Goal: Task Accomplishment & Management: Manage account settings

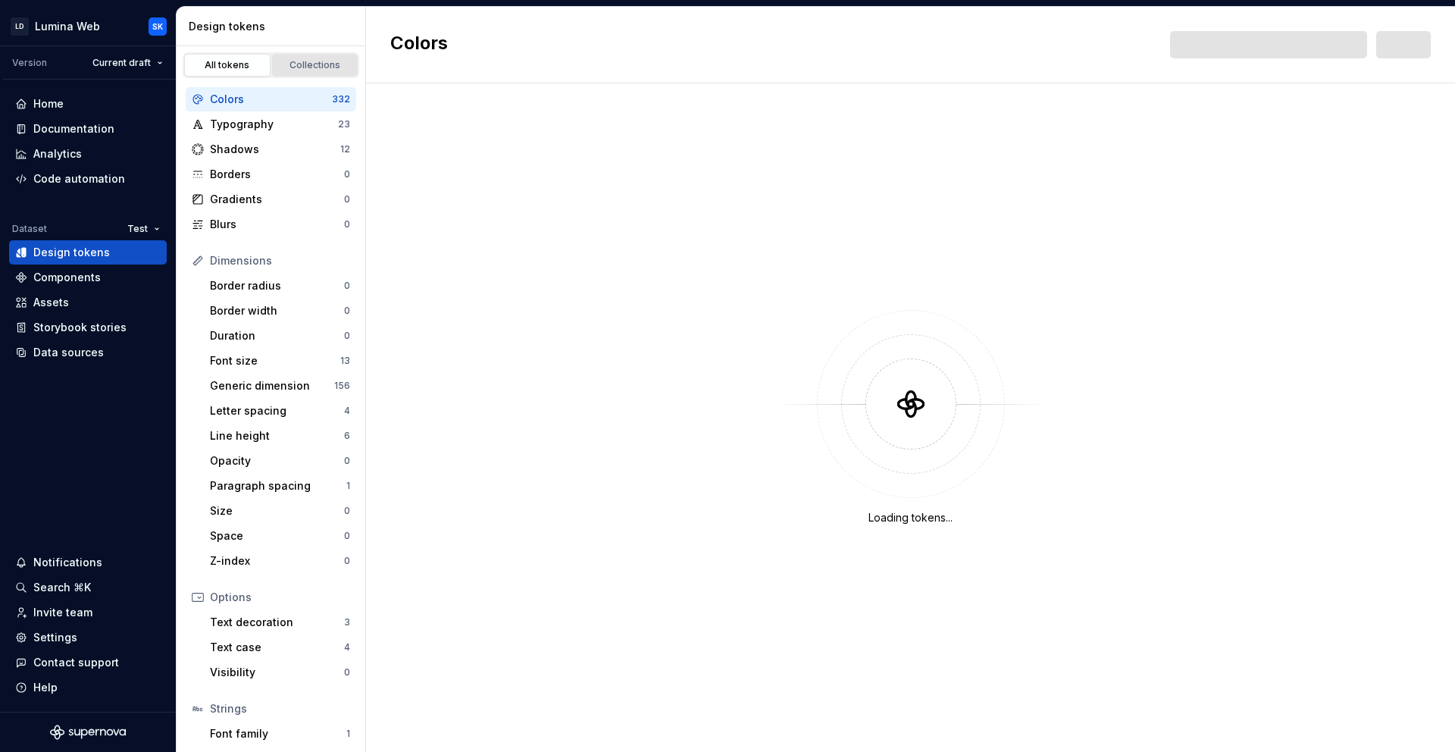
click at [328, 65] on div "Collections" at bounding box center [315, 65] width 76 height 12
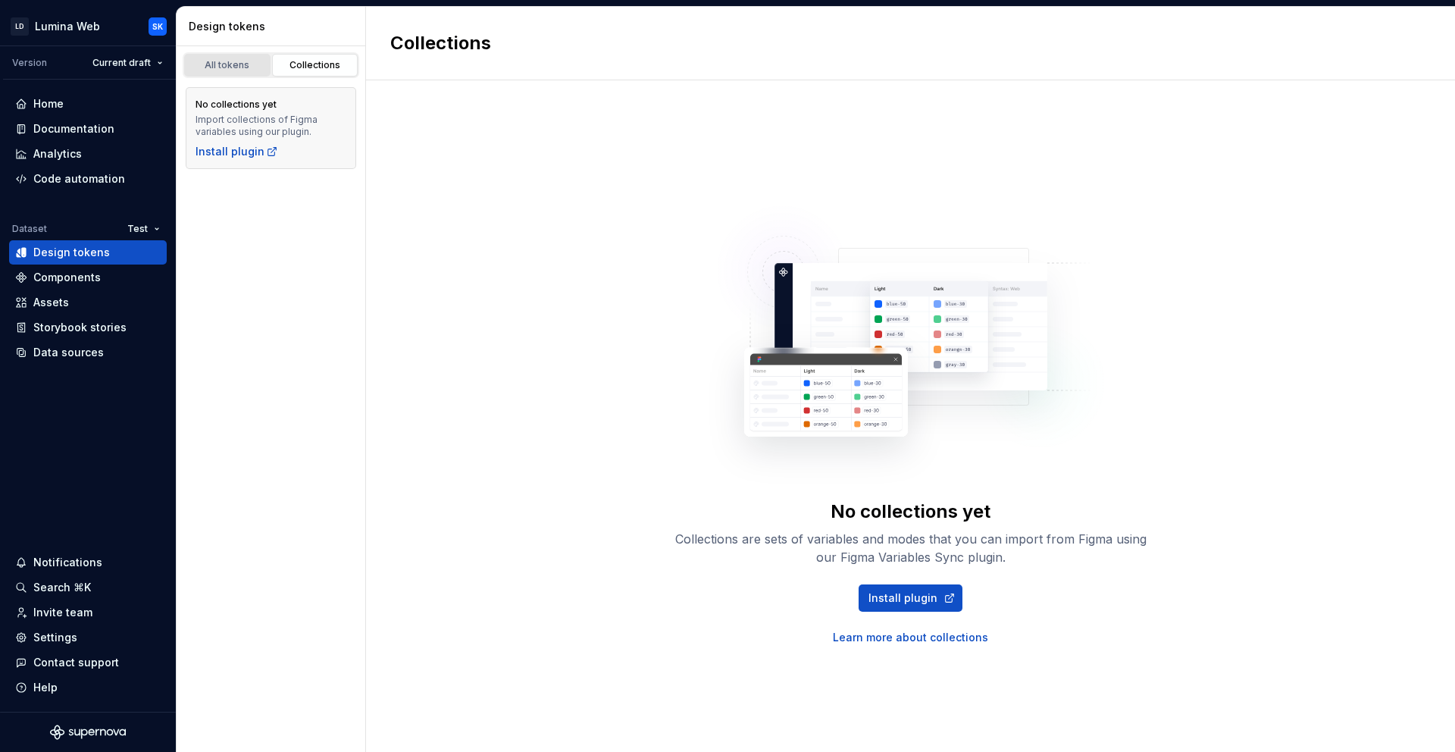
click at [229, 71] on link "All tokens" at bounding box center [227, 65] width 86 height 23
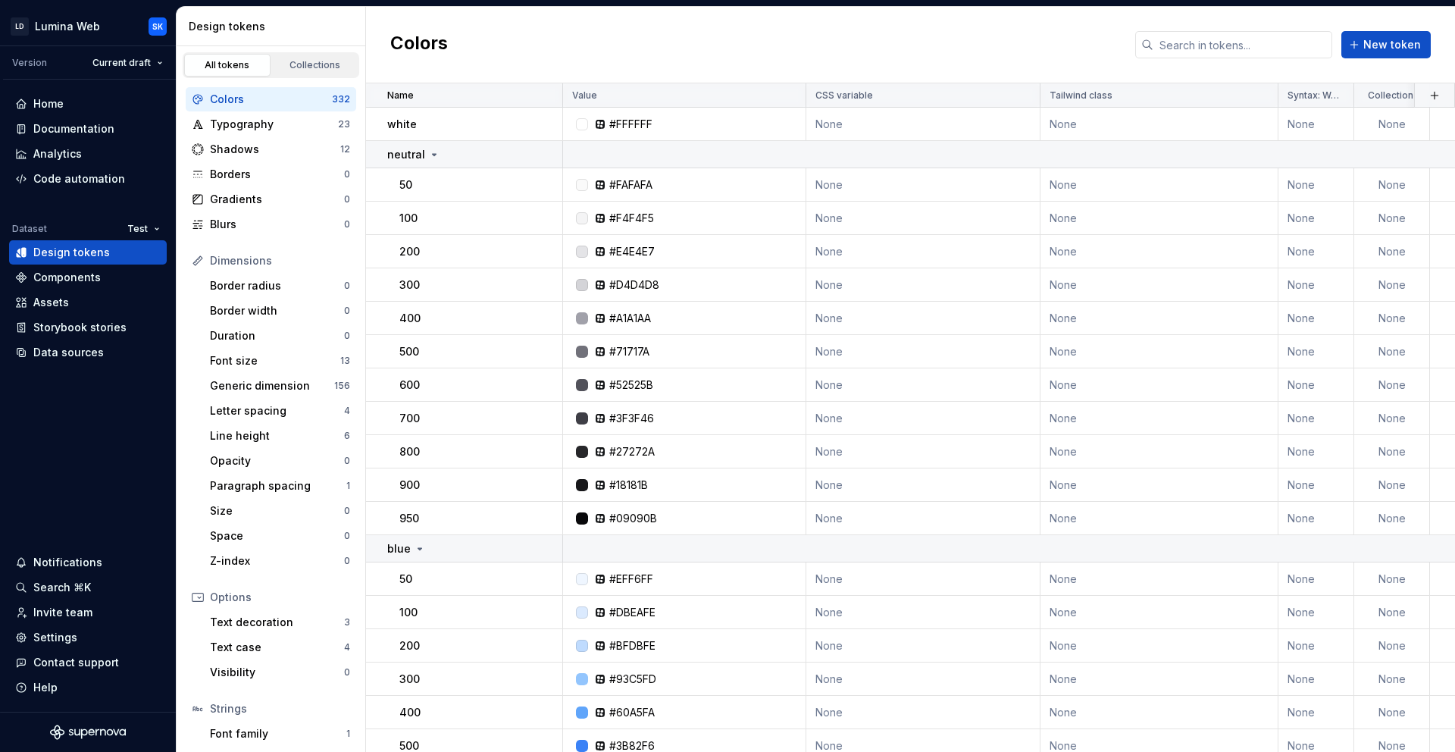
click at [556, 45] on div "Colors New token" at bounding box center [910, 45] width 1089 height 77
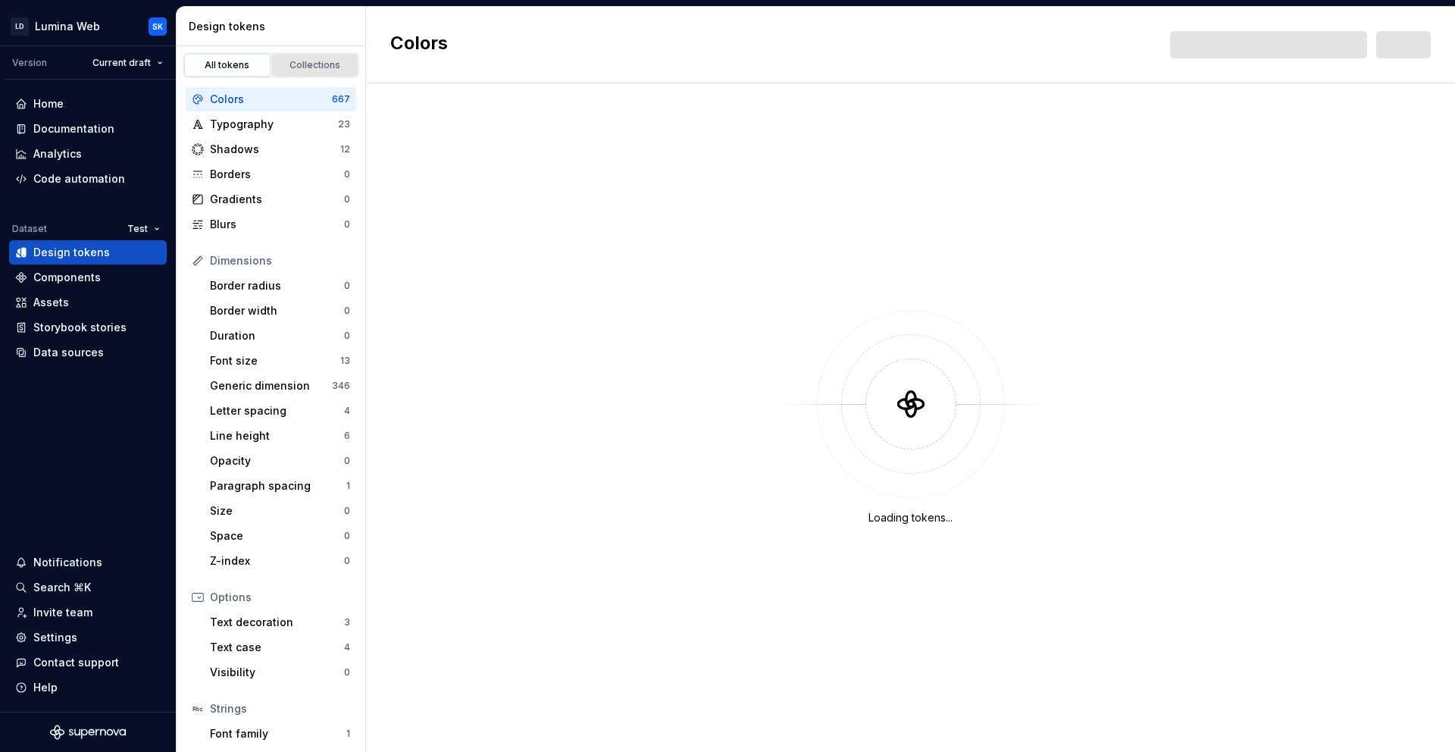
click at [326, 70] on div "Collections" at bounding box center [315, 65] width 76 height 12
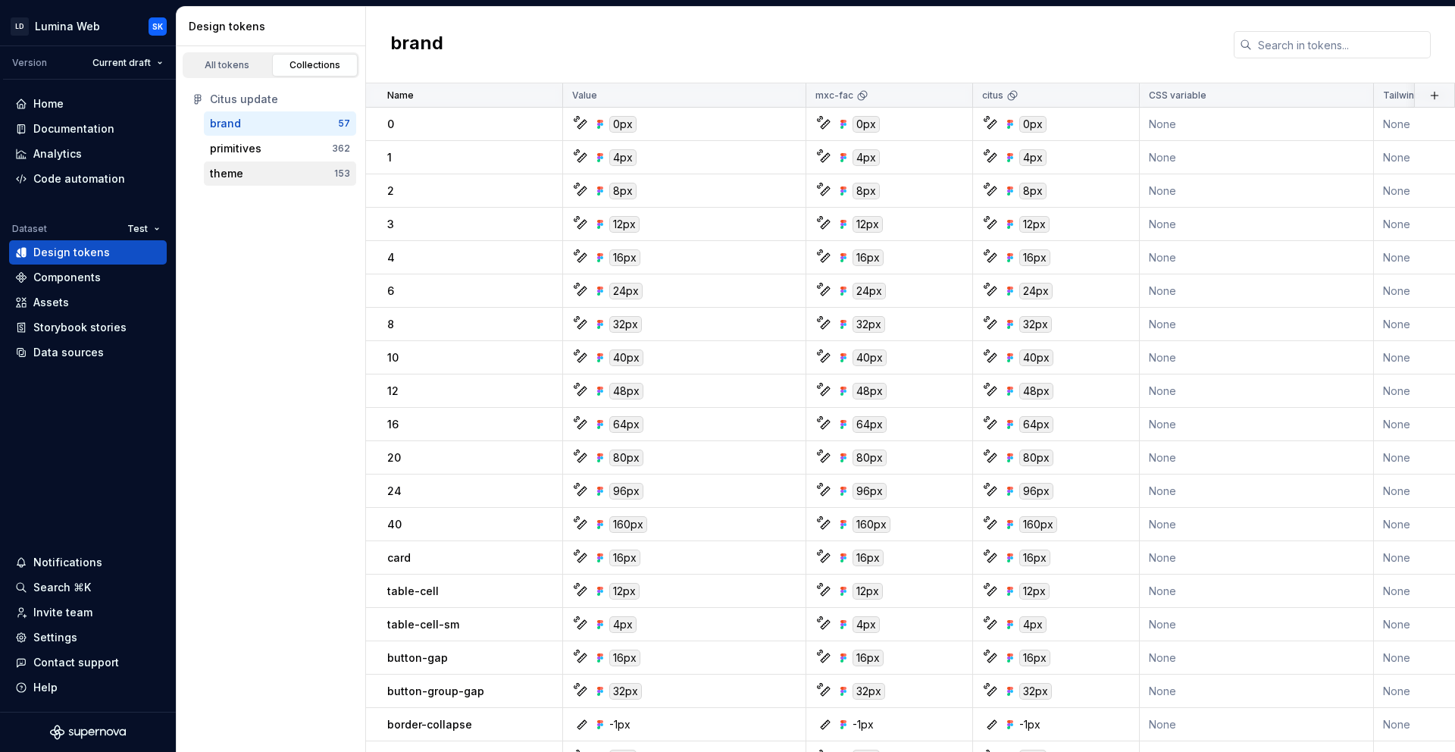
click at [280, 167] on div "theme" at bounding box center [272, 173] width 124 height 15
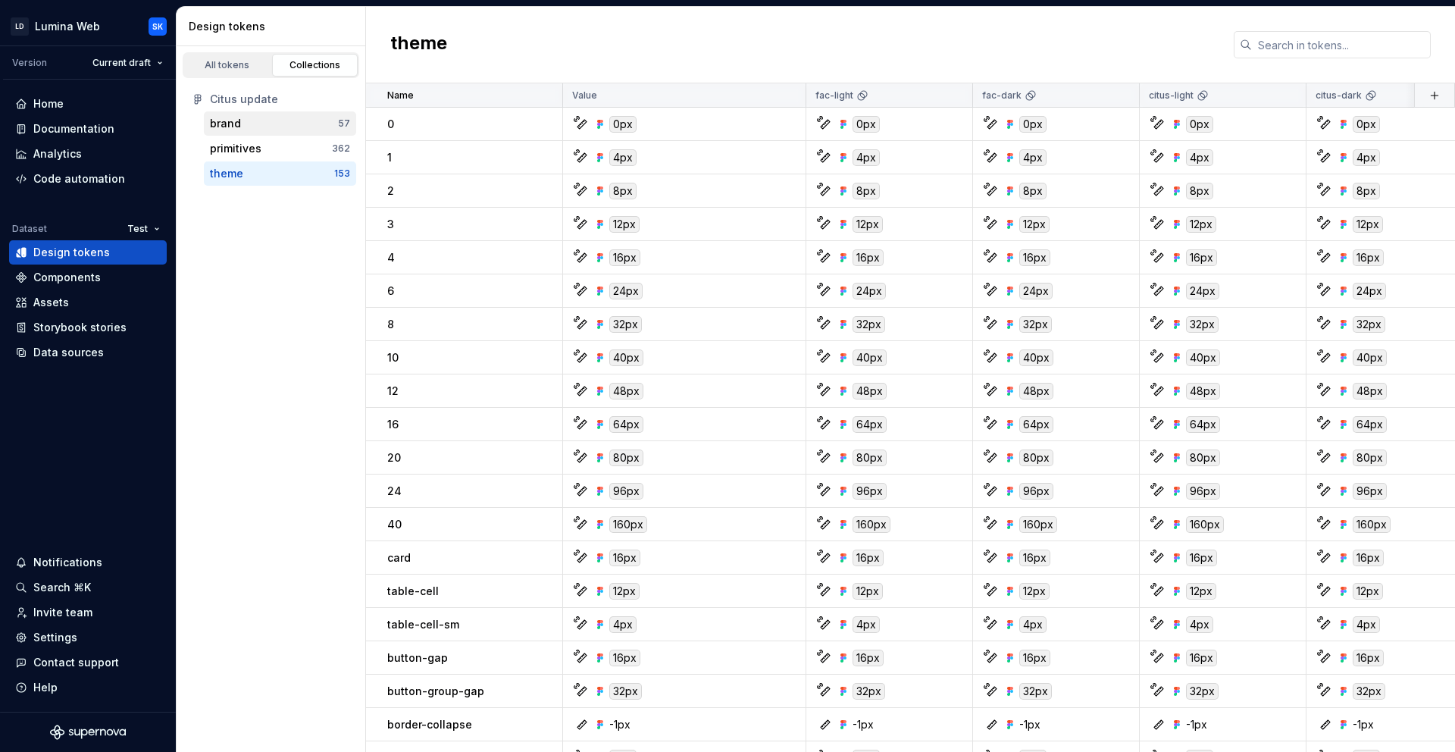
click at [319, 127] on div "brand" at bounding box center [274, 123] width 128 height 15
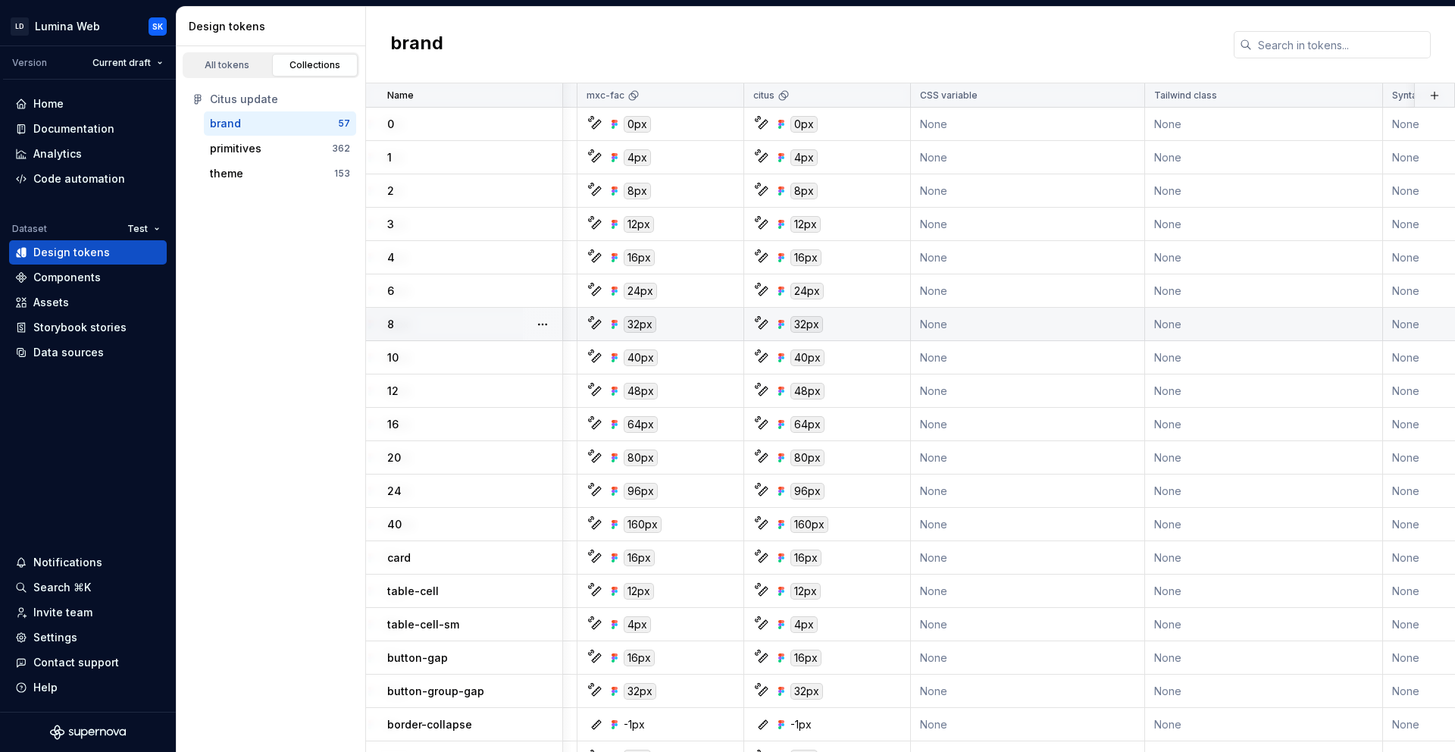
scroll to position [0, 692]
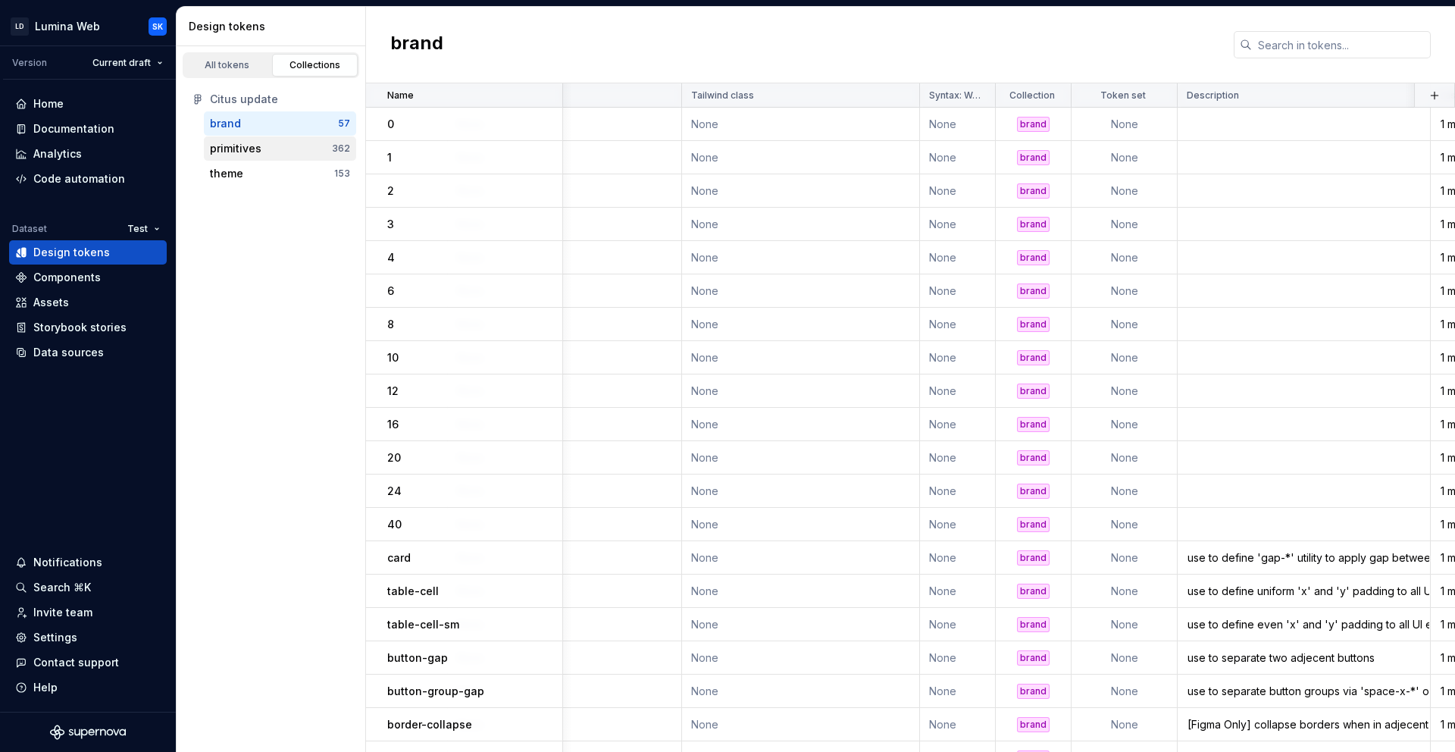
click at [318, 151] on div "primitives" at bounding box center [271, 148] width 122 height 15
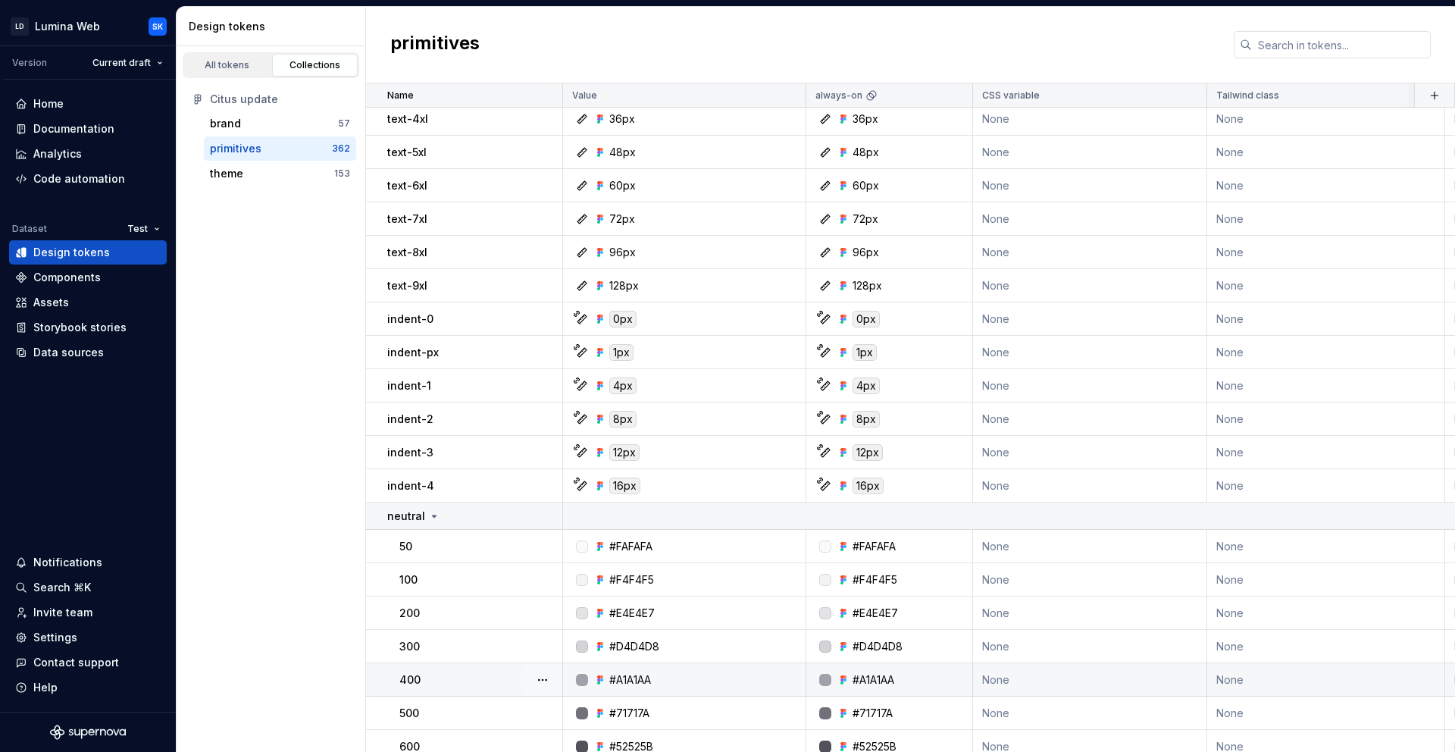
scroll to position [950, 0]
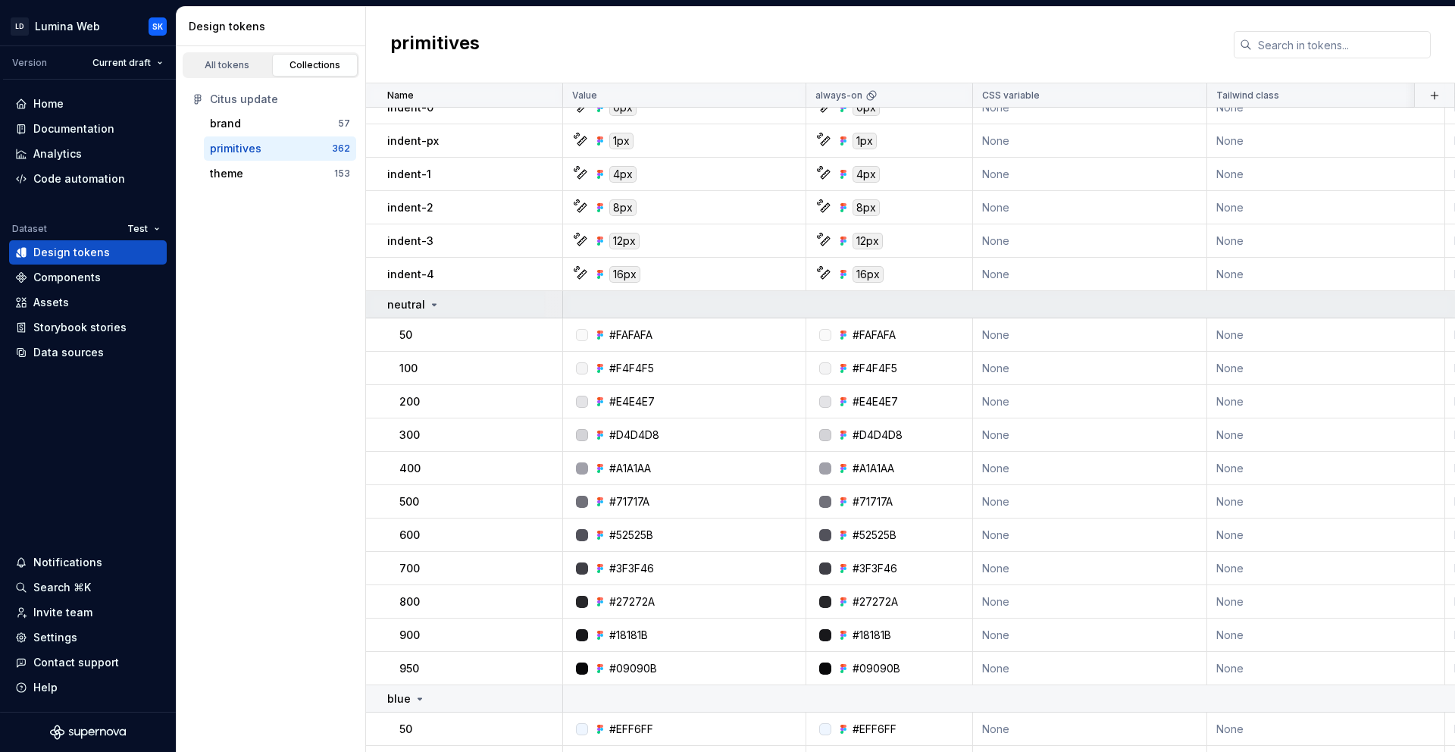
click at [444, 302] on div "neutral" at bounding box center [474, 304] width 174 height 15
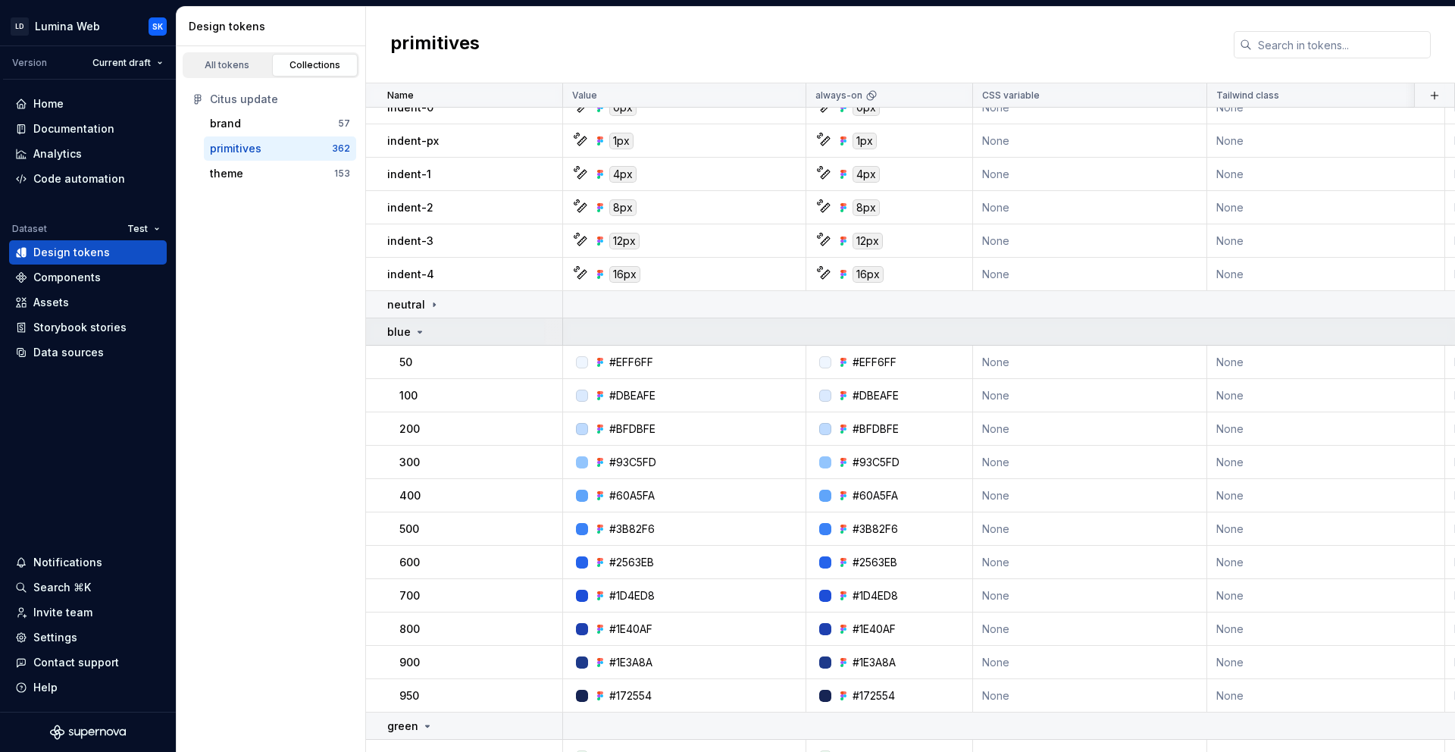
click at [454, 331] on div "blue" at bounding box center [474, 331] width 174 height 15
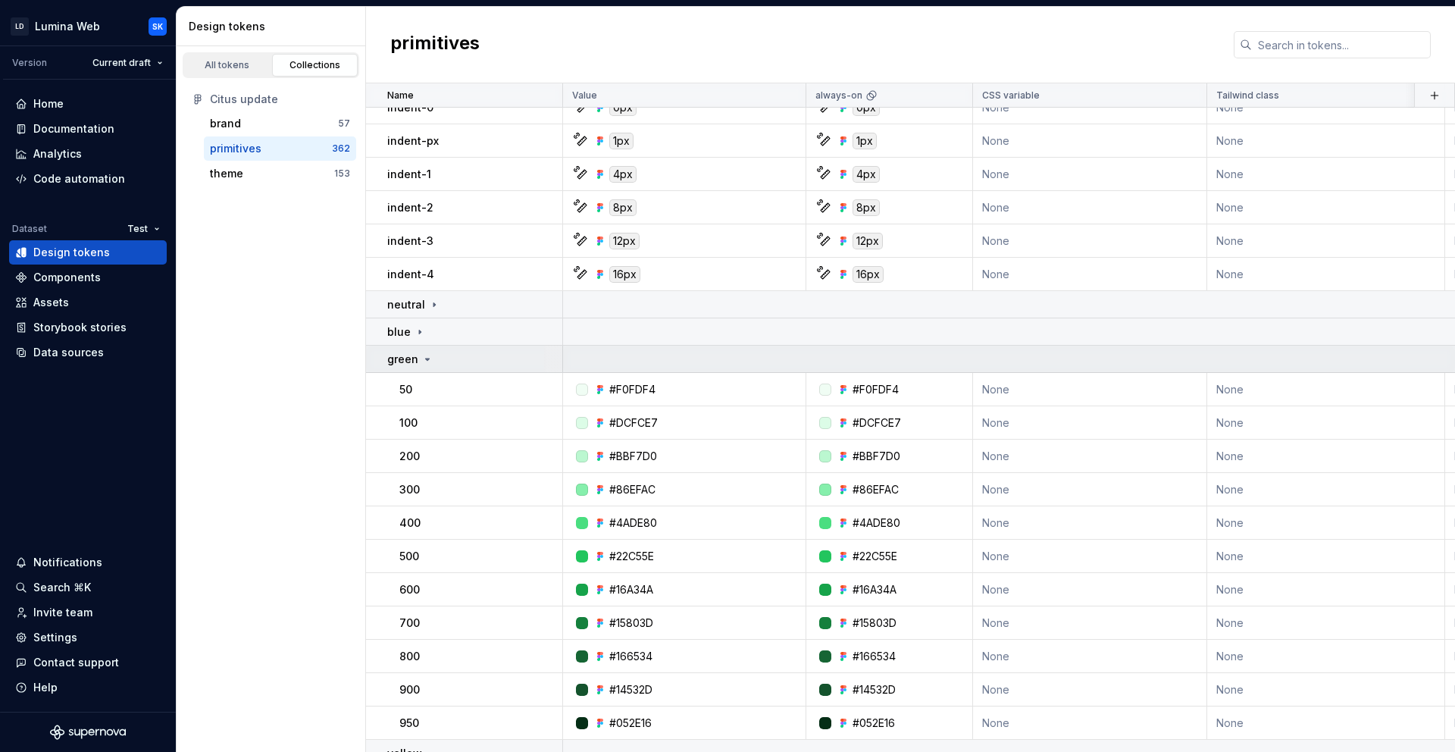
click at [455, 370] on td "green" at bounding box center [464, 359] width 197 height 27
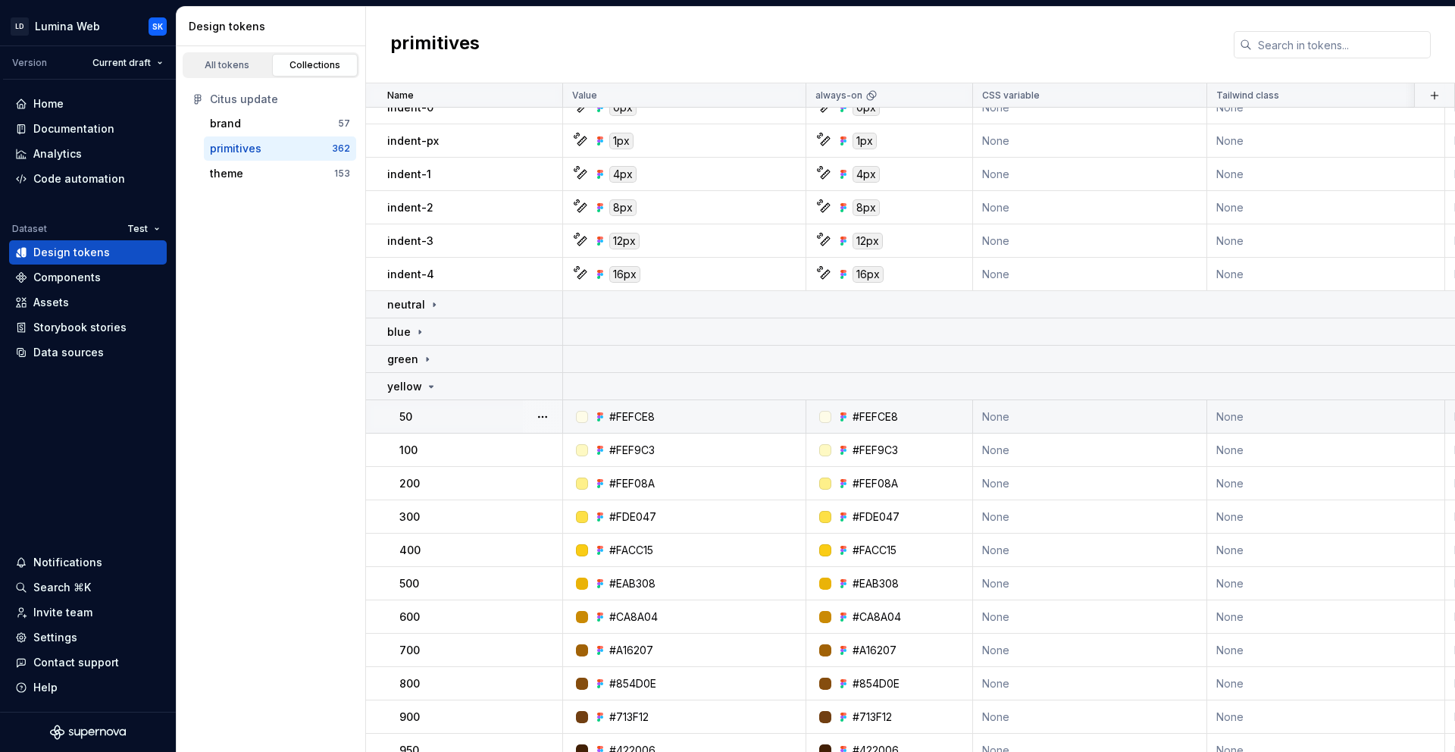
click at [453, 407] on td "50" at bounding box center [464, 416] width 197 height 33
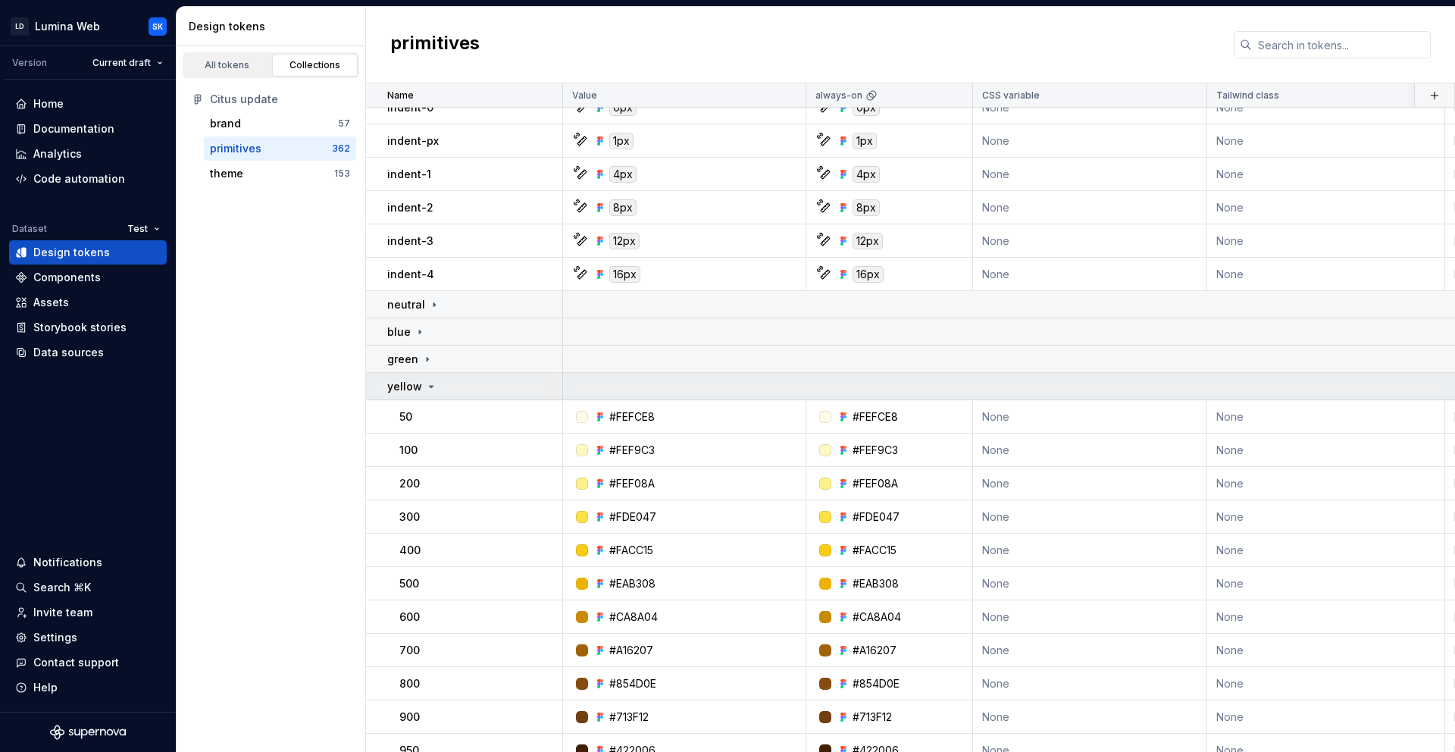
click at [455, 387] on div "yellow" at bounding box center [474, 386] width 174 height 15
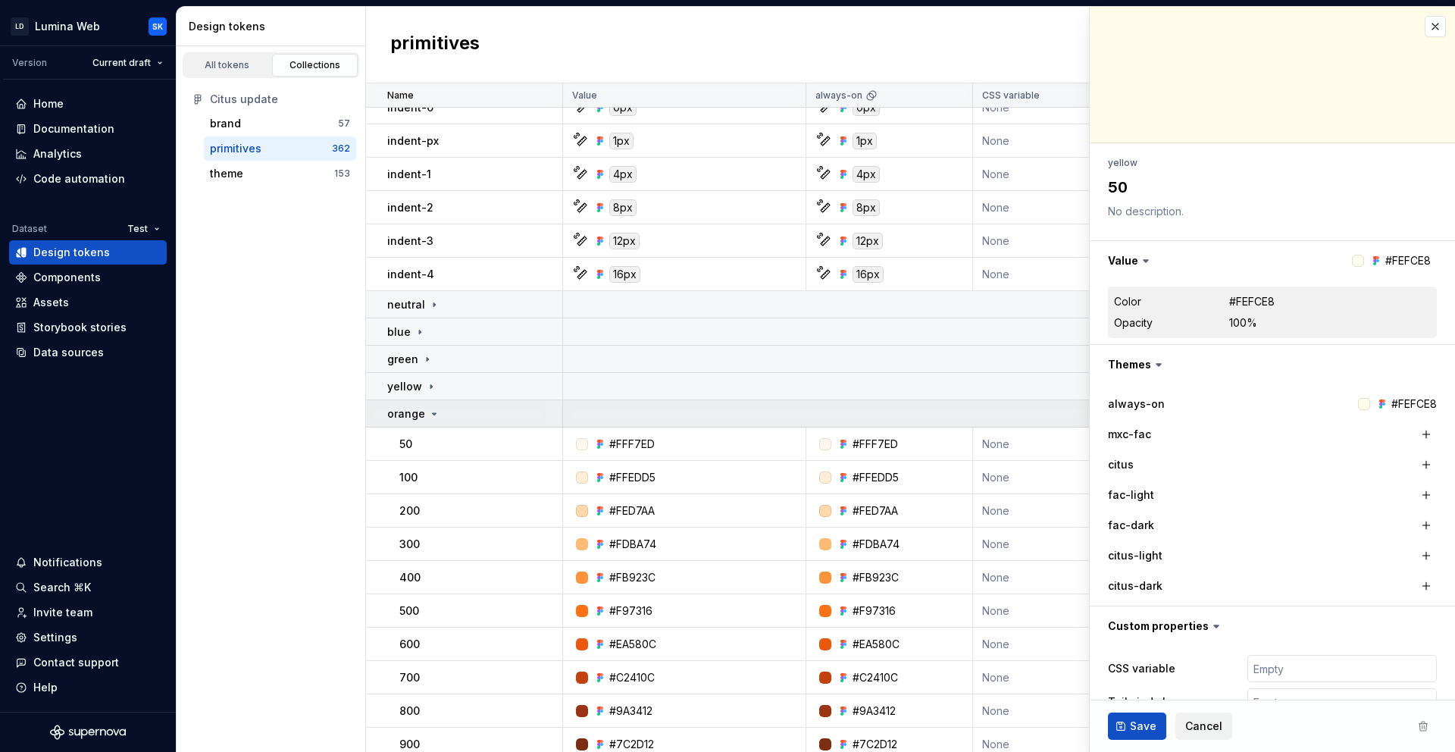
click at [454, 413] on div "orange" at bounding box center [474, 413] width 174 height 15
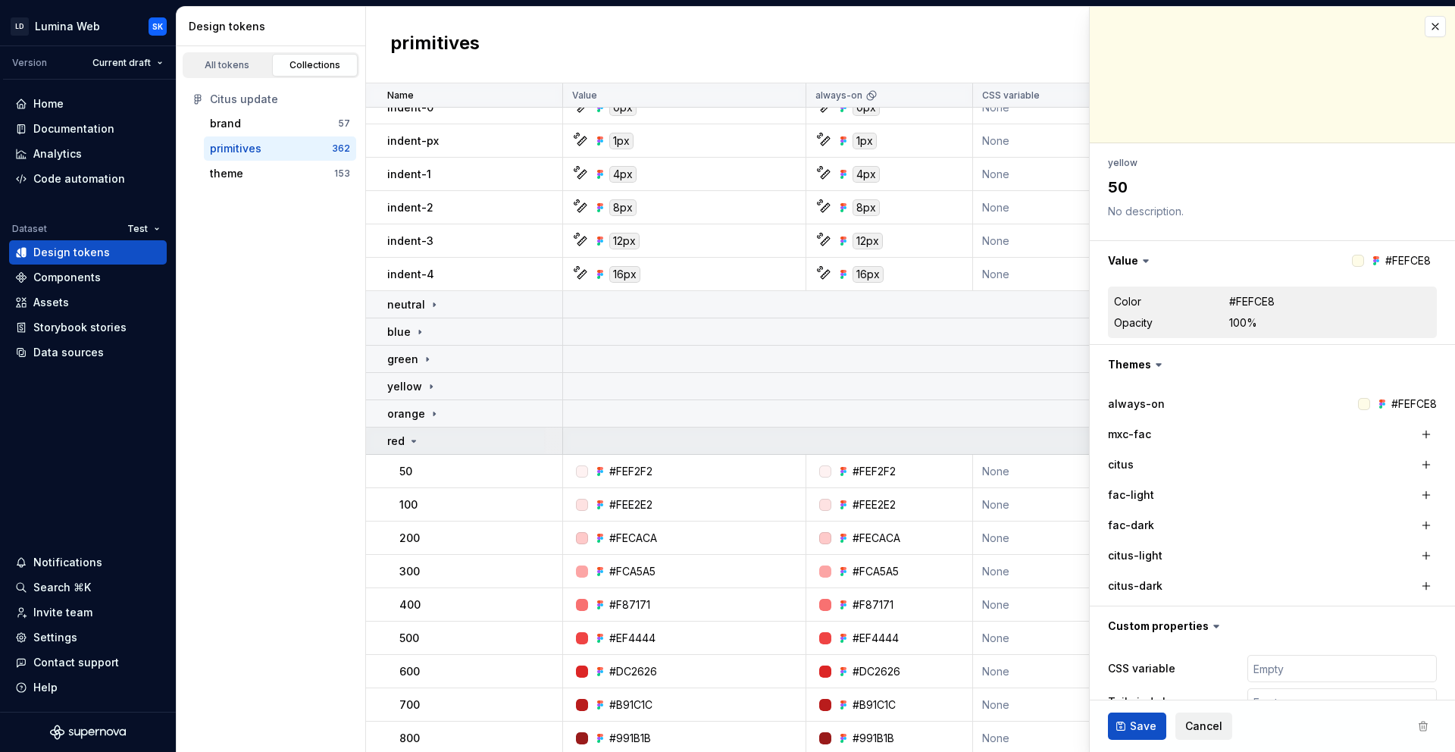
type textarea "*"
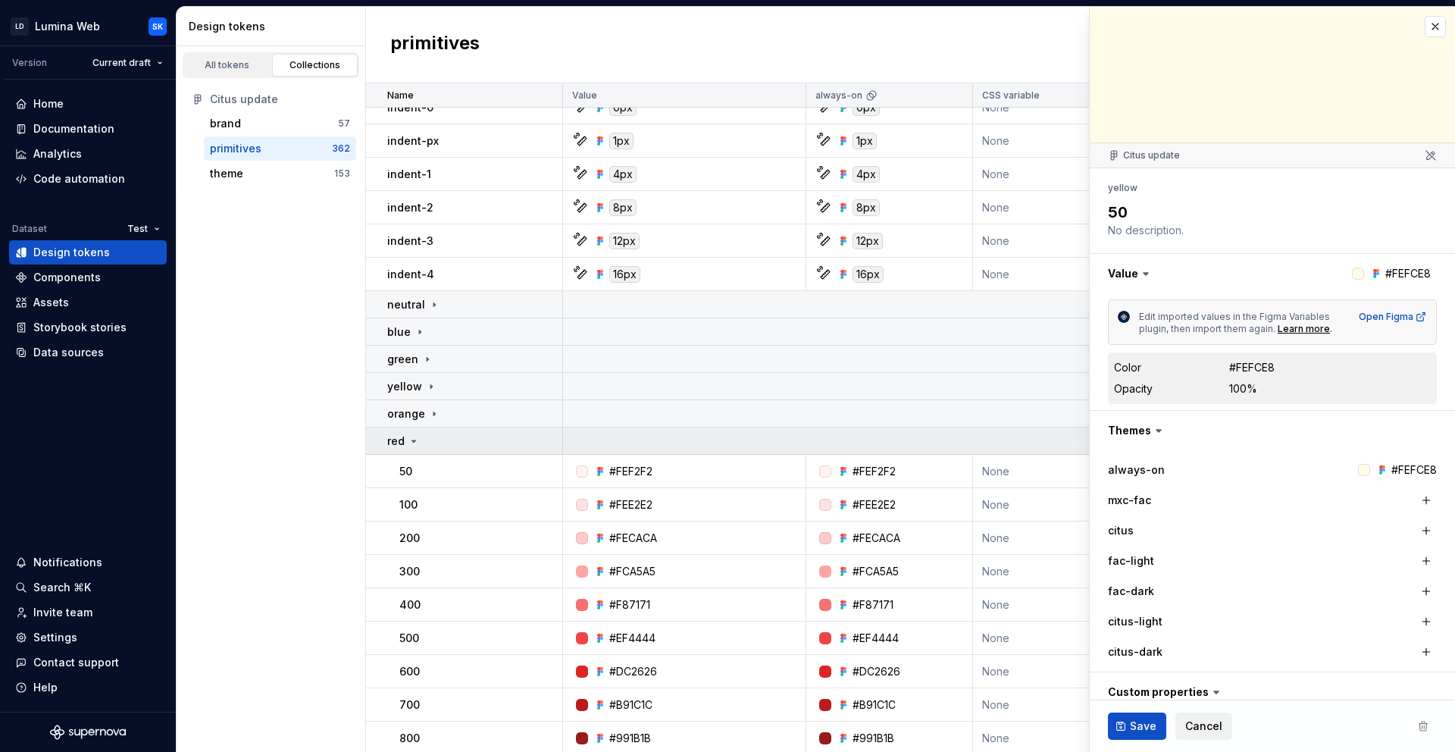
click at [452, 451] on td "red" at bounding box center [464, 440] width 197 height 27
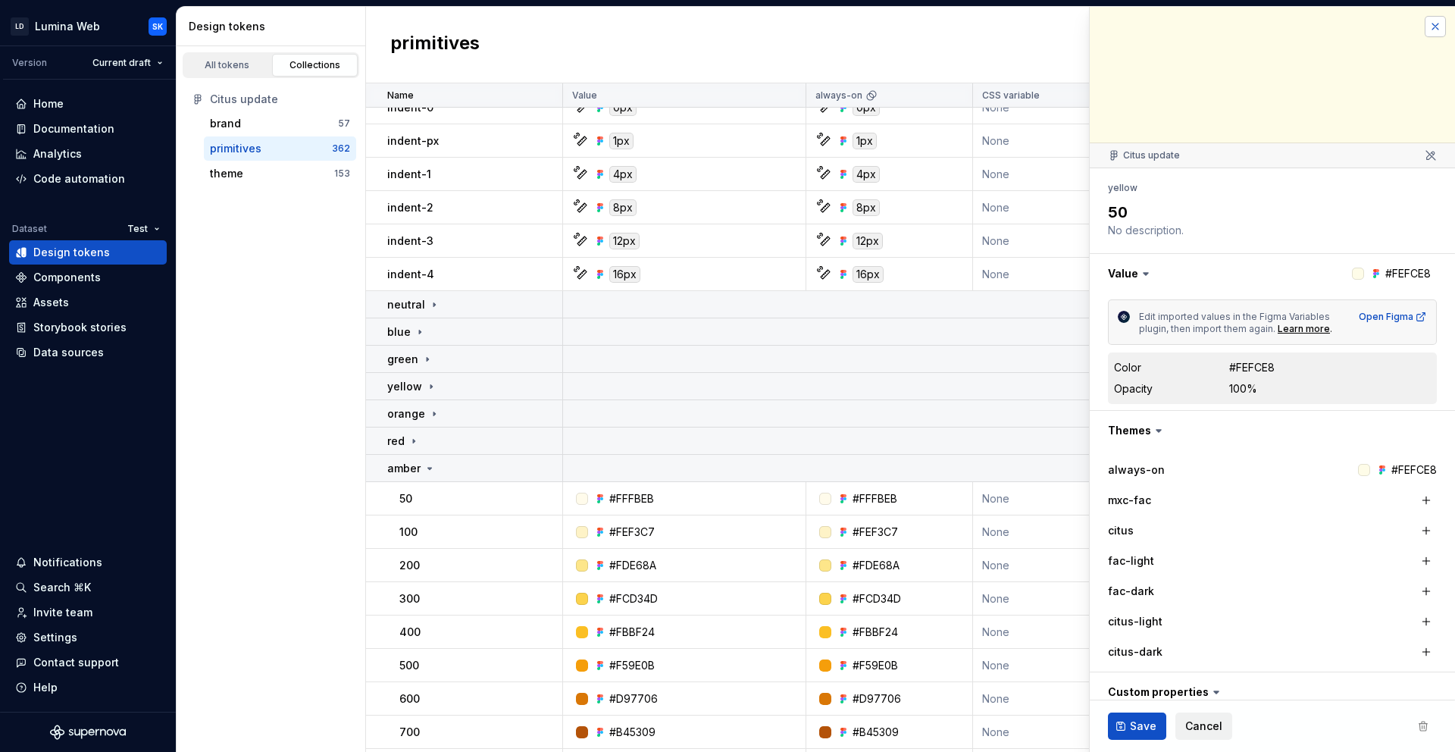
click at [1425, 32] on button "button" at bounding box center [1435, 26] width 21 height 21
click at [424, 468] on icon at bounding box center [430, 468] width 12 height 12
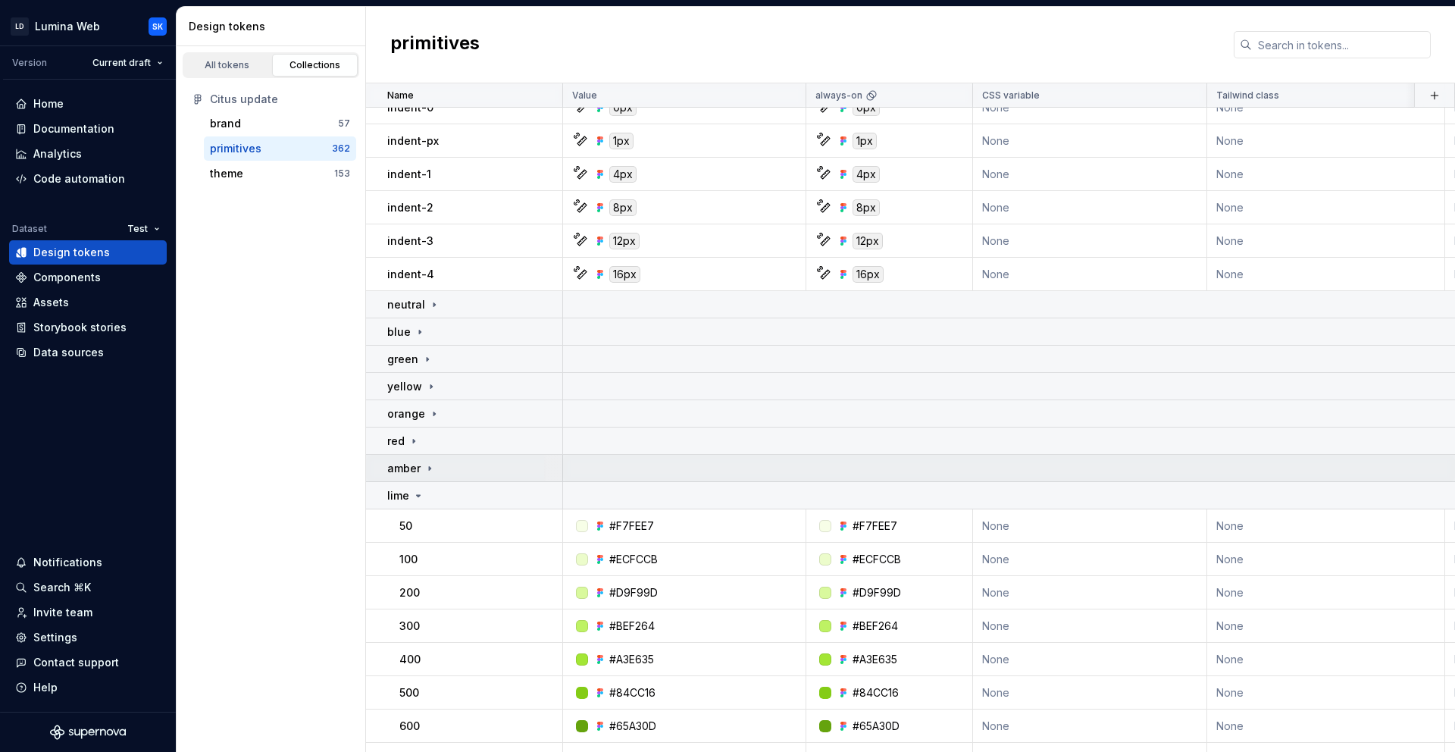
click at [454, 471] on div "amber" at bounding box center [474, 468] width 174 height 15
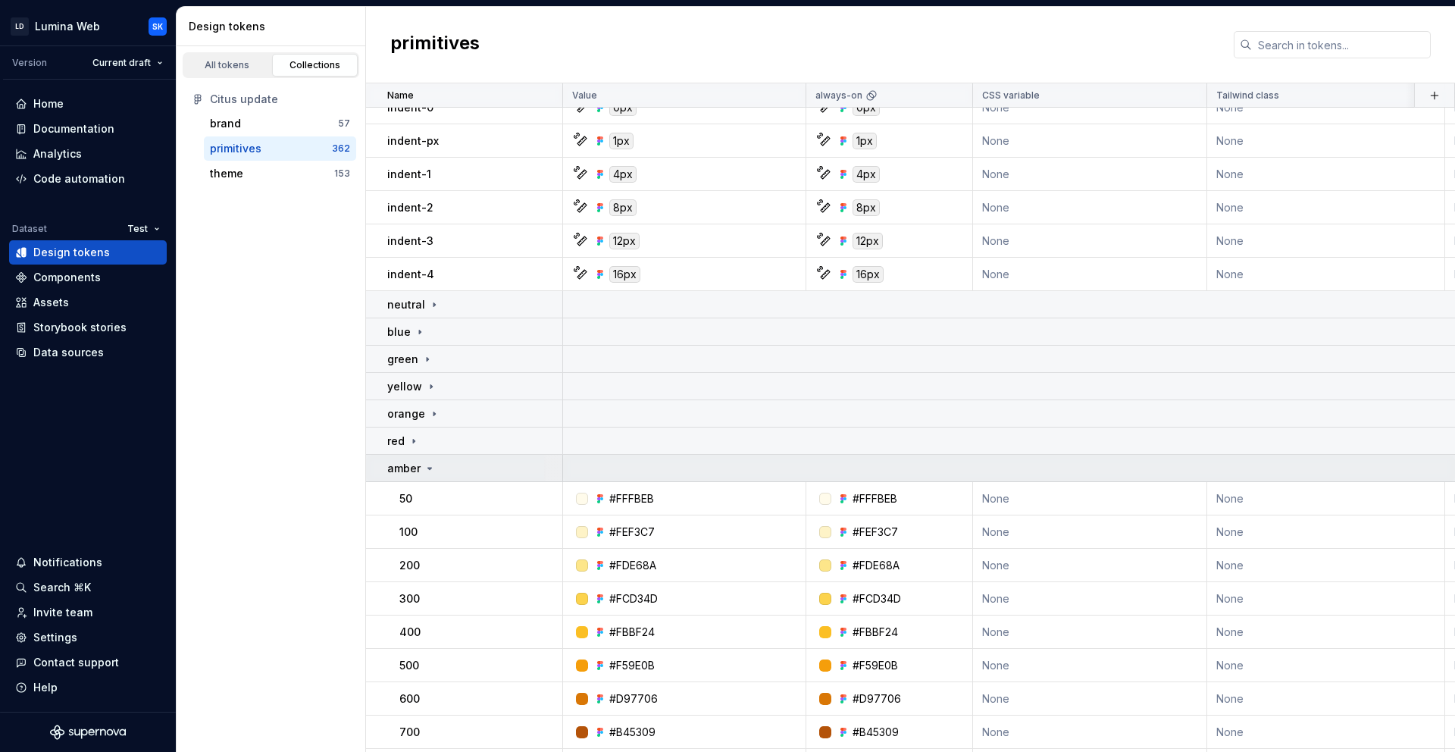
click at [453, 466] on div "amber" at bounding box center [474, 468] width 174 height 15
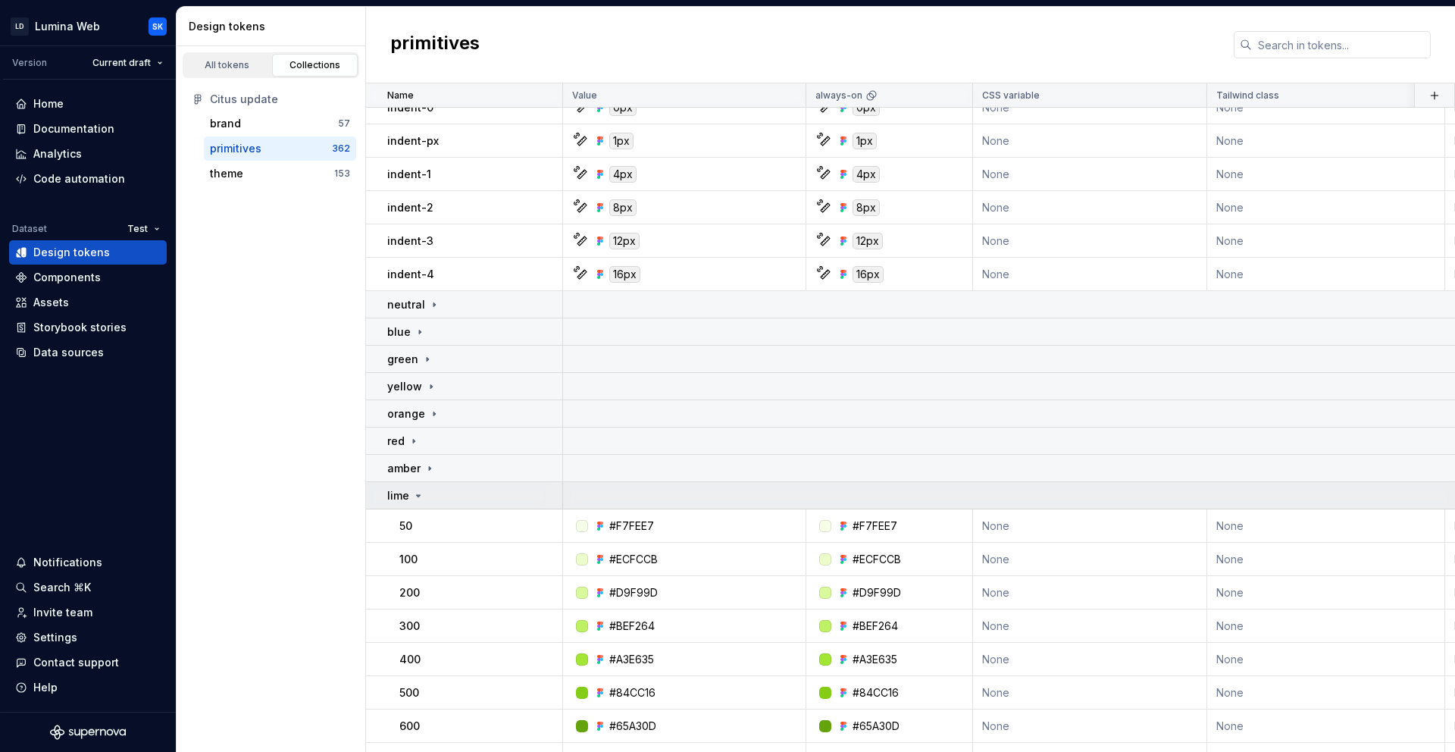
click at [447, 494] on div "lime" at bounding box center [474, 495] width 174 height 15
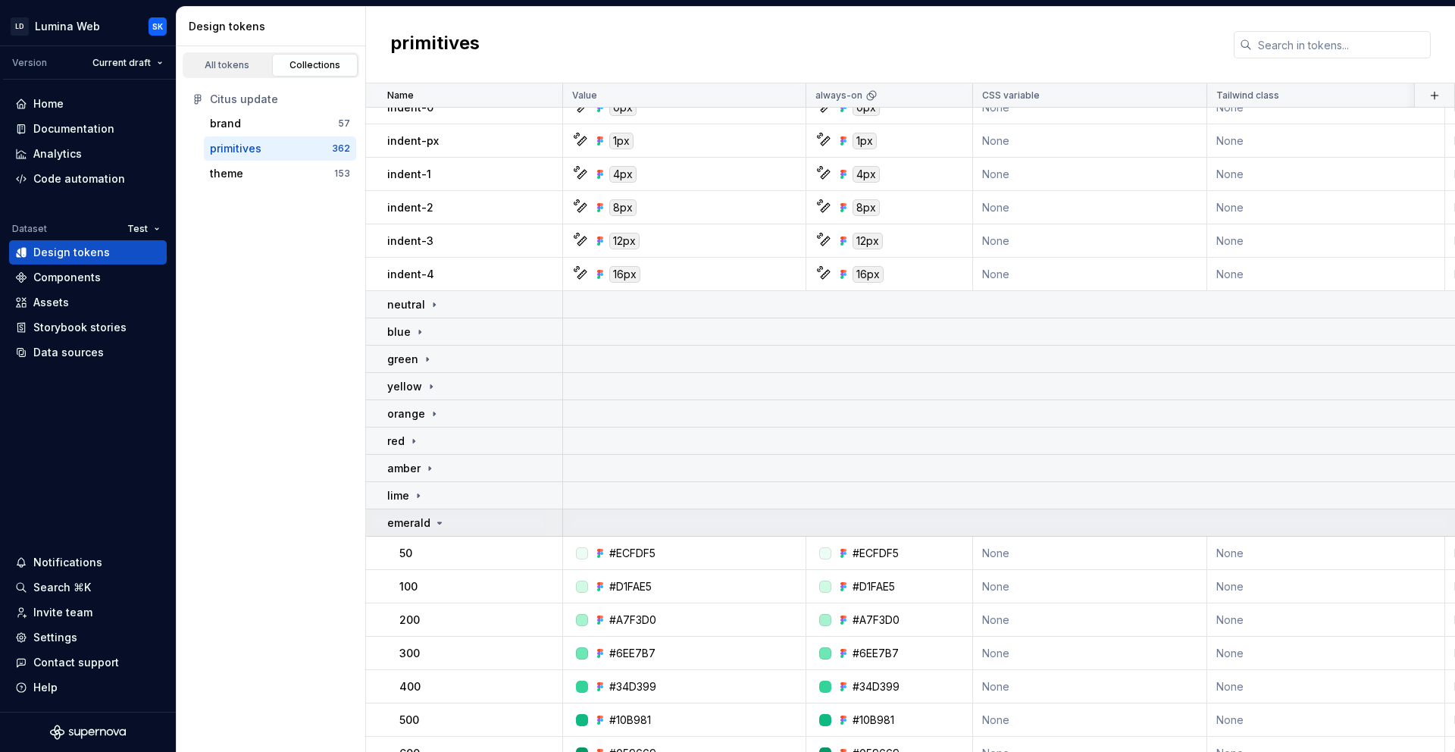
click at [441, 527] on icon at bounding box center [440, 523] width 12 height 12
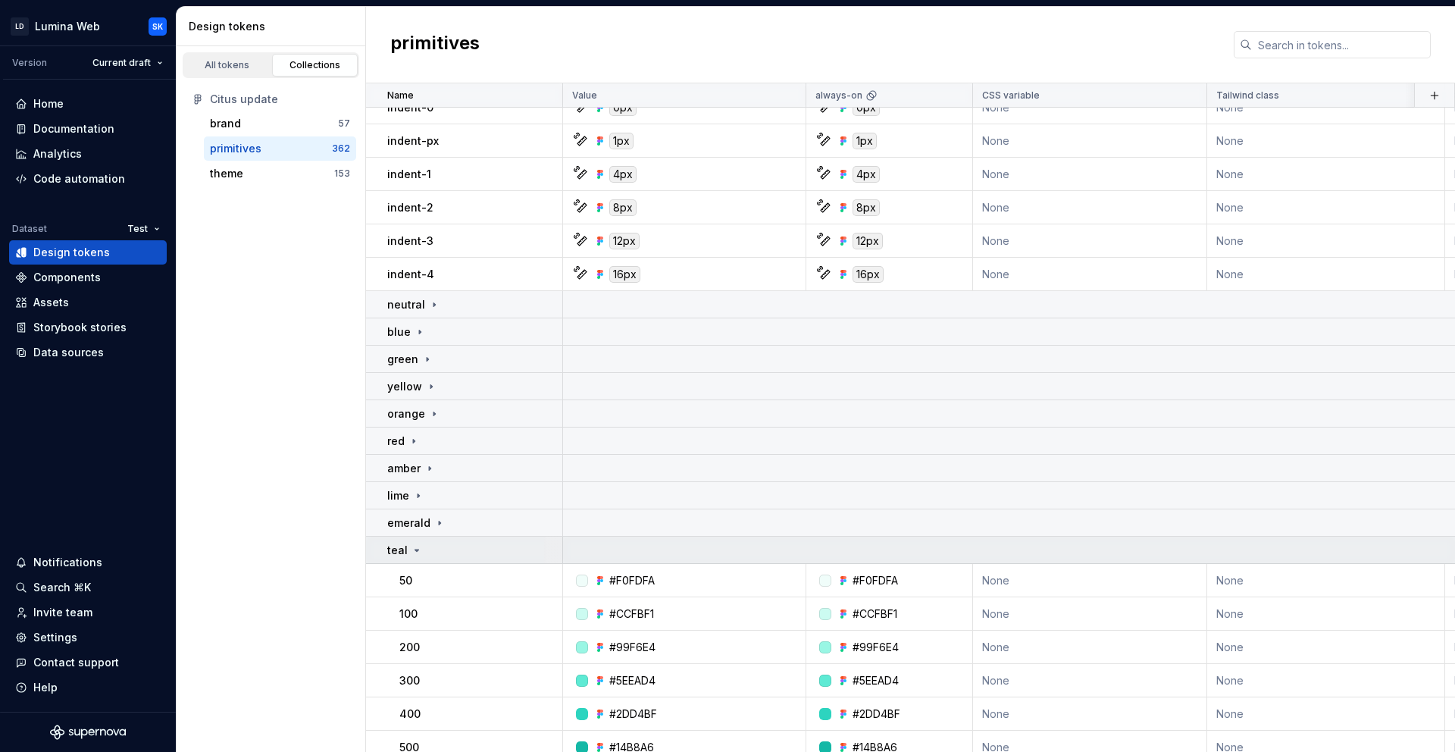
drag, startPoint x: 445, startPoint y: 556, endPoint x: 457, endPoint y: 560, distance: 13.0
click at [445, 556] on div "teal" at bounding box center [474, 550] width 174 height 15
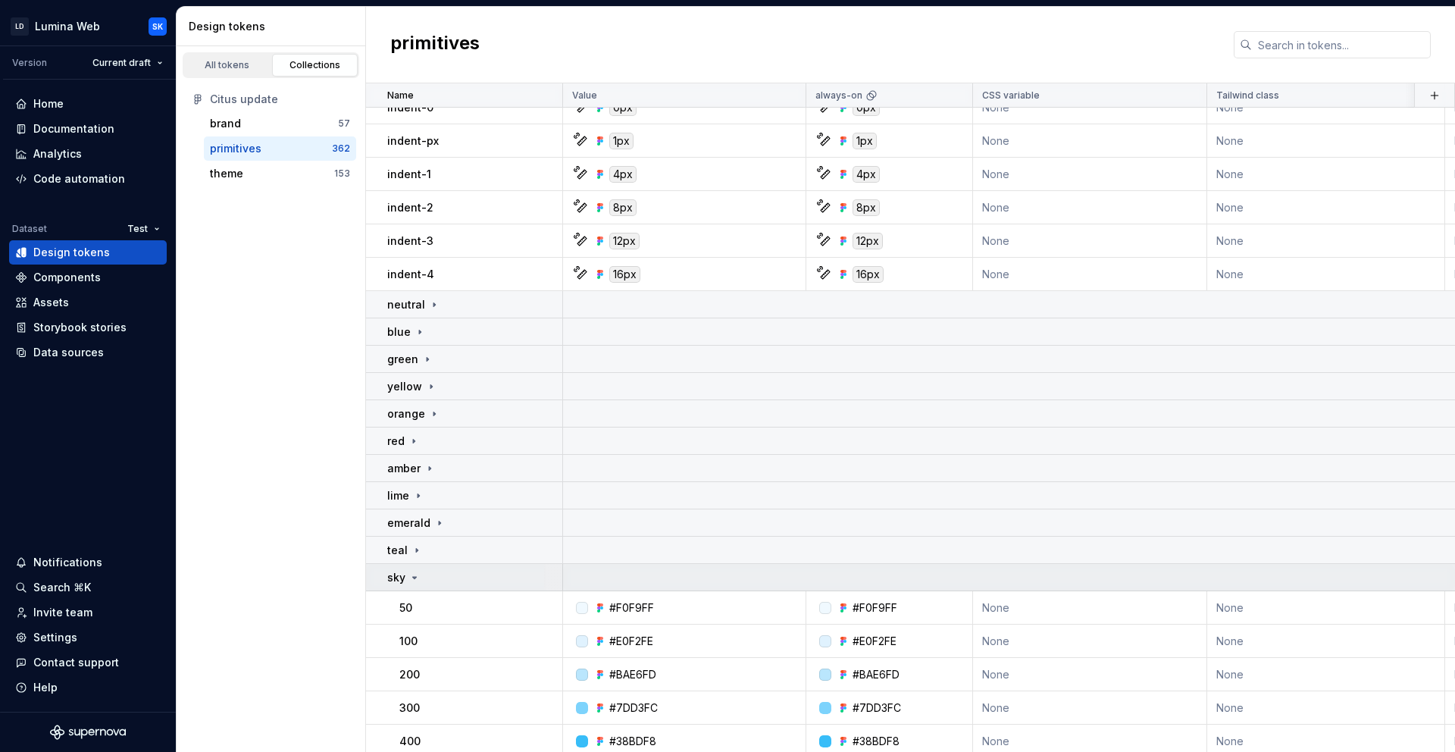
click at [483, 573] on div "sky" at bounding box center [474, 577] width 174 height 15
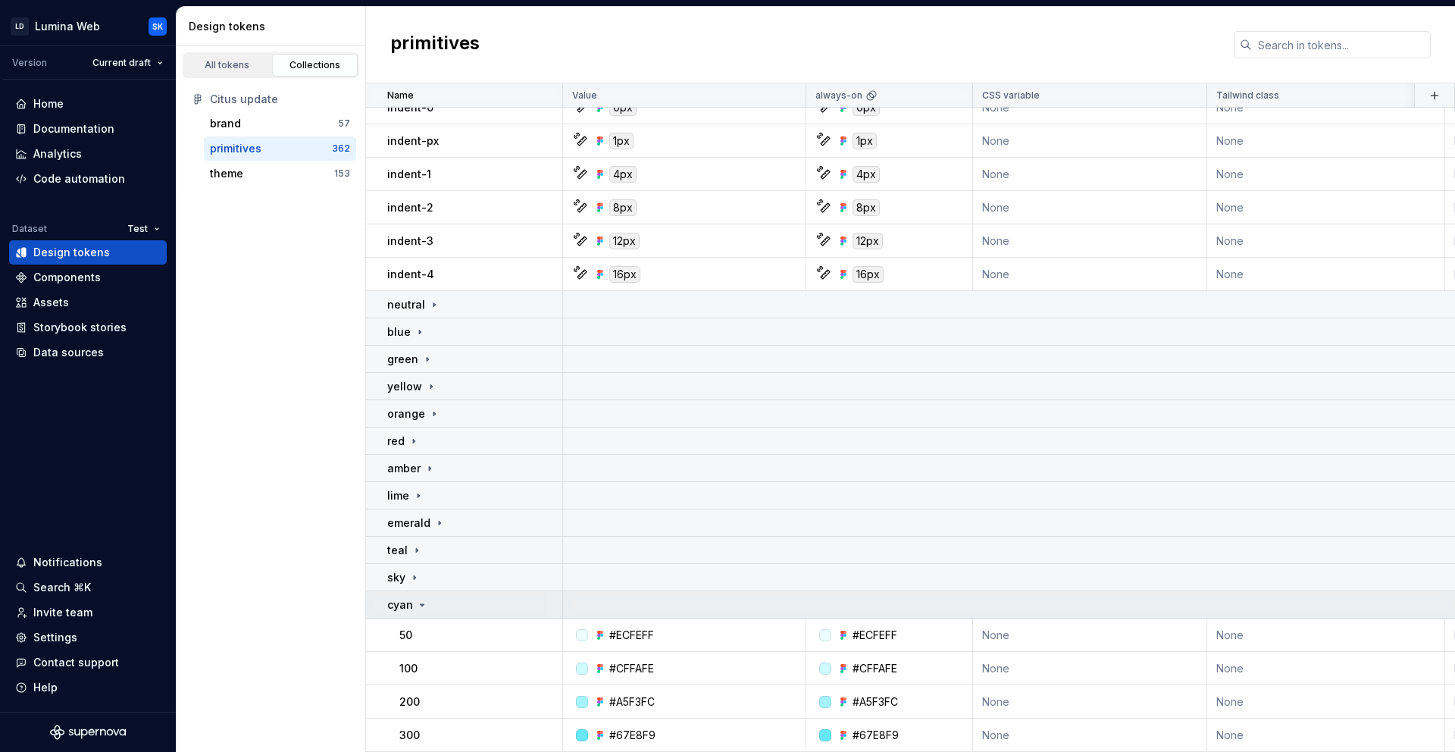
click at [477, 603] on div "cyan" at bounding box center [474, 604] width 174 height 15
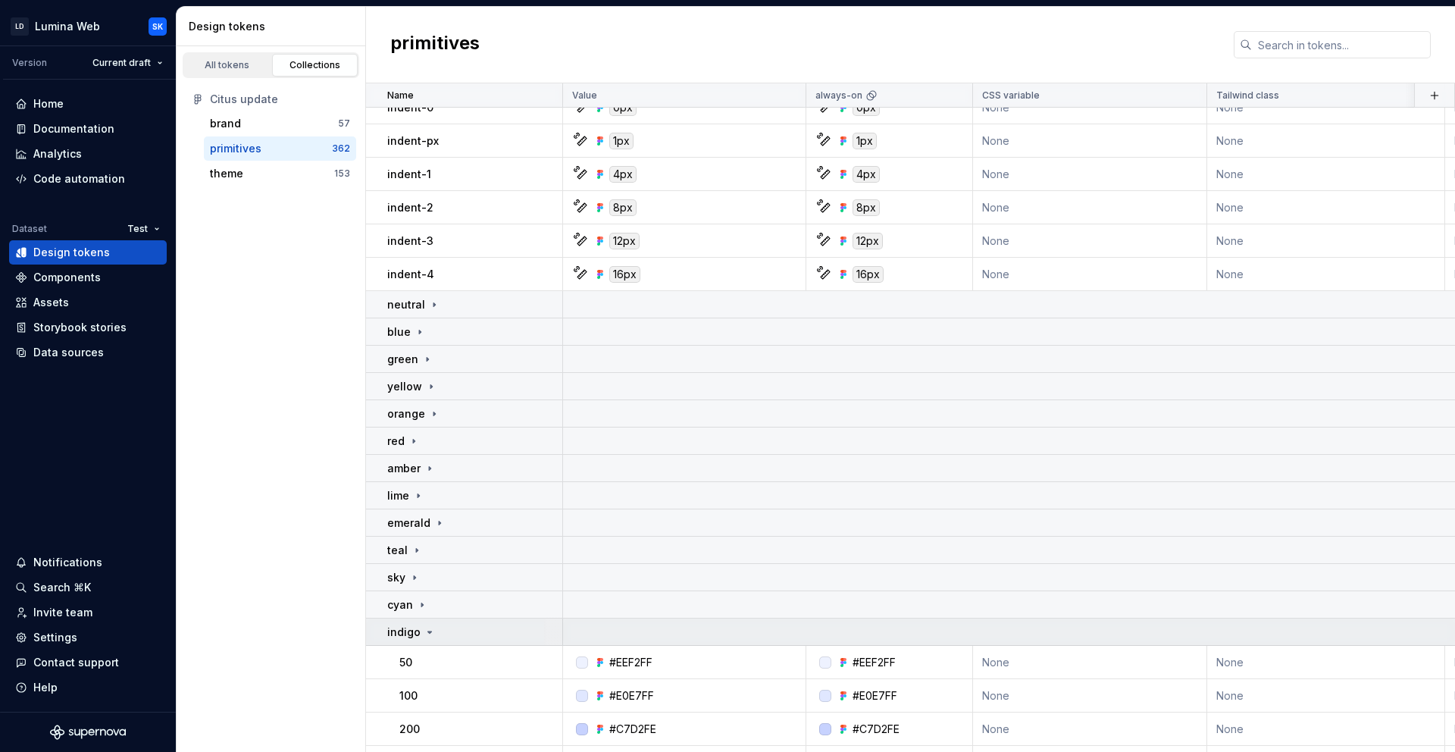
click at [473, 641] on td "indigo" at bounding box center [464, 631] width 197 height 27
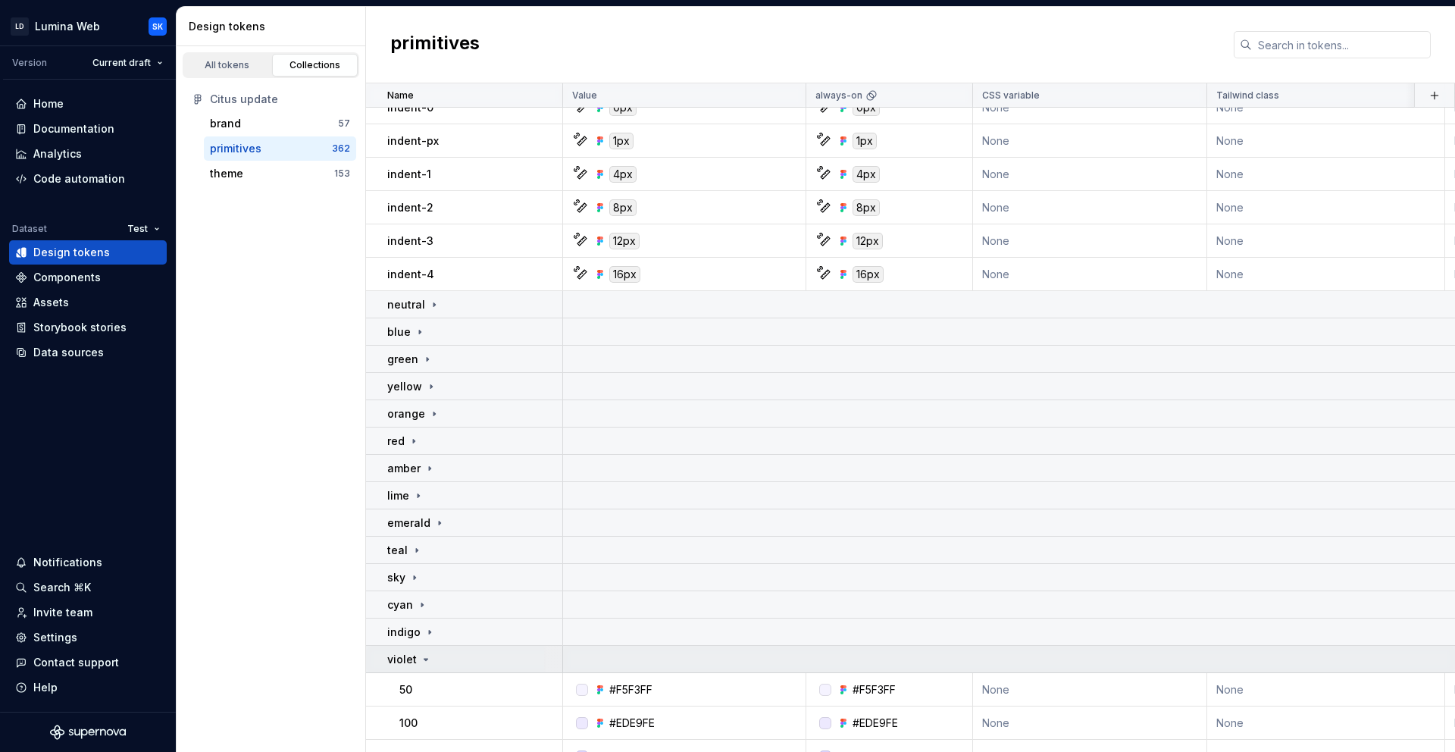
click at [470, 662] on div "violet" at bounding box center [474, 659] width 174 height 15
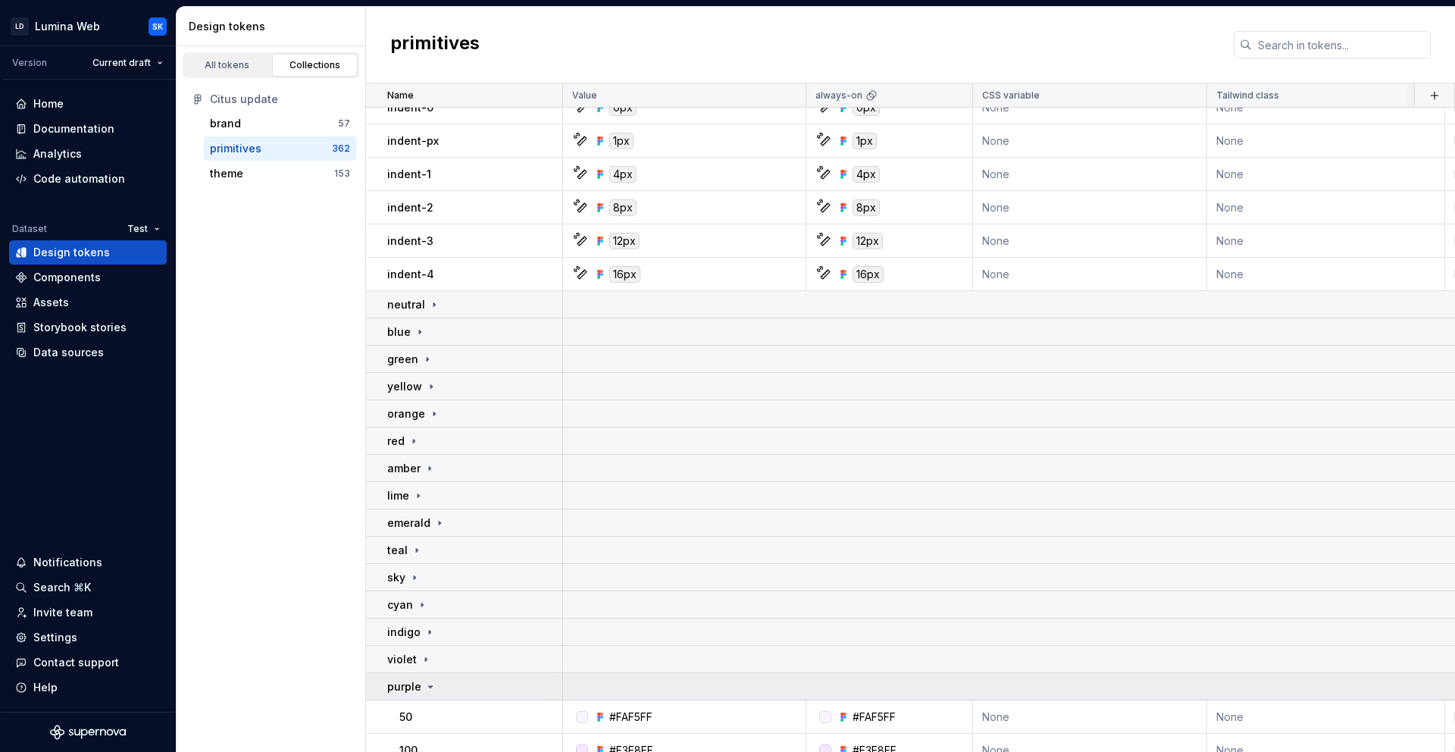
click at [472, 692] on div "purple" at bounding box center [474, 686] width 174 height 15
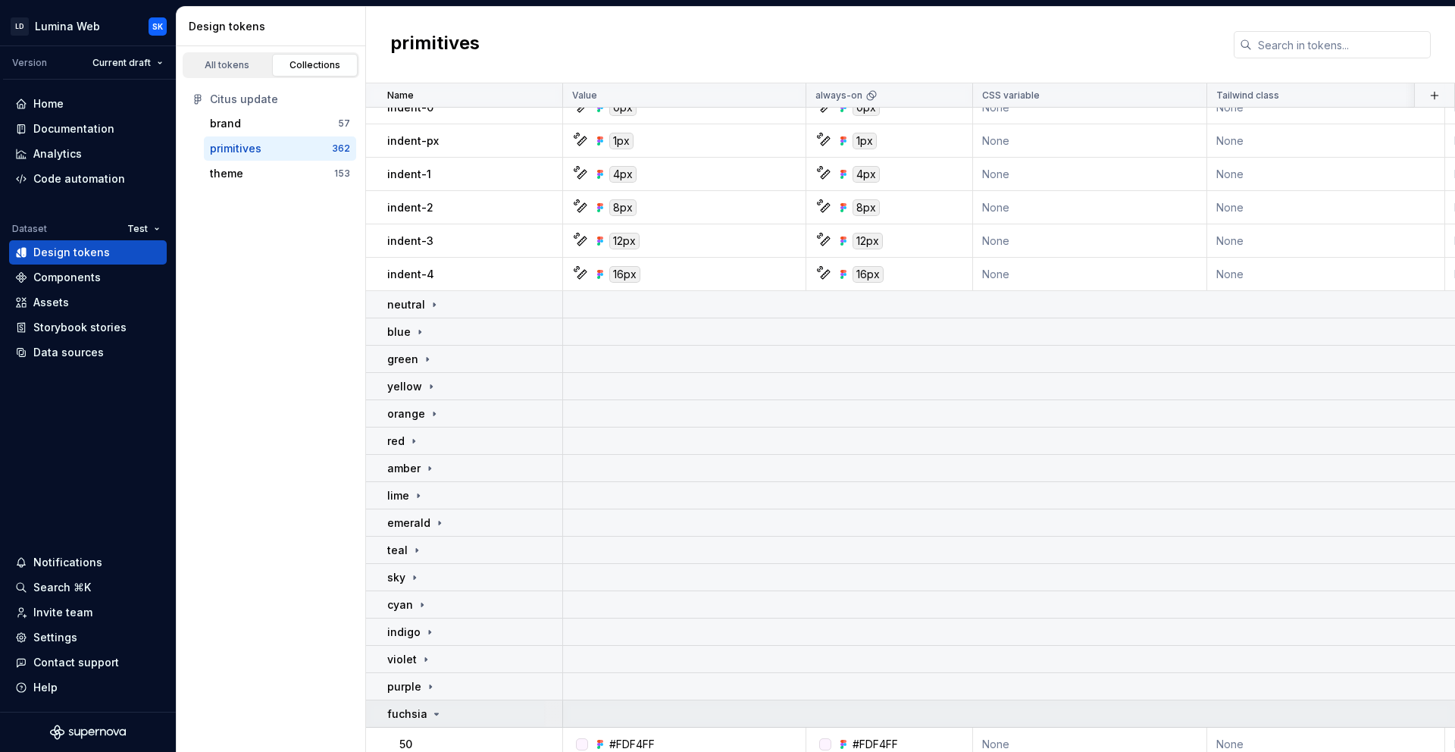
click at [483, 718] on div "fuchsia" at bounding box center [474, 713] width 174 height 15
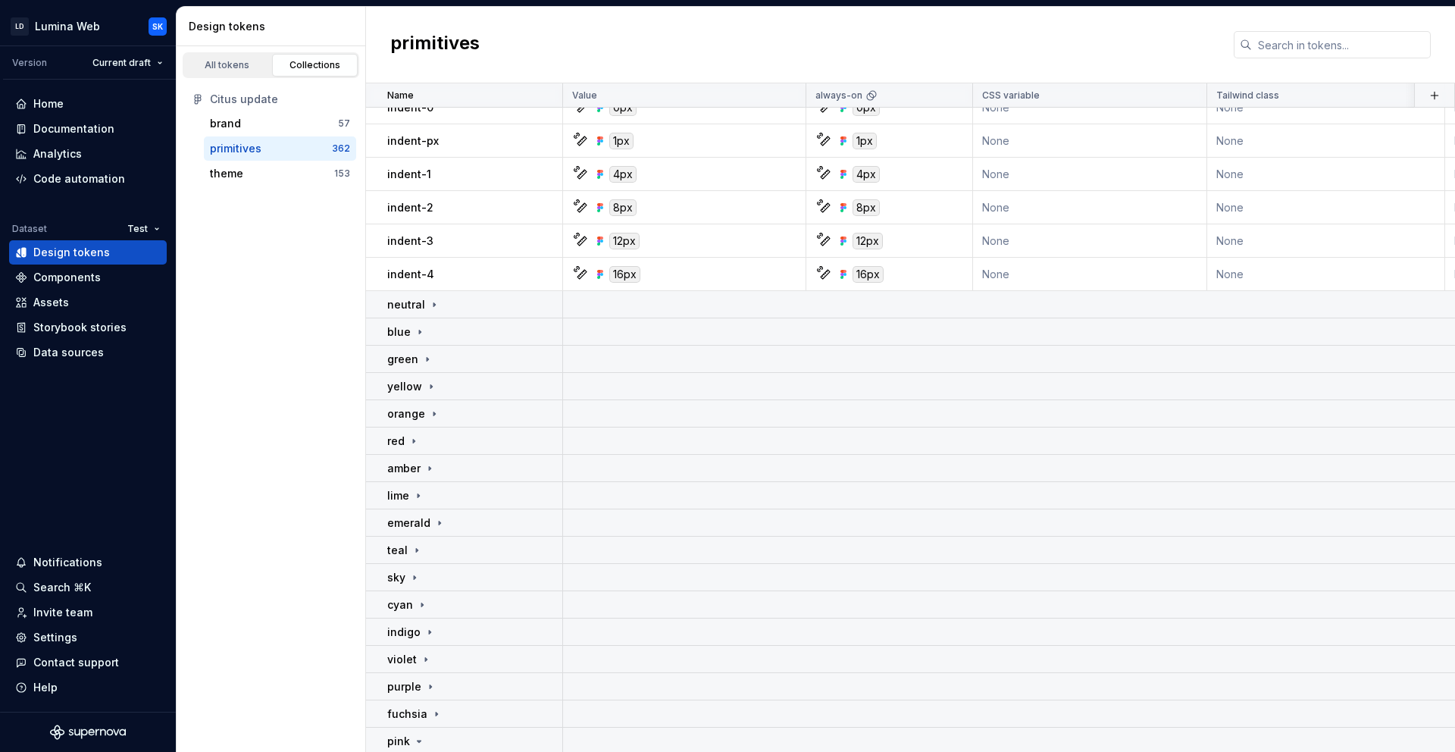
scroll to position [1154, 0]
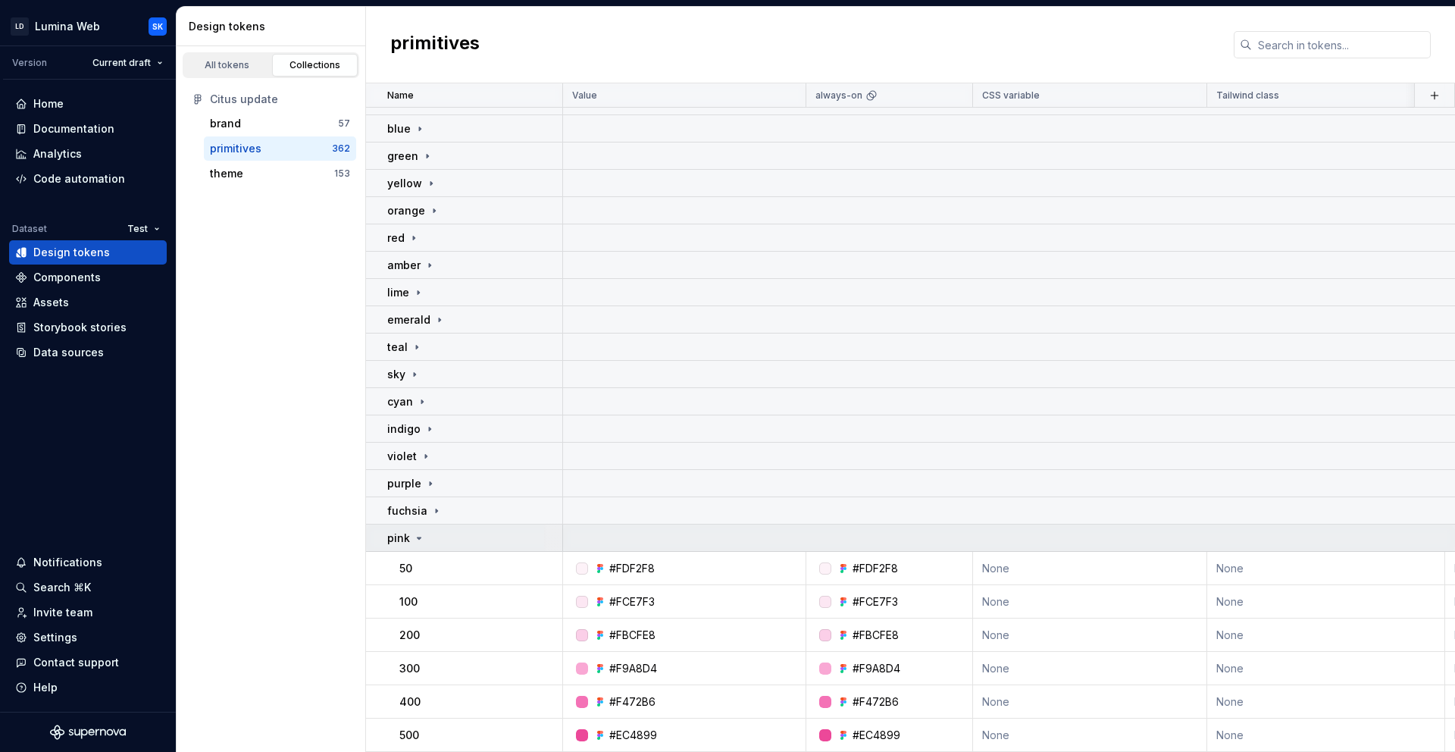
click at [464, 545] on td "pink" at bounding box center [464, 537] width 197 height 27
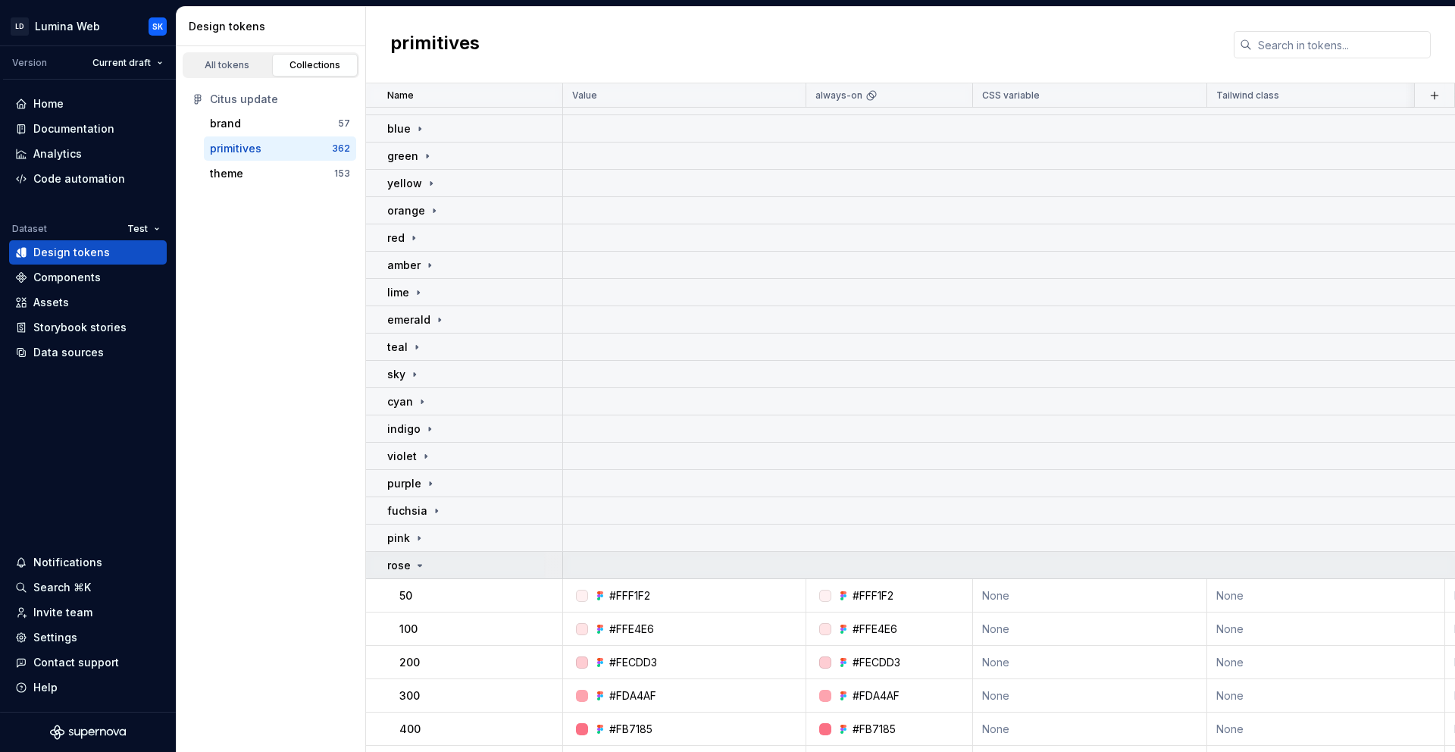
click at [460, 566] on div "rose" at bounding box center [474, 565] width 174 height 15
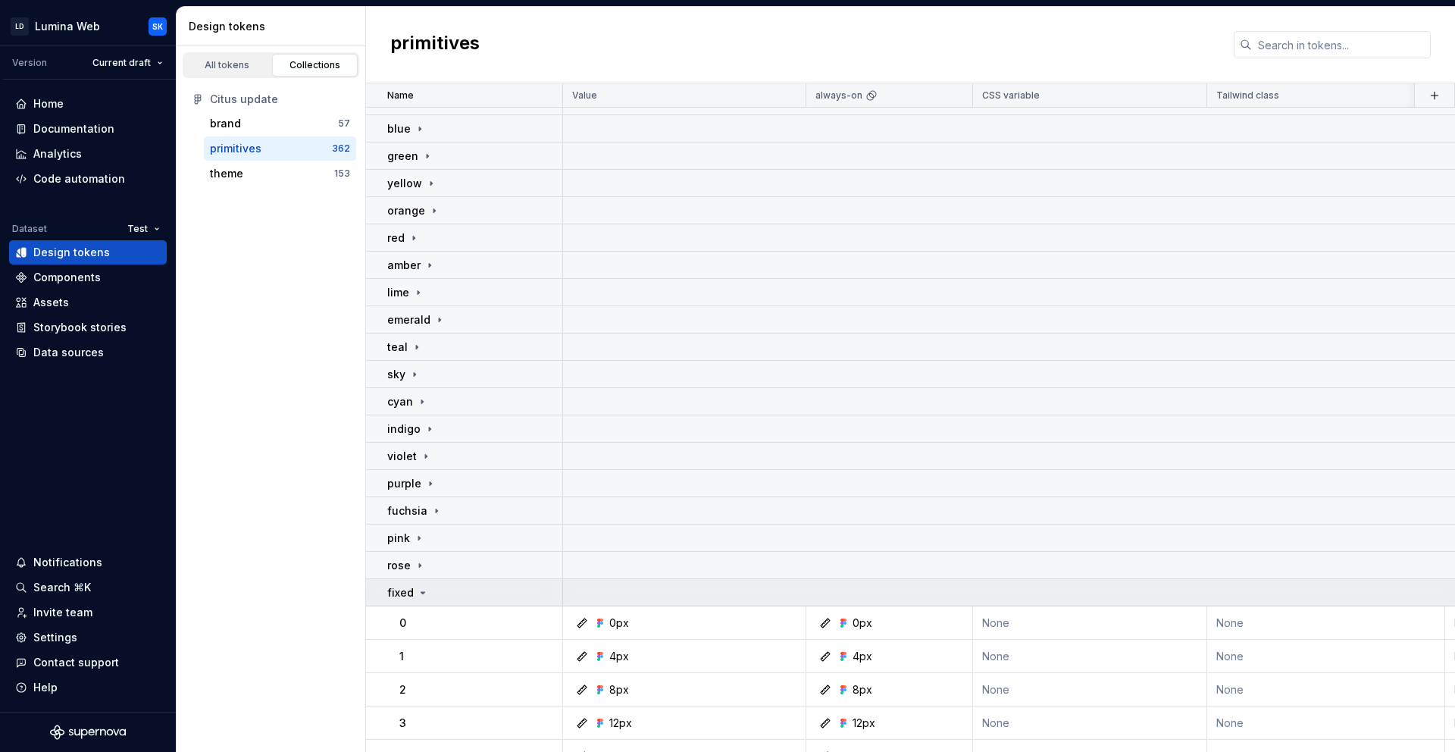
scroll to position [1486, 0]
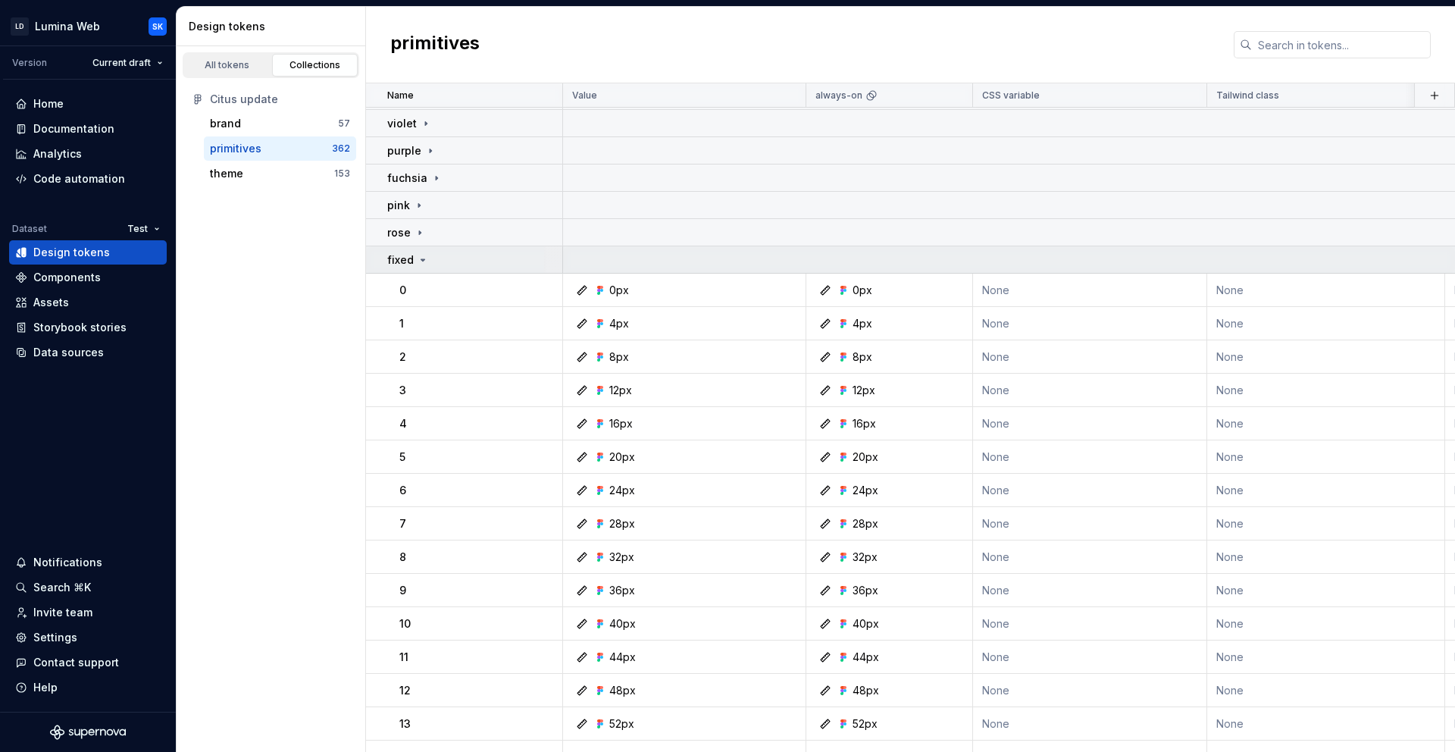
click at [472, 268] on td "fixed" at bounding box center [464, 259] width 197 height 27
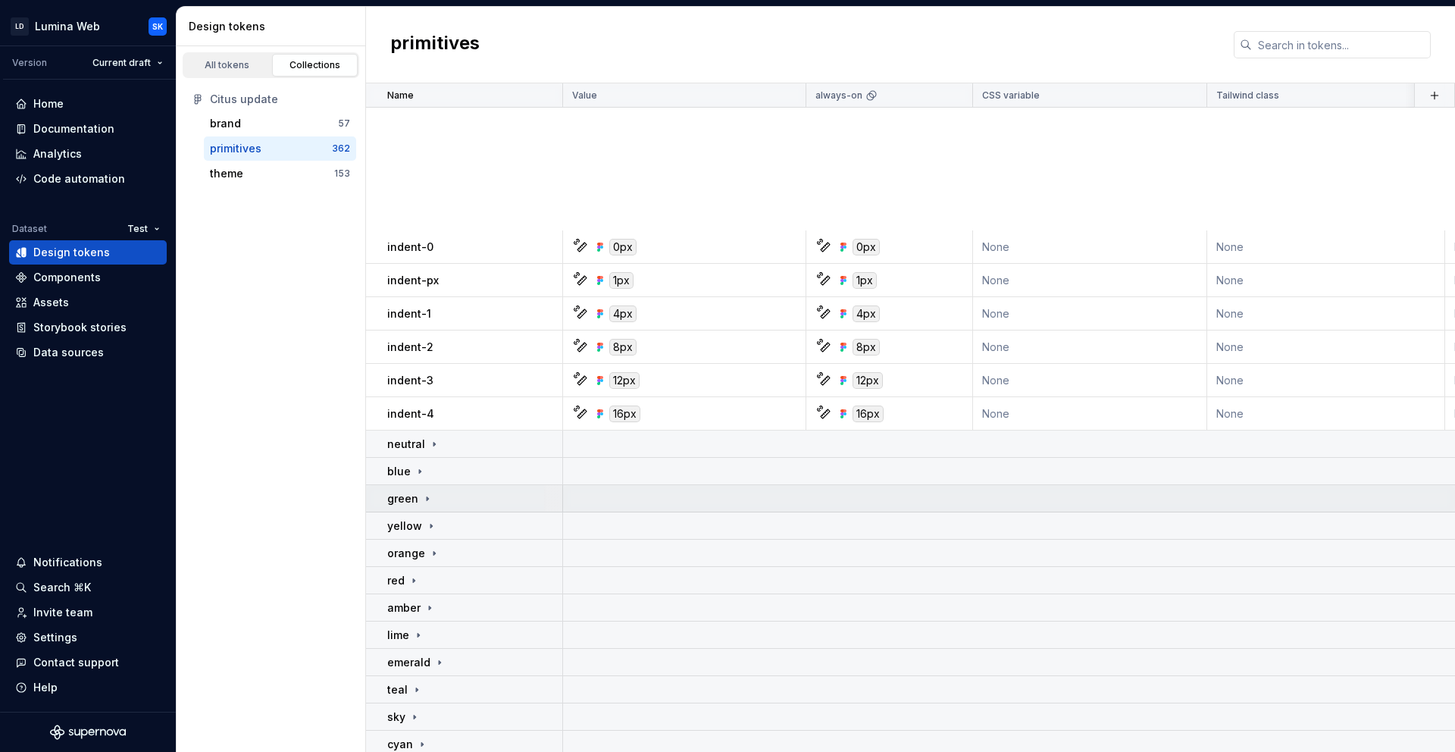
scroll to position [1294, 0]
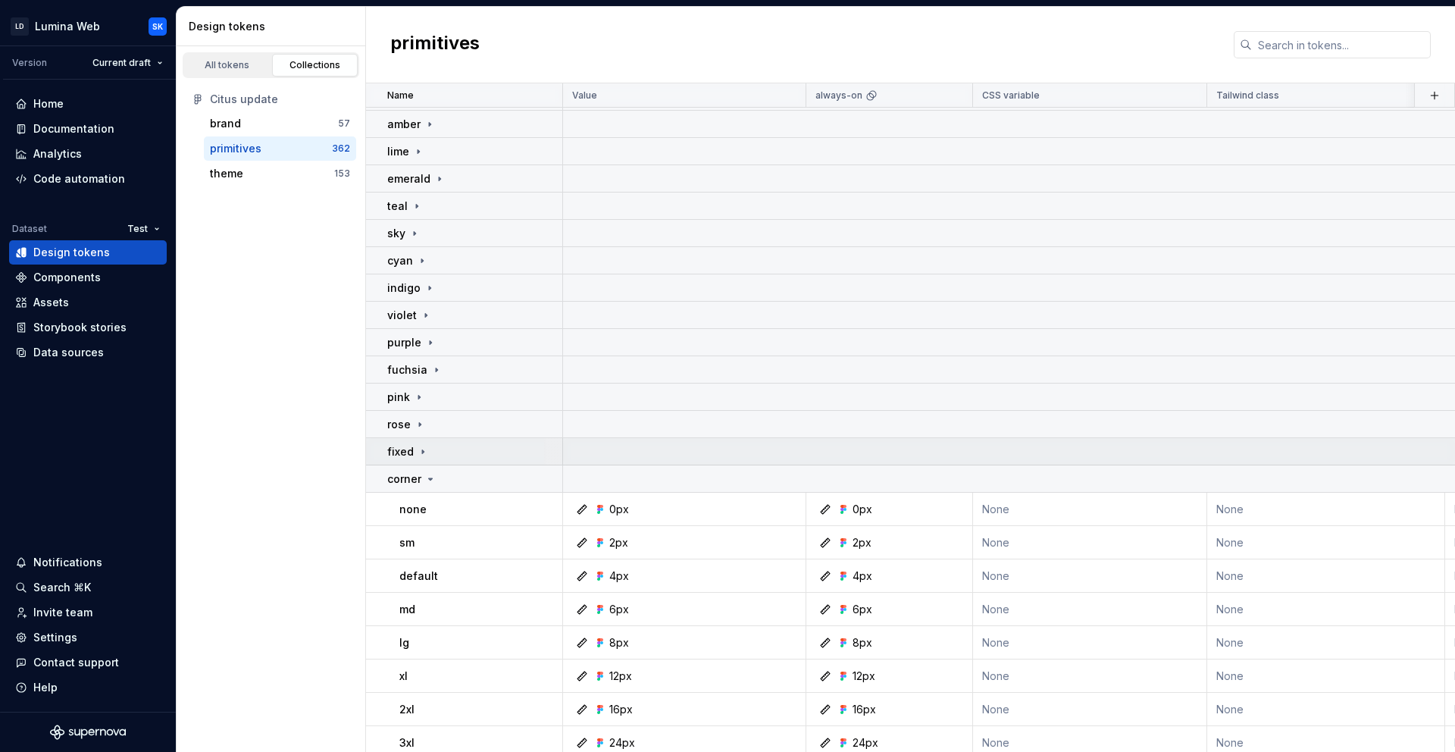
click at [431, 449] on div "fixed" at bounding box center [474, 451] width 174 height 15
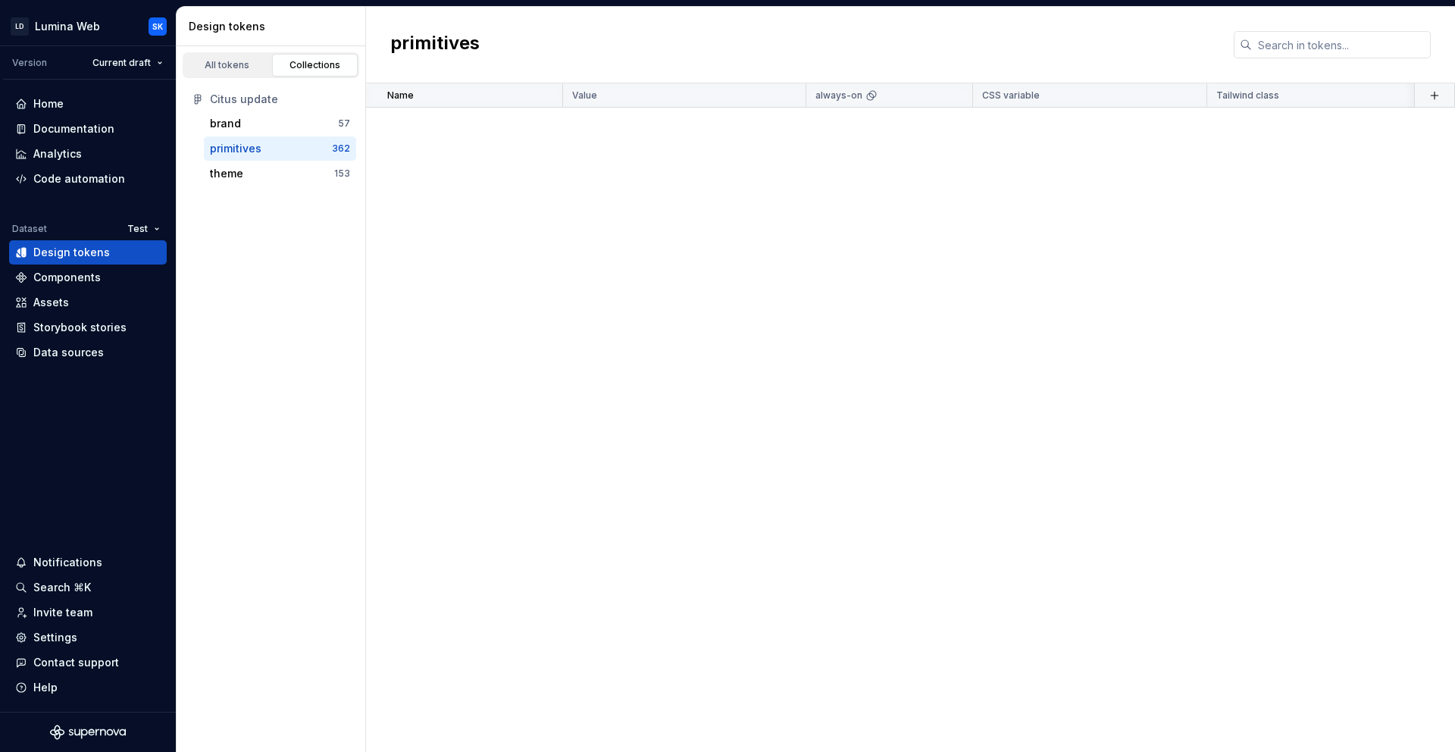
scroll to position [0, 0]
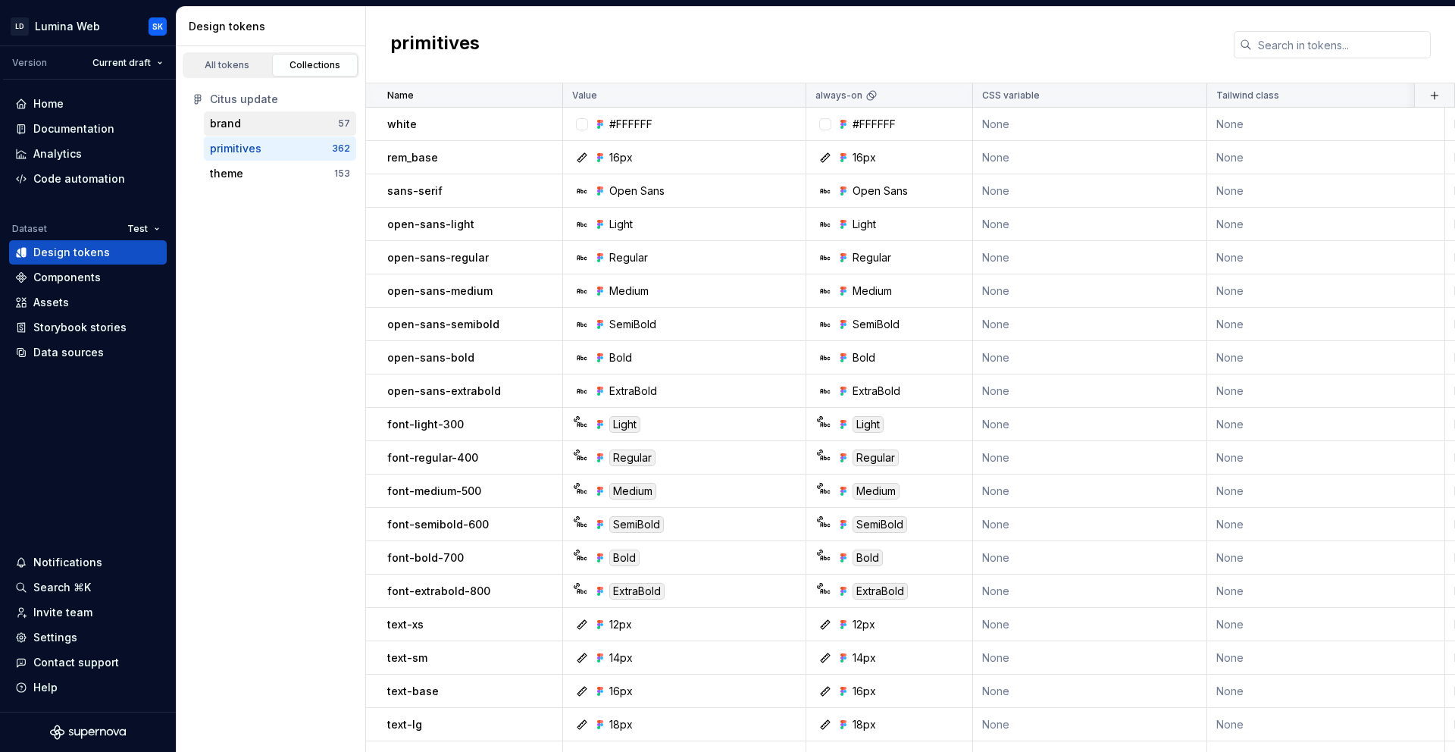
click at [317, 127] on div "brand" at bounding box center [274, 123] width 128 height 15
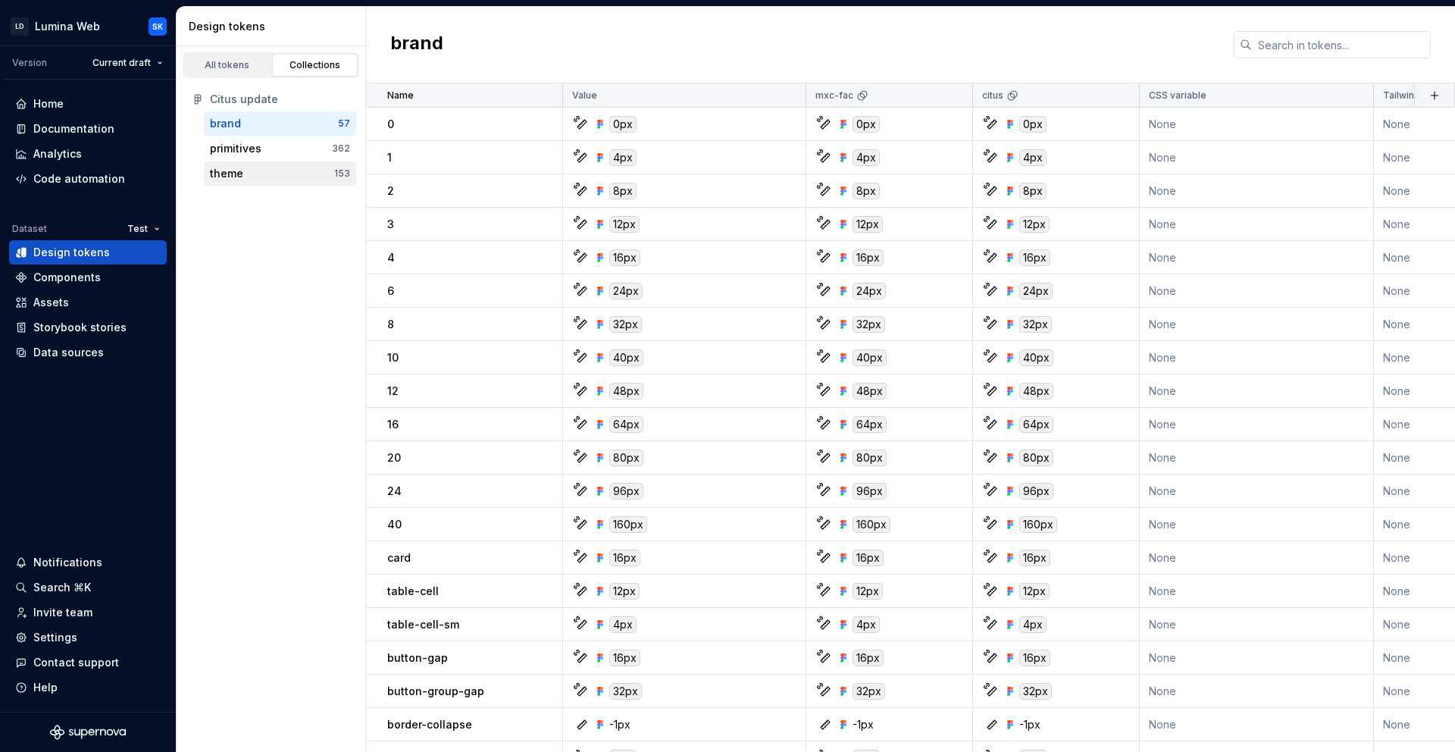
click at [282, 180] on div "theme" at bounding box center [272, 173] width 124 height 15
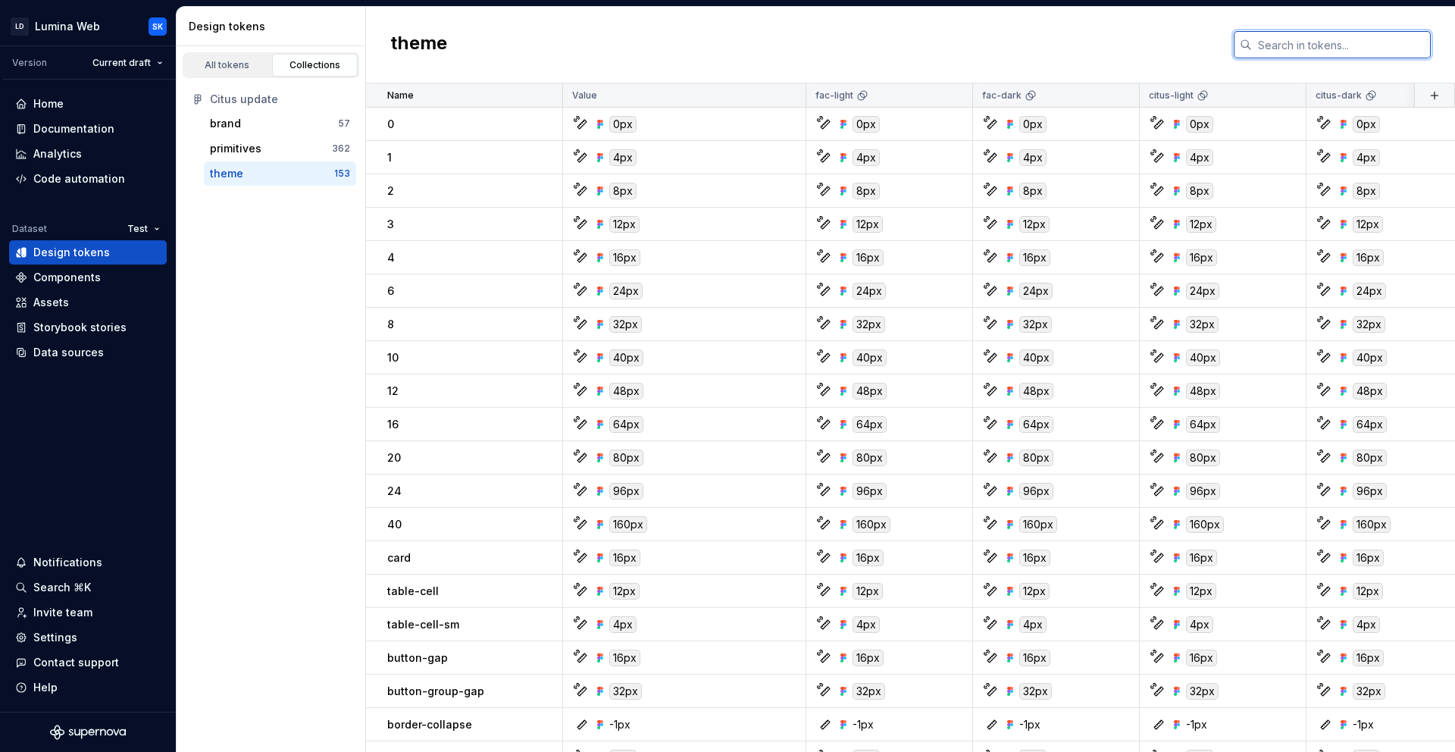
click at [1312, 43] on input "text" at bounding box center [1341, 44] width 179 height 27
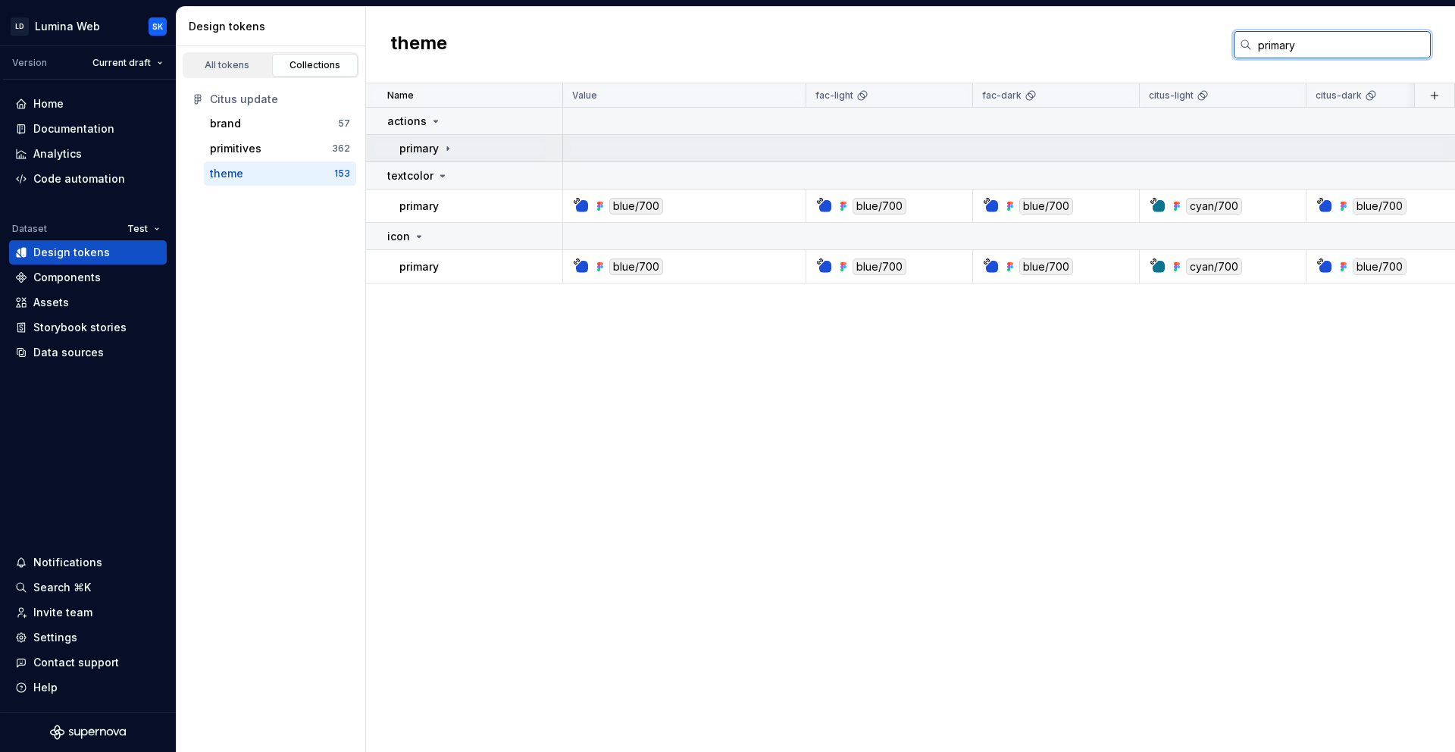
type input "primary"
click at [449, 146] on icon at bounding box center [448, 148] width 12 height 12
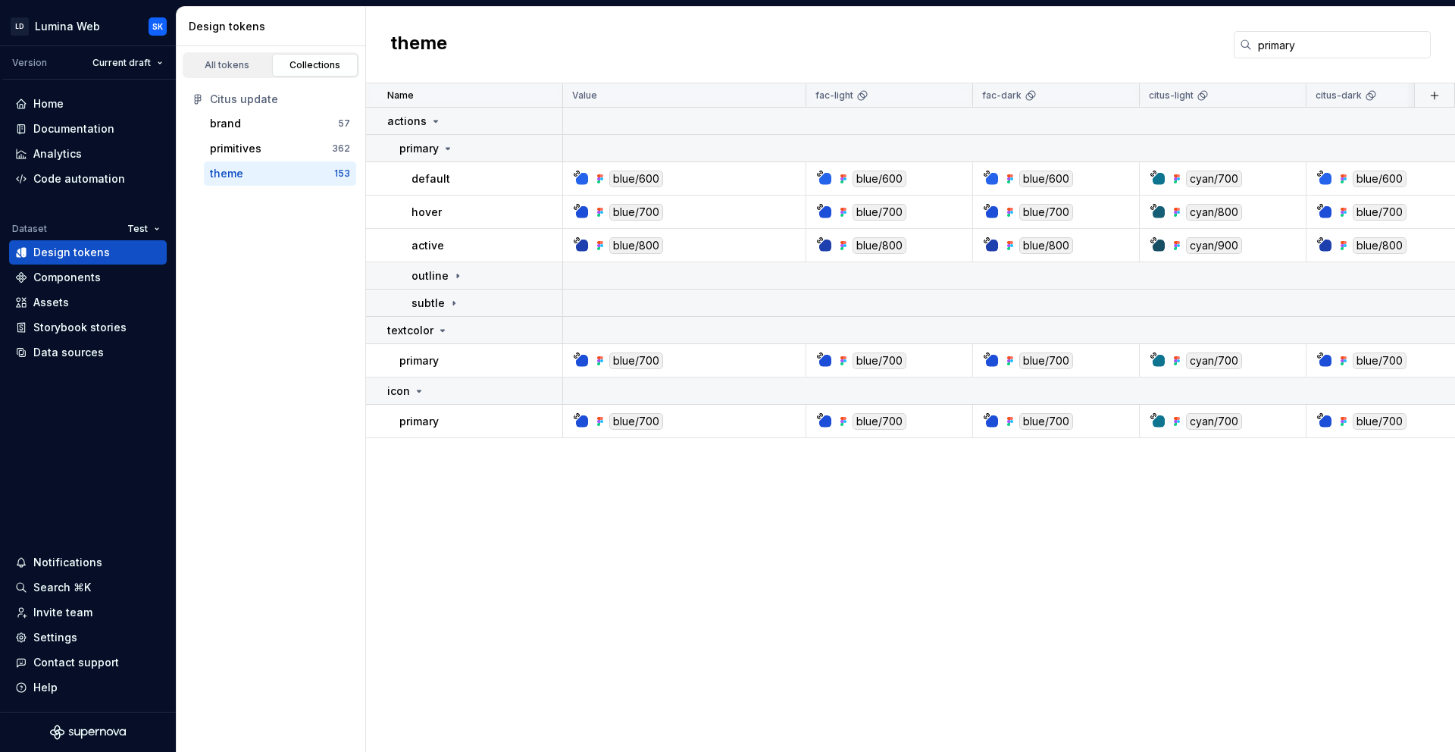
click at [1058, 546] on div "Name Value fac-light fac-dark citus-light citus-dark CSS variable Tailwind clas…" at bounding box center [910, 417] width 1089 height 668
click at [1382, 39] on input "primary" at bounding box center [1341, 44] width 179 height 27
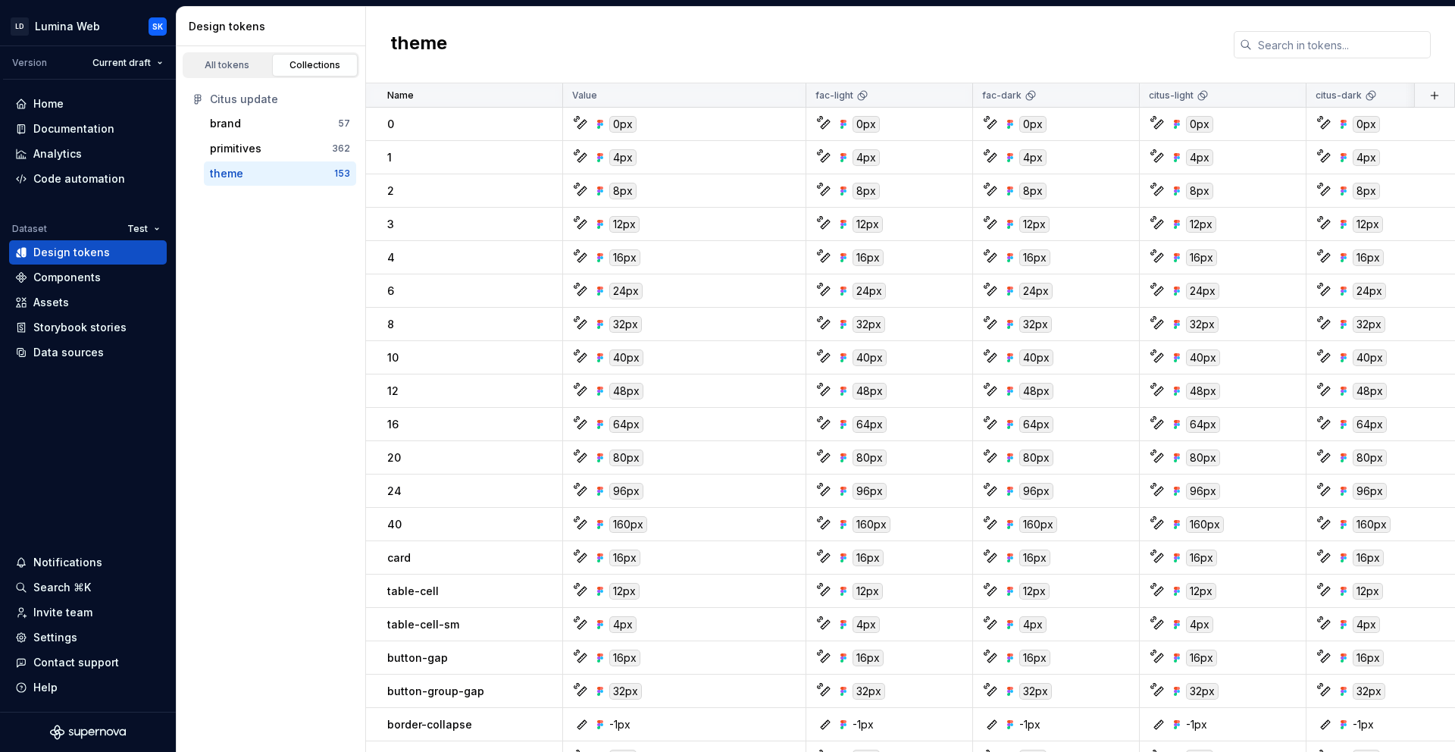
click at [1147, 20] on div "theme" at bounding box center [910, 45] width 1089 height 77
click at [244, 57] on link "All tokens" at bounding box center [227, 65] width 86 height 23
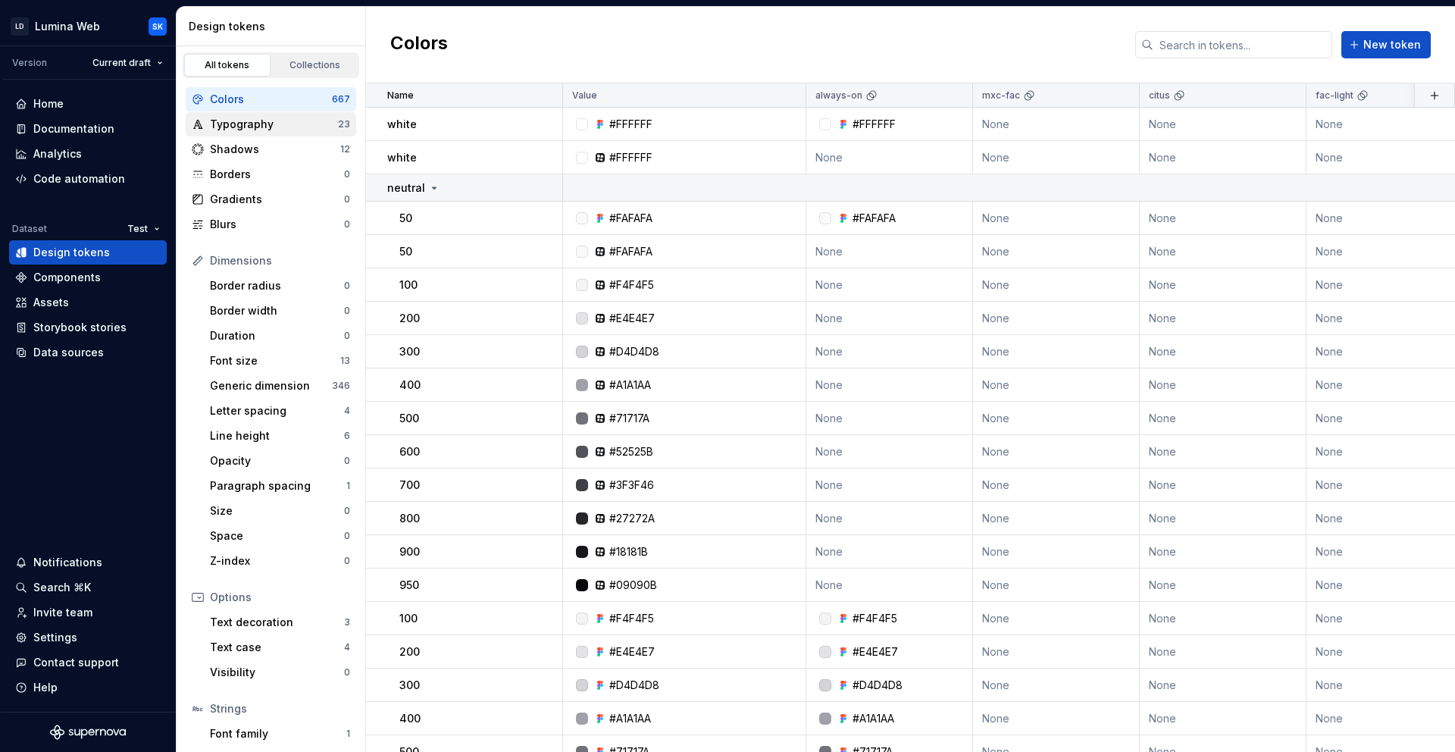
click at [280, 119] on div "Typography" at bounding box center [274, 124] width 128 height 15
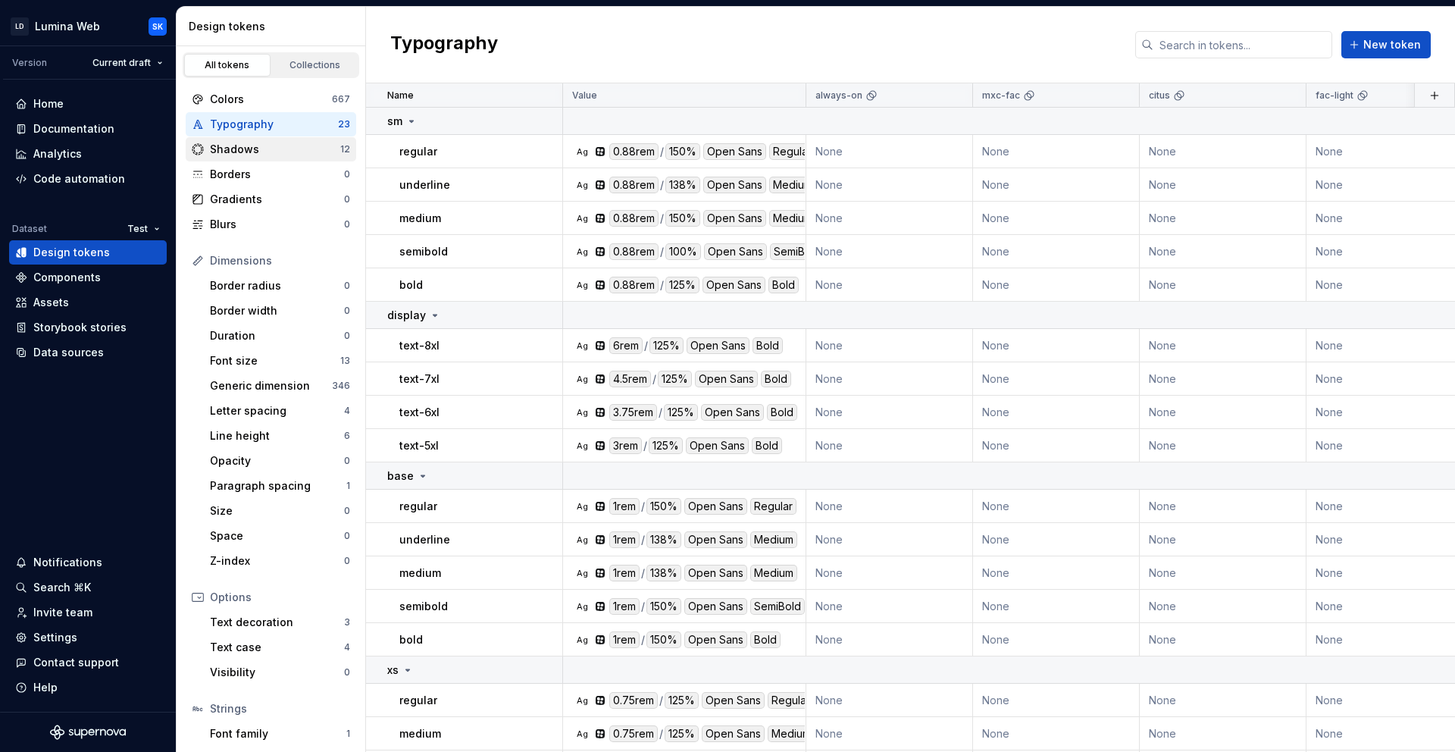
click at [279, 146] on div "Shadows" at bounding box center [275, 149] width 130 height 15
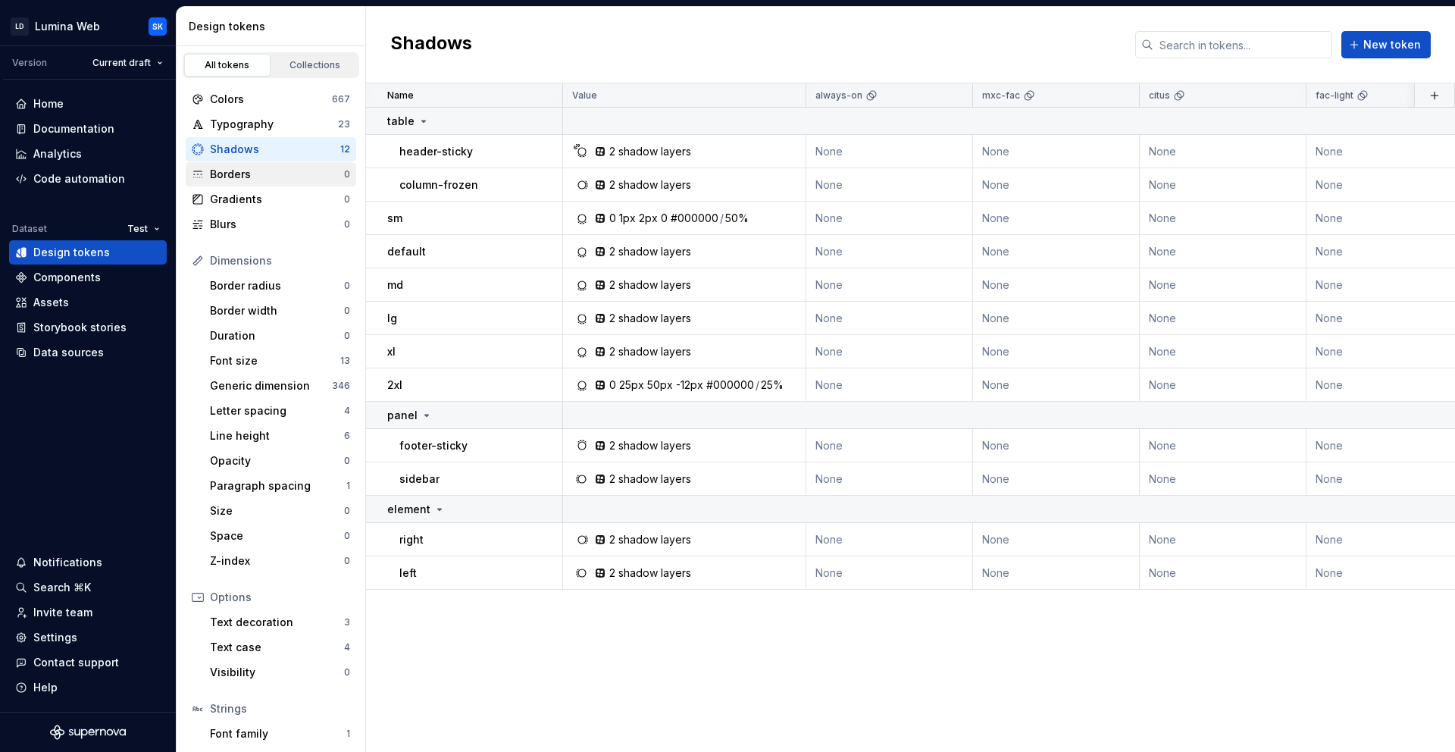
click at [294, 177] on div "Borders" at bounding box center [277, 174] width 134 height 15
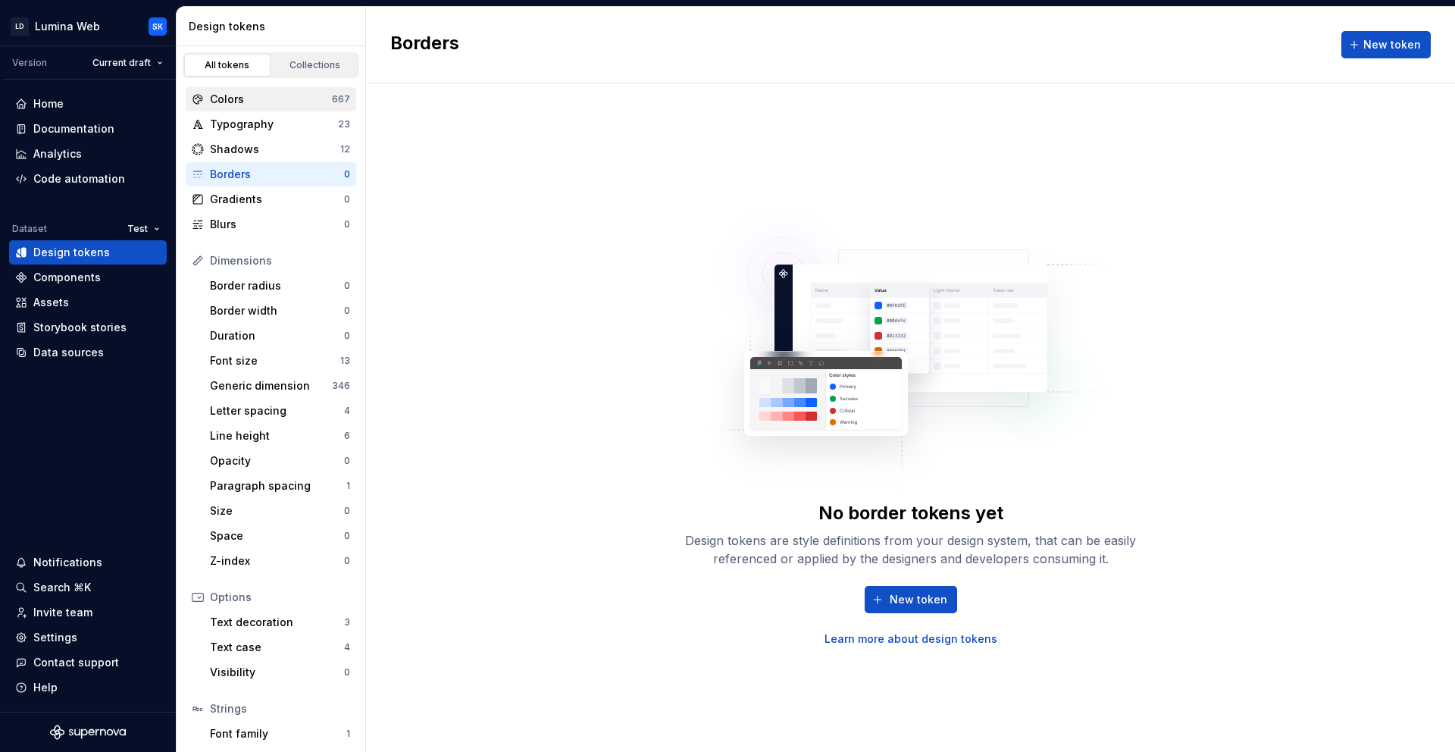
click at [280, 107] on div "Colors 667" at bounding box center [271, 99] width 171 height 24
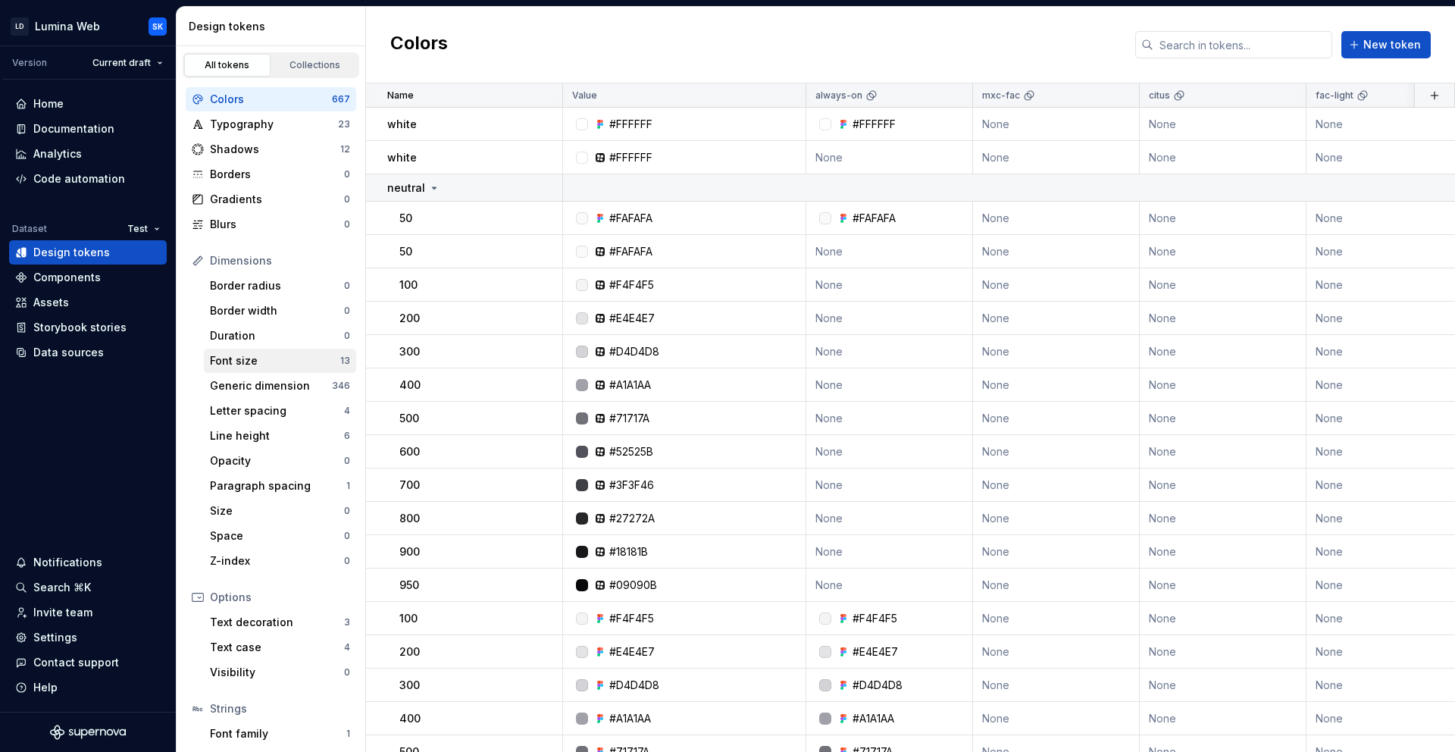
click at [283, 362] on div "Font size" at bounding box center [275, 360] width 130 height 15
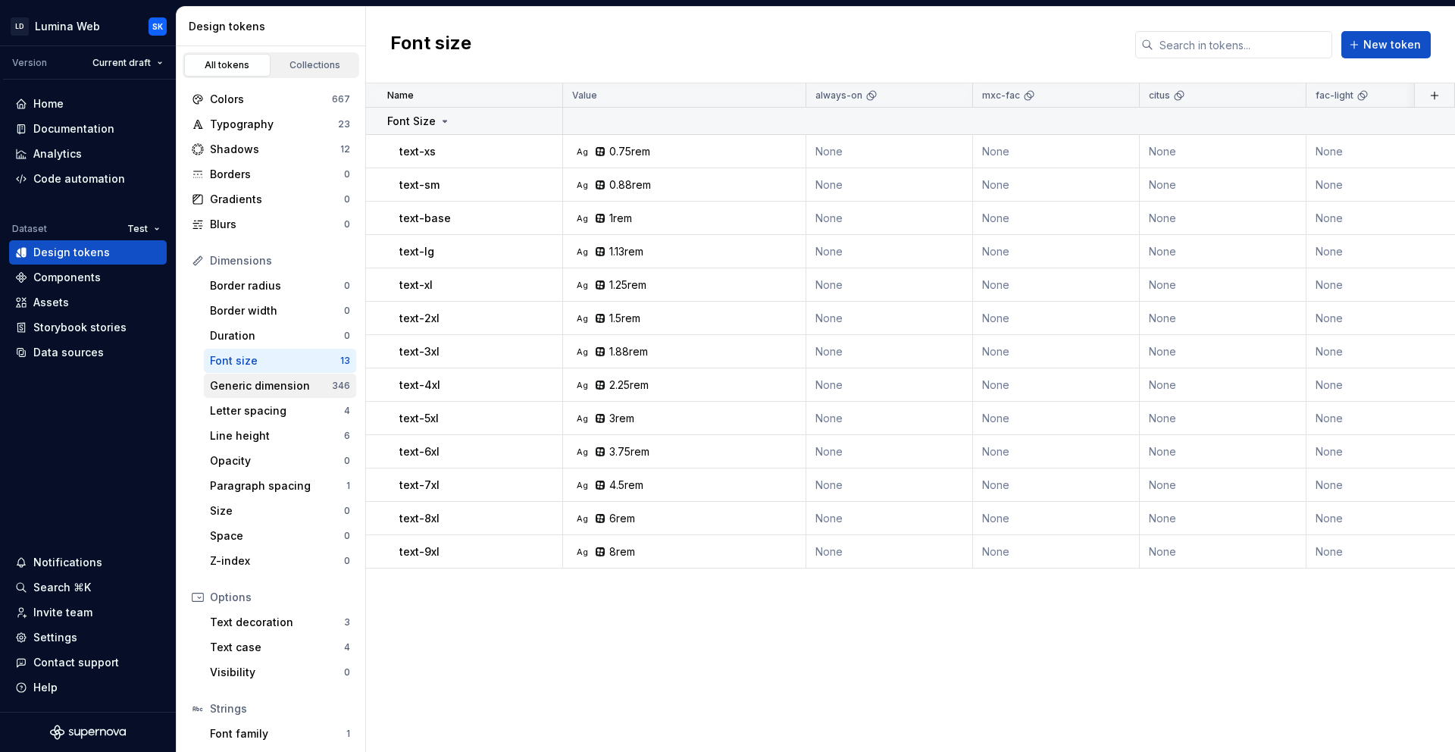
click at [282, 390] on div "Generic dimension" at bounding box center [271, 385] width 122 height 15
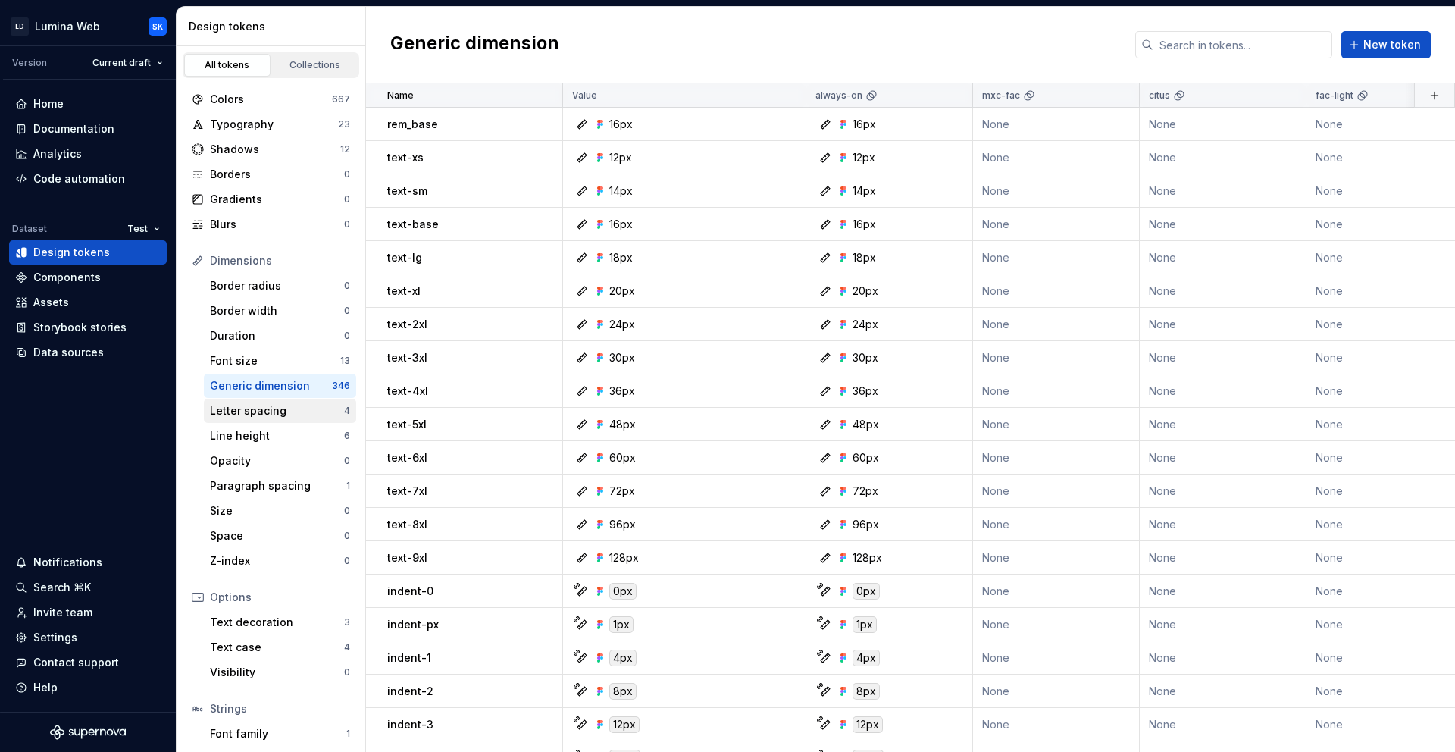
click at [266, 420] on div "Letter spacing 4" at bounding box center [280, 411] width 152 height 24
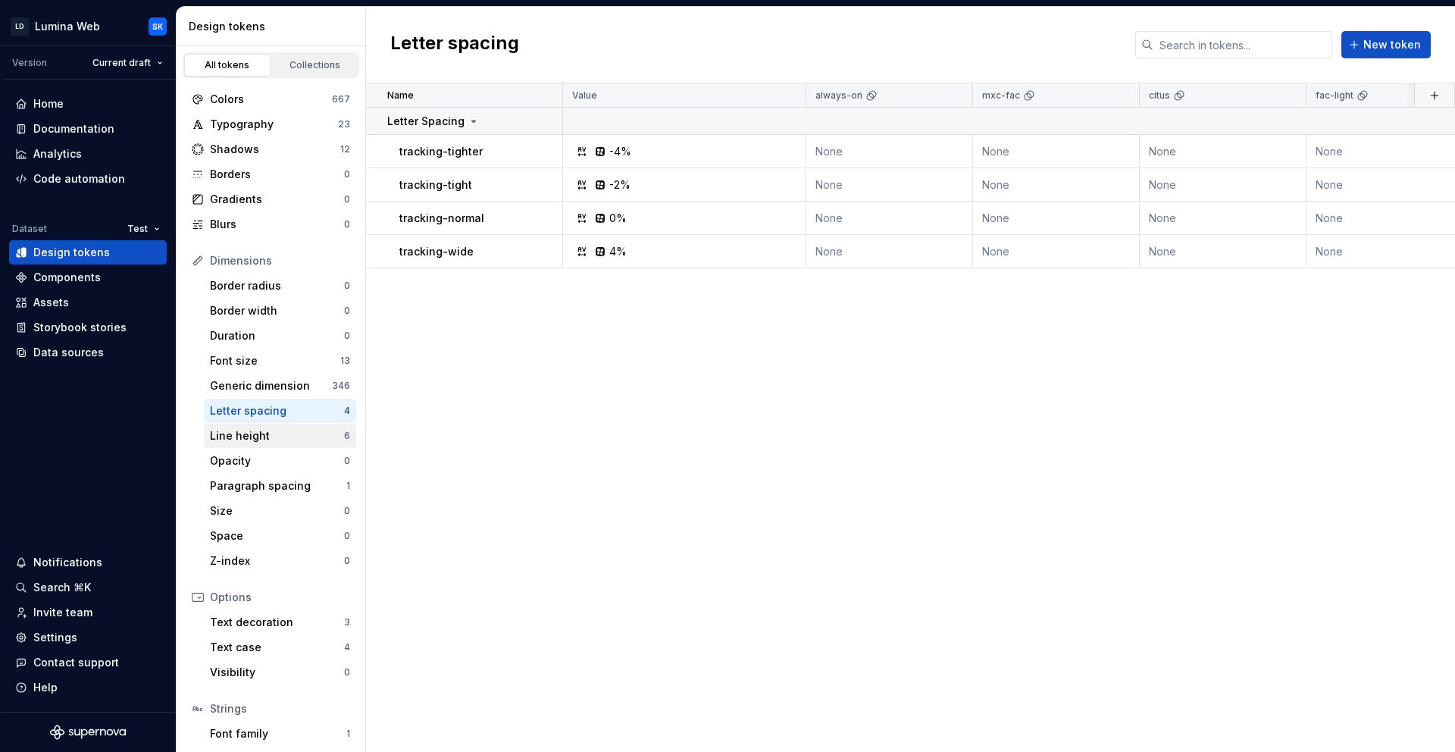
click at [271, 430] on div "Line height" at bounding box center [277, 435] width 134 height 15
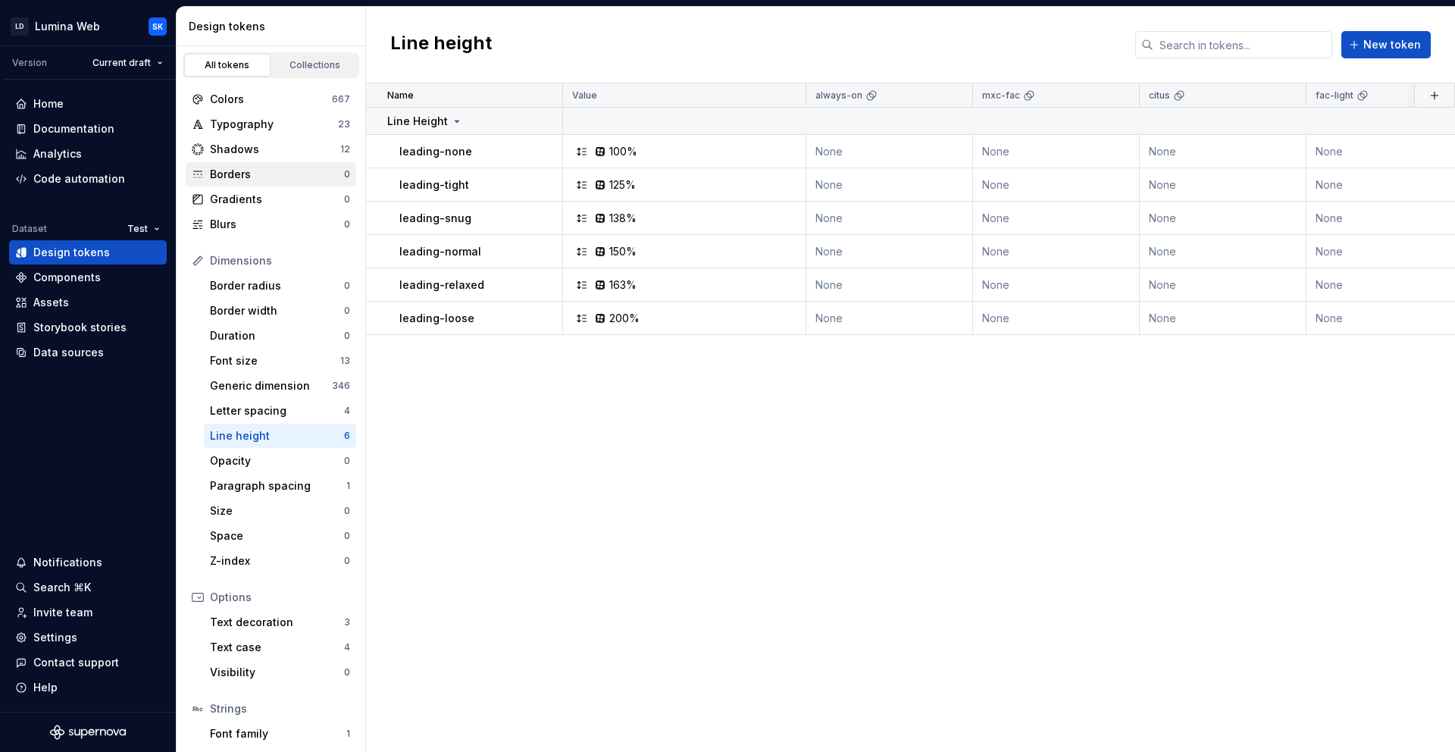
click at [280, 169] on div "Borders" at bounding box center [277, 174] width 134 height 15
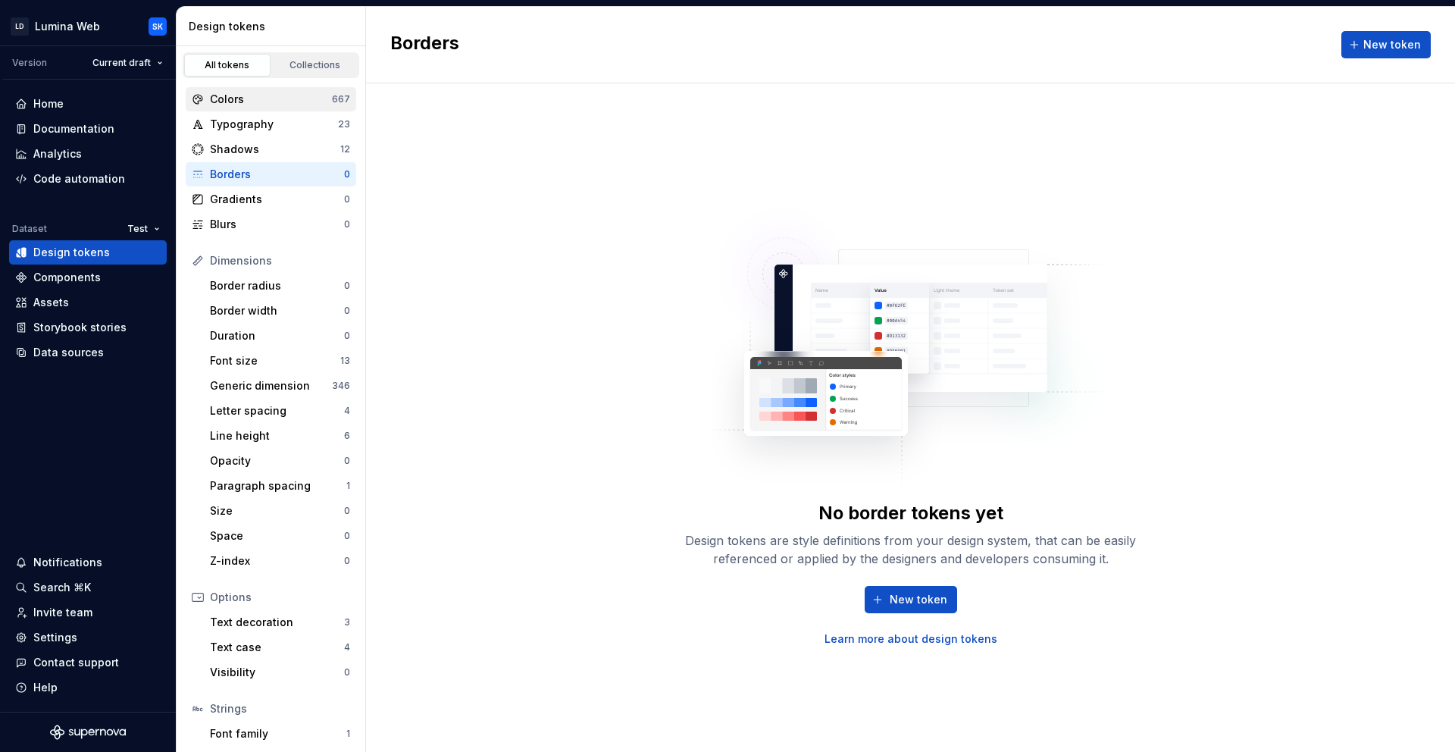
click at [280, 99] on div "Colors" at bounding box center [271, 99] width 122 height 15
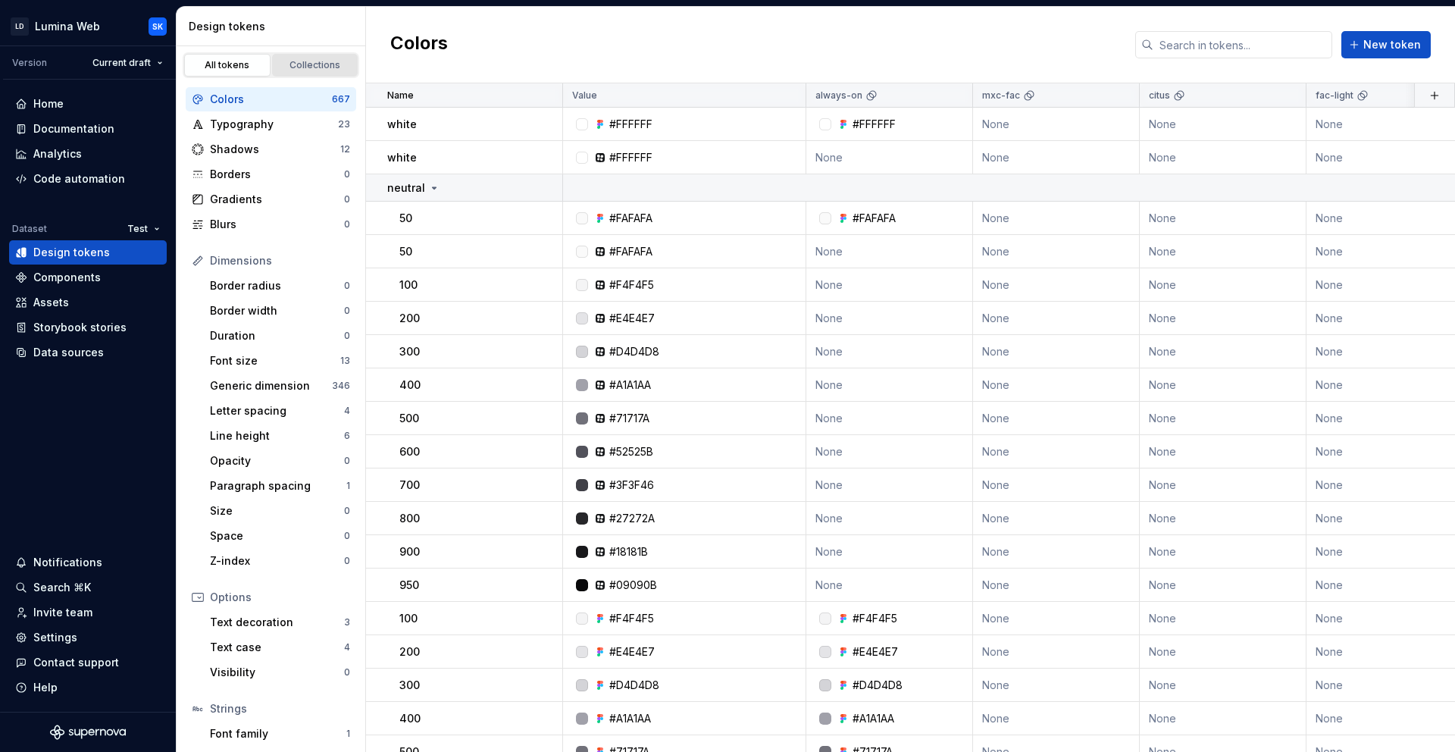
click at [309, 70] on div "Collections" at bounding box center [315, 65] width 76 height 12
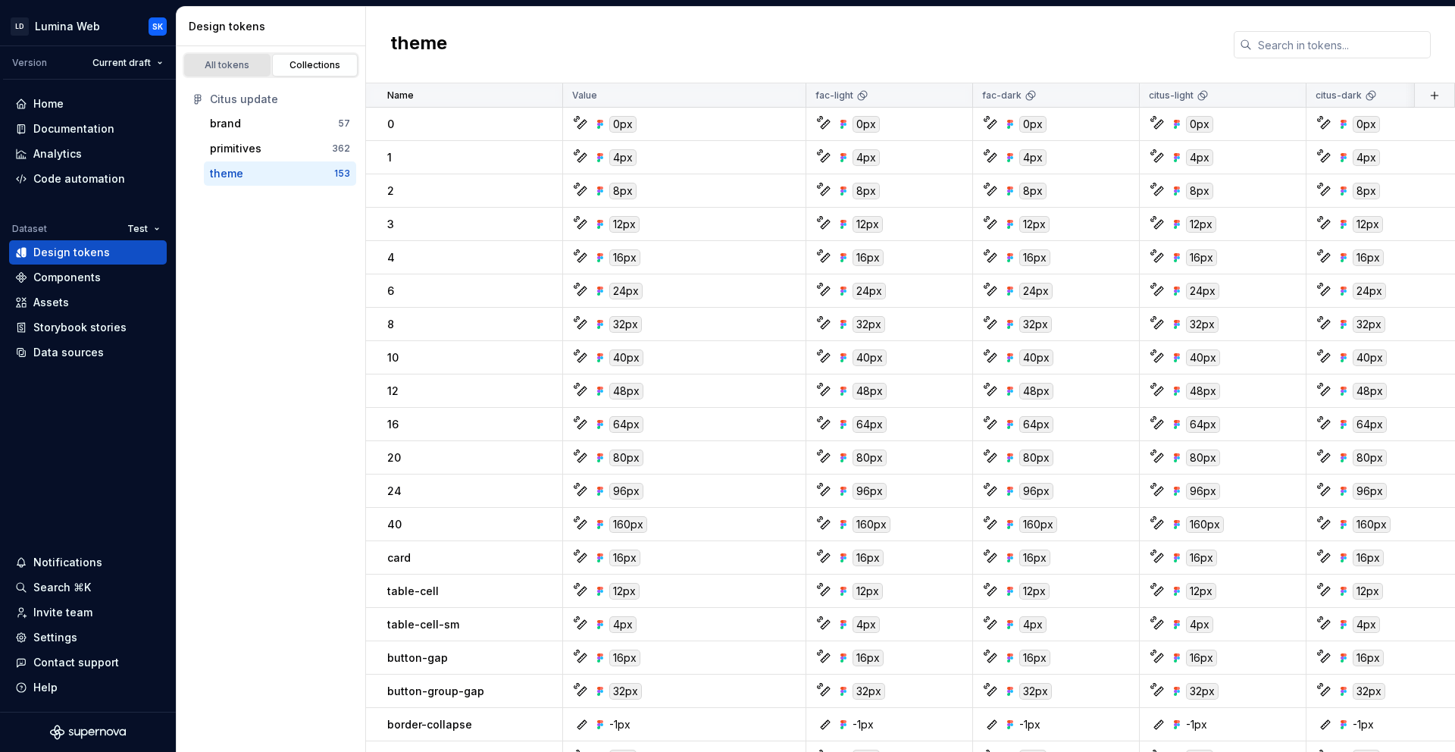
click at [246, 69] on div "All tokens" at bounding box center [227, 65] width 76 height 12
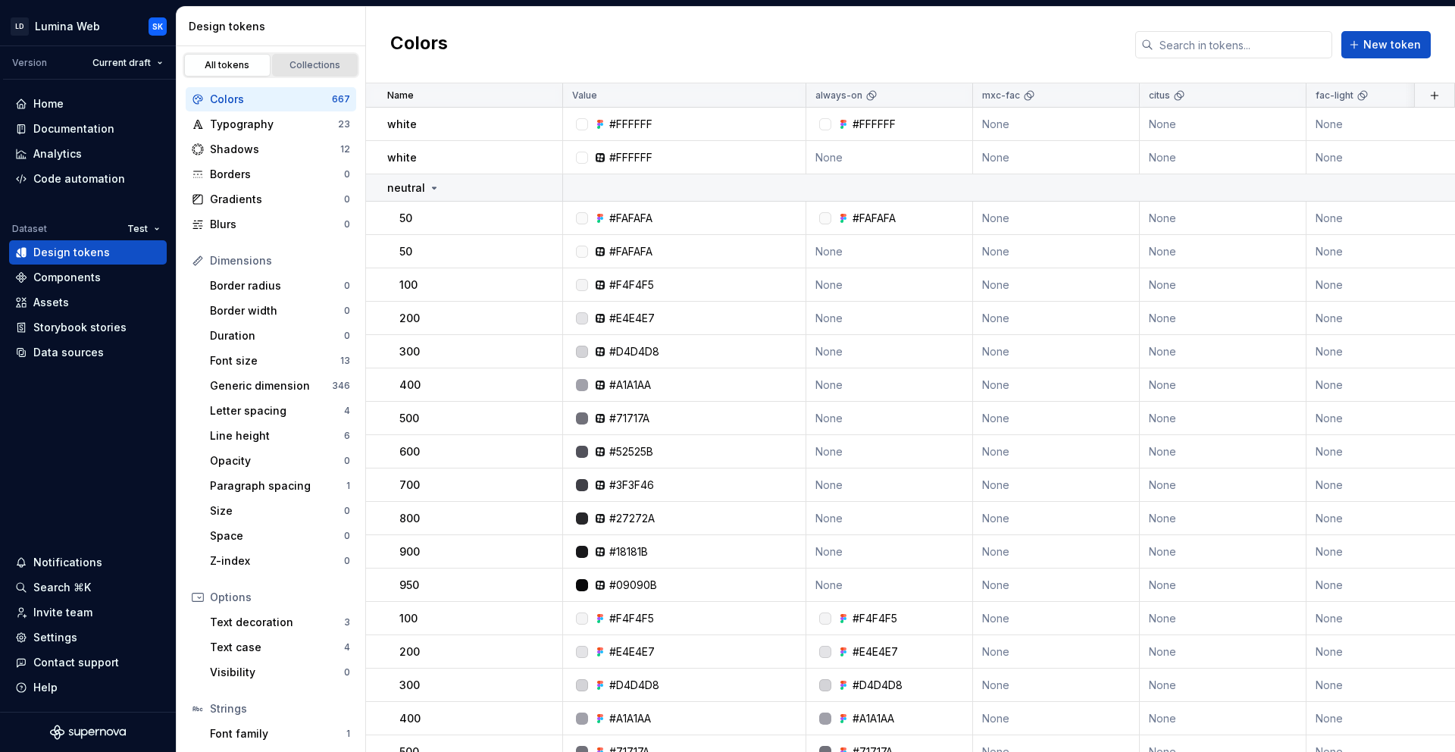
click at [314, 68] on div "Collections" at bounding box center [315, 65] width 76 height 12
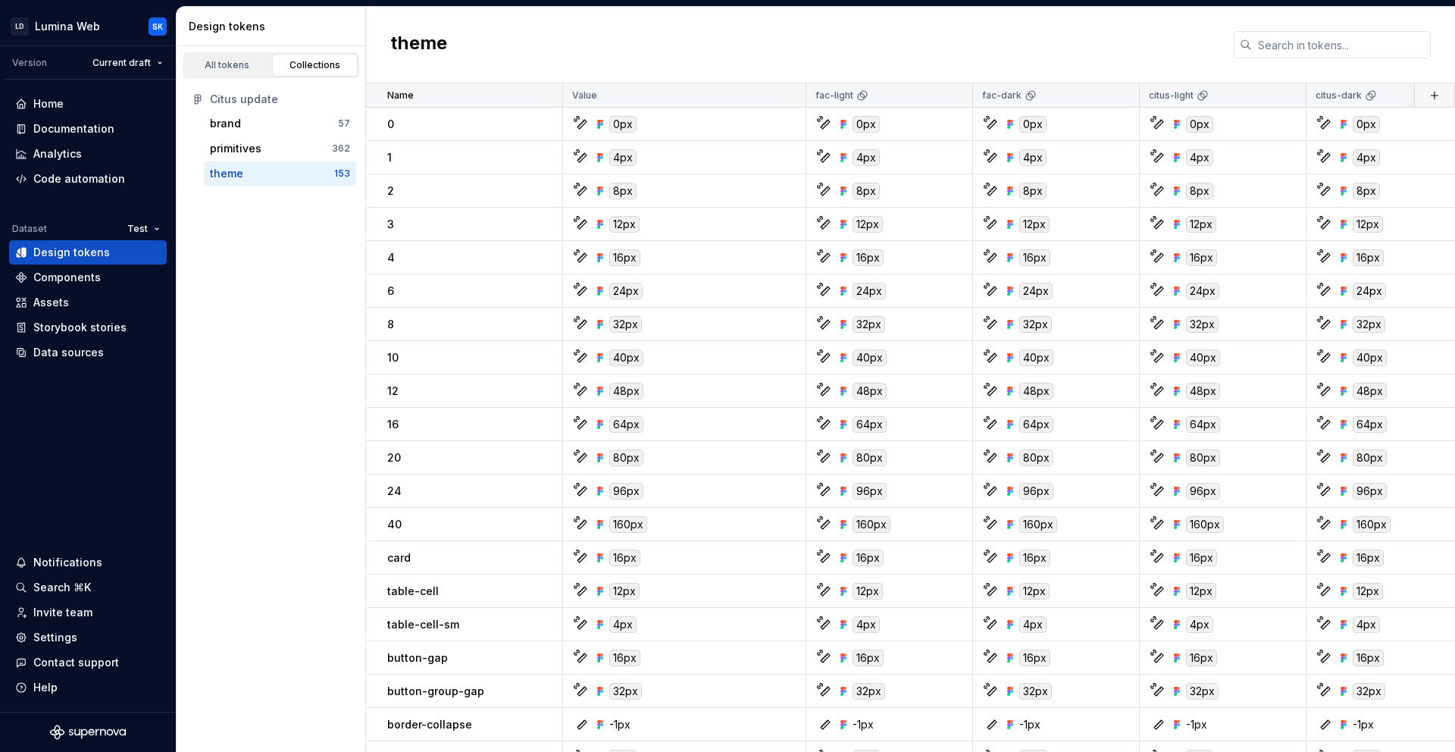
click at [269, 171] on div "theme" at bounding box center [272, 173] width 124 height 15
click at [1272, 44] on input "text" at bounding box center [1341, 44] width 179 height 27
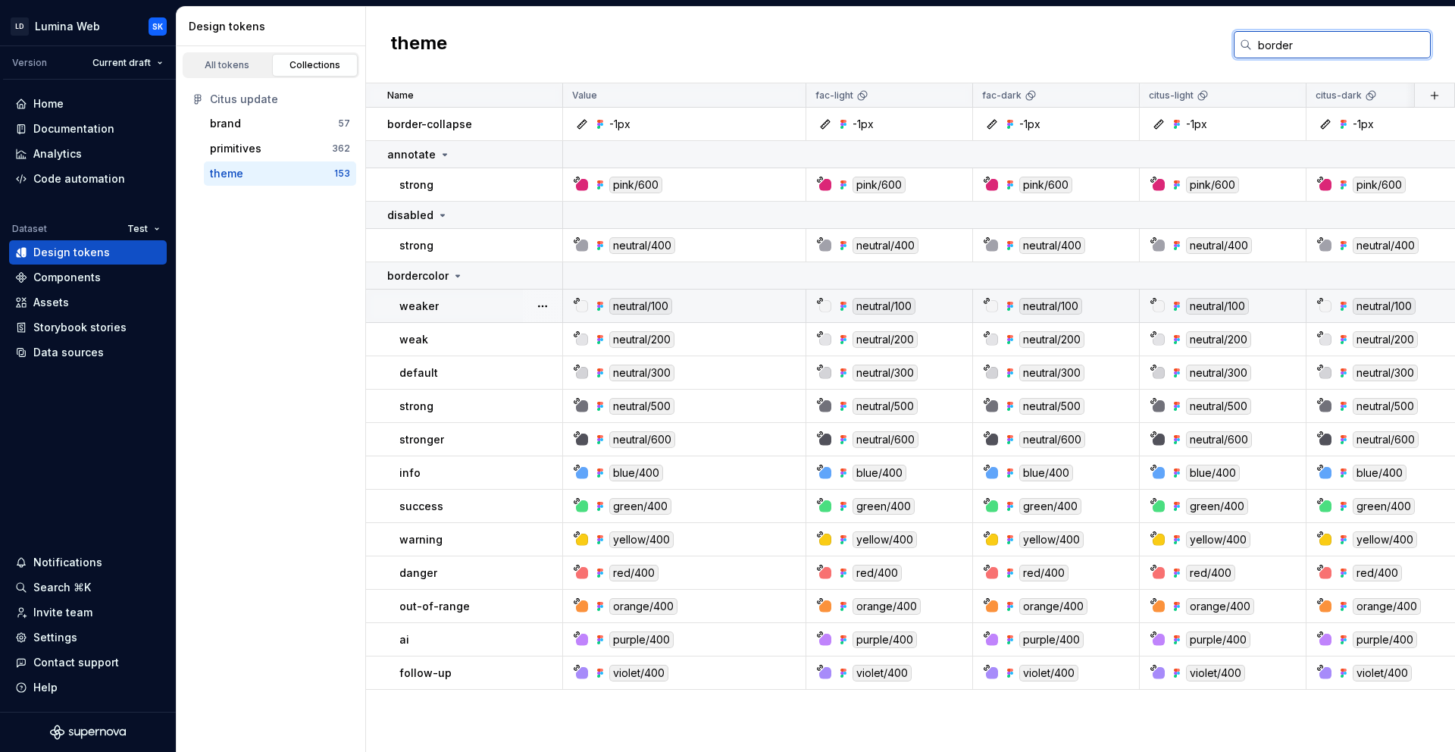
type input "border"
click at [731, 302] on div "neutral/100" at bounding box center [689, 306] width 232 height 17
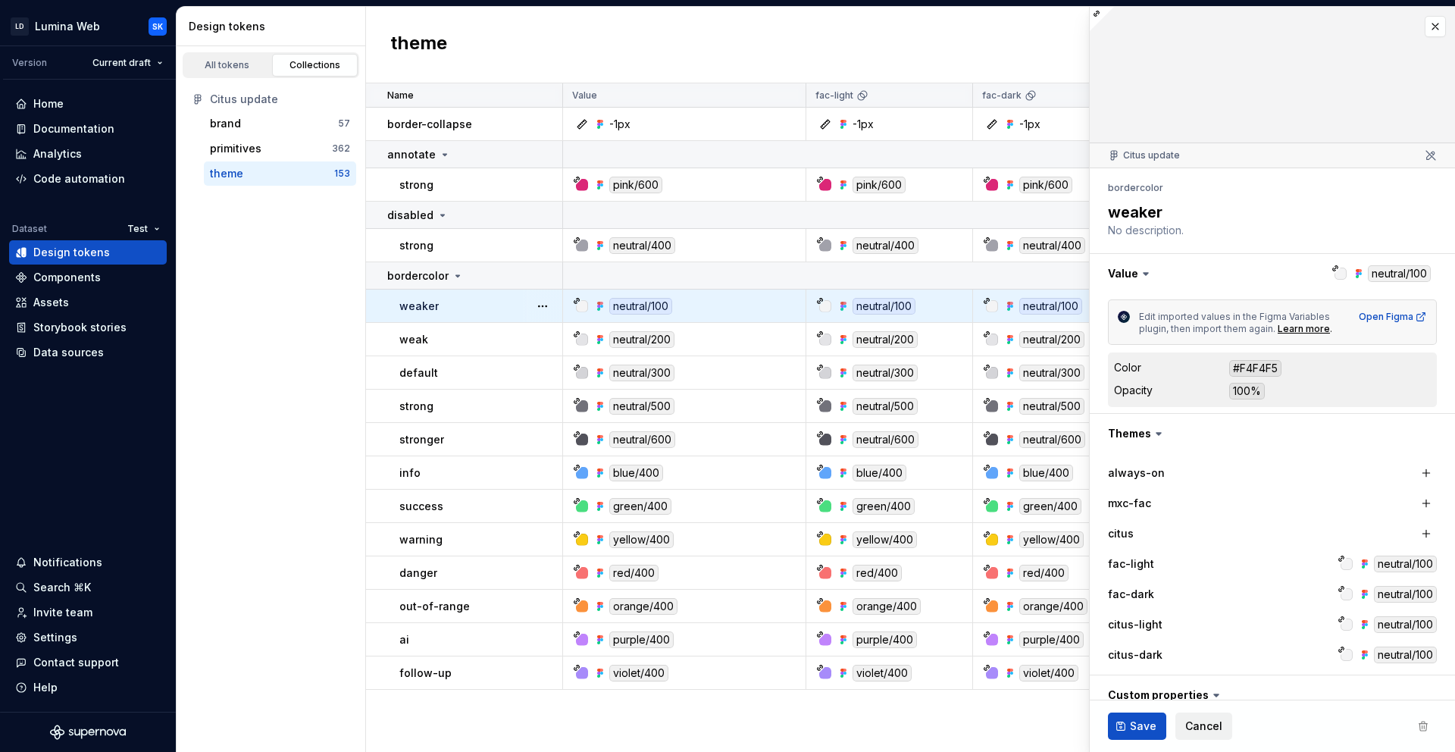
type textarea "*"
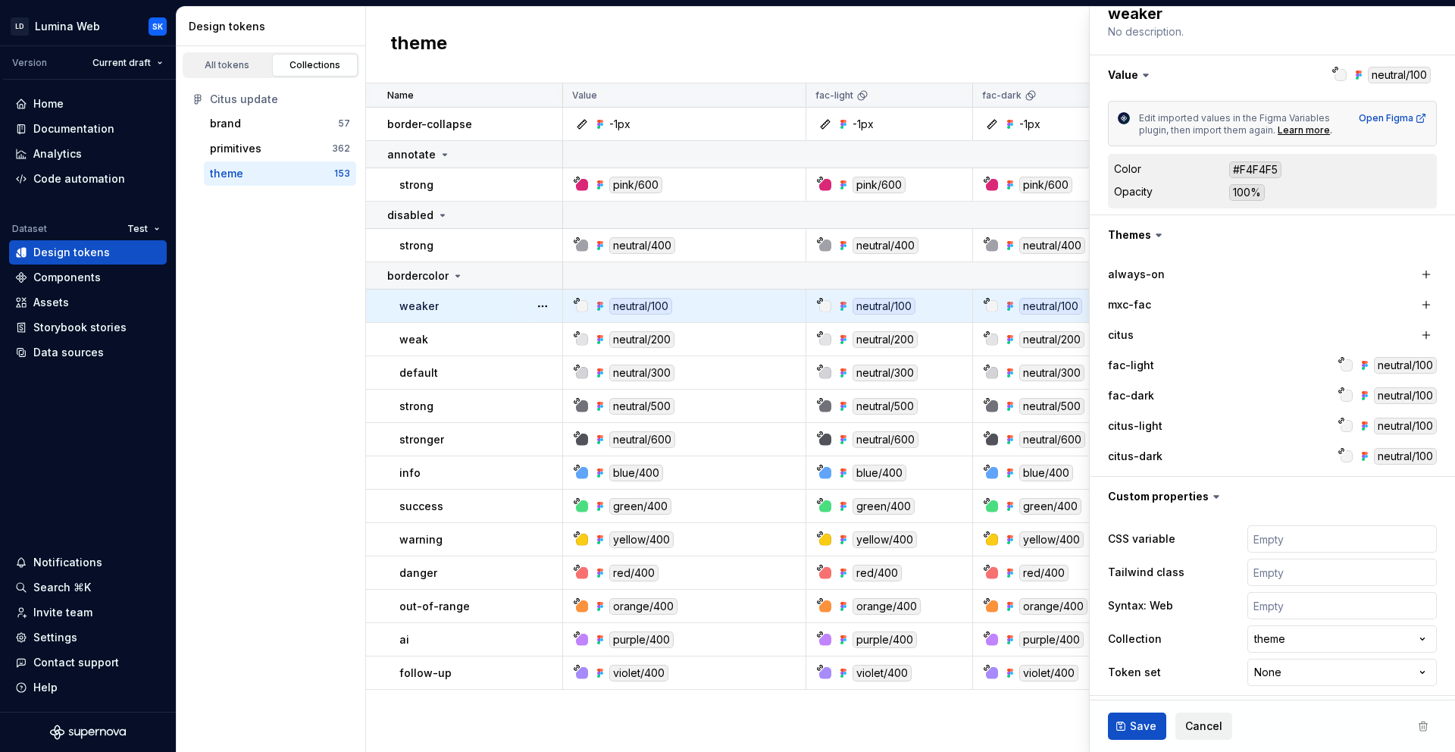
scroll to position [204, 0]
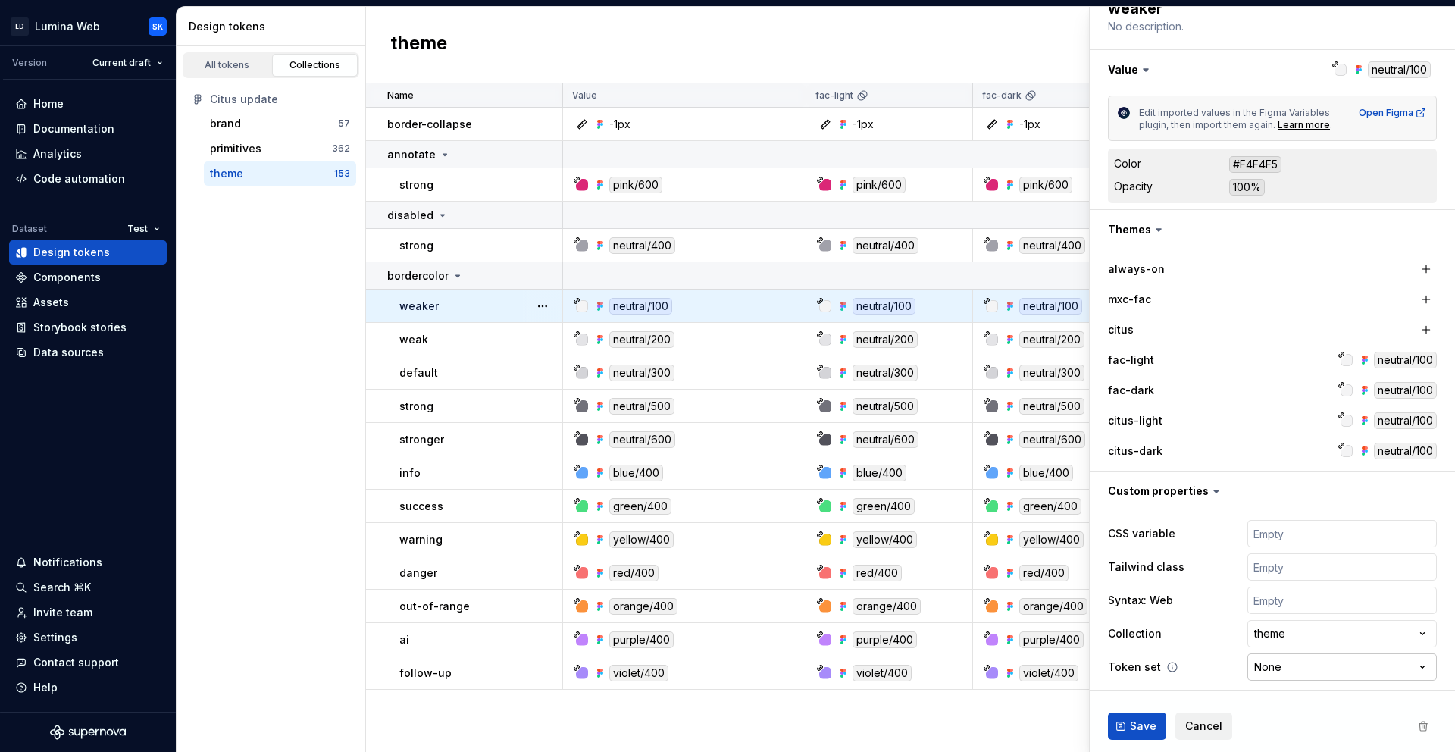
click at [1310, 664] on html "LD Lumina Web SK Version Current draft Home Documentation Analytics Code automa…" at bounding box center [727, 376] width 1455 height 752
select select "**********"
click at [1132, 722] on span "Save" at bounding box center [1143, 725] width 27 height 15
type textarea "*"
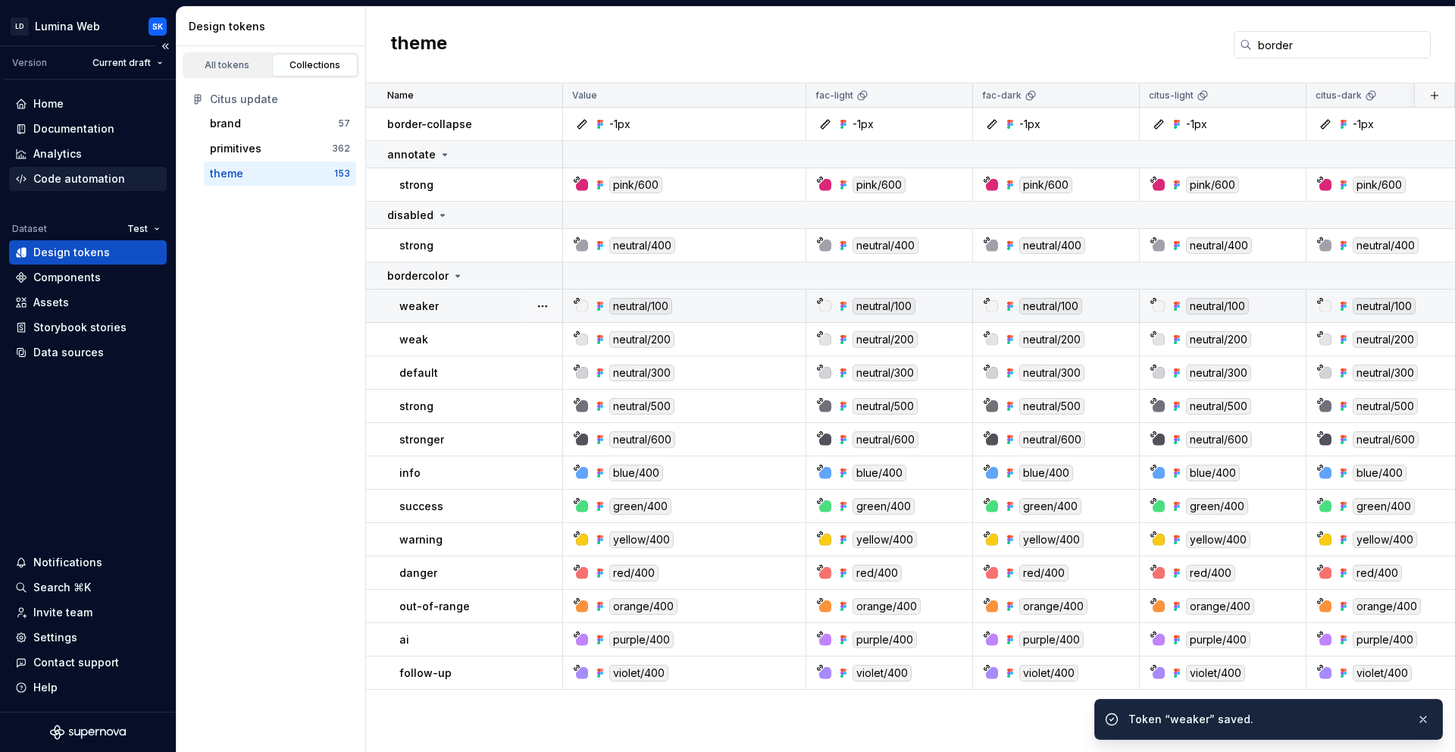
click at [103, 178] on div "Code automation" at bounding box center [79, 178] width 92 height 15
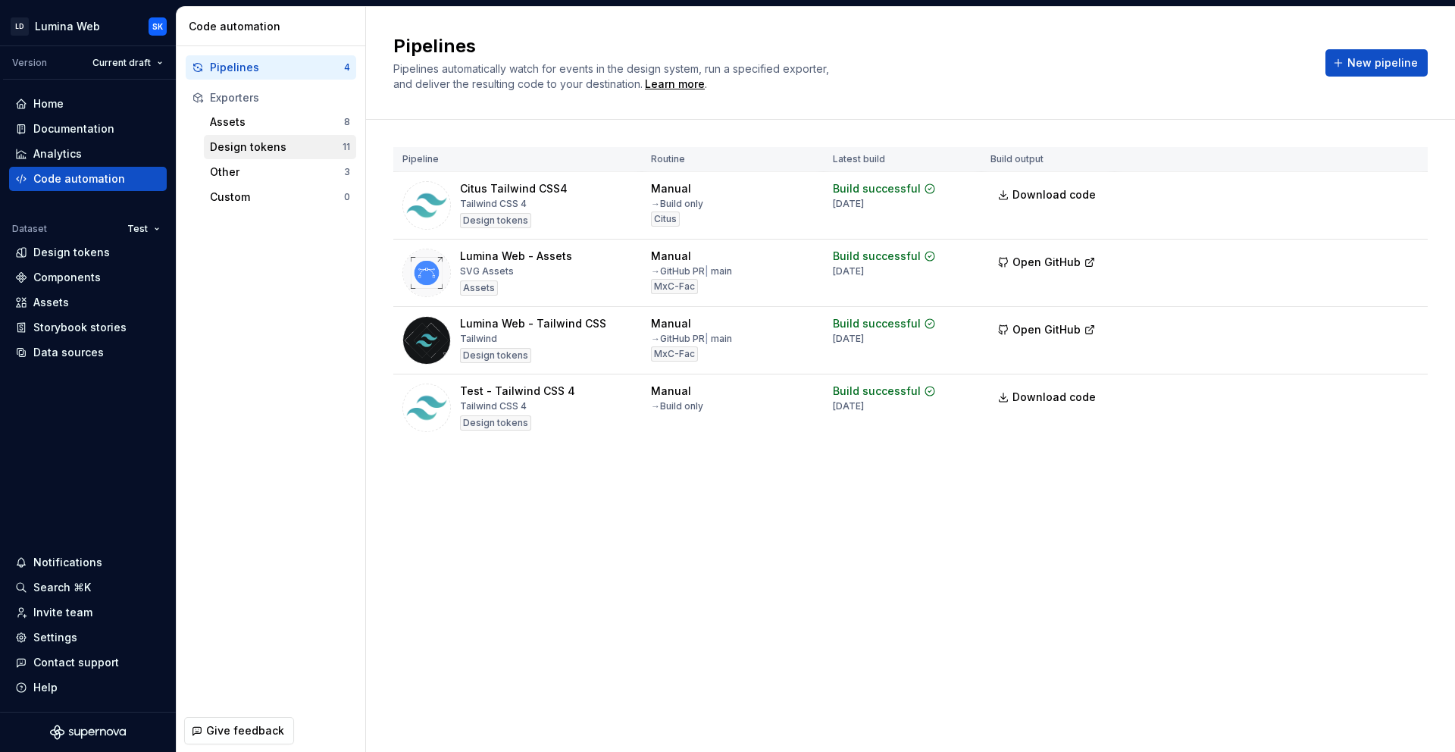
click at [293, 141] on div "Design tokens" at bounding box center [276, 146] width 133 height 15
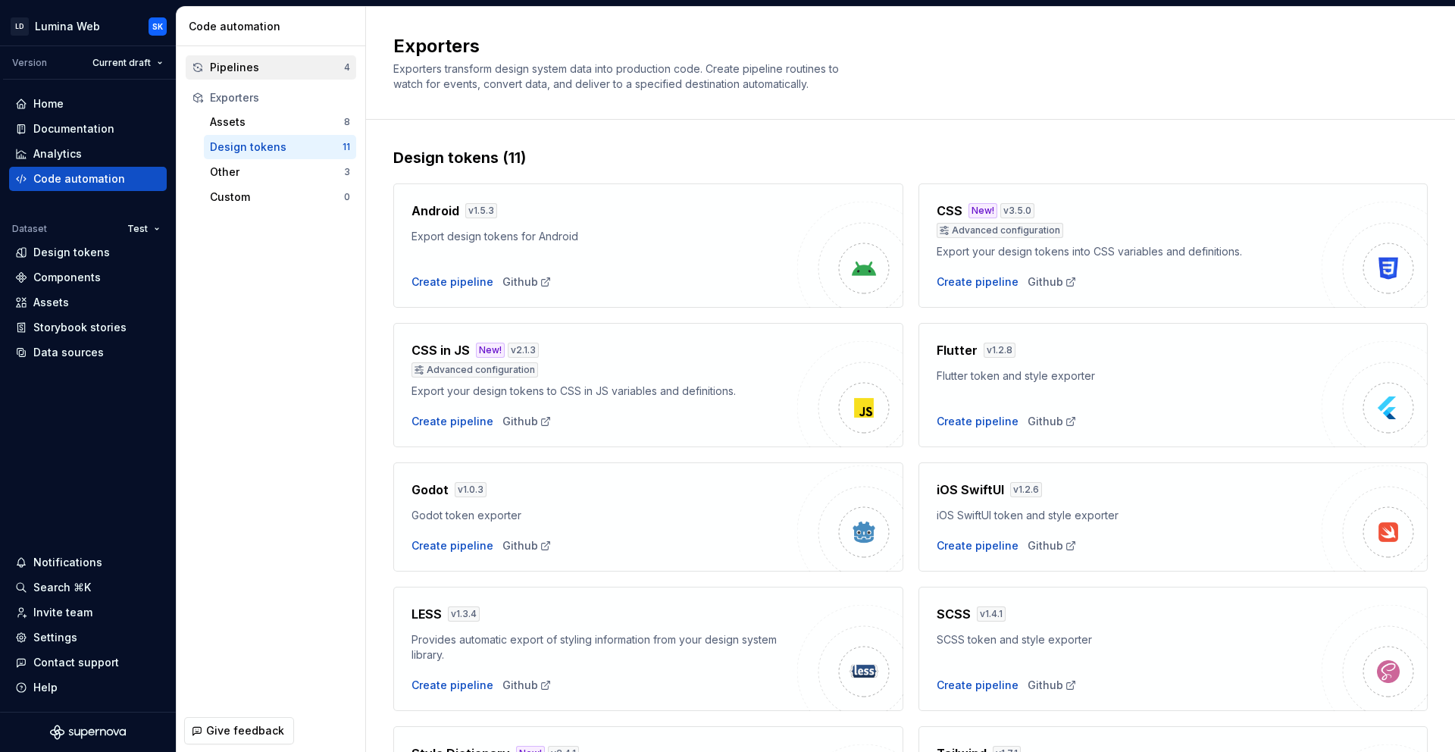
click at [287, 60] on div "Pipelines" at bounding box center [277, 67] width 134 height 15
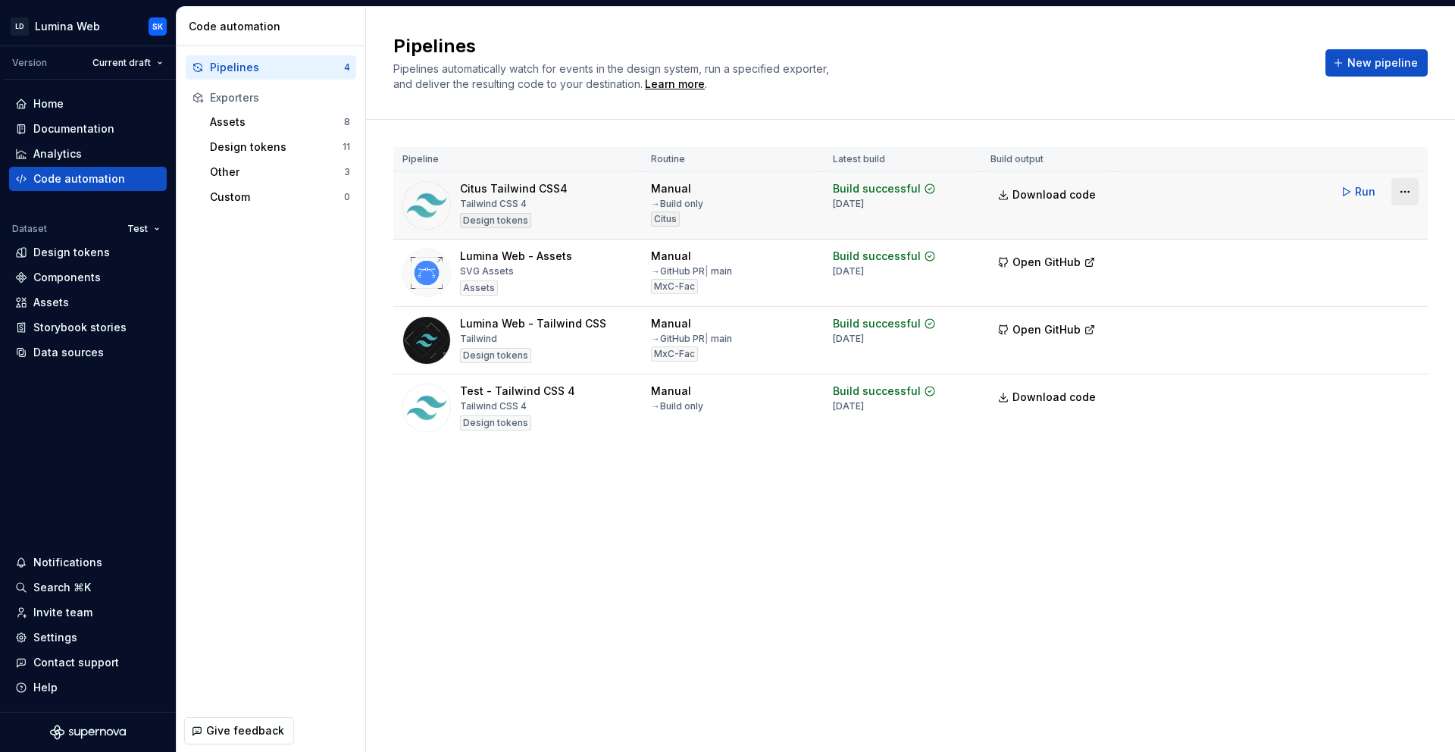
click at [1400, 193] on html "LD Lumina Web SK Version Current draft Home Documentation Analytics Code automa…" at bounding box center [727, 376] width 1455 height 752
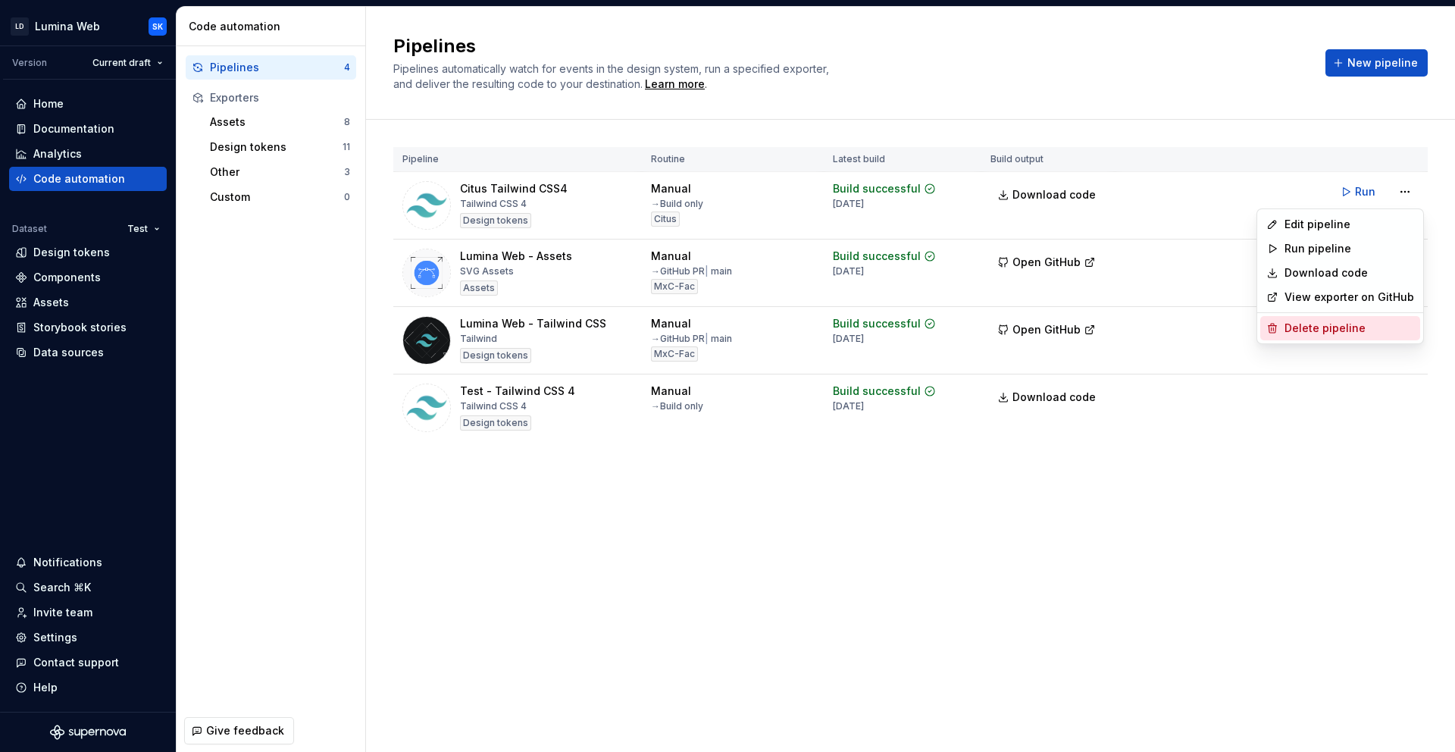
click at [1375, 330] on div "Delete pipeline" at bounding box center [1350, 328] width 130 height 15
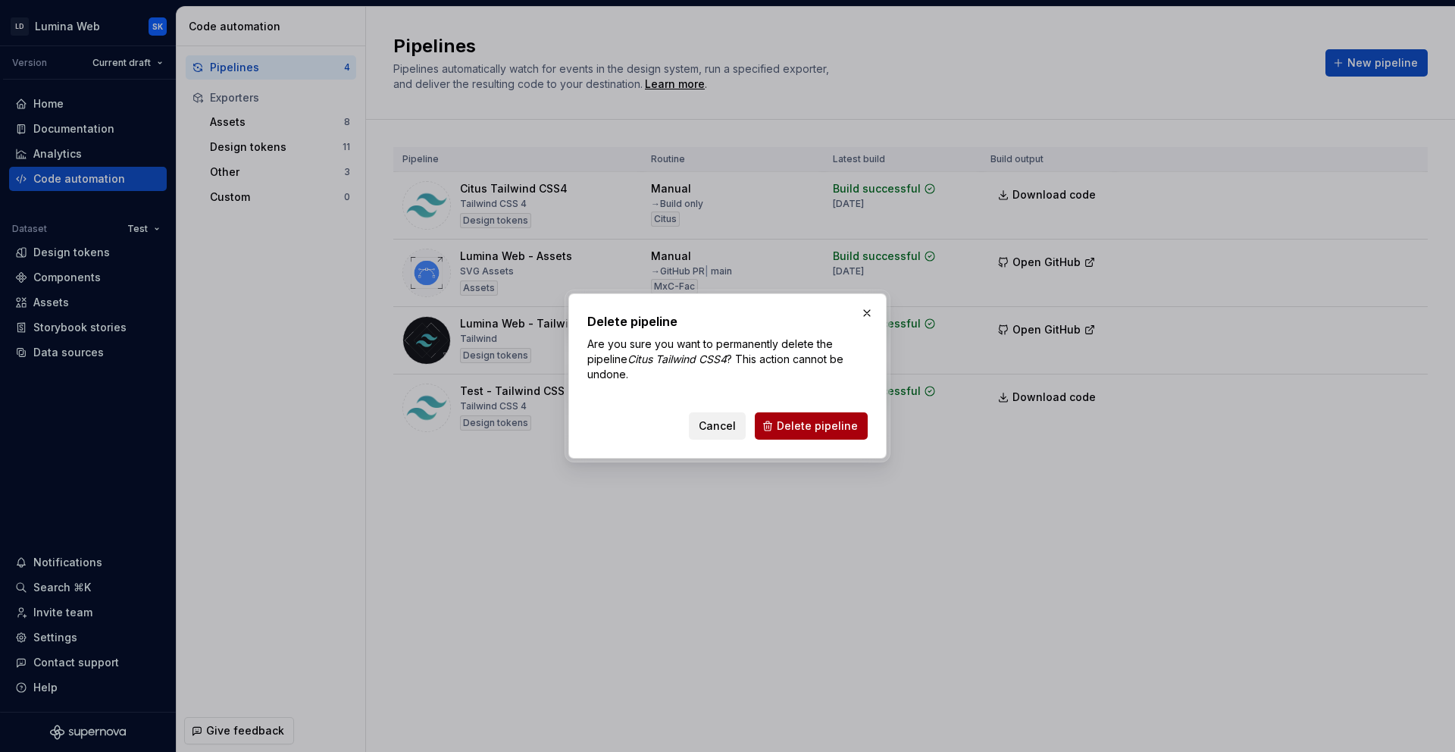
click at [828, 434] on button "Delete pipeline" at bounding box center [811, 425] width 113 height 27
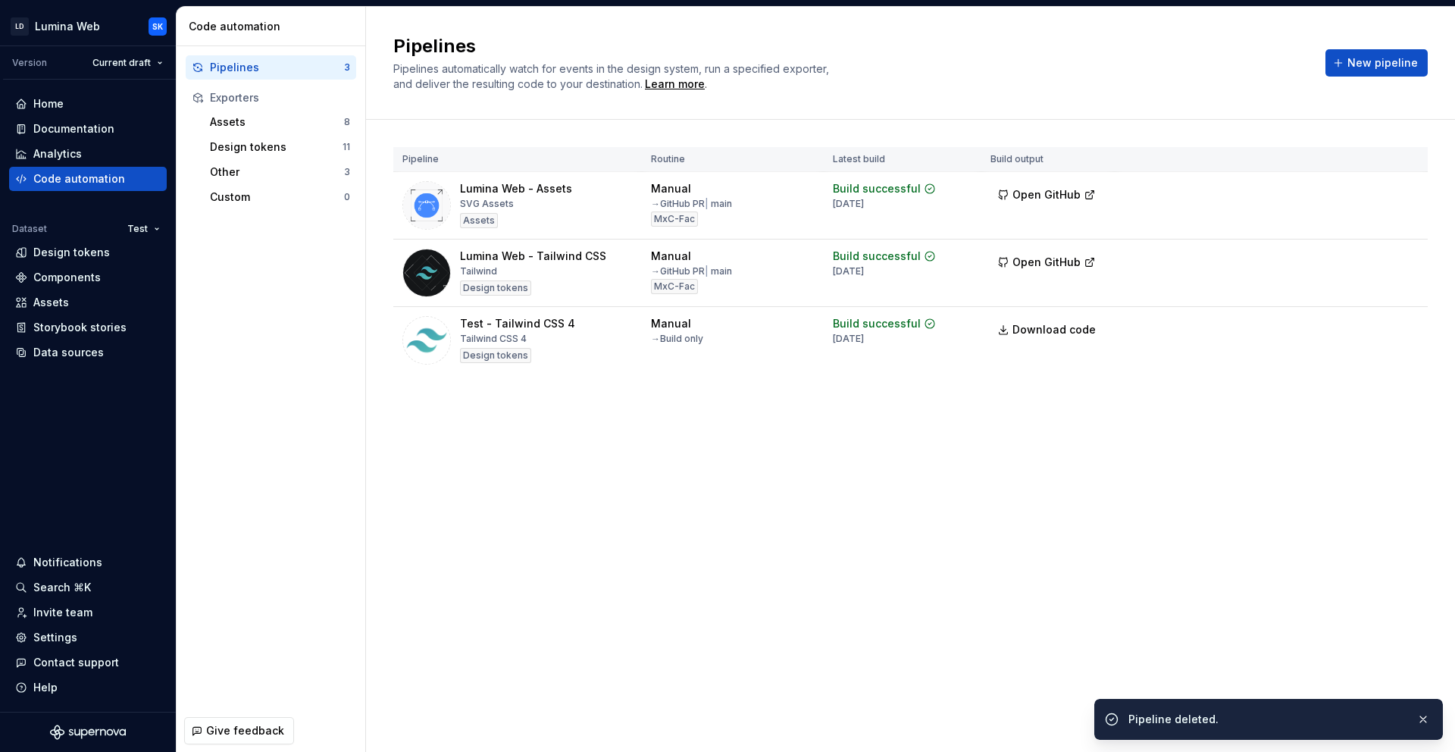
click at [1400, 330] on html "LD Lumina Web SK Version Current draft Home Documentation Analytics Code automa…" at bounding box center [727, 376] width 1455 height 752
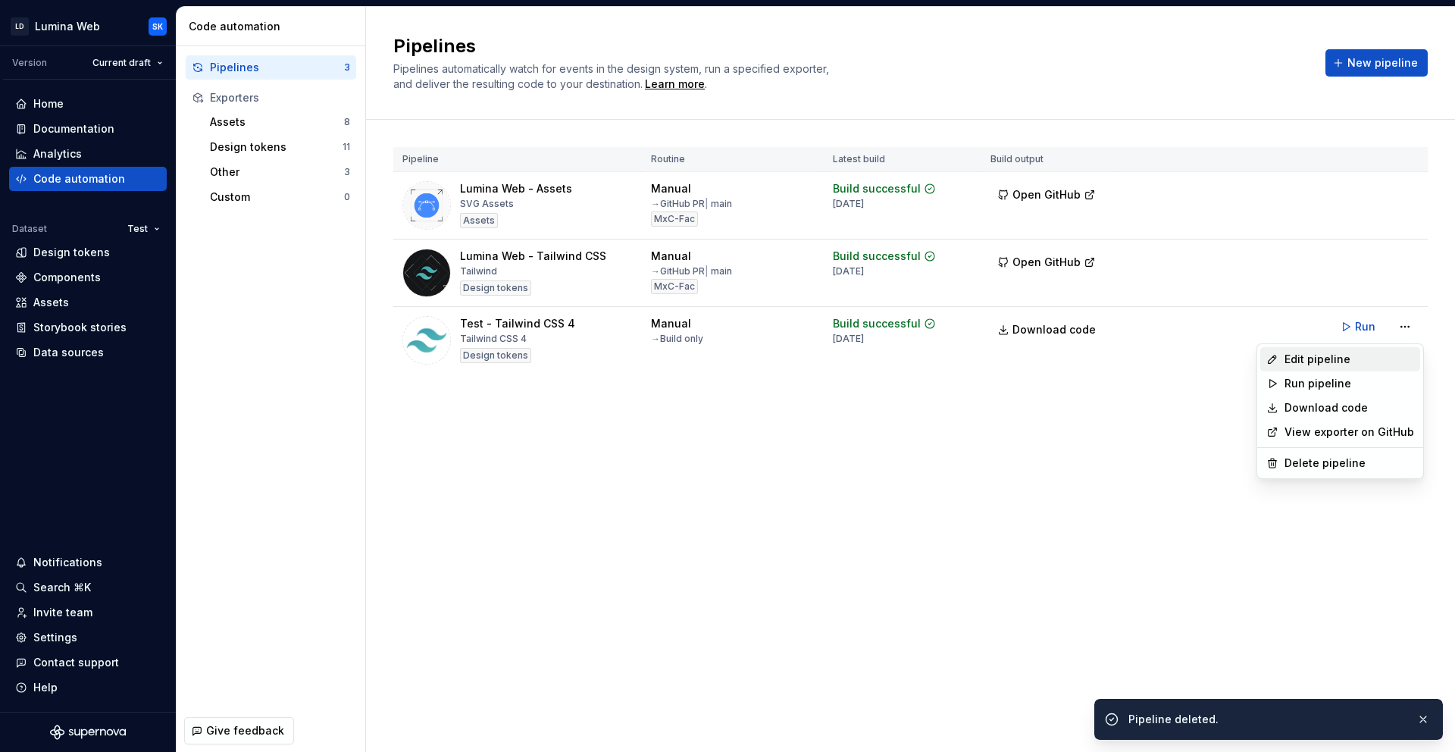
click at [1386, 362] on div "Edit pipeline" at bounding box center [1350, 359] width 130 height 15
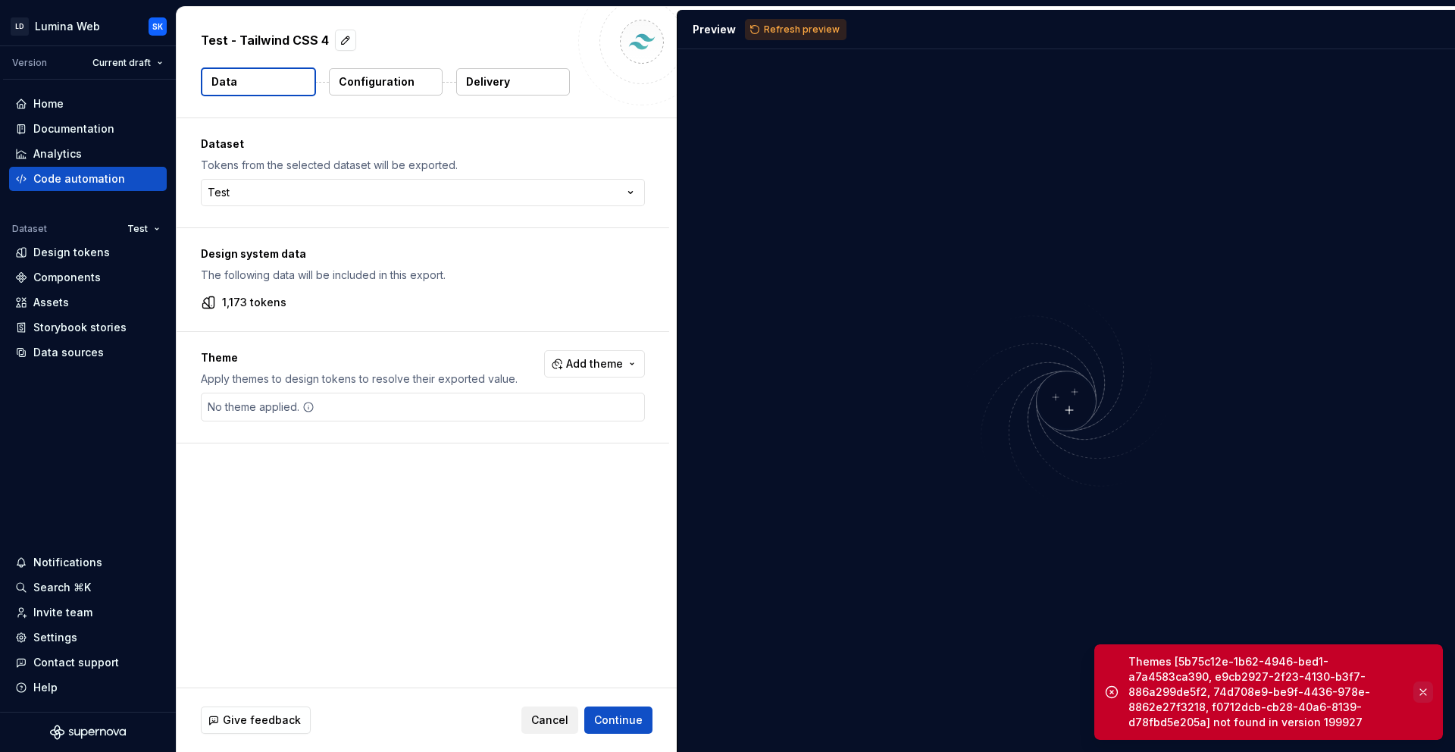
click at [1420, 695] on button "button" at bounding box center [1423, 691] width 20 height 21
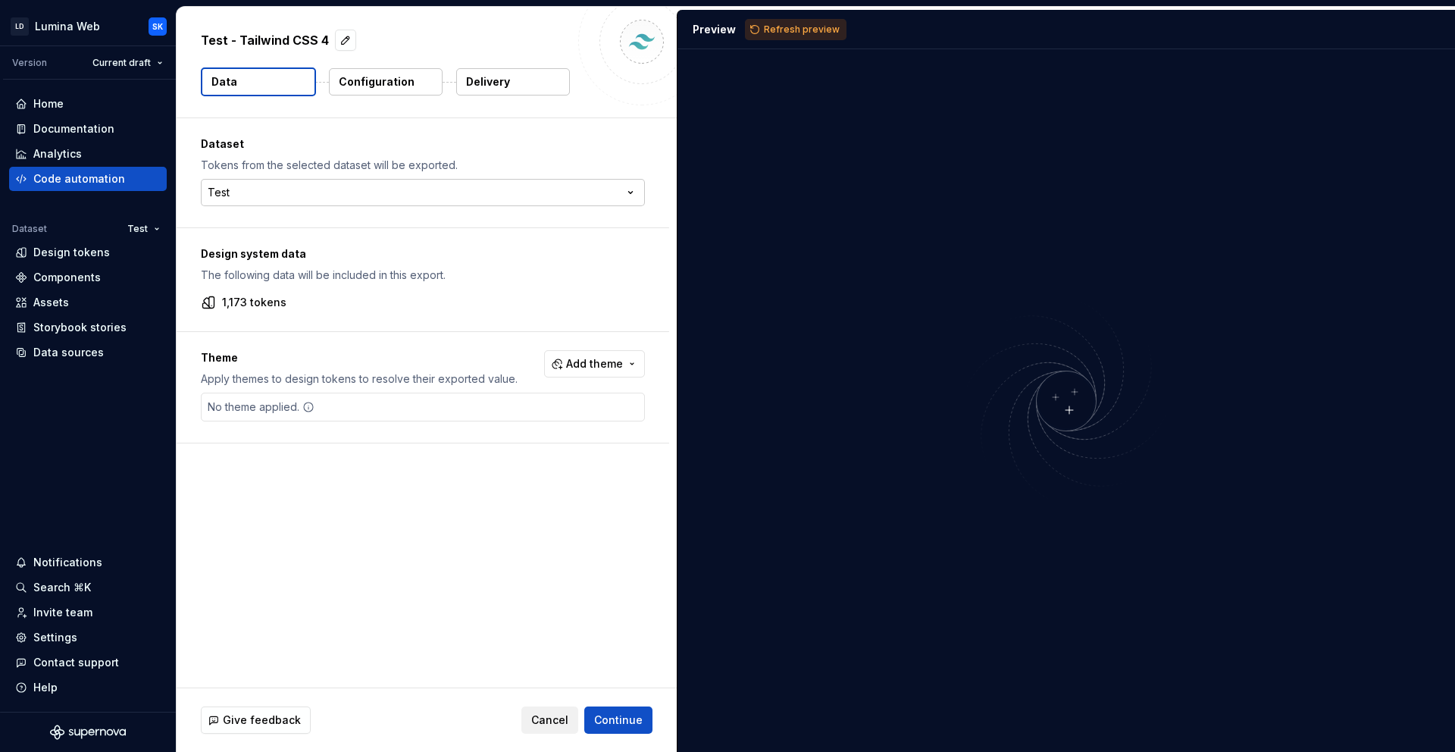
click at [468, 203] on html "LD Lumina Web SK Version Current draft Home Documentation Analytics Code automa…" at bounding box center [727, 376] width 1455 height 752
click at [593, 367] on span "Add theme" at bounding box center [594, 363] width 57 height 15
click at [537, 499] on div "fac-light" at bounding box center [562, 497] width 144 height 15
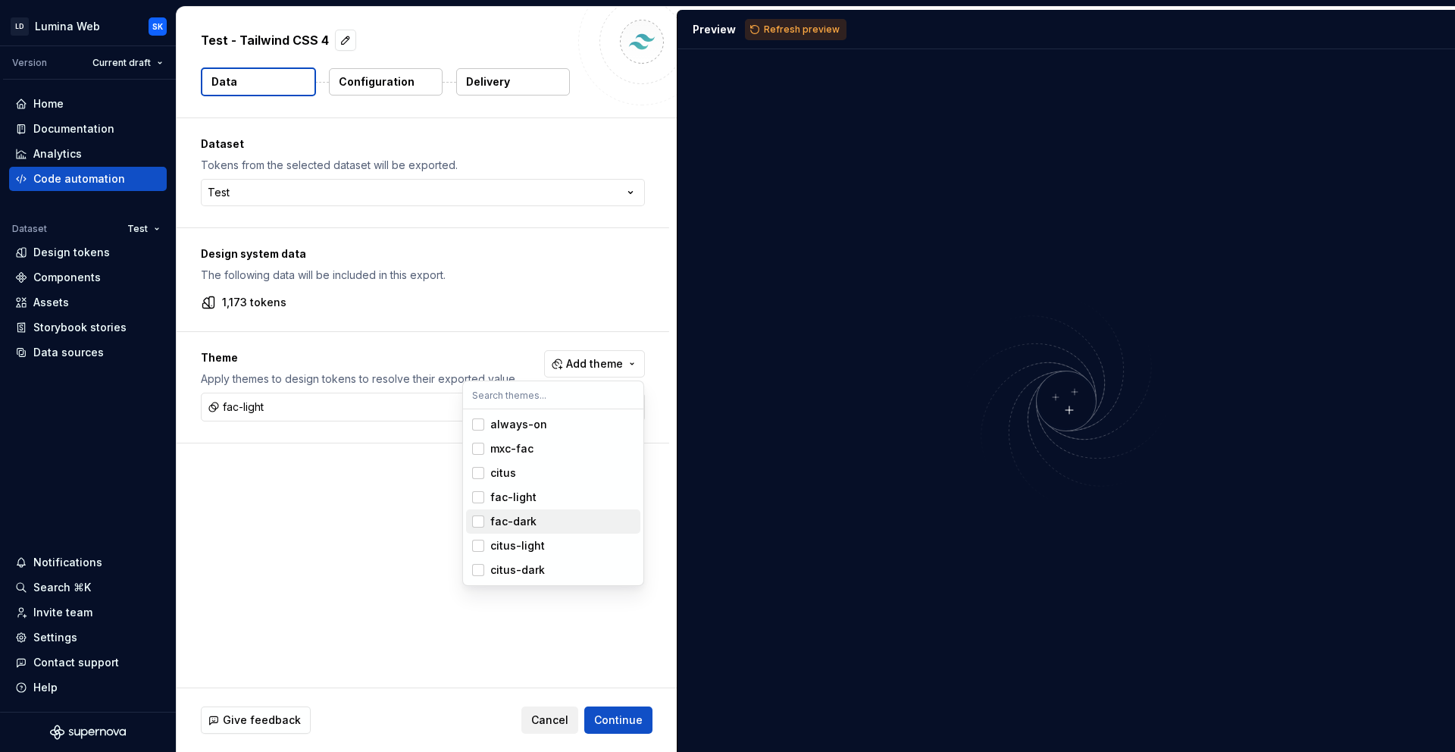
click at [540, 516] on div "fac-dark" at bounding box center [562, 521] width 144 height 15
click at [549, 546] on div "citus-light" at bounding box center [562, 545] width 144 height 15
click at [562, 578] on span "citus-dark" at bounding box center [553, 570] width 174 height 24
click at [338, 574] on html "LD Lumina Web SK Version Current draft Home Documentation Analytics Code automa…" at bounding box center [727, 376] width 1455 height 752
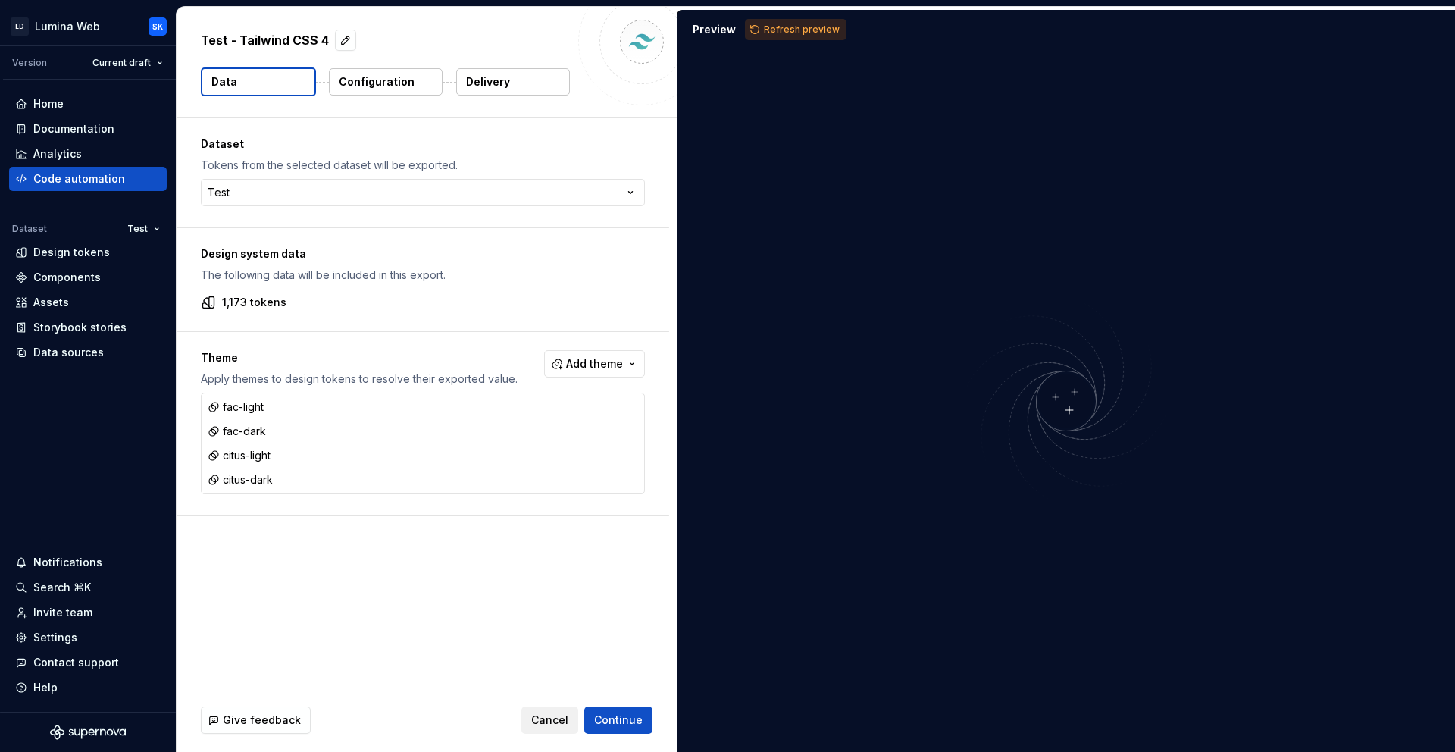
click at [815, 20] on button "Refresh preview" at bounding box center [796, 29] width 102 height 21
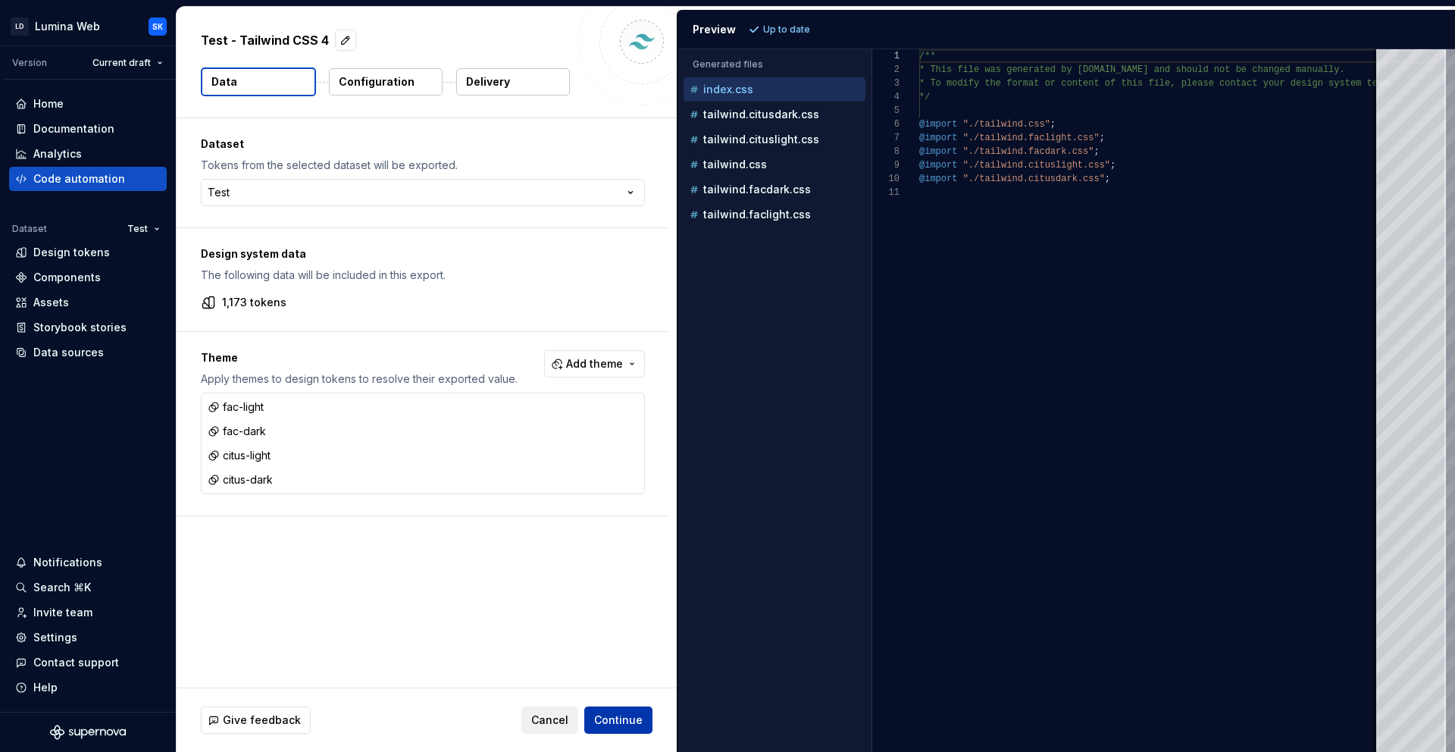
click at [621, 713] on span "Continue" at bounding box center [618, 719] width 49 height 15
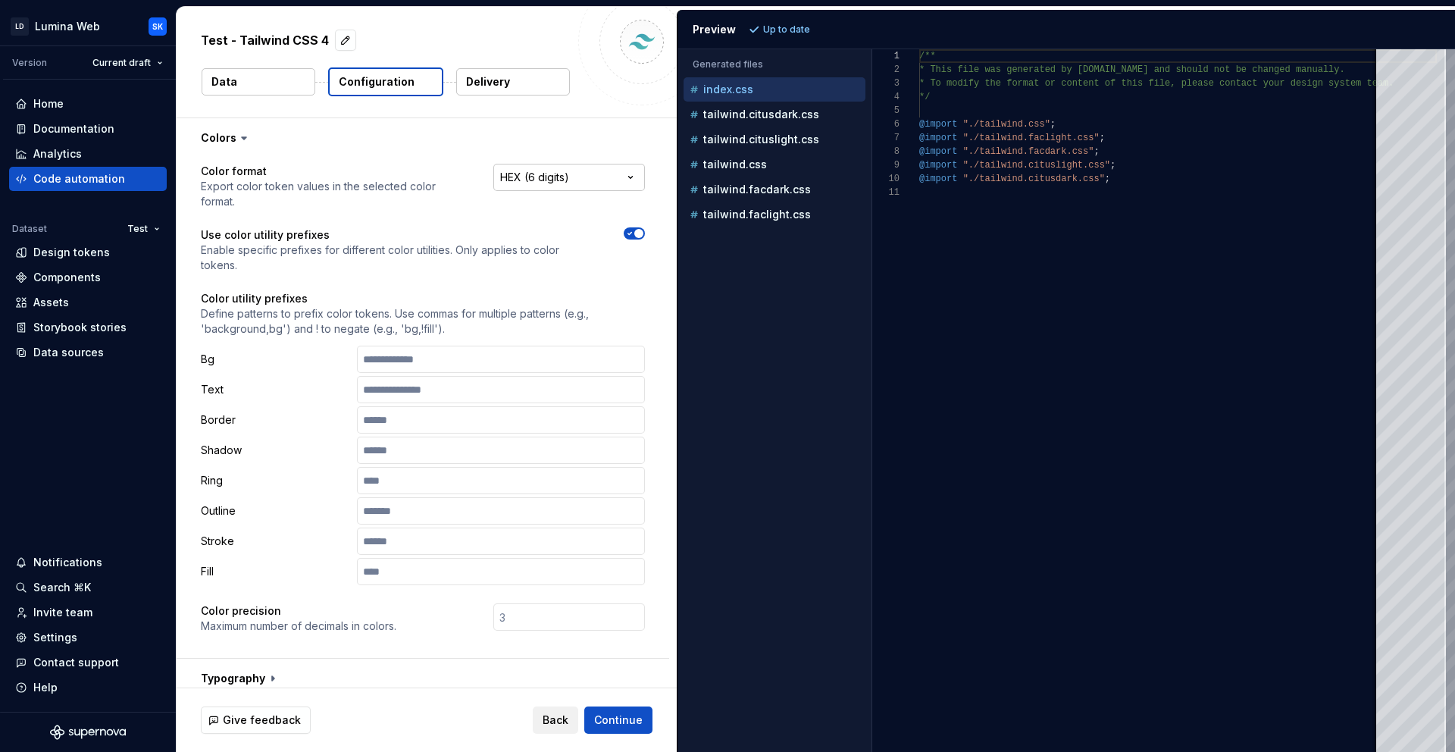
click at [568, 183] on html "**********" at bounding box center [727, 376] width 1455 height 752
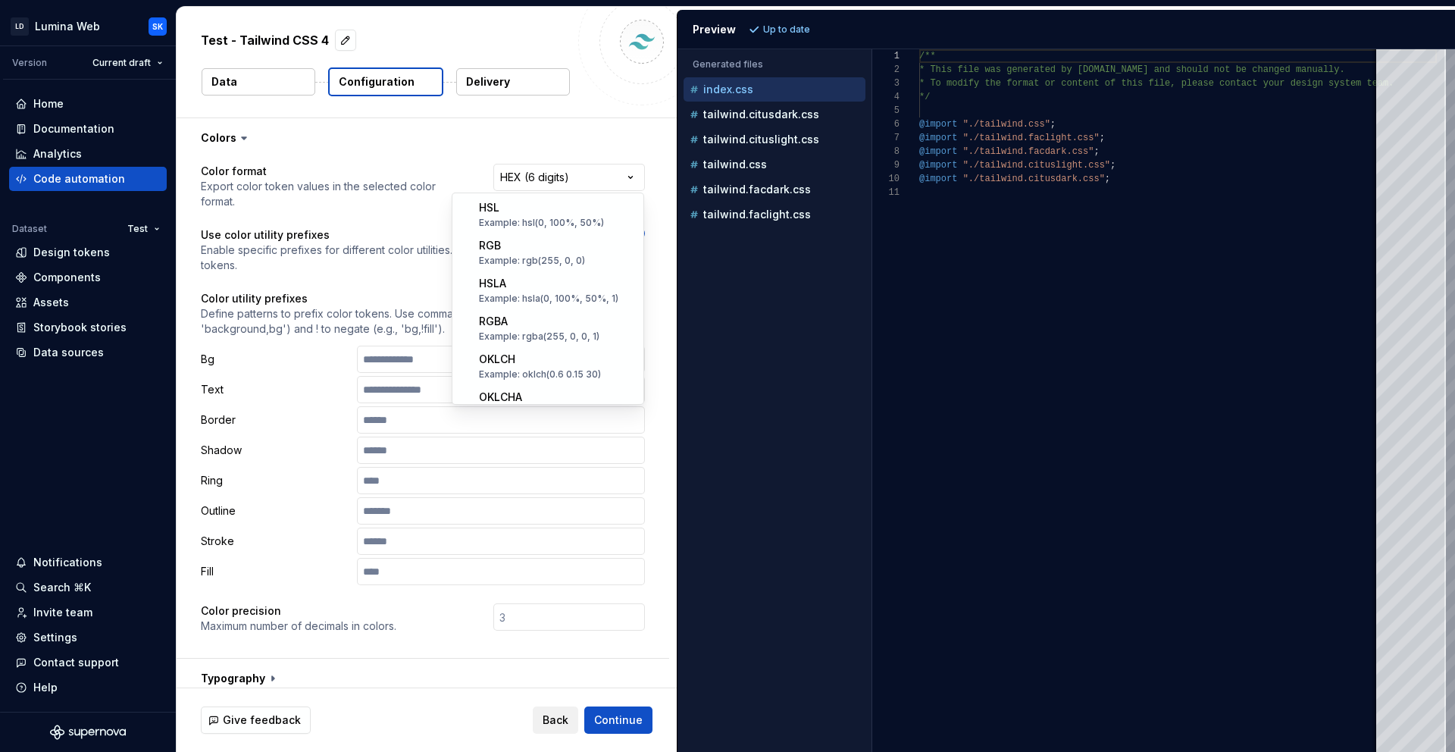
scroll to position [56, 0]
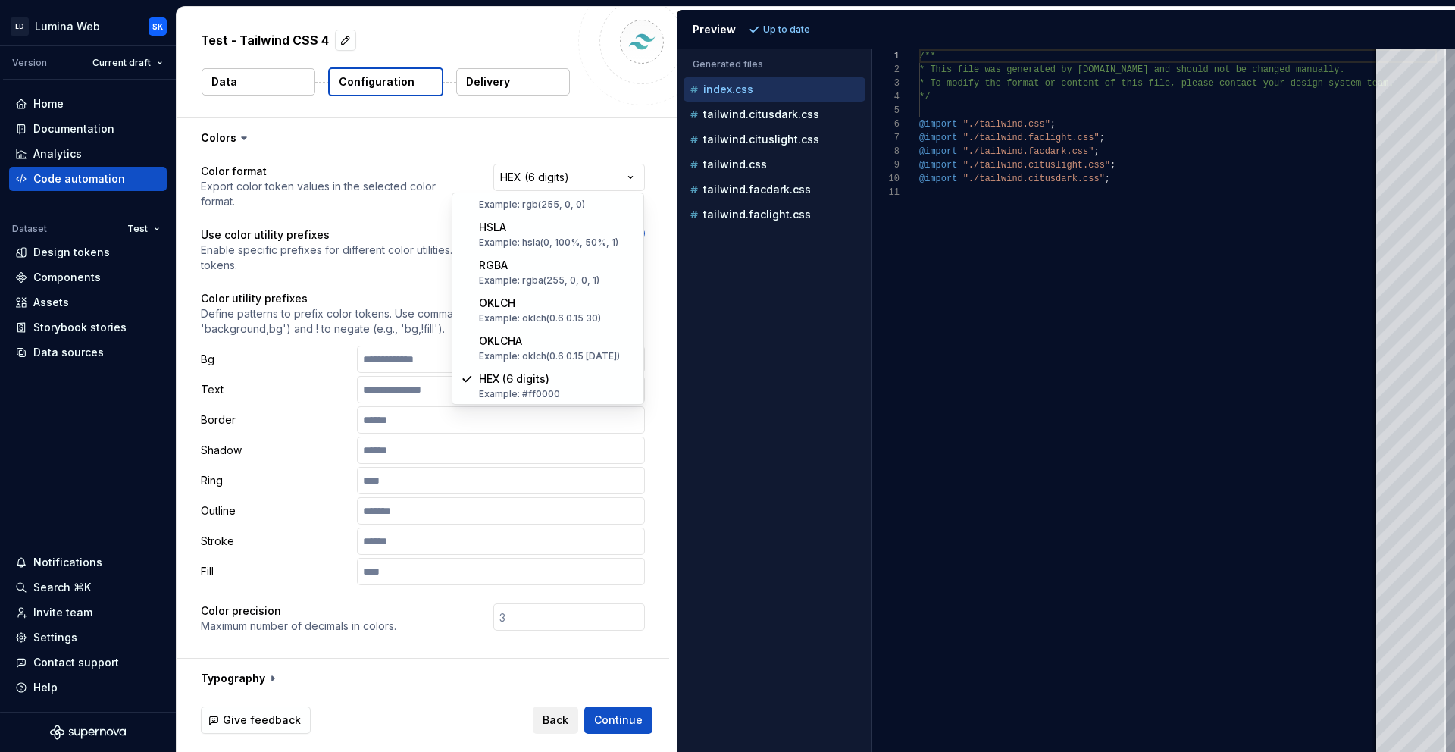
click at [569, 180] on html "**********" at bounding box center [727, 376] width 1455 height 752
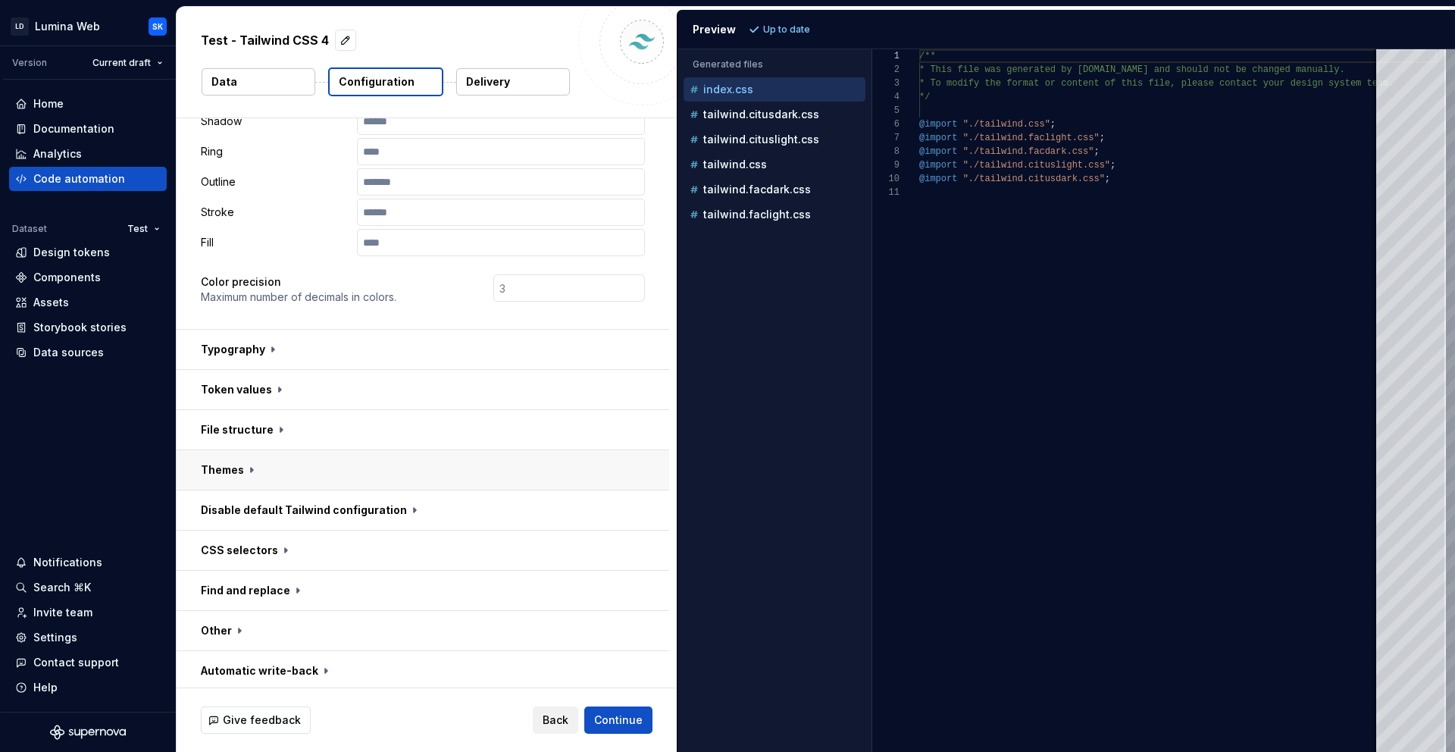
scroll to position [333, 0]
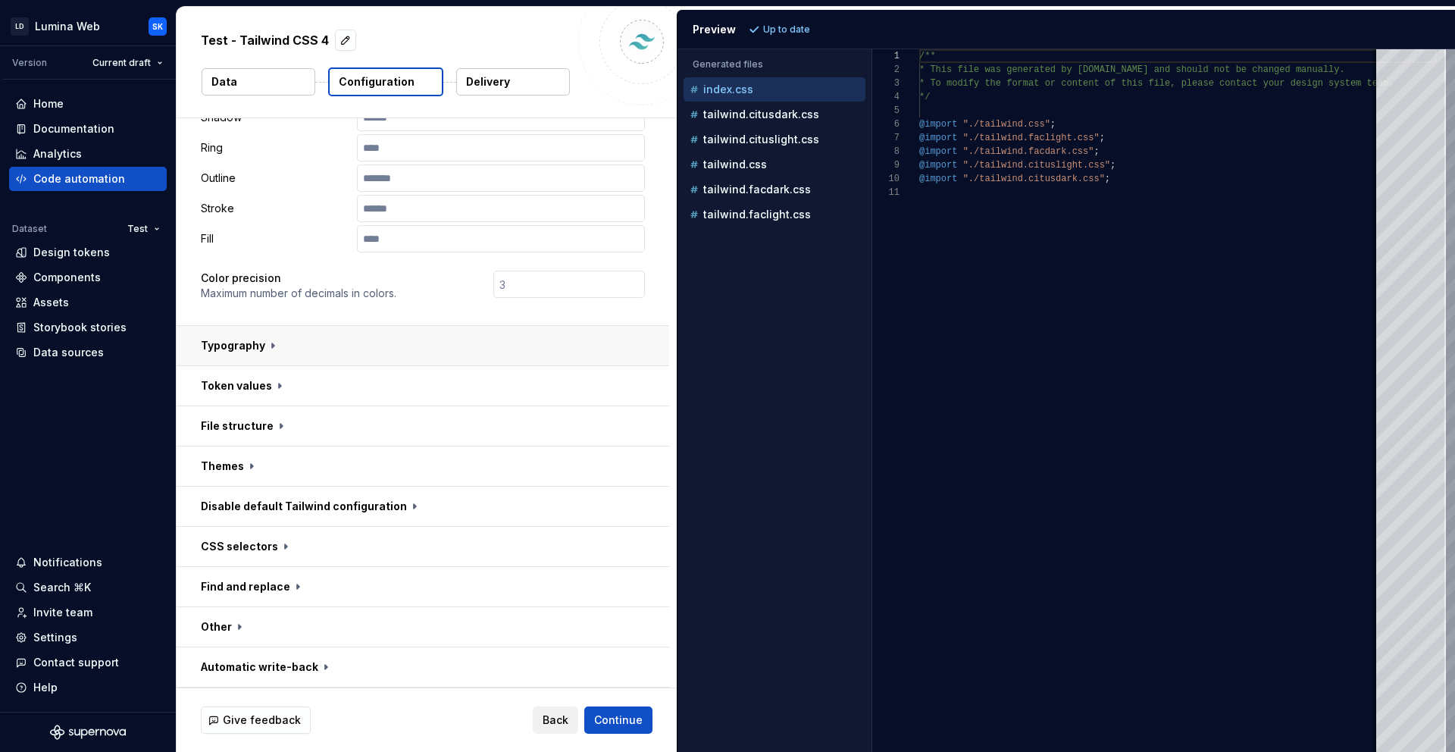
click at [340, 328] on button "button" at bounding box center [423, 345] width 493 height 39
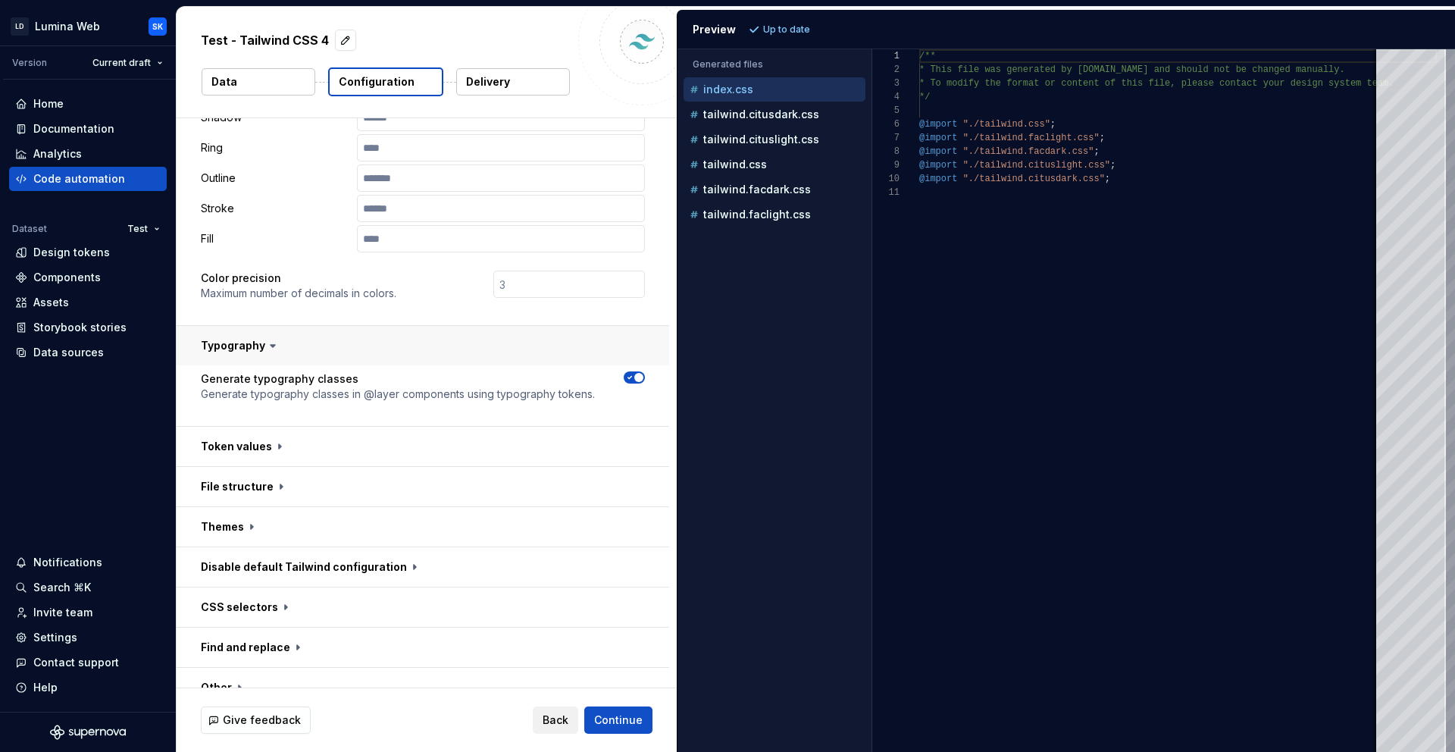
click at [340, 337] on button "button" at bounding box center [423, 345] width 493 height 39
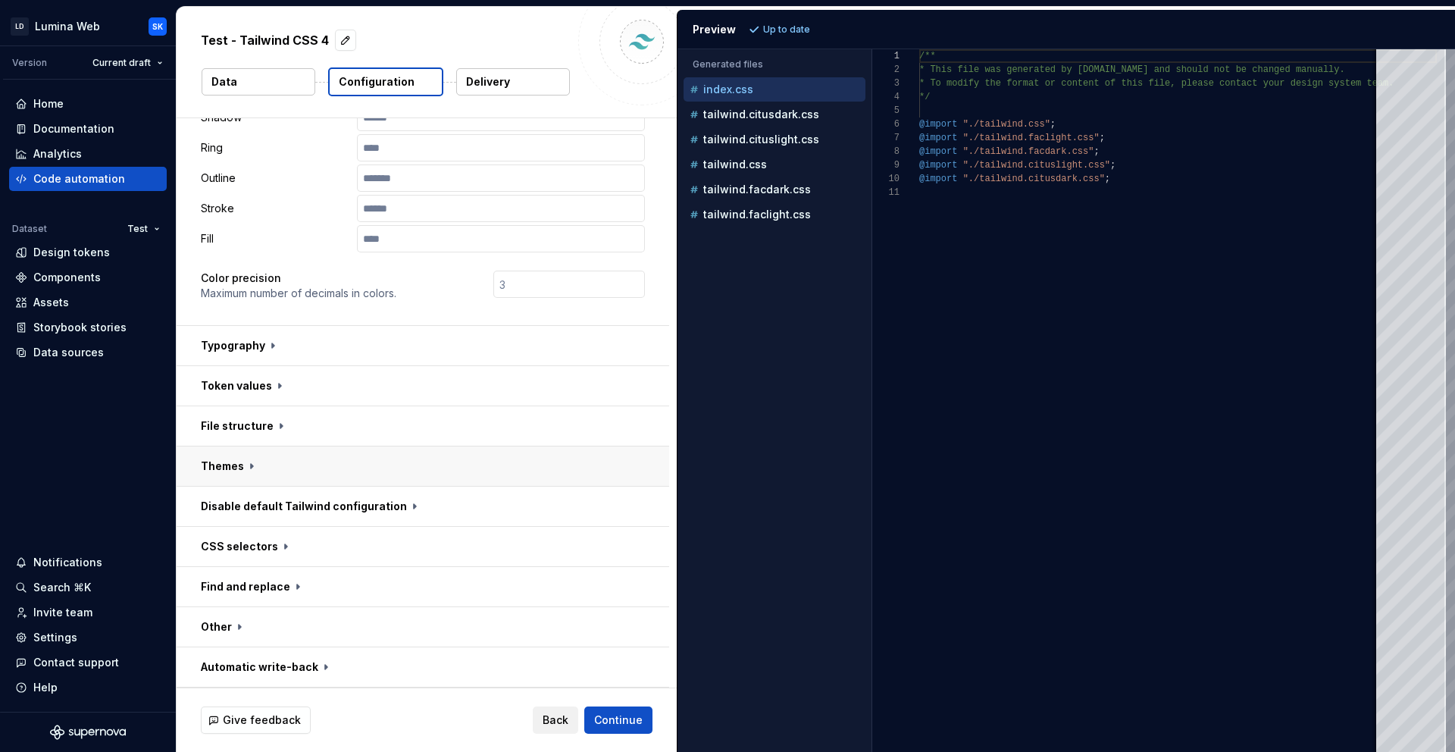
click at [378, 462] on button "button" at bounding box center [423, 465] width 493 height 39
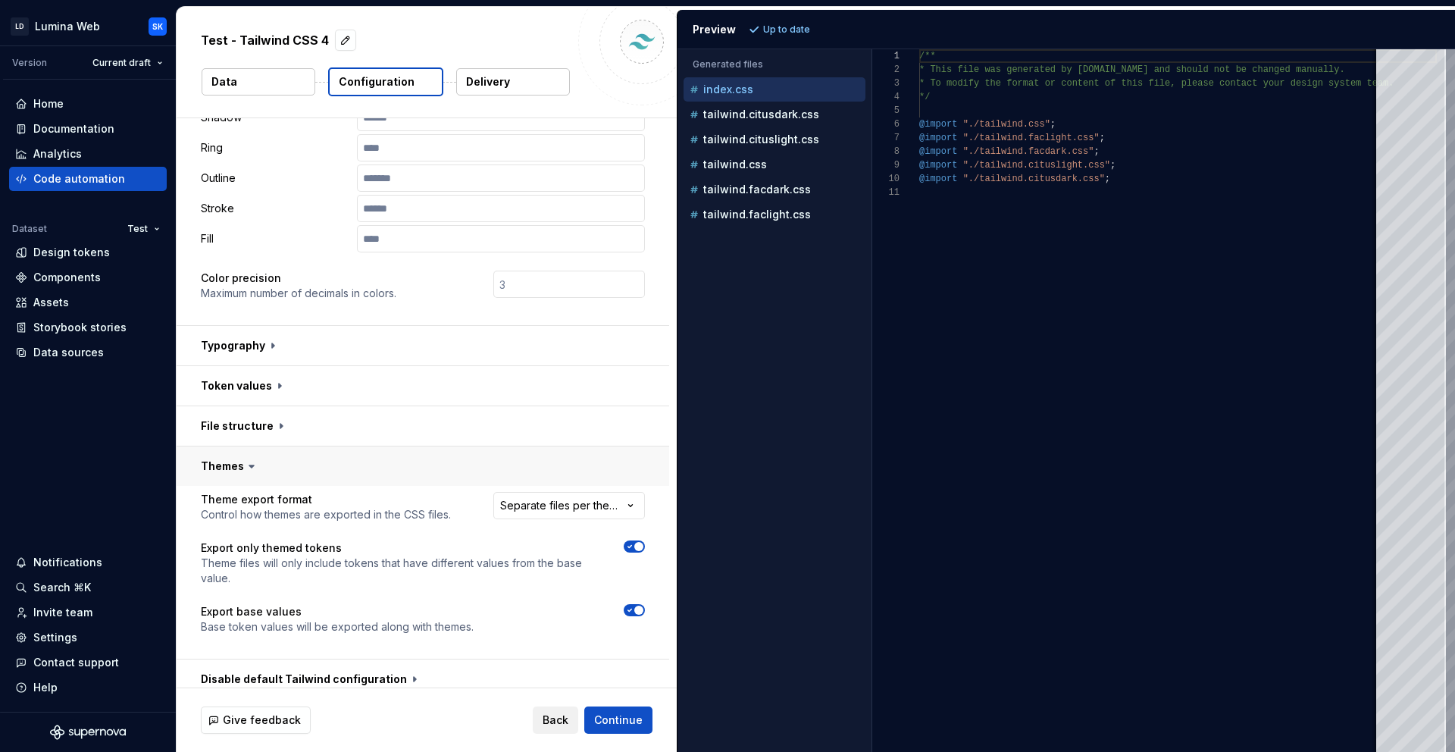
scroll to position [455, 0]
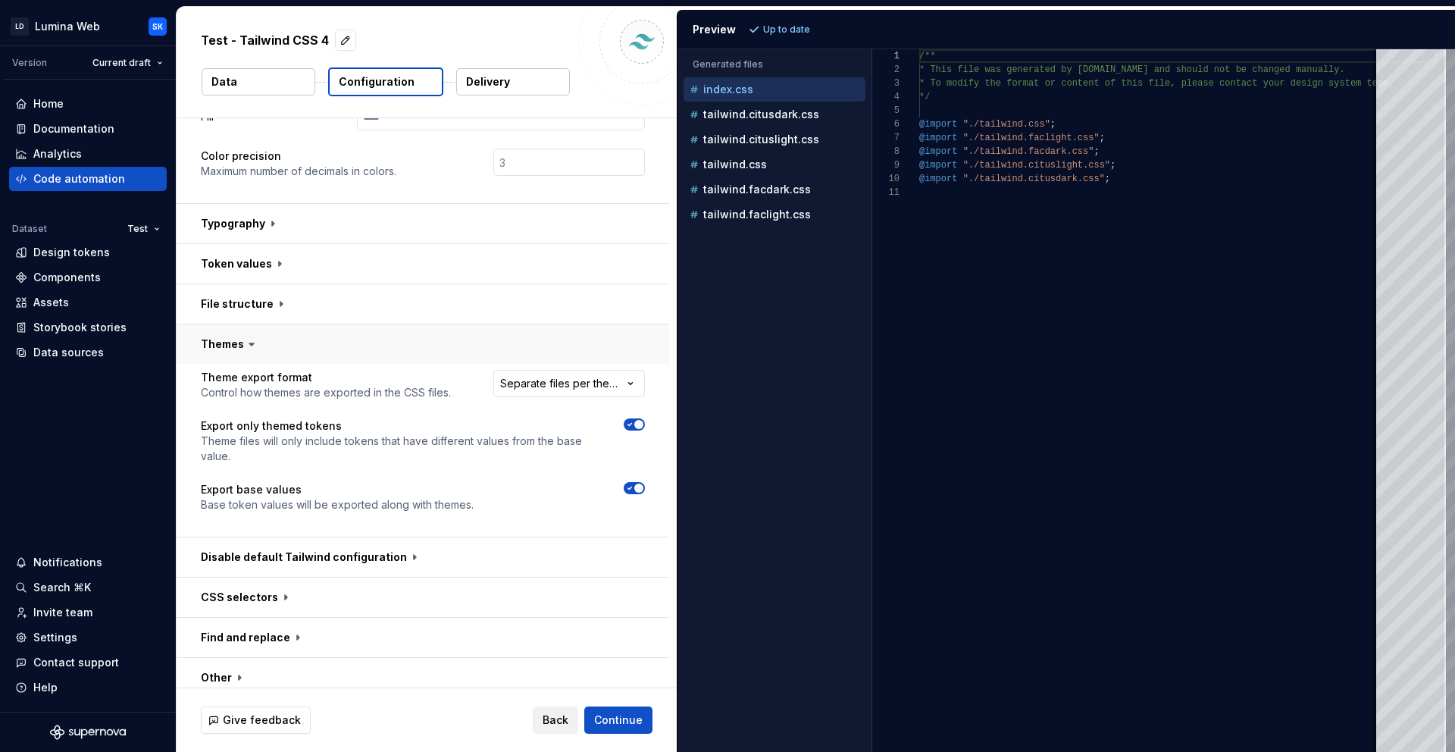
click at [366, 337] on button "button" at bounding box center [423, 343] width 493 height 39
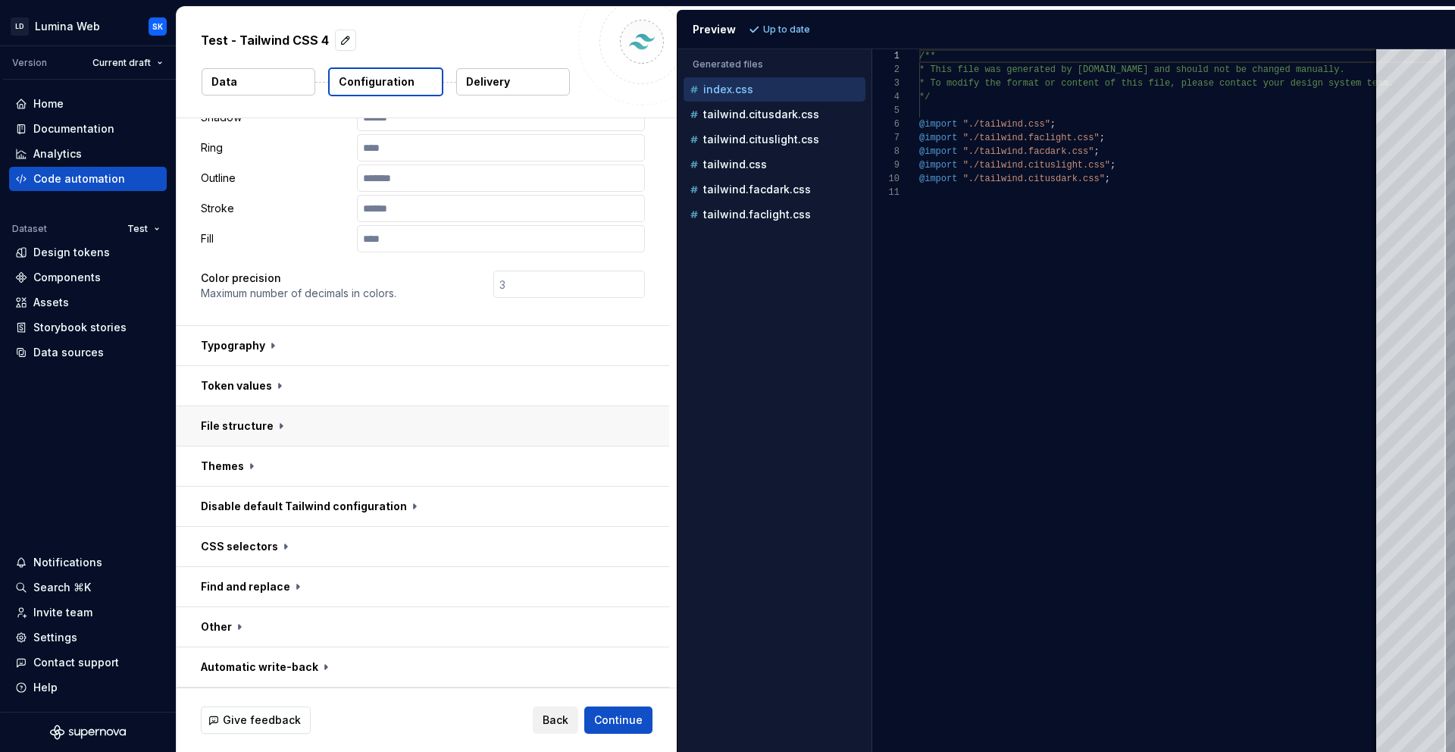
click at [371, 417] on button "button" at bounding box center [423, 425] width 493 height 39
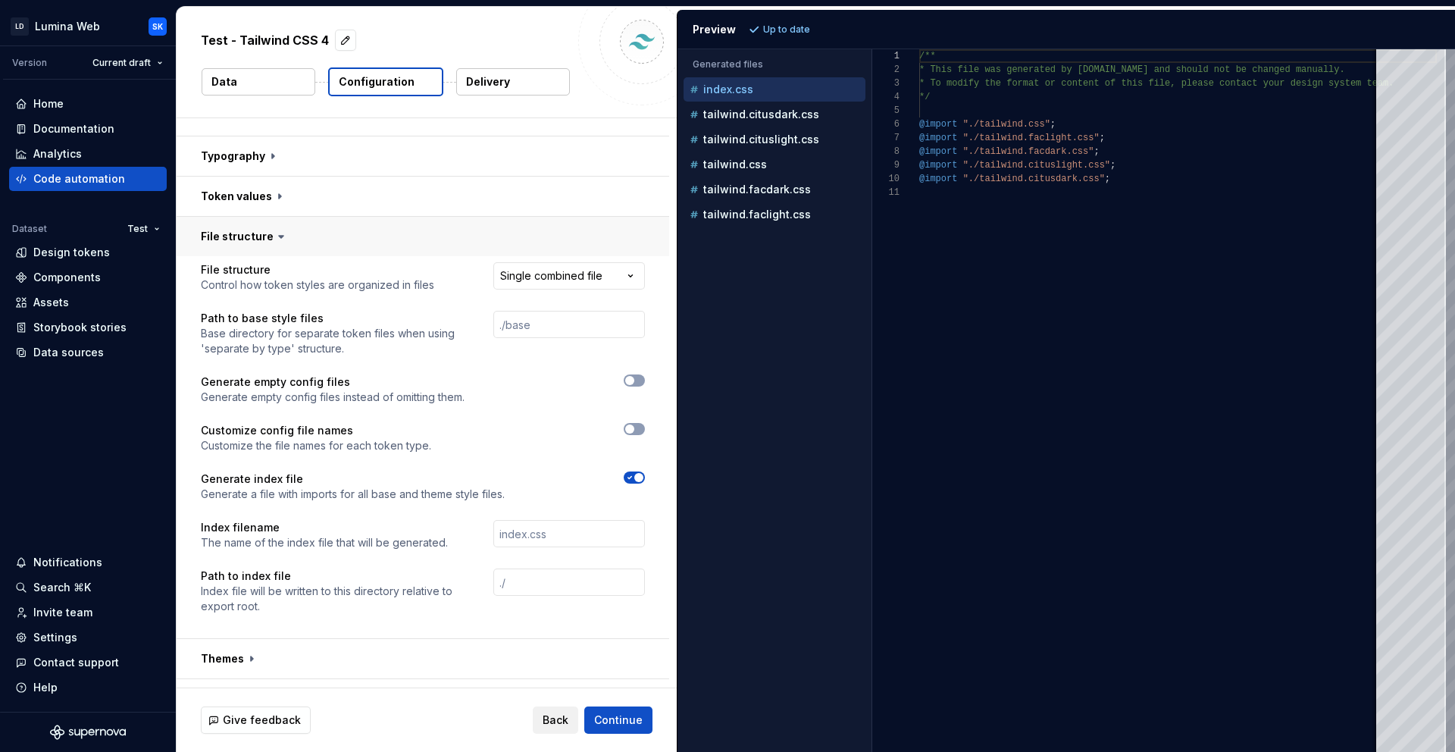
scroll to position [533, 0]
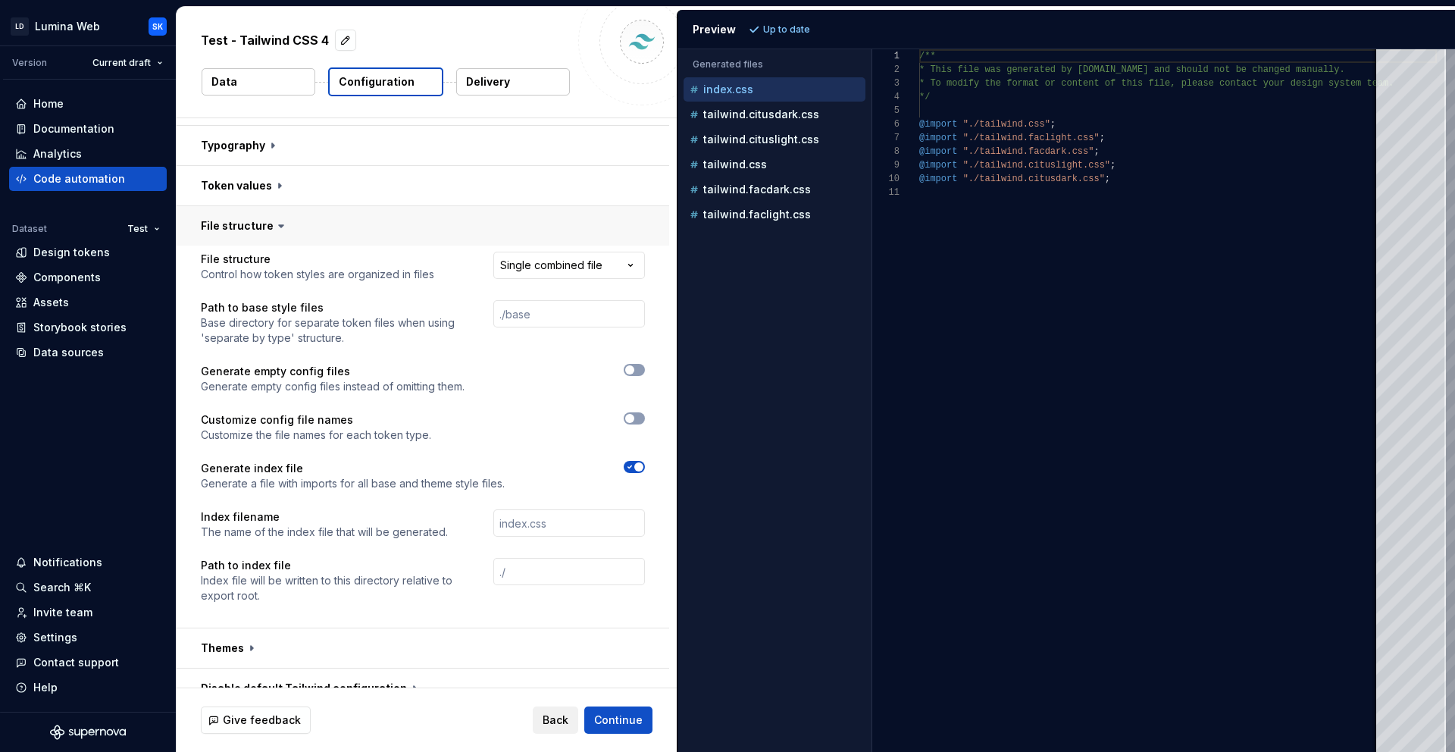
click at [430, 221] on button "button" at bounding box center [423, 225] width 493 height 39
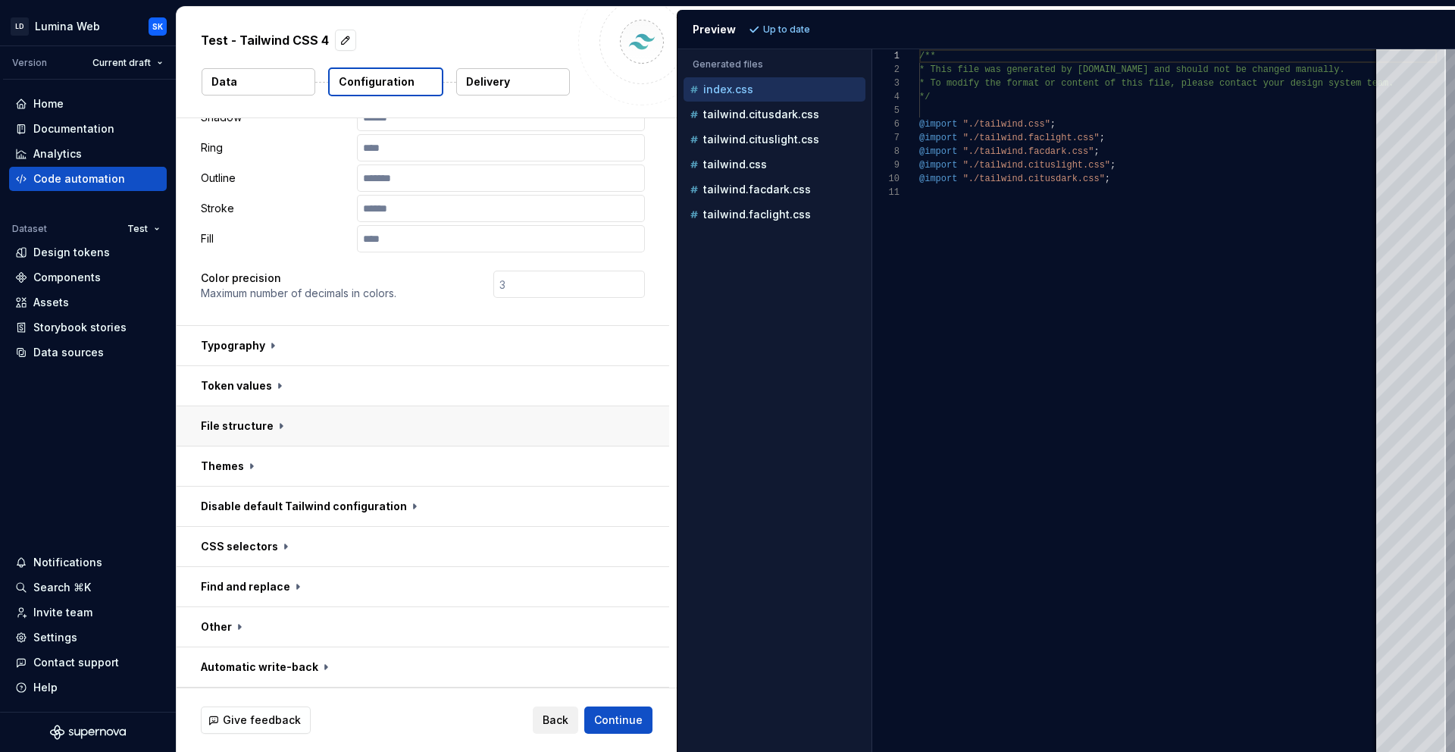
scroll to position [333, 0]
click at [348, 388] on button "button" at bounding box center [423, 385] width 493 height 39
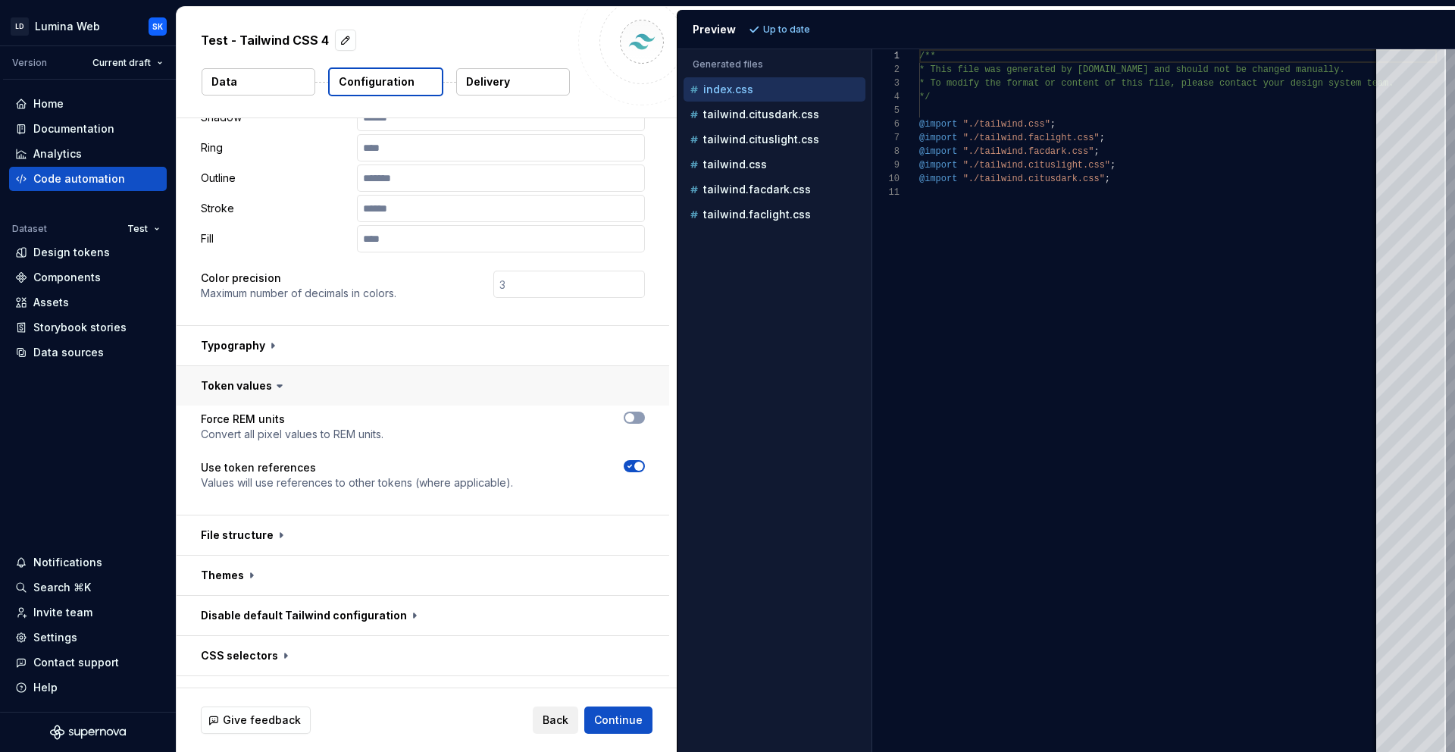
click at [364, 381] on button "button" at bounding box center [423, 385] width 493 height 39
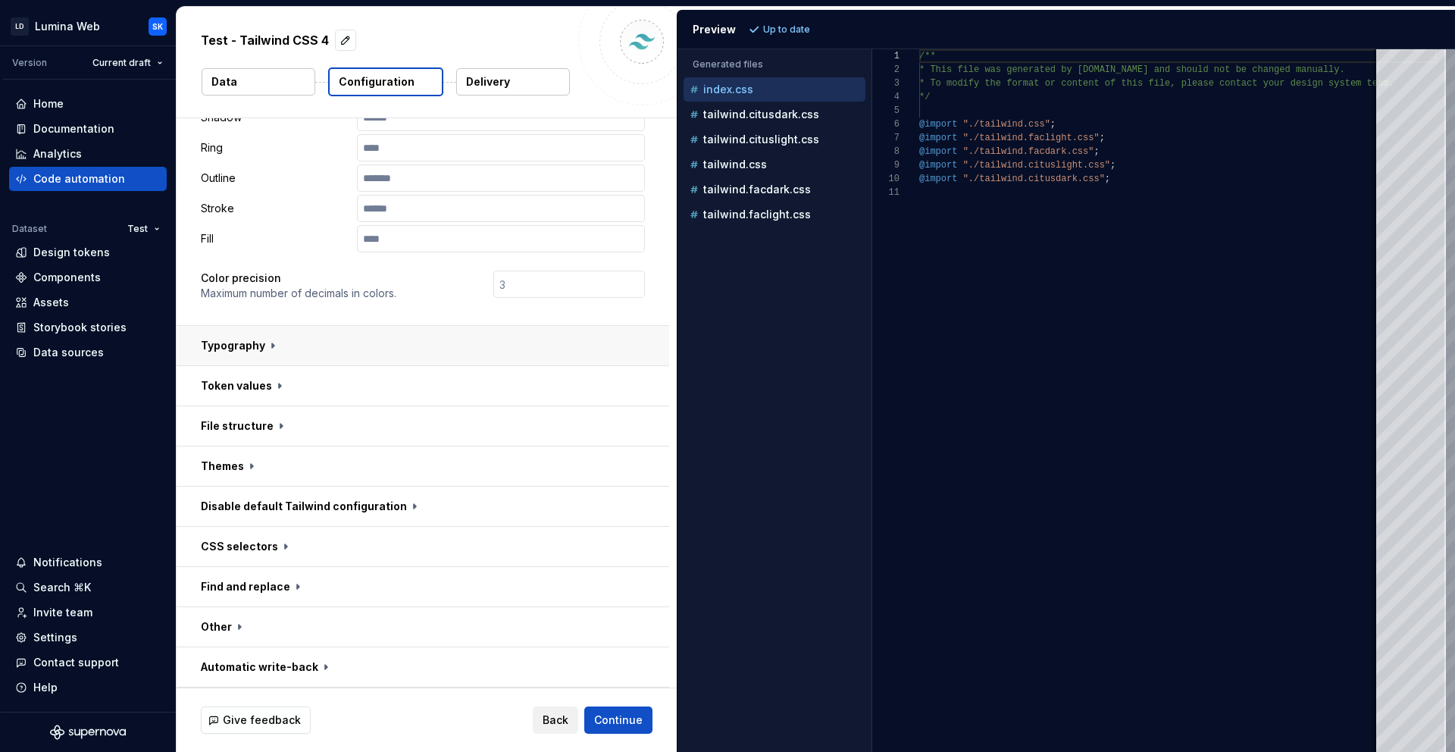
click at [358, 354] on button "button" at bounding box center [423, 345] width 493 height 39
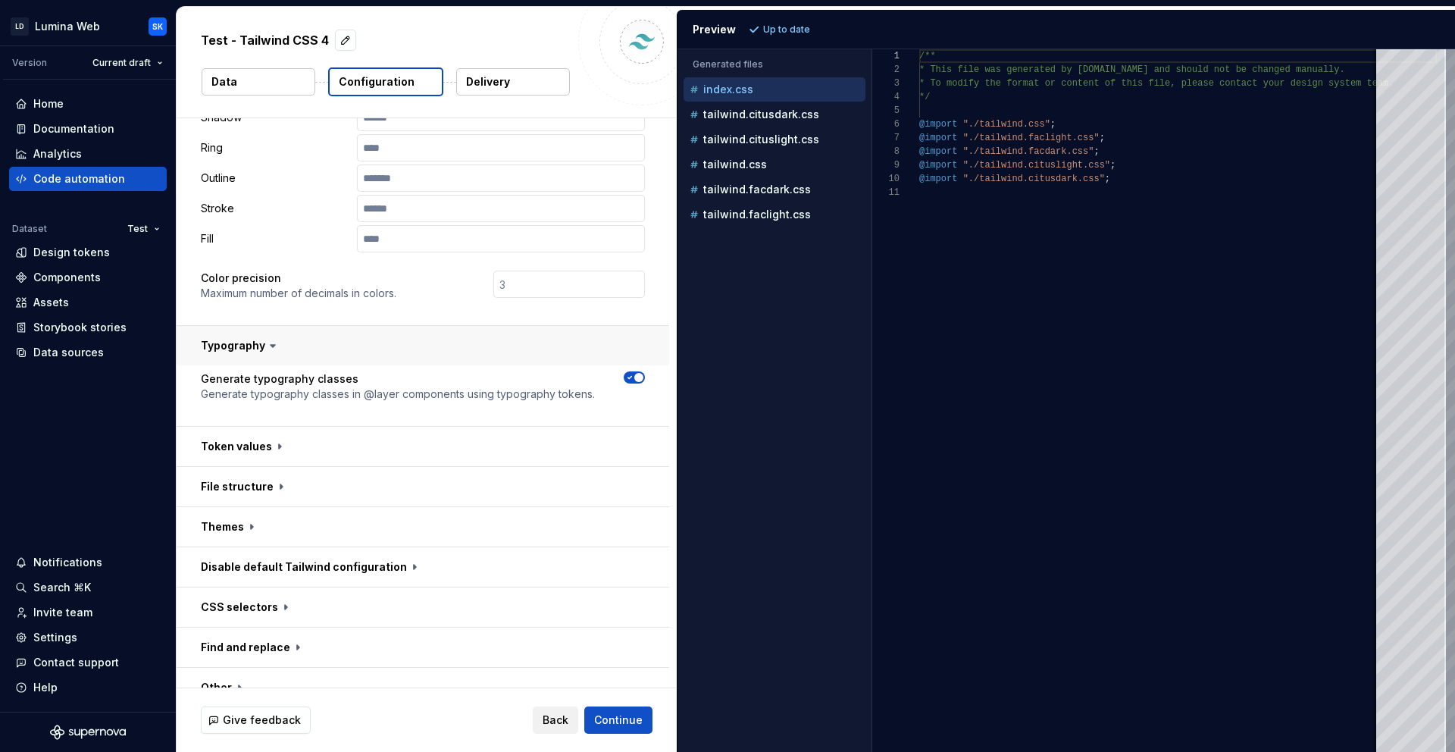
click at [362, 349] on button "button" at bounding box center [423, 345] width 493 height 39
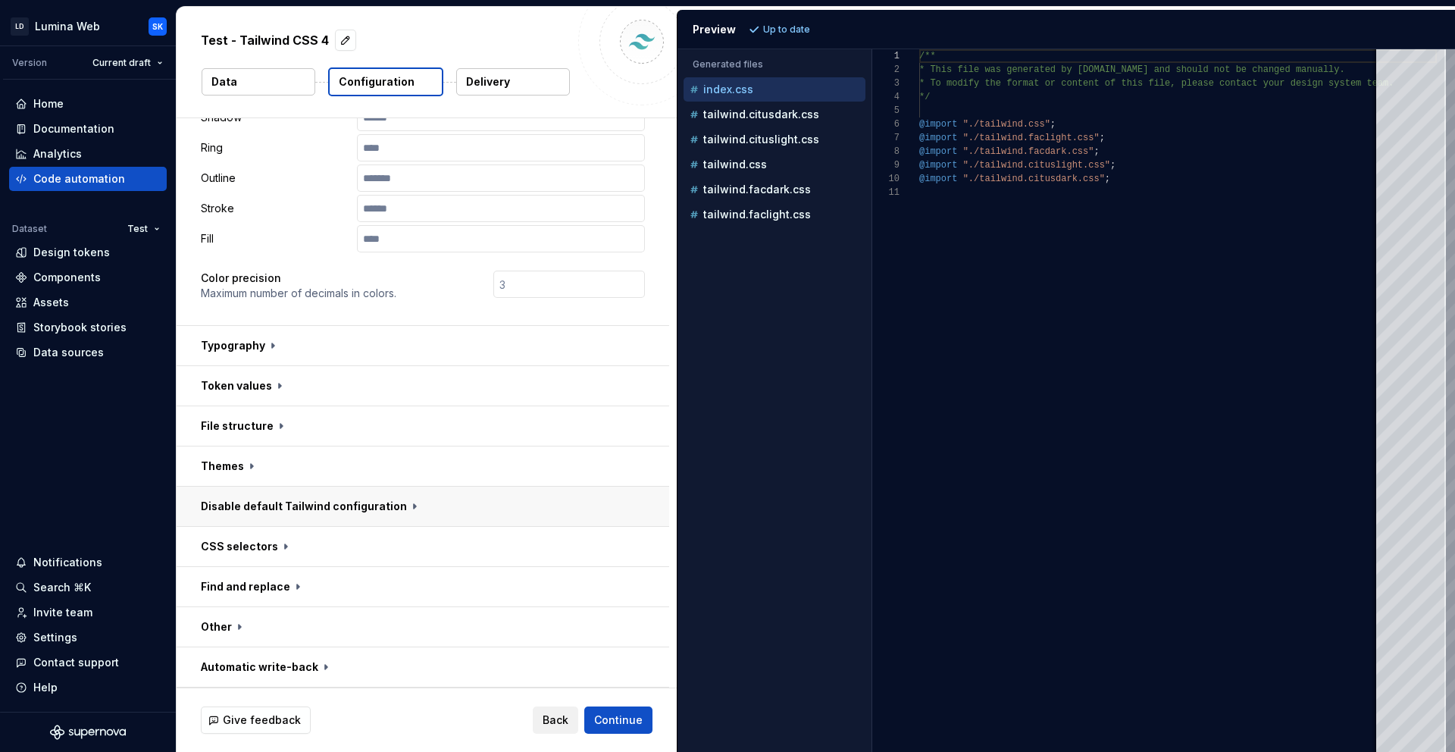
click at [373, 508] on button "button" at bounding box center [423, 506] width 493 height 39
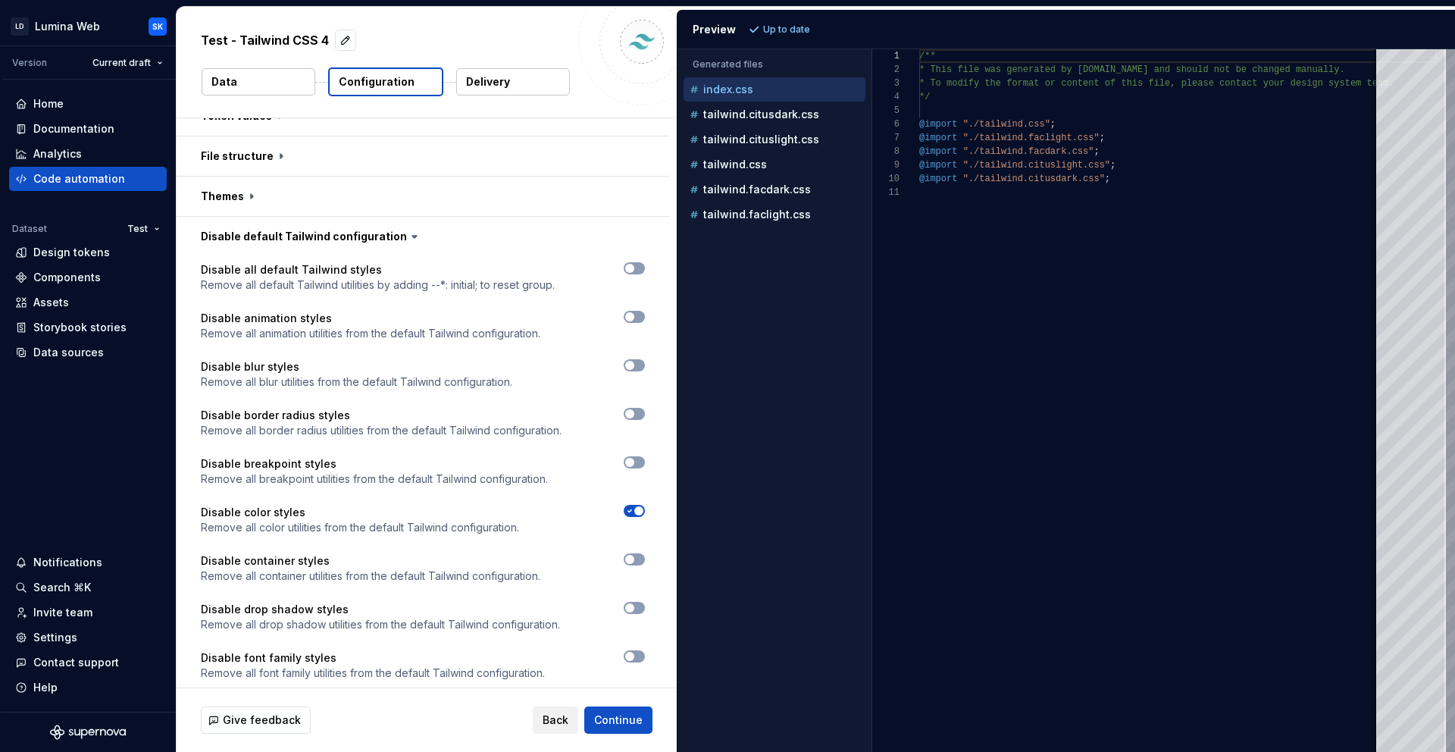
scroll to position [613, 0]
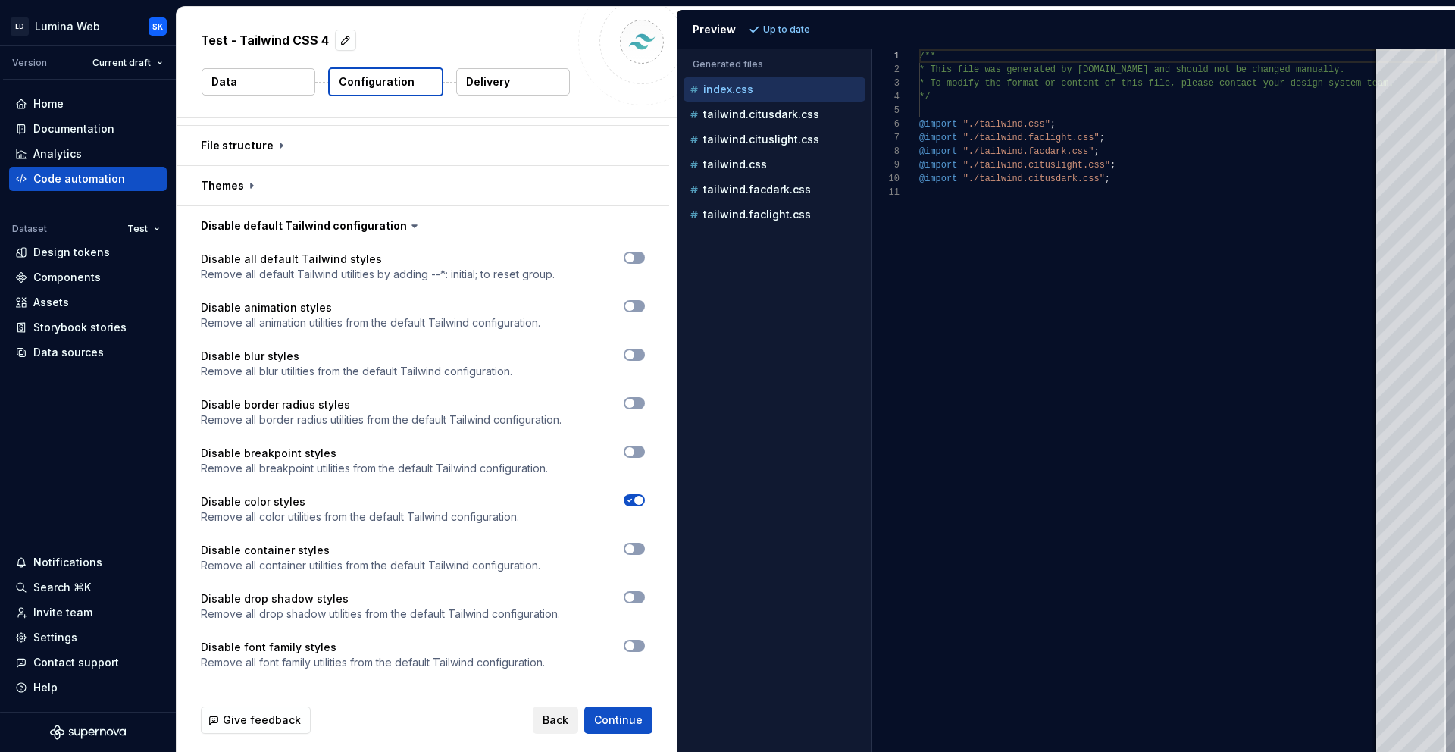
click at [628, 505] on button "button" at bounding box center [634, 500] width 21 height 12
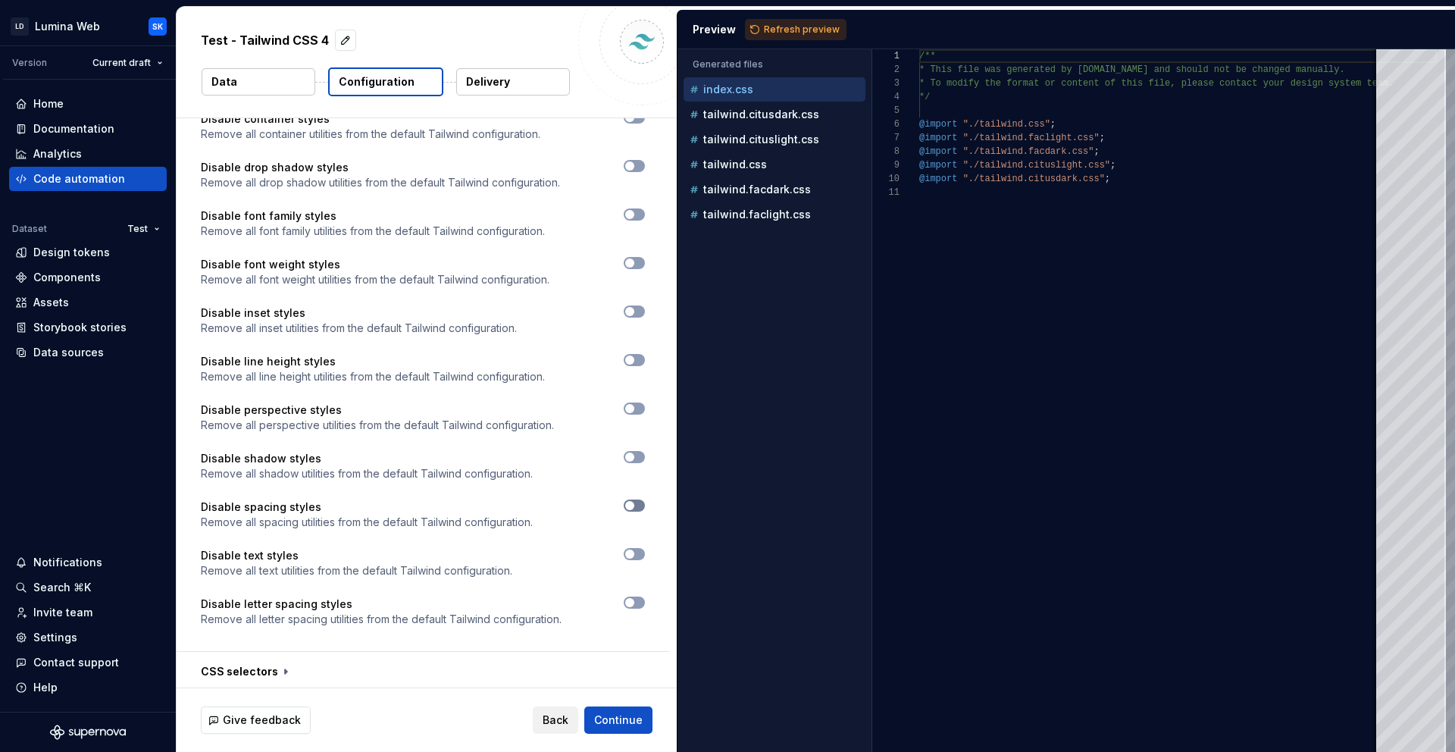
scroll to position [1034, 0]
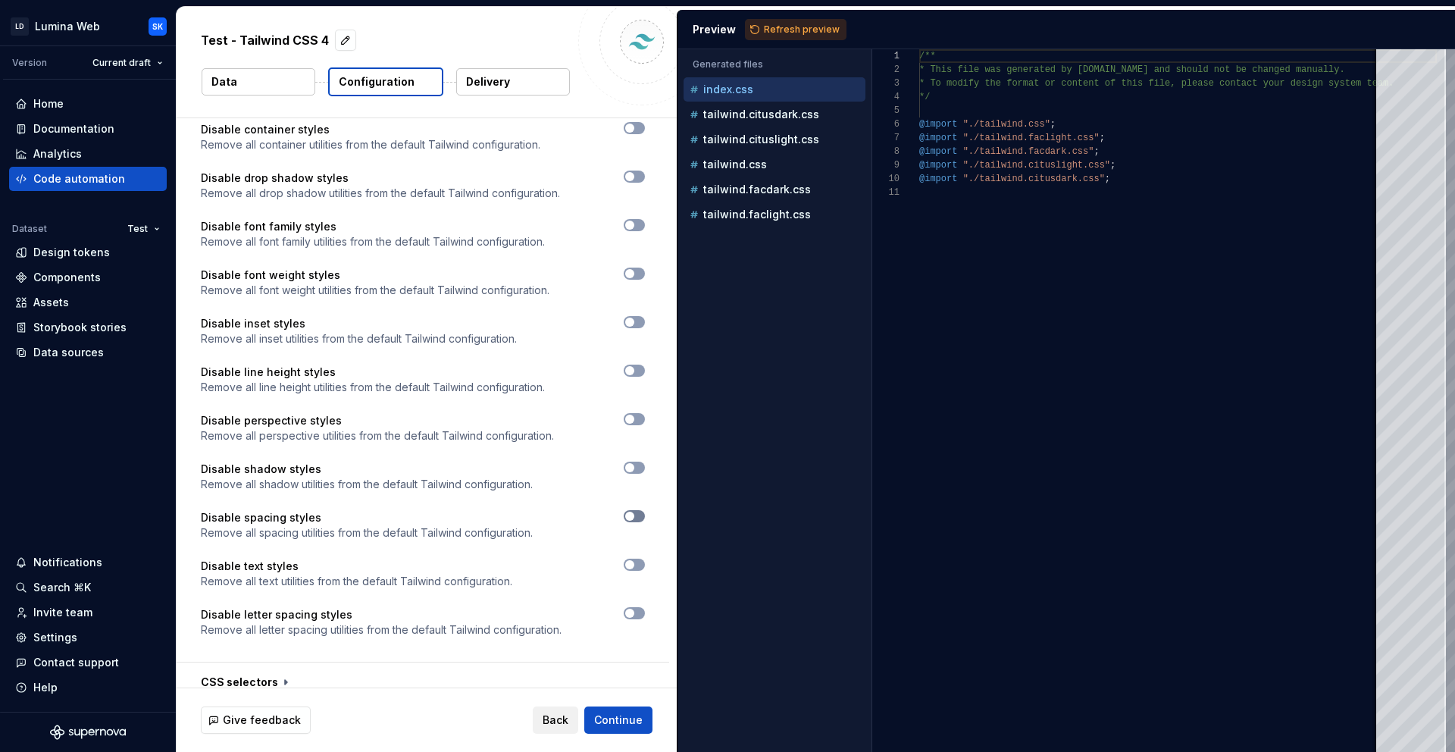
click at [630, 517] on span "button" at bounding box center [629, 516] width 9 height 9
click at [633, 516] on icon "button" at bounding box center [630, 516] width 12 height 9
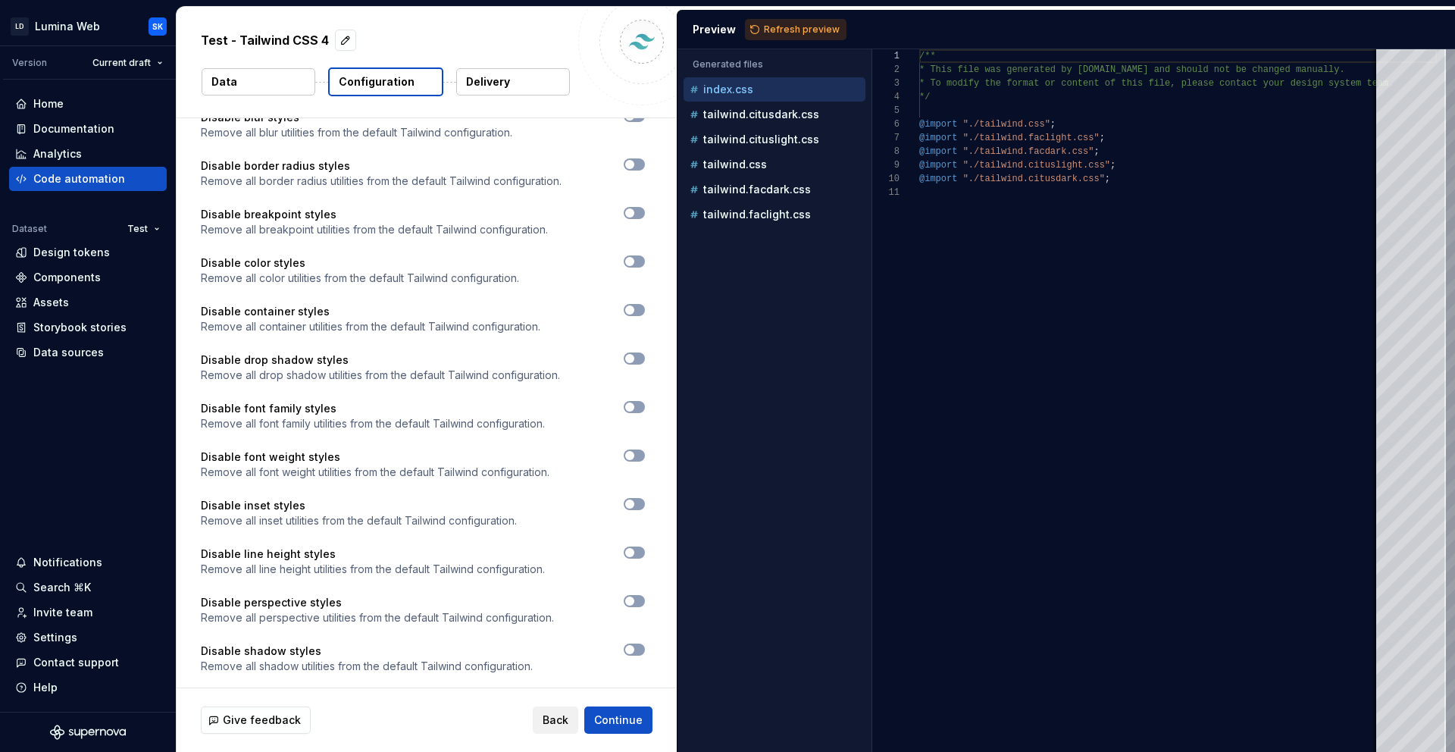
scroll to position [831, 0]
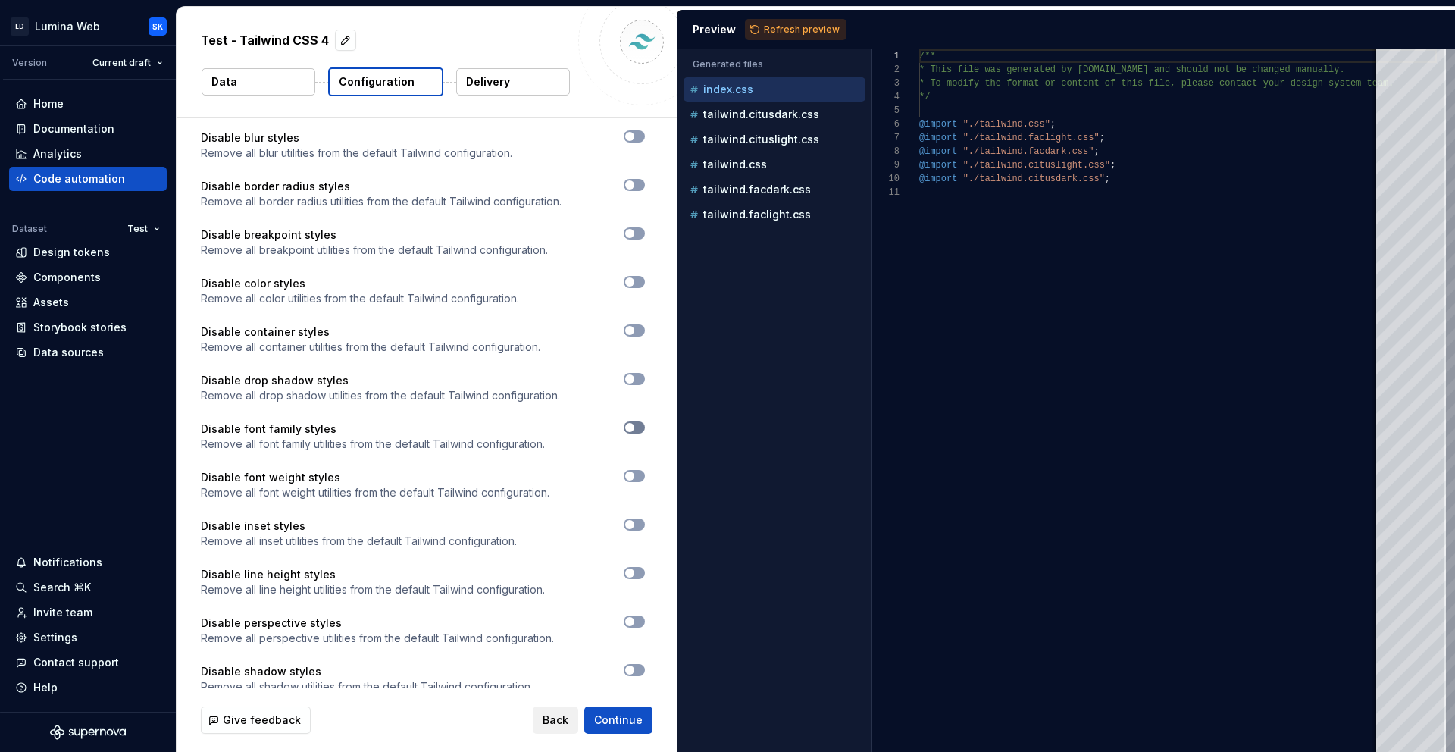
click at [636, 424] on button "button" at bounding box center [634, 427] width 21 height 12
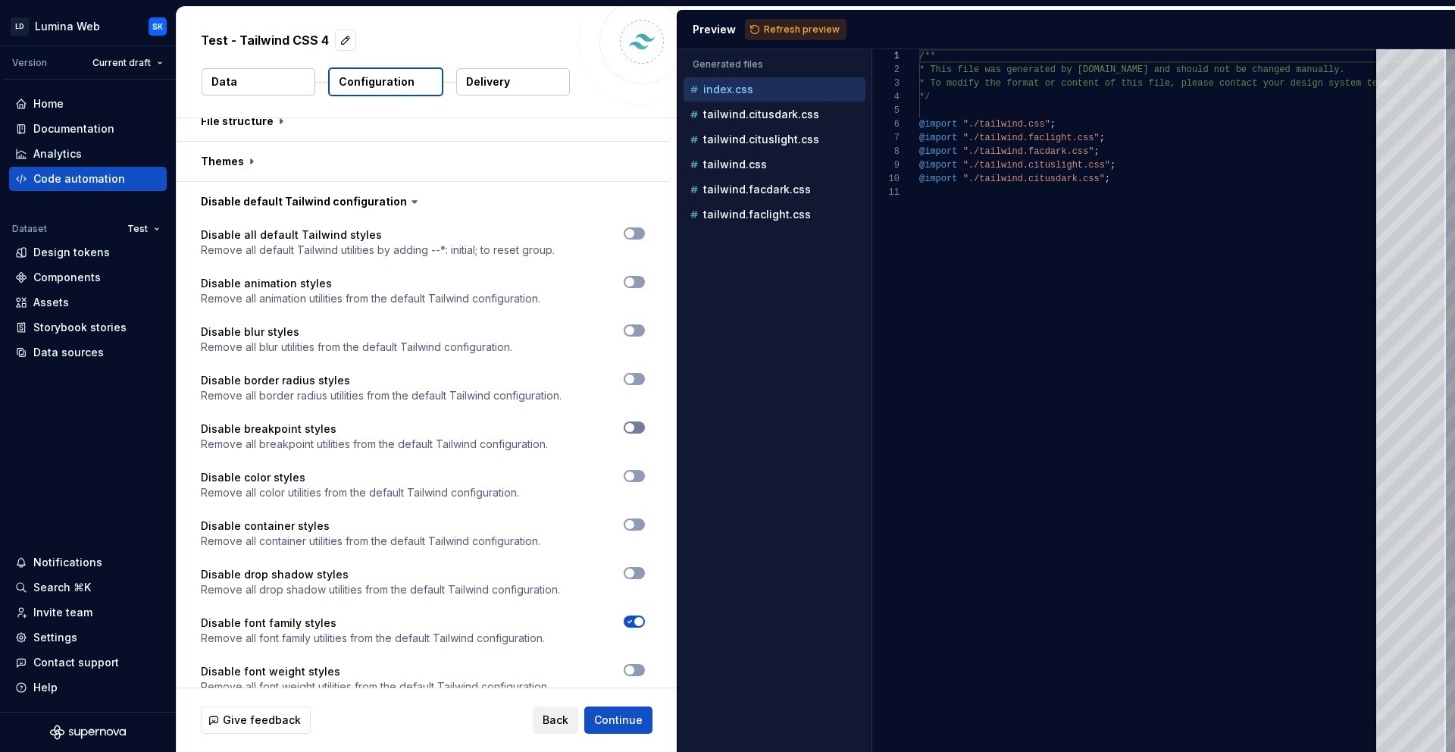
scroll to position [613, 0]
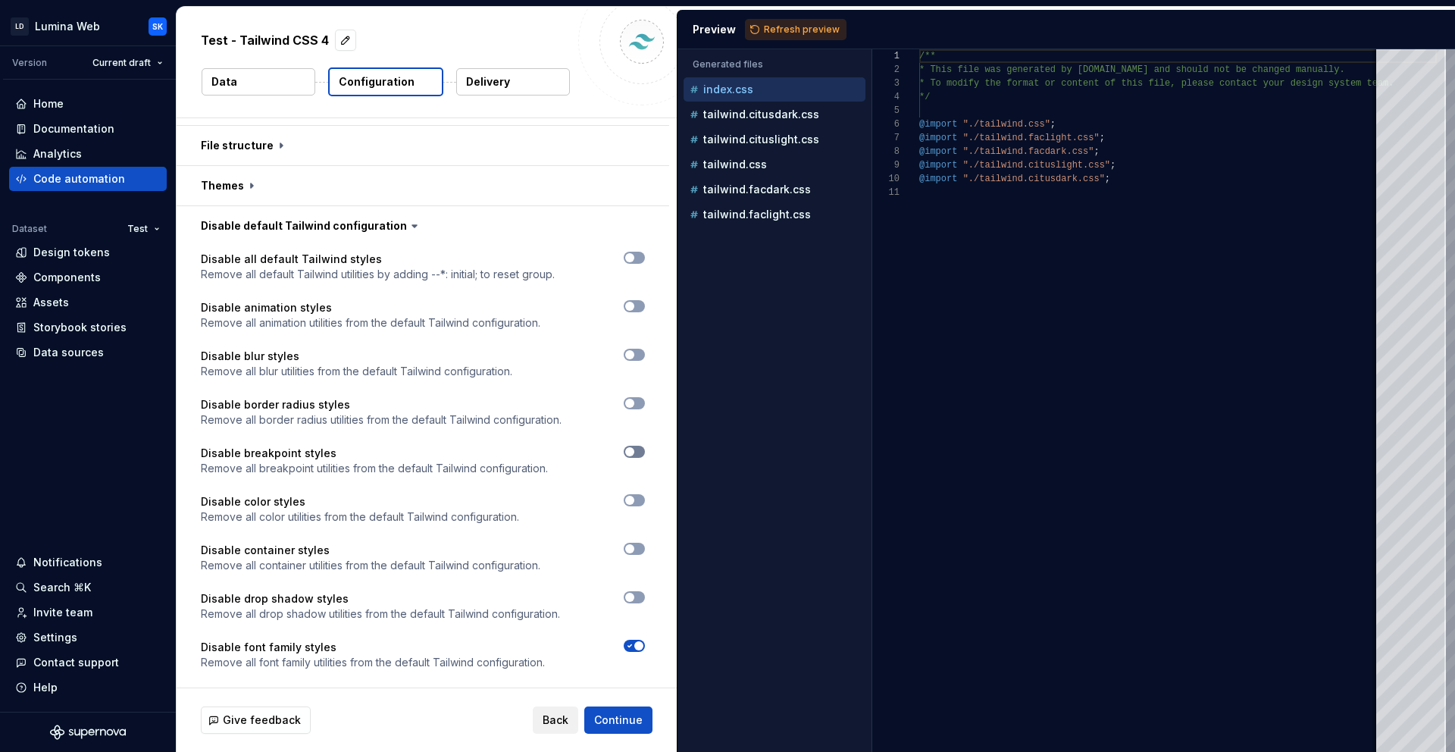
click at [636, 450] on button "button" at bounding box center [634, 452] width 21 height 12
click at [434, 219] on button "button" at bounding box center [423, 225] width 493 height 39
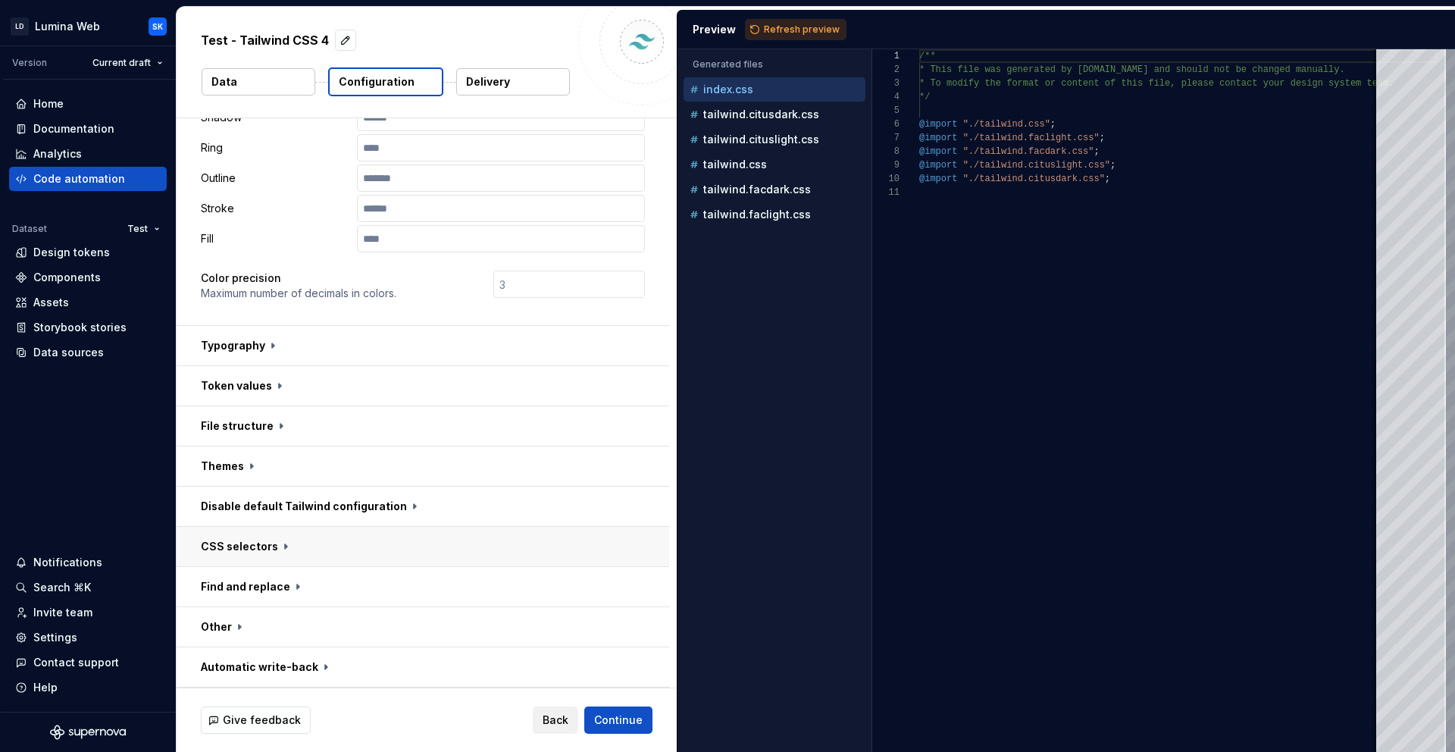
click at [402, 537] on button "button" at bounding box center [423, 546] width 493 height 39
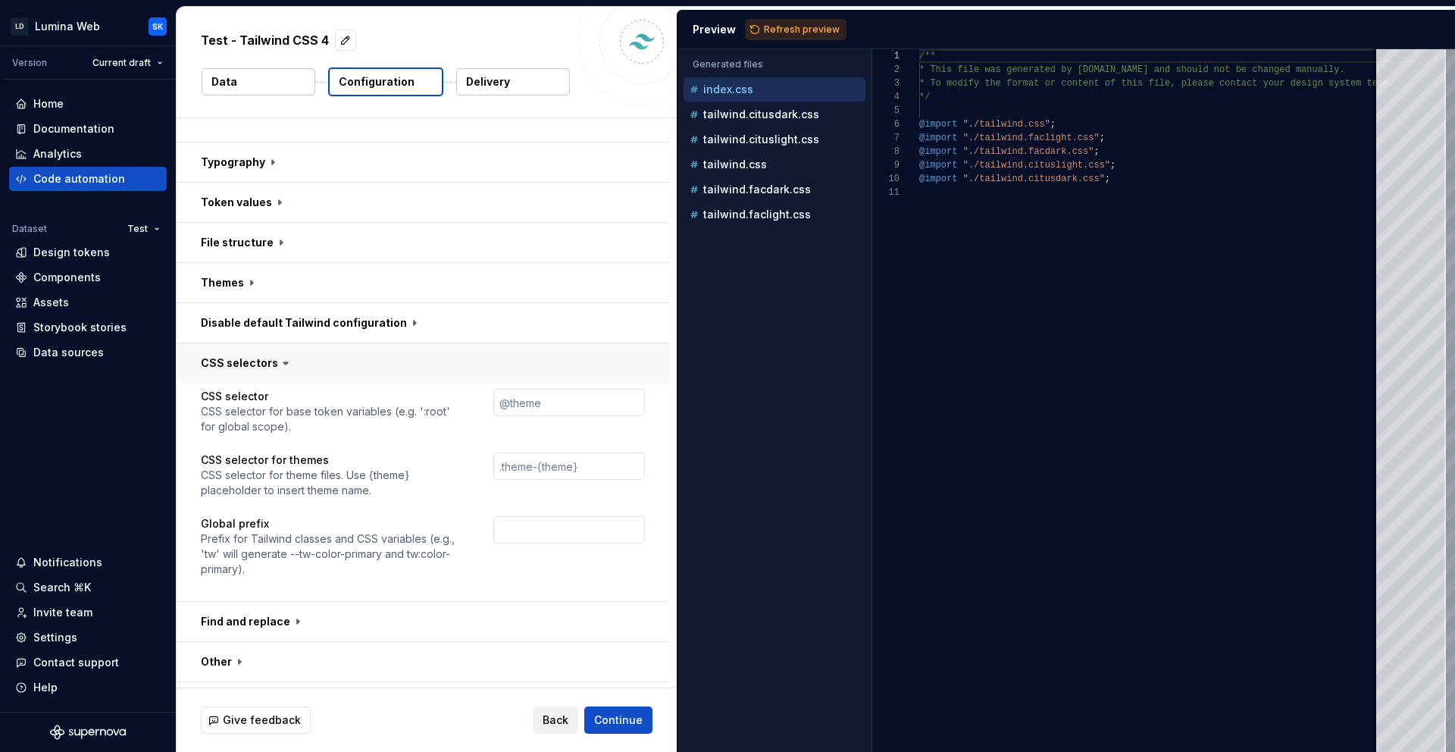
scroll to position [551, 0]
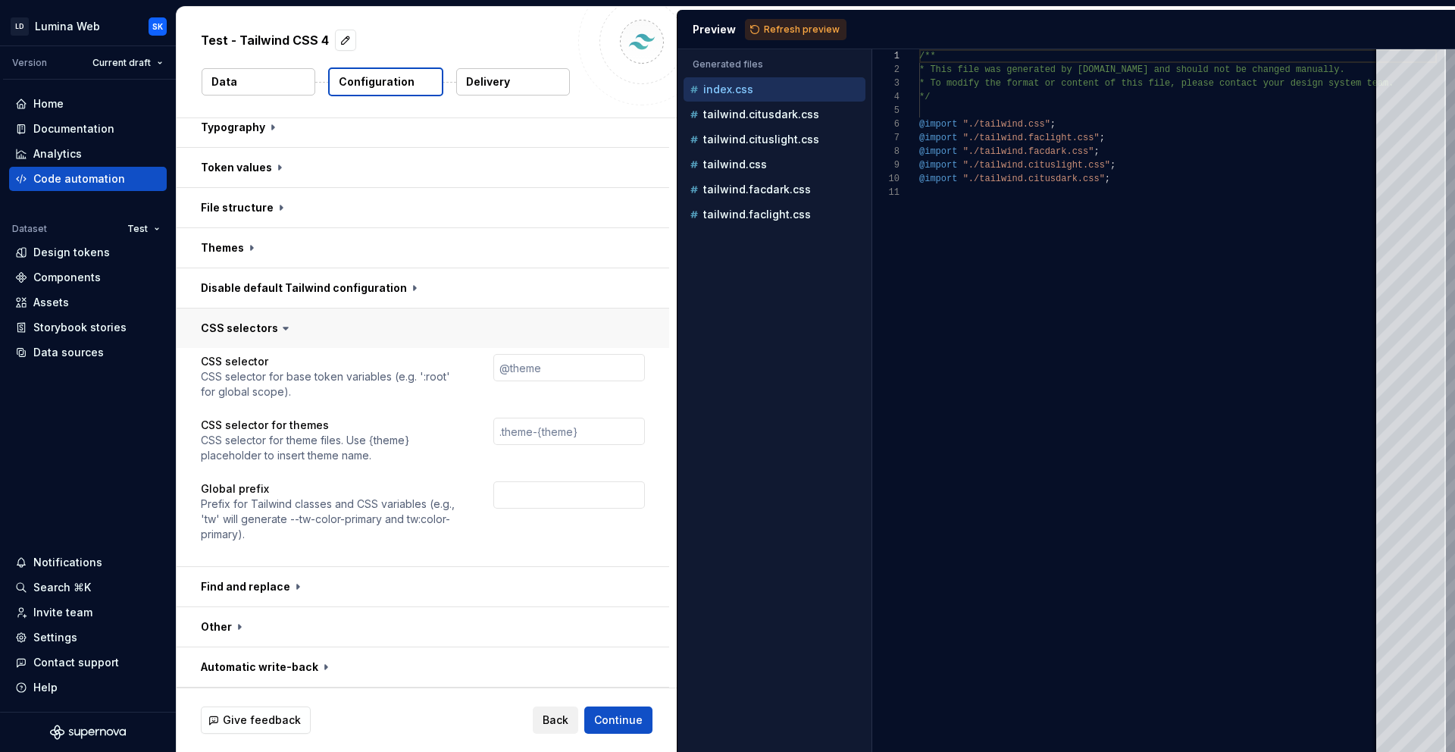
click at [400, 324] on button "button" at bounding box center [423, 327] width 493 height 39
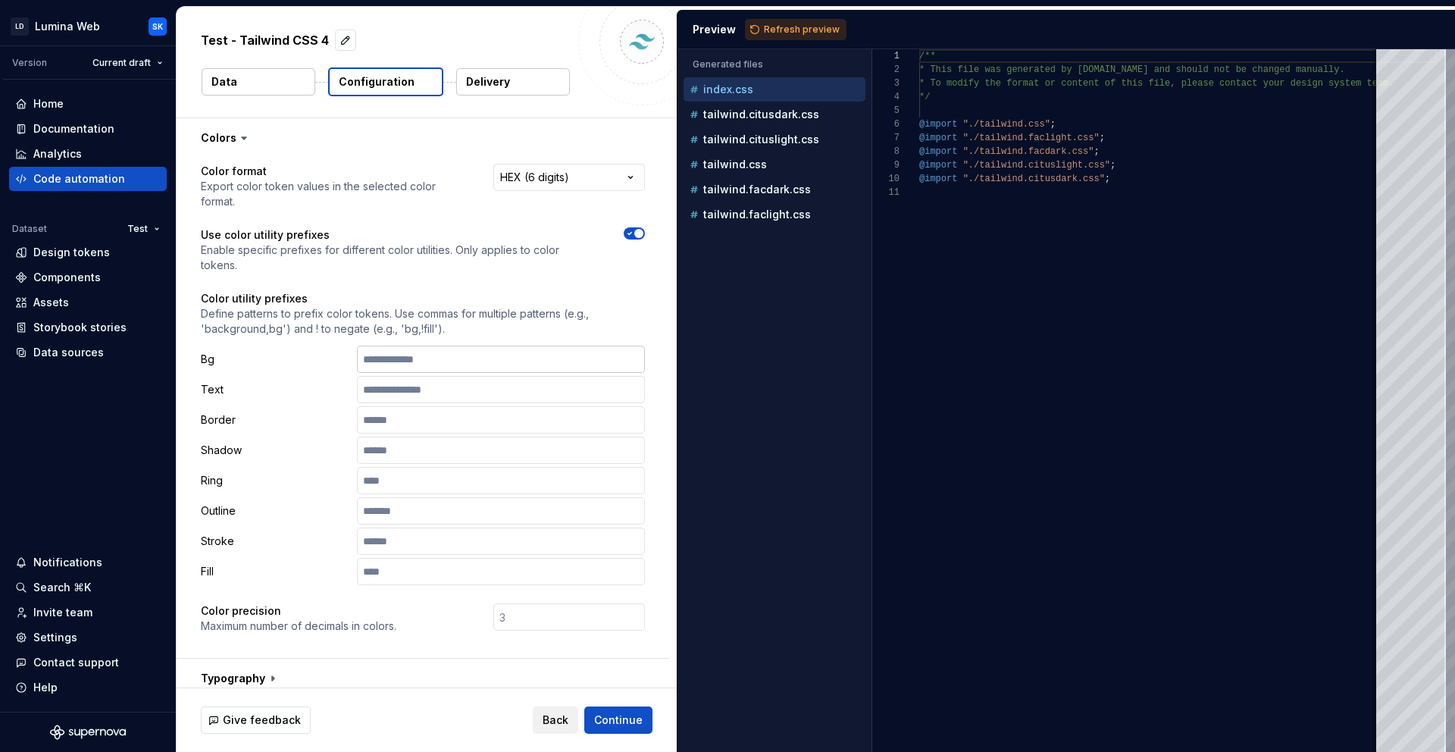
scroll to position [333, 0]
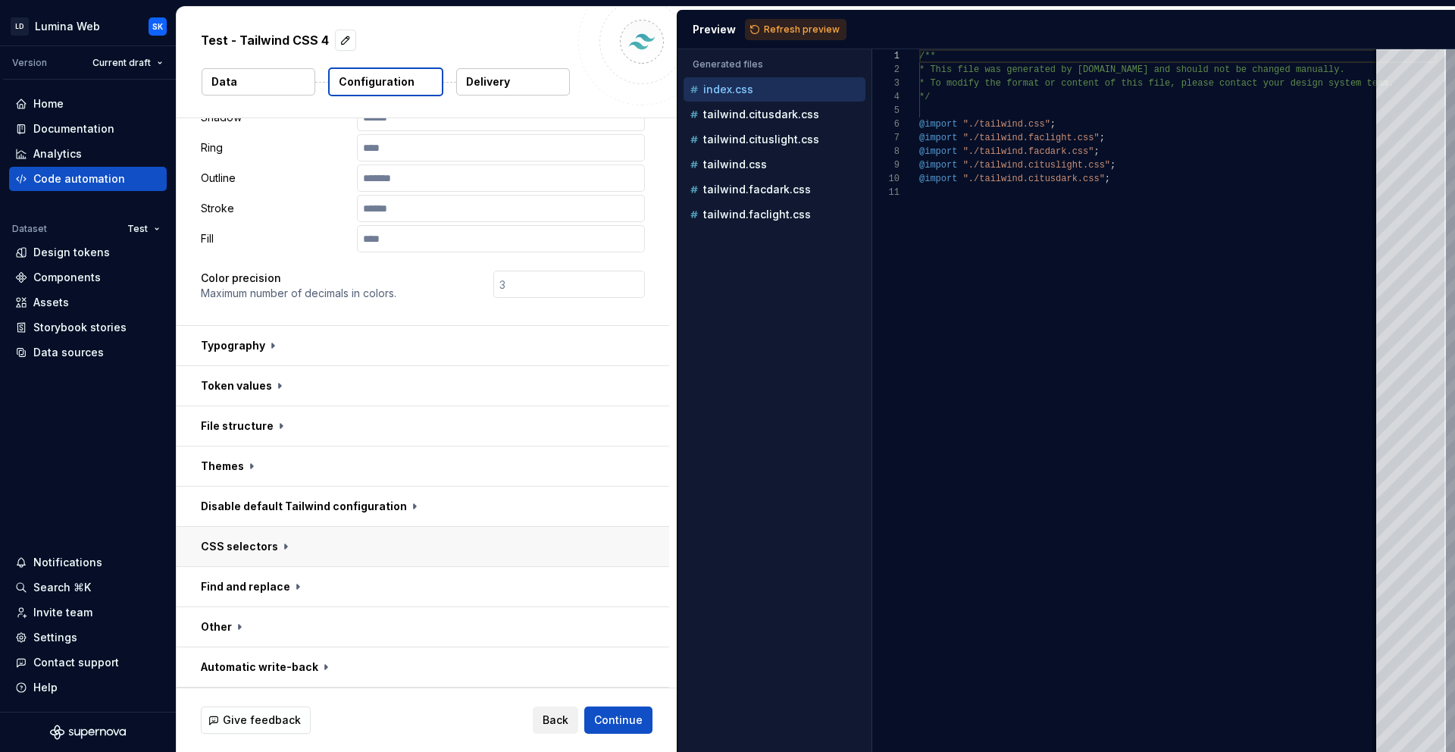
click at [375, 540] on button "button" at bounding box center [423, 546] width 493 height 39
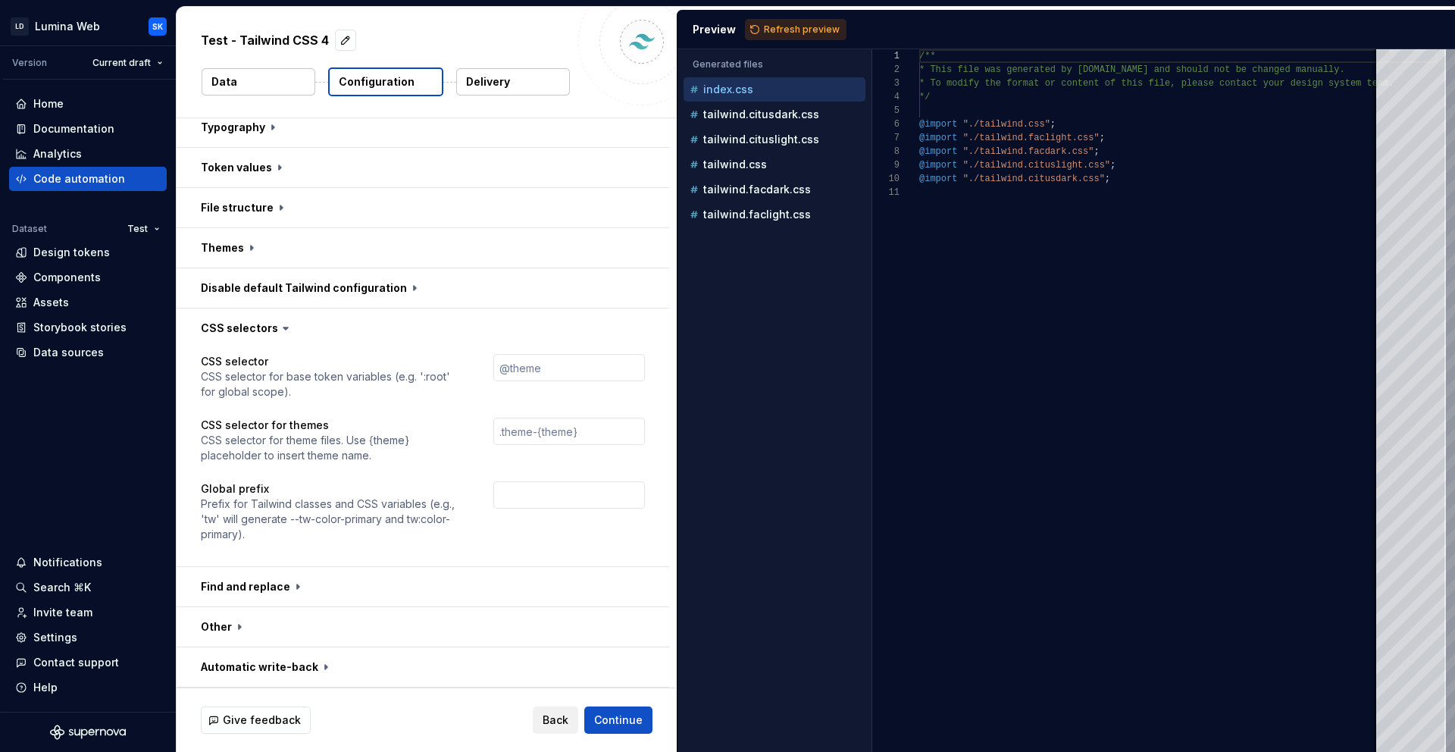
scroll to position [531, 0]
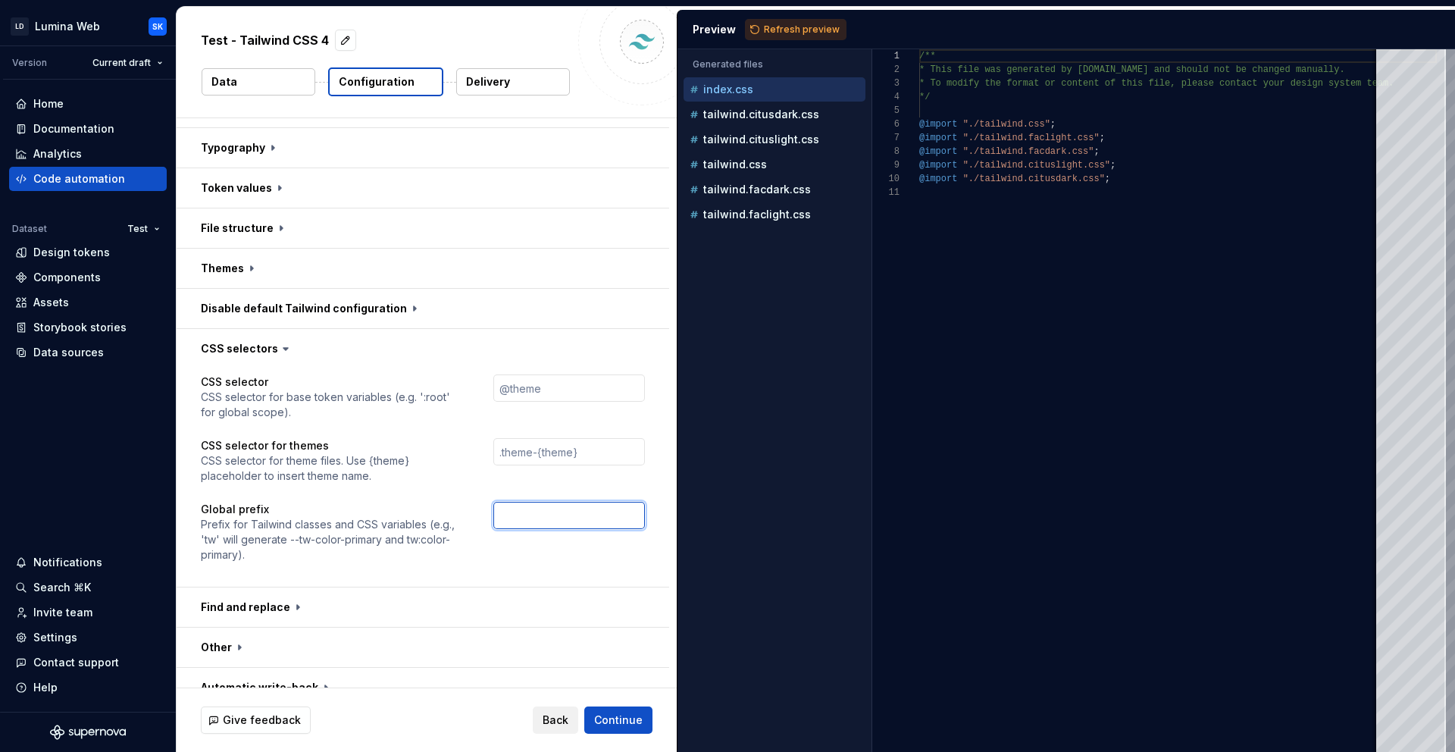
click at [522, 515] on input "text" at bounding box center [569, 515] width 152 height 27
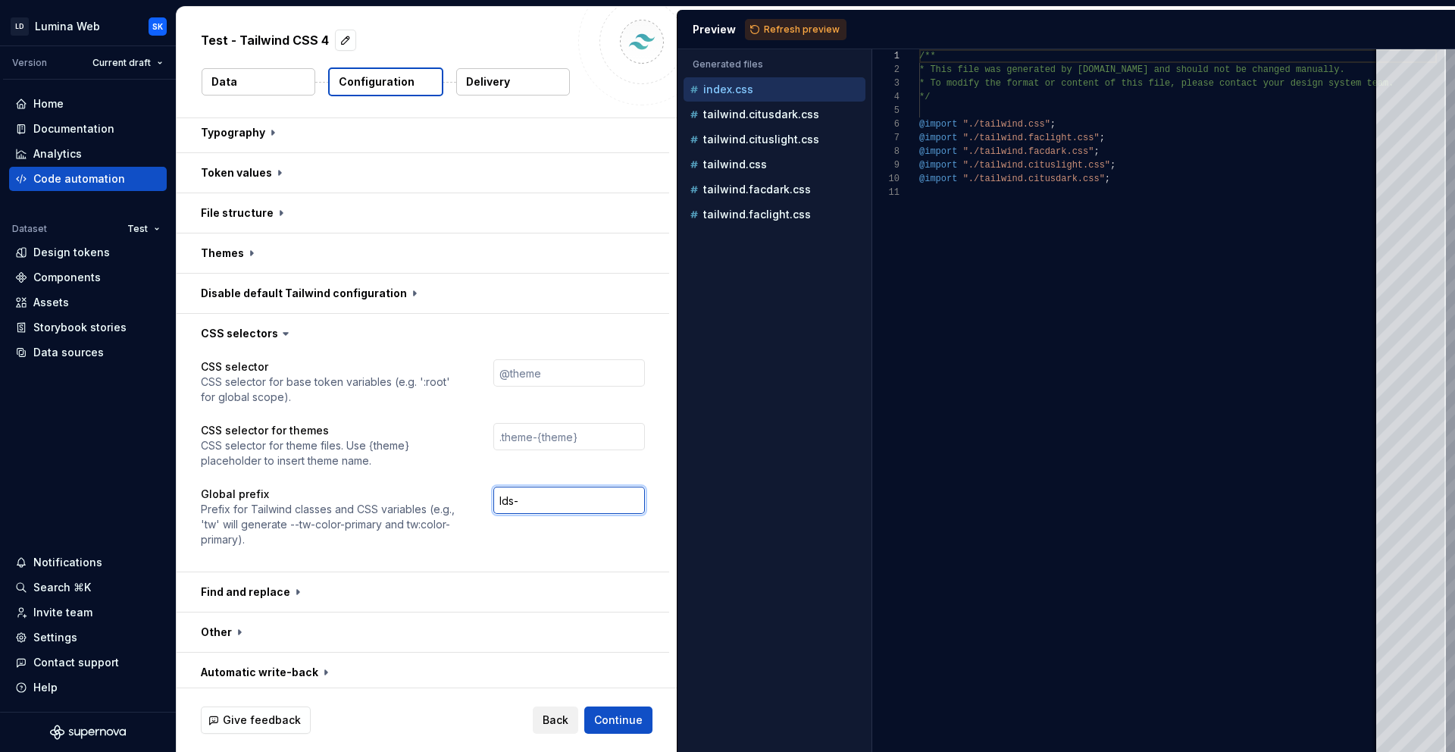
scroll to position [551, 0]
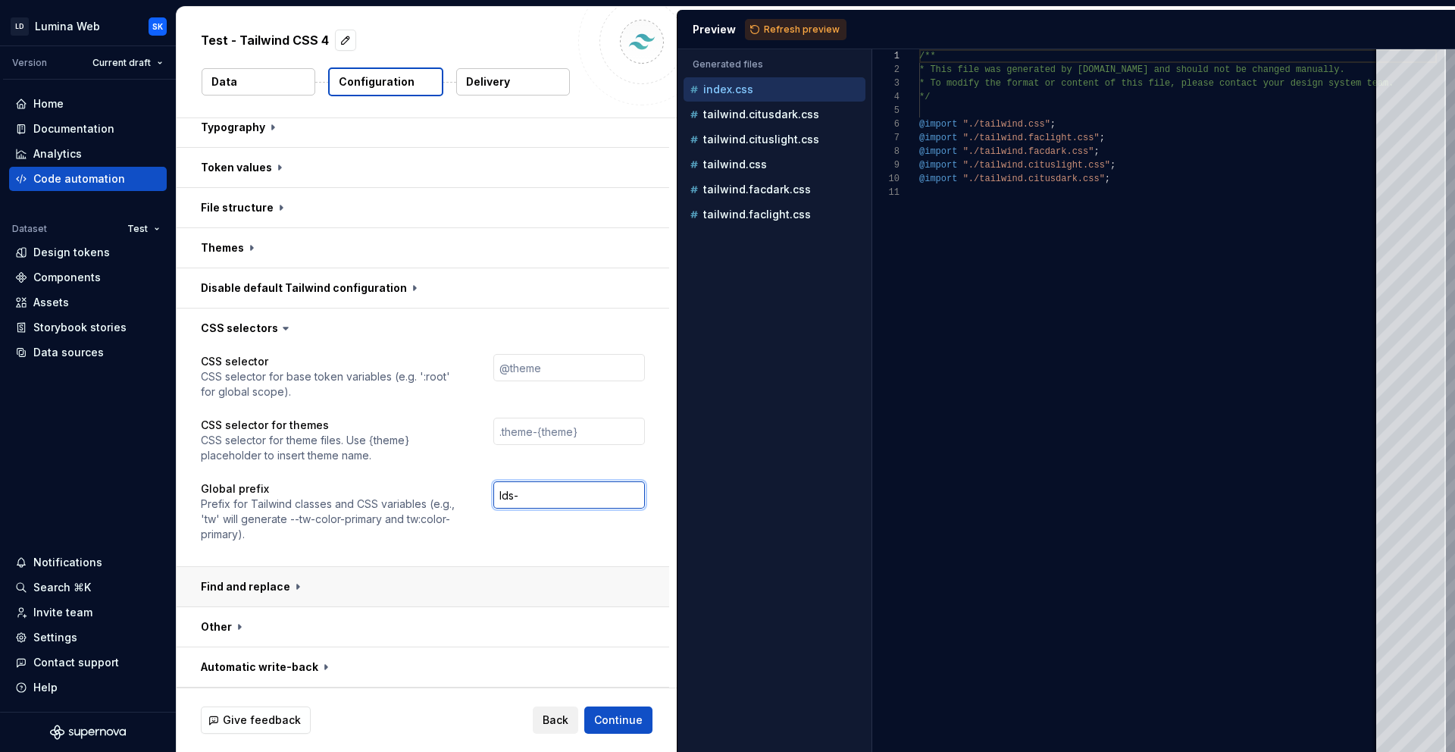
type input "lds-"
click at [463, 572] on button "button" at bounding box center [423, 586] width 493 height 39
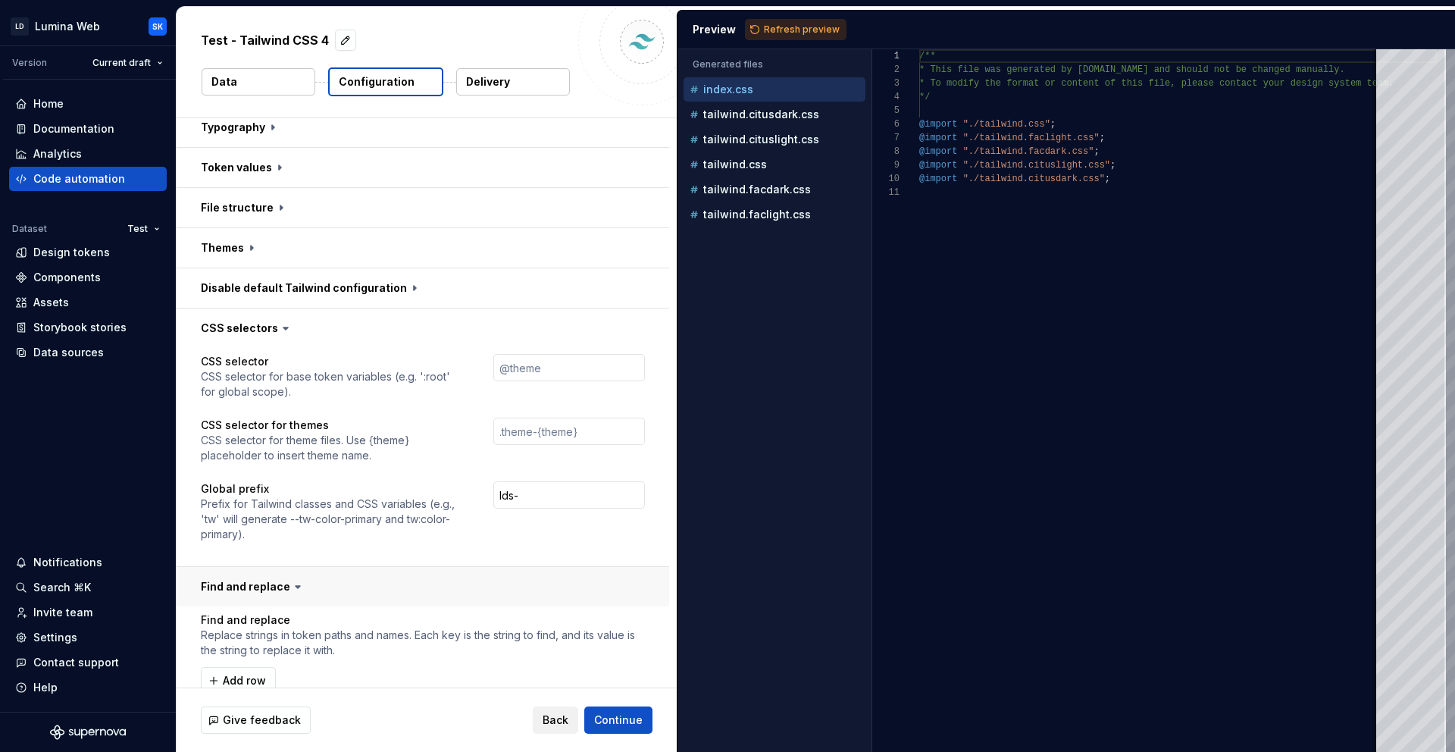
click at [511, 581] on button "button" at bounding box center [423, 586] width 493 height 39
click at [499, 612] on button "button" at bounding box center [423, 626] width 493 height 39
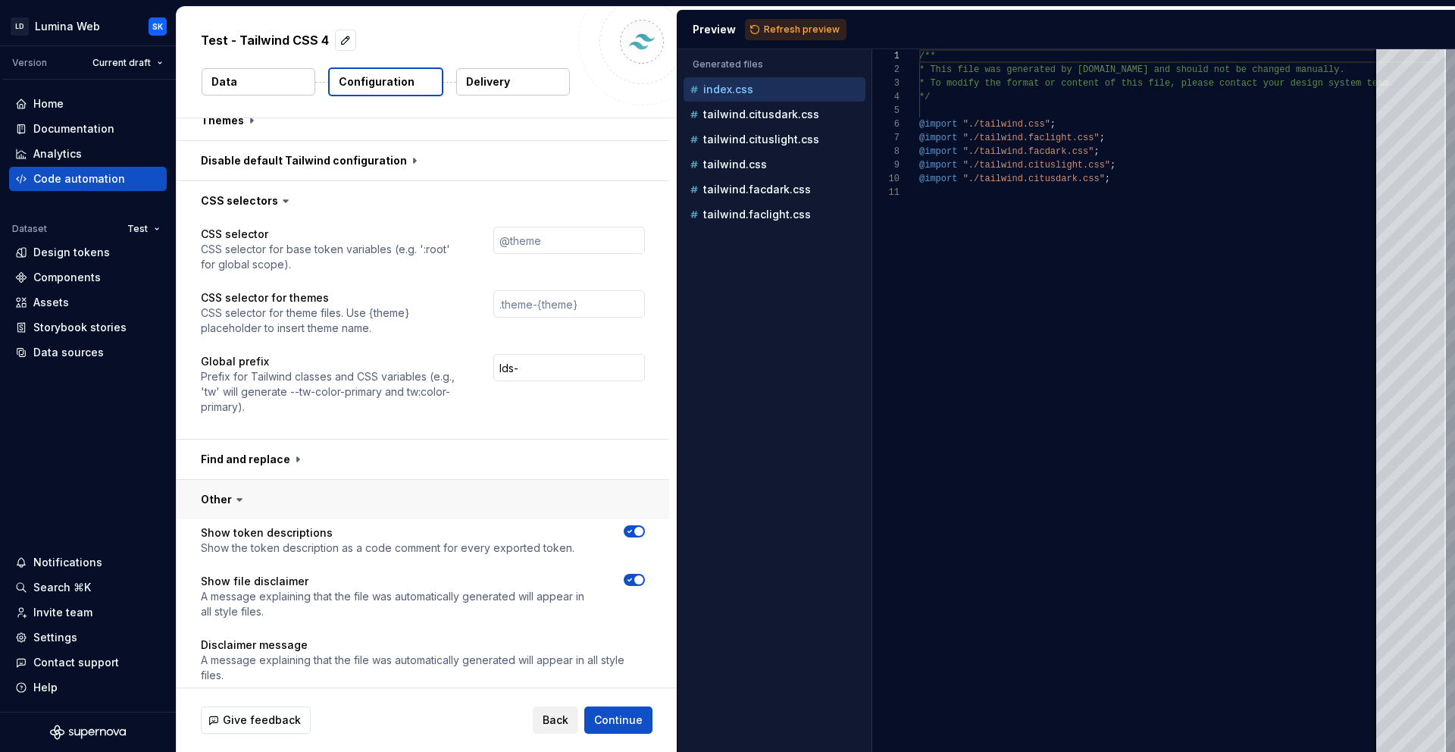
scroll to position [837, 0]
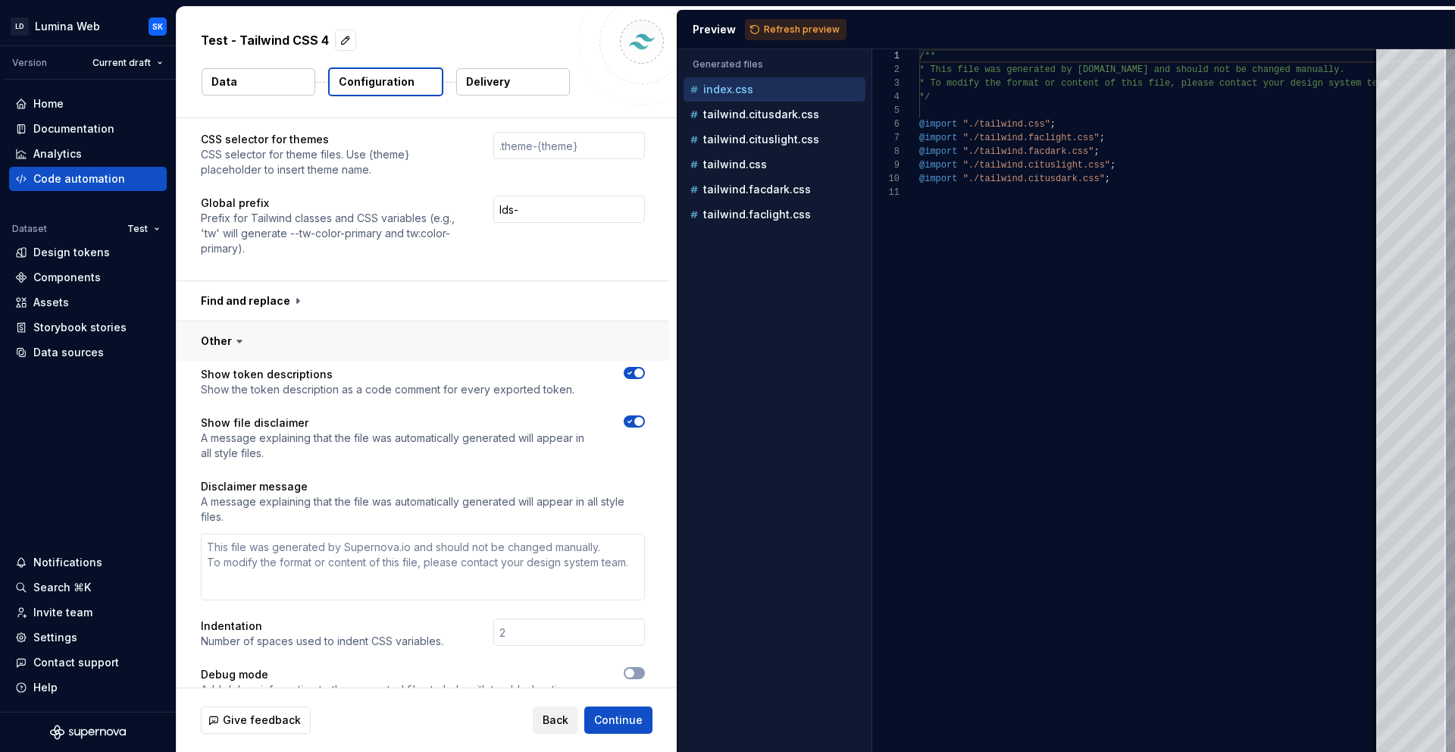
click at [413, 352] on button "button" at bounding box center [423, 340] width 493 height 39
type textarea "*"
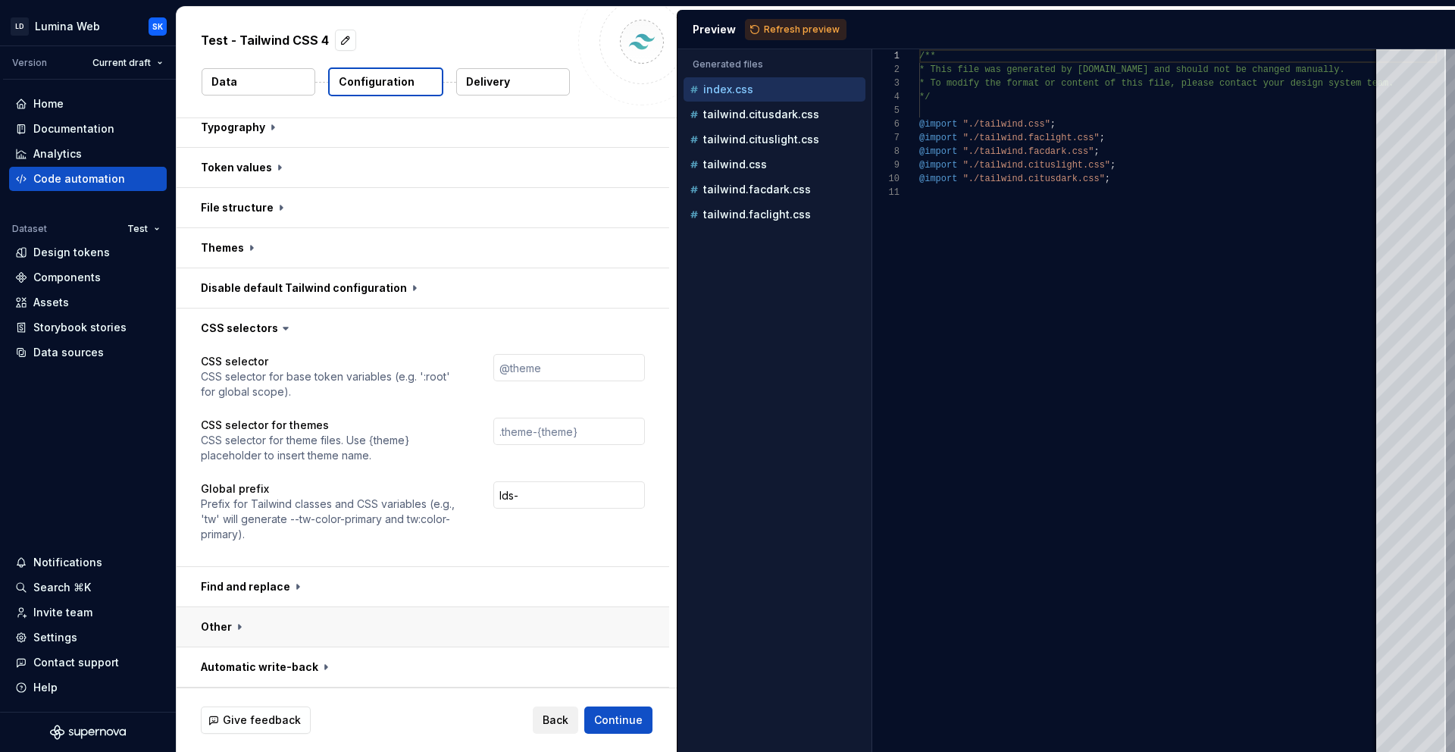
scroll to position [551, 0]
click at [361, 662] on button "button" at bounding box center [423, 666] width 493 height 39
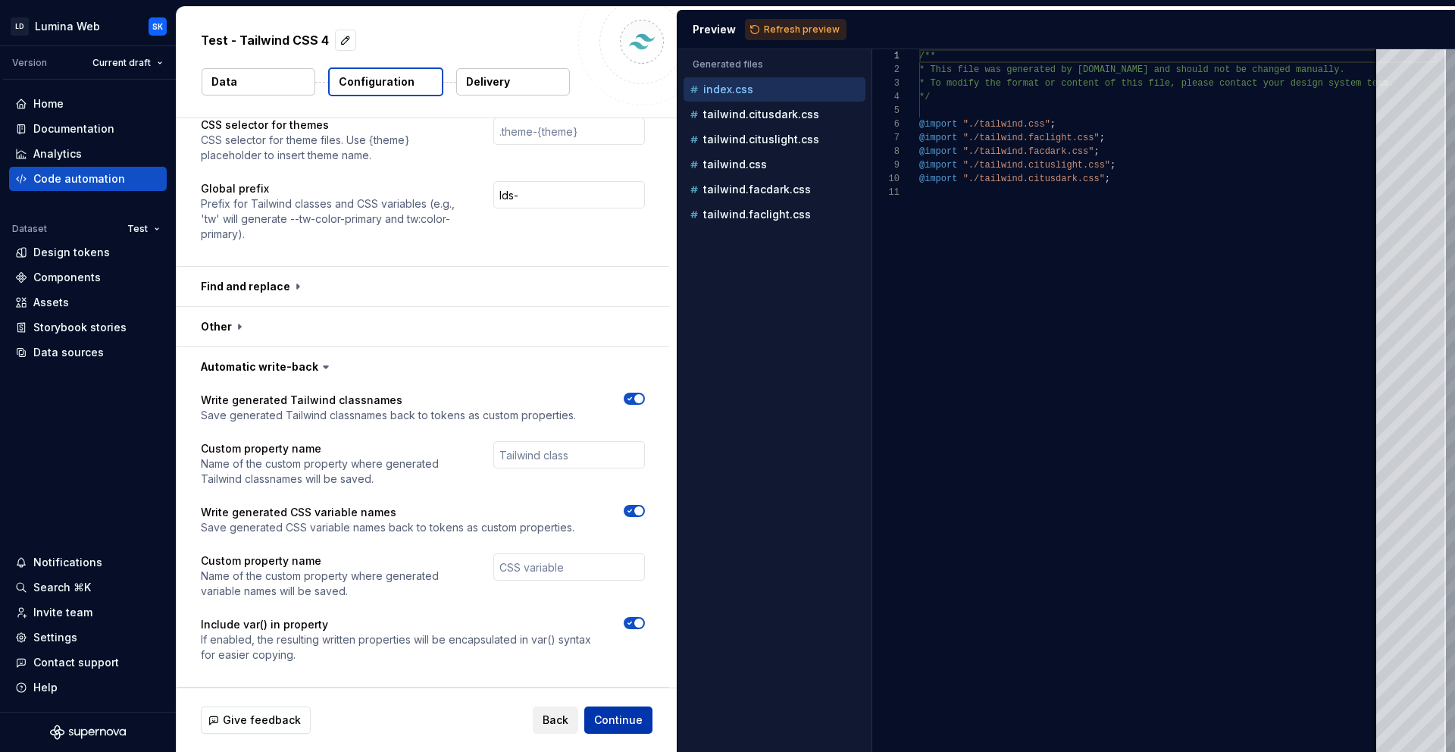
click at [613, 715] on span "Continue" at bounding box center [618, 719] width 49 height 15
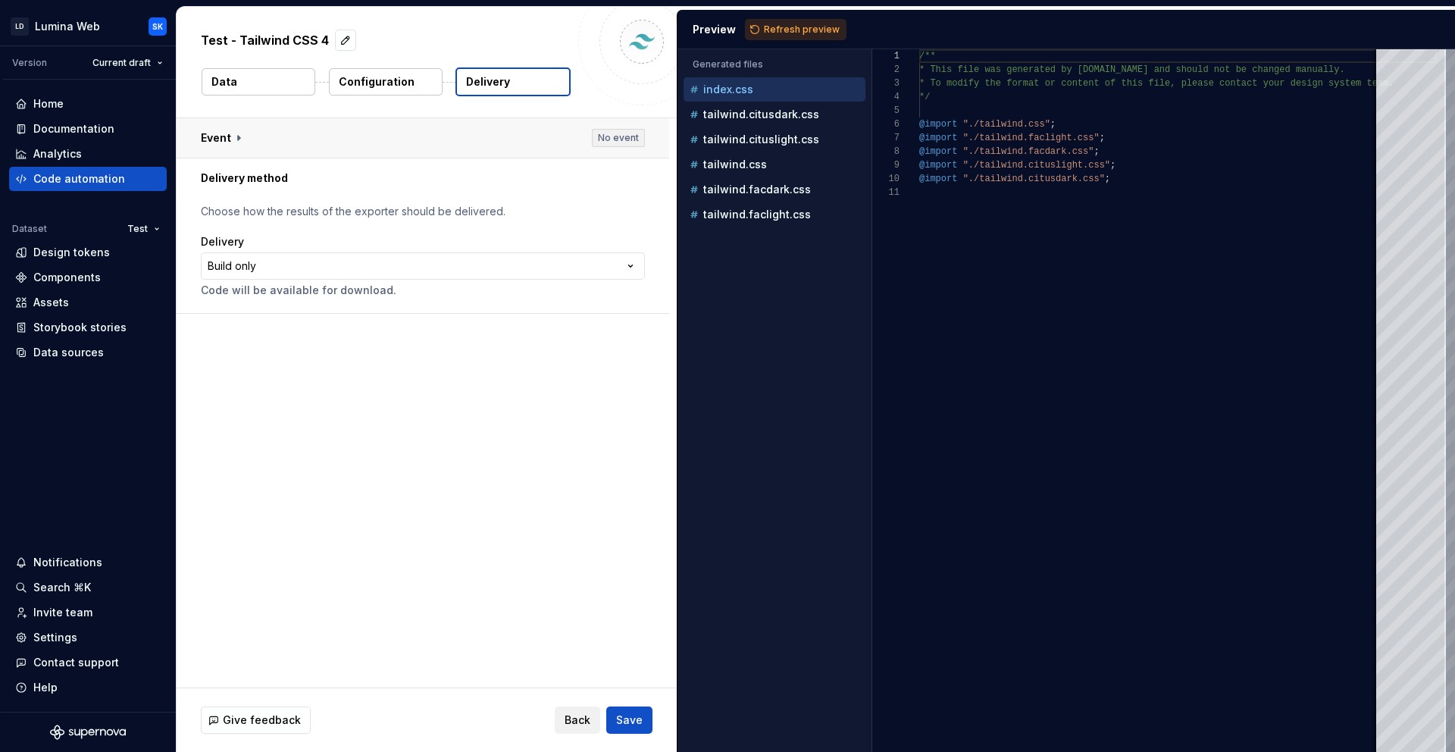
click at [449, 127] on button "button" at bounding box center [423, 137] width 493 height 39
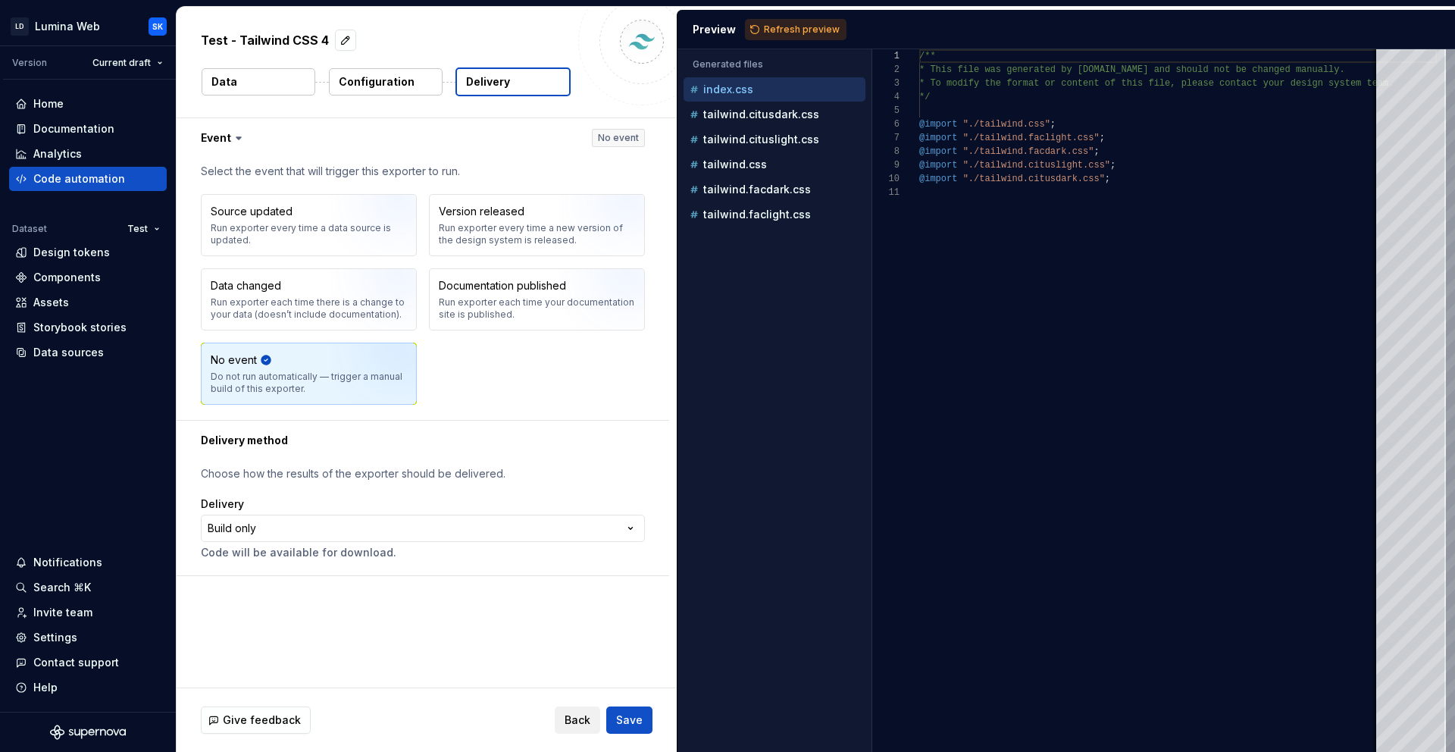
click at [474, 371] on div "Source updated Run exporter every time a data source is updated. Version releas…" at bounding box center [423, 299] width 444 height 211
click at [807, 30] on span "Refresh preview" at bounding box center [802, 29] width 76 height 12
click at [805, 214] on div "tailwind.faclight.css" at bounding box center [776, 214] width 179 height 15
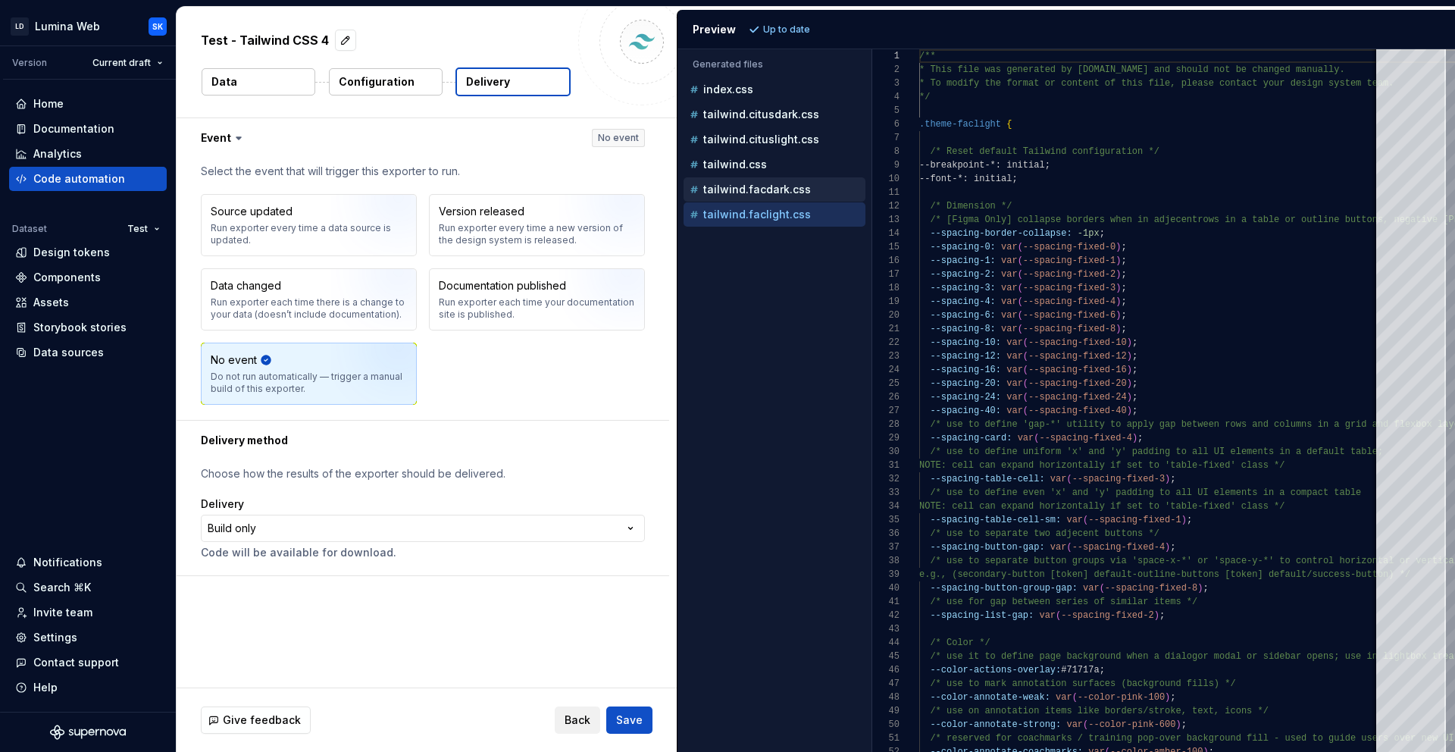
click at [791, 194] on p "tailwind.facdark.css" at bounding box center [757, 189] width 108 height 12
click at [809, 211] on div "tailwind.faclight.css" at bounding box center [776, 214] width 179 height 15
click at [809, 188] on div "tailwind.facdark.css" at bounding box center [776, 189] width 179 height 15
click at [787, 170] on div "tailwind.css" at bounding box center [776, 164] width 179 height 15
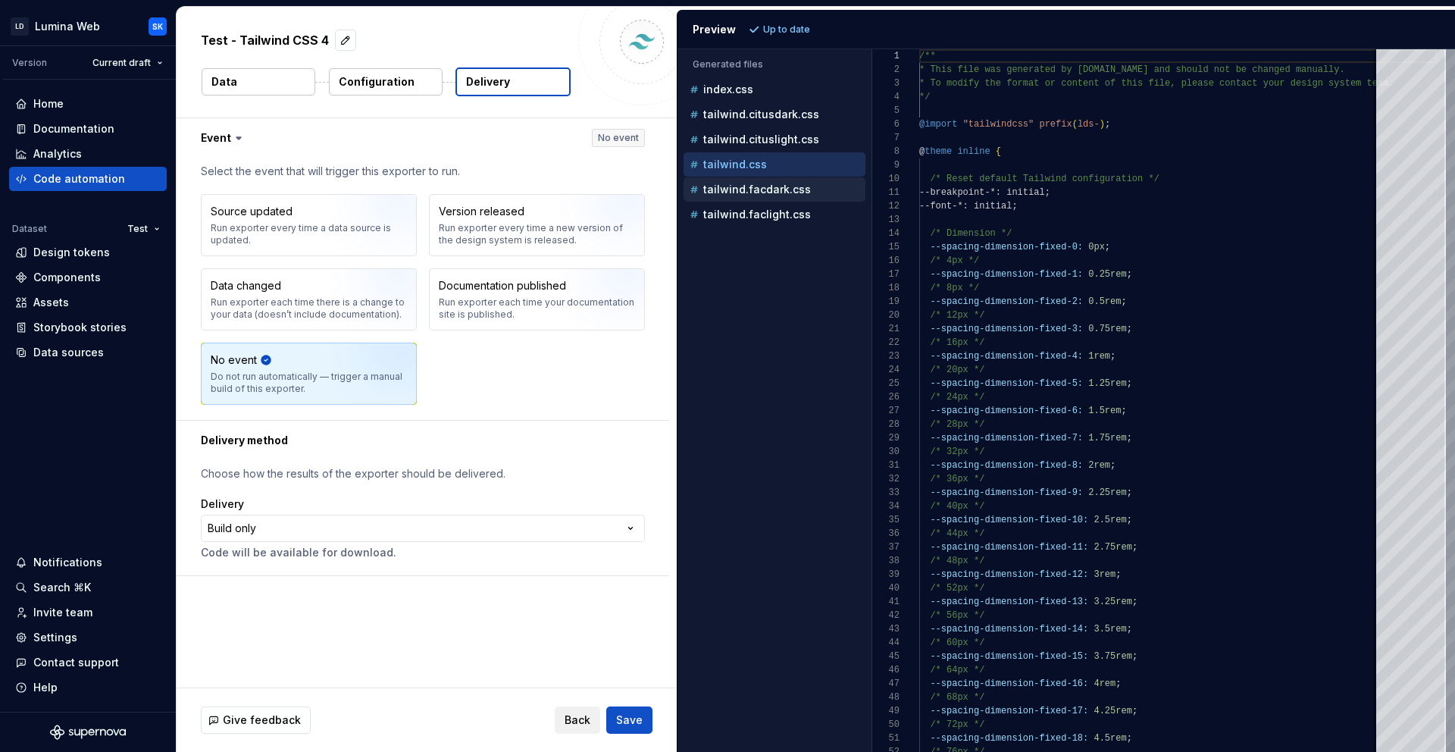
click at [806, 190] on div "tailwind.facdark.css" at bounding box center [776, 189] width 179 height 15
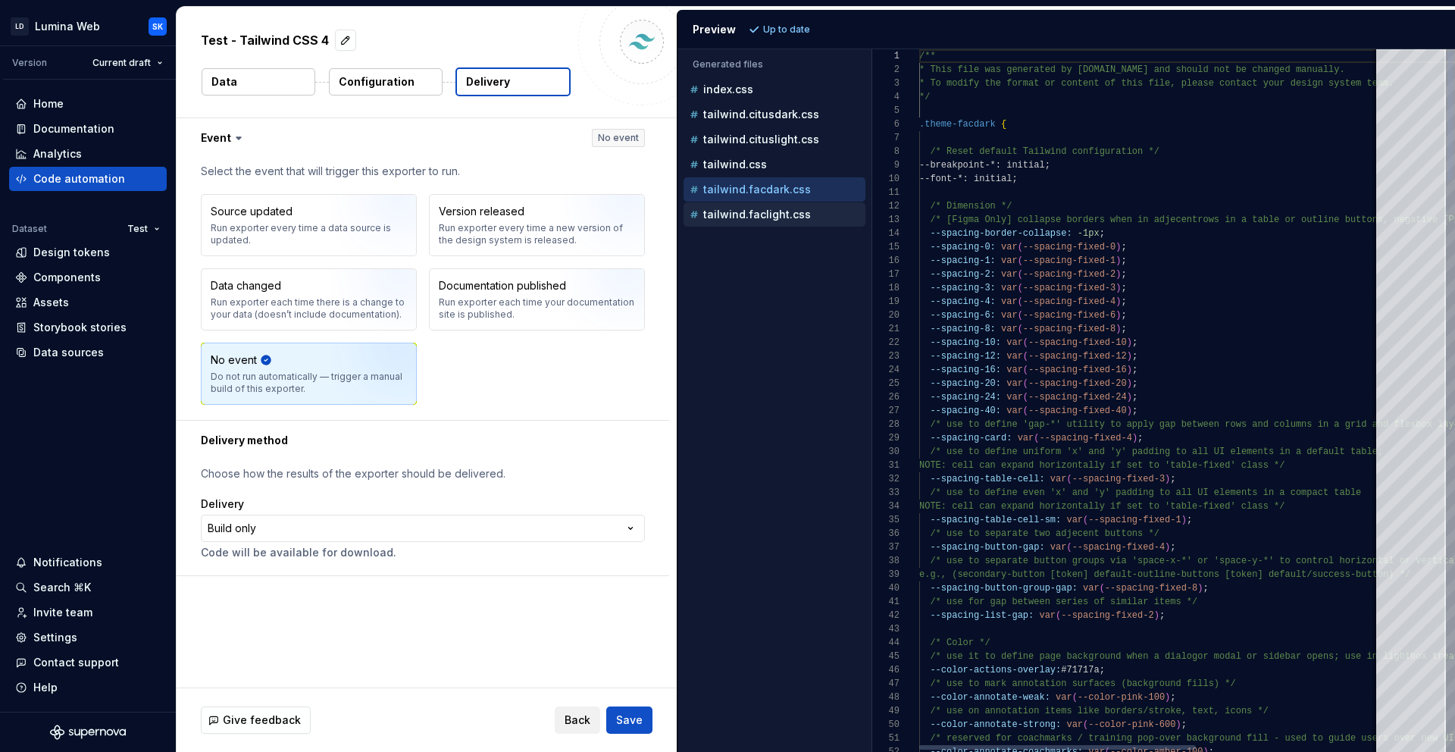
click at [809, 222] on button "tailwind.faclight.css" at bounding box center [775, 214] width 182 height 17
click at [487, 631] on div "**********" at bounding box center [427, 402] width 500 height 569
click at [409, 94] on button "Configuration" at bounding box center [386, 81] width 114 height 27
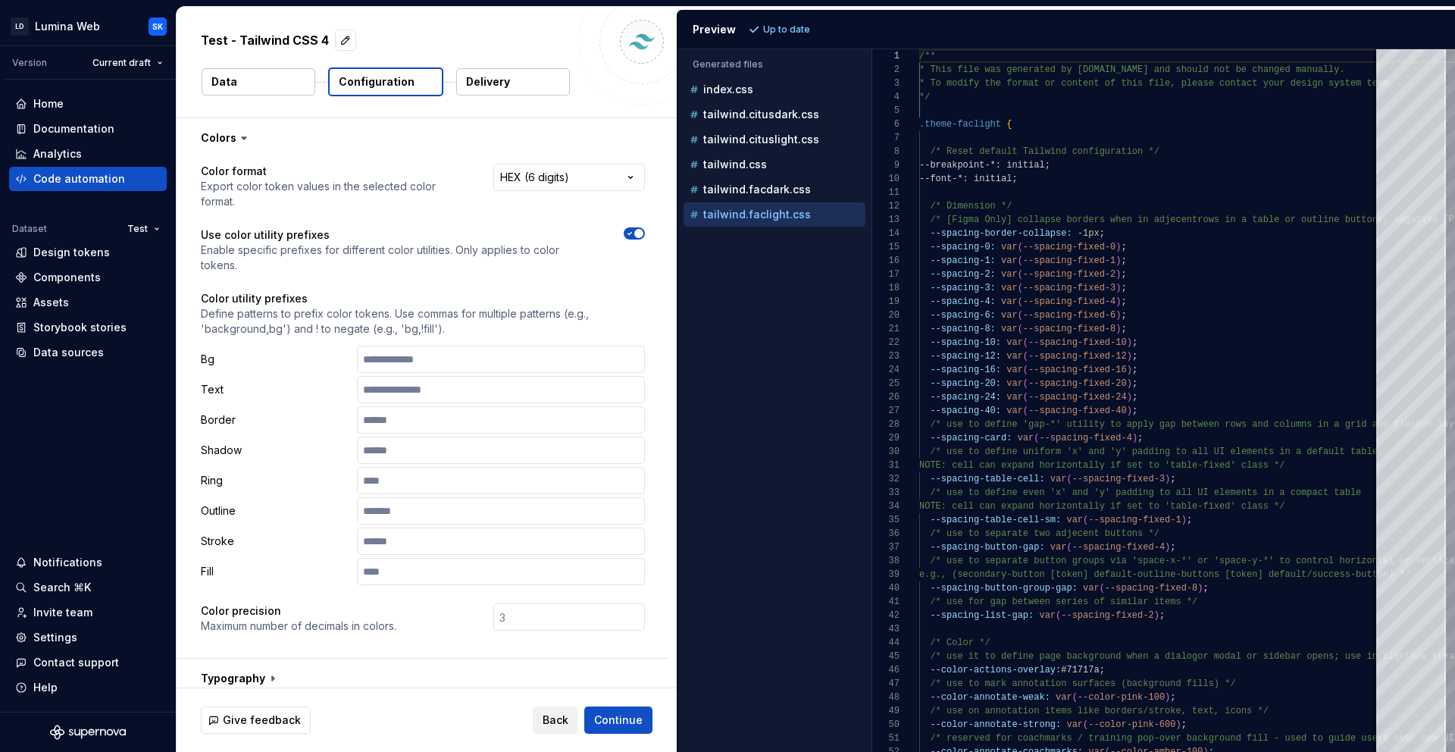
click at [254, 88] on button "Data" at bounding box center [259, 81] width 114 height 27
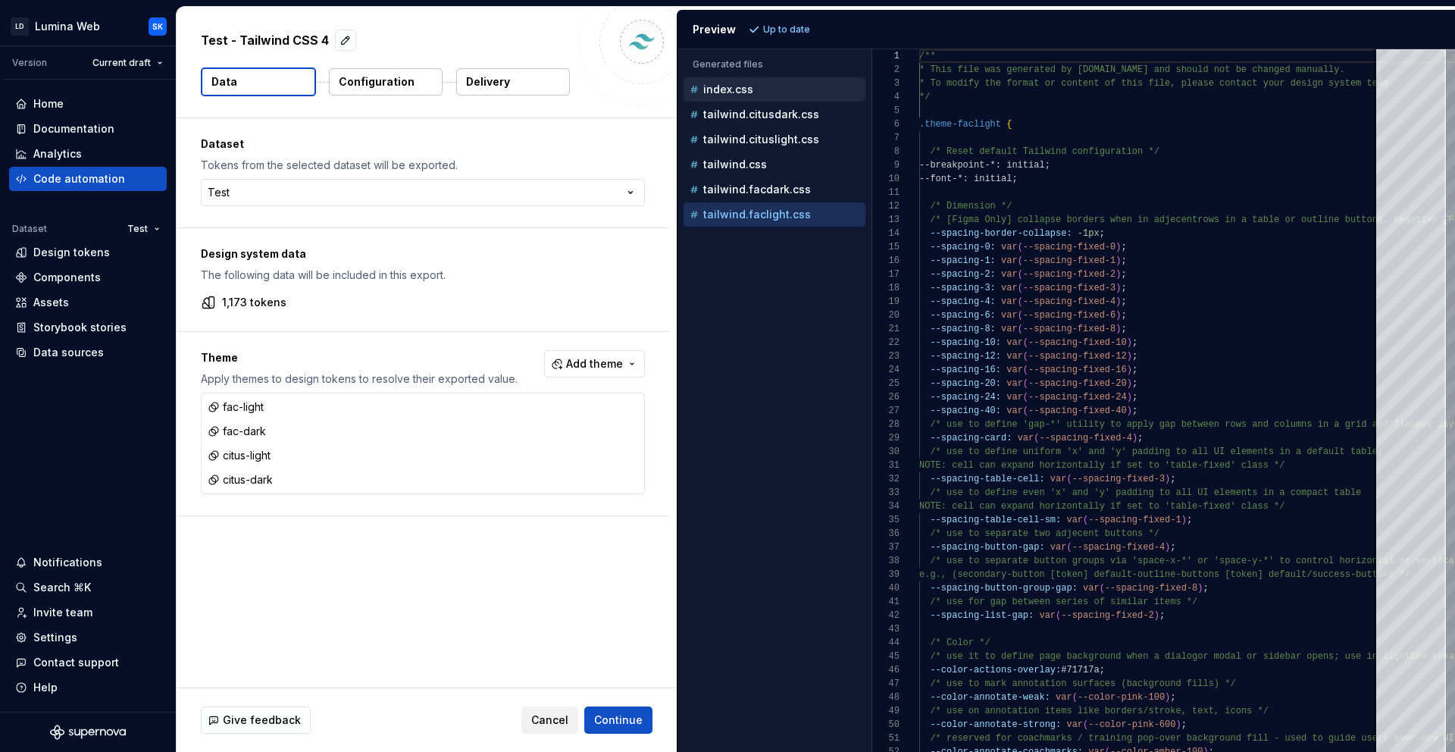
click at [733, 92] on p "index.css" at bounding box center [728, 89] width 50 height 12
type textarea "**********"
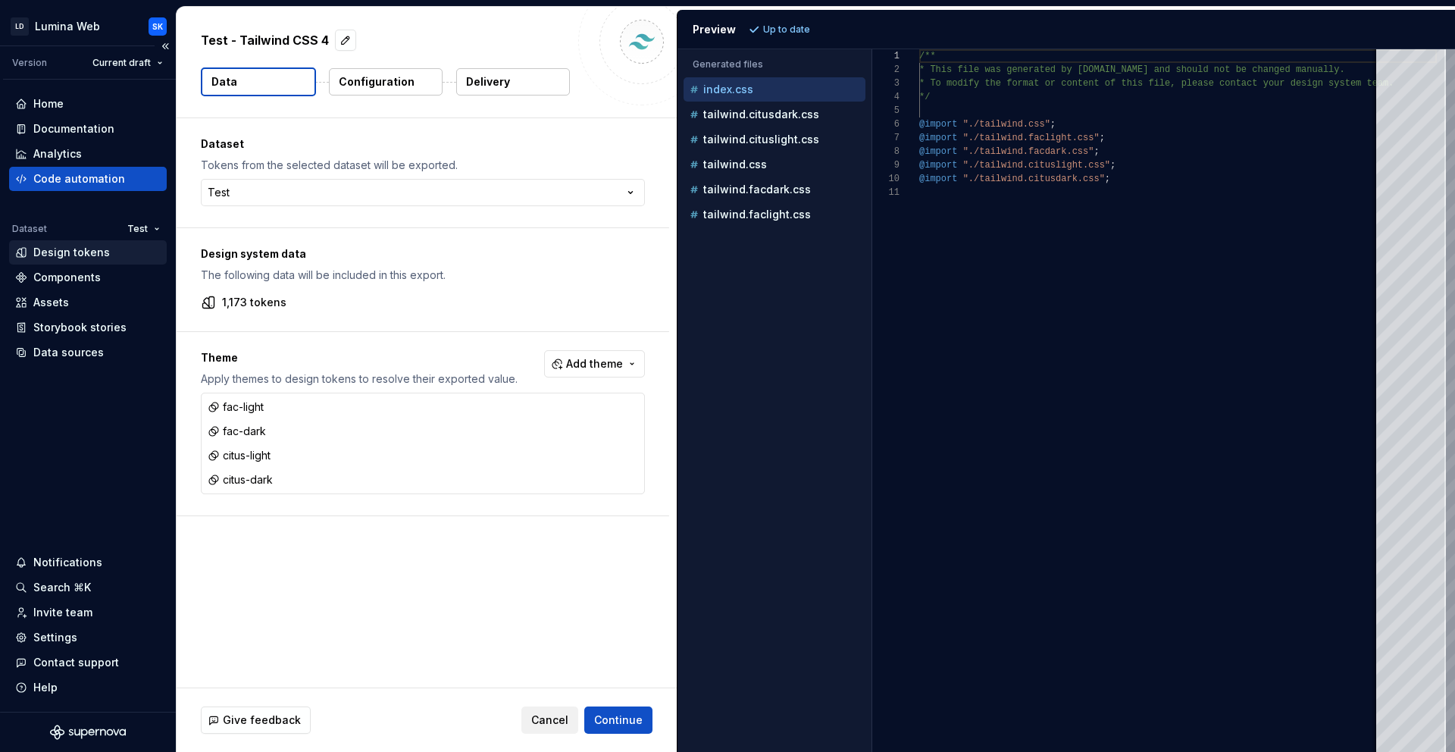
click at [84, 255] on div "Design tokens" at bounding box center [71, 252] width 77 height 15
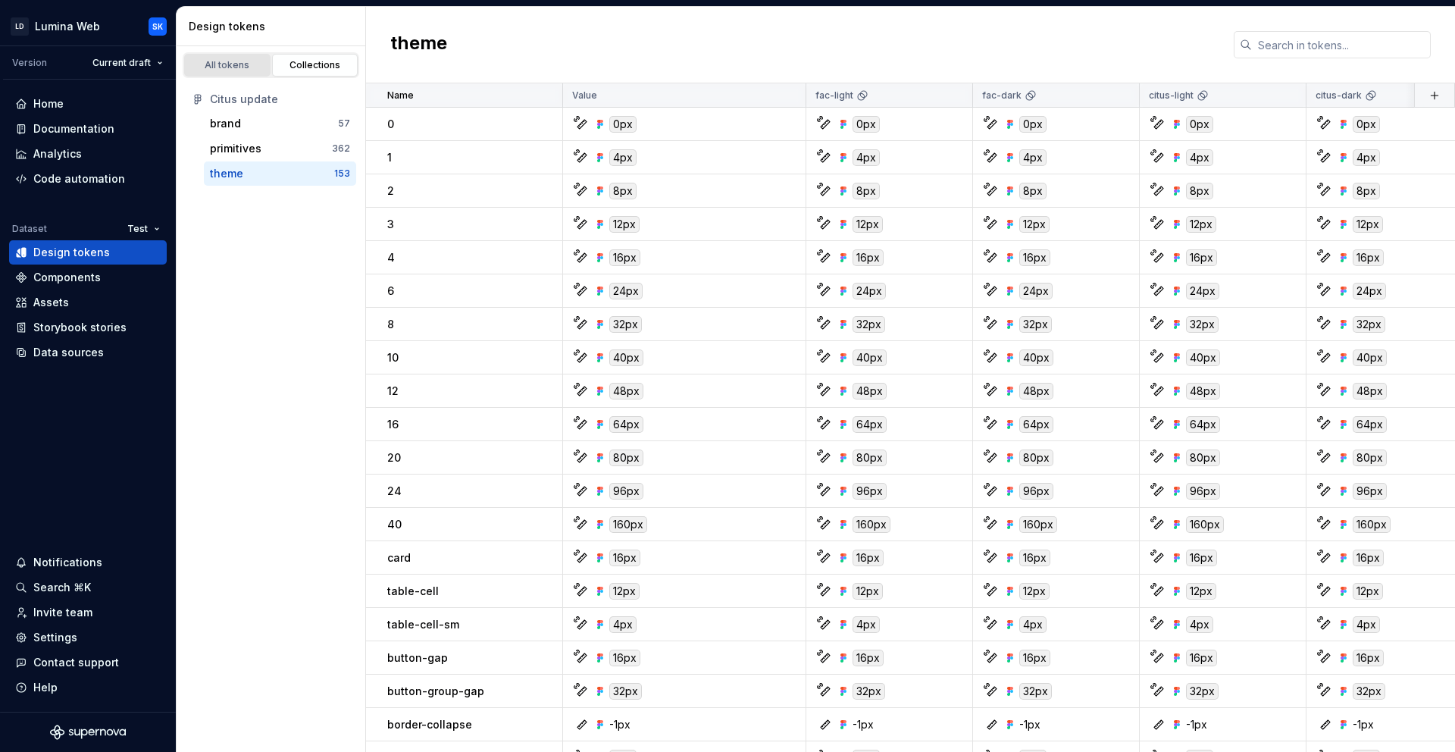
click at [249, 70] on div "All tokens" at bounding box center [227, 65] width 76 height 12
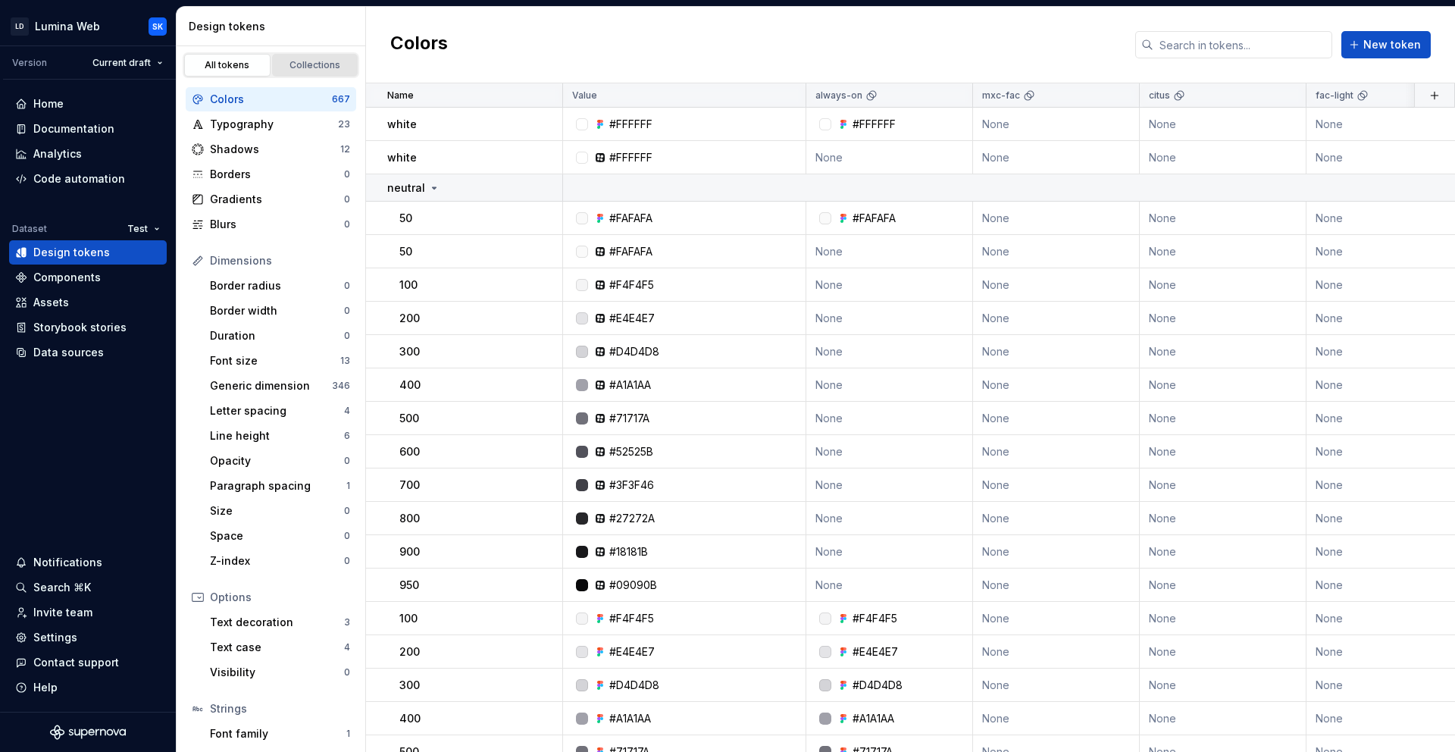
click at [305, 65] on div "Collections" at bounding box center [315, 65] width 76 height 12
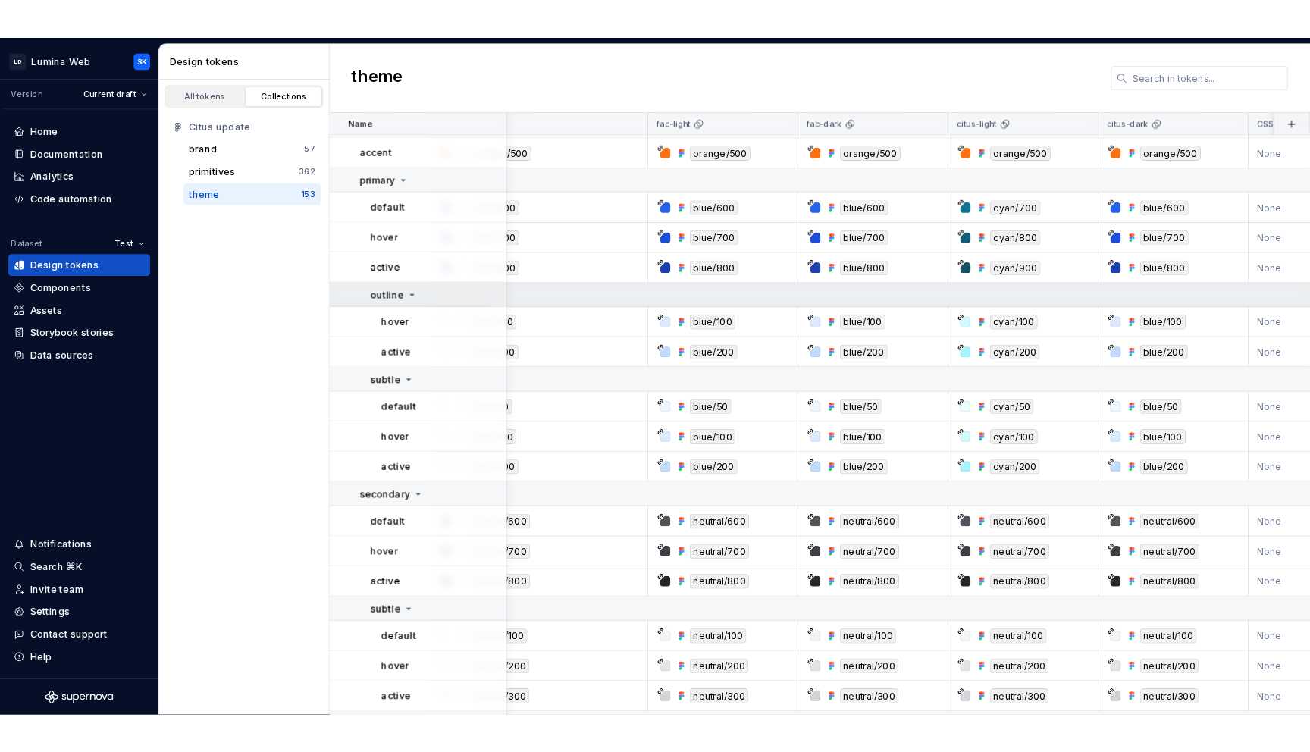
scroll to position [2118, 92]
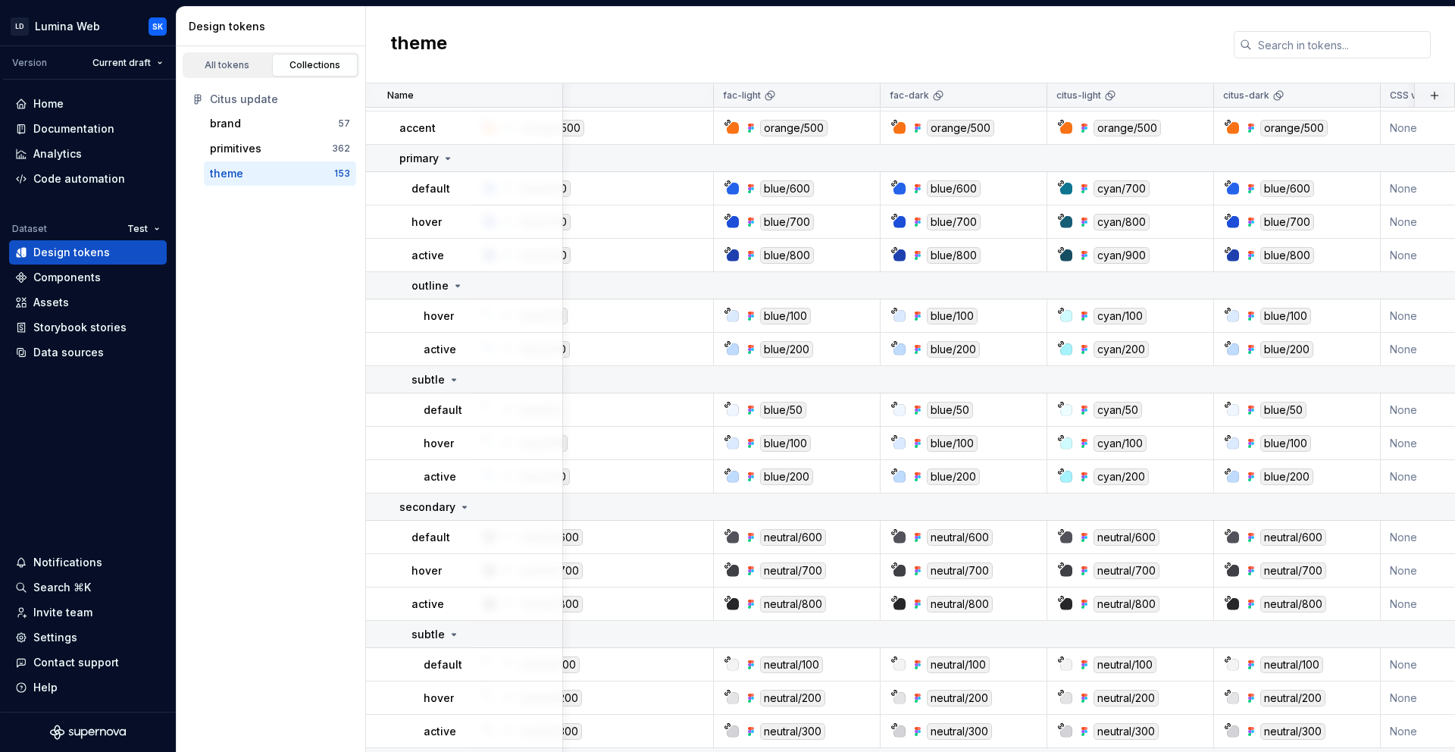
click at [513, 39] on div "theme" at bounding box center [910, 45] width 1089 height 77
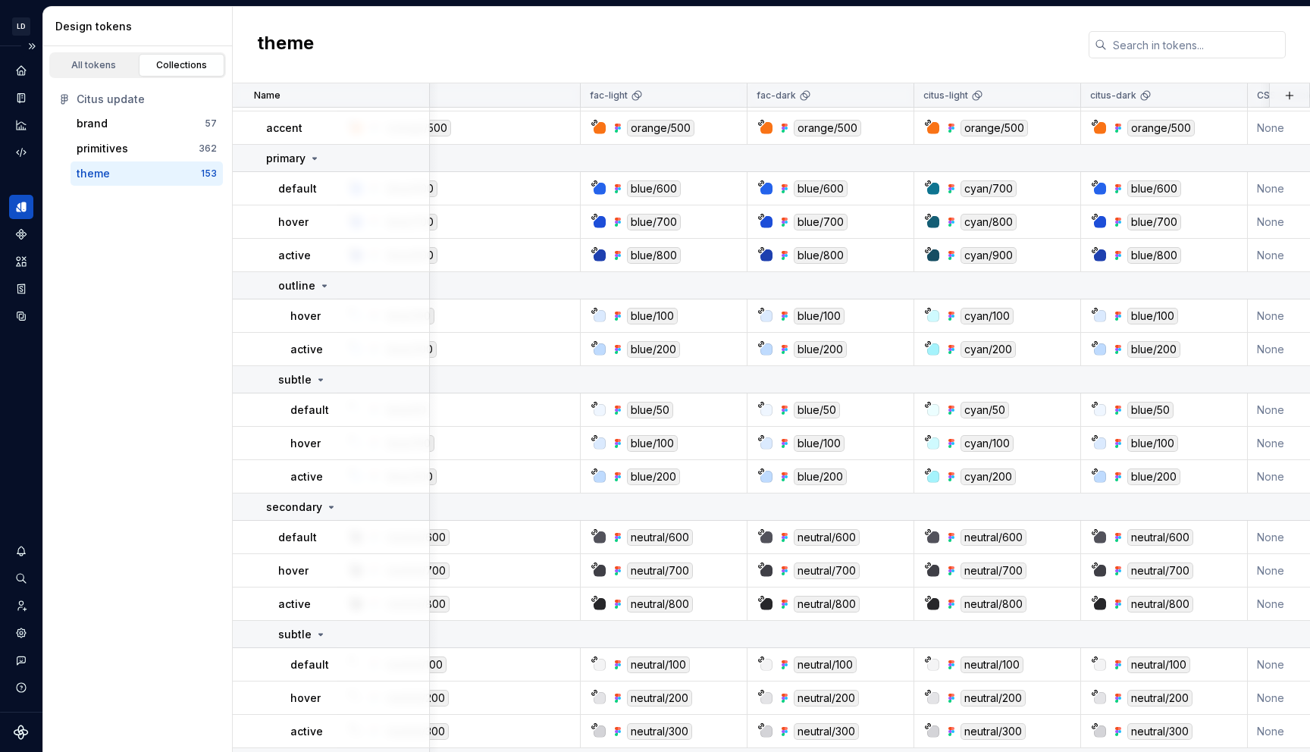
click at [36, 42] on button "Expand sidebar" at bounding box center [31, 46] width 21 height 21
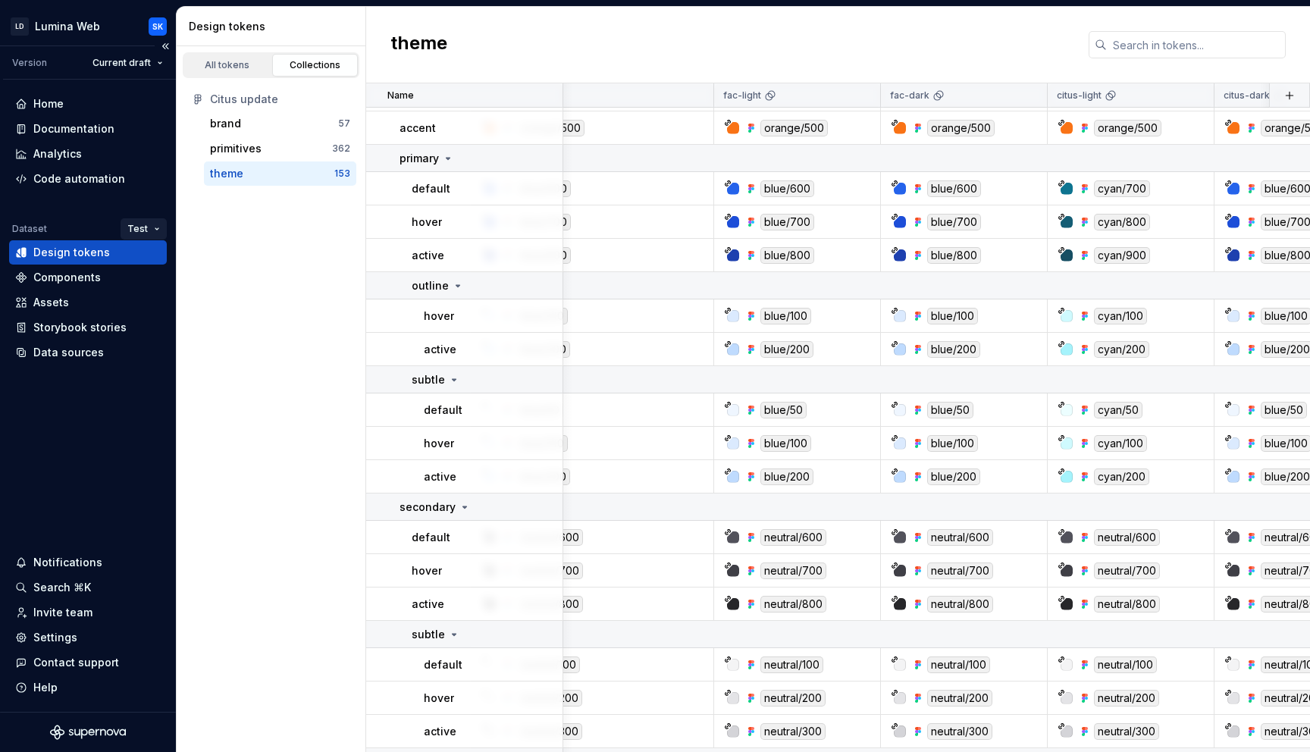
click at [150, 233] on html "LD Lumina Web SK Version Current draft Home Documentation Analytics Code automa…" at bounding box center [655, 376] width 1310 height 752
click at [295, 268] on html "LD Lumina Web SK Version Current draft Home Documentation Analytics Code automa…" at bounding box center [655, 376] width 1310 height 752
click at [65, 34] on html "LD Lumina Web SK Version Current draft Home Documentation Analytics Code automa…" at bounding box center [655, 376] width 1310 height 752
click at [109, 24] on html "LD Lumina Web SK Version Current draft Home Documentation Analytics Code automa…" at bounding box center [655, 376] width 1310 height 752
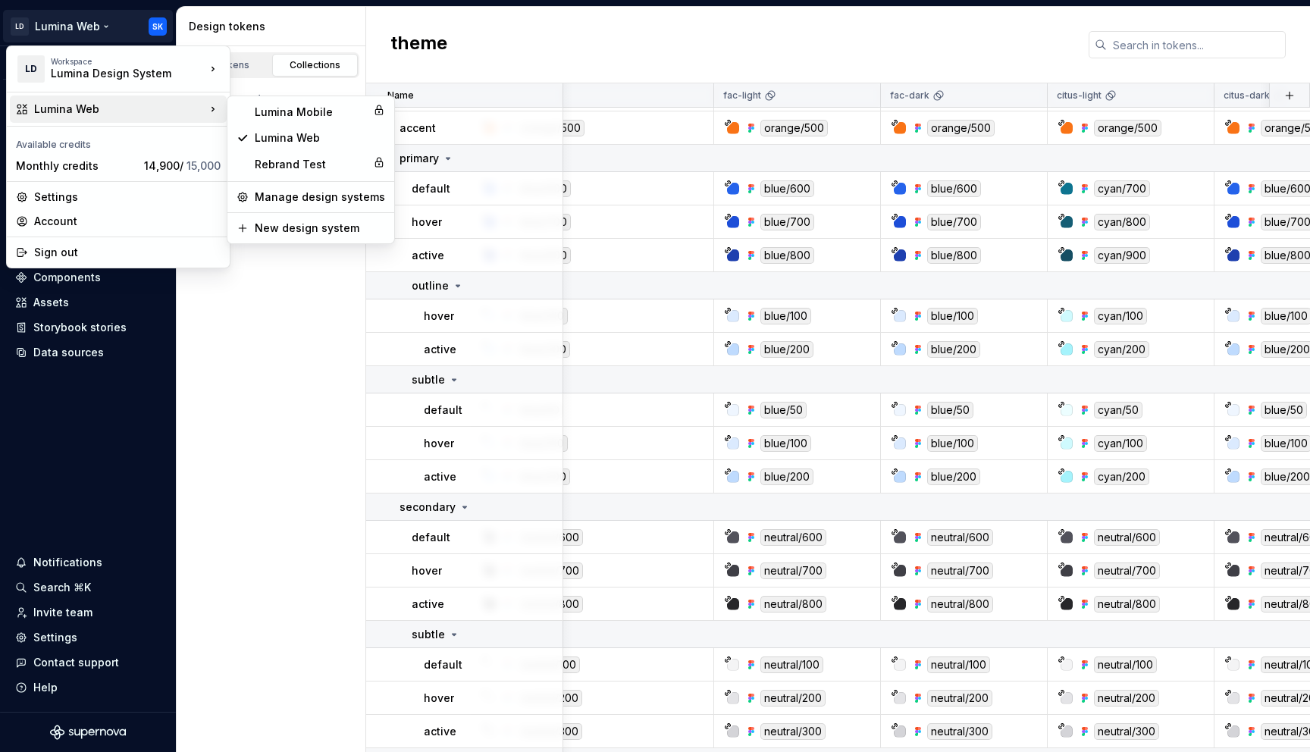
click at [237, 345] on html "LD Lumina Web SK Version Current draft Home Documentation Analytics Code automa…" at bounding box center [655, 376] width 1310 height 752
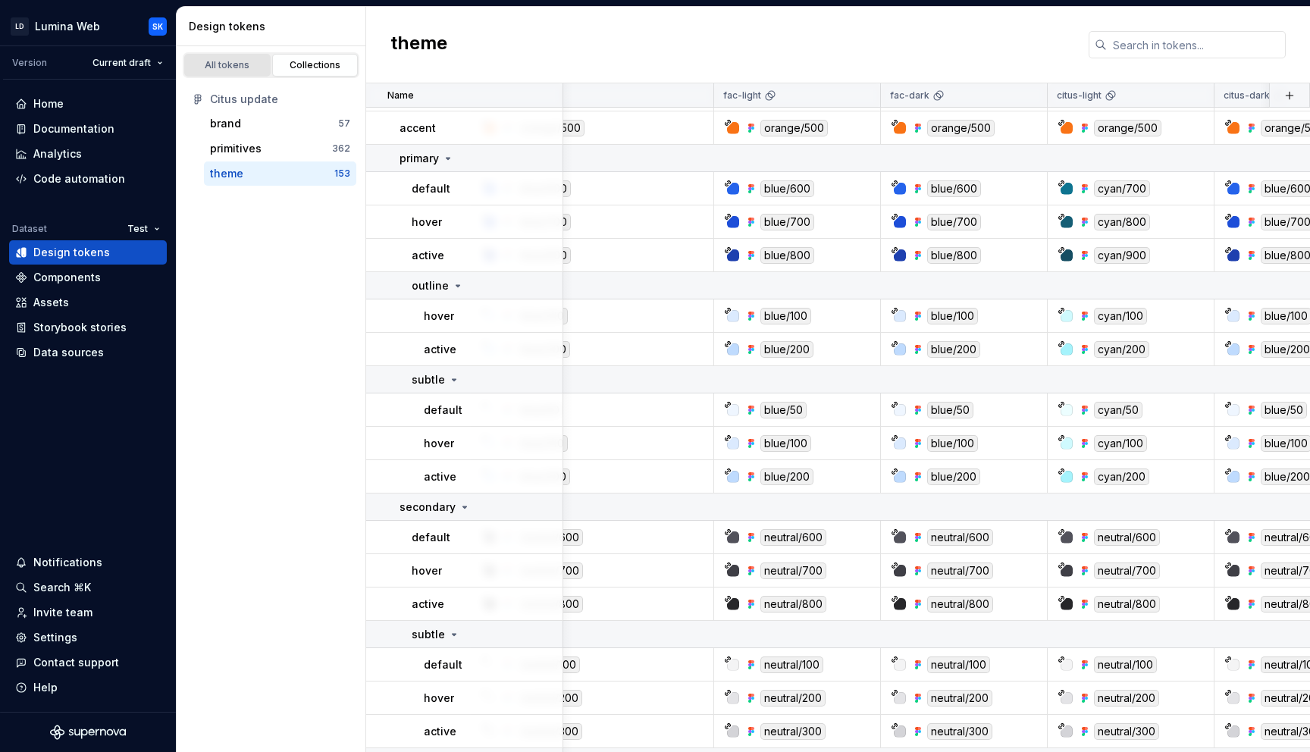
click at [239, 63] on div "All tokens" at bounding box center [227, 65] width 76 height 12
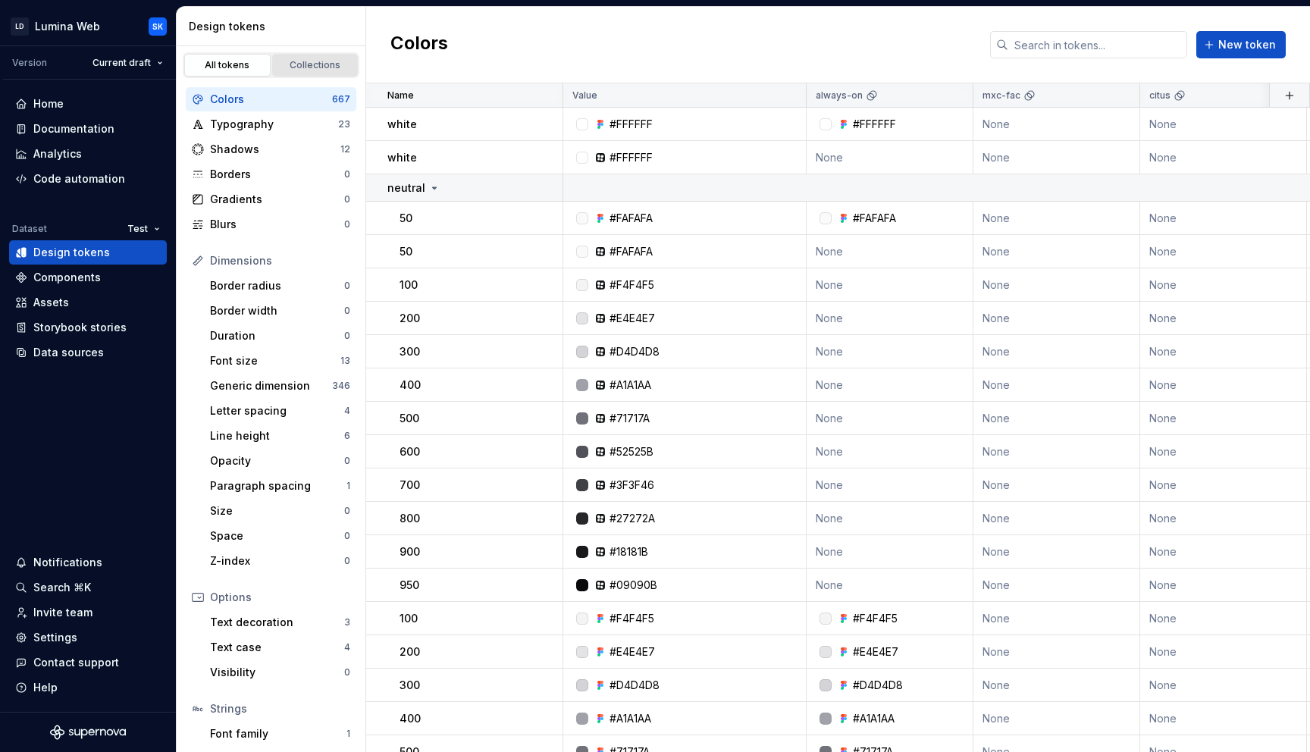
click at [303, 59] on div "Collections" at bounding box center [315, 65] width 76 height 12
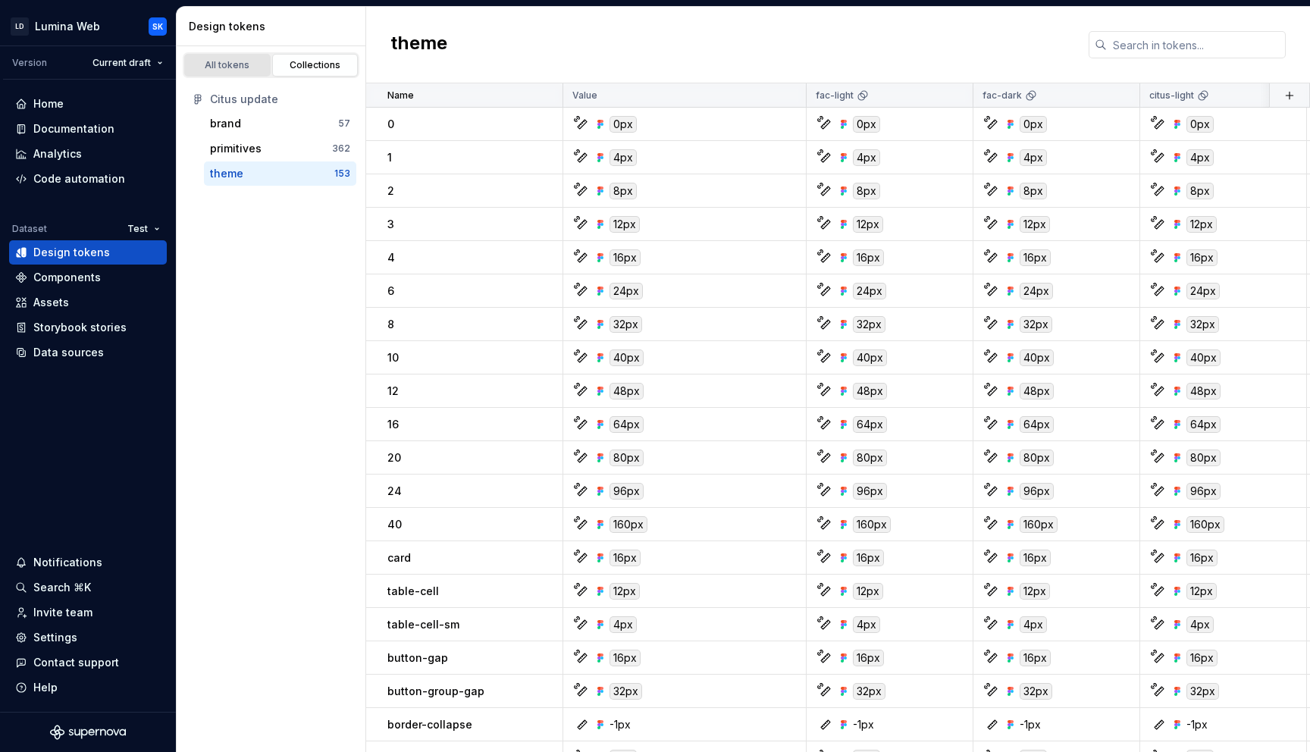
click at [230, 58] on link "All tokens" at bounding box center [227, 65] width 86 height 23
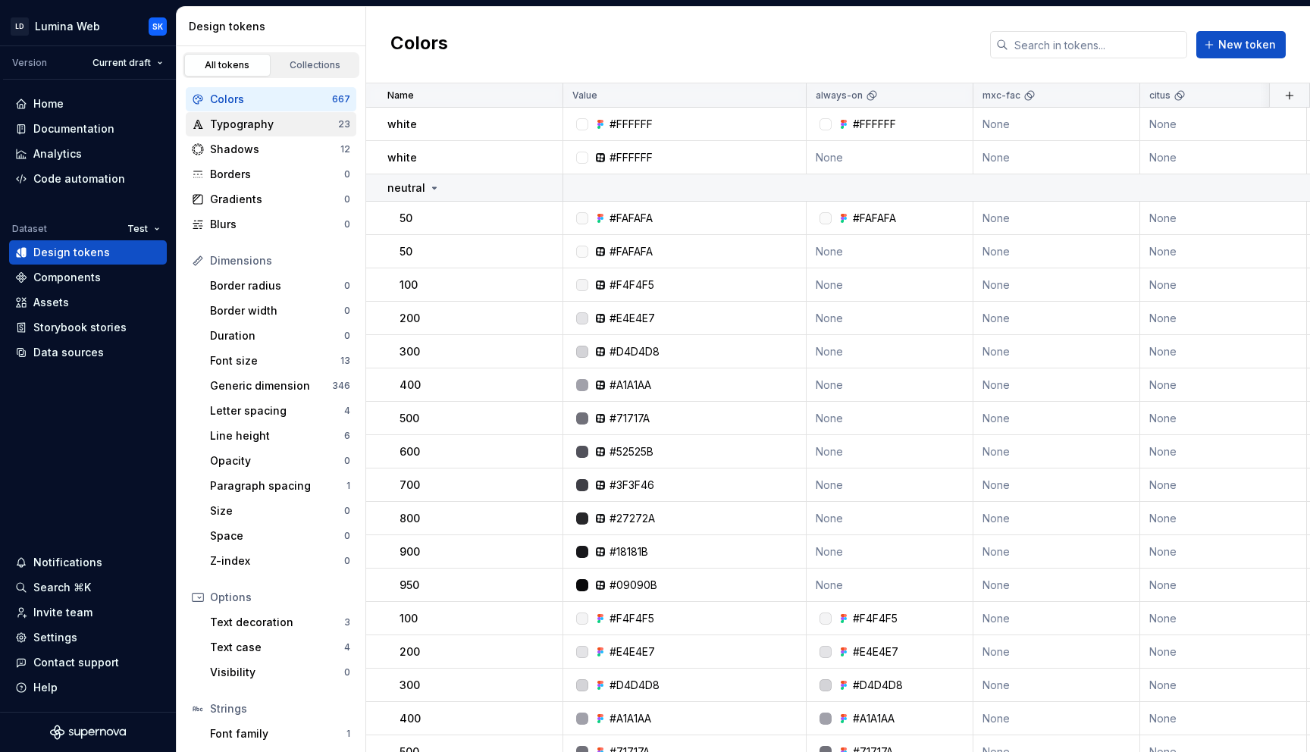
click at [256, 125] on div "Typography" at bounding box center [274, 124] width 128 height 15
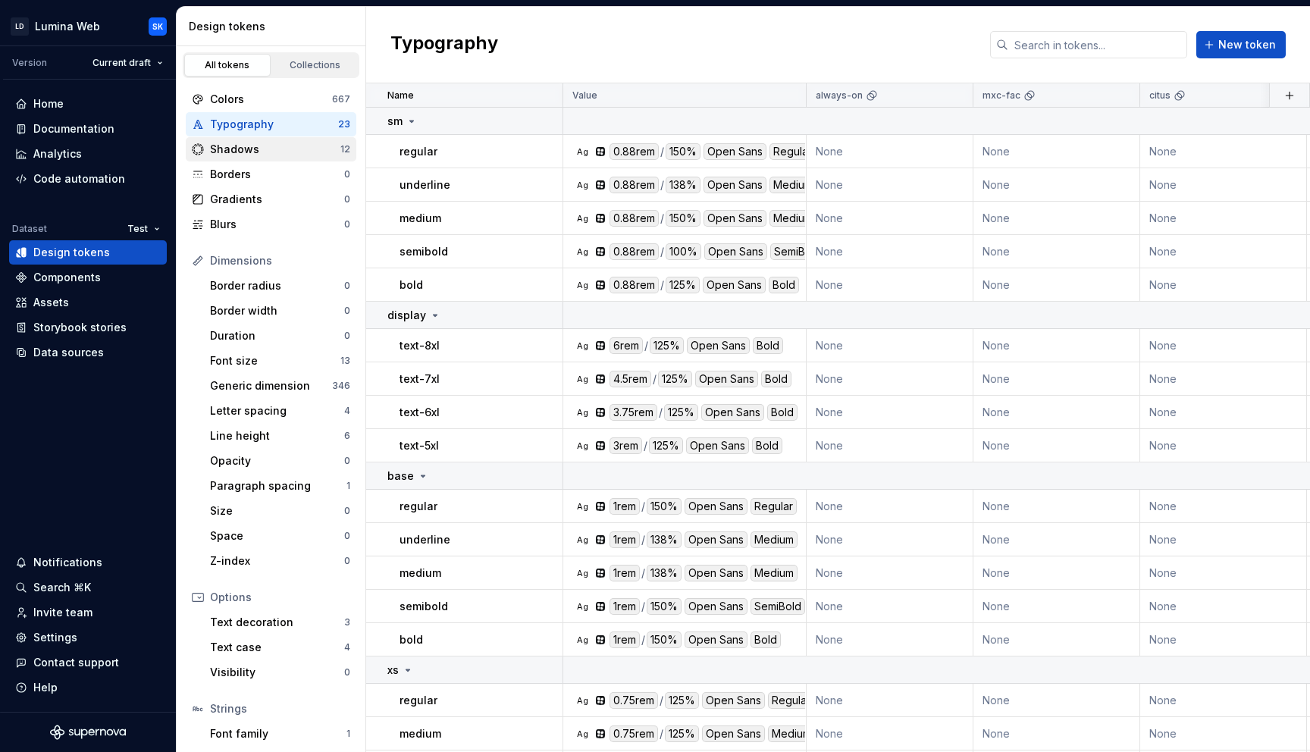
click at [277, 151] on div "Shadows" at bounding box center [275, 149] width 130 height 15
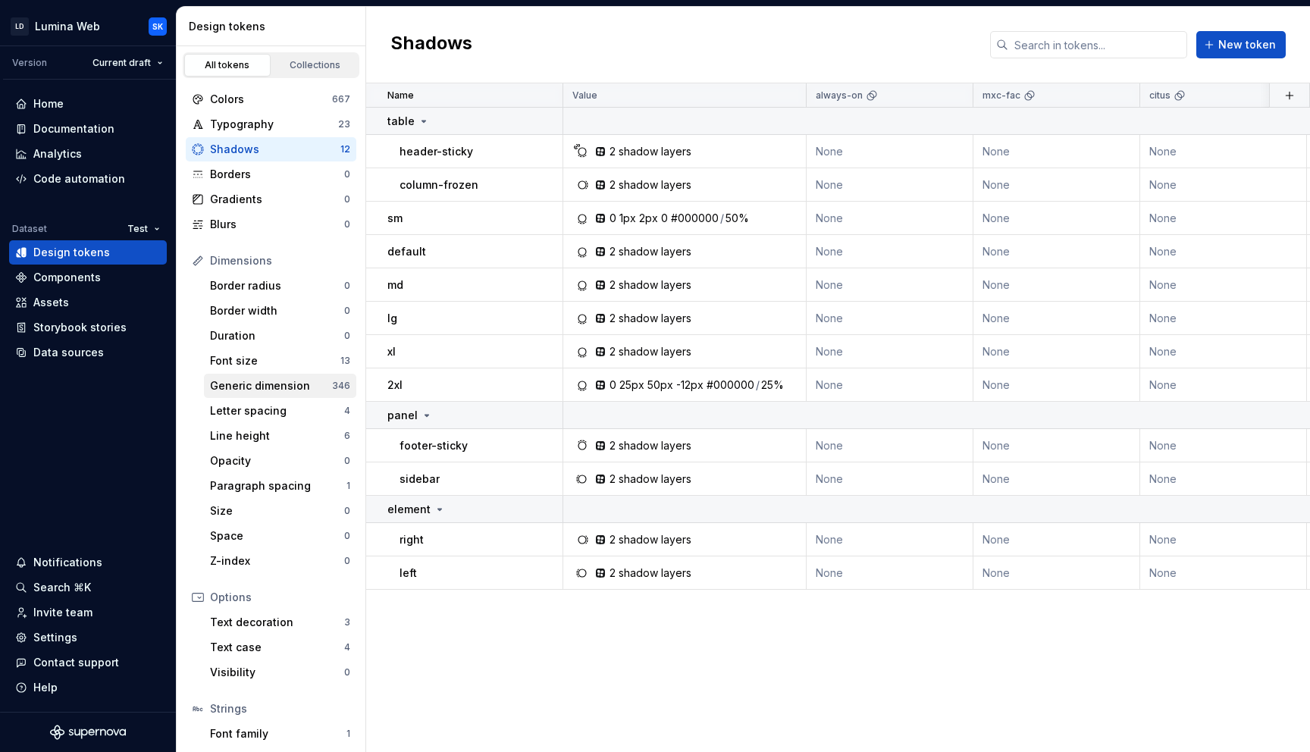
click at [277, 388] on div "Generic dimension" at bounding box center [271, 385] width 122 height 15
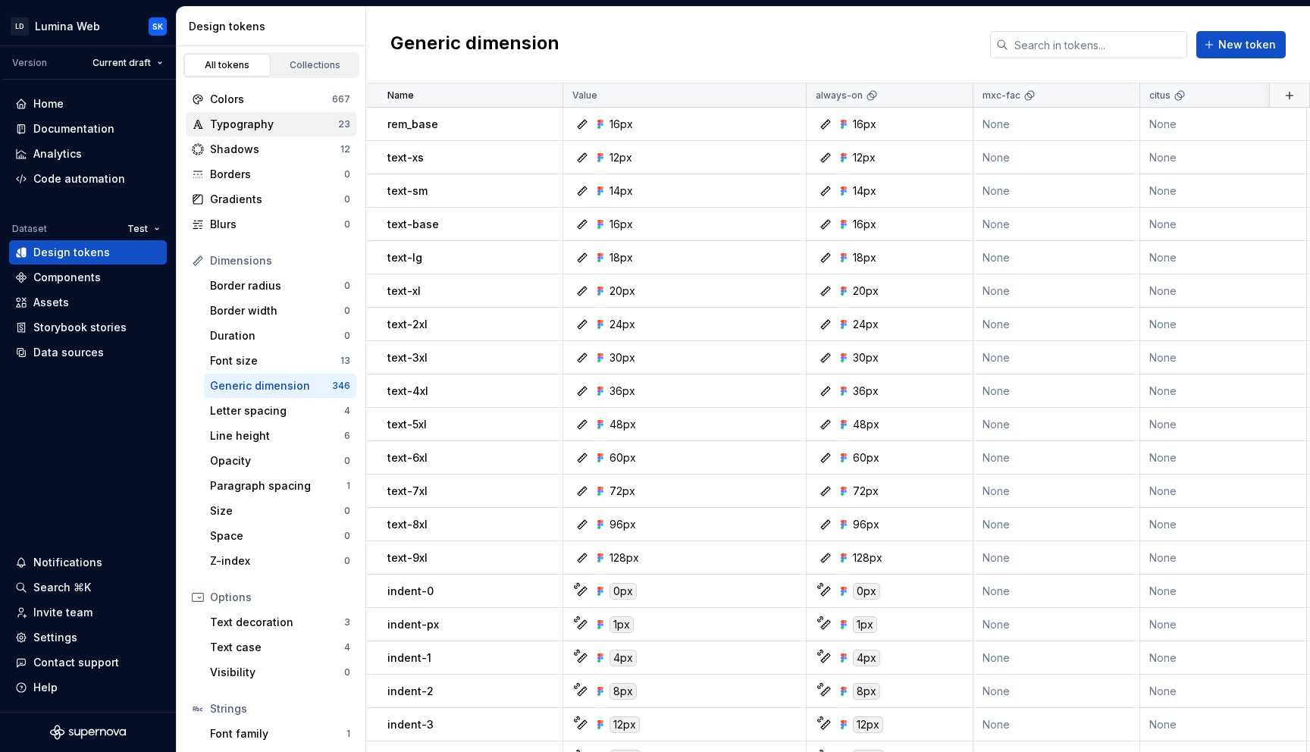
click at [285, 124] on div "Typography" at bounding box center [274, 124] width 128 height 15
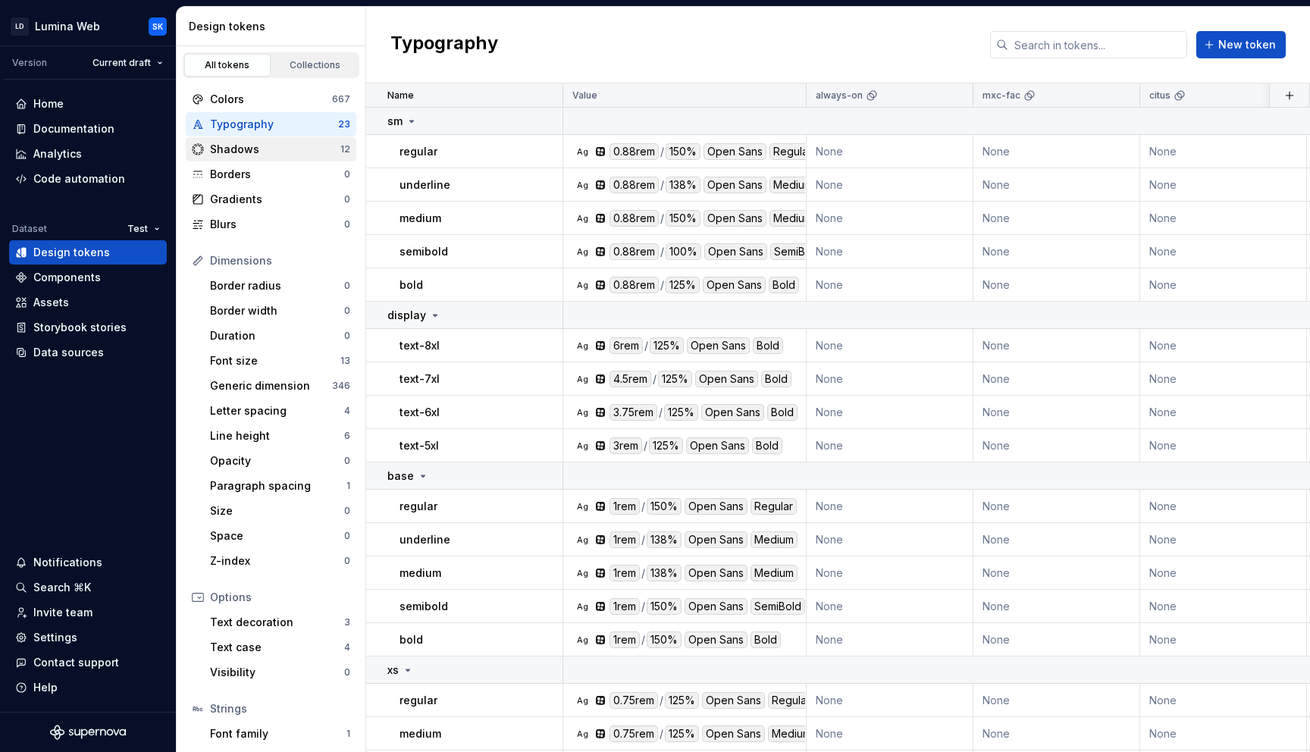
click at [307, 148] on div "Shadows" at bounding box center [275, 149] width 130 height 15
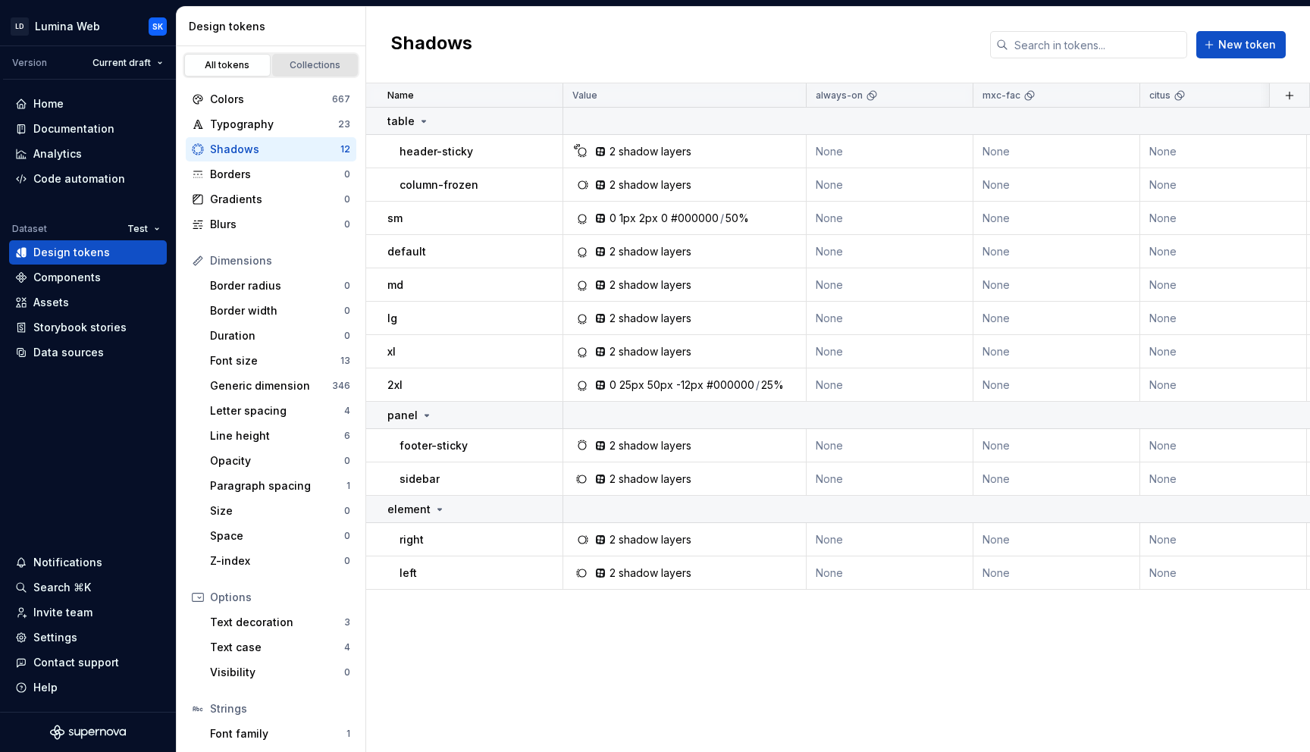
click at [306, 61] on div "Collections" at bounding box center [315, 65] width 76 height 12
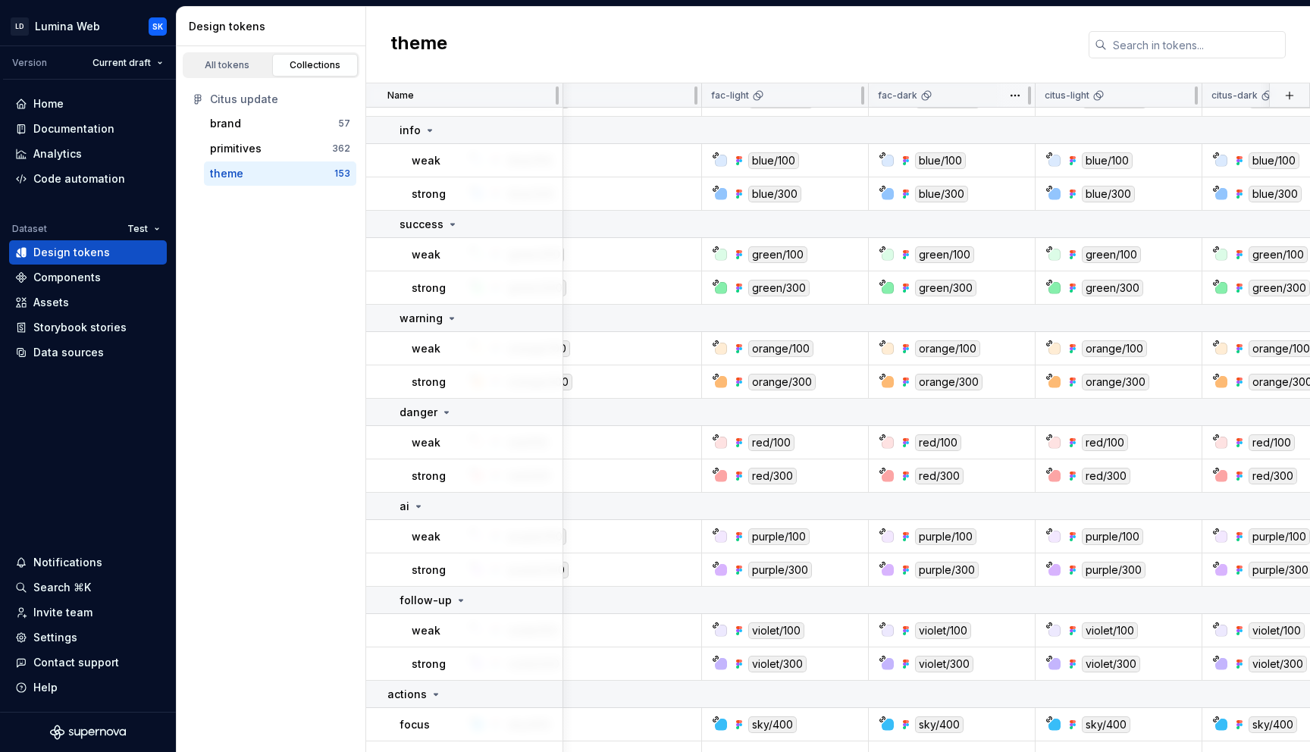
scroll to position [1455, 180]
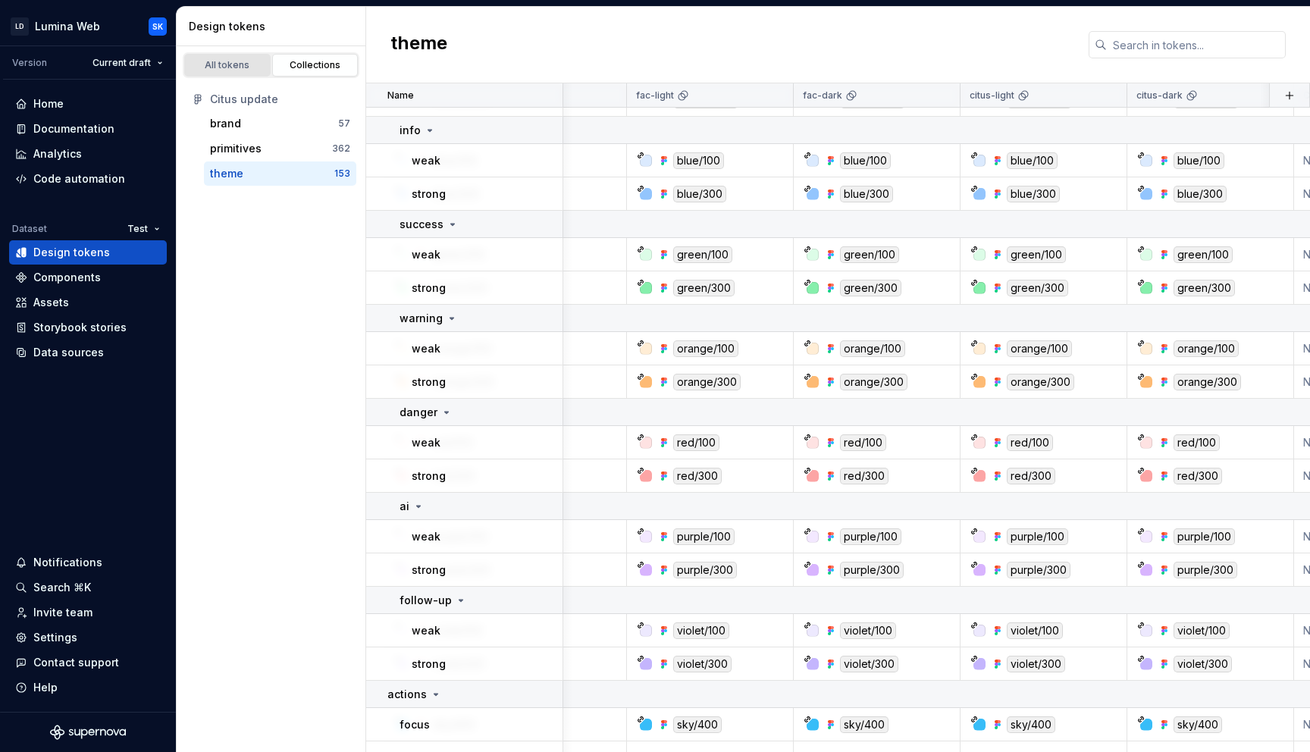
click at [221, 54] on link "All tokens" at bounding box center [227, 65] width 86 height 23
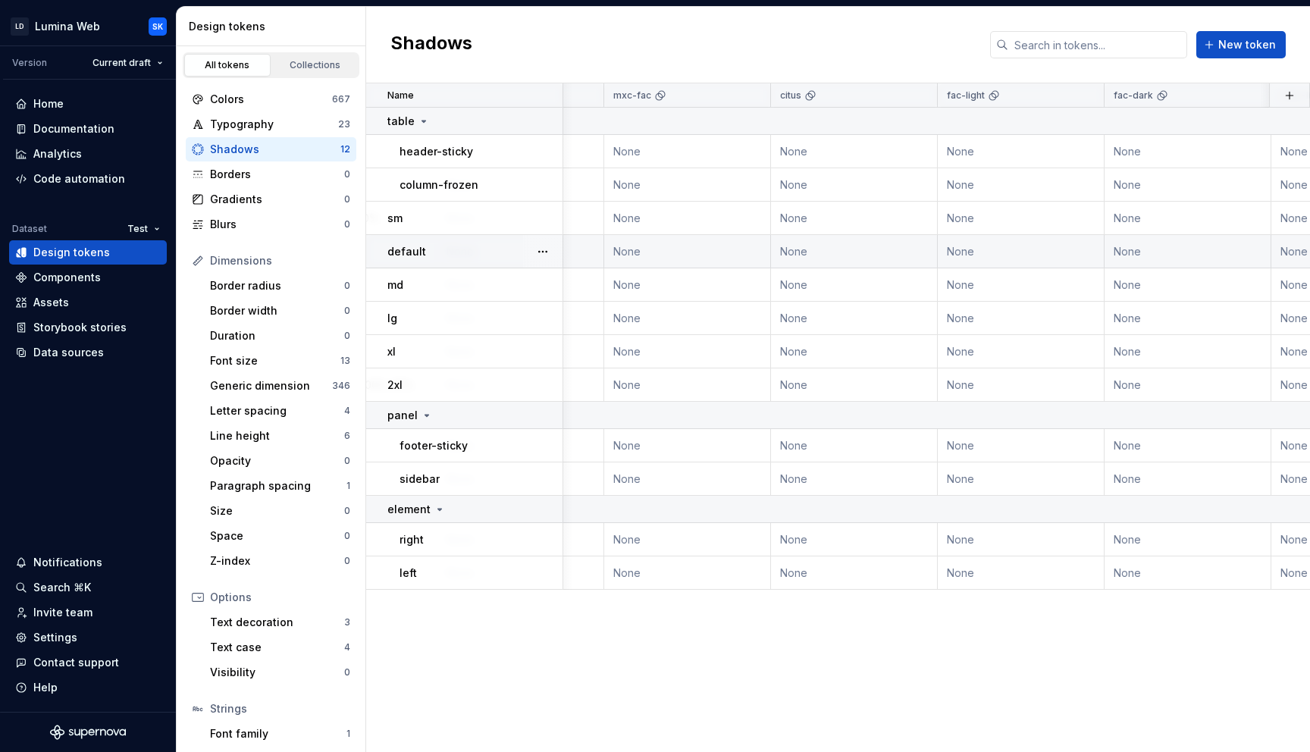
scroll to position [0, 383]
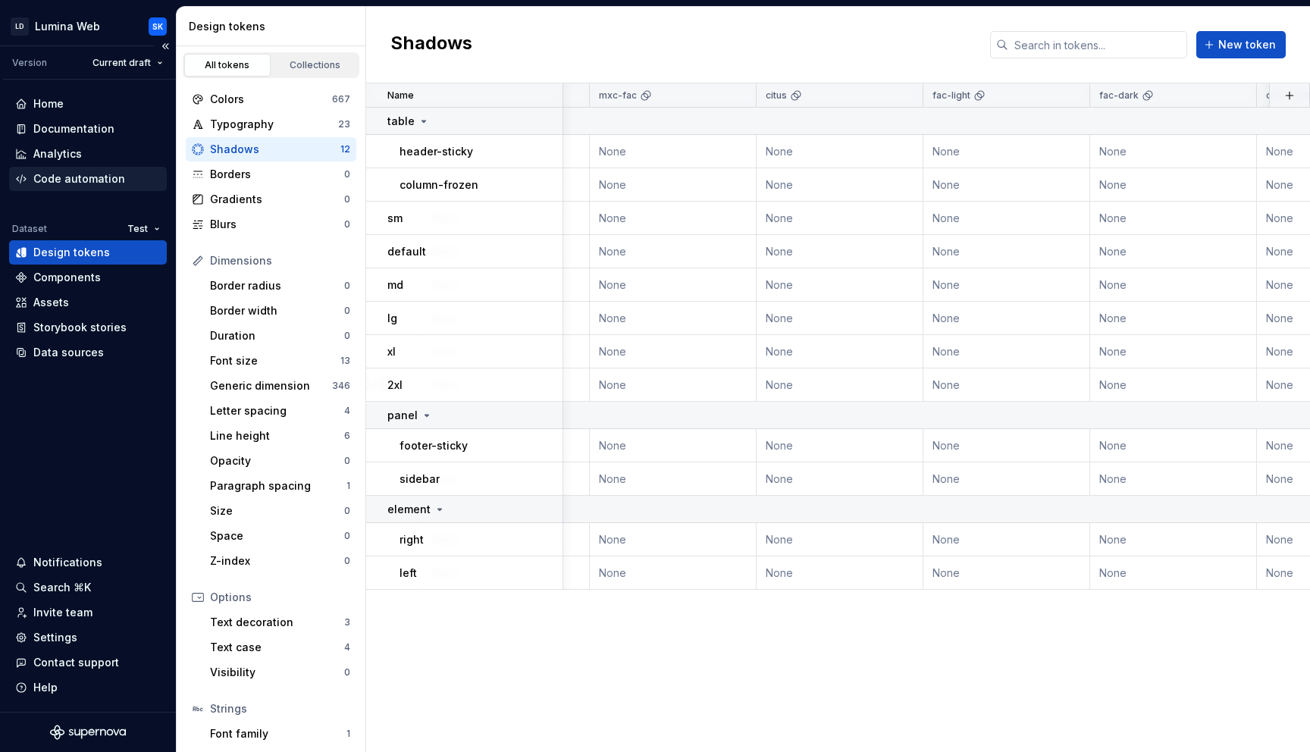
click at [81, 176] on div "Code automation" at bounding box center [79, 178] width 92 height 15
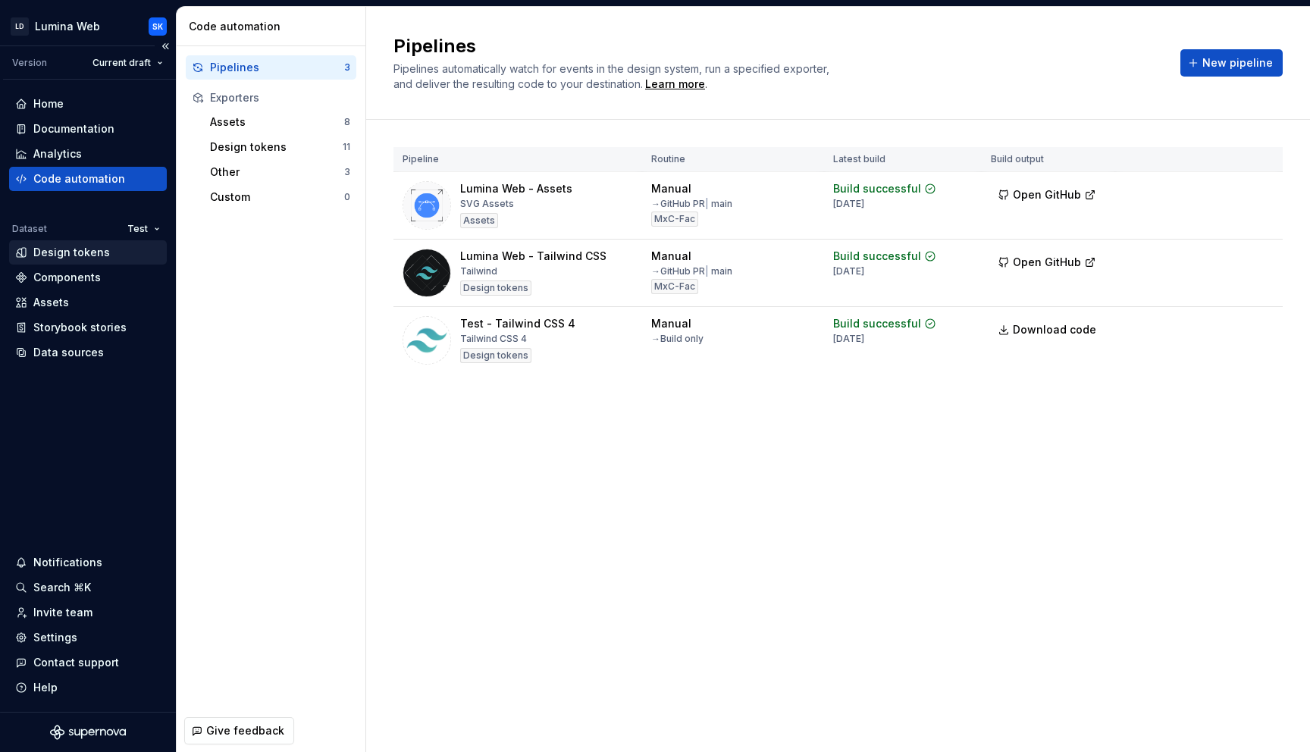
click at [83, 255] on div "Design tokens" at bounding box center [71, 252] width 77 height 15
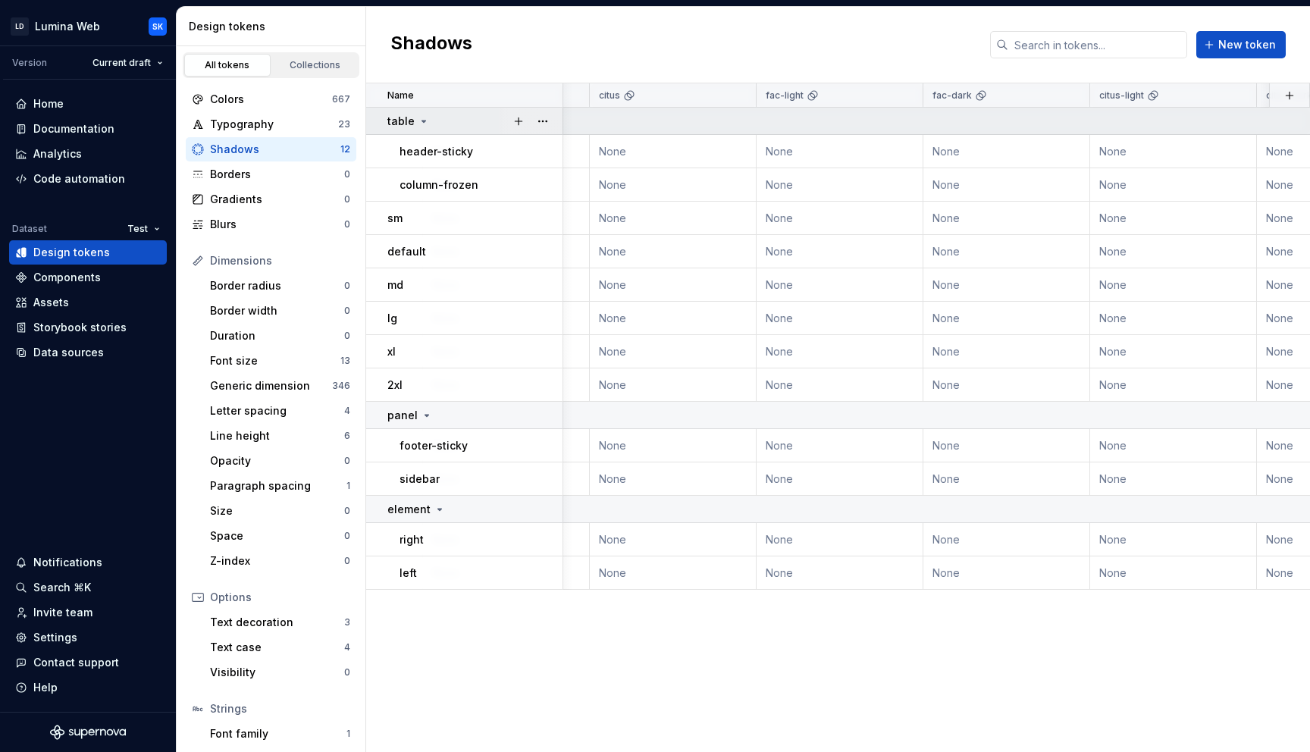
scroll to position [0, 555]
click at [300, 63] on div "Collections" at bounding box center [315, 65] width 76 height 12
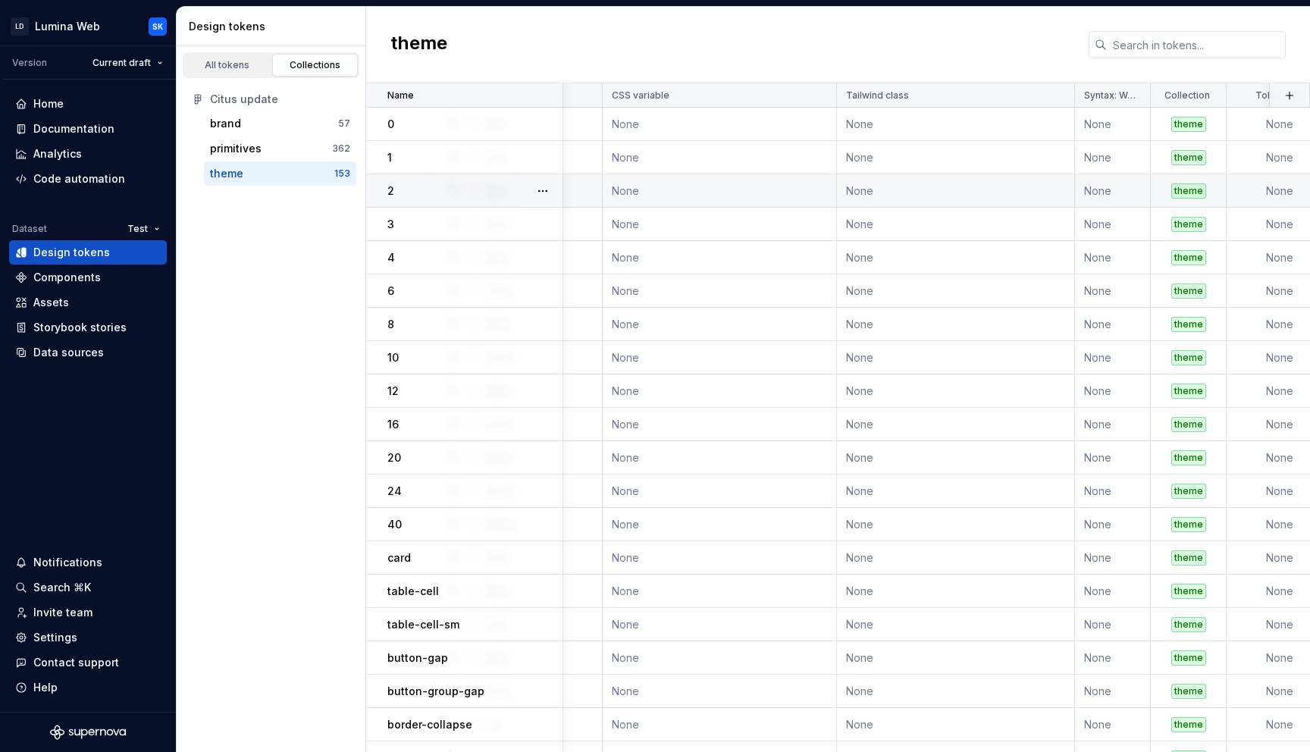
scroll to position [0, 878]
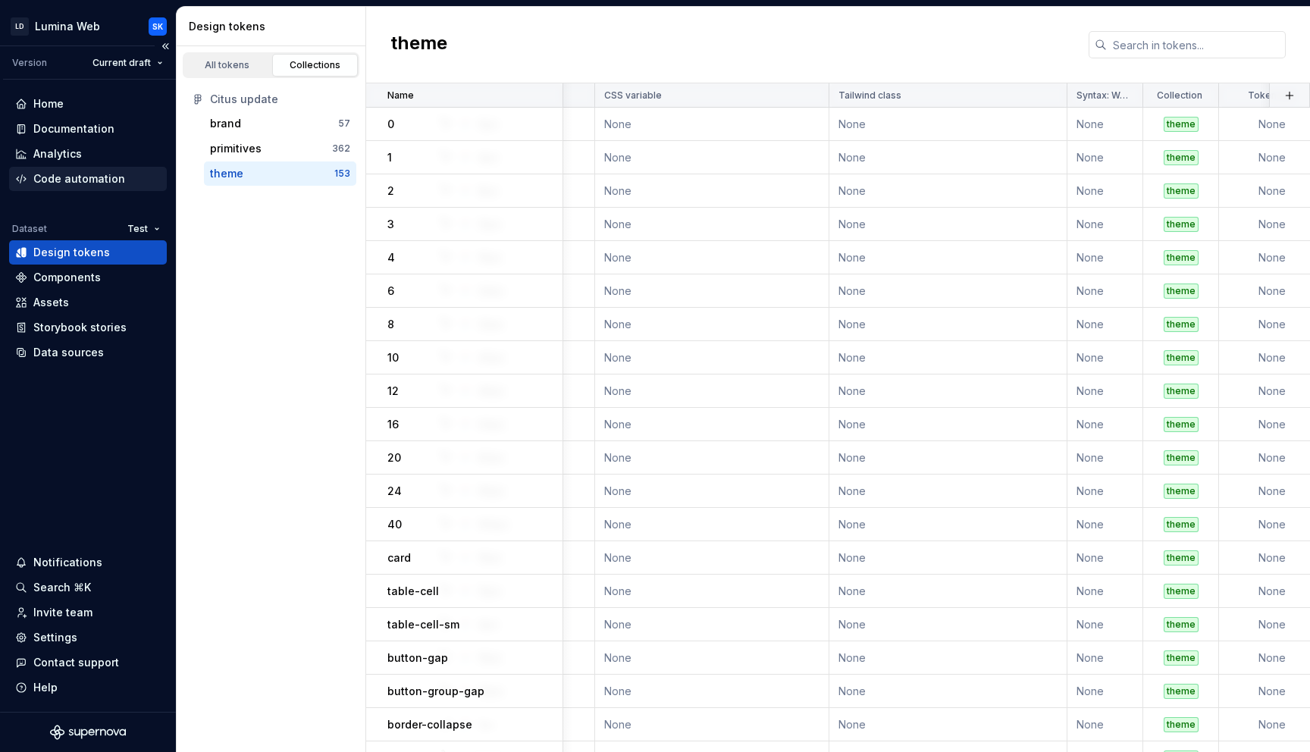
click at [92, 181] on div "Code automation" at bounding box center [79, 178] width 92 height 15
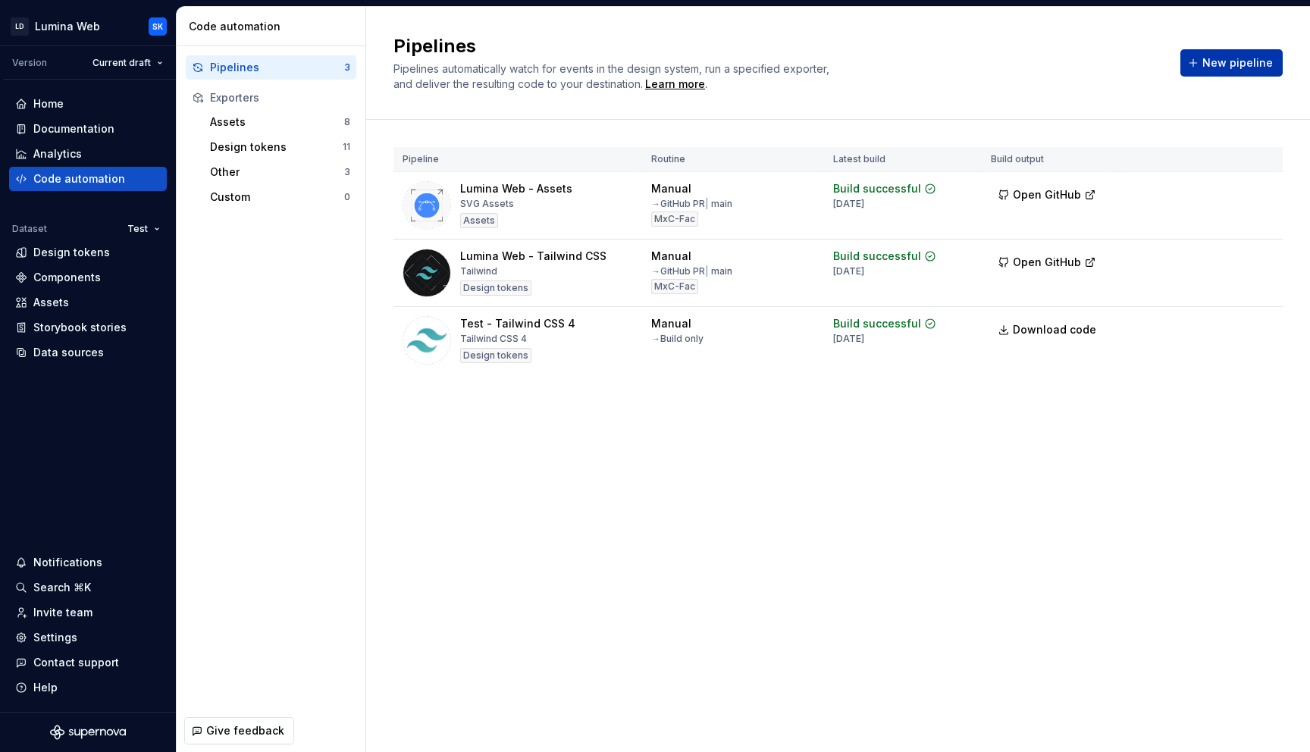
click at [1250, 67] on span "New pipeline" at bounding box center [1237, 62] width 70 height 15
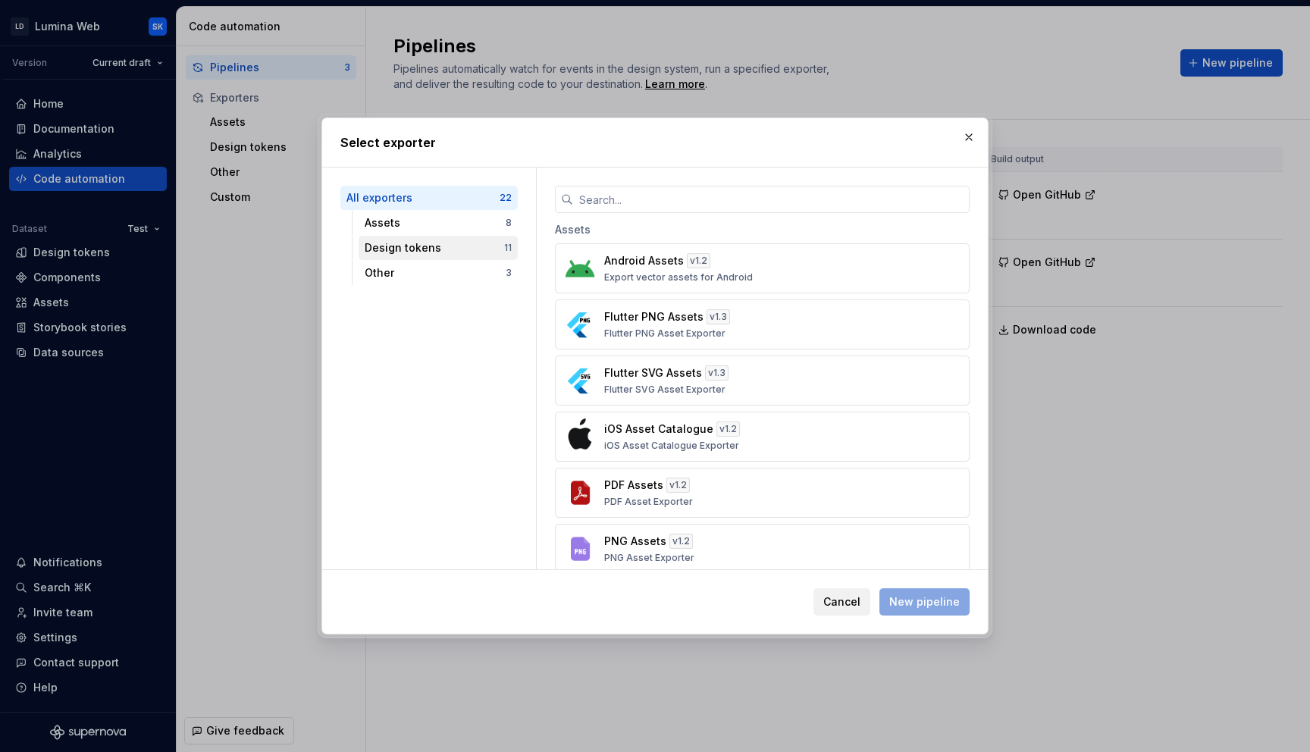
click at [442, 251] on div "Design tokens" at bounding box center [434, 247] width 139 height 15
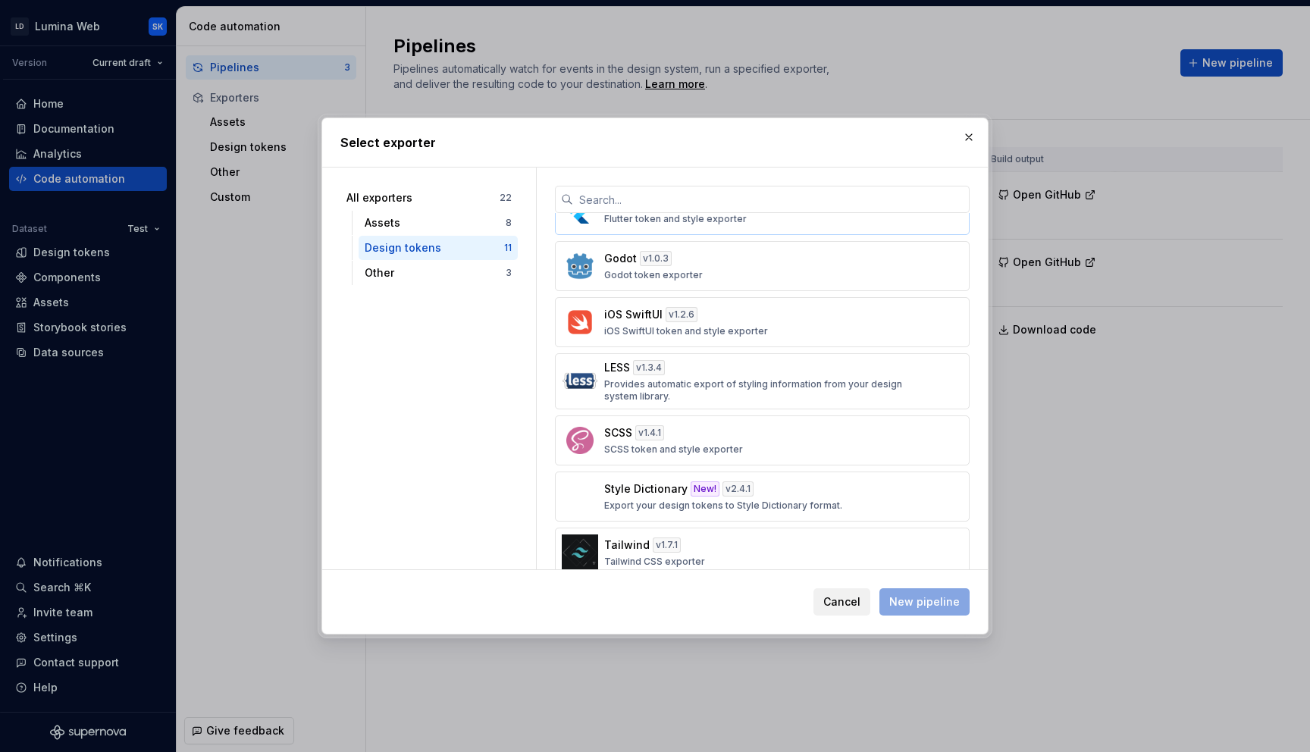
scroll to position [285, 0]
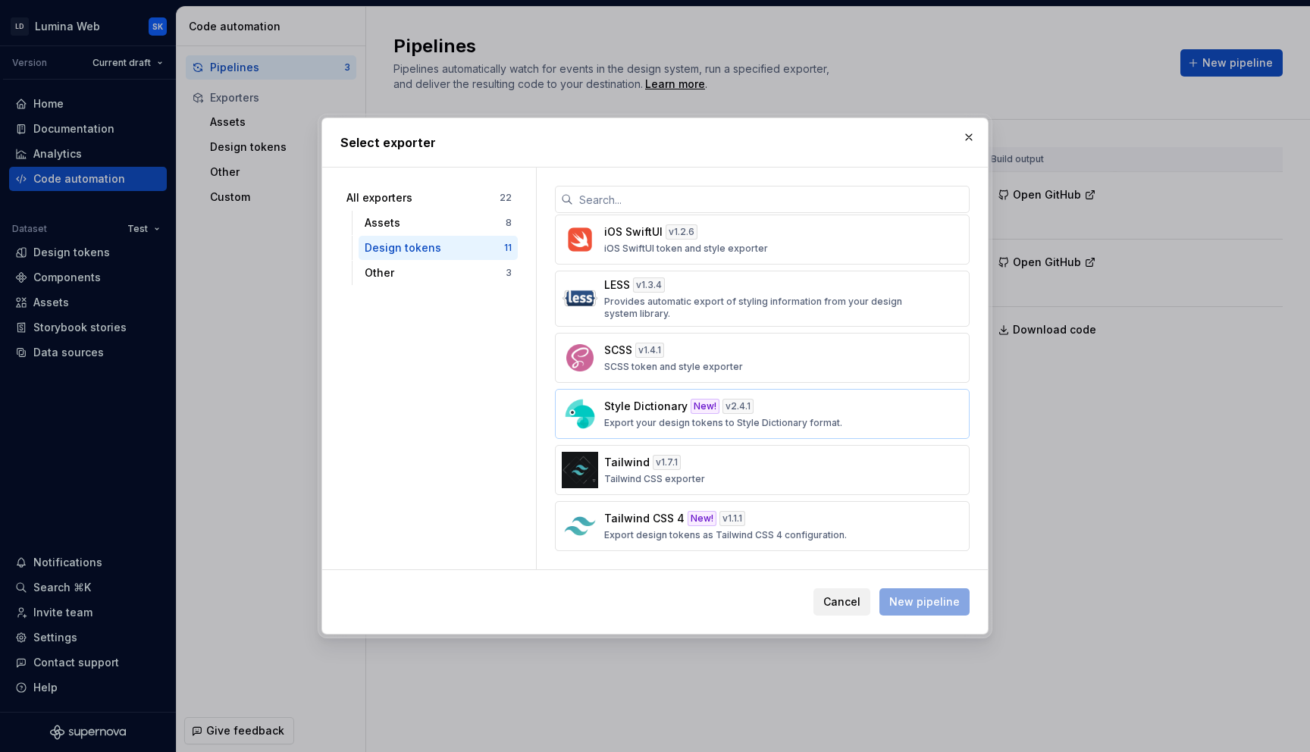
click at [750, 419] on p "Export your design tokens to Style Dictionary format." at bounding box center [723, 423] width 238 height 12
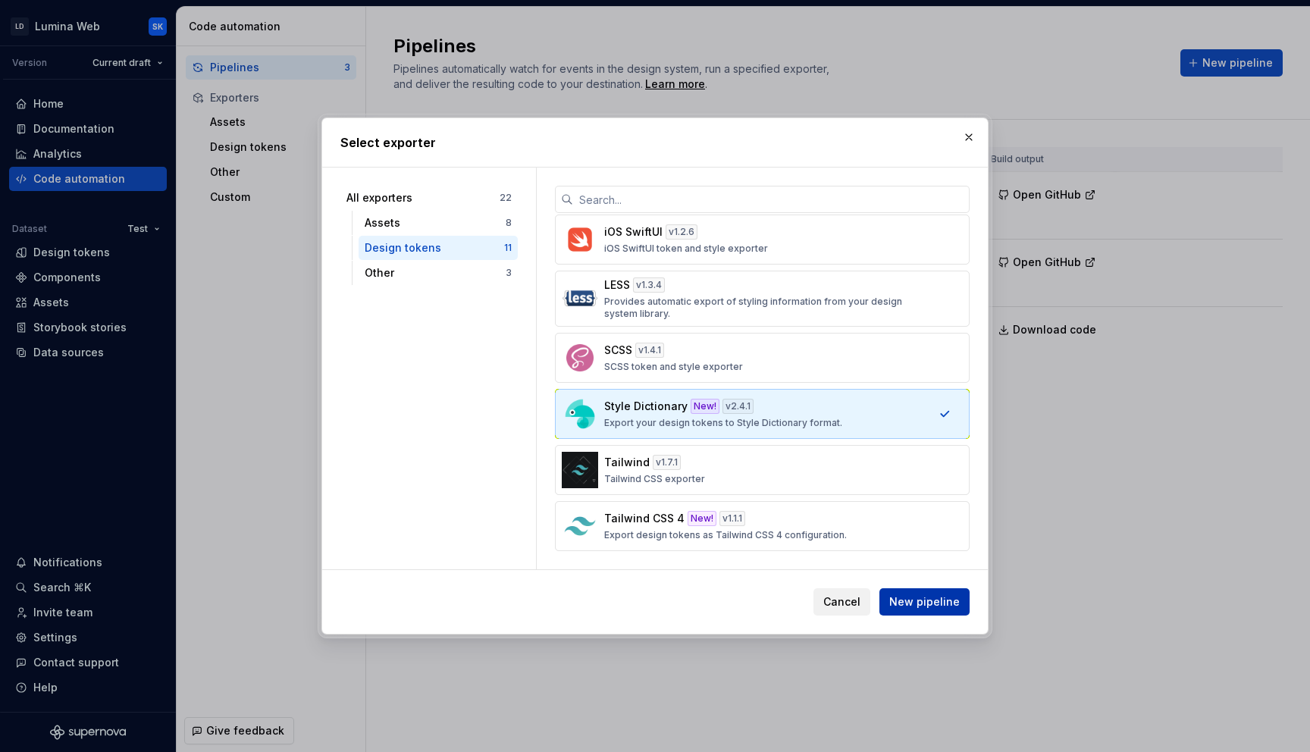
click at [934, 601] on span "New pipeline" at bounding box center [924, 601] width 70 height 15
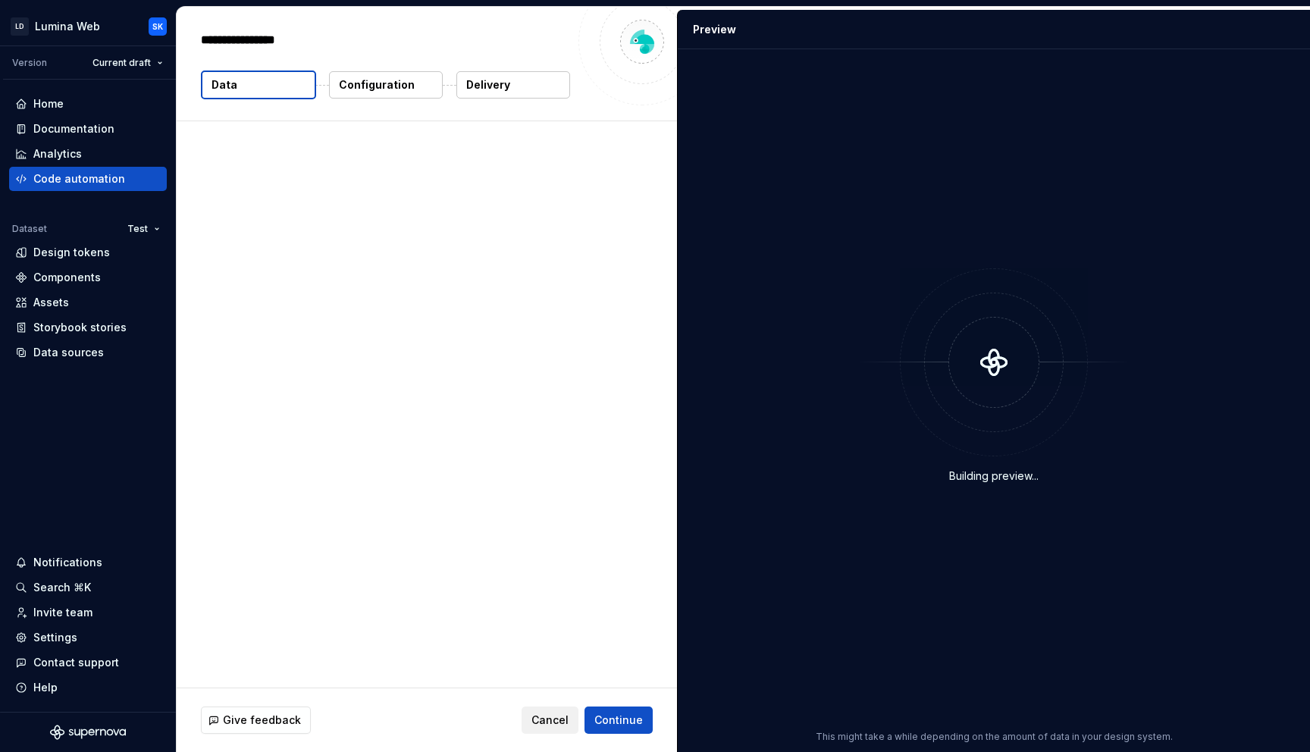
type textarea "*"
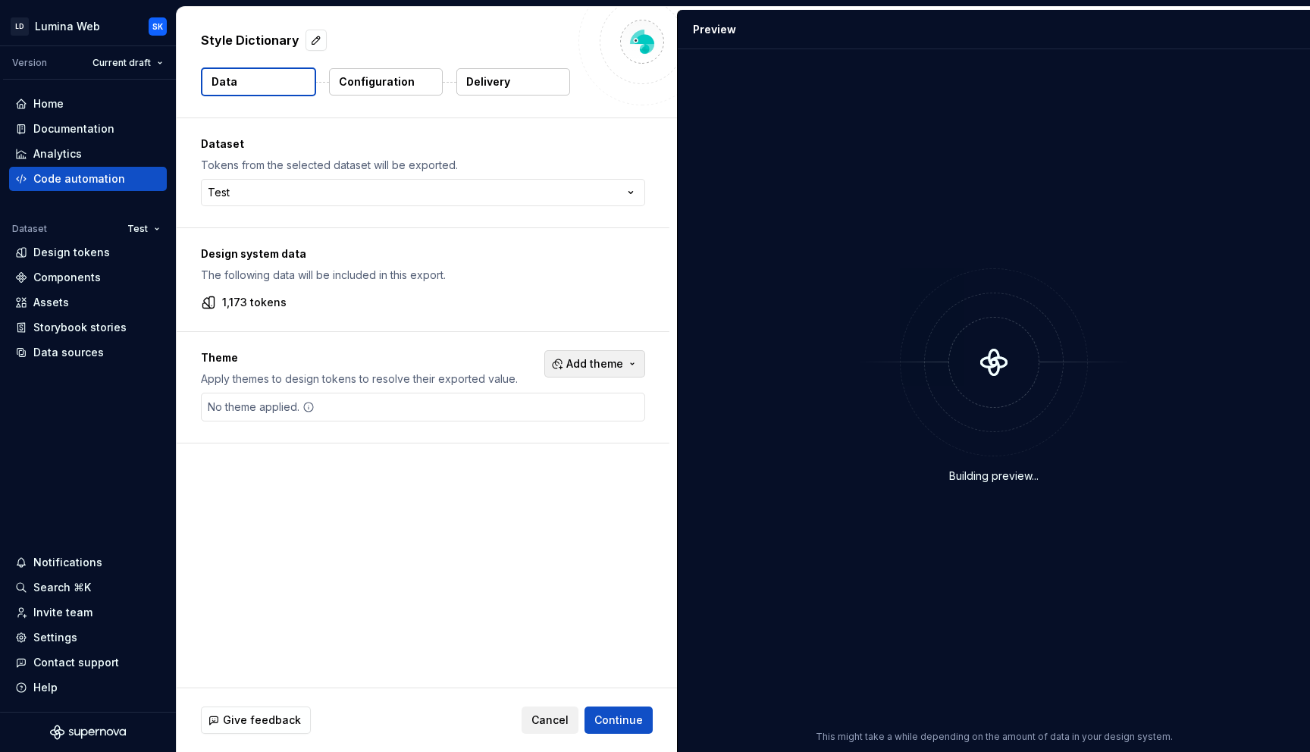
click at [593, 365] on span "Add theme" at bounding box center [594, 363] width 57 height 15
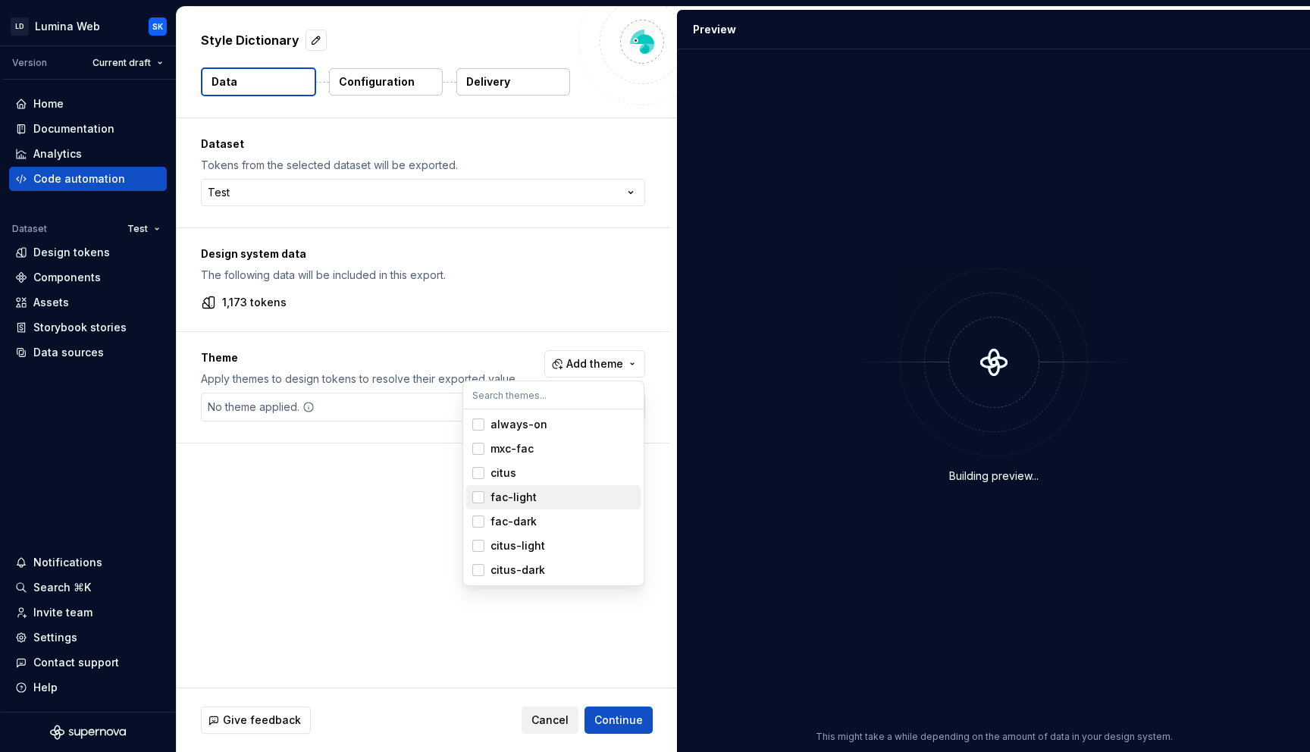
click at [568, 499] on div "fac-light" at bounding box center [562, 497] width 144 height 15
click at [570, 510] on span "fac-dark" at bounding box center [553, 521] width 174 height 24
click at [581, 546] on div "citus-light" at bounding box center [562, 545] width 144 height 15
click at [582, 568] on div "citus-dark" at bounding box center [562, 569] width 144 height 15
click at [345, 594] on html "LD Lumina Web SK Version Current draft Home Documentation Analytics Code automa…" at bounding box center [655, 376] width 1310 height 752
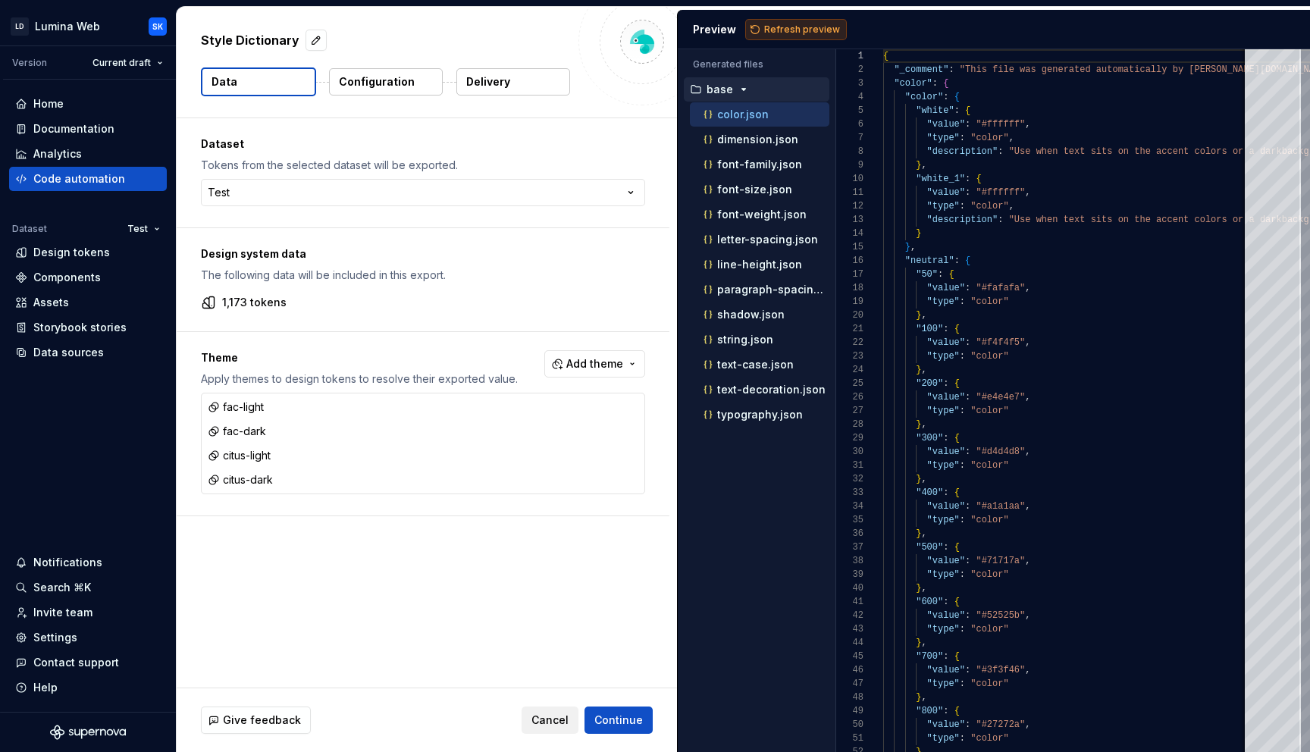
click at [784, 28] on span "Refresh preview" at bounding box center [802, 29] width 76 height 12
click at [383, 91] on button "Configuration" at bounding box center [386, 81] width 114 height 27
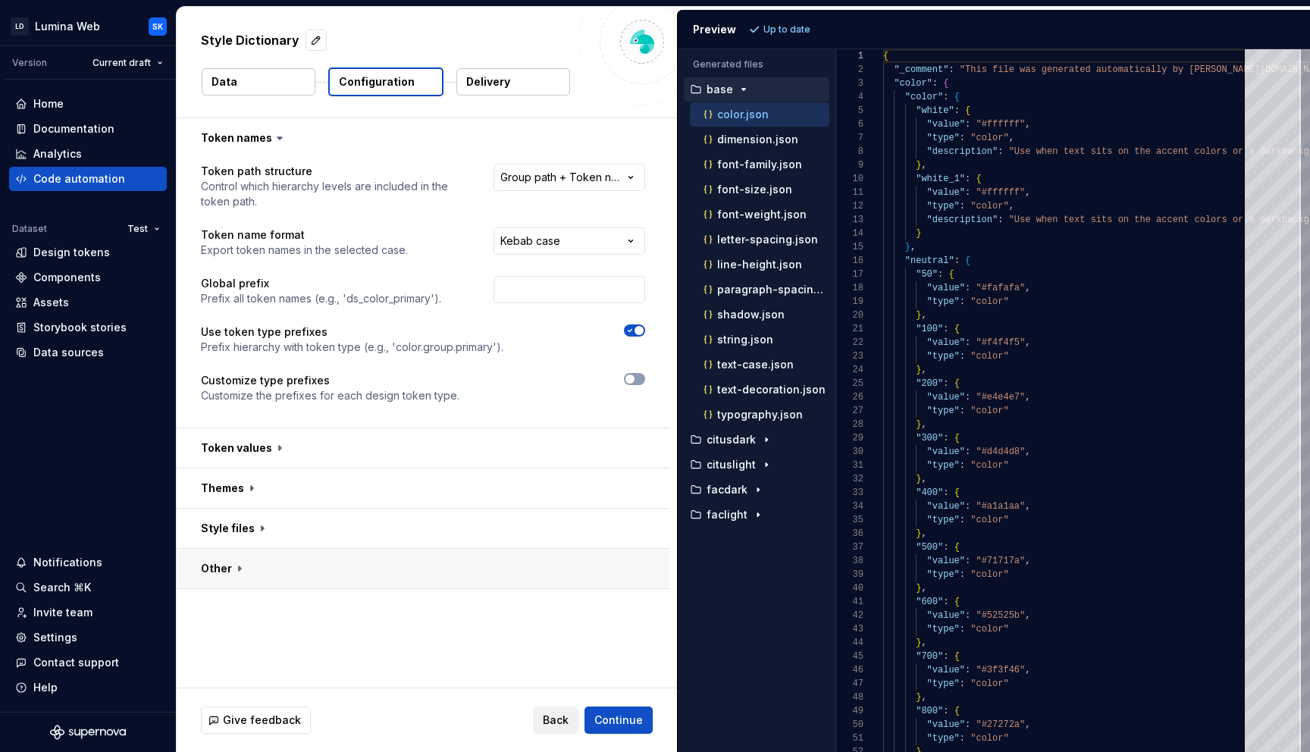
click at [337, 564] on button "button" at bounding box center [423, 568] width 493 height 39
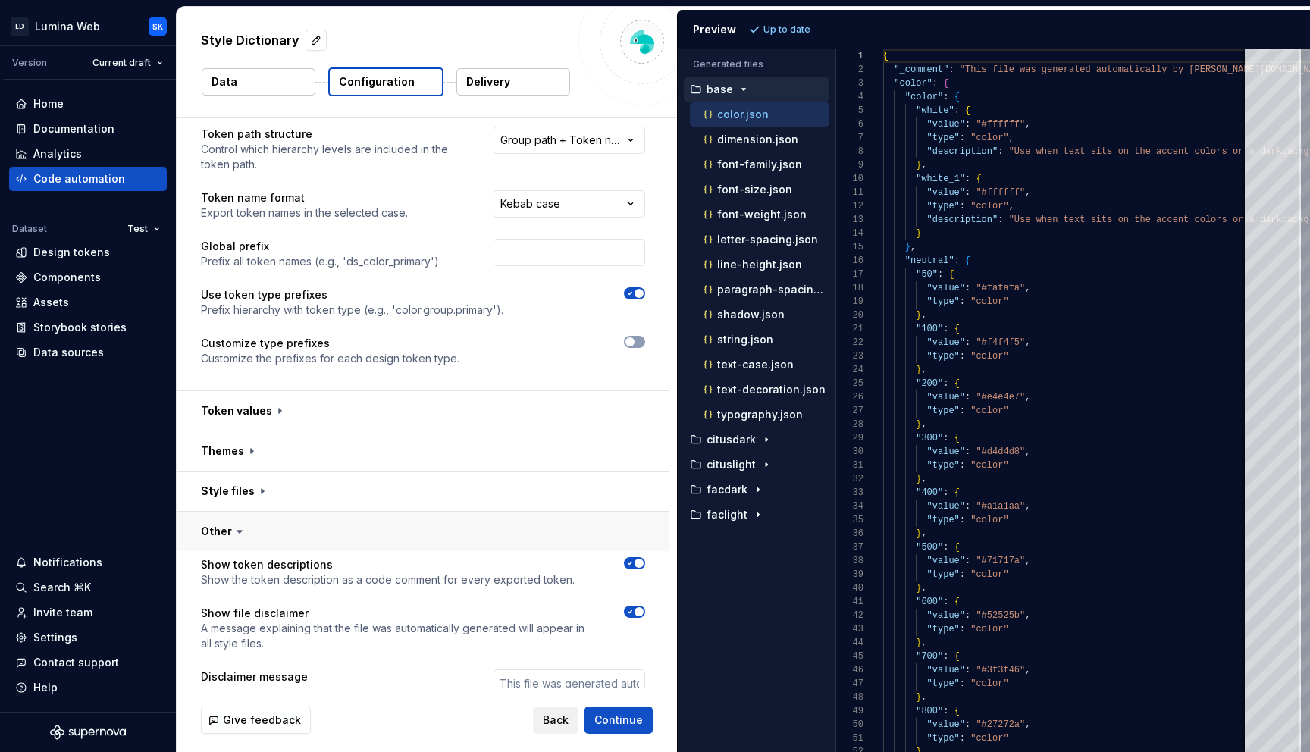
scroll to position [153, 0]
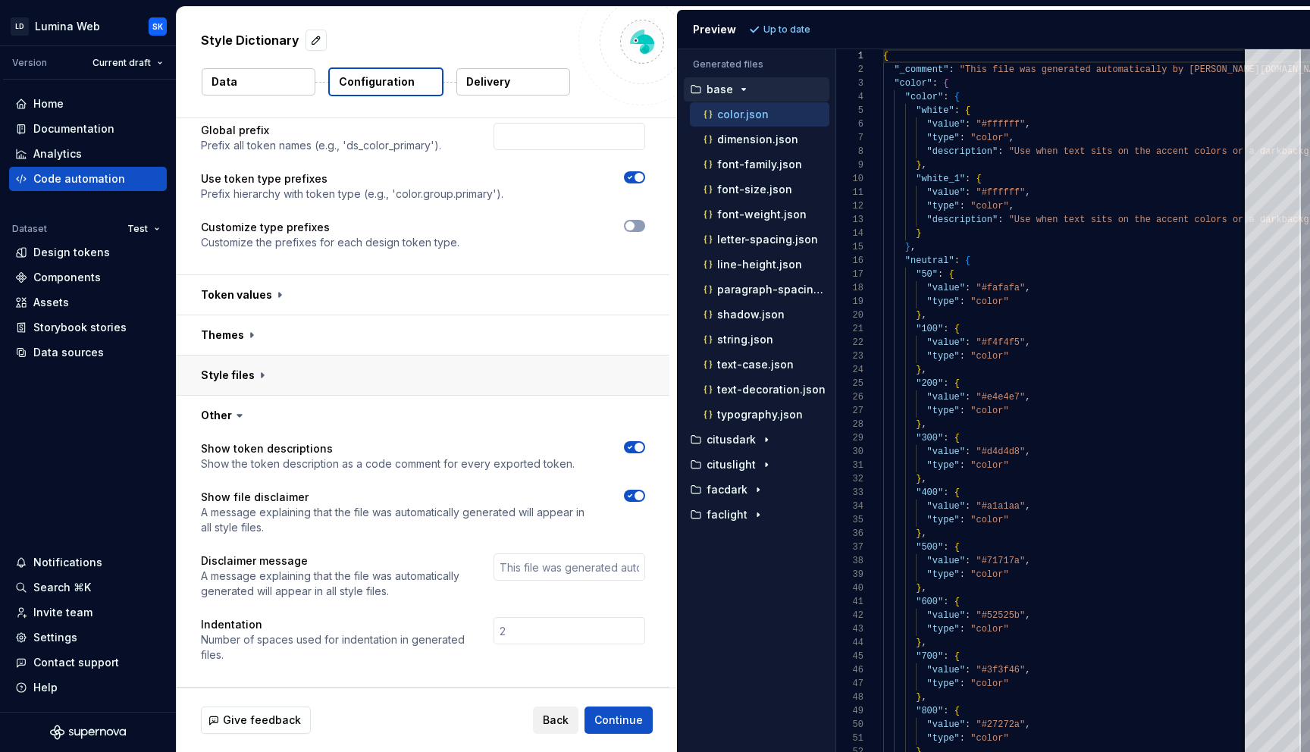
click at [305, 364] on button "button" at bounding box center [423, 374] width 493 height 39
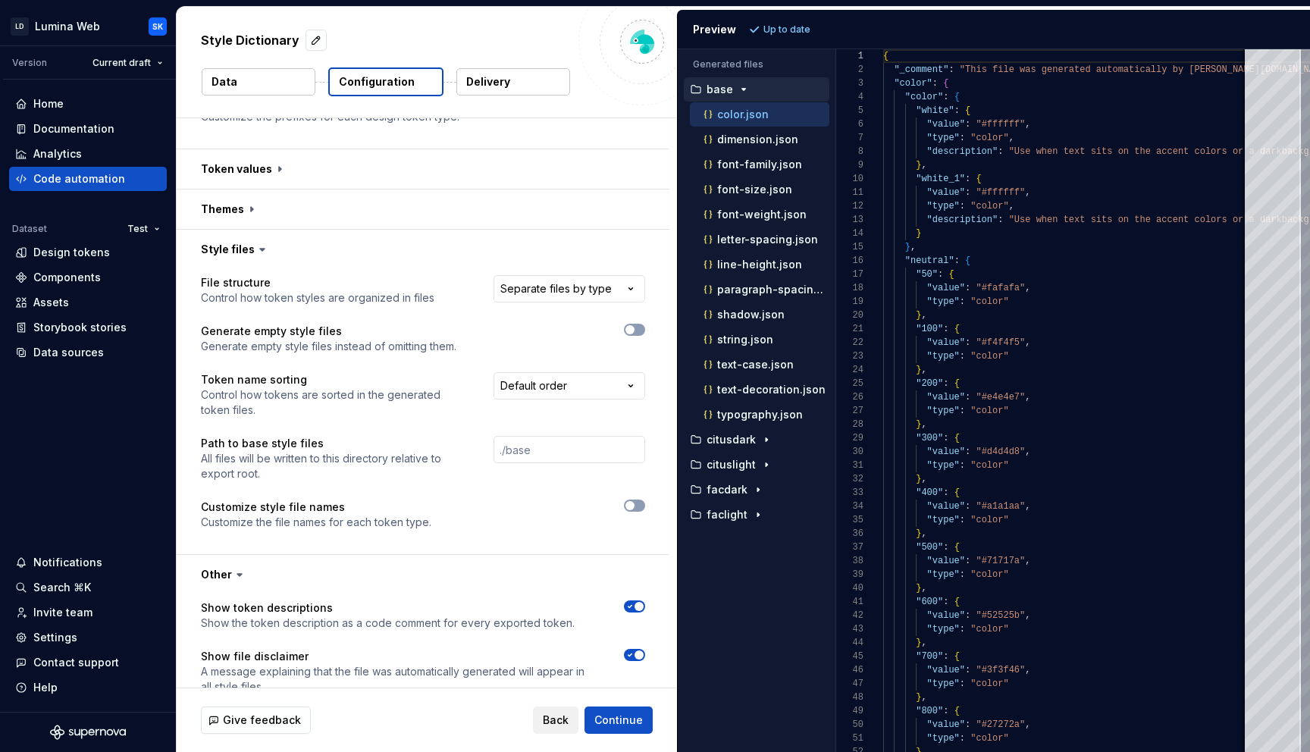
scroll to position [438, 0]
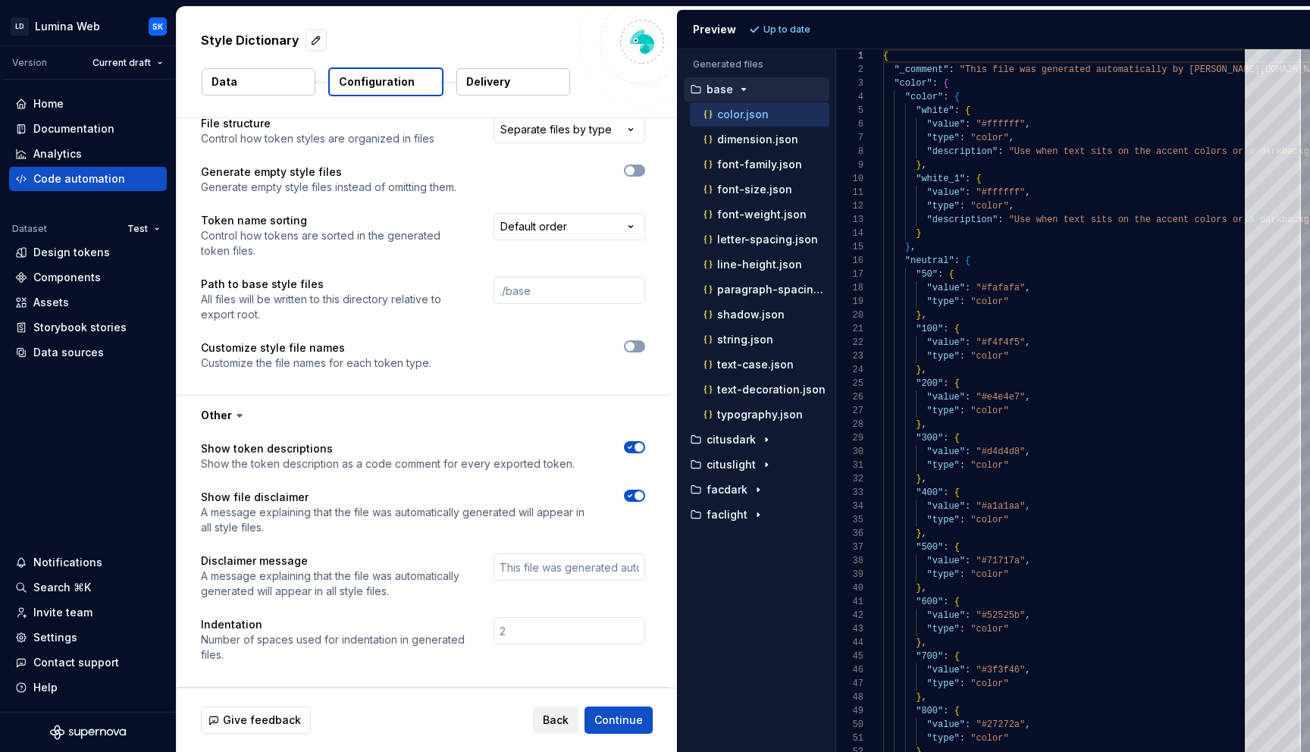
click at [522, 78] on button "Delivery" at bounding box center [513, 81] width 114 height 27
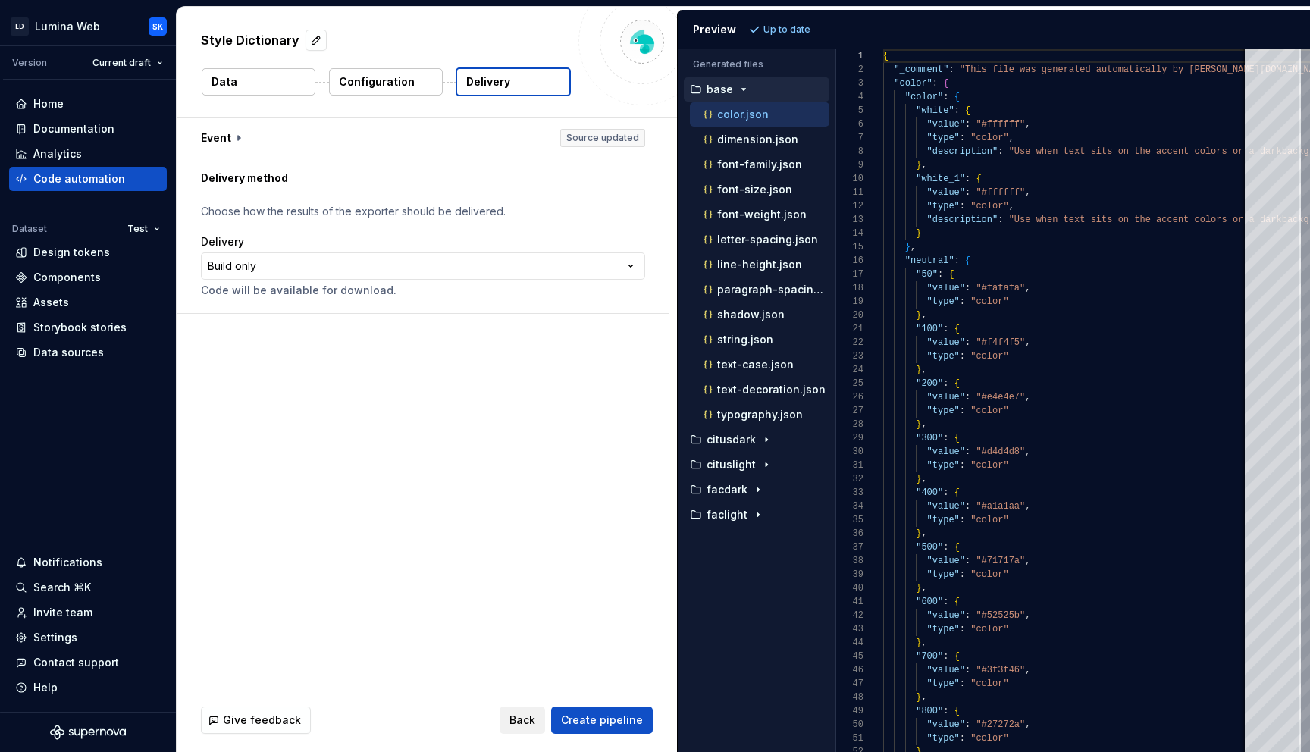
click at [390, 77] on p "Configuration" at bounding box center [377, 81] width 76 height 15
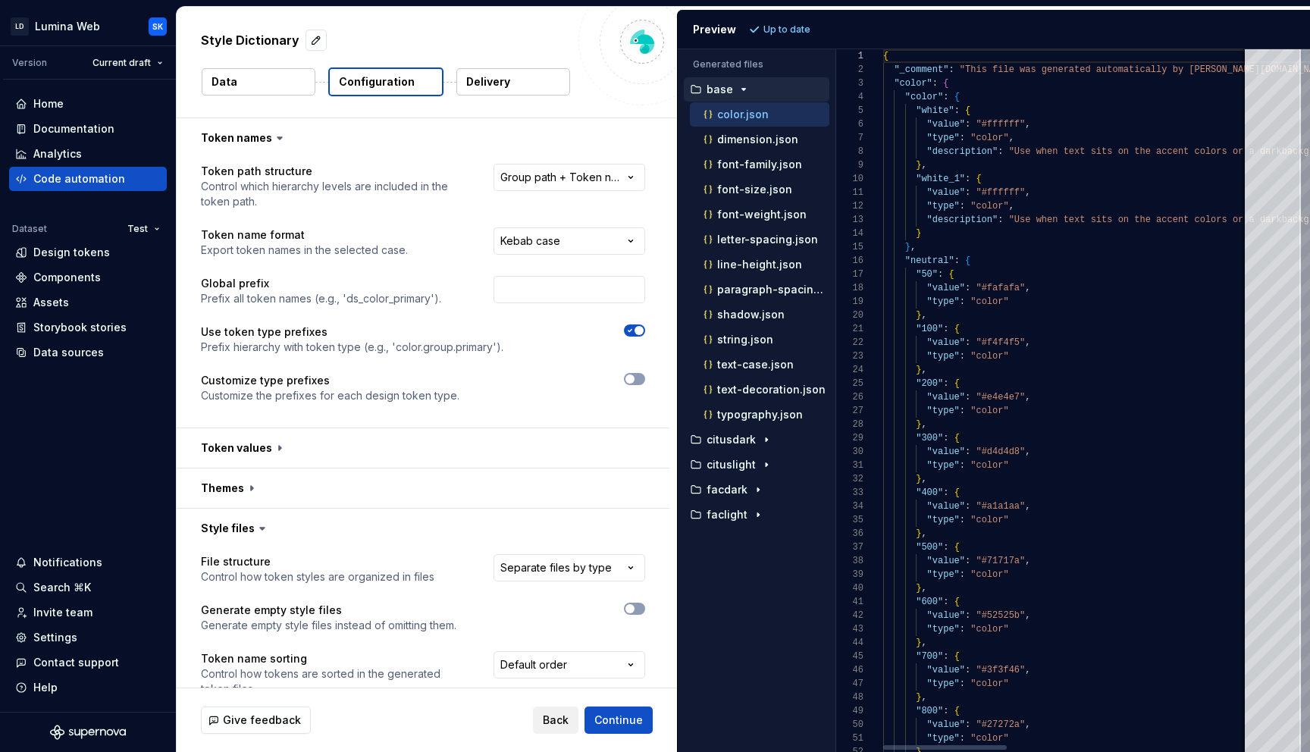
type textarea "**********"
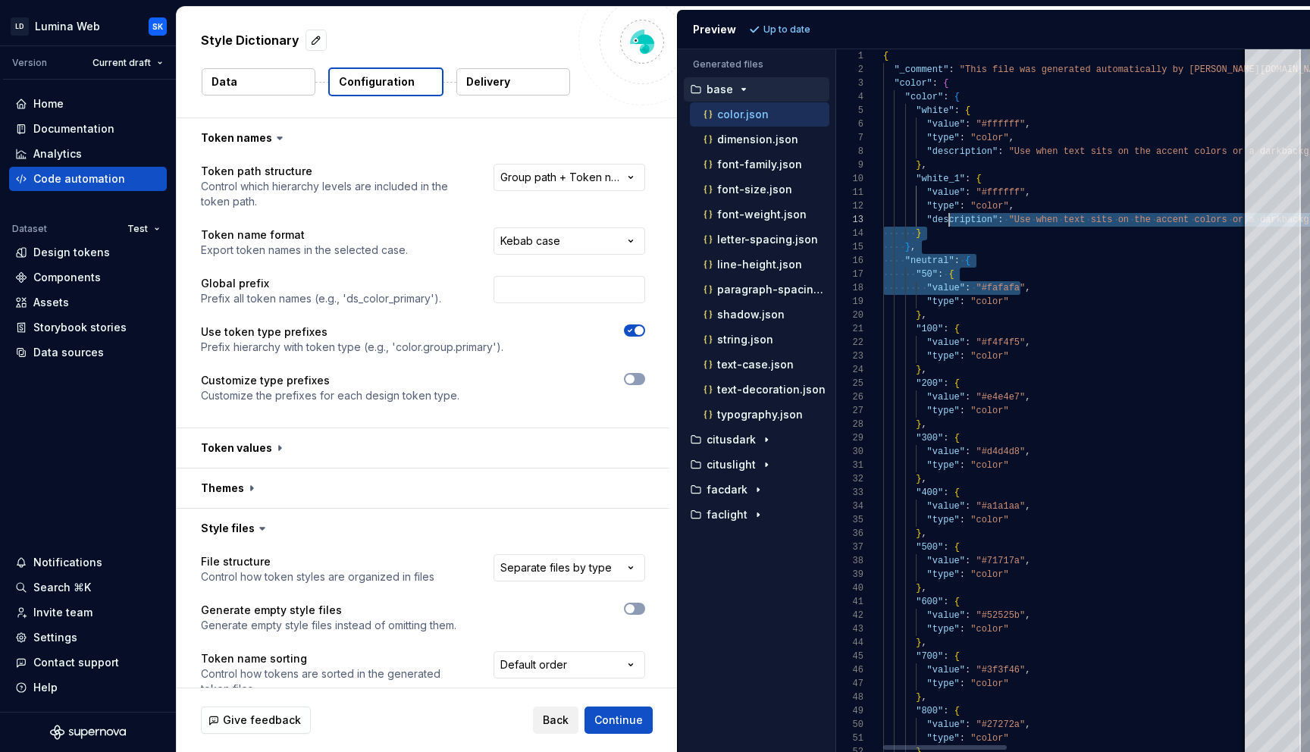
scroll to position [27, 66]
drag, startPoint x: 1022, startPoint y: 287, endPoint x: 948, endPoint y: 224, distance: 96.8
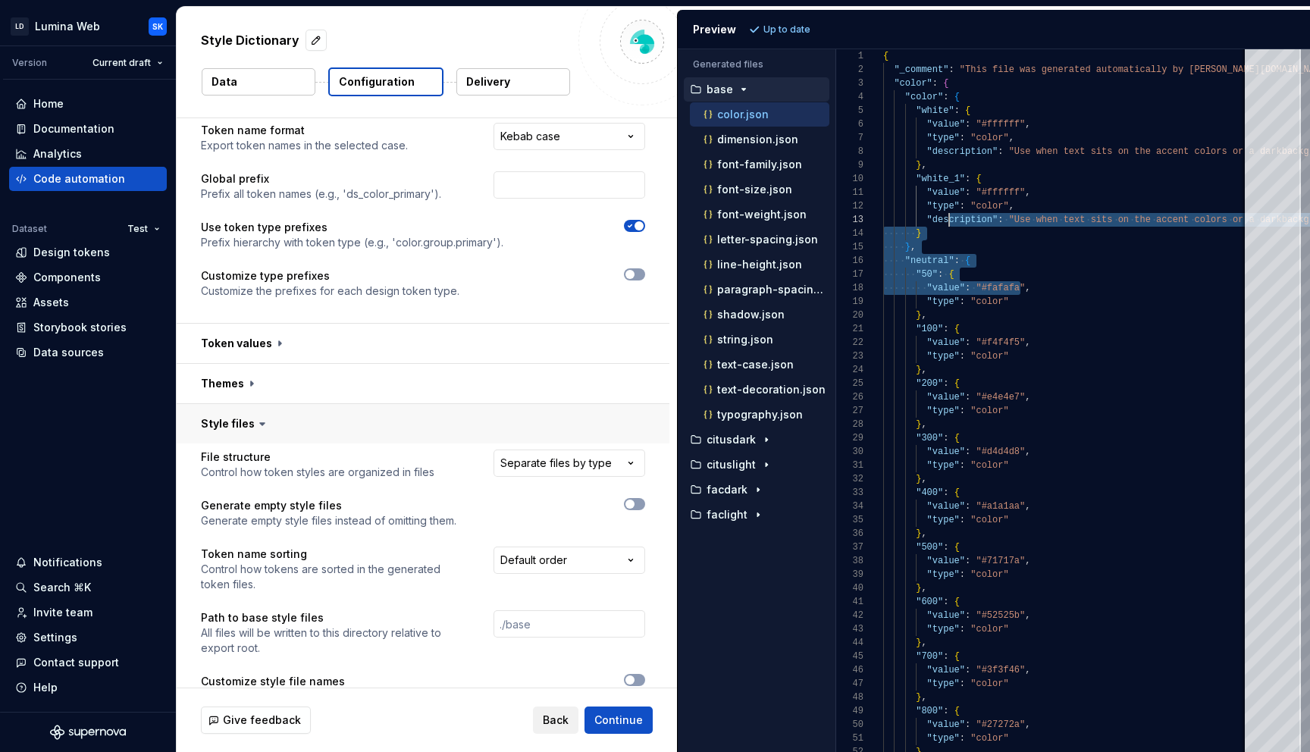
scroll to position [0, 0]
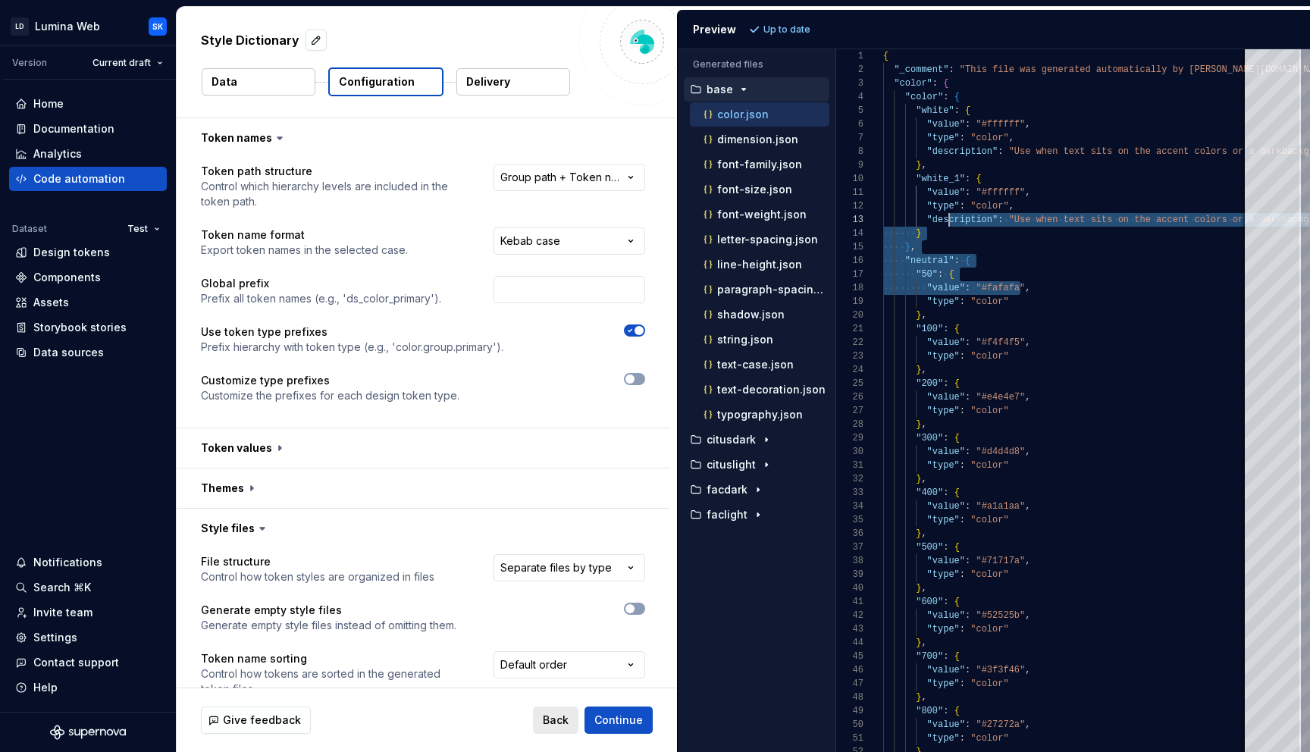
click at [568, 718] on span "Back" at bounding box center [556, 719] width 26 height 15
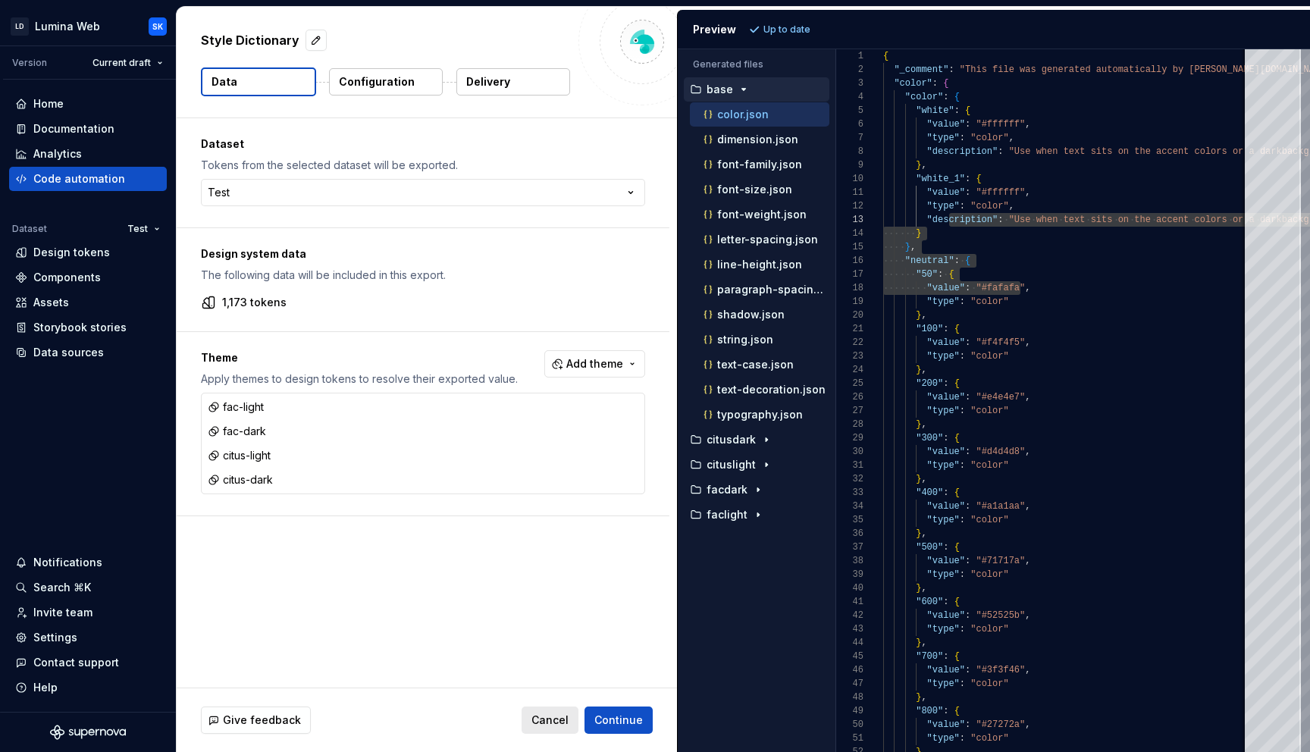
click at [568, 719] on span "Cancel" at bounding box center [549, 719] width 37 height 15
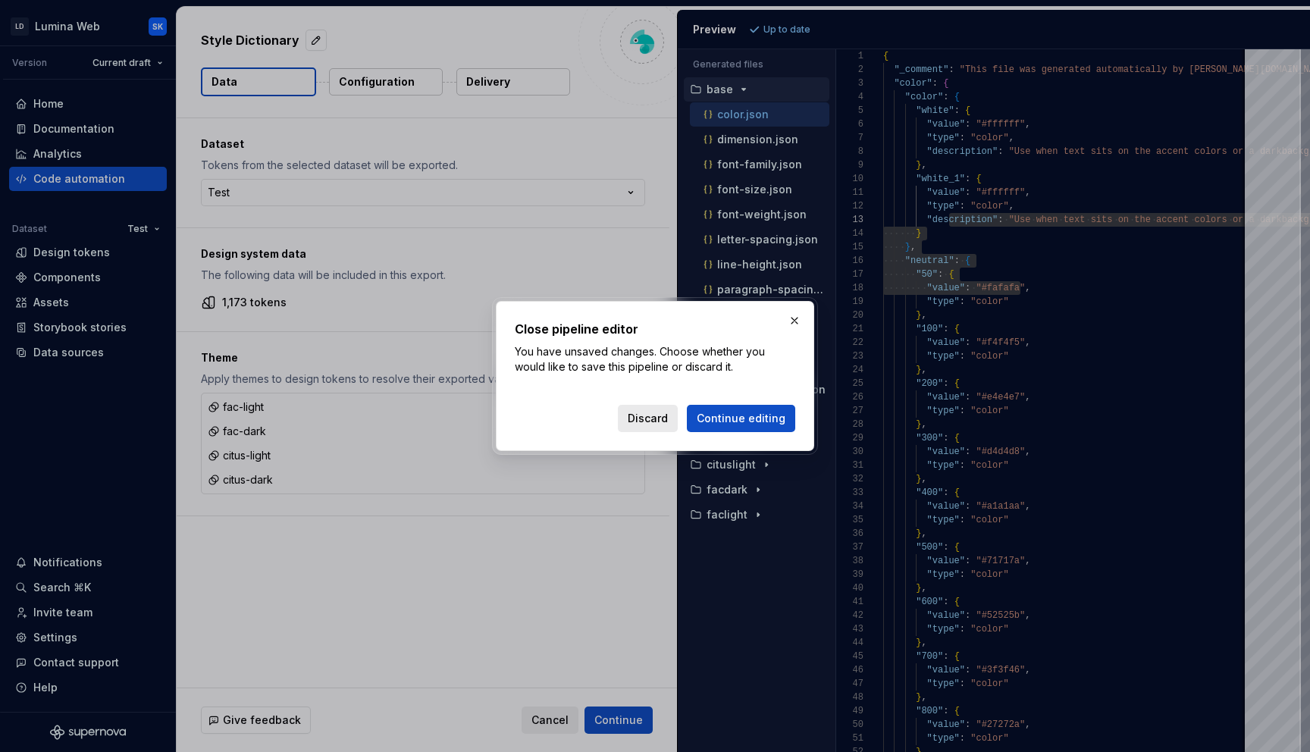
click at [665, 415] on span "Discard" at bounding box center [648, 418] width 40 height 15
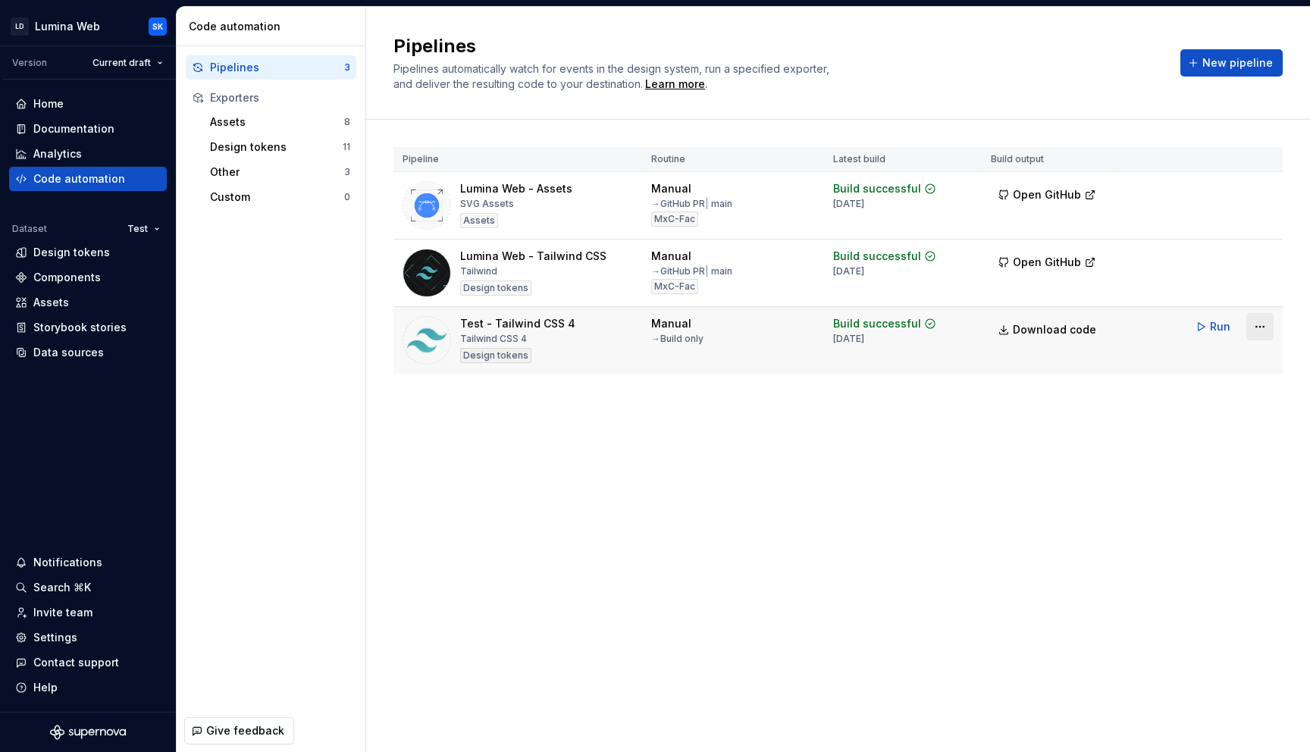
click at [1260, 327] on html "LD Lumina Web SK Version Current draft Home Documentation Analytics Code automa…" at bounding box center [655, 376] width 1310 height 752
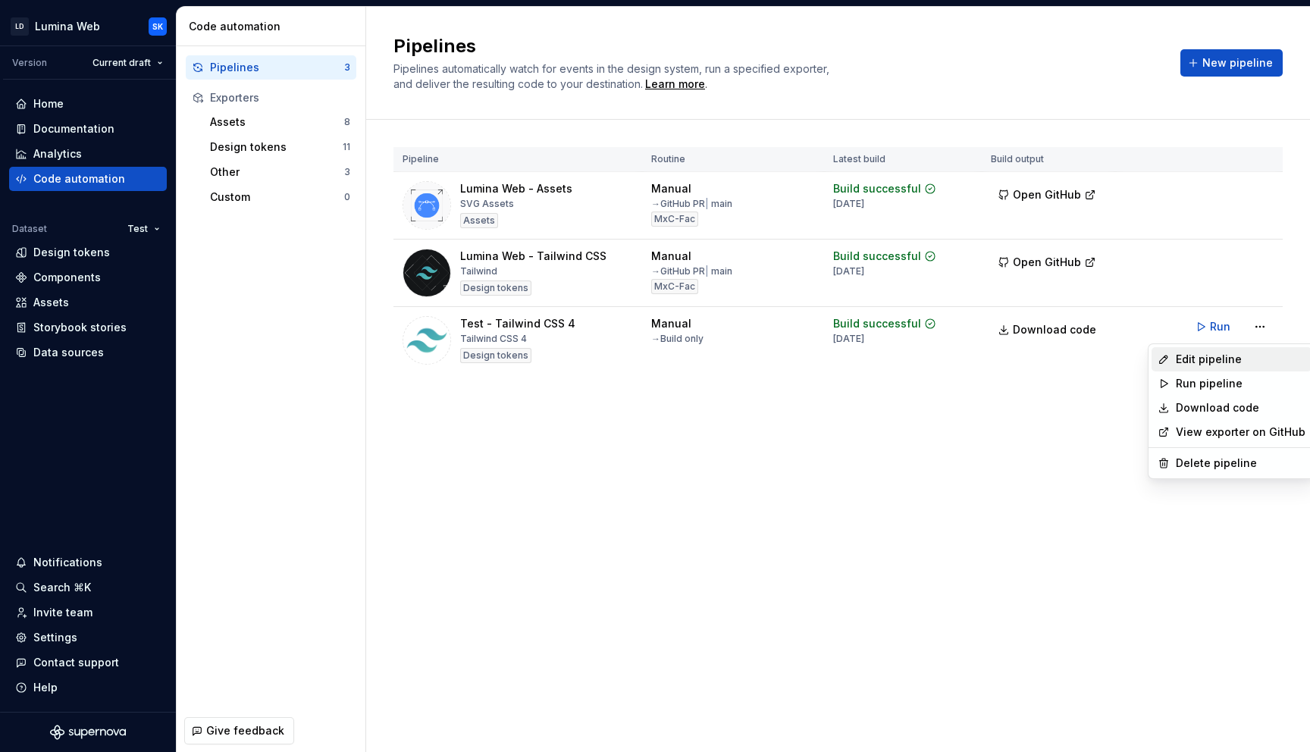
click at [1243, 349] on div "Edit pipeline" at bounding box center [1231, 359] width 160 height 24
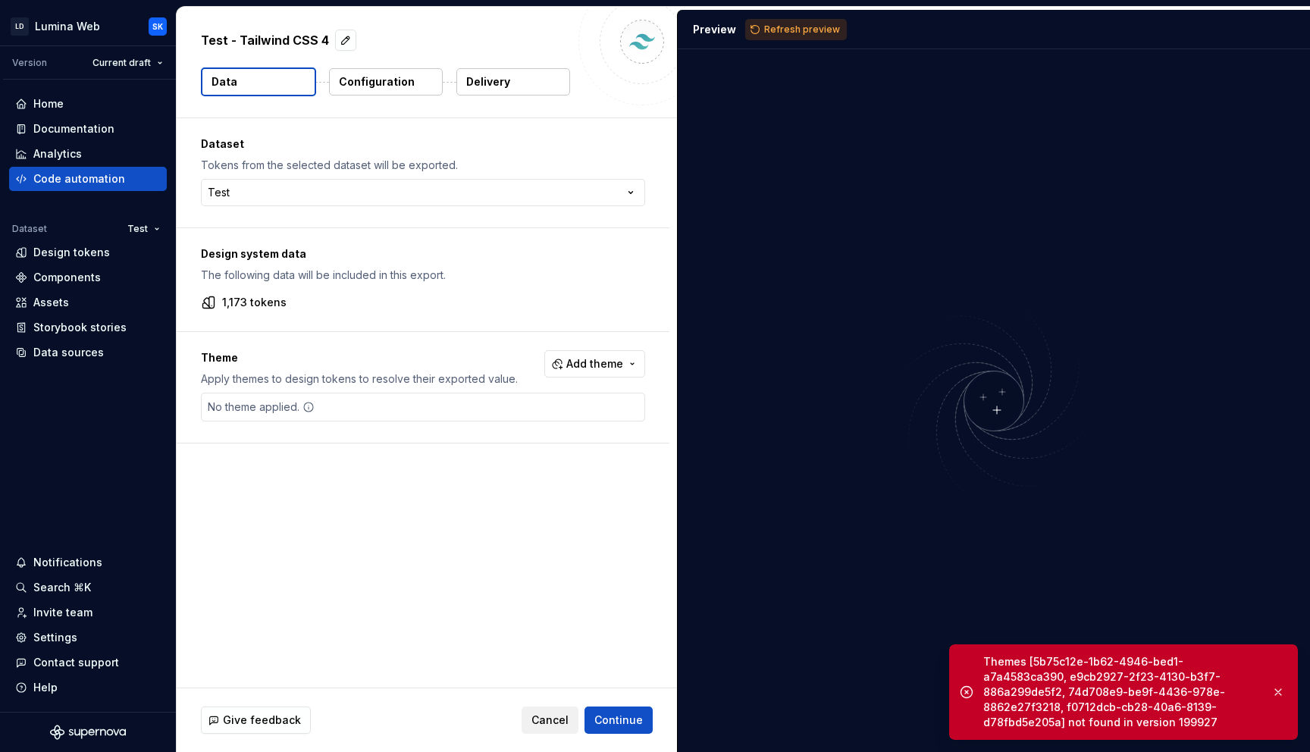
click at [380, 86] on p "Configuration" at bounding box center [377, 81] width 76 height 15
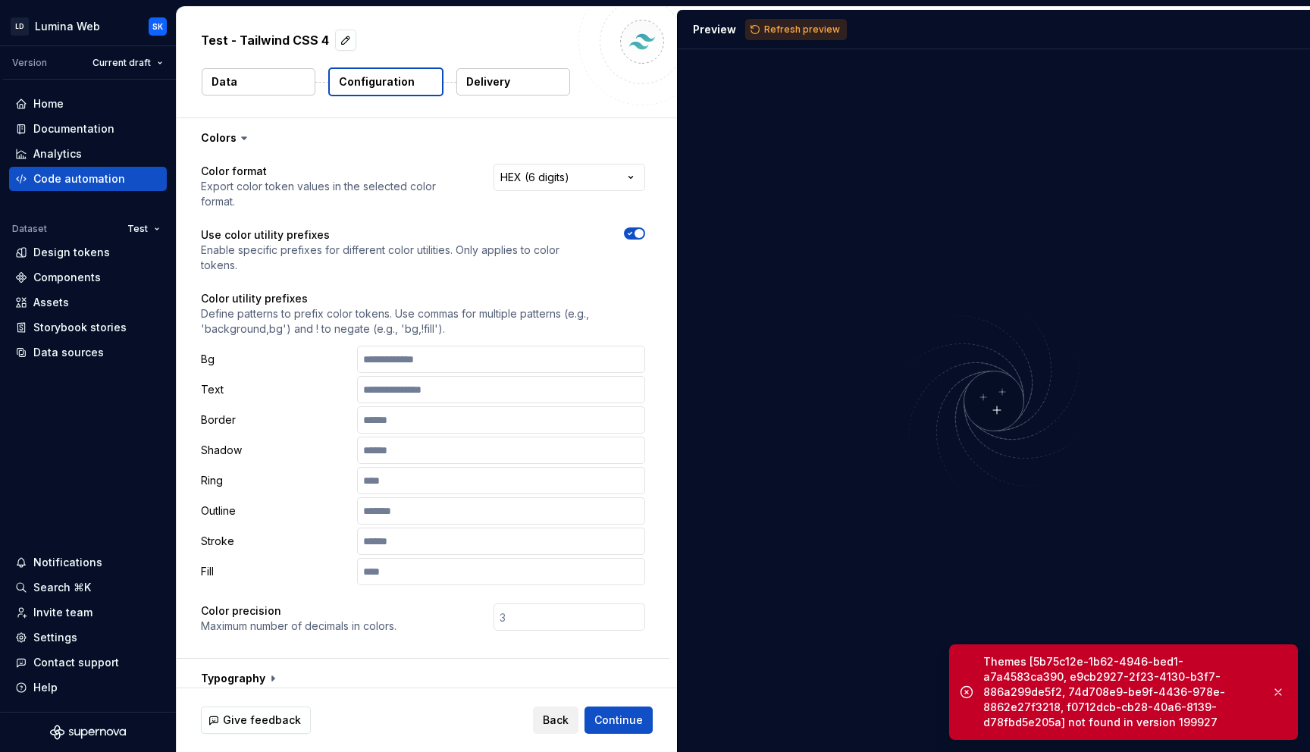
click at [236, 86] on button "Data" at bounding box center [259, 81] width 114 height 27
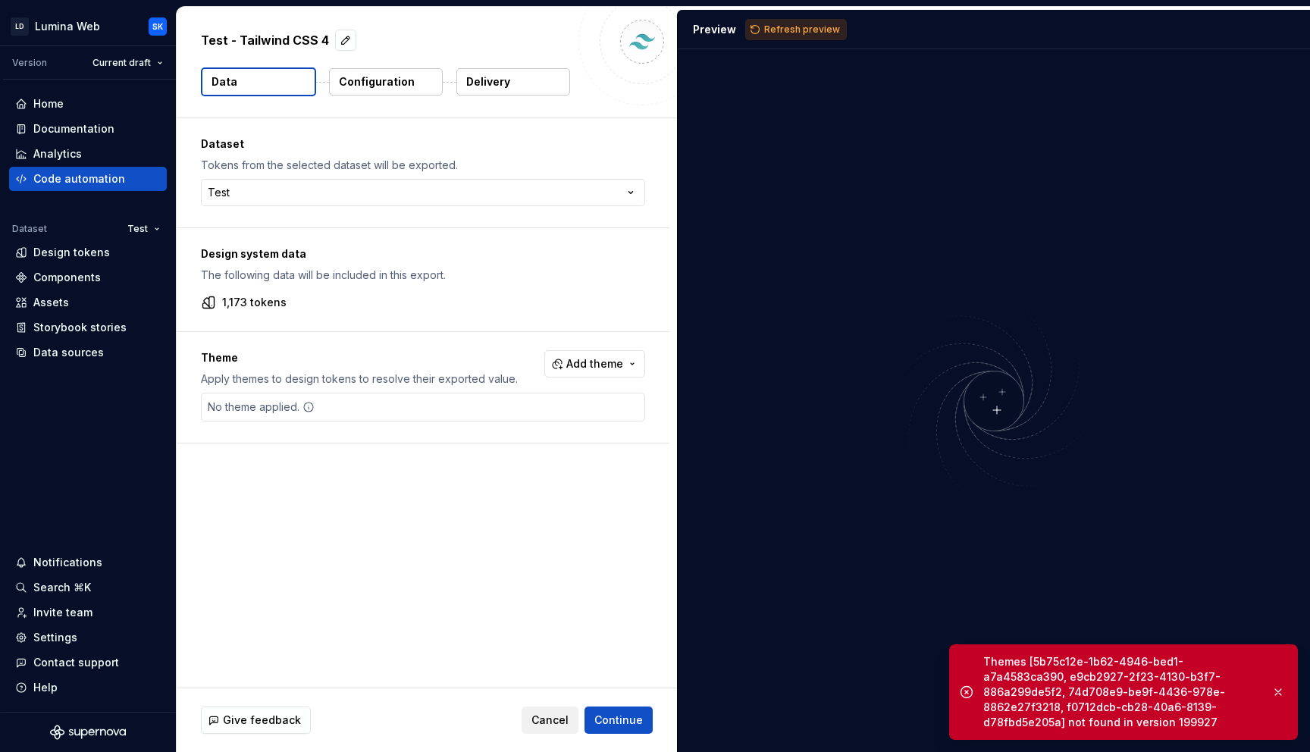
click at [617, 364] on span "Add theme" at bounding box center [594, 363] width 57 height 15
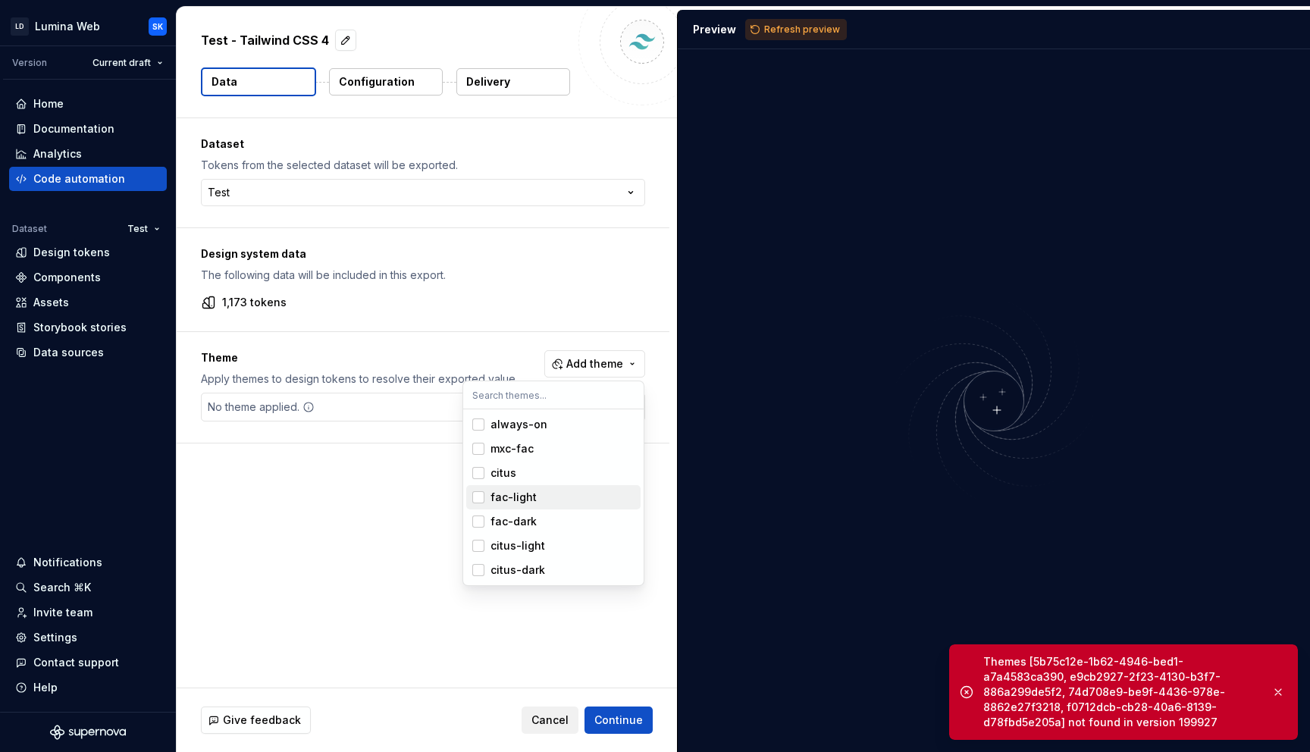
click at [559, 499] on div "fac-light" at bounding box center [562, 497] width 144 height 15
click at [567, 518] on div "fac-dark" at bounding box center [562, 521] width 144 height 15
click at [581, 540] on div "citus-light" at bounding box center [562, 545] width 144 height 15
click at [581, 564] on div "citus-dark" at bounding box center [562, 569] width 144 height 15
click at [557, 642] on html "LD Lumina Web SK Version Current draft Home Documentation Analytics Code automa…" at bounding box center [655, 376] width 1310 height 752
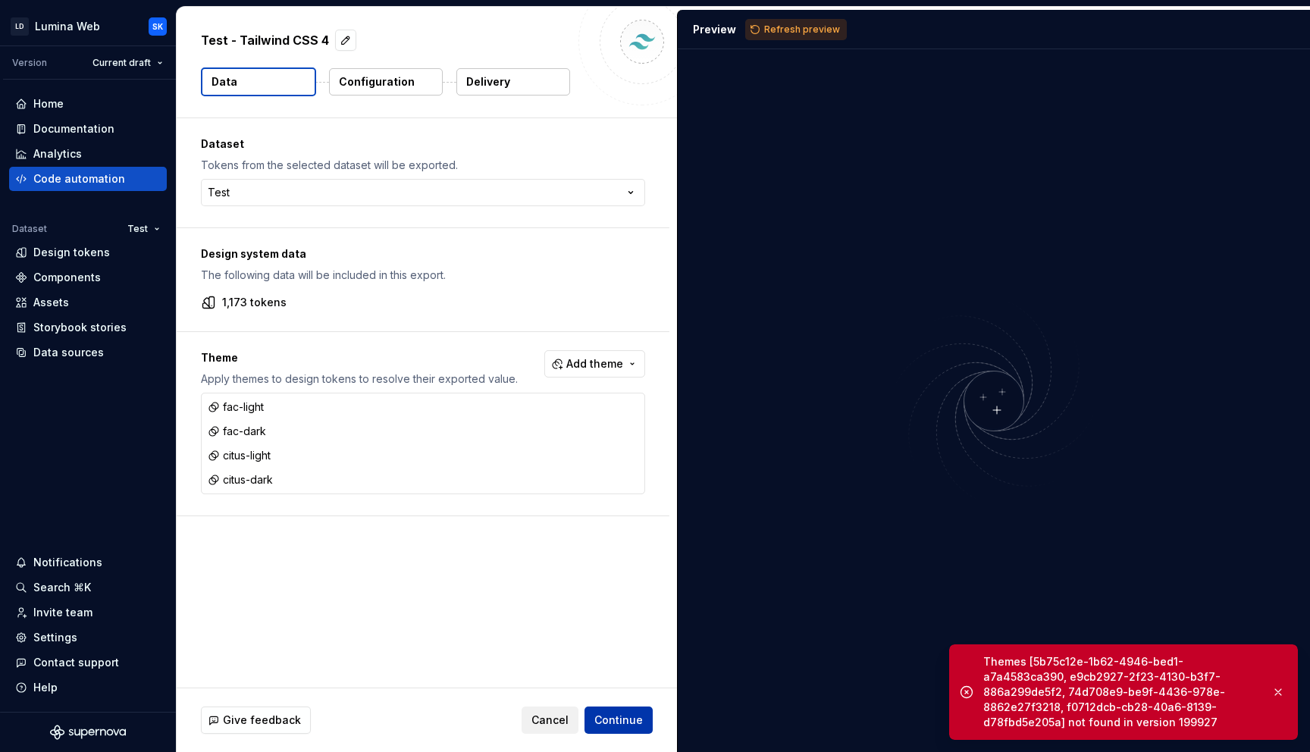
click at [621, 715] on span "Continue" at bounding box center [618, 719] width 49 height 15
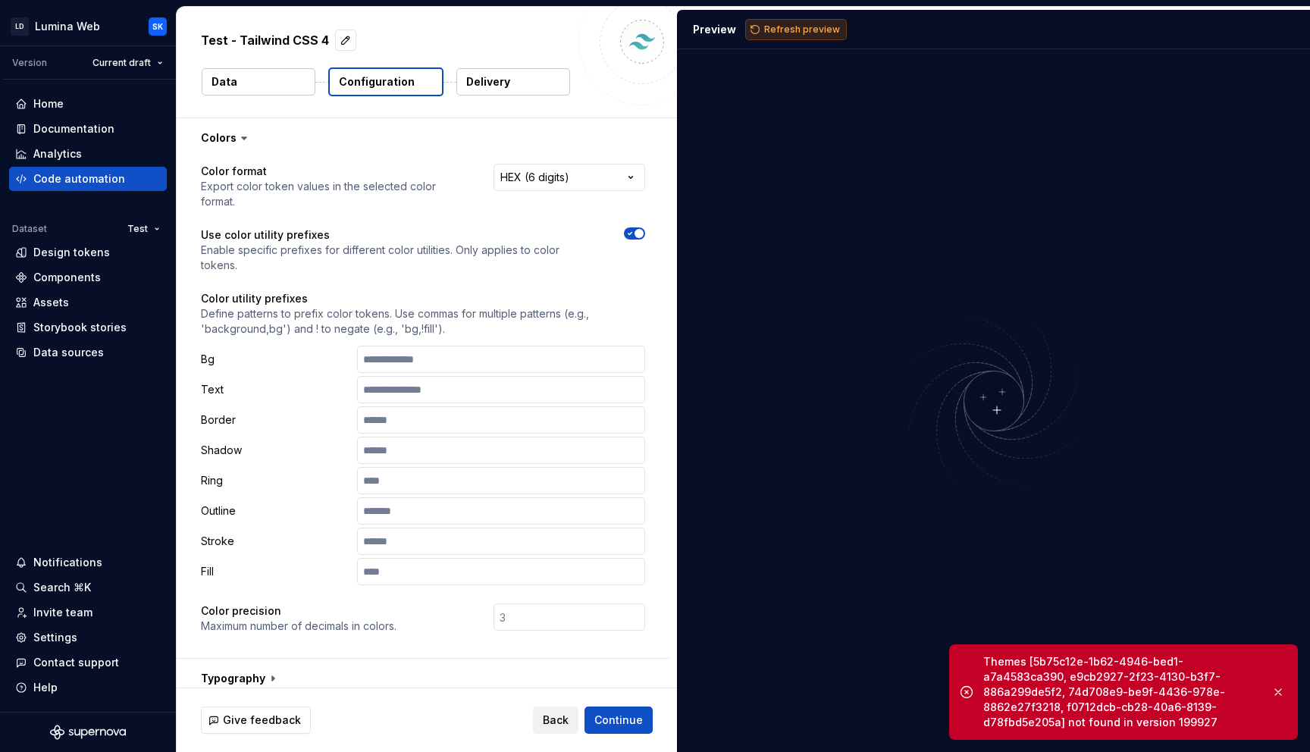
click at [783, 39] on button "Refresh preview" at bounding box center [796, 29] width 102 height 21
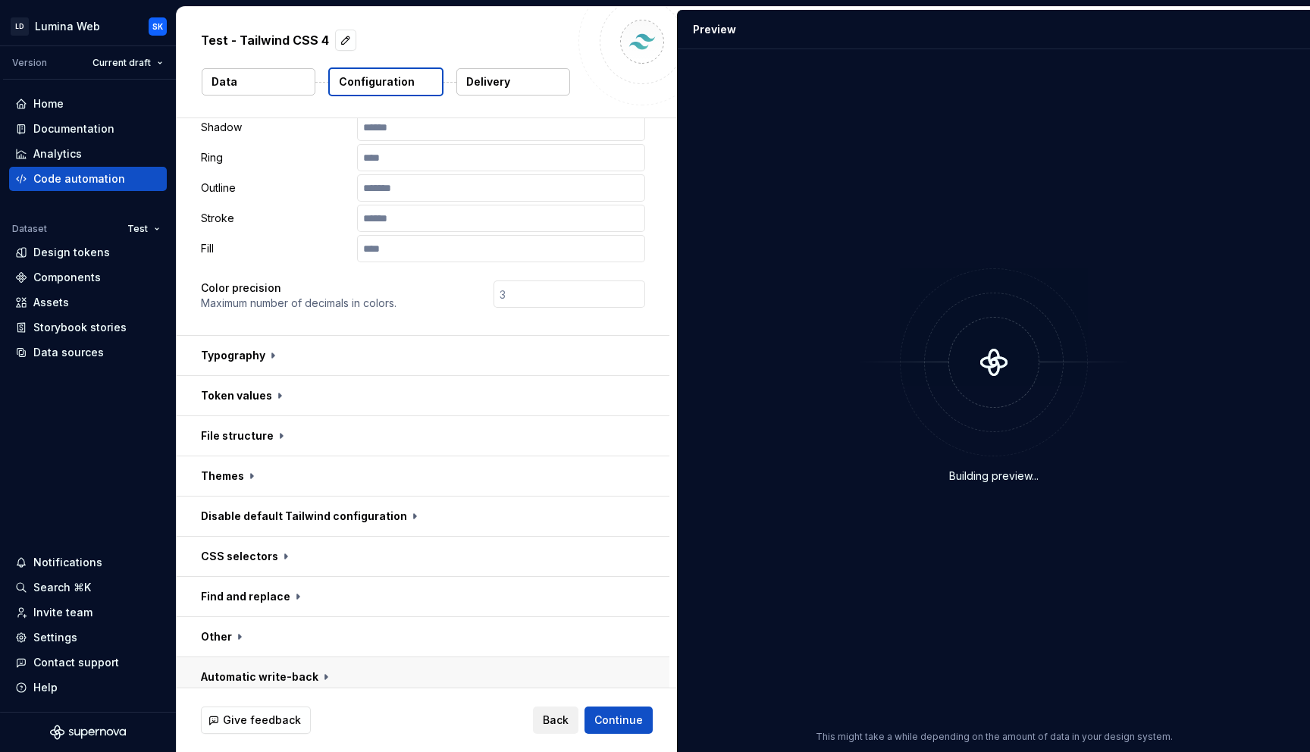
click at [374, 673] on button "button" at bounding box center [423, 676] width 493 height 39
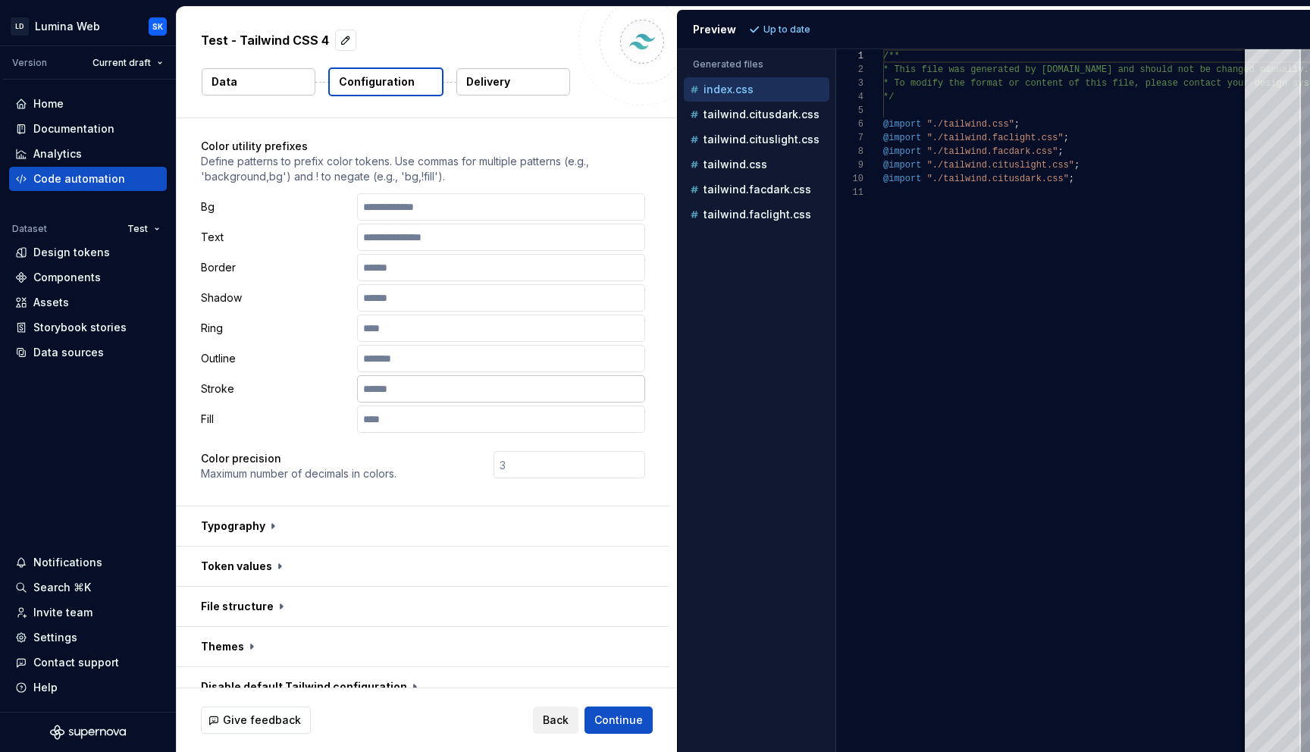
scroll to position [15, 0]
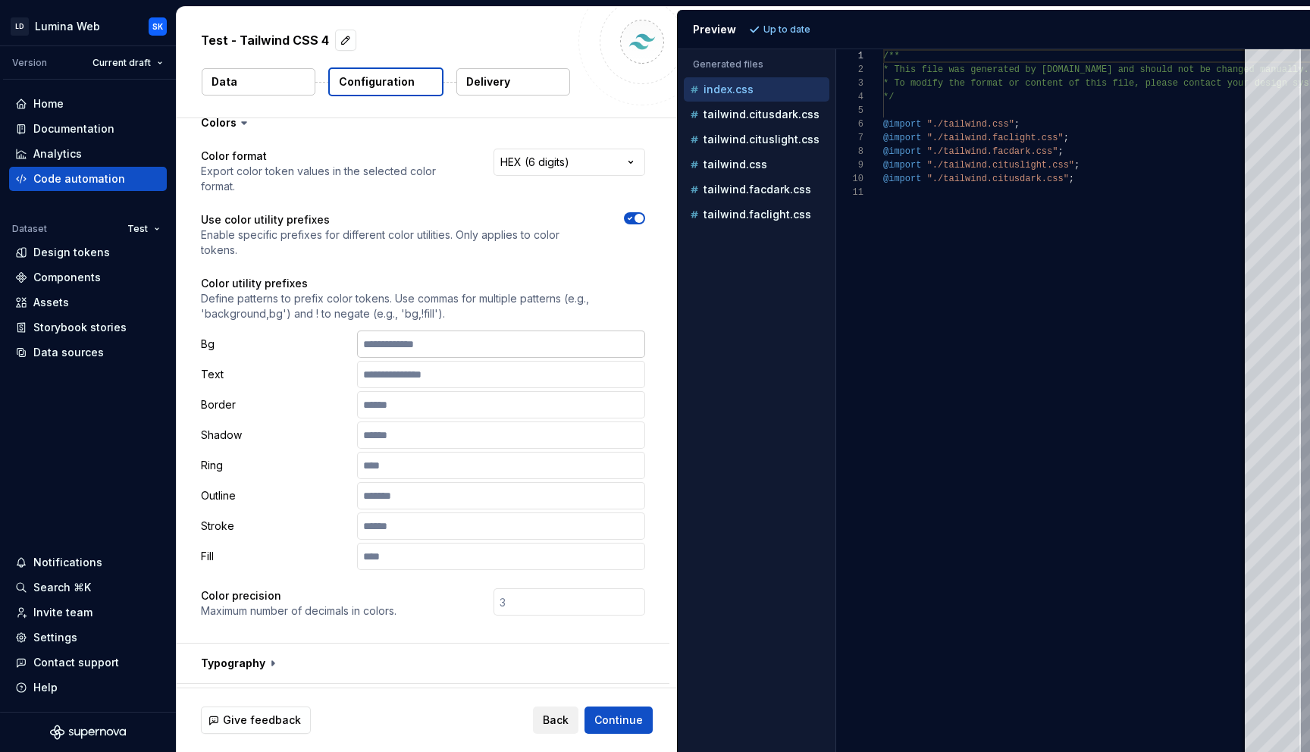
click at [424, 340] on input "text" at bounding box center [501, 343] width 288 height 27
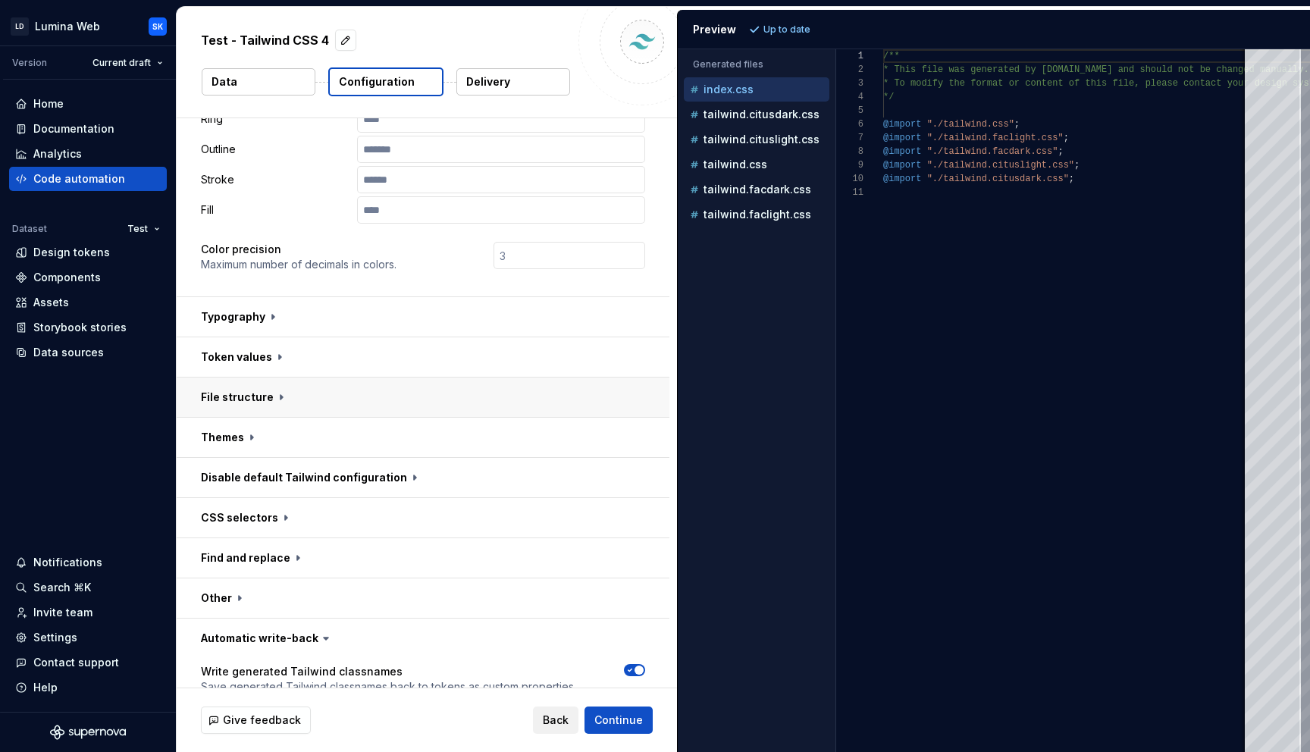
scroll to position [383, 0]
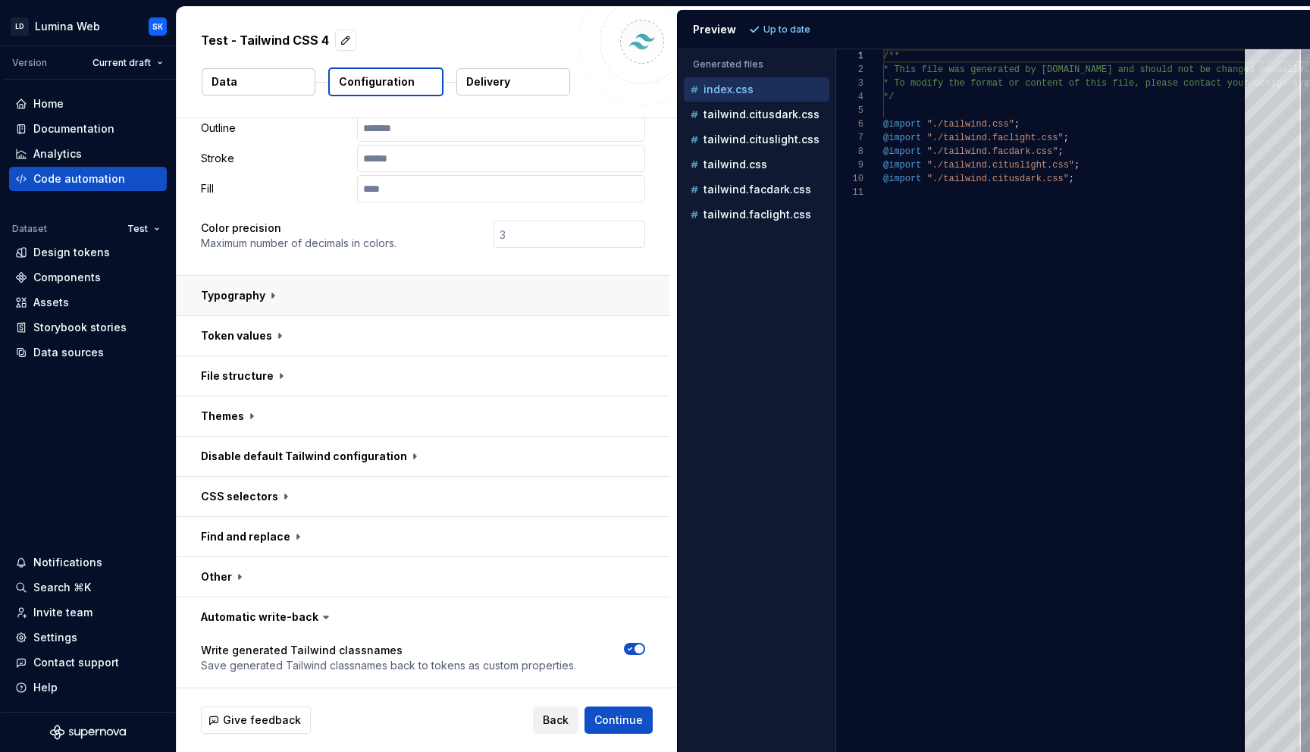
click at [302, 290] on button "button" at bounding box center [423, 295] width 493 height 39
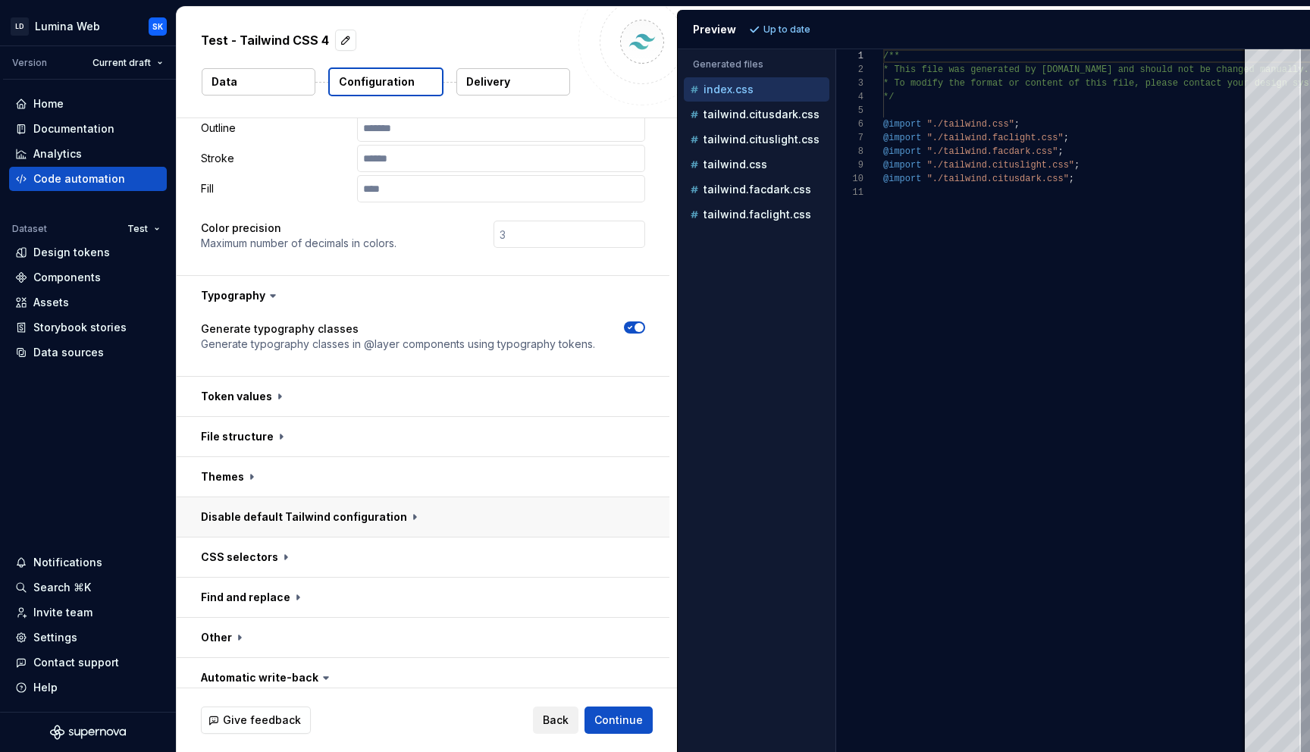
click at [362, 515] on button "button" at bounding box center [423, 516] width 493 height 39
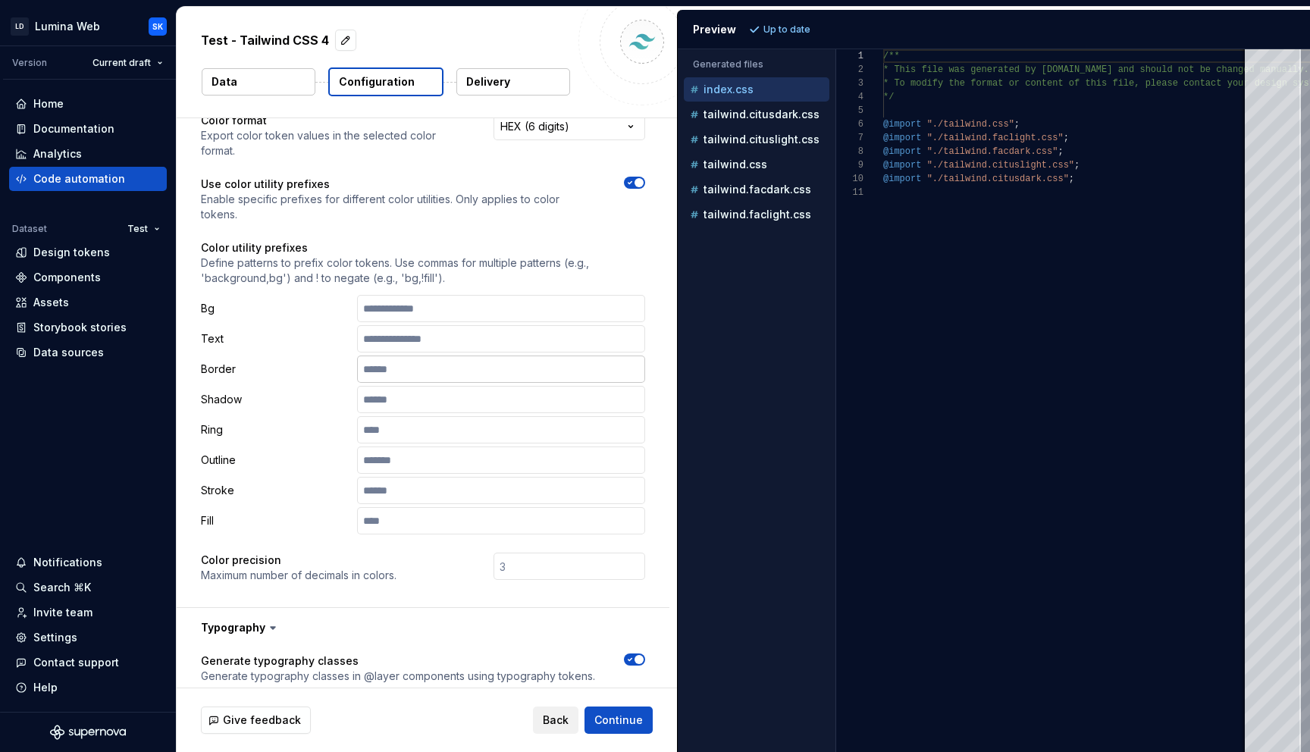
scroll to position [0, 0]
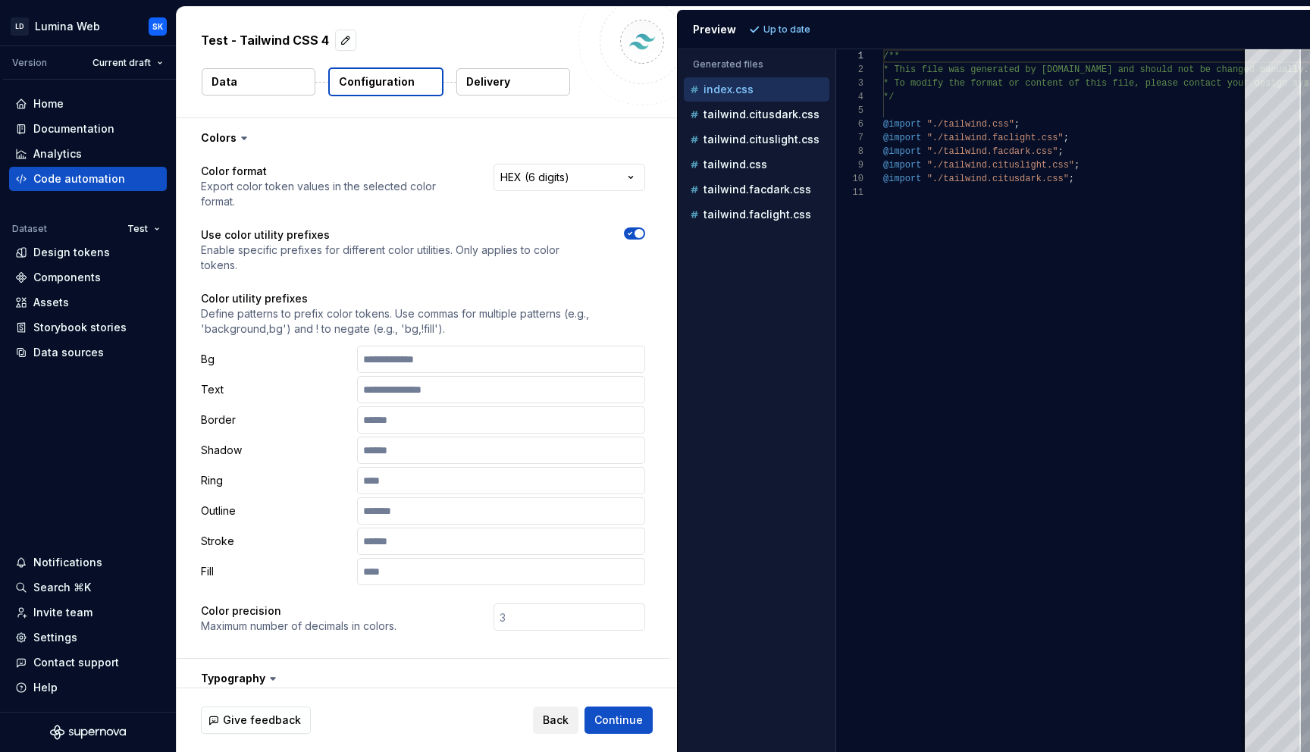
click at [518, 89] on button "Delivery" at bounding box center [513, 81] width 114 height 27
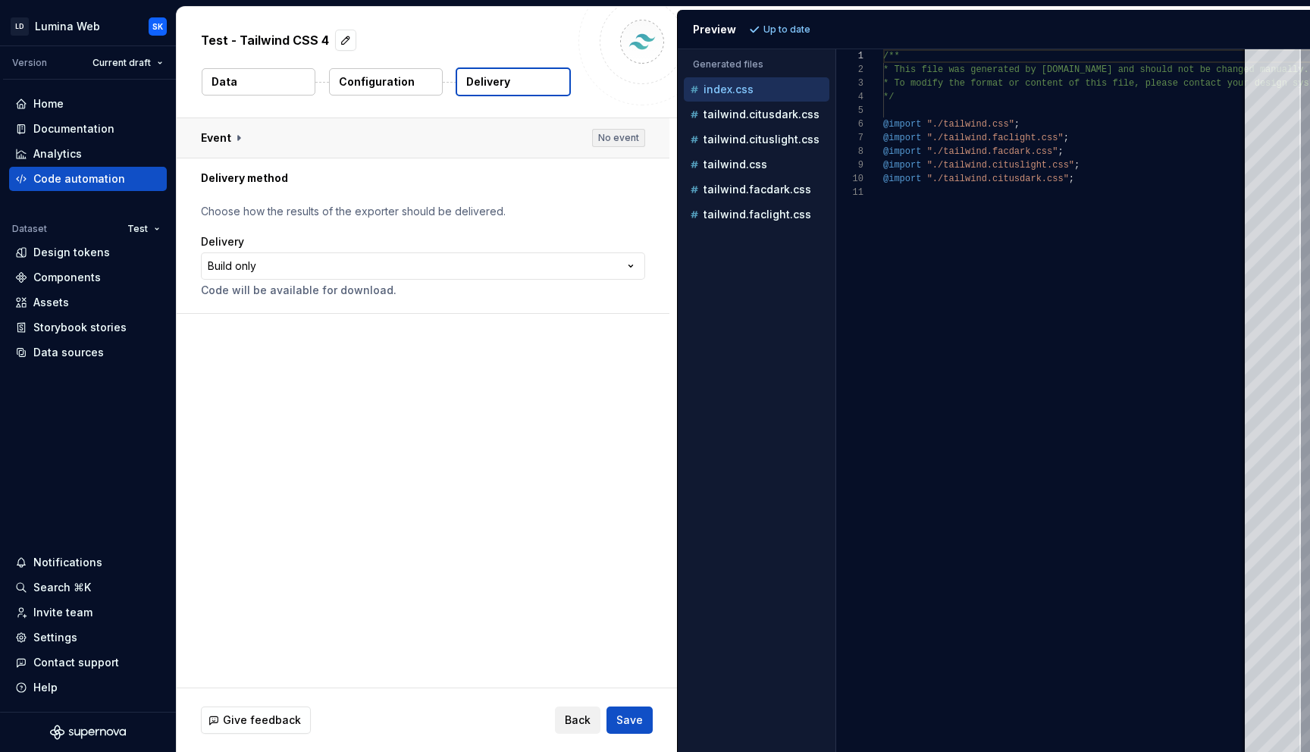
click at [373, 139] on button "button" at bounding box center [423, 137] width 493 height 39
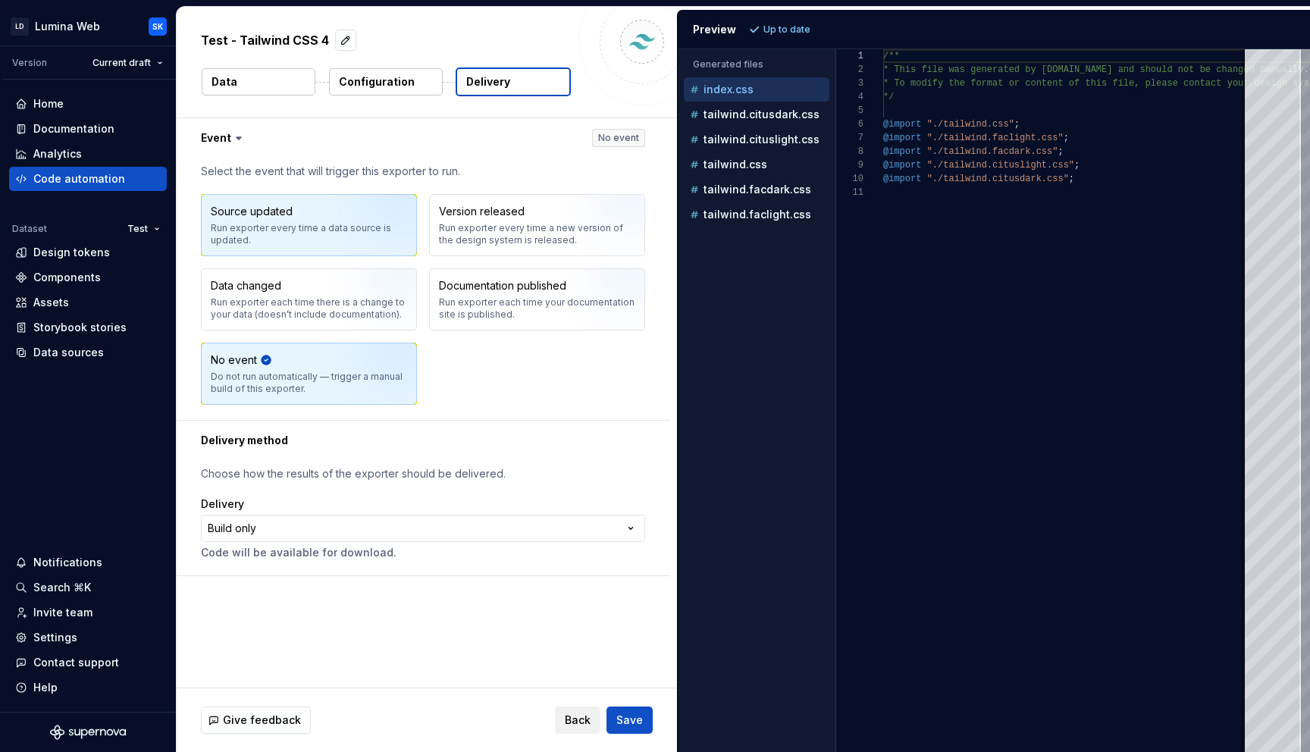
click at [327, 220] on div "Source updated Run exporter every time a data source is updated." at bounding box center [309, 225] width 196 height 42
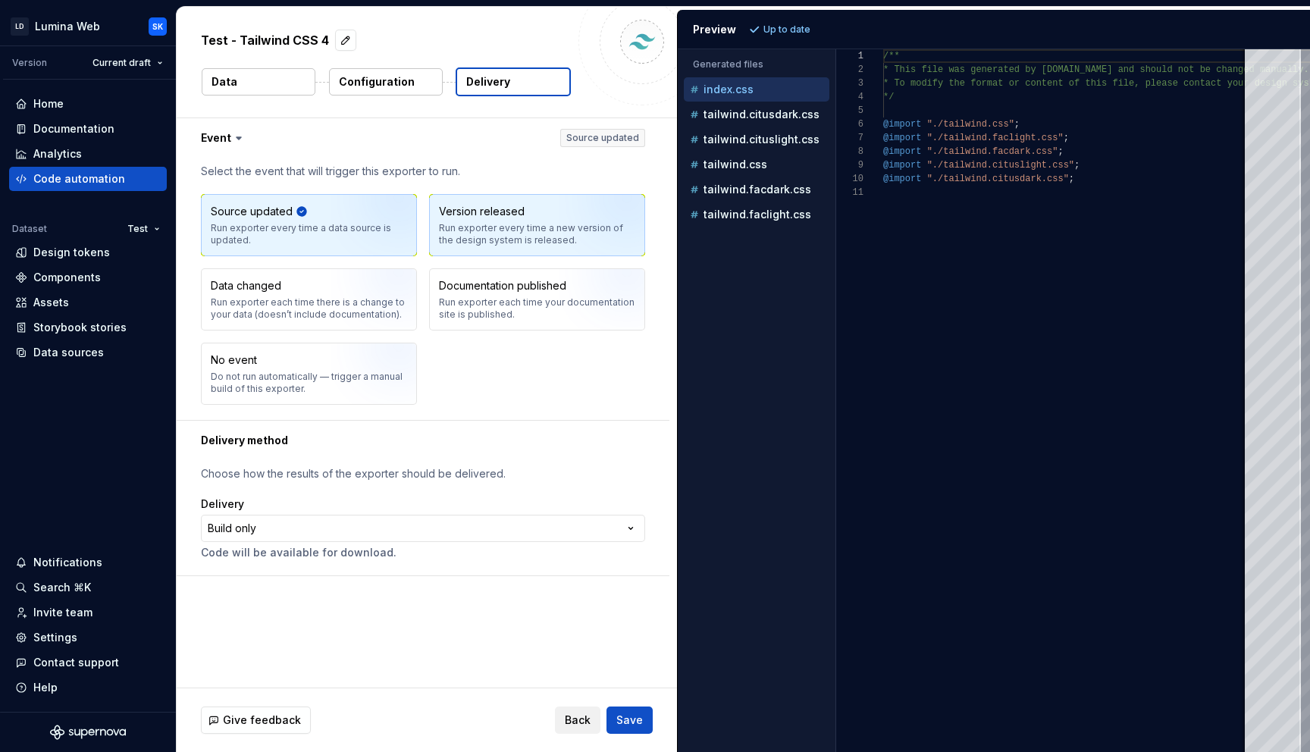
click at [500, 214] on div "Version released" at bounding box center [482, 211] width 86 height 15
click at [369, 218] on img "button" at bounding box center [379, 231] width 97 height 102
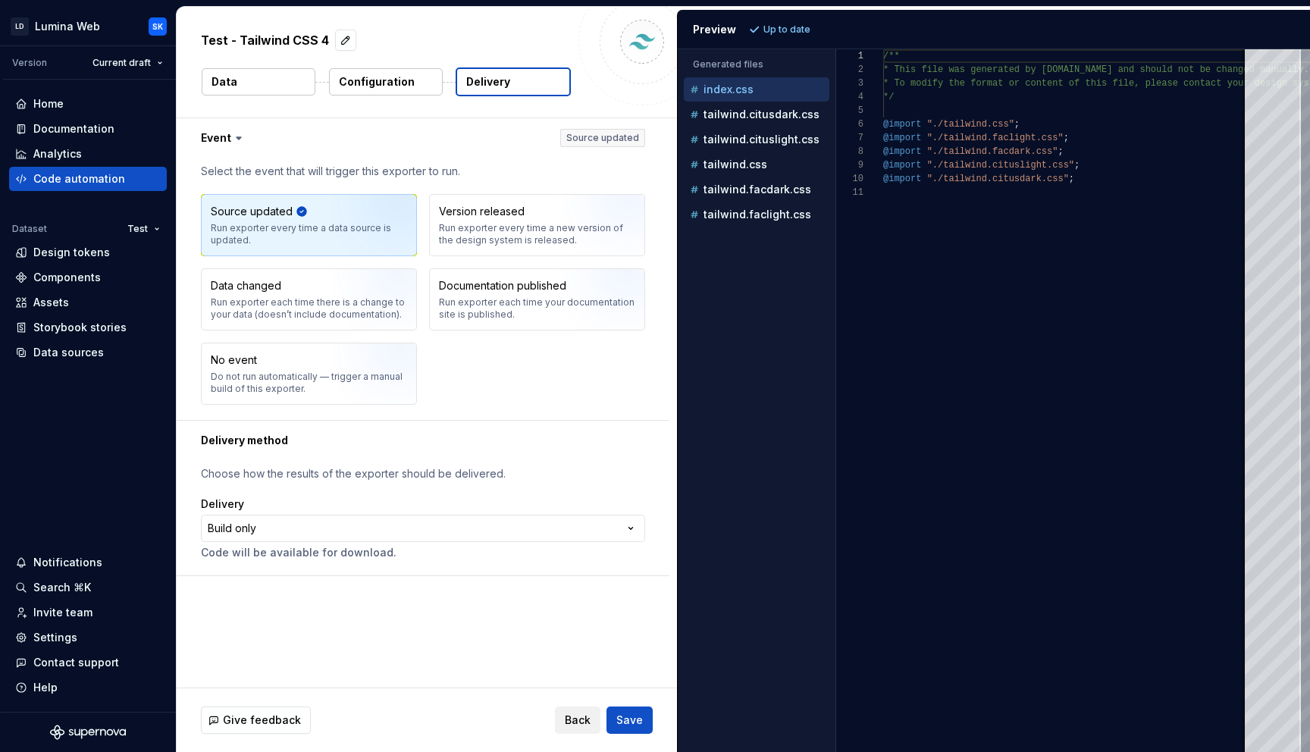
click at [496, 365] on div "Source updated Run exporter every time a data source is updated. Version releas…" at bounding box center [423, 299] width 444 height 211
click at [473, 530] on html "**********" at bounding box center [655, 376] width 1310 height 752
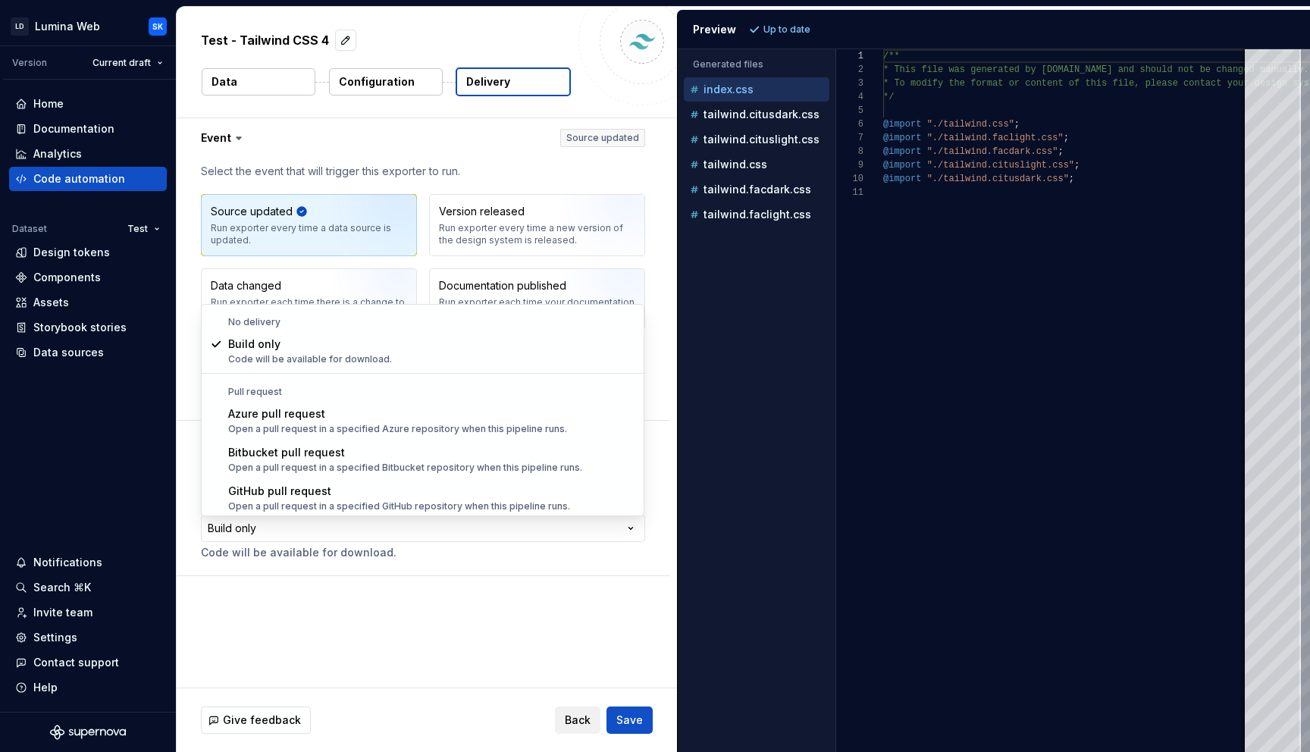
click at [450, 556] on html "**********" at bounding box center [655, 376] width 1310 height 752
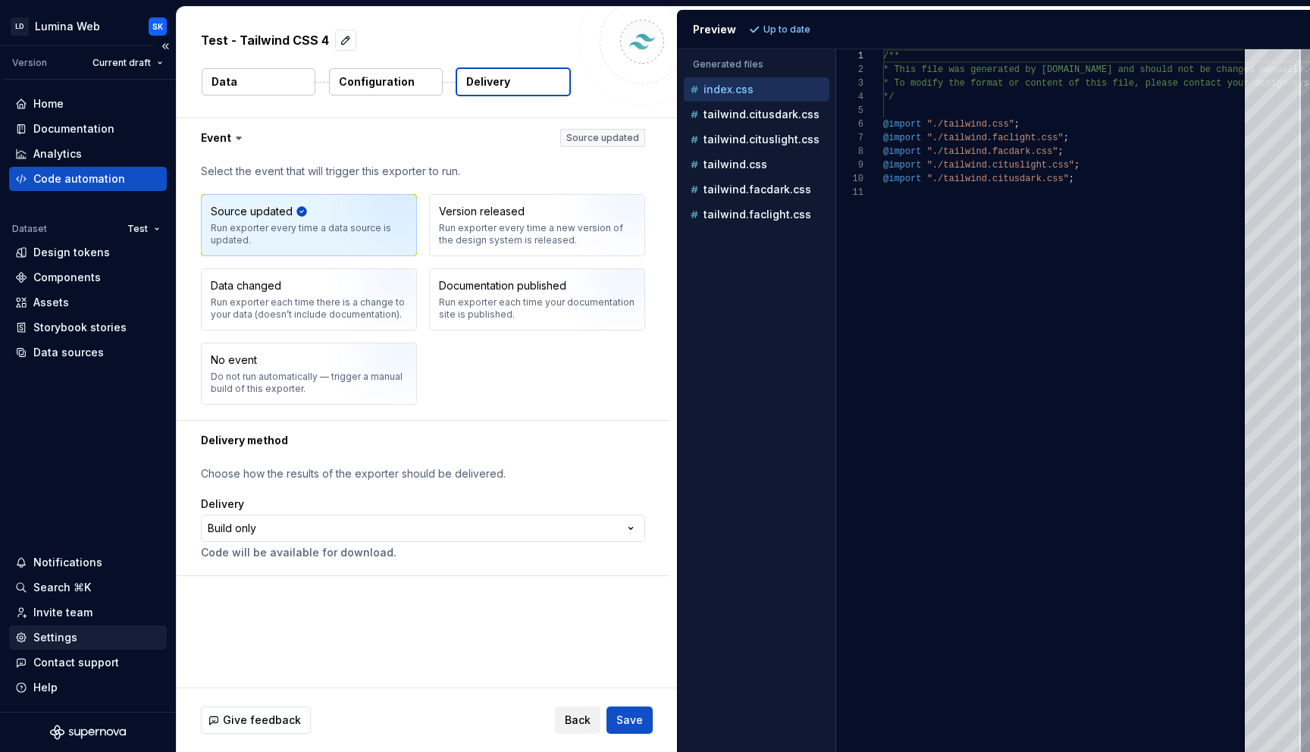
click at [93, 637] on div "Settings" at bounding box center [88, 637] width 146 height 15
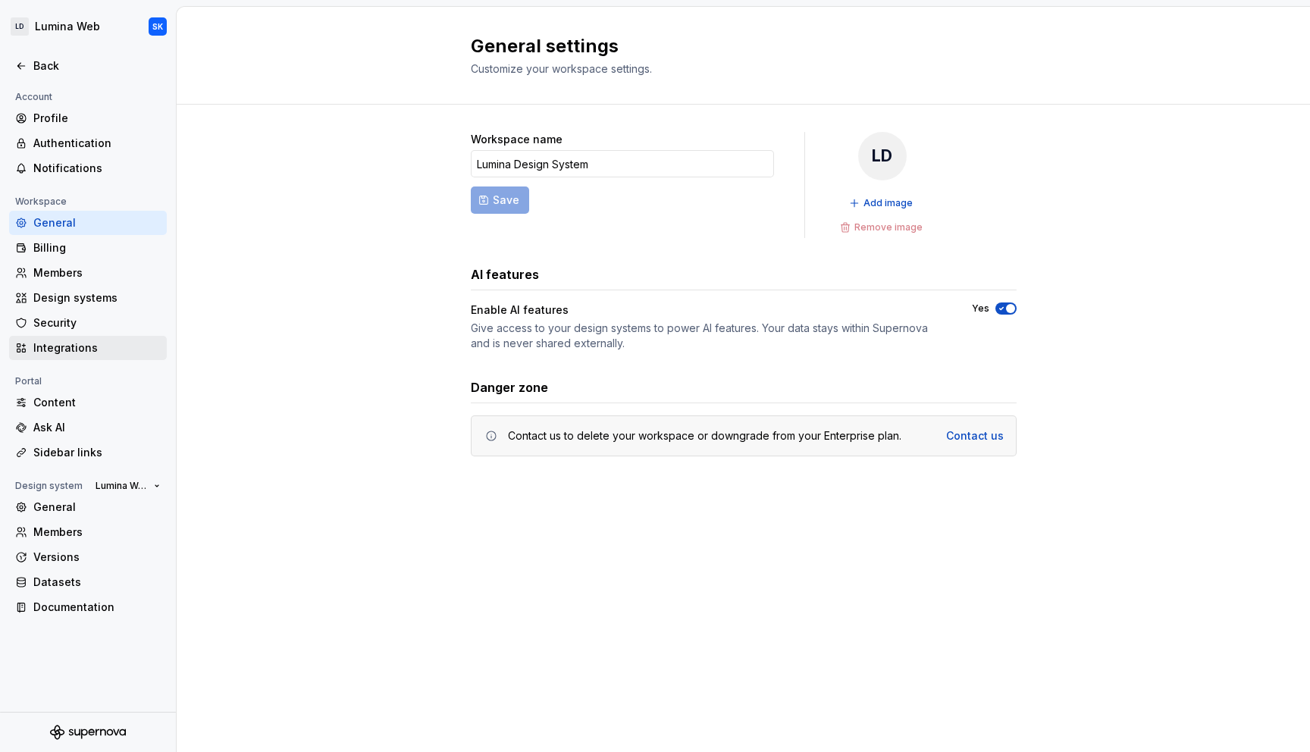
click at [98, 353] on div "Integrations" at bounding box center [96, 347] width 127 height 15
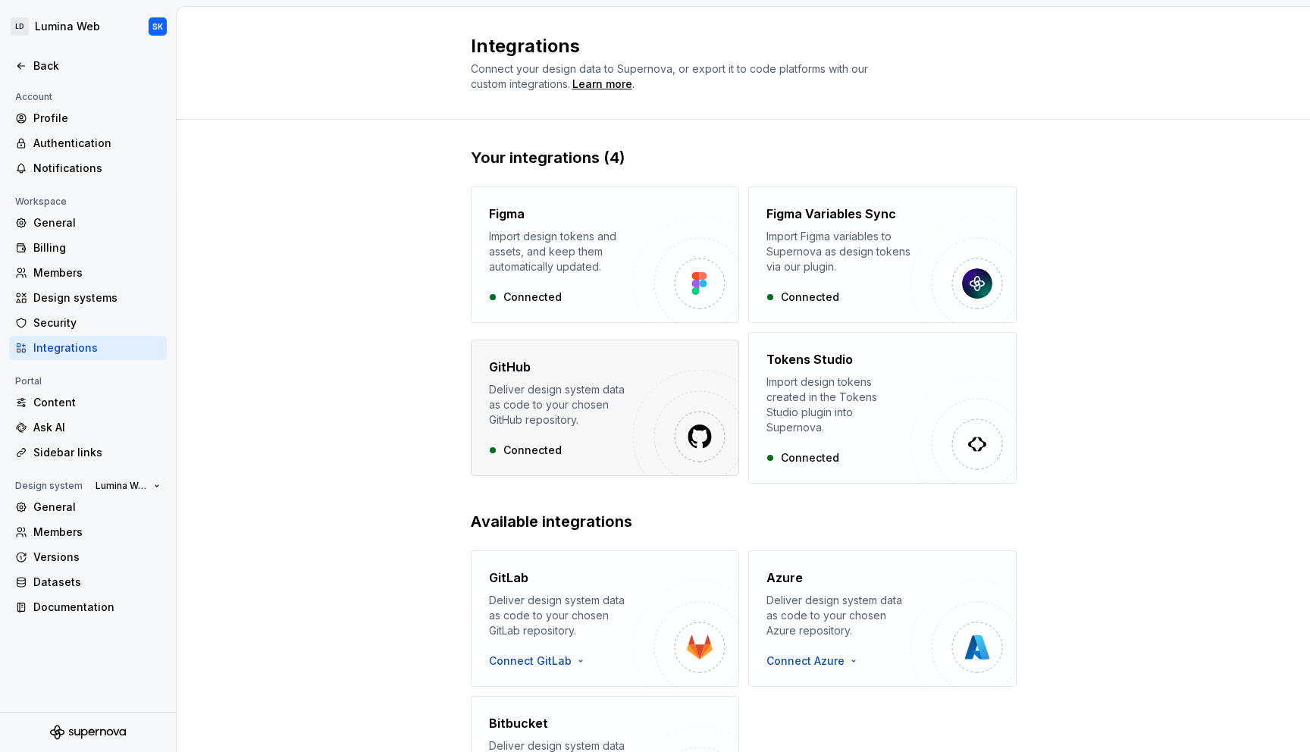
click at [587, 368] on div "GitHub Deliver design system data as code to your chosen GitHub repository." at bounding box center [561, 393] width 144 height 70
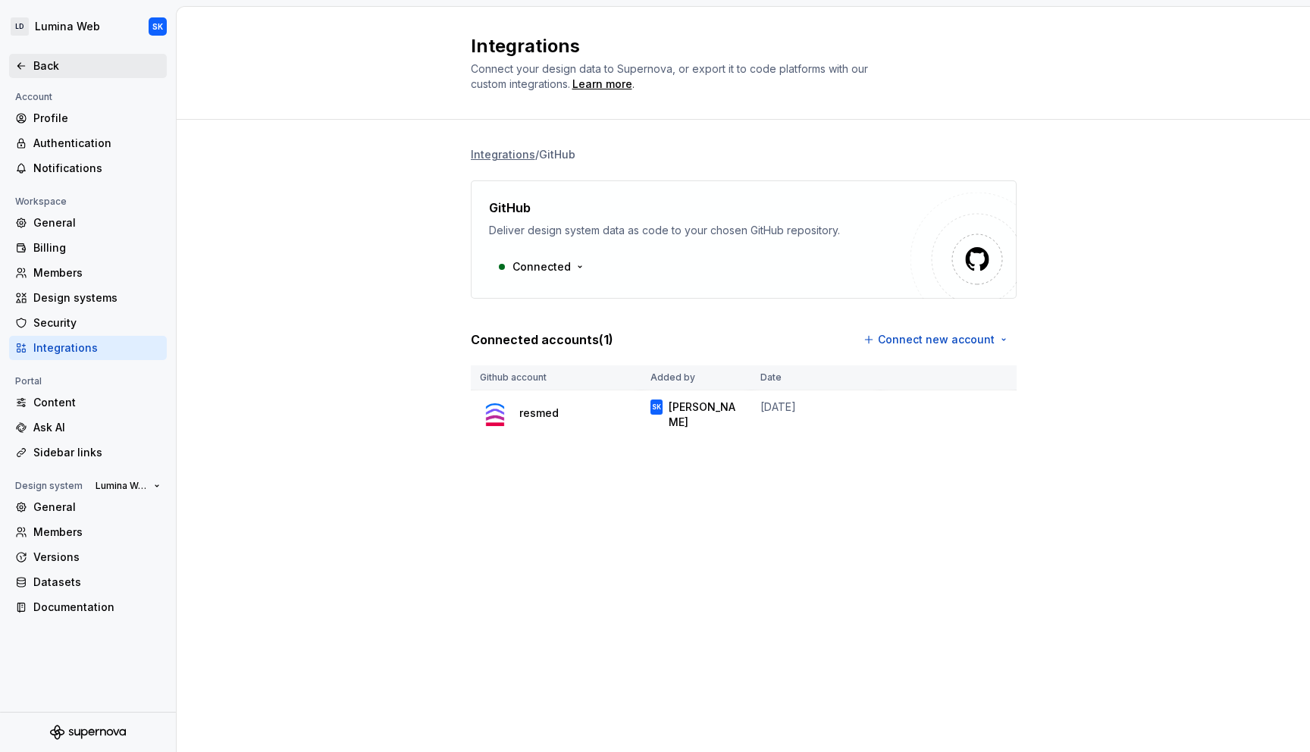
click at [52, 64] on div "Back" at bounding box center [96, 65] width 127 height 15
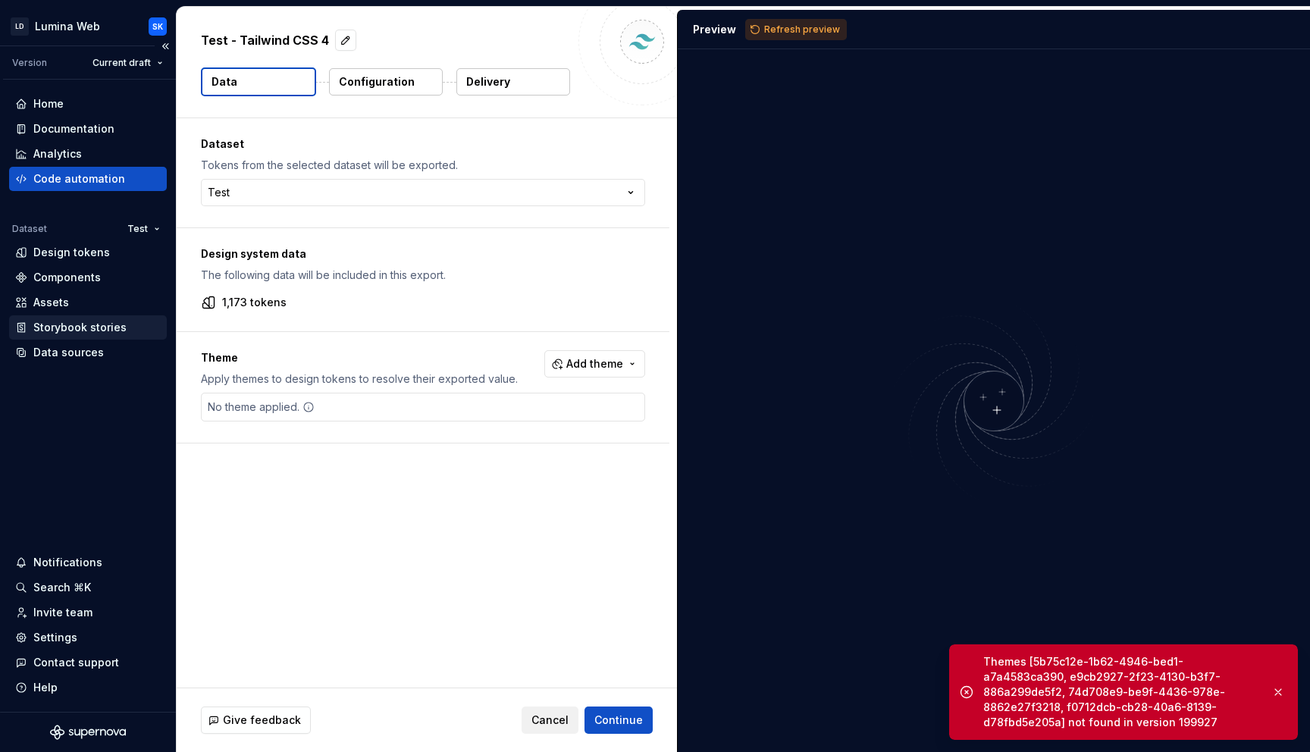
click at [89, 318] on div "Storybook stories" at bounding box center [88, 327] width 158 height 24
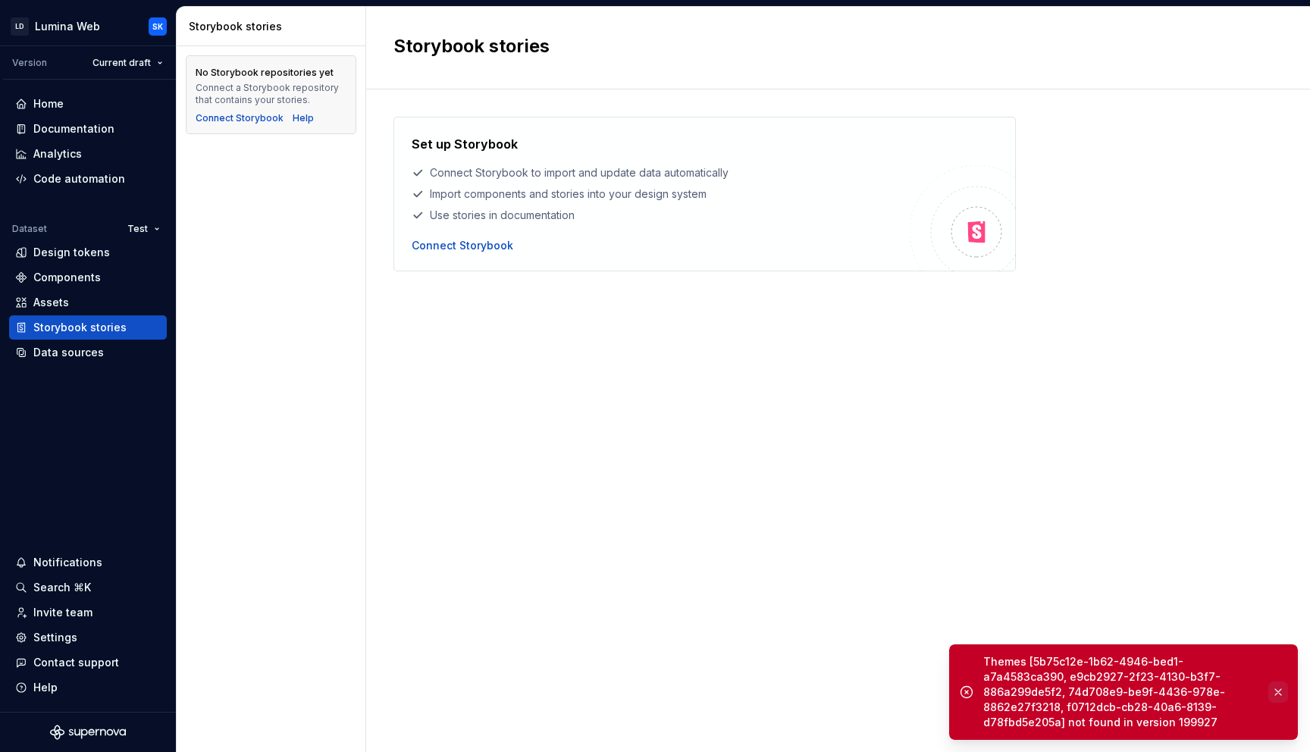
click at [1276, 687] on button "button" at bounding box center [1278, 691] width 20 height 21
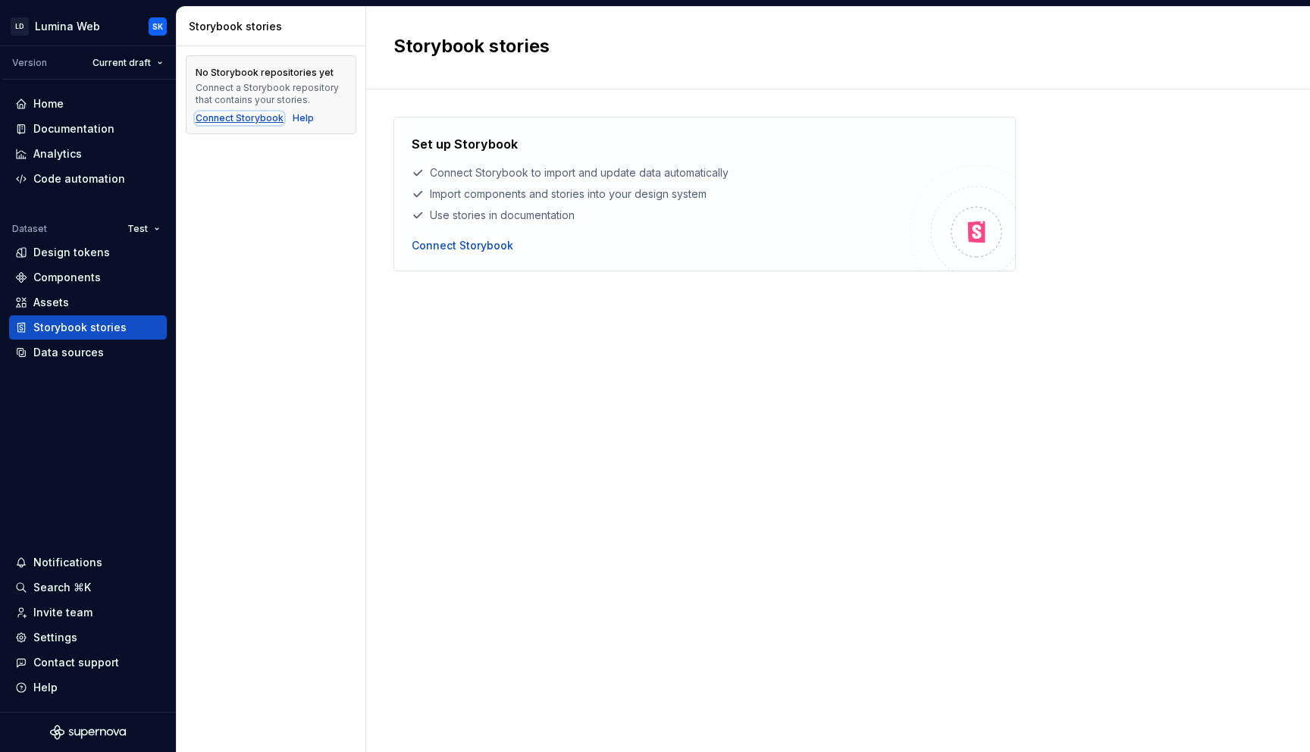
click at [253, 117] on div "Connect Storybook" at bounding box center [240, 118] width 88 height 12
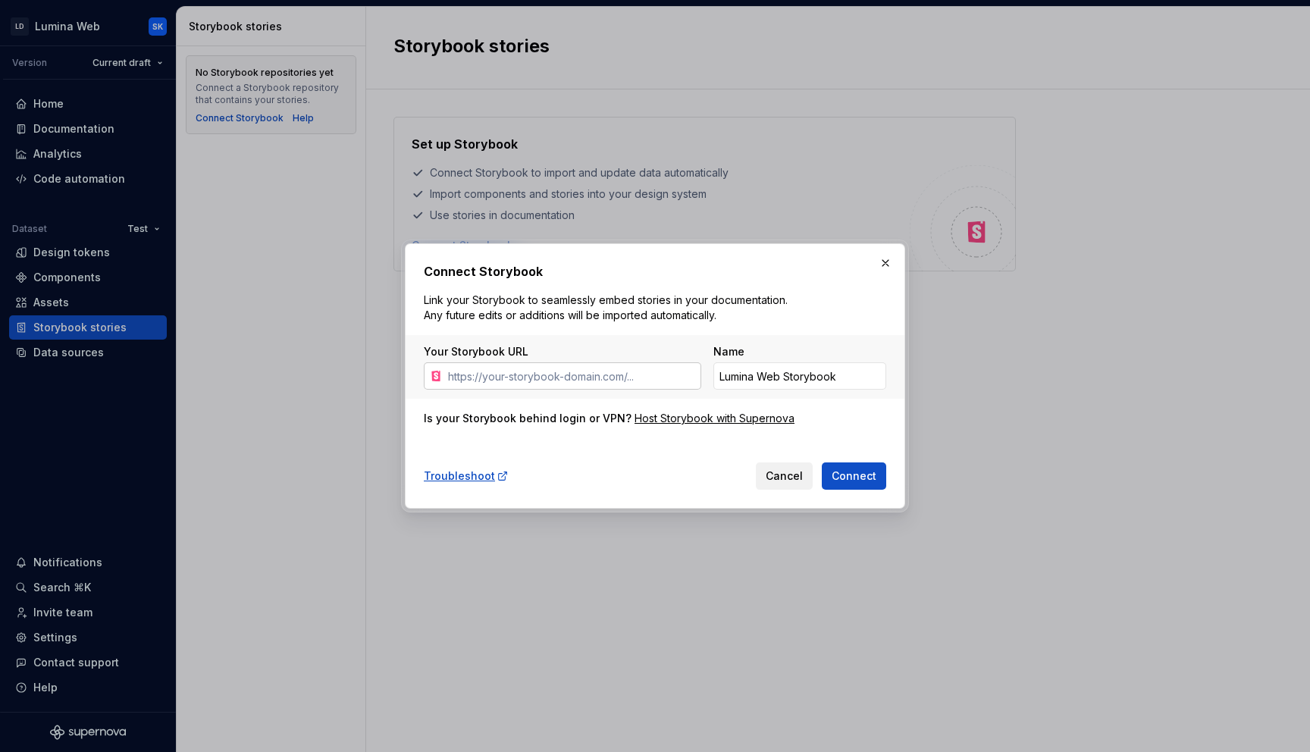
drag, startPoint x: 470, startPoint y: 377, endPoint x: 533, endPoint y: 377, distance: 62.9
click at [533, 377] on input "Your Storybook URL" at bounding box center [571, 375] width 259 height 27
paste input "https://lds-storybook.saas-sltc-sandbox-dev.dht.live/?path=/docs/introduction--…"
type input "https://lds-storybook.saas-sltc-sandbox-dev.dht.live/?path=/docs/introduction--…"
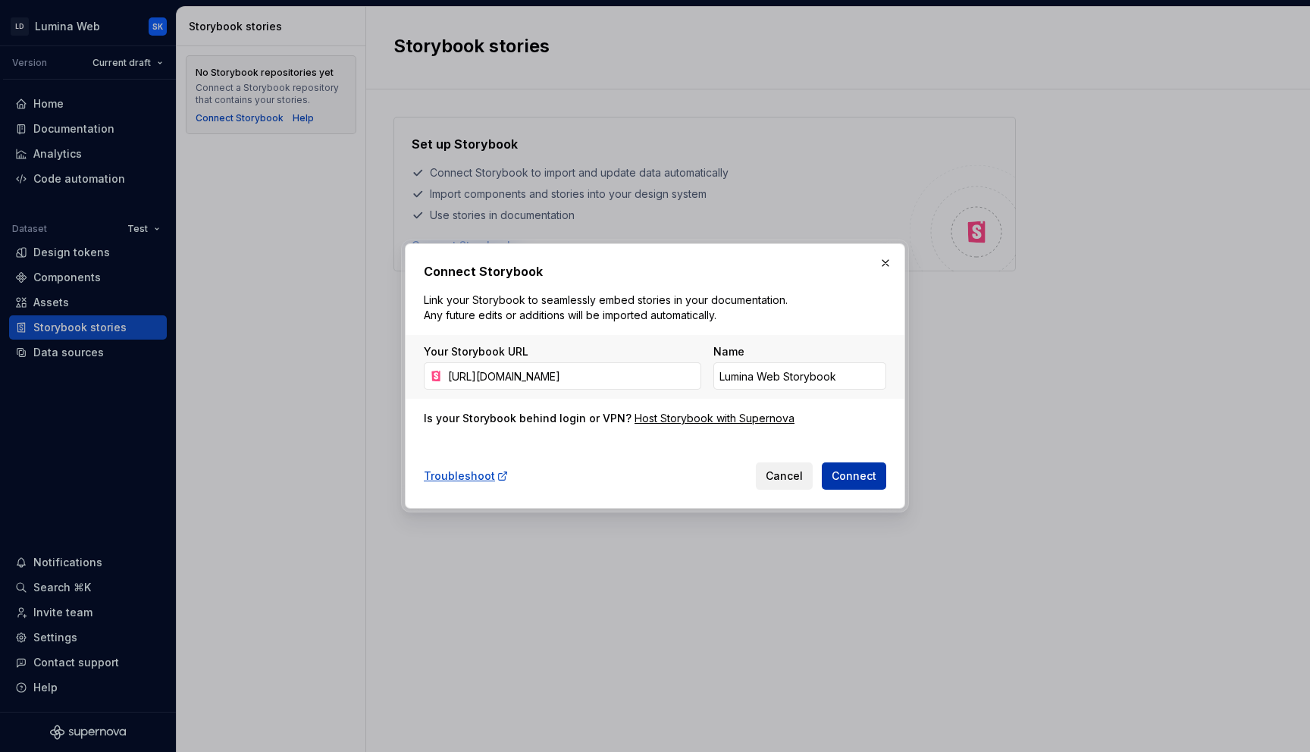
click at [860, 468] on span "Connect" at bounding box center [853, 475] width 45 height 15
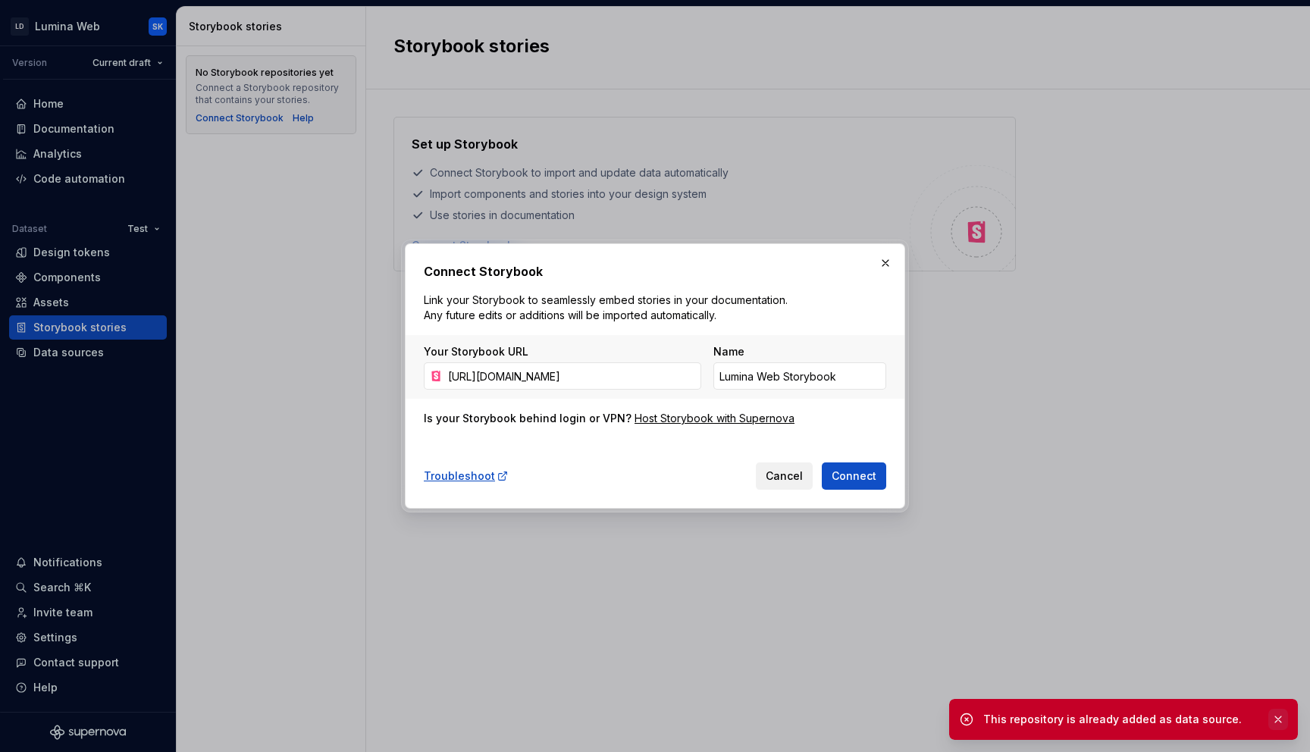
click at [1275, 722] on button "button" at bounding box center [1278, 719] width 20 height 21
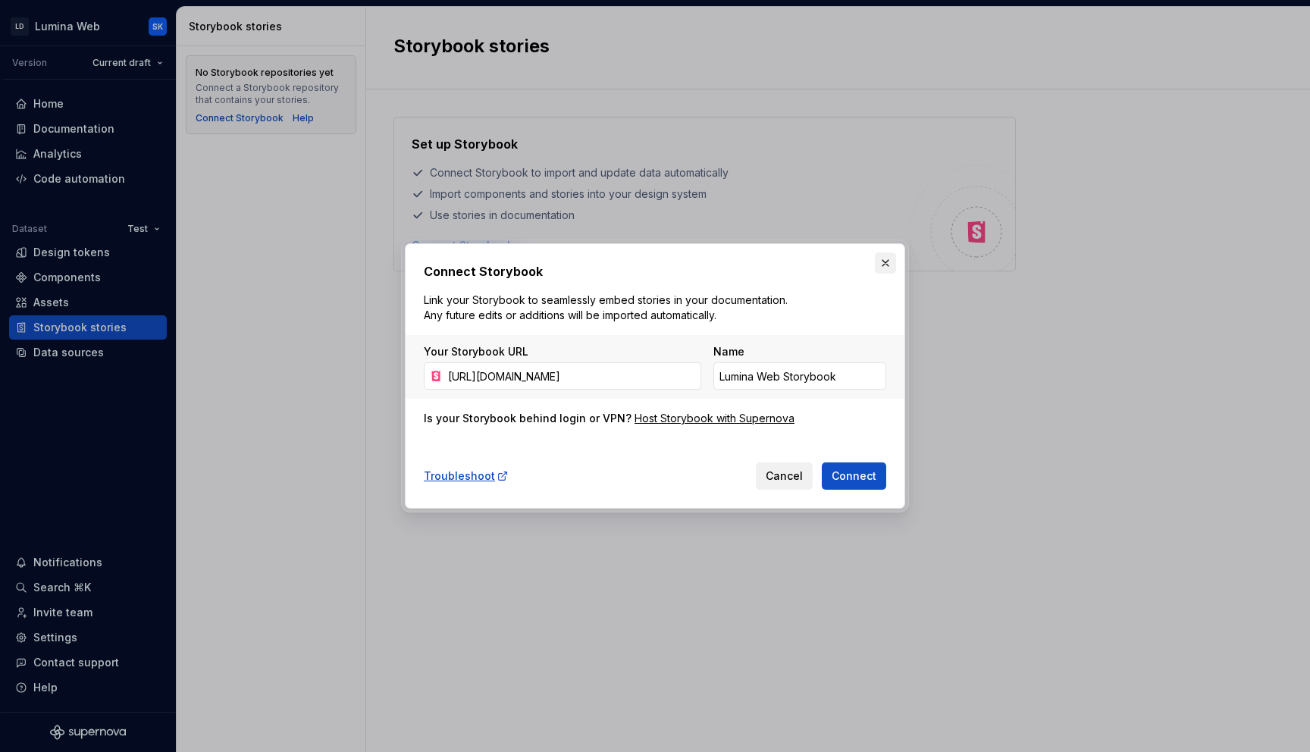
click at [882, 259] on button "button" at bounding box center [885, 262] width 21 height 21
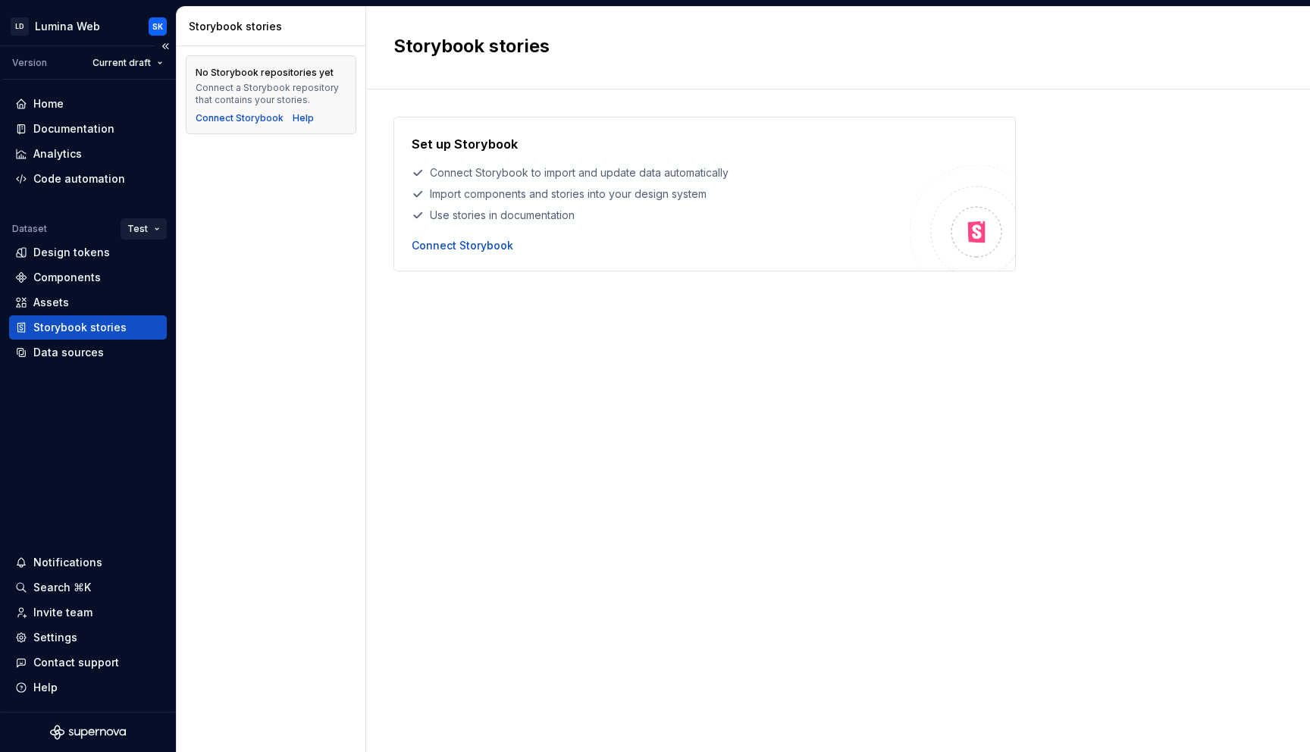
click at [142, 226] on html "LD Lumina Web SK Version Current draft Home Documentation Analytics Code automa…" at bounding box center [655, 376] width 1310 height 752
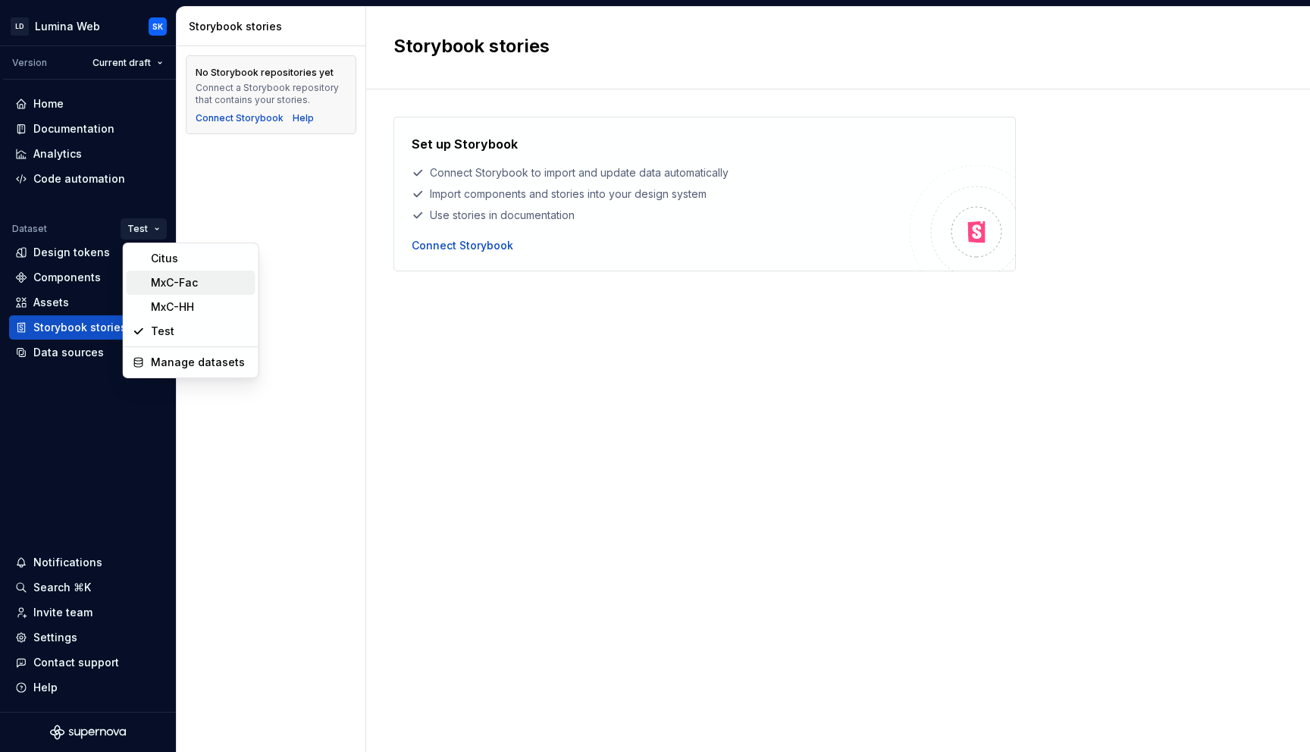
click at [174, 280] on div "MxC-Fac" at bounding box center [200, 282] width 99 height 15
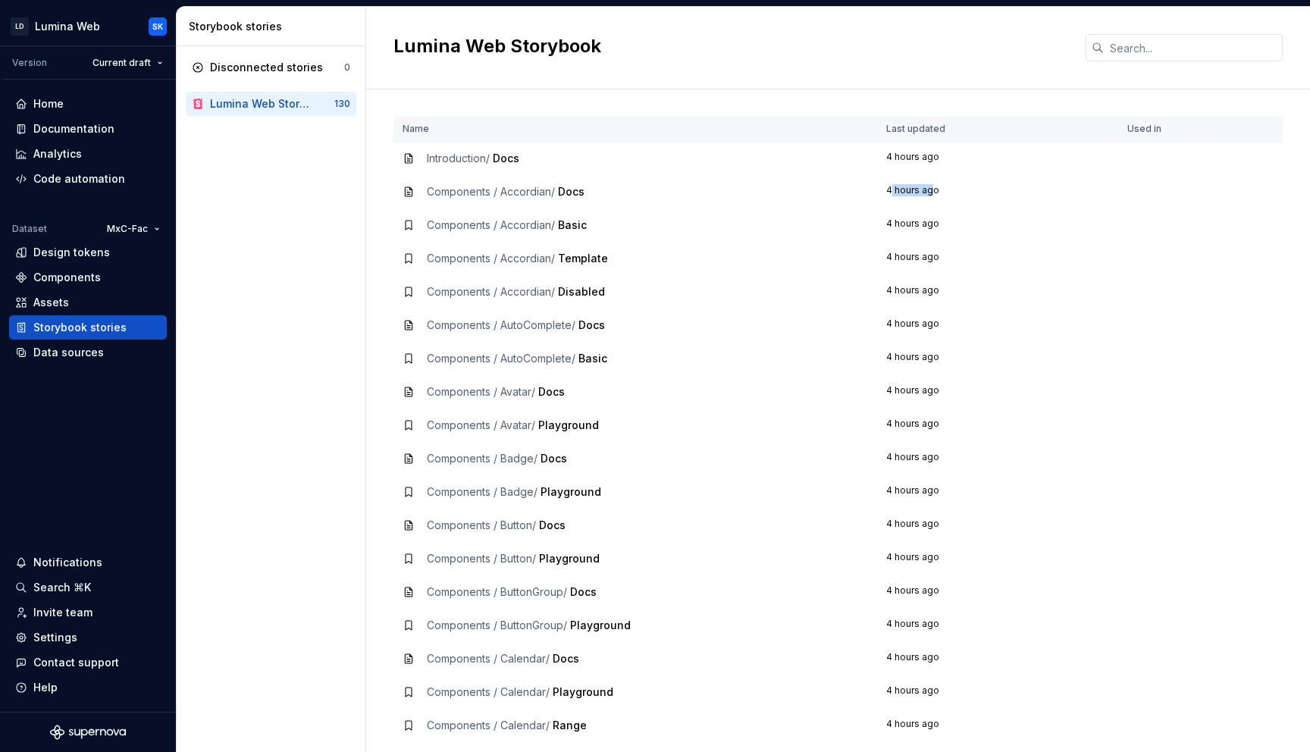
drag, startPoint x: 887, startPoint y: 191, endPoint x: 931, endPoint y: 189, distance: 44.8
click at [930, 189] on td "4 hours ago" at bounding box center [997, 191] width 241 height 33
click at [937, 191] on td "4 hours ago" at bounding box center [997, 191] width 241 height 33
click at [92, 638] on div "Settings" at bounding box center [88, 637] width 146 height 15
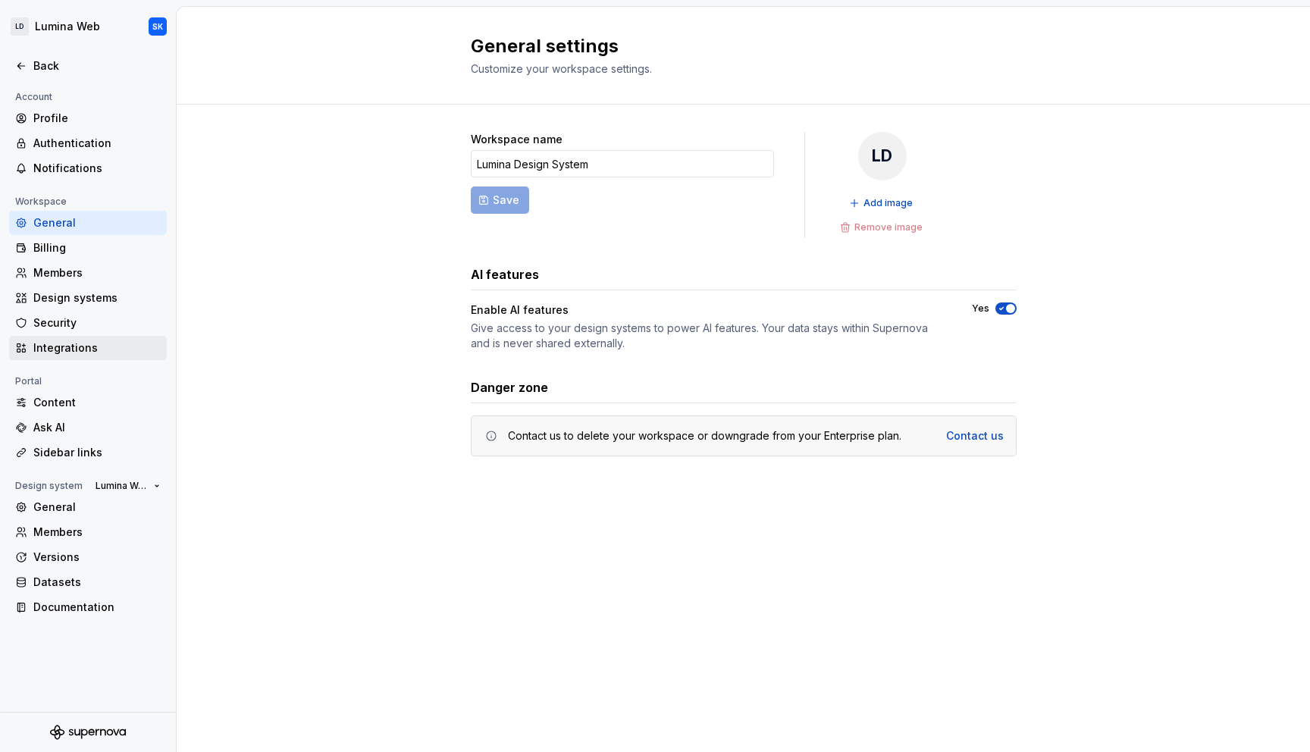
click at [95, 349] on div "Integrations" at bounding box center [96, 347] width 127 height 15
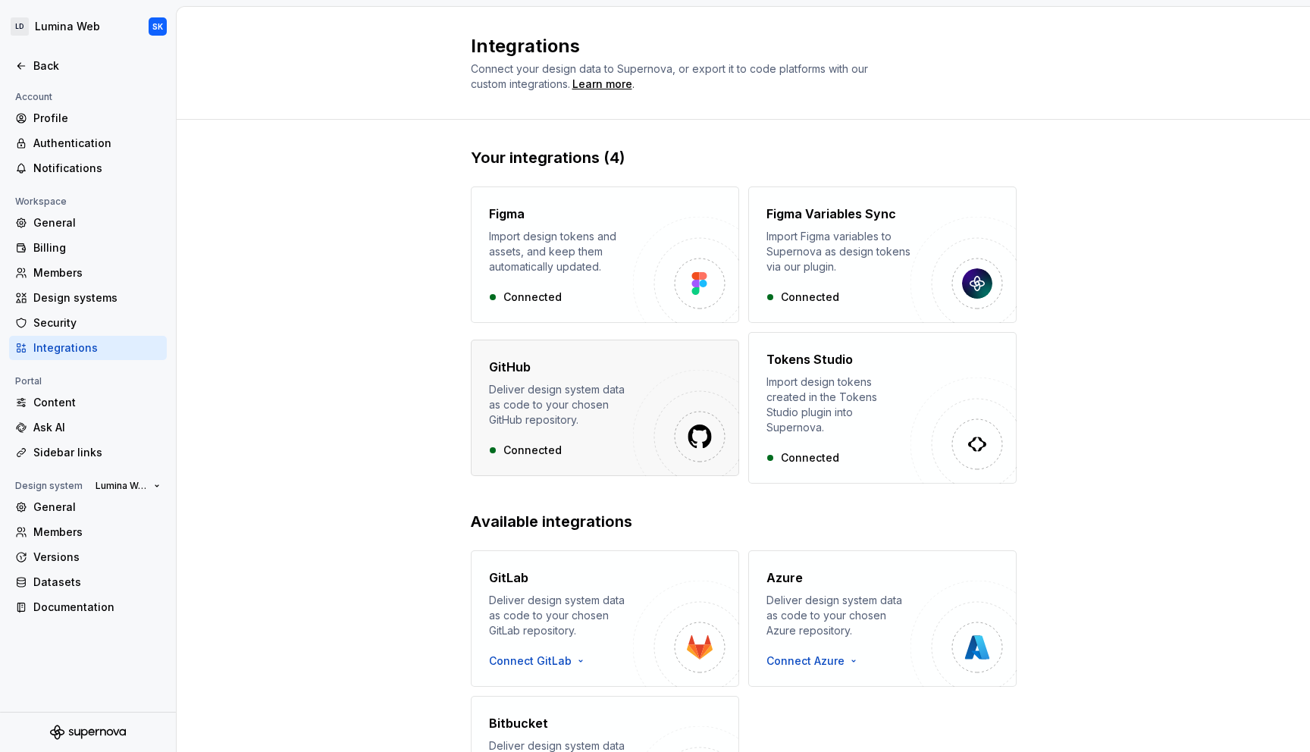
click at [610, 396] on div "Deliver design system data as code to your chosen GitHub repository." at bounding box center [561, 404] width 144 height 45
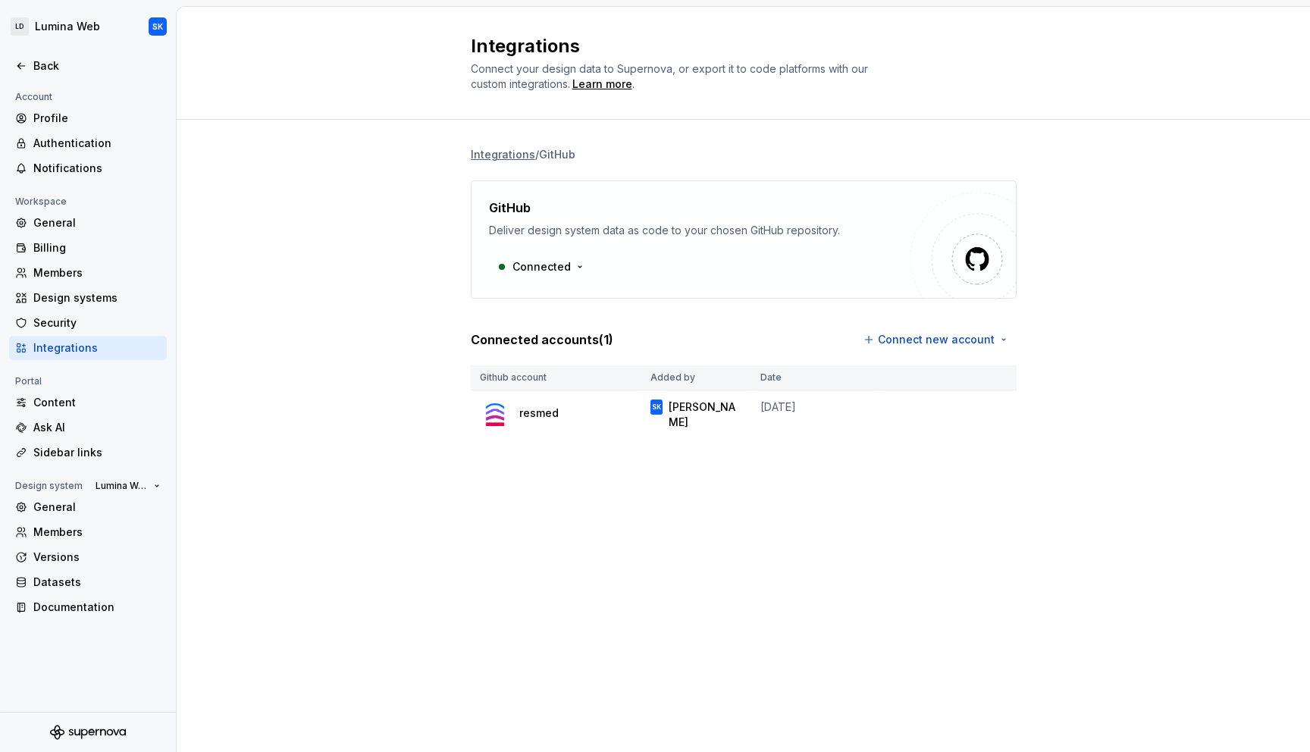
click at [566, 262] on html "LD Lumina Web SK Back Account Profile Authentication Notifications Workspace Ge…" at bounding box center [655, 376] width 1310 height 752
click at [731, 277] on html "LD Lumina Web SK Back Account Profile Authentication Notifications Workspace Ge…" at bounding box center [655, 376] width 1310 height 752
click at [991, 408] on html "LD Lumina Web SK Back Account Profile Authentication Notifications Workspace Ge…" at bounding box center [655, 376] width 1310 height 752
click at [1010, 443] on div "Edit connection" at bounding box center [1060, 442] width 105 height 15
click at [997, 409] on html "LD Lumina Web SK Back Account Profile Authentication Notifications Workspace Ge…" at bounding box center [655, 376] width 1310 height 752
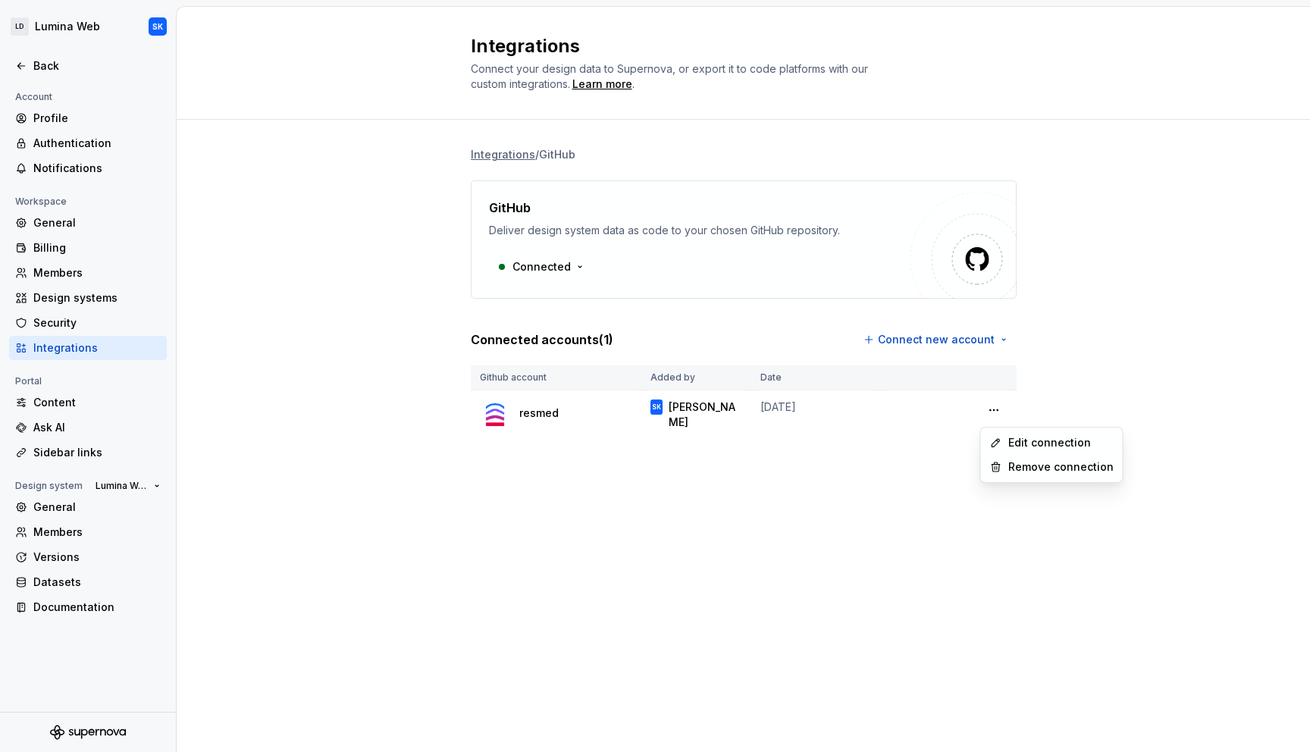
click at [722, 324] on html "LD Lumina Web SK Back Account Profile Authentication Notifications Workspace Ge…" at bounding box center [655, 376] width 1310 height 752
click at [553, 271] on html "LD Lumina Web SK Back Account Profile Authentication Notifications Workspace Ge…" at bounding box center [655, 376] width 1310 height 752
click at [818, 318] on html "LD Lumina Web SK Back Account Profile Authentication Notifications Workspace Ge…" at bounding box center [655, 376] width 1310 height 752
drag, startPoint x: 544, startPoint y: 378, endPoint x: 481, endPoint y: 383, distance: 63.1
click at [481, 383] on th "Github account" at bounding box center [556, 377] width 171 height 25
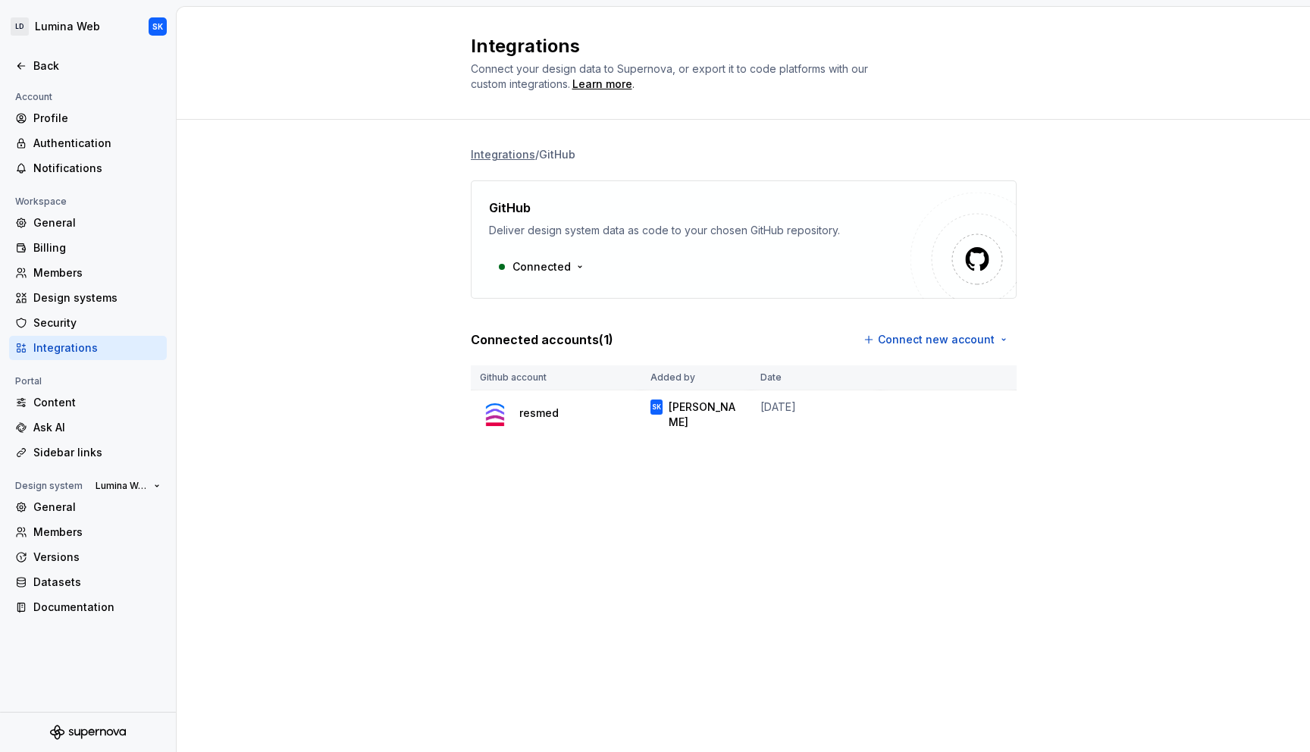
click at [482, 380] on th "Github account" at bounding box center [556, 377] width 171 height 25
drag, startPoint x: 485, startPoint y: 378, endPoint x: 554, endPoint y: 379, distance: 69.0
click at [553, 378] on th "Github account" at bounding box center [556, 377] width 171 height 25
click at [560, 381] on th "Github account" at bounding box center [556, 377] width 171 height 25
drag, startPoint x: 550, startPoint y: 378, endPoint x: 476, endPoint y: 380, distance: 74.3
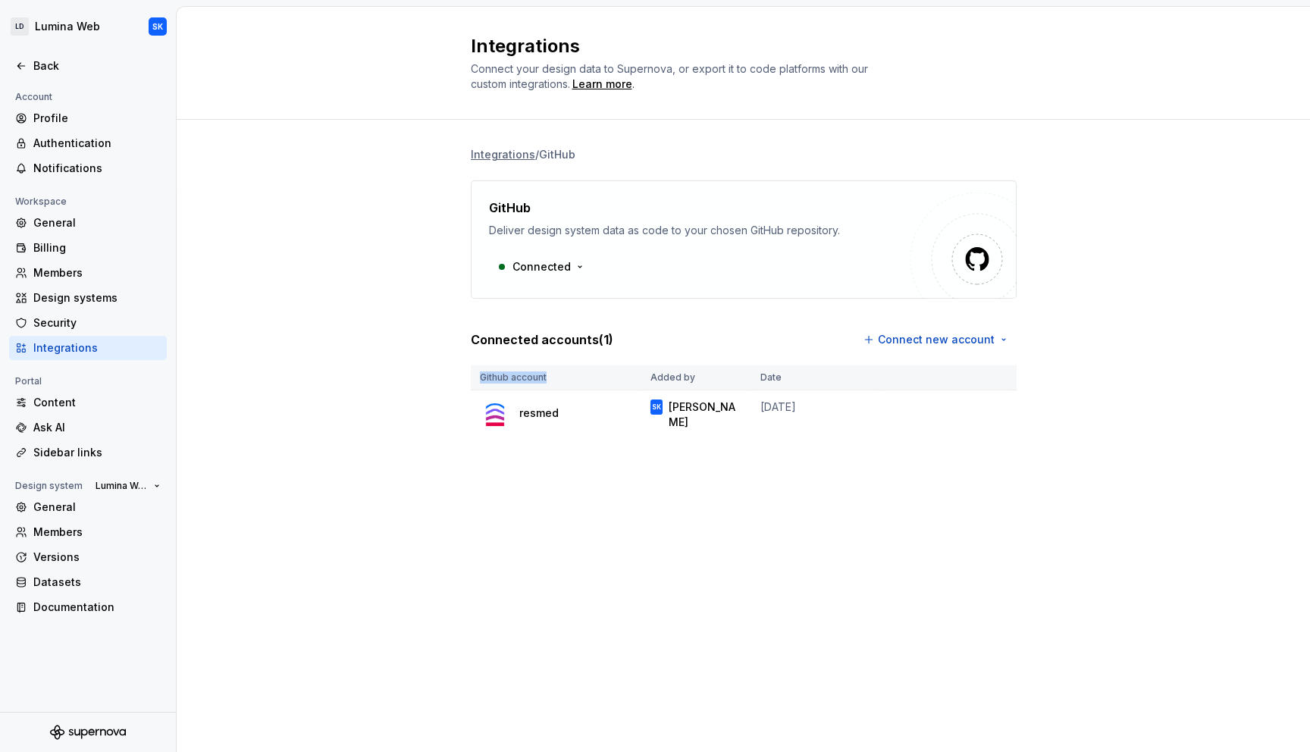
click at [476, 380] on th "Github account" at bounding box center [556, 377] width 171 height 25
click at [531, 375] on th "Github account" at bounding box center [556, 377] width 171 height 25
drag, startPoint x: 485, startPoint y: 207, endPoint x: 537, endPoint y: 204, distance: 52.4
click at [537, 204] on div "GitHub Deliver design system data as code to your chosen GitHub repository. Con…" at bounding box center [744, 239] width 546 height 118
click at [395, 351] on div "Integrations / GitHub GitHub Deliver design system data as code to your chosen …" at bounding box center [743, 308] width 1133 height 377
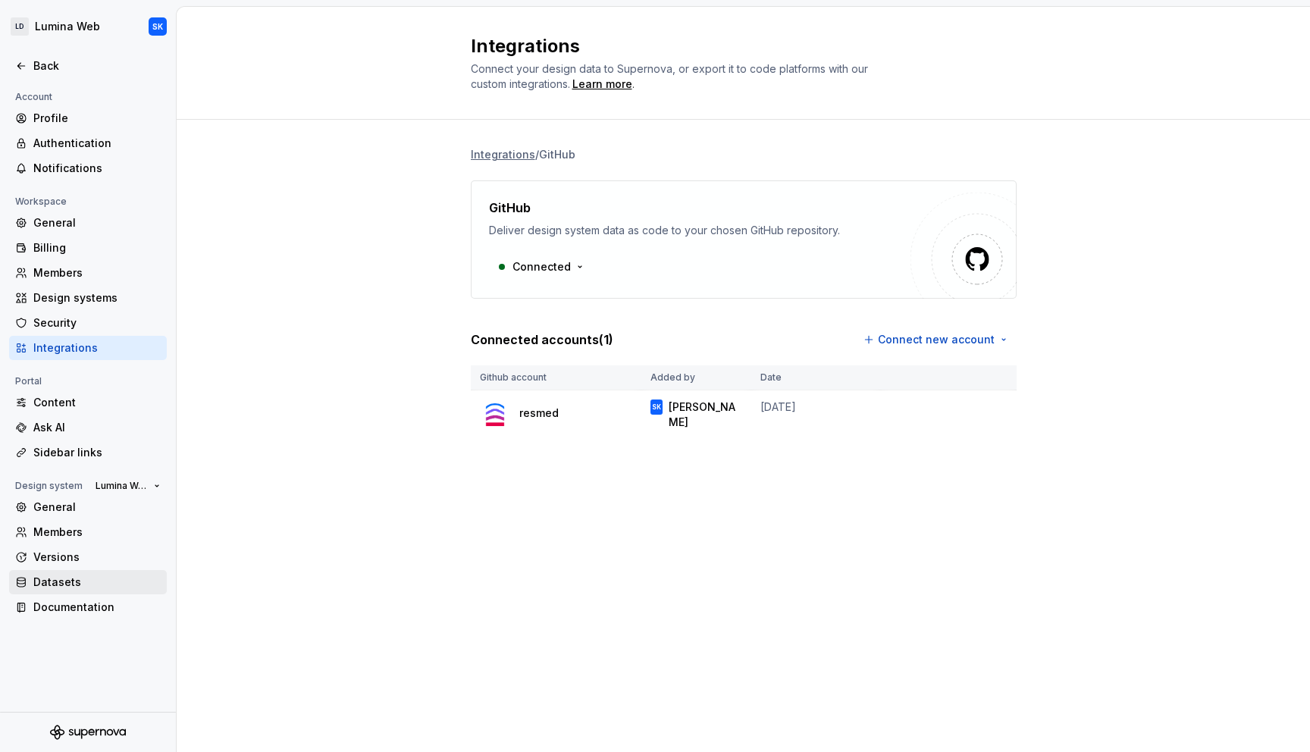
click at [123, 577] on div "Datasets" at bounding box center [96, 581] width 127 height 15
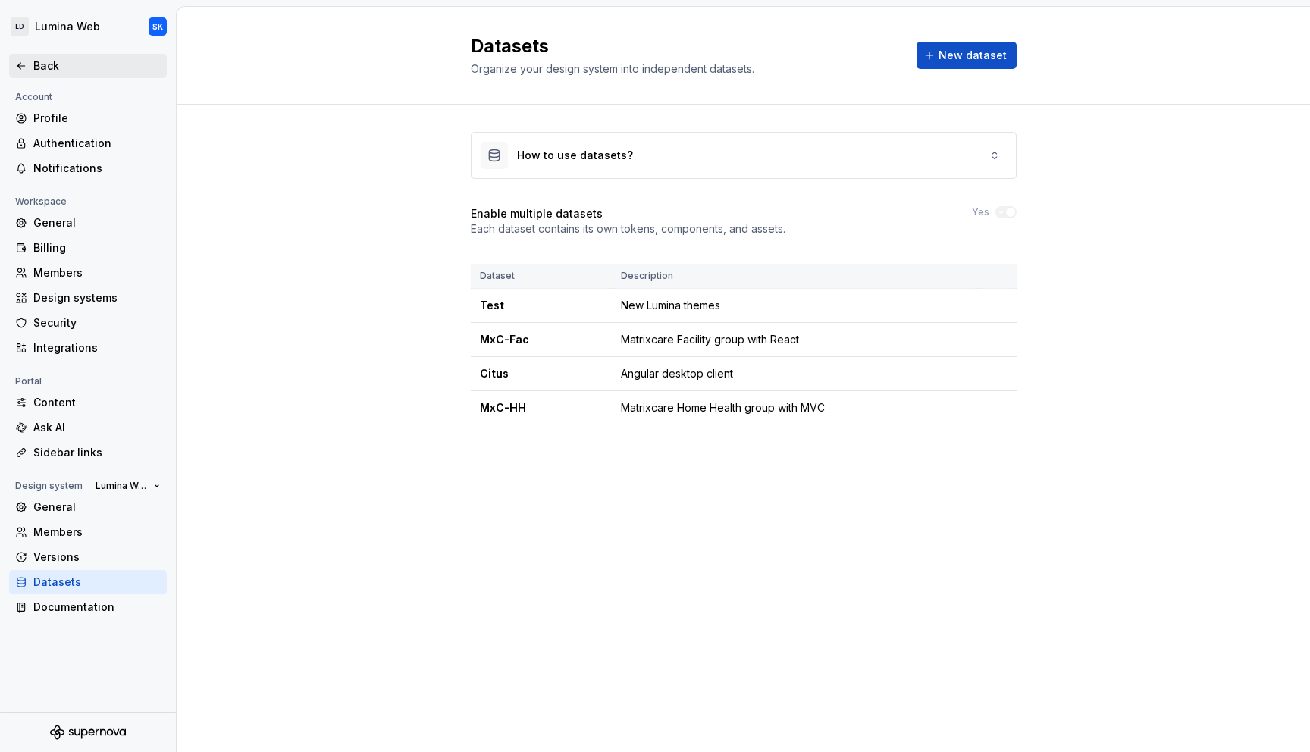
click at [77, 68] on div "Back" at bounding box center [96, 65] width 127 height 15
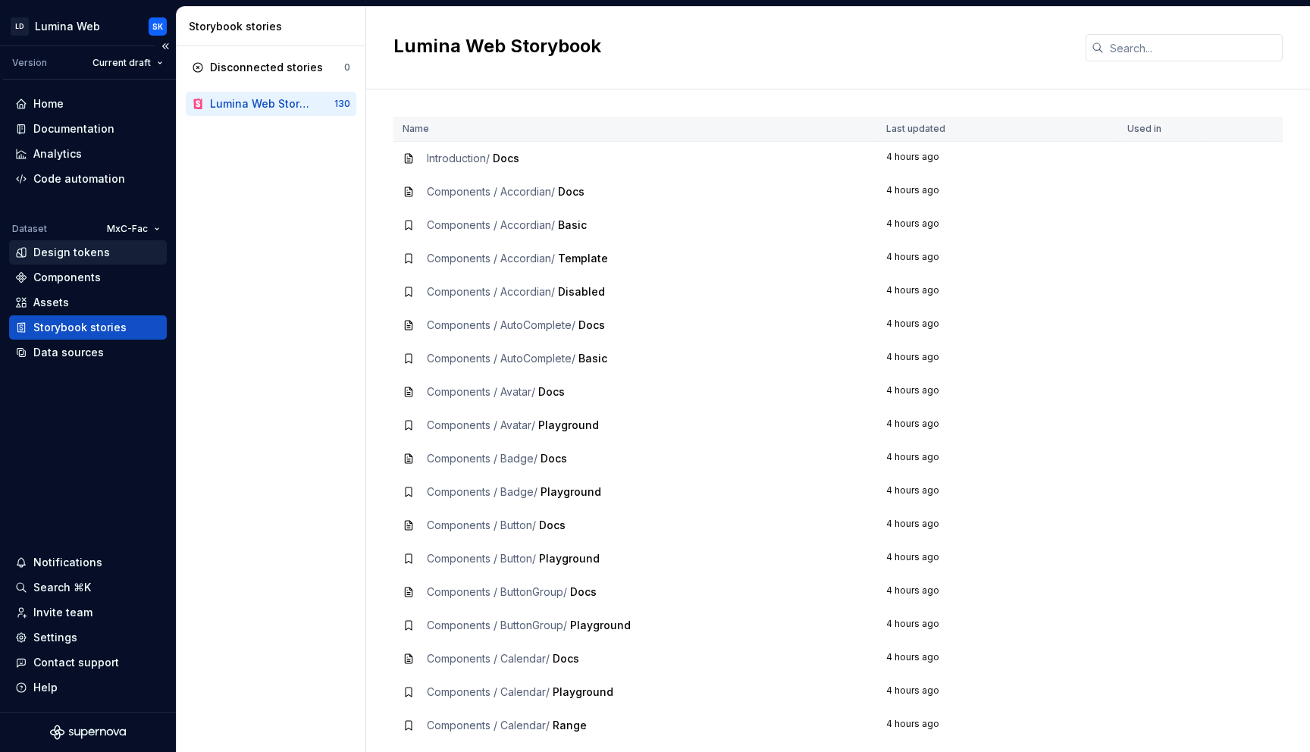
click at [114, 248] on div "Design tokens" at bounding box center [88, 252] width 146 height 15
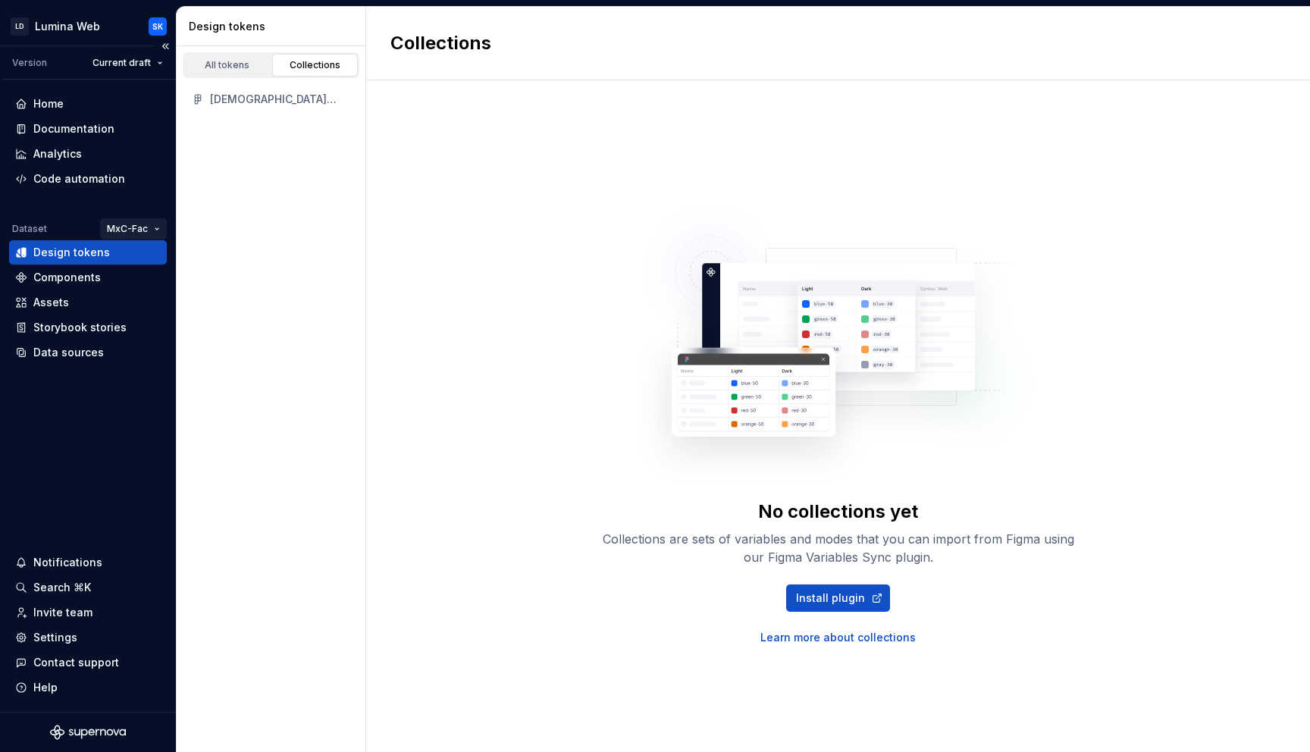
click at [155, 224] on html "LD Lumina Web SK Version Current draft Home Documentation Analytics Code automa…" at bounding box center [655, 376] width 1310 height 752
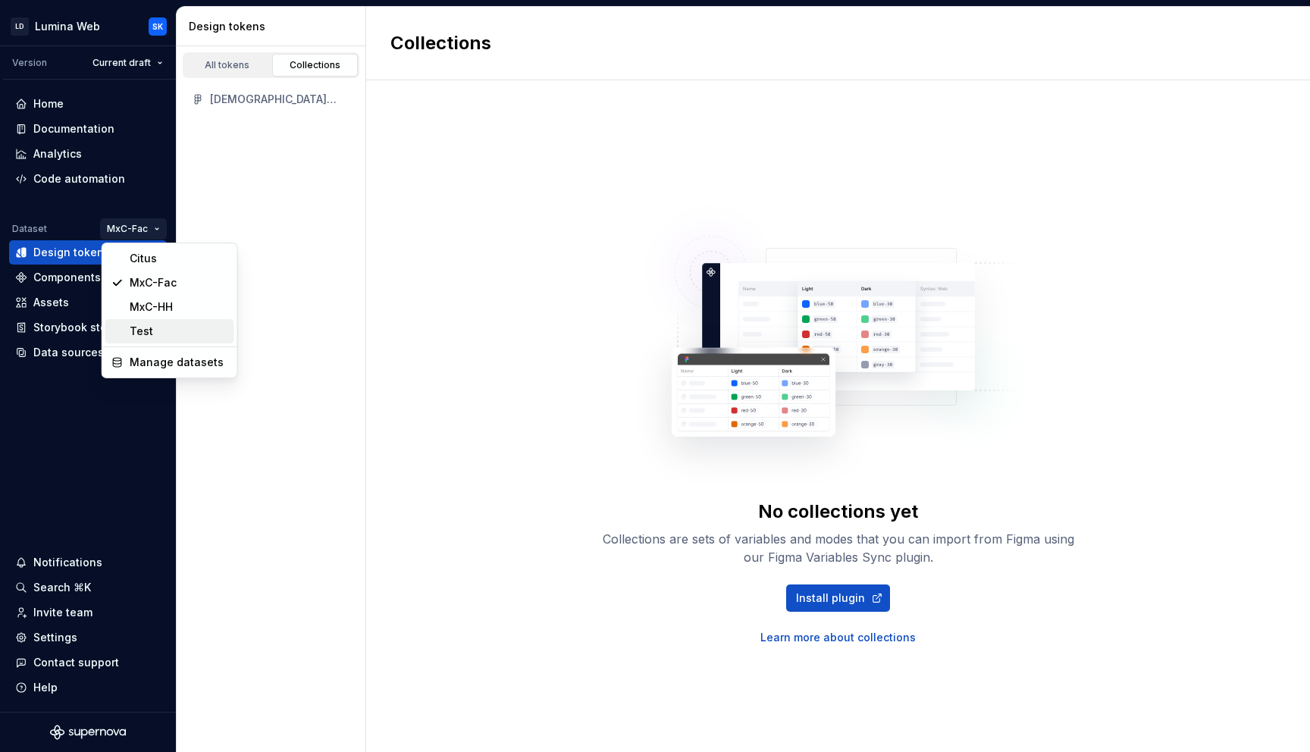
click at [165, 333] on div "Test" at bounding box center [179, 331] width 99 height 15
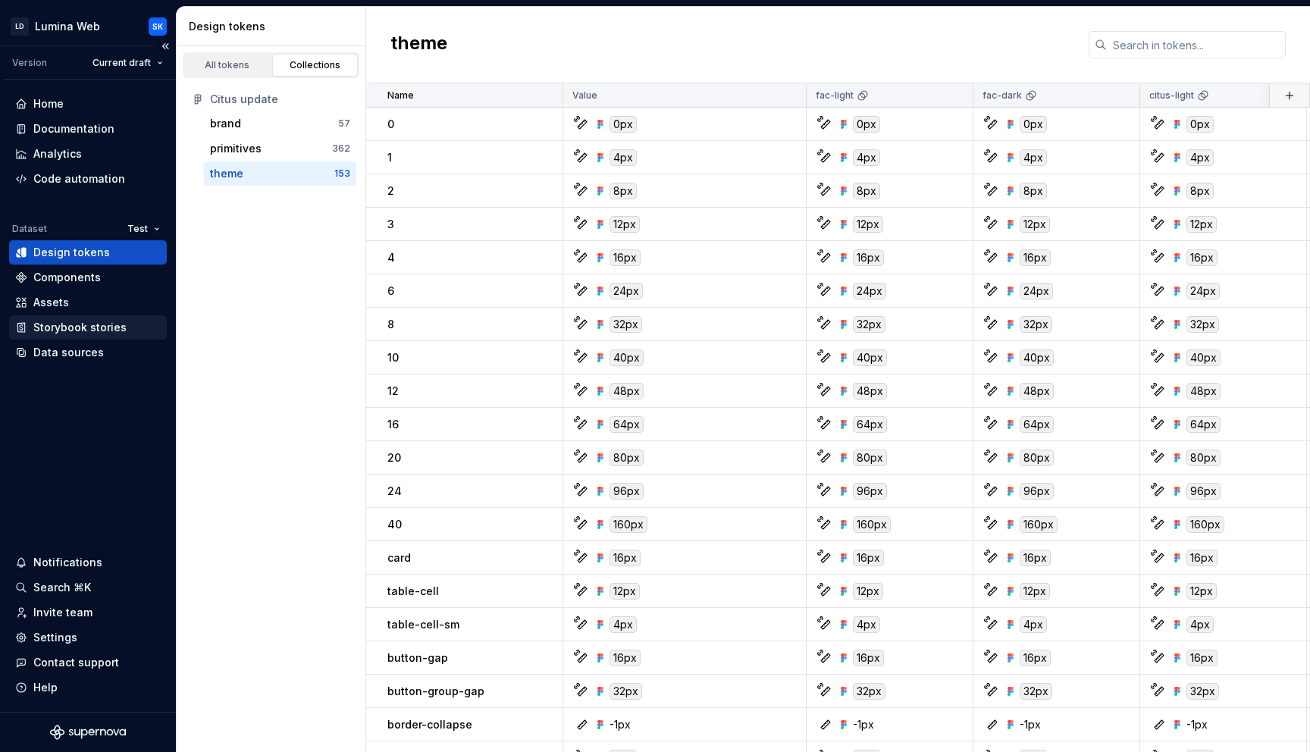
click at [84, 330] on div "Storybook stories" at bounding box center [79, 327] width 93 height 15
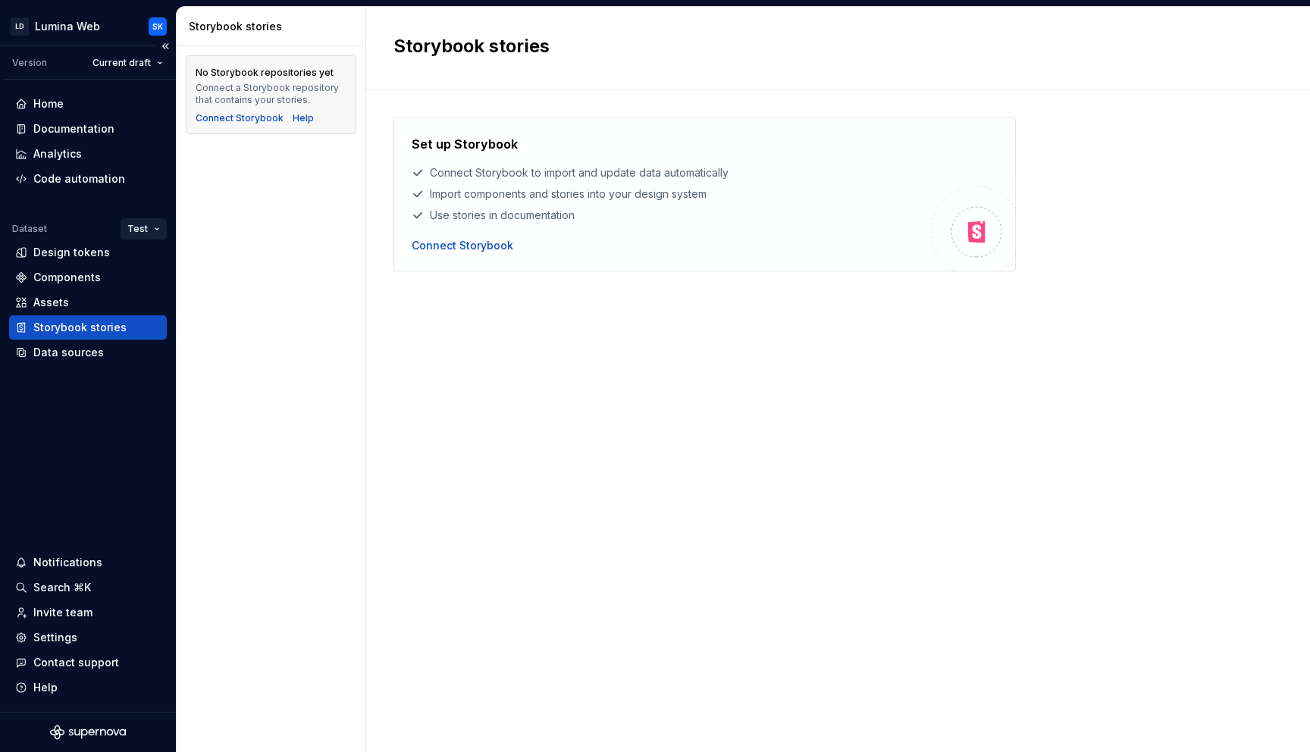
click at [149, 227] on html "LD Lumina Web SK Version Current draft Home Documentation Analytics Code automa…" at bounding box center [655, 376] width 1310 height 752
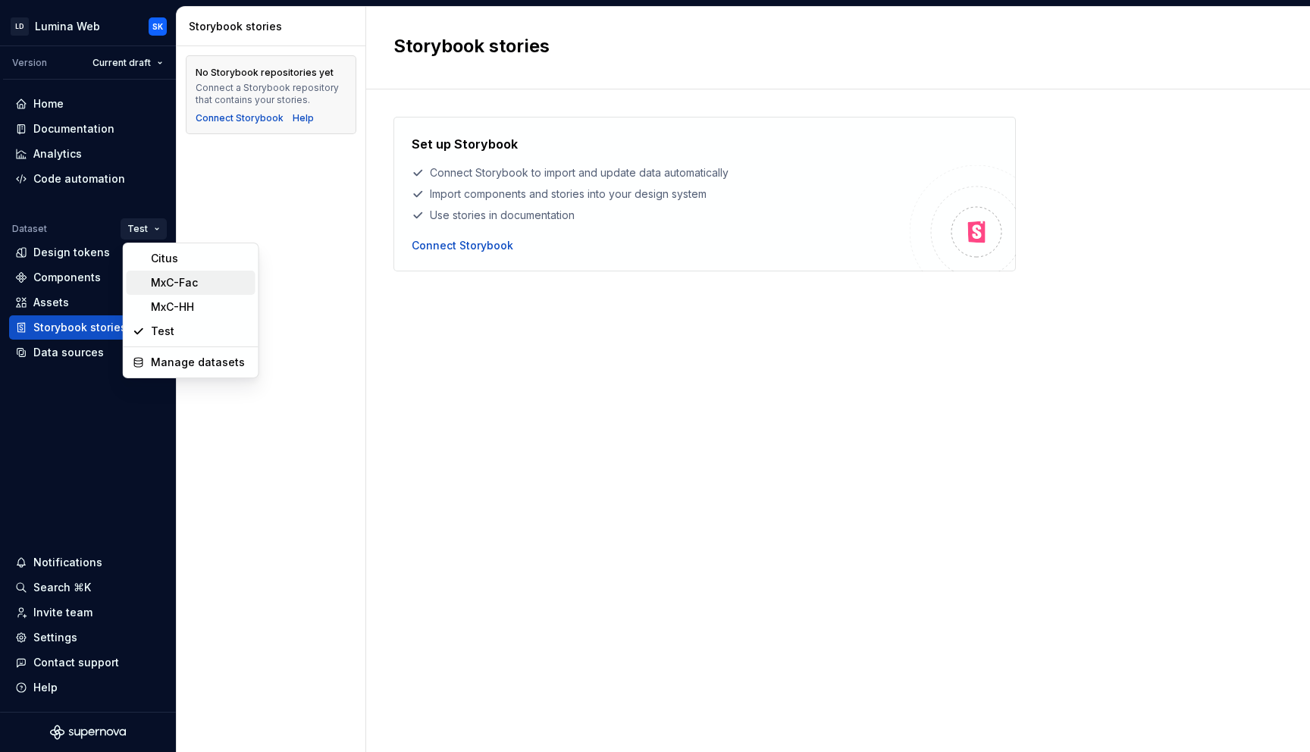
click at [203, 290] on div "MxC-Fac" at bounding box center [200, 282] width 99 height 15
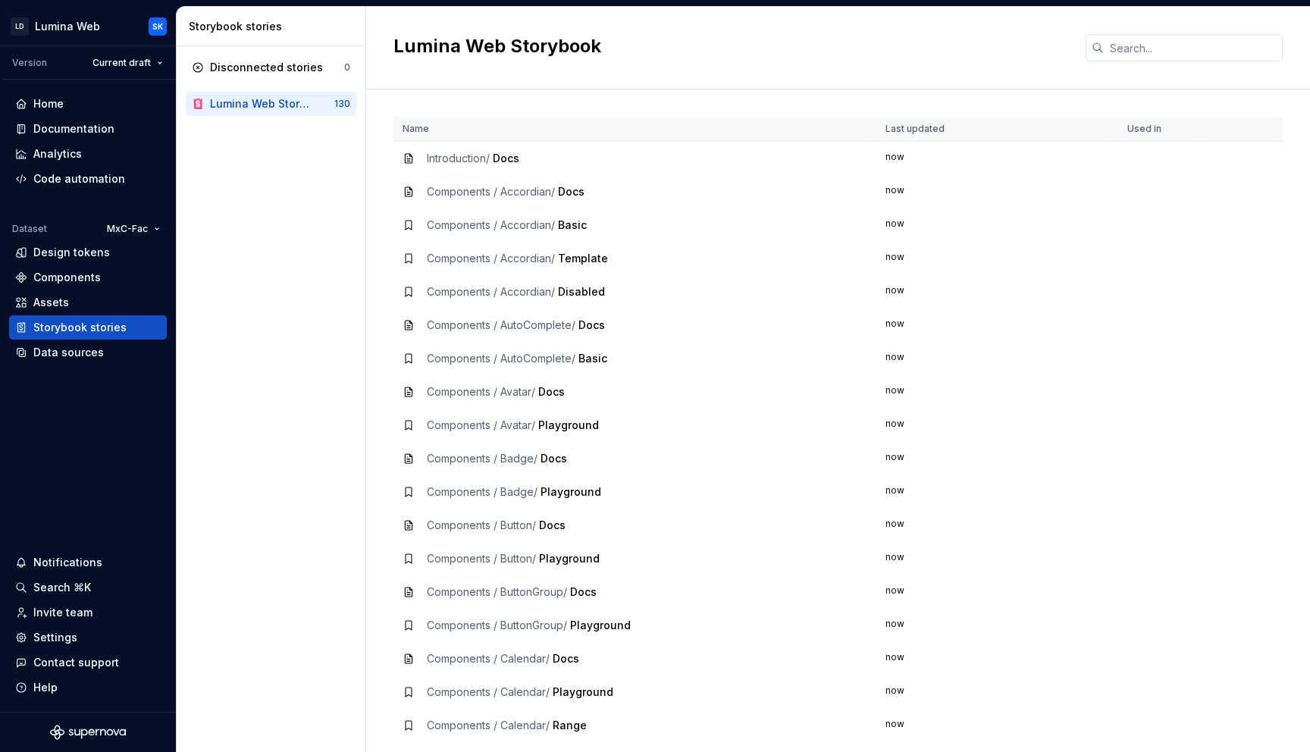
click at [477, 156] on span "Introduction /" at bounding box center [458, 158] width 63 height 13
click at [67, 180] on div "Code automation" at bounding box center [79, 178] width 92 height 15
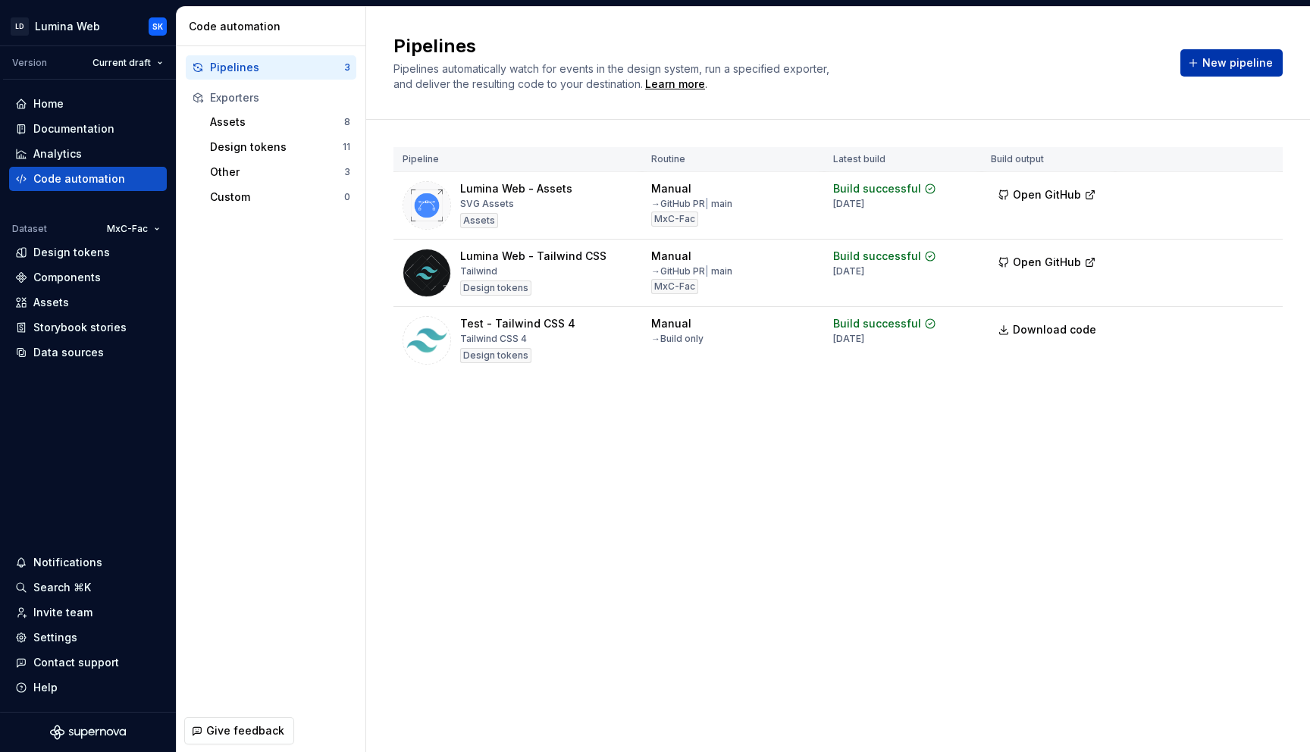
click at [1231, 61] on span "New pipeline" at bounding box center [1237, 62] width 70 height 15
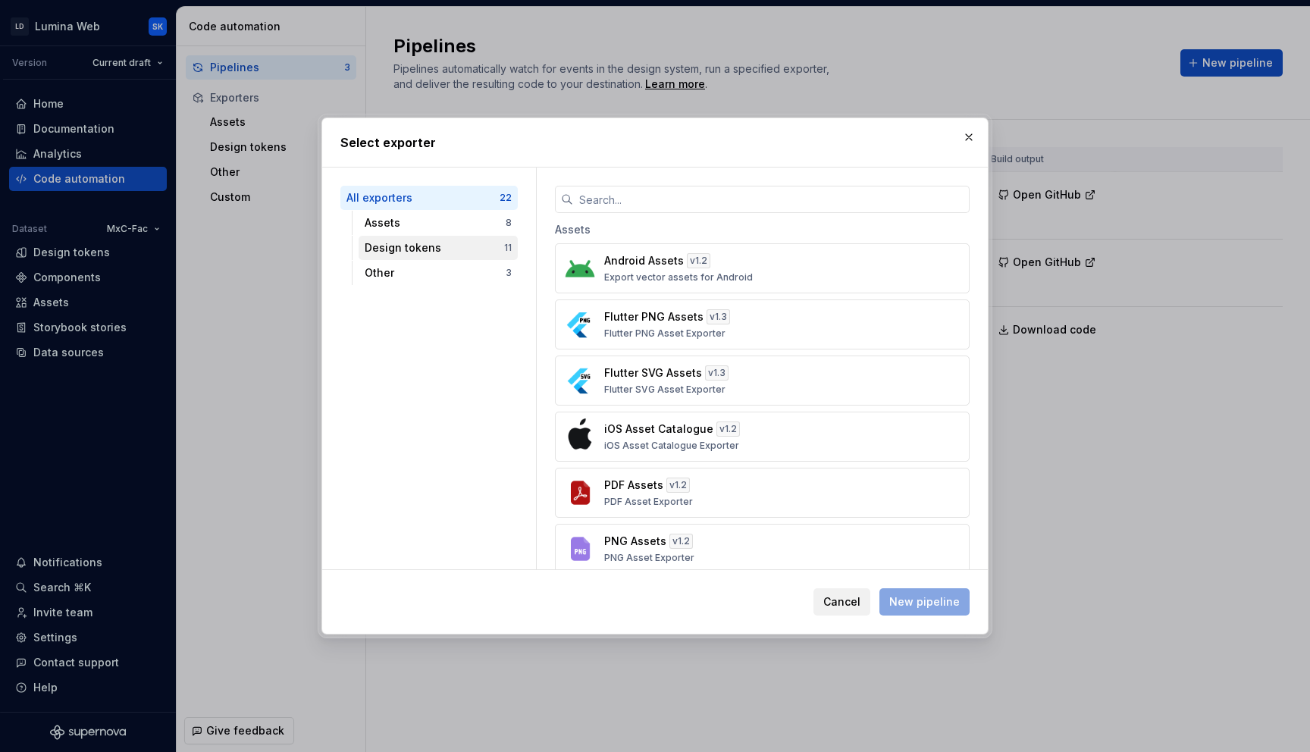
click at [400, 248] on div "Design tokens" at bounding box center [434, 247] width 139 height 15
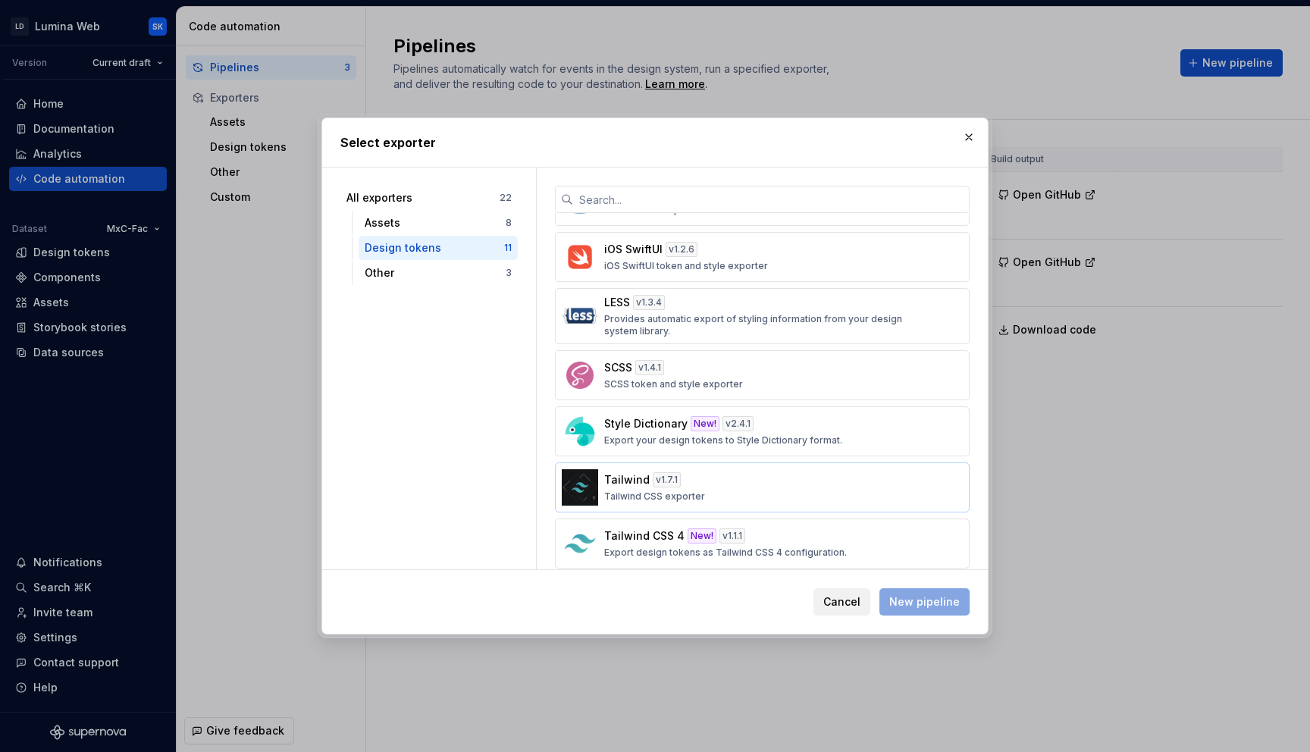
scroll to position [269, 0]
click at [849, 424] on div "Style Dictionary New! v 2.4.1 Export your design tokens to Style Dictionary for…" at bounding box center [757, 430] width 307 height 30
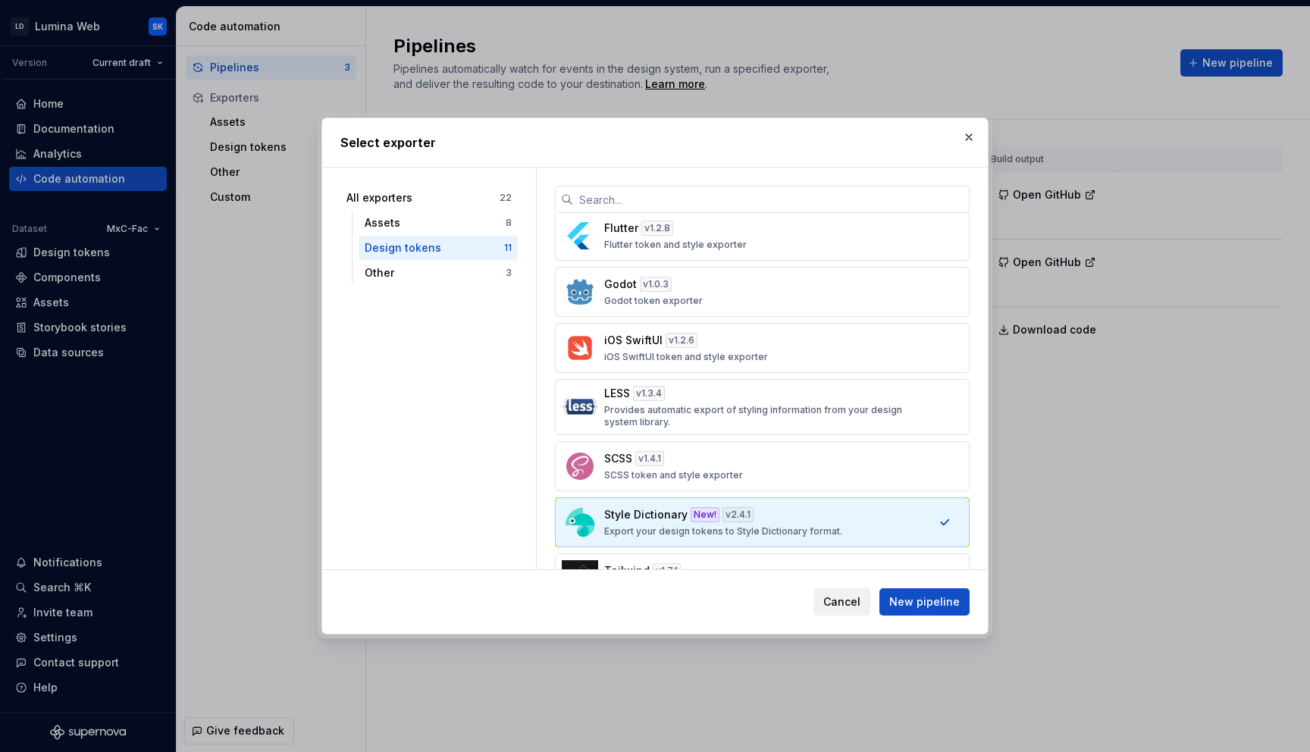
scroll to position [285, 0]
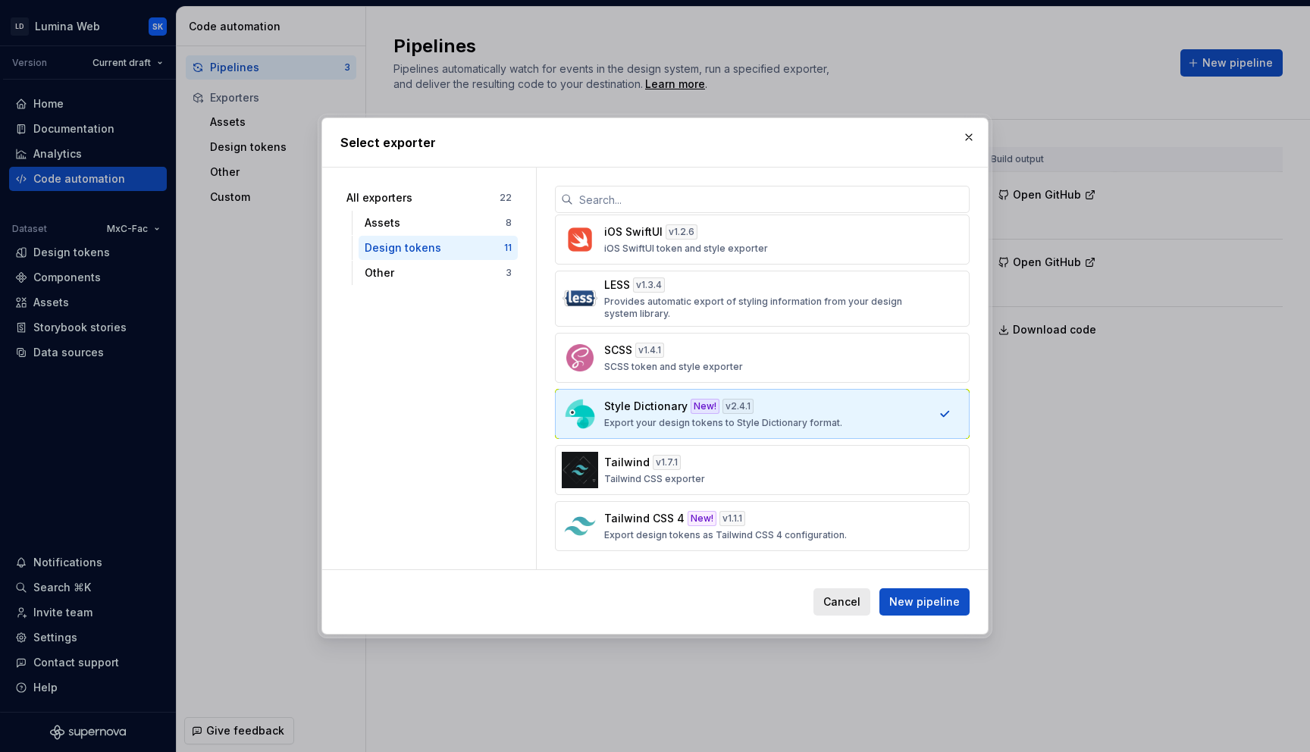
click at [847, 604] on span "Cancel" at bounding box center [841, 601] width 37 height 15
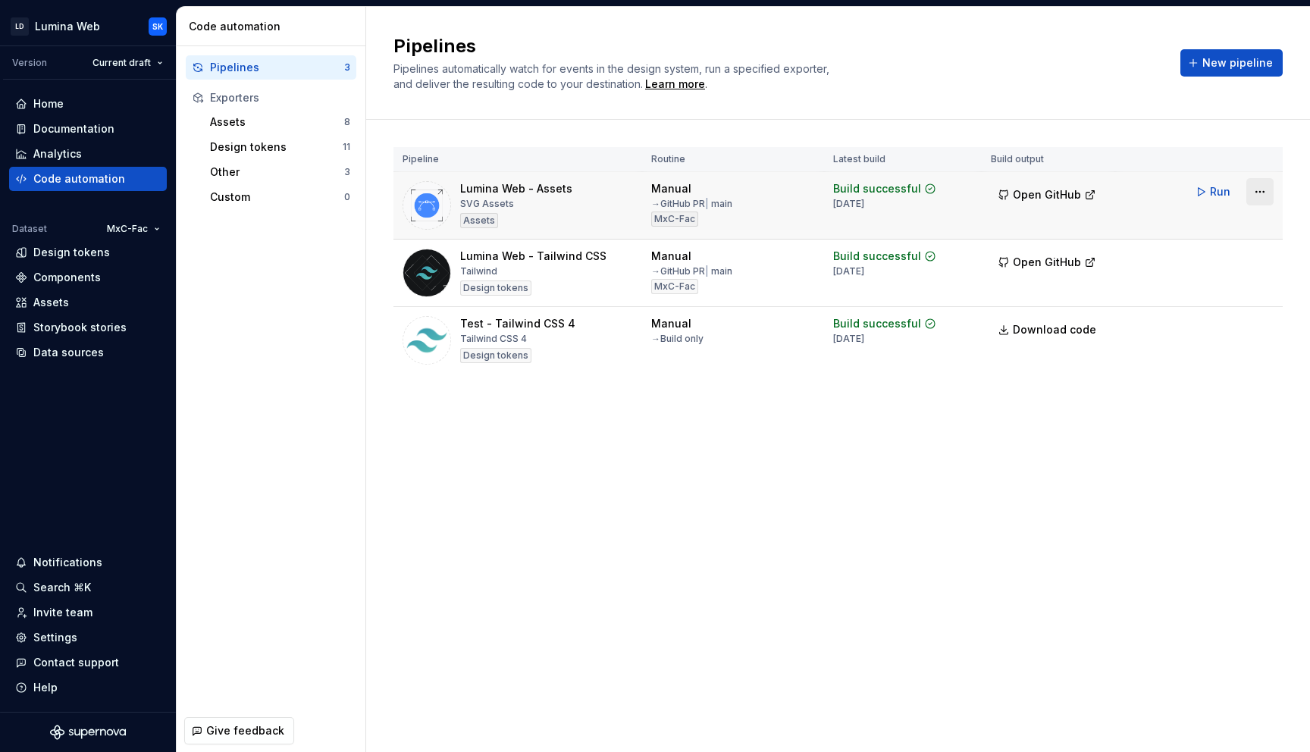
click at [1254, 191] on html "LD Lumina Web SK Version Current draft Home Documentation Analytics Code automa…" at bounding box center [655, 376] width 1310 height 752
click at [551, 428] on html "LD Lumina Web SK Version Current draft Home Documentation Analytics Code automa…" at bounding box center [655, 376] width 1310 height 752
click at [86, 311] on div "Assets" at bounding box center [88, 302] width 158 height 24
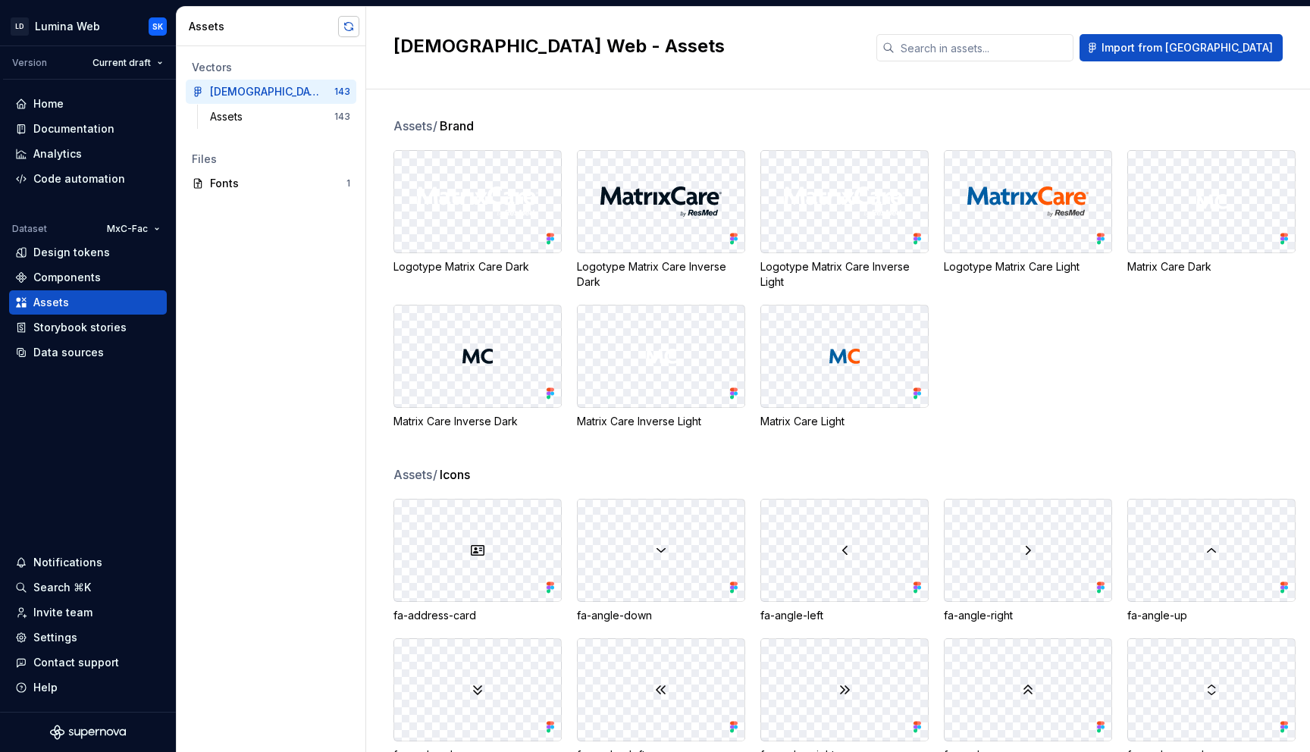
click at [350, 30] on button "button" at bounding box center [348, 26] width 21 height 21
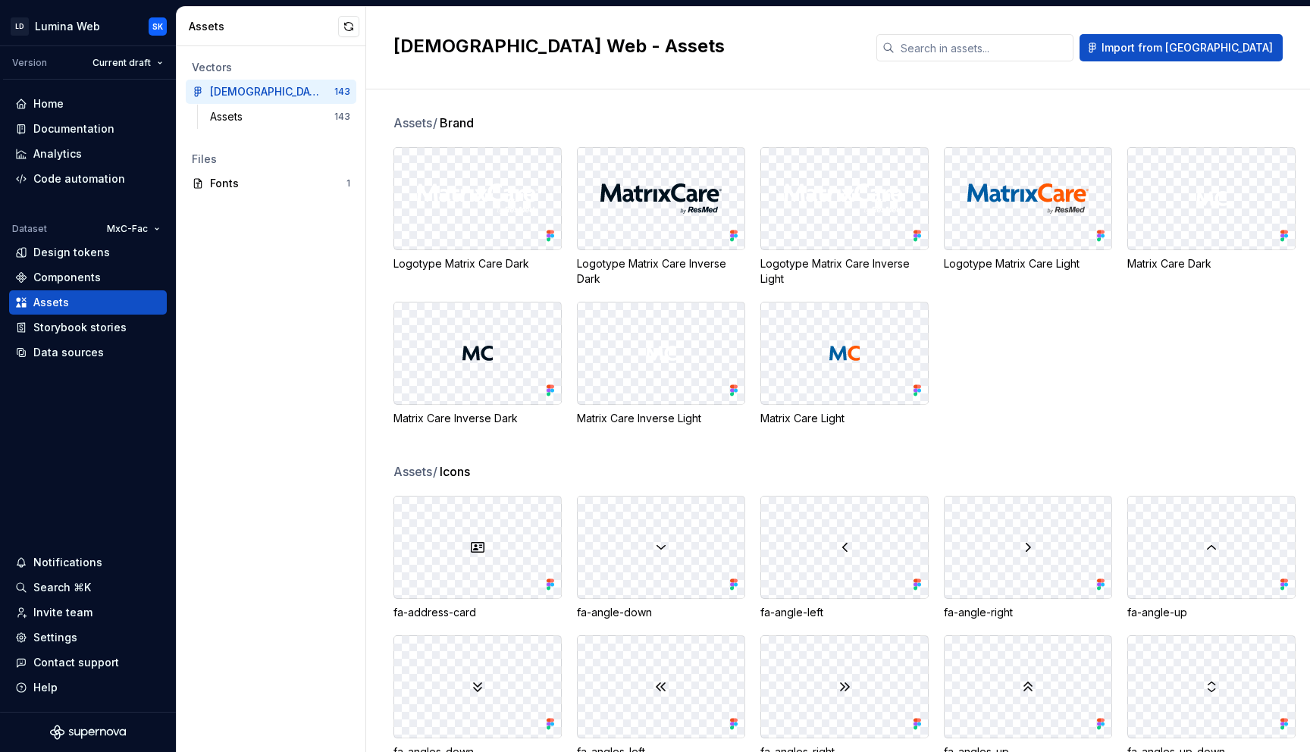
scroll to position [1, 0]
click at [1073, 47] on input "text" at bounding box center [983, 47] width 179 height 27
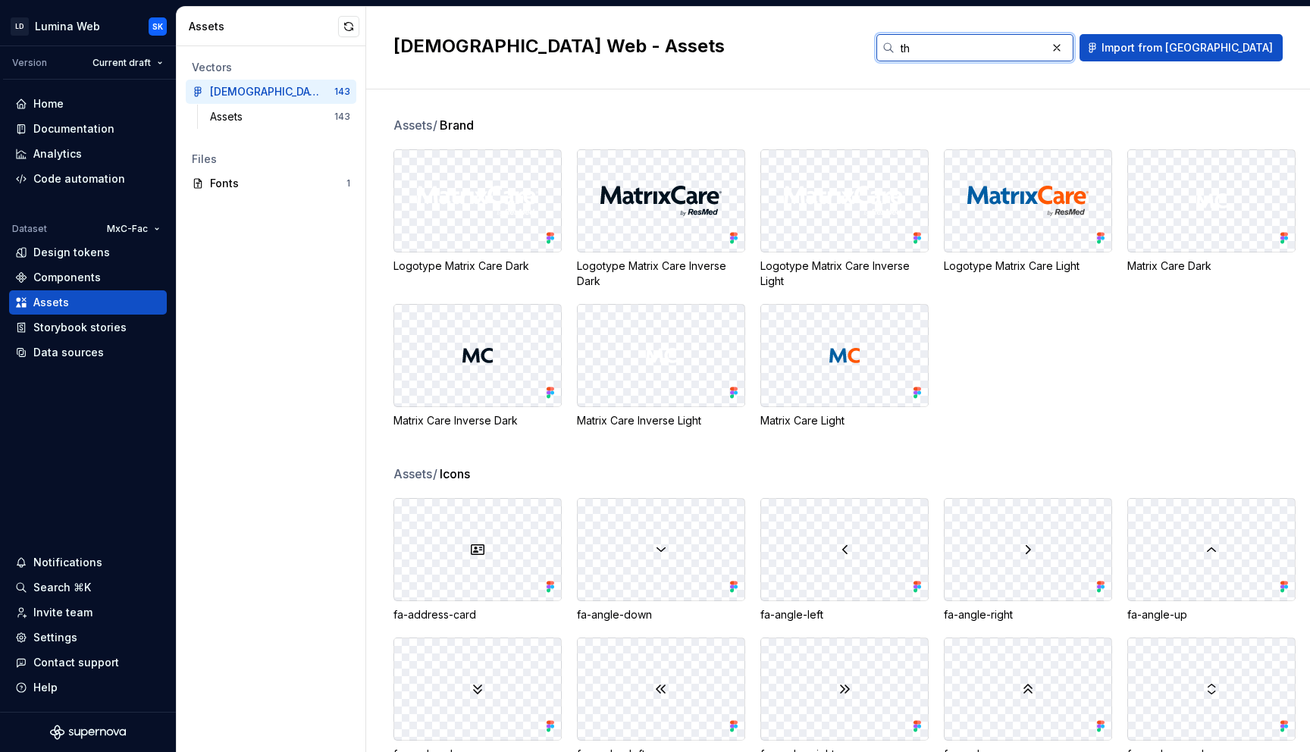
type input "thu"
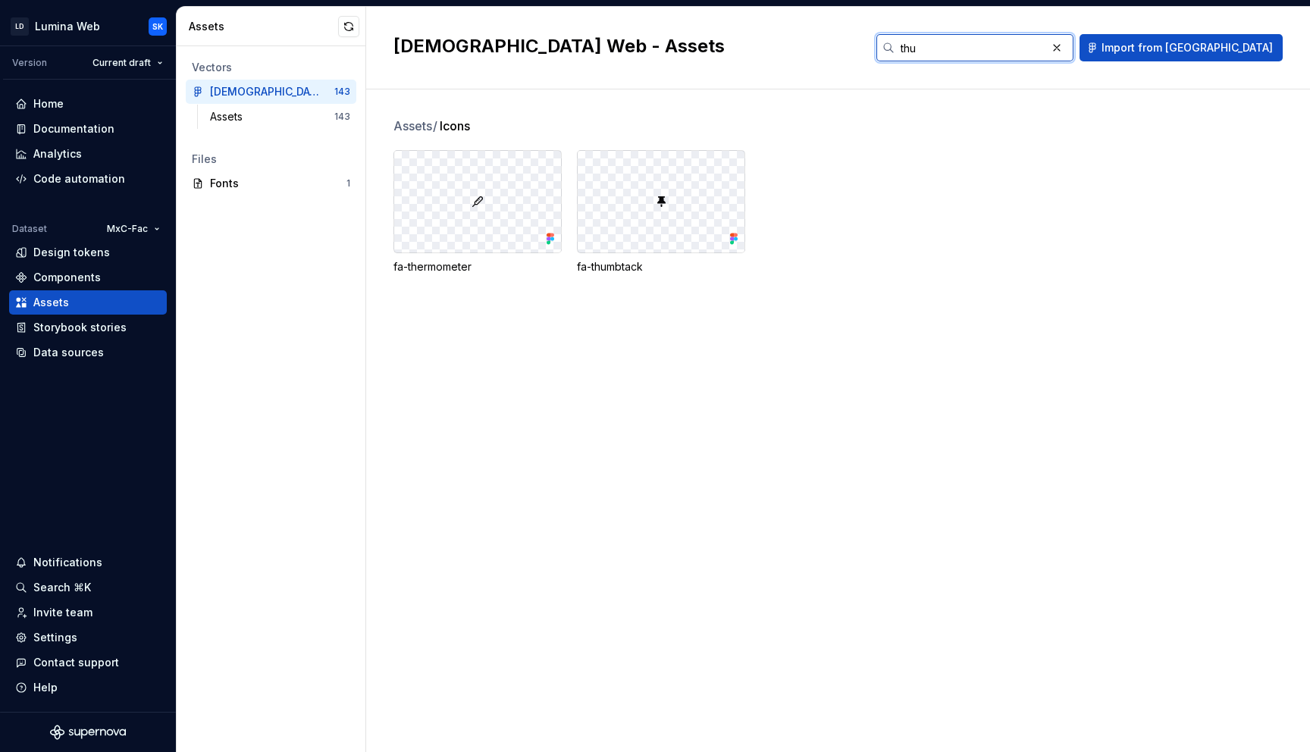
scroll to position [0, 0]
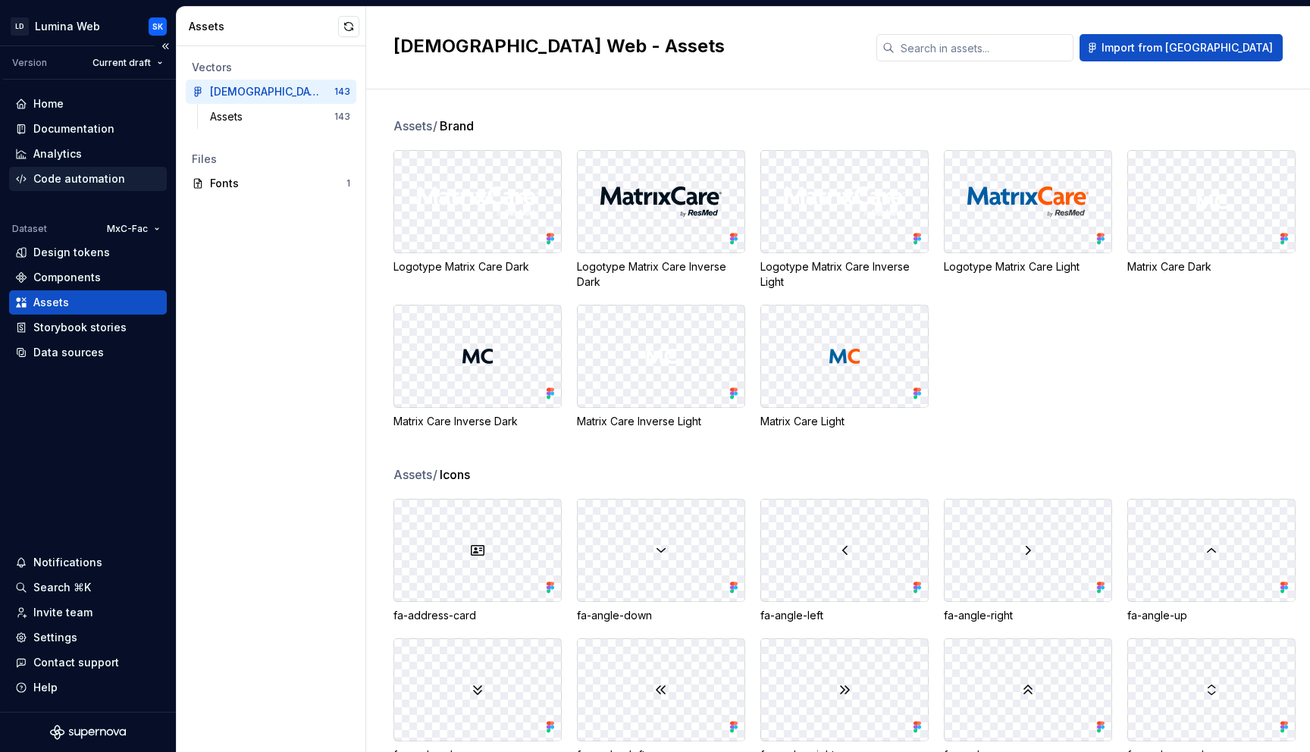
click at [123, 185] on div "Code automation" at bounding box center [88, 178] width 146 height 15
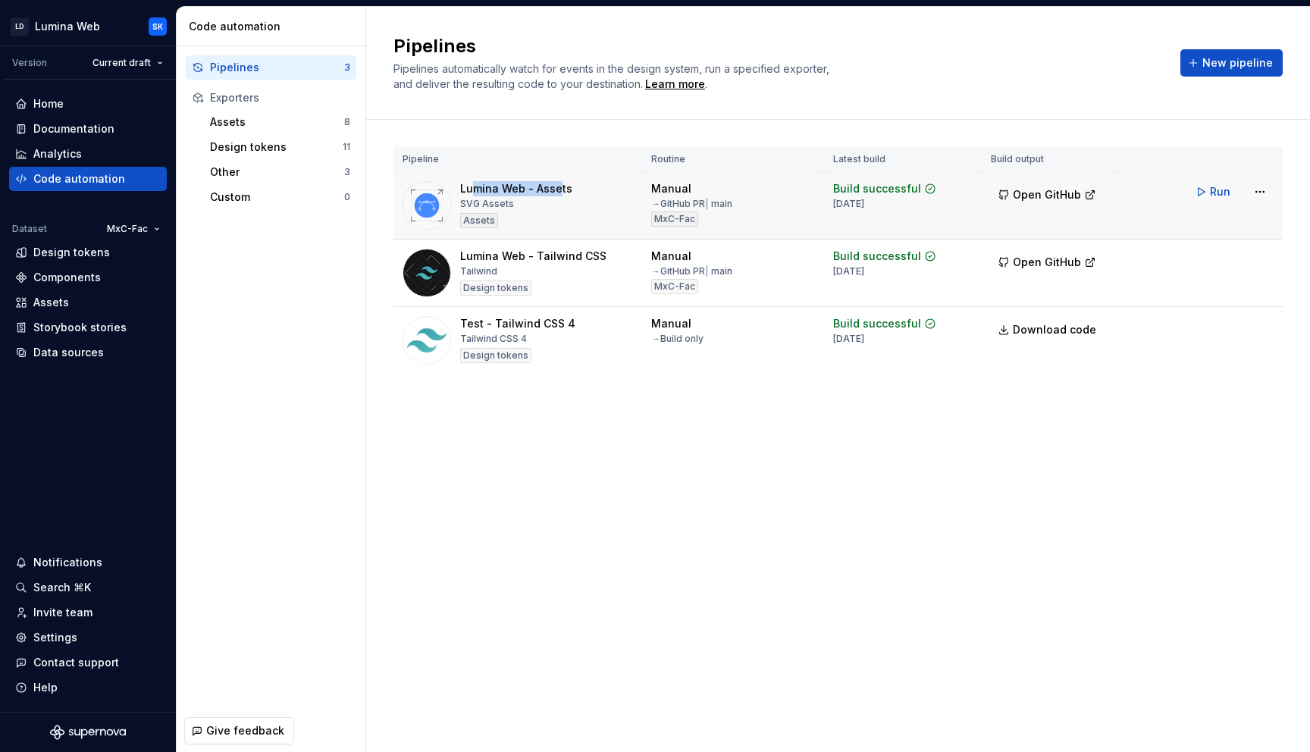
drag, startPoint x: 476, startPoint y: 190, endPoint x: 557, endPoint y: 193, distance: 81.1
click at [557, 193] on div "Lumina Web - Assets" at bounding box center [516, 188] width 112 height 15
drag, startPoint x: 662, startPoint y: 206, endPoint x: 705, endPoint y: 205, distance: 43.2
click at [705, 205] on div "→ GitHub PR | main" at bounding box center [691, 204] width 81 height 12
click at [1262, 195] on html "LD Lumina Web SK Version Current draft Home Documentation Analytics Code automa…" at bounding box center [655, 376] width 1310 height 752
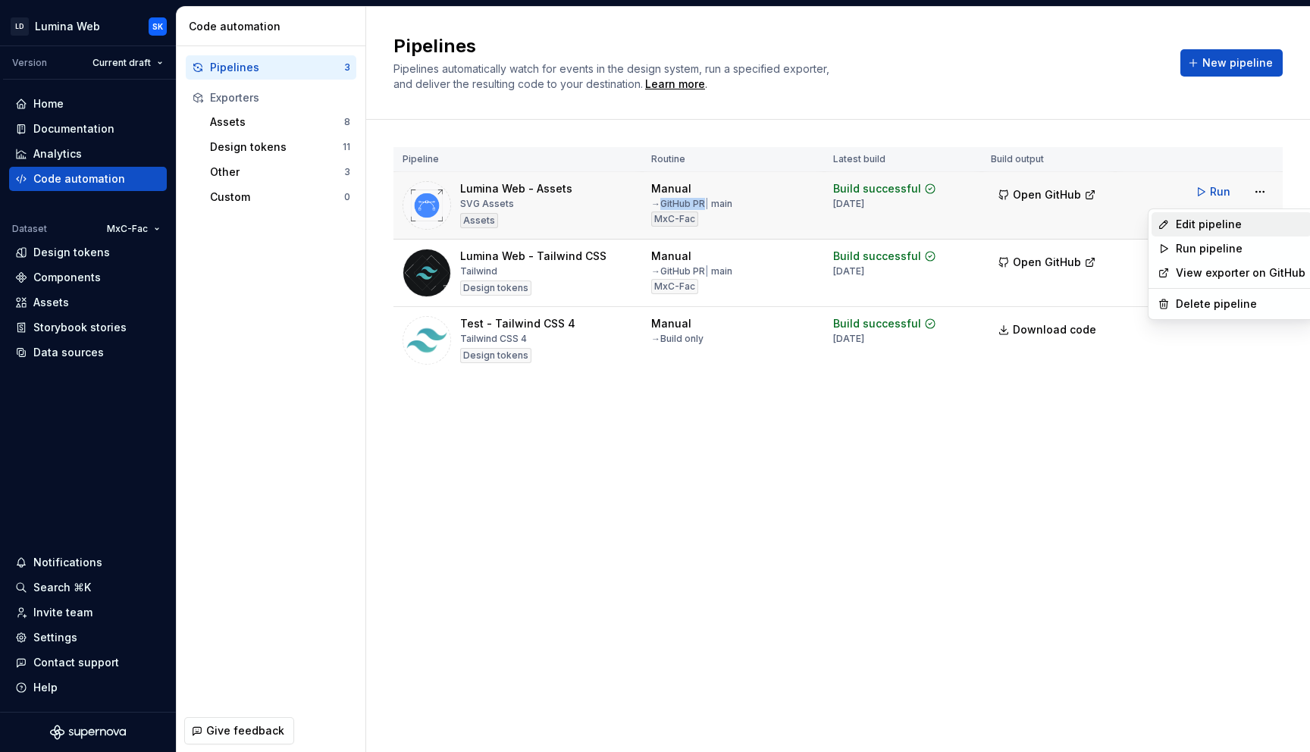
click at [1254, 219] on div "Edit pipeline" at bounding box center [1240, 224] width 130 height 15
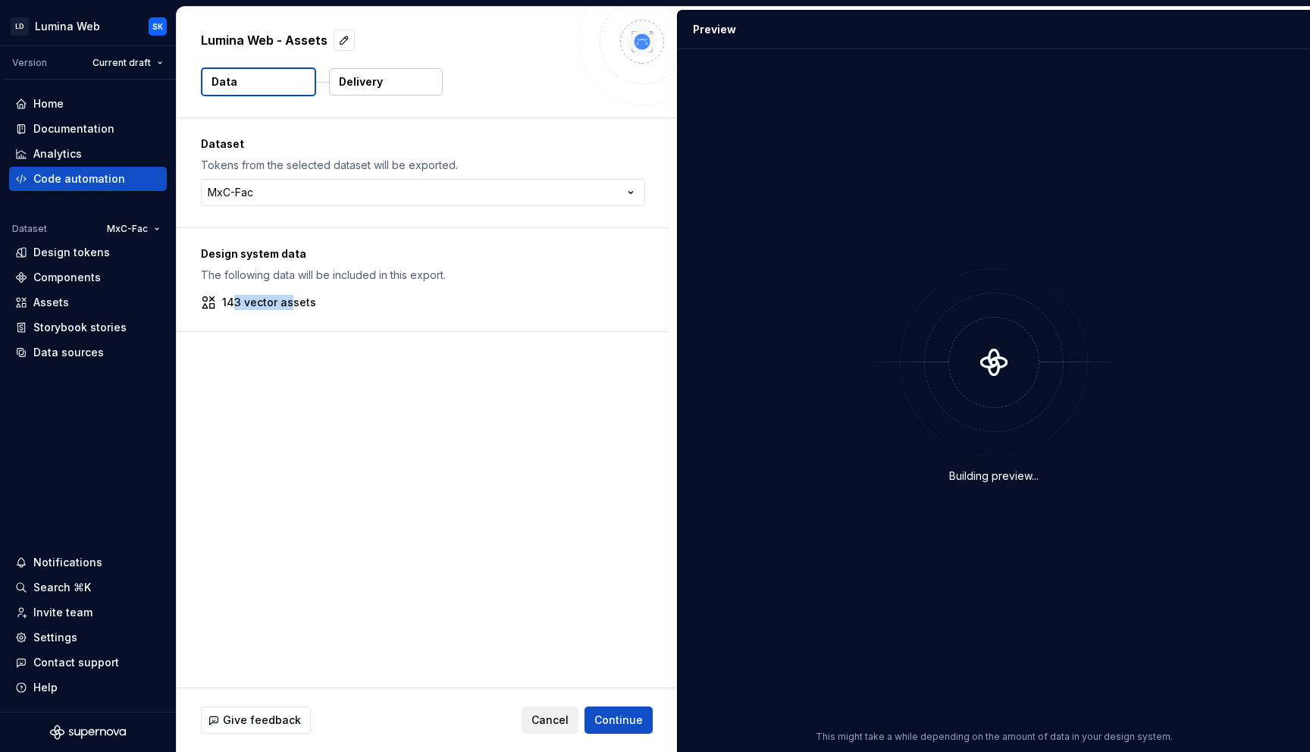
drag, startPoint x: 274, startPoint y: 306, endPoint x: 305, endPoint y: 307, distance: 31.8
click at [292, 306] on p "143 vector assets" at bounding box center [269, 302] width 94 height 15
click at [310, 307] on p "143 vector assets" at bounding box center [269, 302] width 94 height 15
click at [369, 77] on p "Delivery" at bounding box center [361, 81] width 44 height 15
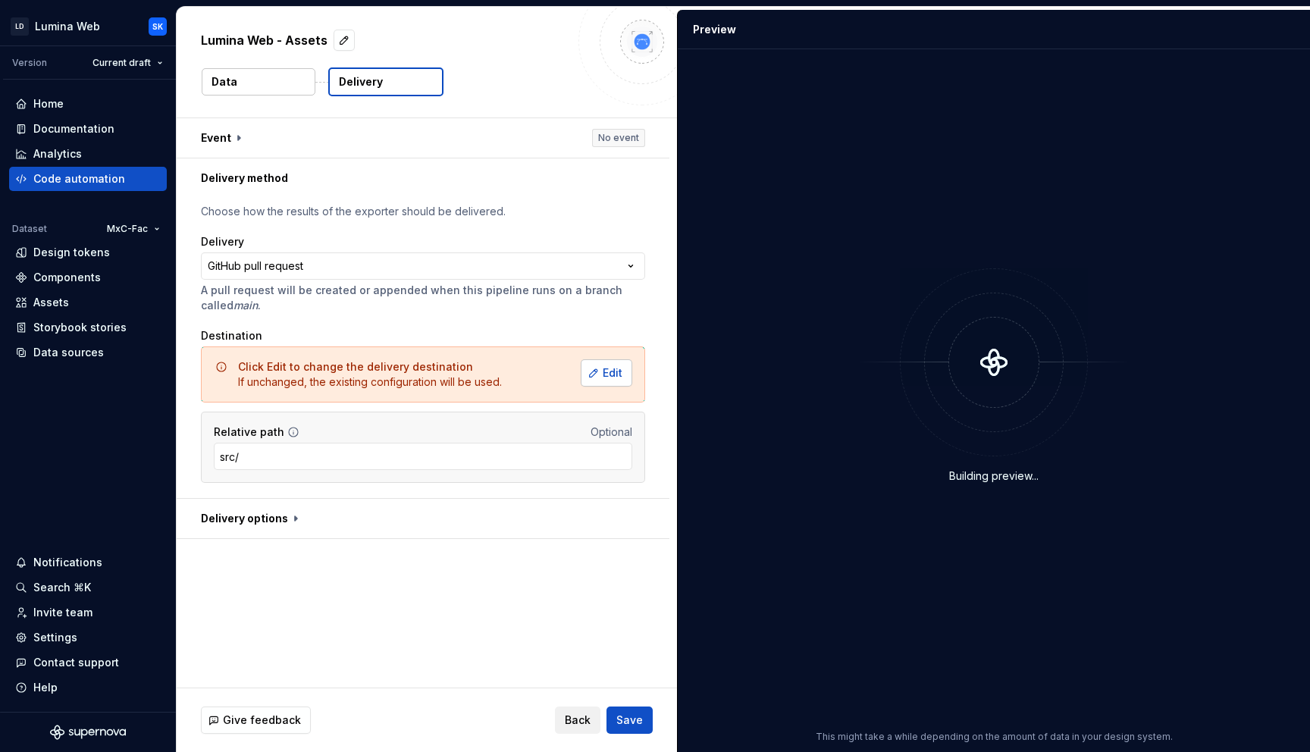
click at [600, 370] on button "Edit" at bounding box center [607, 372] width 52 height 27
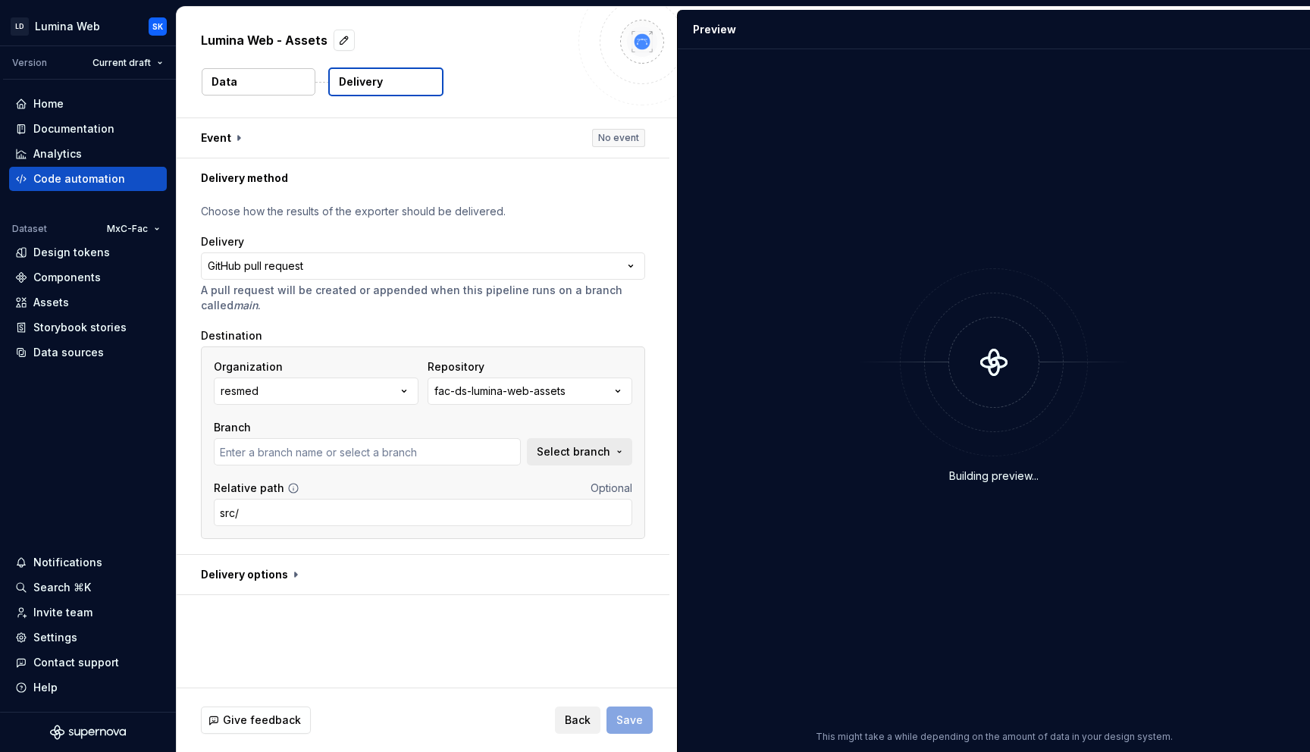
type input "chore/sync-template"
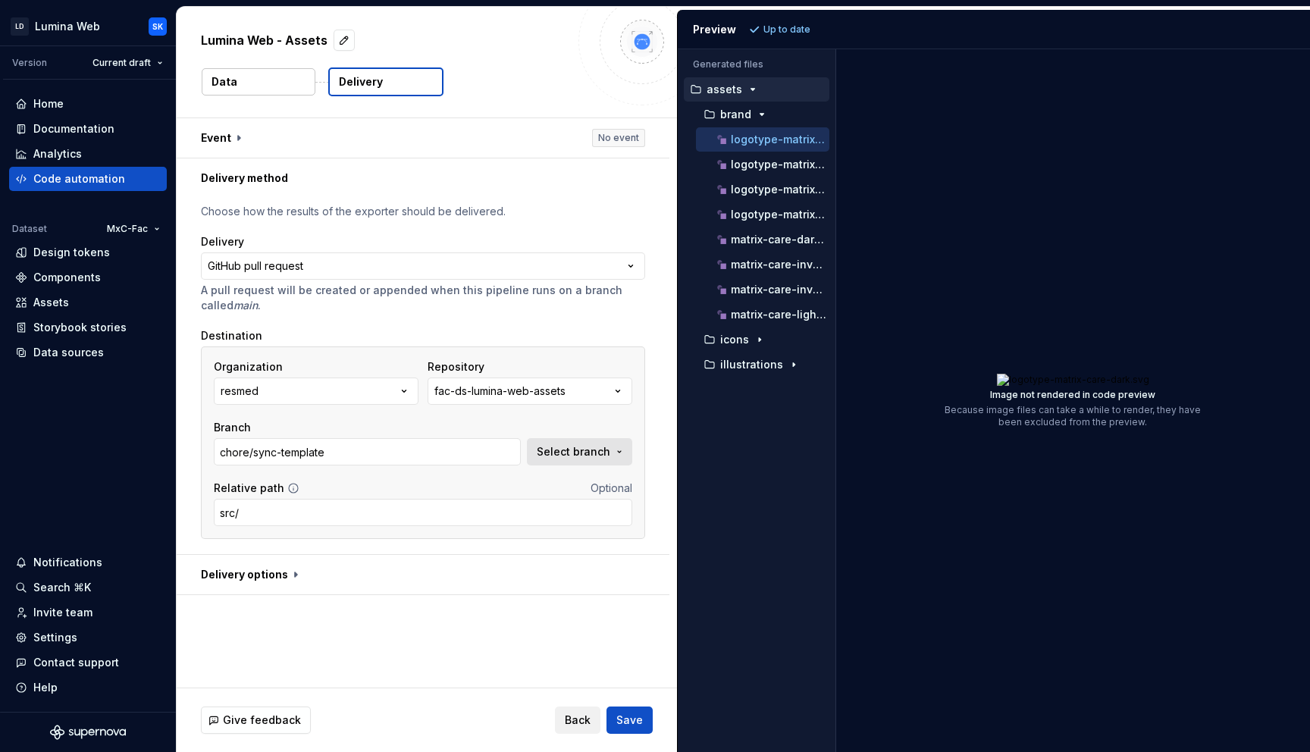
click at [559, 459] on button "Select branch" at bounding box center [579, 451] width 105 height 27
click at [659, 443] on div "**********" at bounding box center [423, 376] width 493 height 356
click at [372, 574] on button "button" at bounding box center [423, 574] width 493 height 39
click at [582, 718] on span "Back" at bounding box center [578, 719] width 26 height 15
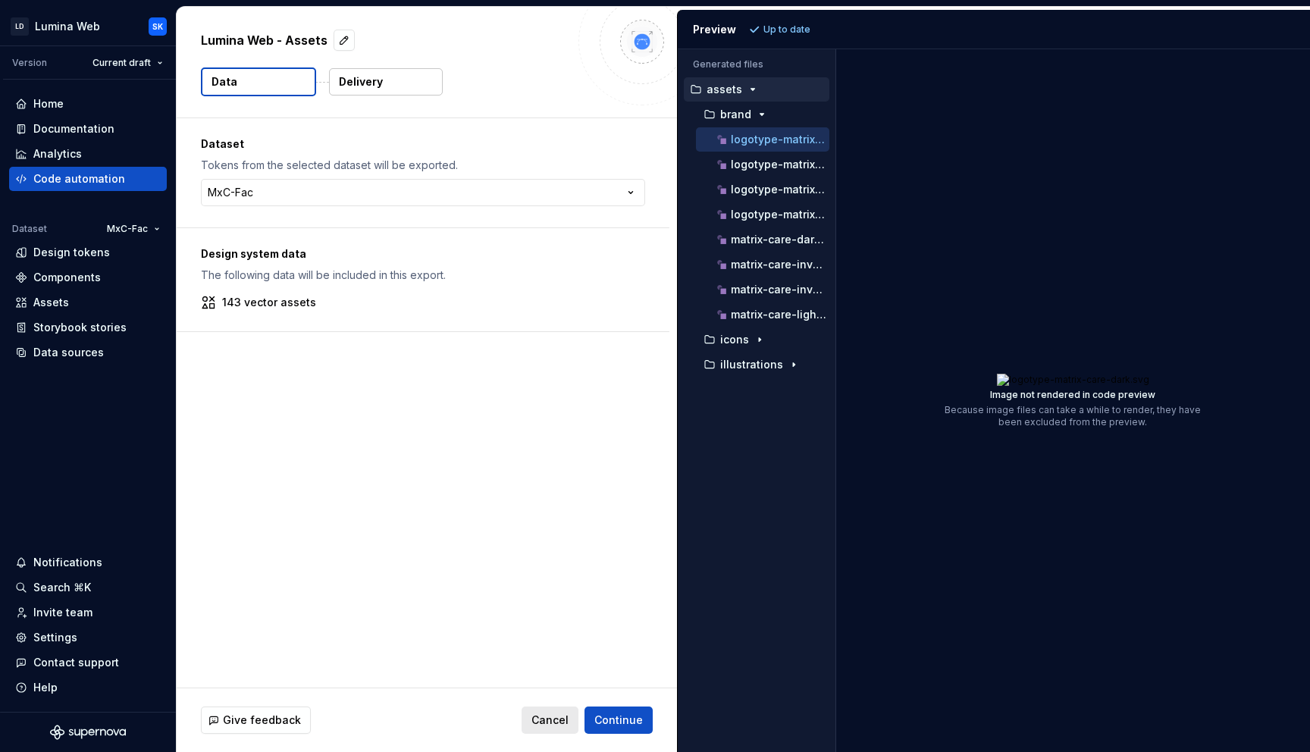
click at [556, 728] on button "Cancel" at bounding box center [549, 719] width 57 height 27
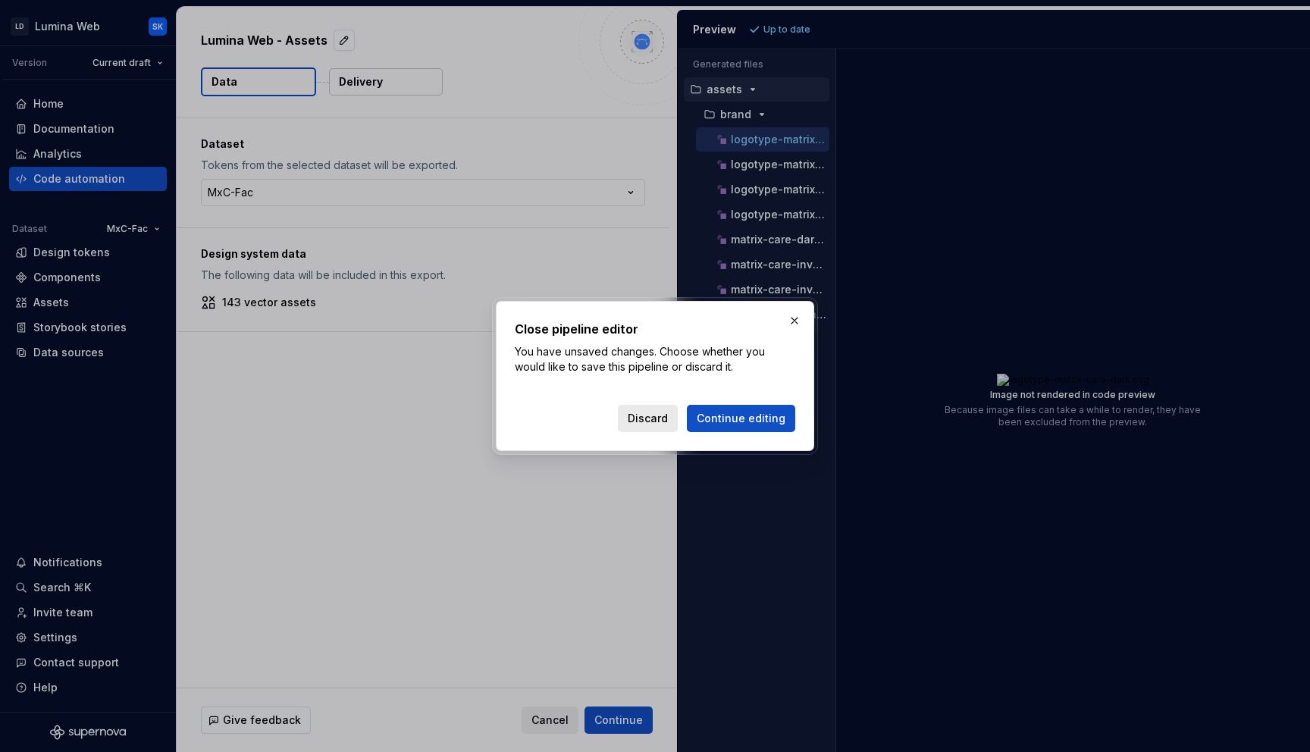
click at [653, 420] on span "Discard" at bounding box center [648, 418] width 40 height 15
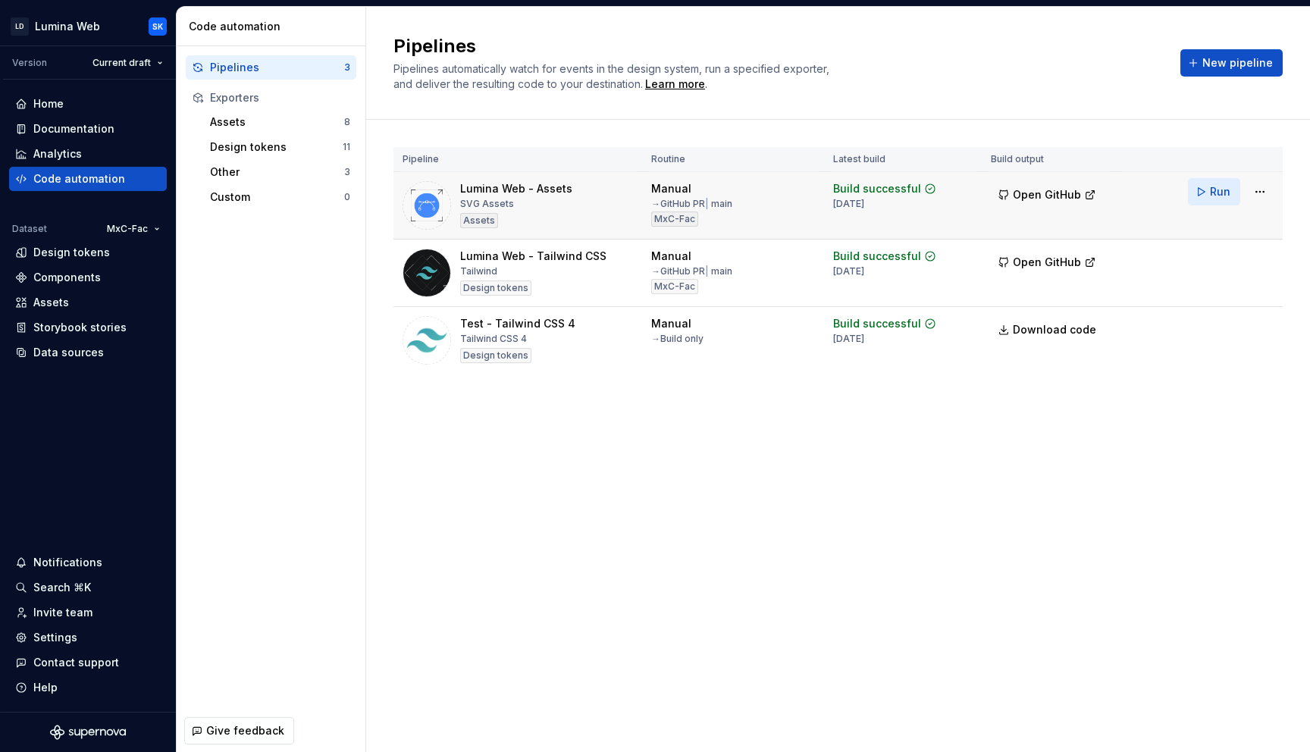
click at [1225, 191] on span "Run" at bounding box center [1220, 191] width 20 height 15
drag, startPoint x: 17, startPoint y: 228, endPoint x: 45, endPoint y: 229, distance: 27.3
click at [45, 229] on div "Dataset" at bounding box center [29, 229] width 35 height 12
click at [68, 208] on div "Home Documentation Analytics Code automation Dataset MxC-Fac Design tokens Comp…" at bounding box center [88, 228] width 158 height 273
click at [147, 230] on html "LD Lumina Web SK Version Current draft Home Documentation Analytics Code automa…" at bounding box center [655, 376] width 1310 height 752
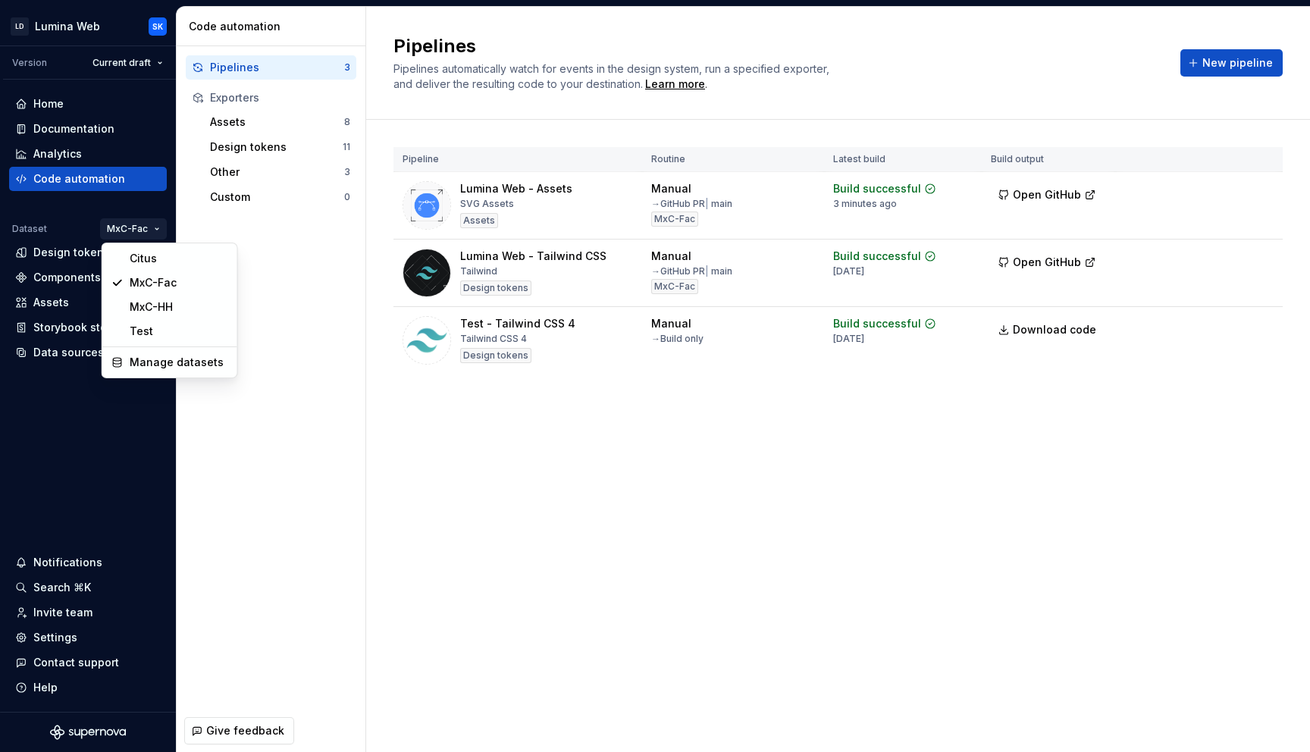
click at [295, 266] on html "LD Lumina Web SK Version Current draft Home Documentation Analytics Code automa…" at bounding box center [655, 376] width 1310 height 752
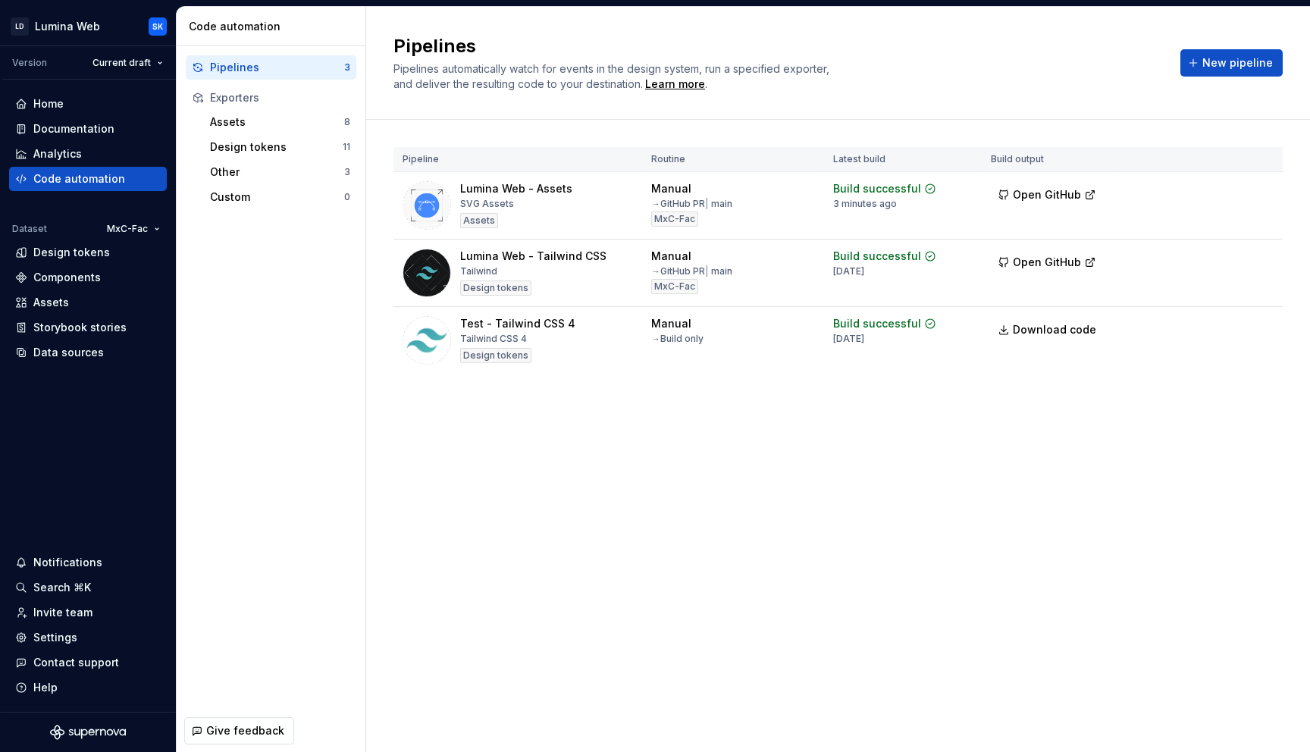
click at [134, 234] on html "LD Lumina Web SK Version Current draft Home Documentation Analytics Code automa…" at bounding box center [655, 376] width 1310 height 752
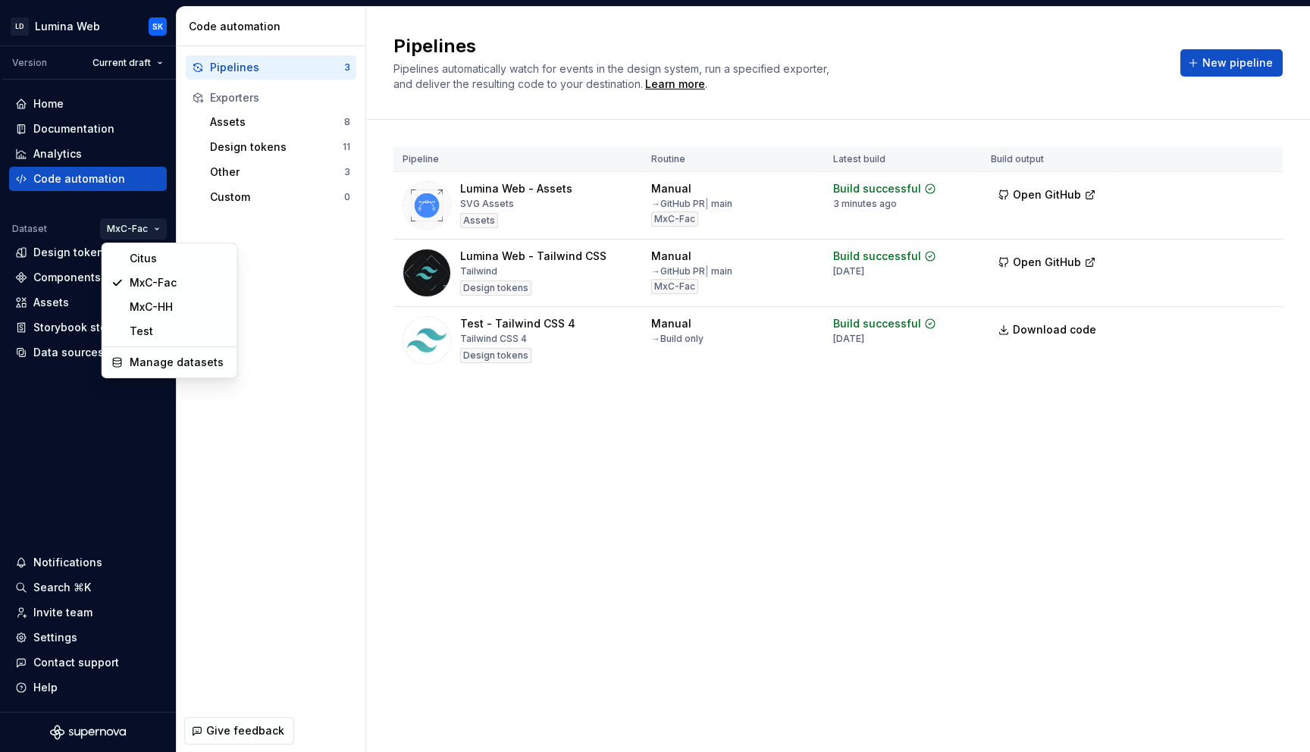
click at [639, 424] on html "LD Lumina Web SK Version Current draft Home Documentation Analytics Code automa…" at bounding box center [655, 376] width 1310 height 752
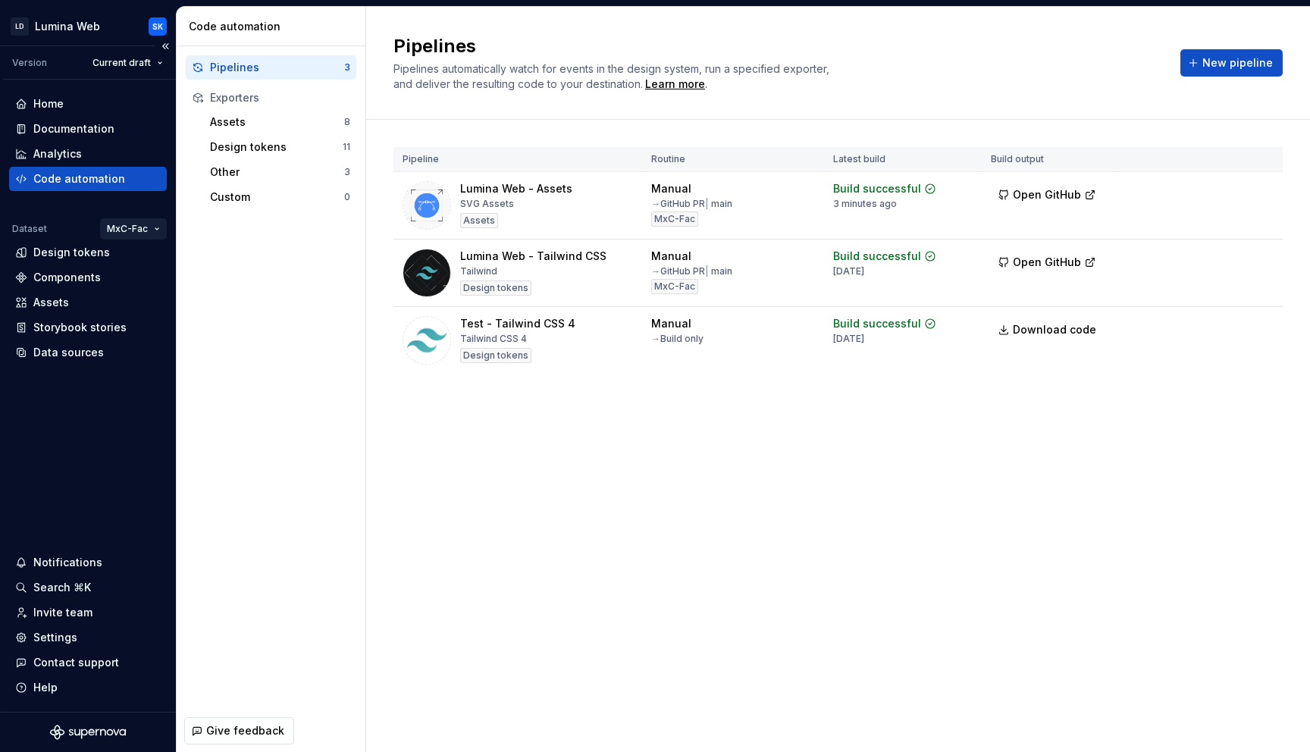
click at [146, 230] on html "LD Lumina Web SK Version Current draft Home Documentation Analytics Code automa…" at bounding box center [655, 376] width 1310 height 752
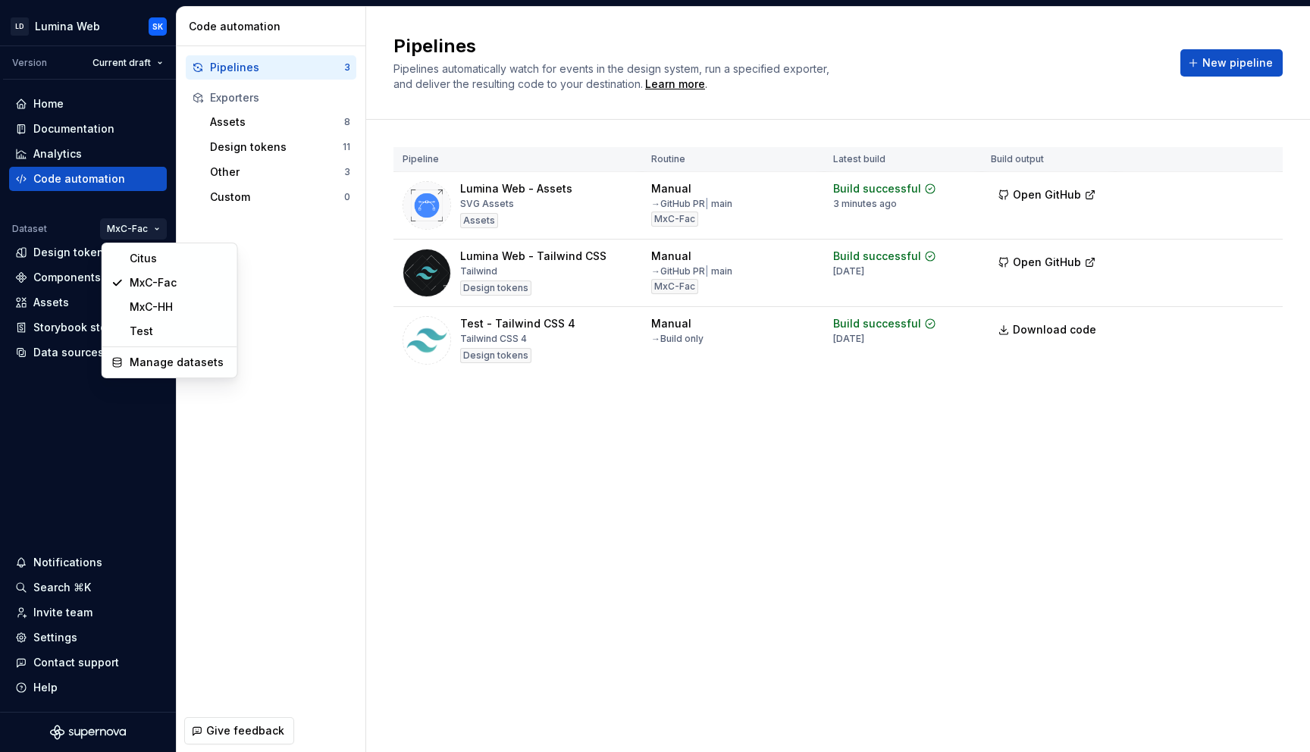
click at [490, 393] on html "LD Lumina Web SK Version Current draft Home Documentation Analytics Code automa…" at bounding box center [655, 376] width 1310 height 752
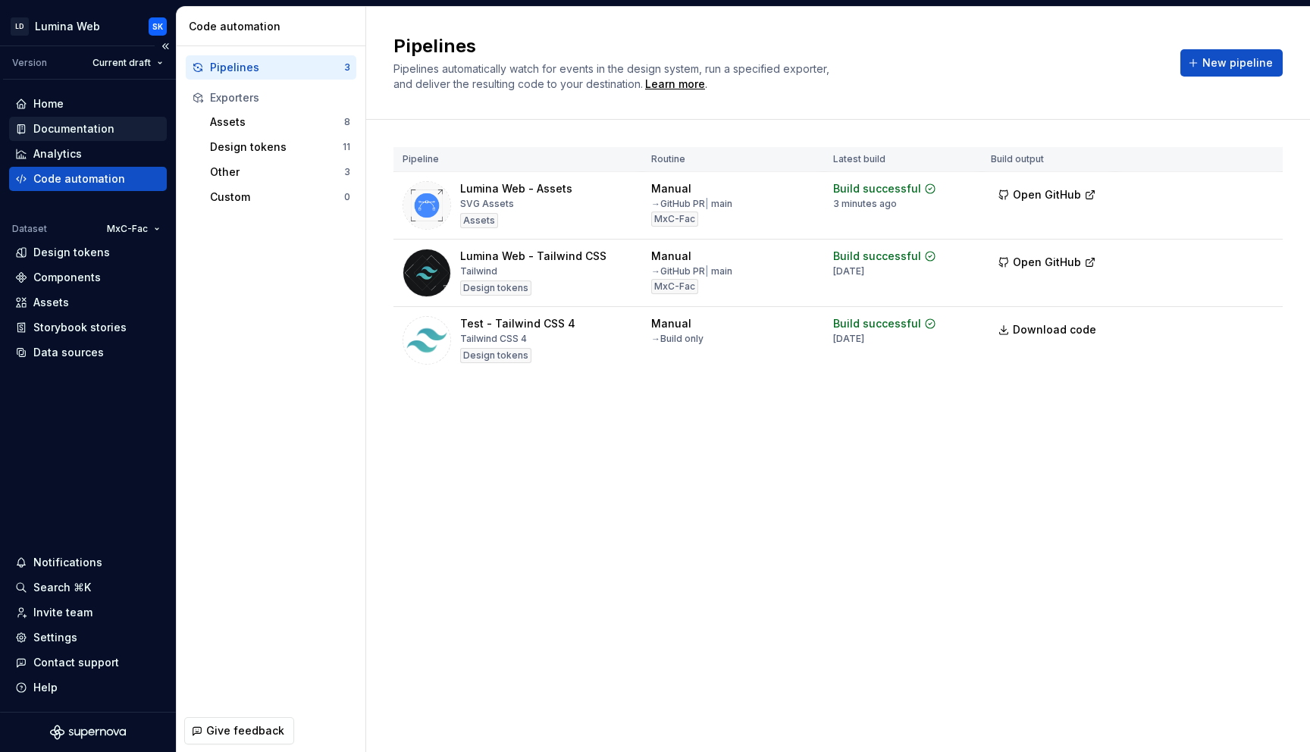
click at [107, 122] on div "Documentation" at bounding box center [73, 128] width 81 height 15
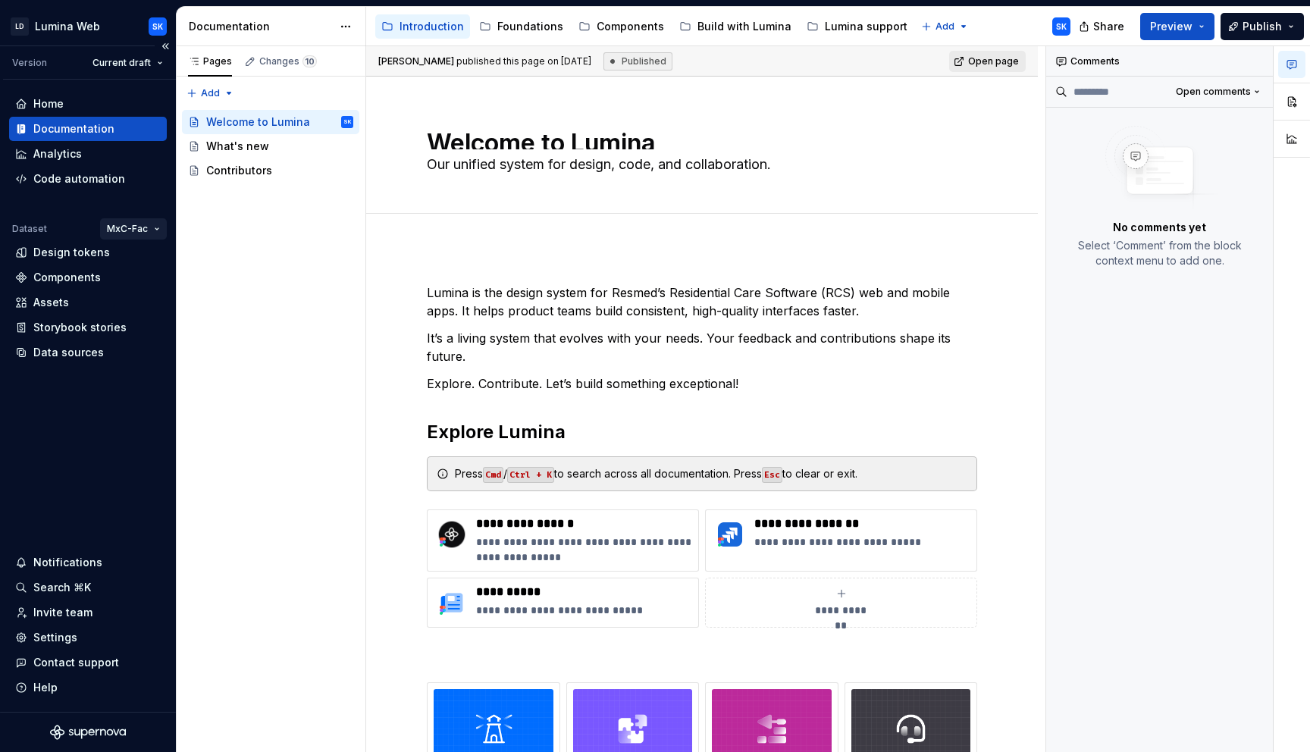
click at [146, 225] on html "LD Lumina Web SK Version Current draft Home Documentation Analytics Code automa…" at bounding box center [655, 376] width 1310 height 752
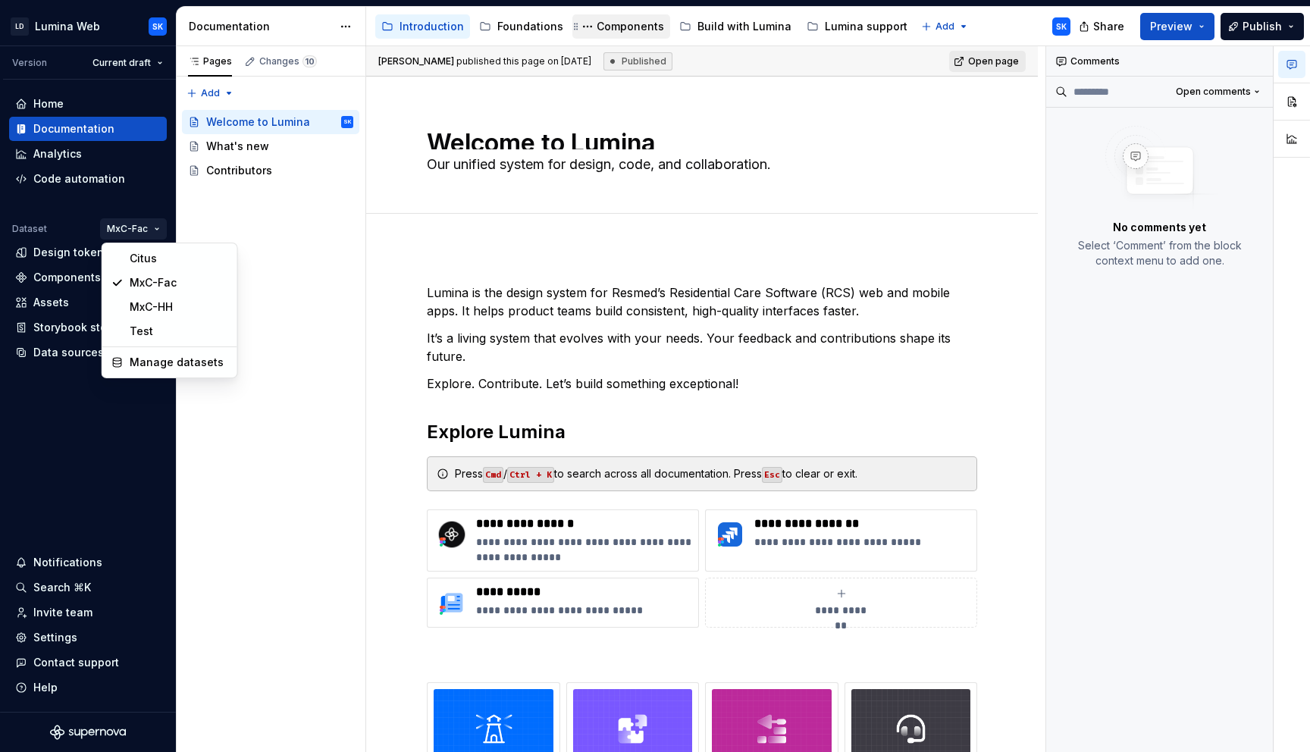
click at [618, 38] on html "LD Lumina Web SK Version Current draft Home Documentation Analytics Code automa…" at bounding box center [655, 376] width 1310 height 752
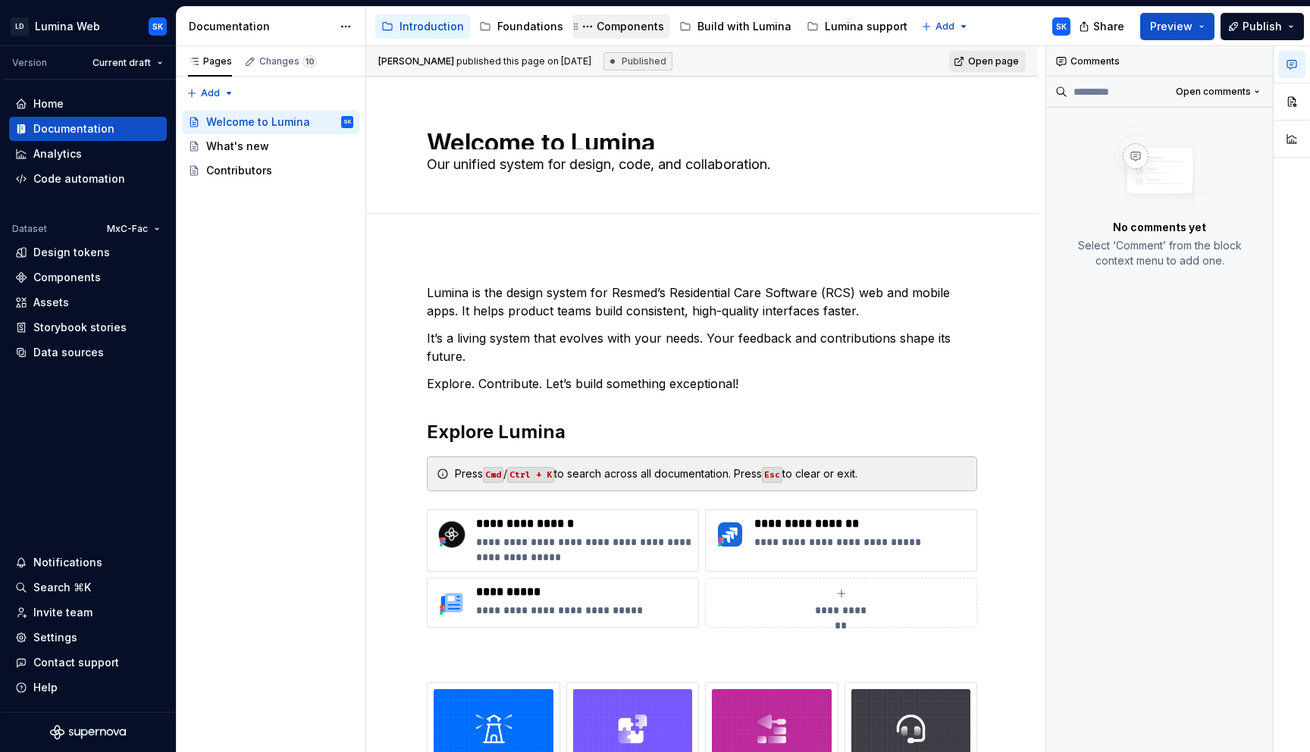
click at [632, 30] on div "Components" at bounding box center [629, 26] width 67 height 15
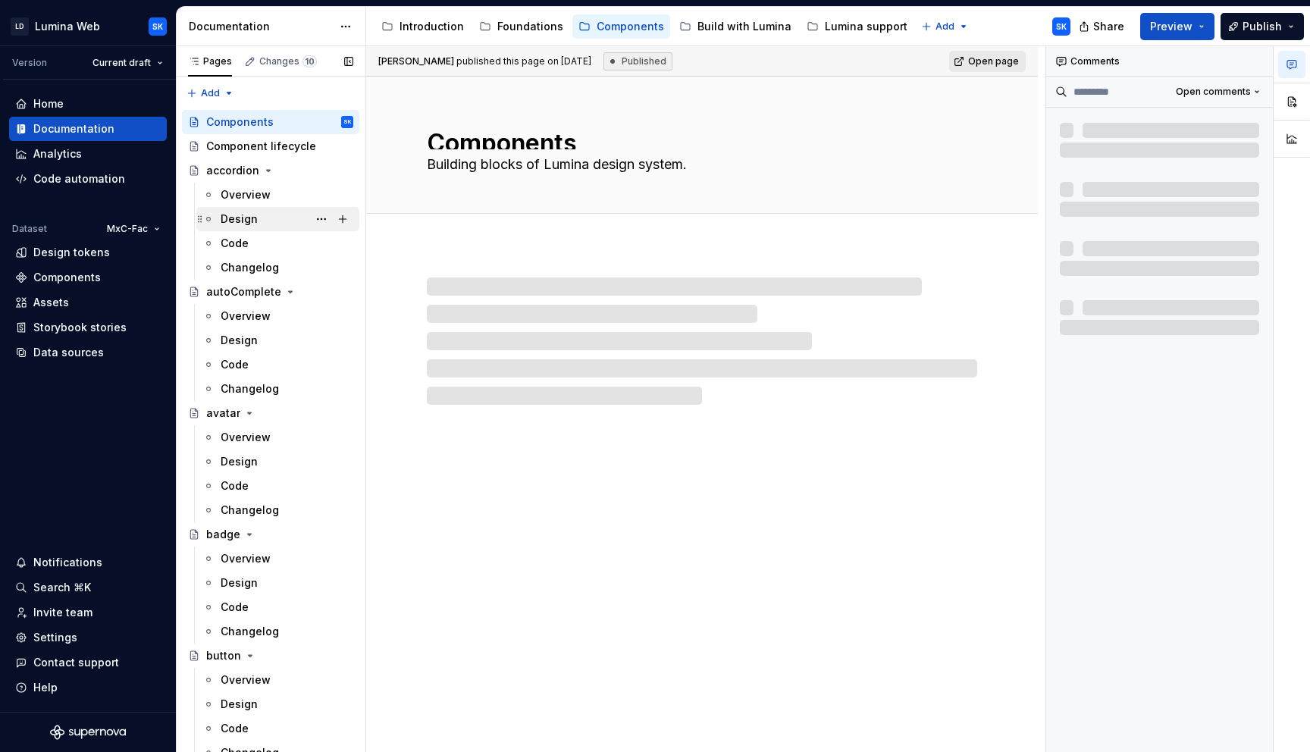
click at [266, 221] on div "Design" at bounding box center [287, 218] width 133 height 21
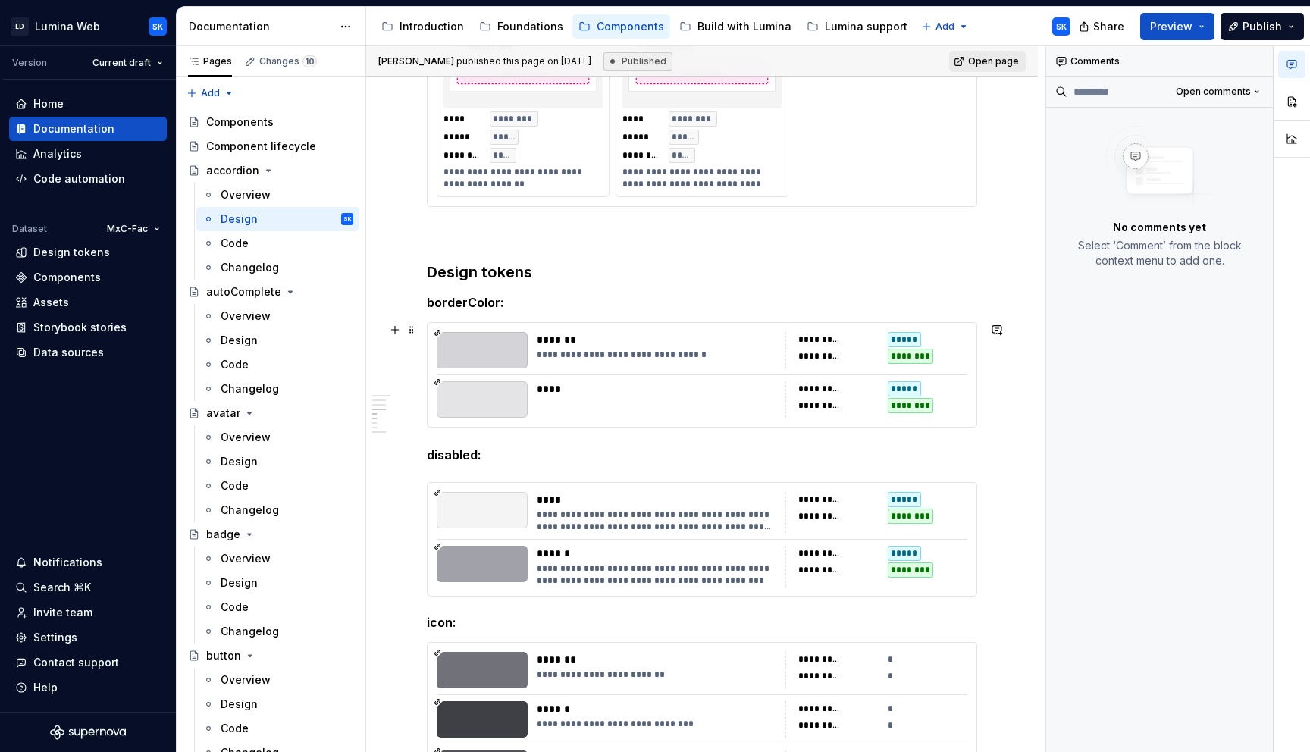
scroll to position [1449, 0]
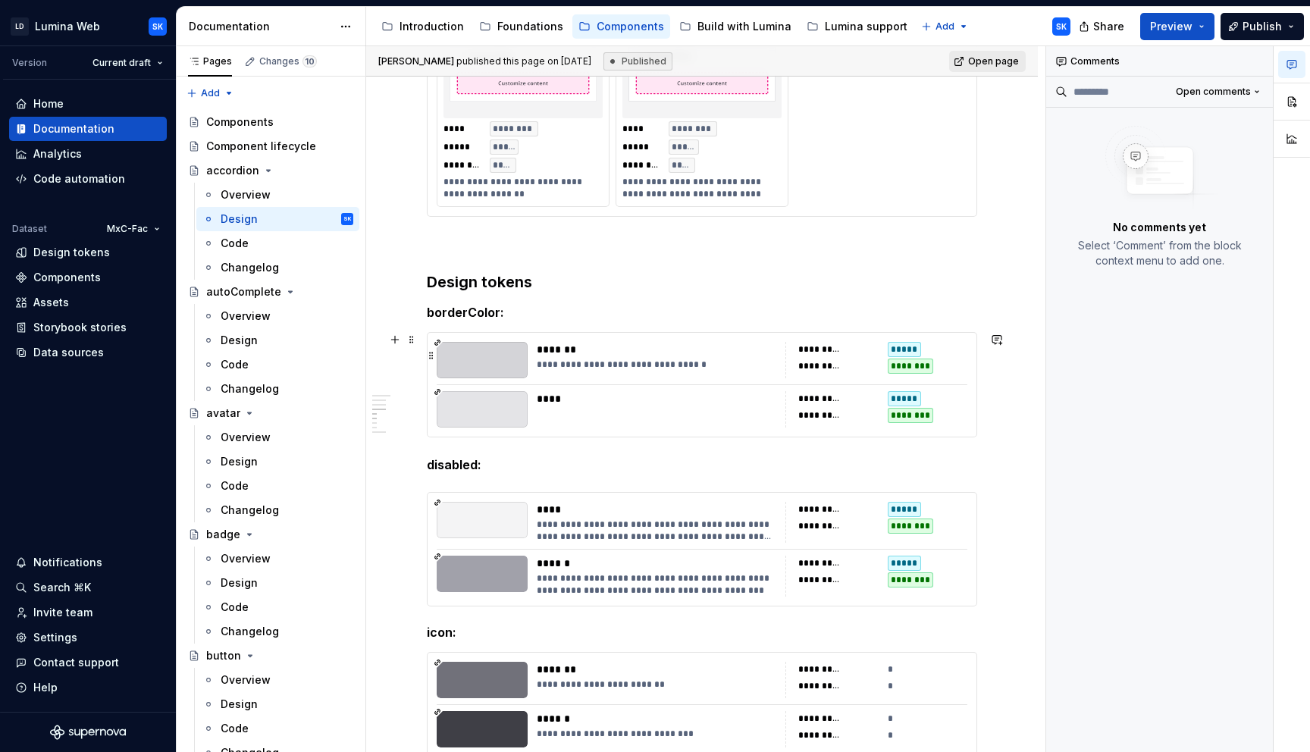
click at [625, 351] on div "*******" at bounding box center [656, 349] width 239 height 15
click at [1297, 99] on button "button" at bounding box center [1291, 101] width 27 height 27
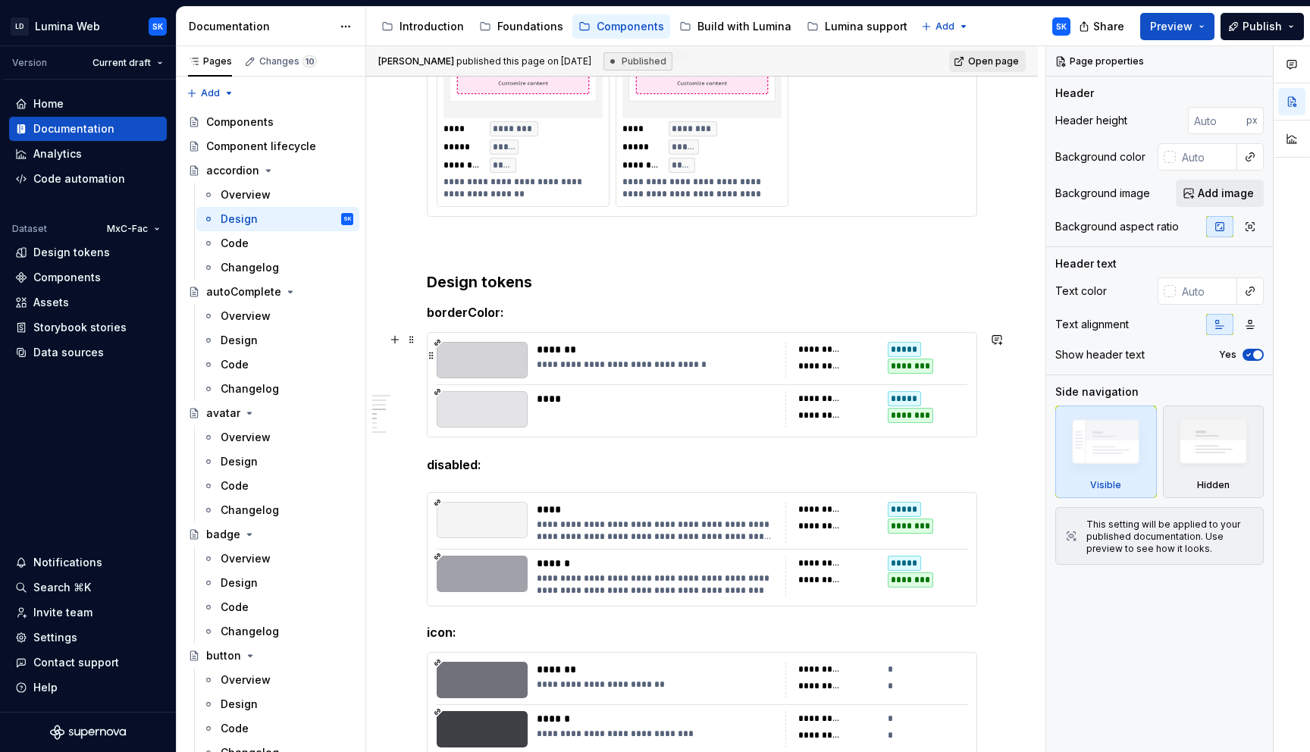
click at [544, 344] on div "*******" at bounding box center [656, 349] width 239 height 15
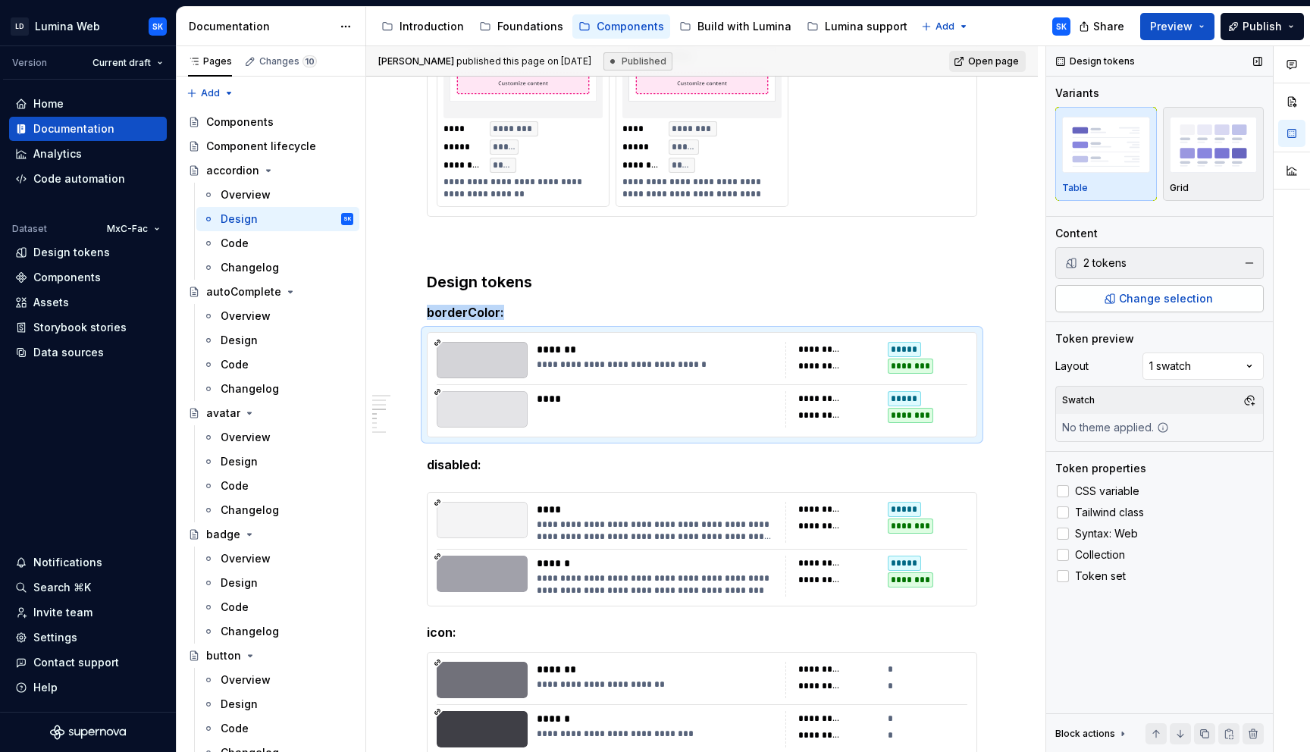
click at [1177, 297] on span "Change selection" at bounding box center [1166, 298] width 94 height 15
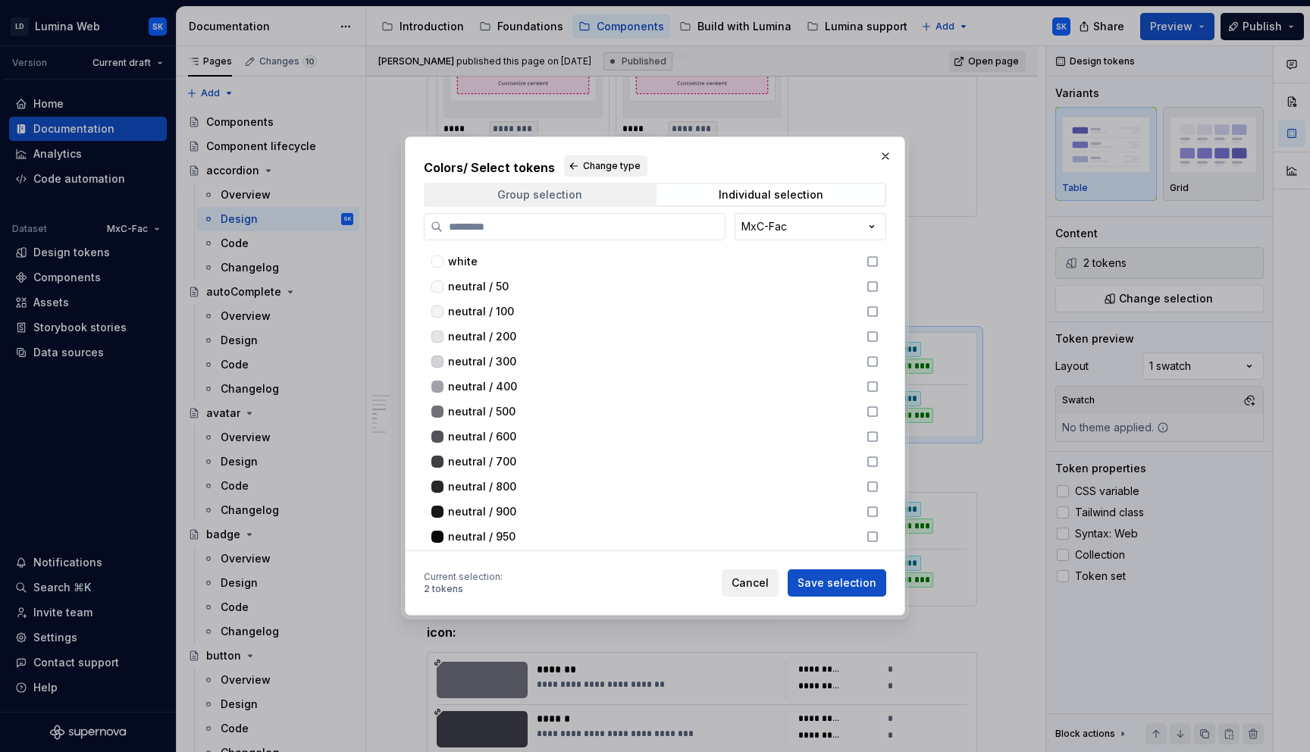
click at [528, 196] on div "Group selection" at bounding box center [539, 195] width 85 height 12
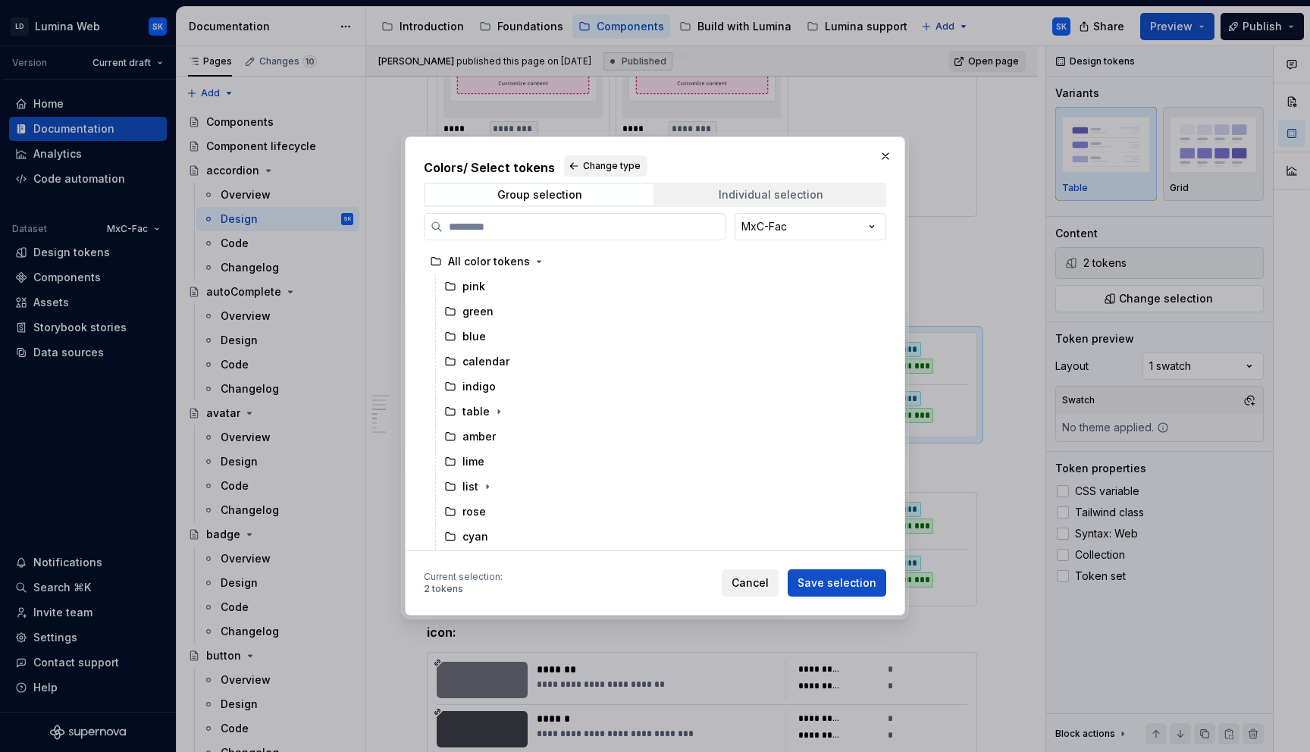
click at [744, 198] on div "Individual selection" at bounding box center [770, 195] width 105 height 12
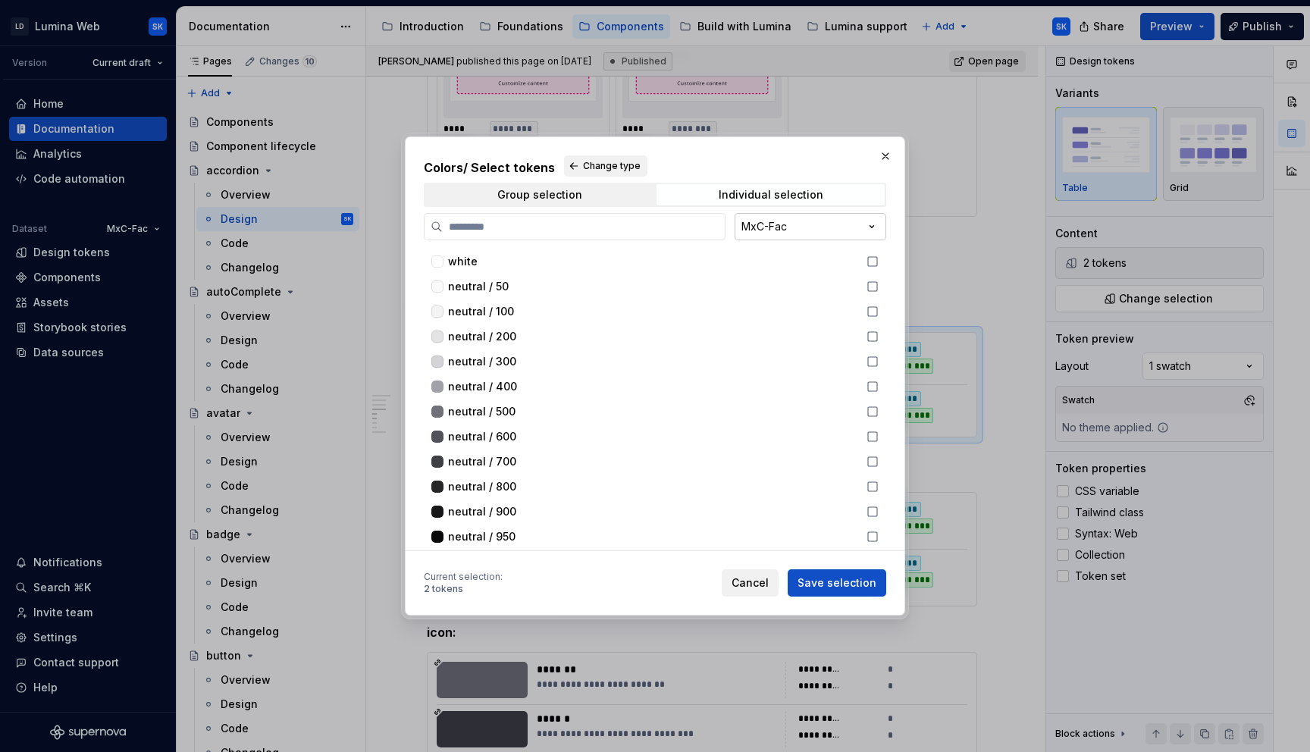
click at [768, 227] on div "Colors / Select tokens Change type Group selection Individual selection MxC-Fac…" at bounding box center [655, 376] width 1310 height 752
click at [895, 211] on div "Colors / Select tokens Change type Group selection Individual selection MxC-Fac…" at bounding box center [655, 376] width 1310 height 752
click at [799, 228] on div "Colors / Select tokens Change type Group selection Individual selection MxC-Fac…" at bounding box center [655, 376] width 1310 height 752
click at [893, 227] on div "Colors / Select tokens Change type Group selection Individual selection MxC-Fac…" at bounding box center [655, 376] width 1310 height 752
click at [884, 161] on button "button" at bounding box center [885, 156] width 21 height 21
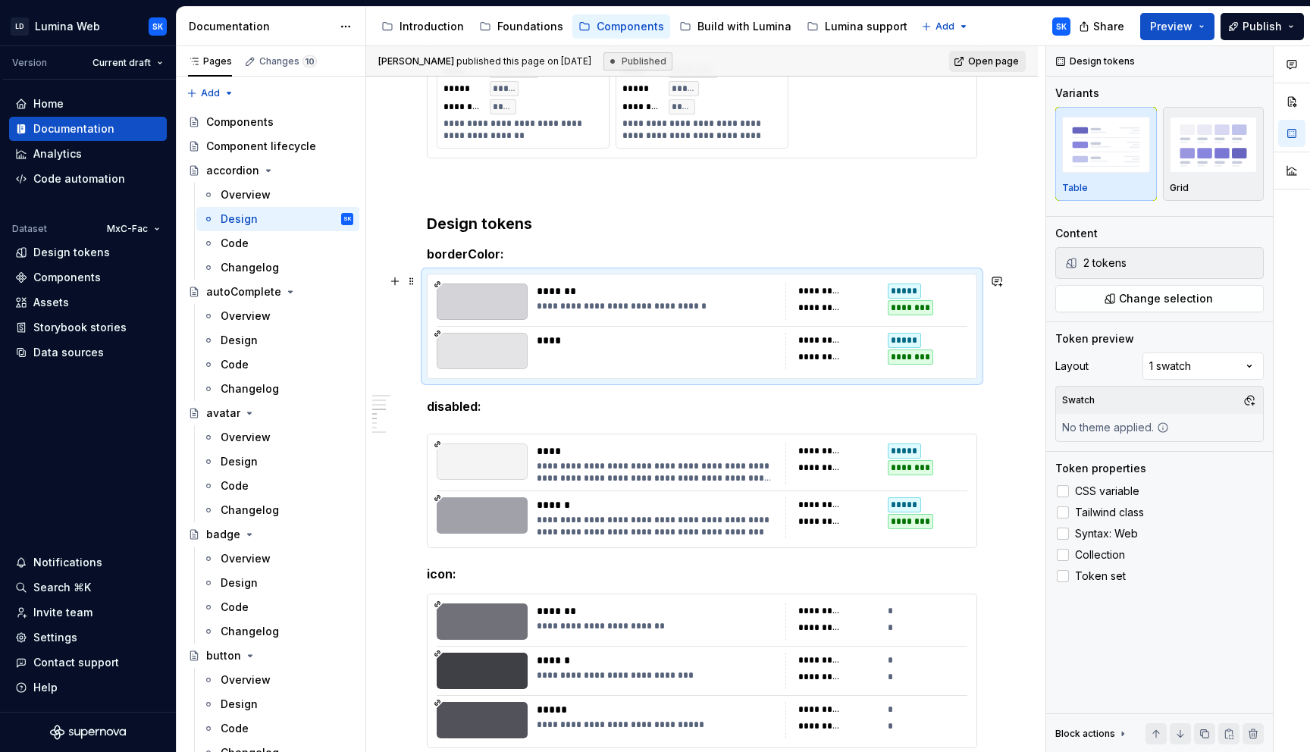
scroll to position [1512, 0]
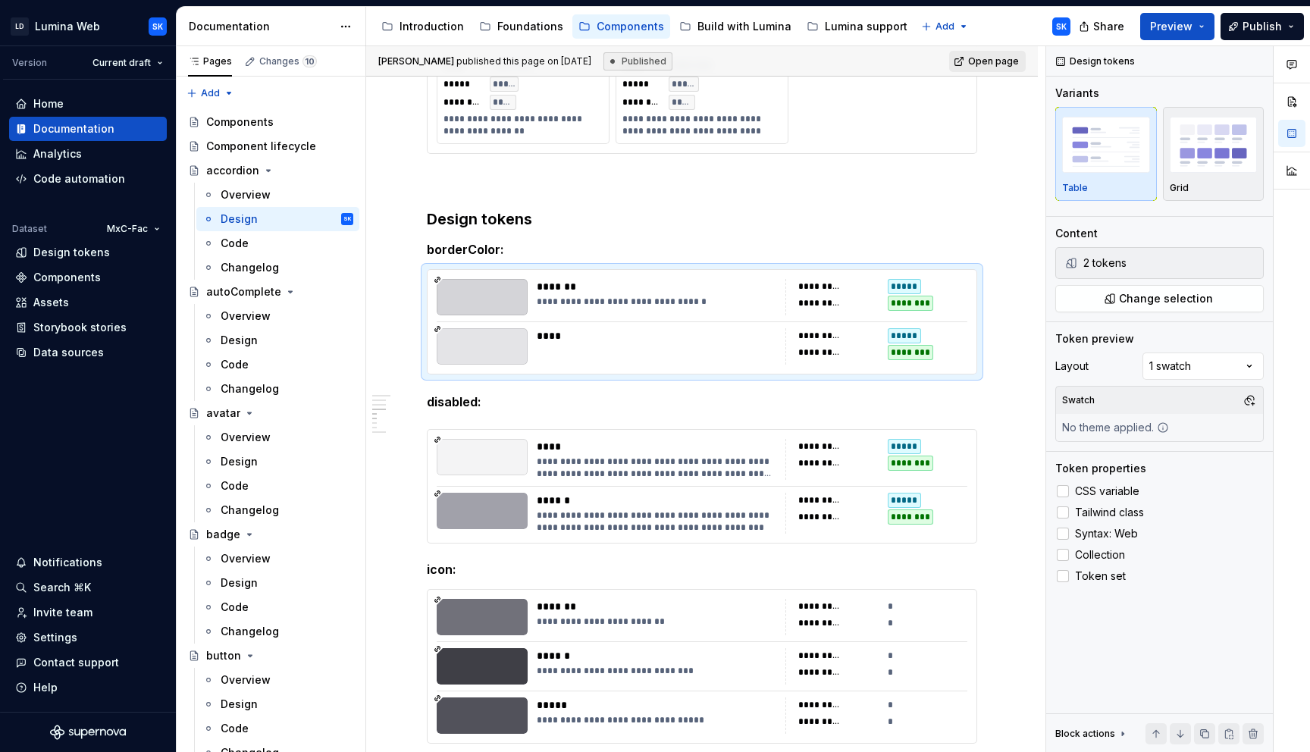
click at [1229, 371] on div "Comments Open comments No comments yet Select ‘Comment’ from the block context …" at bounding box center [1178, 399] width 264 height 706
click at [578, 299] on html "LD Lumina Web SK Version Current draft Home Documentation Analytics Code automa…" at bounding box center [655, 376] width 1310 height 752
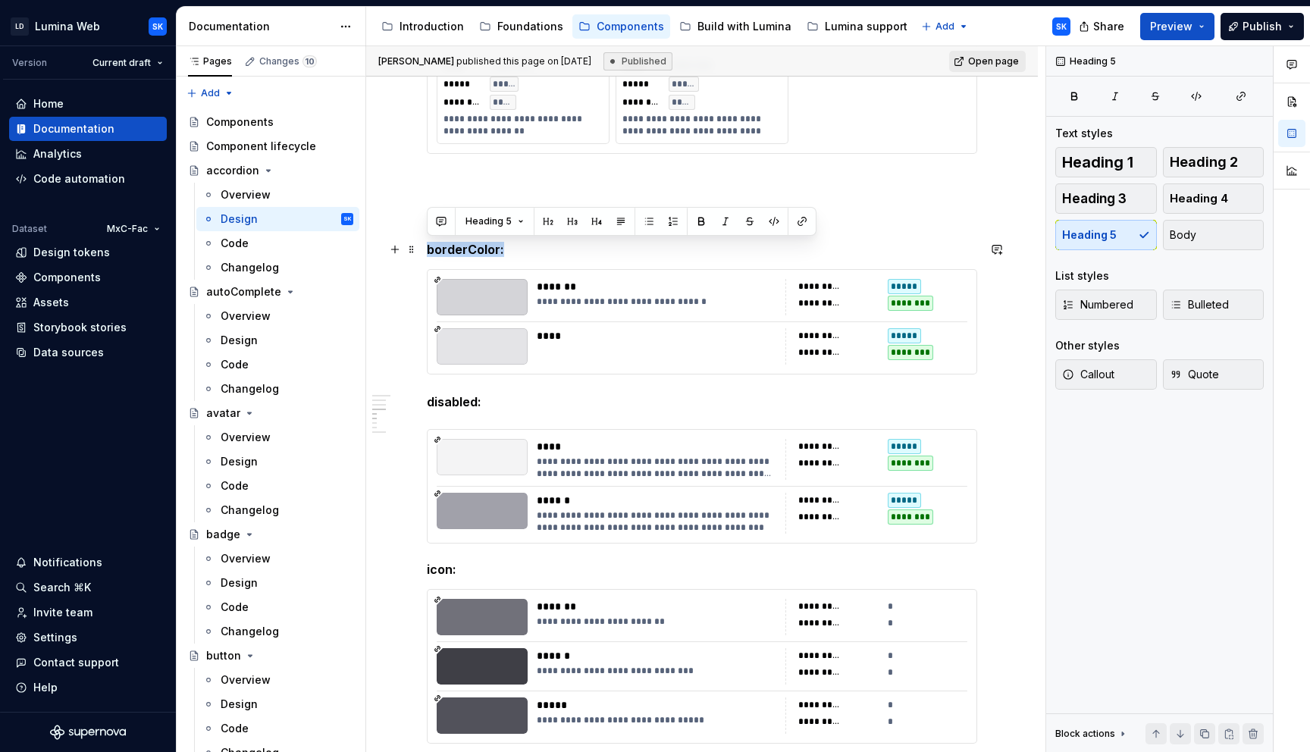
drag, startPoint x: 505, startPoint y: 251, endPoint x: 425, endPoint y: 247, distance: 79.7
click at [425, 247] on div "**********" at bounding box center [701, 223] width 671 height 2968
click at [568, 285] on div "*******" at bounding box center [656, 286] width 239 height 15
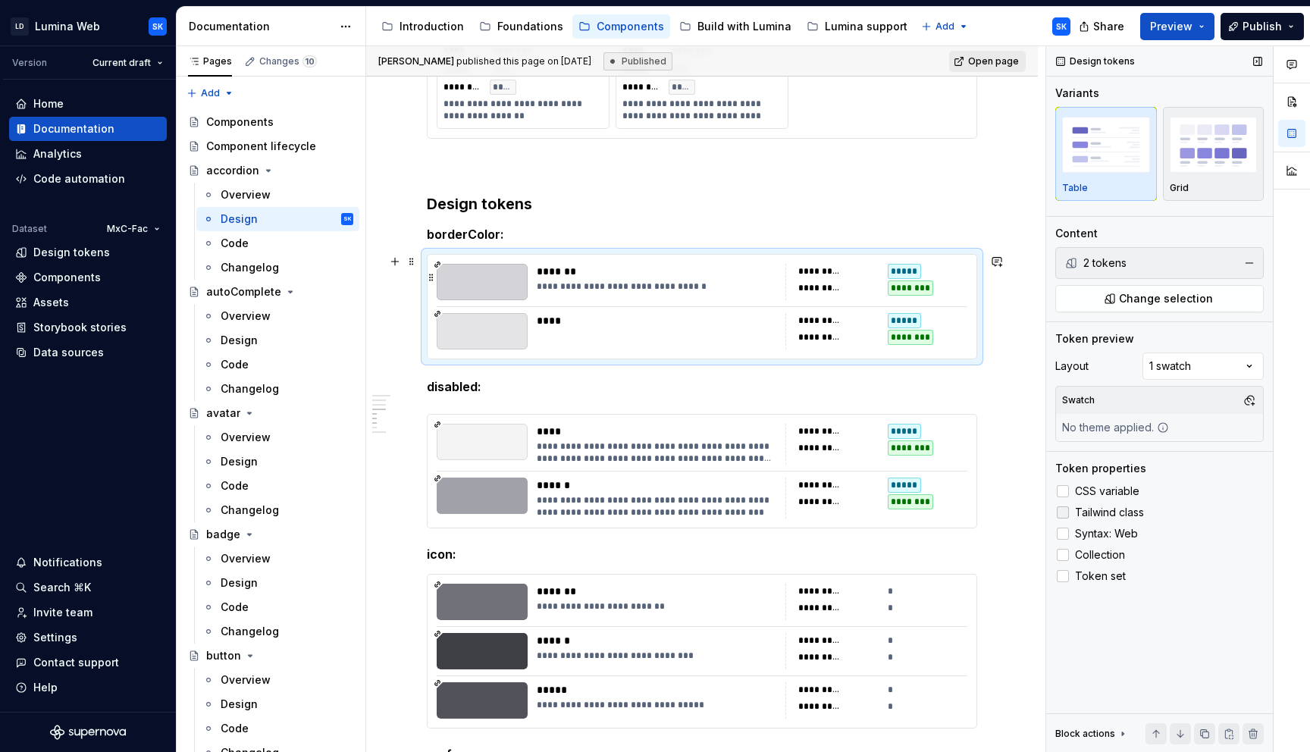
scroll to position [1516, 0]
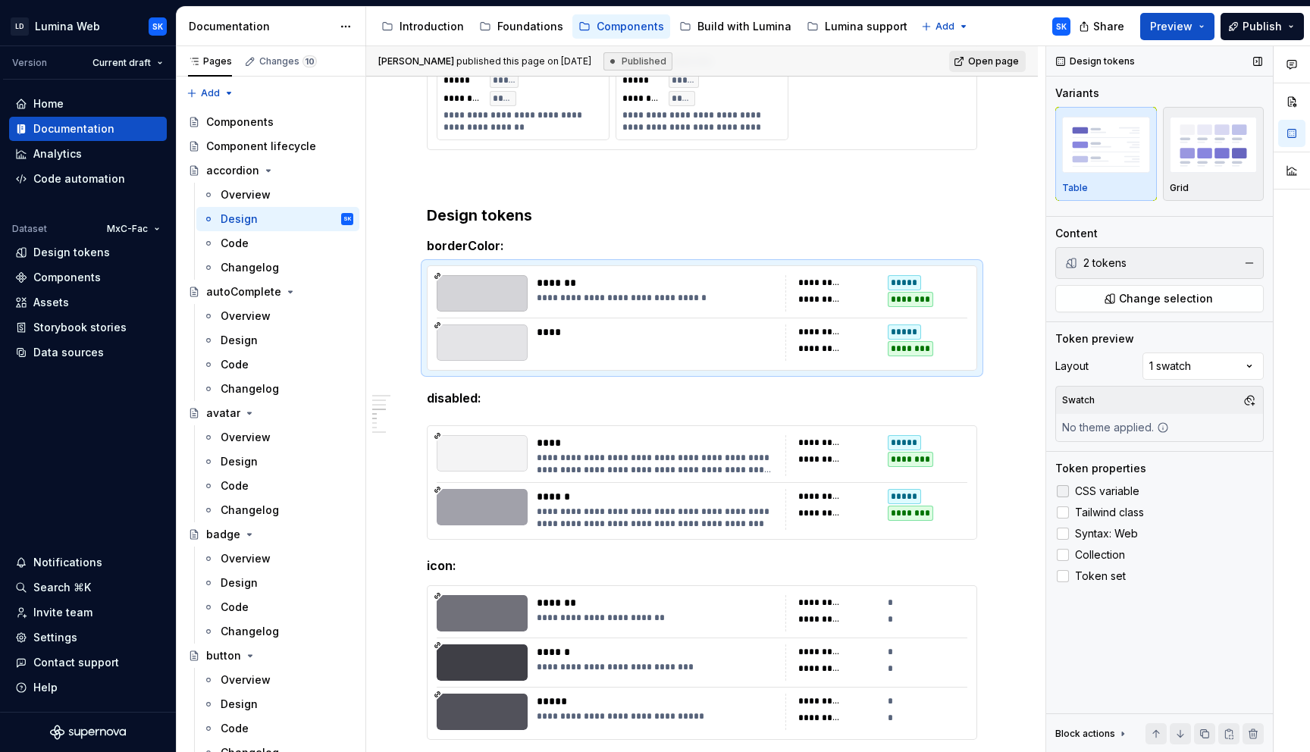
click at [1125, 494] on span "CSS variable" at bounding box center [1107, 491] width 64 height 12
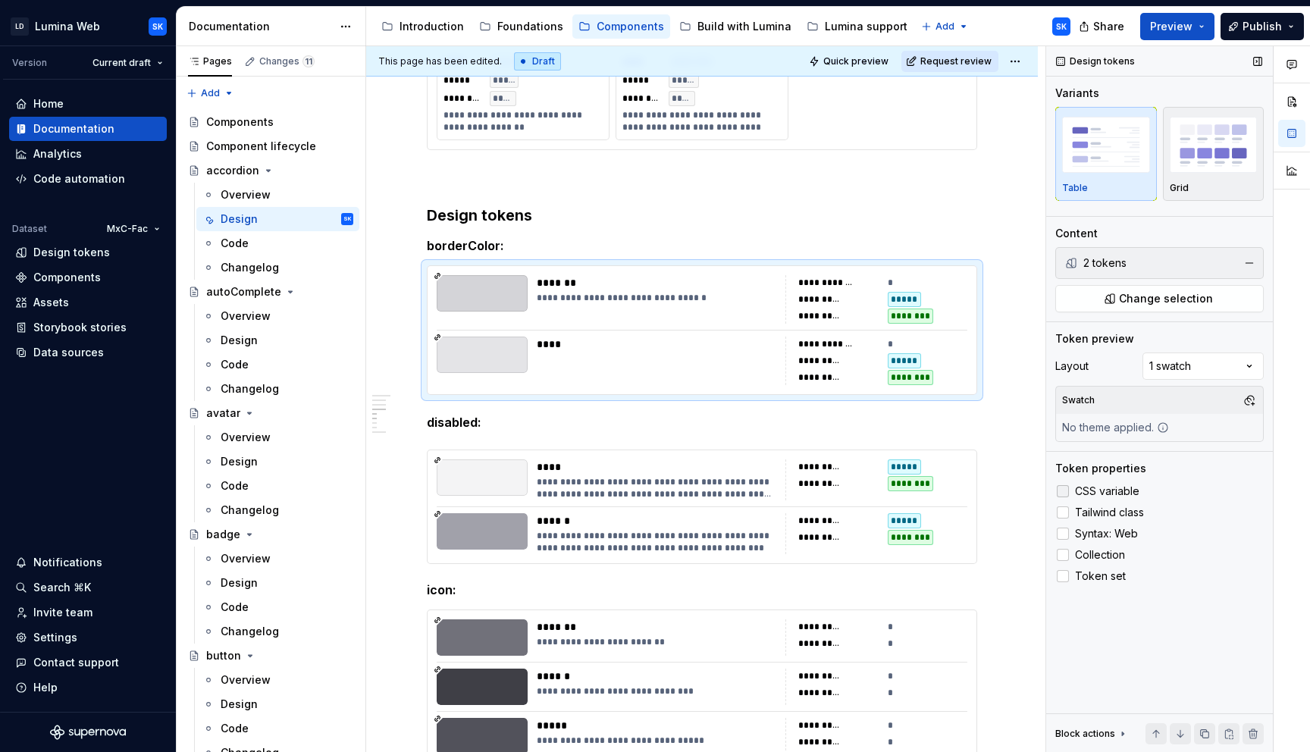
click at [1125, 494] on span "CSS variable" at bounding box center [1107, 491] width 64 height 12
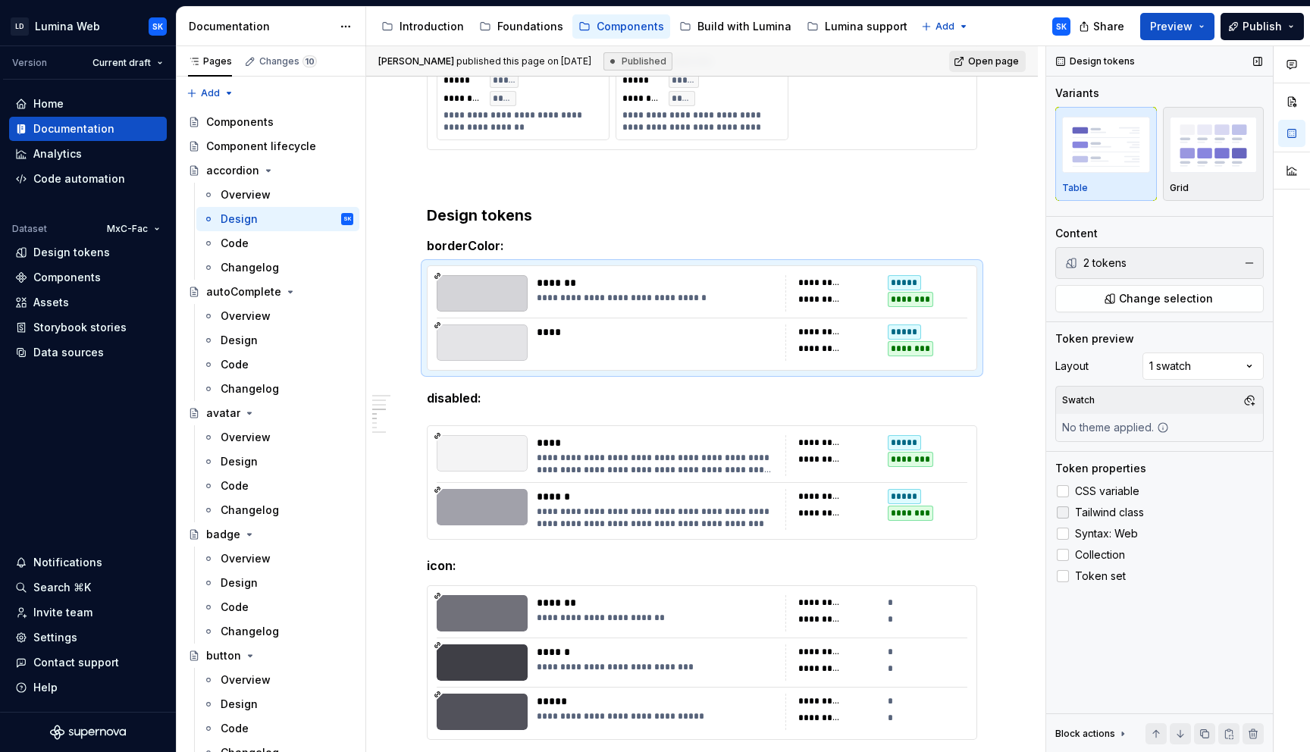
click at [1135, 513] on span "Tailwind class" at bounding box center [1109, 512] width 69 height 12
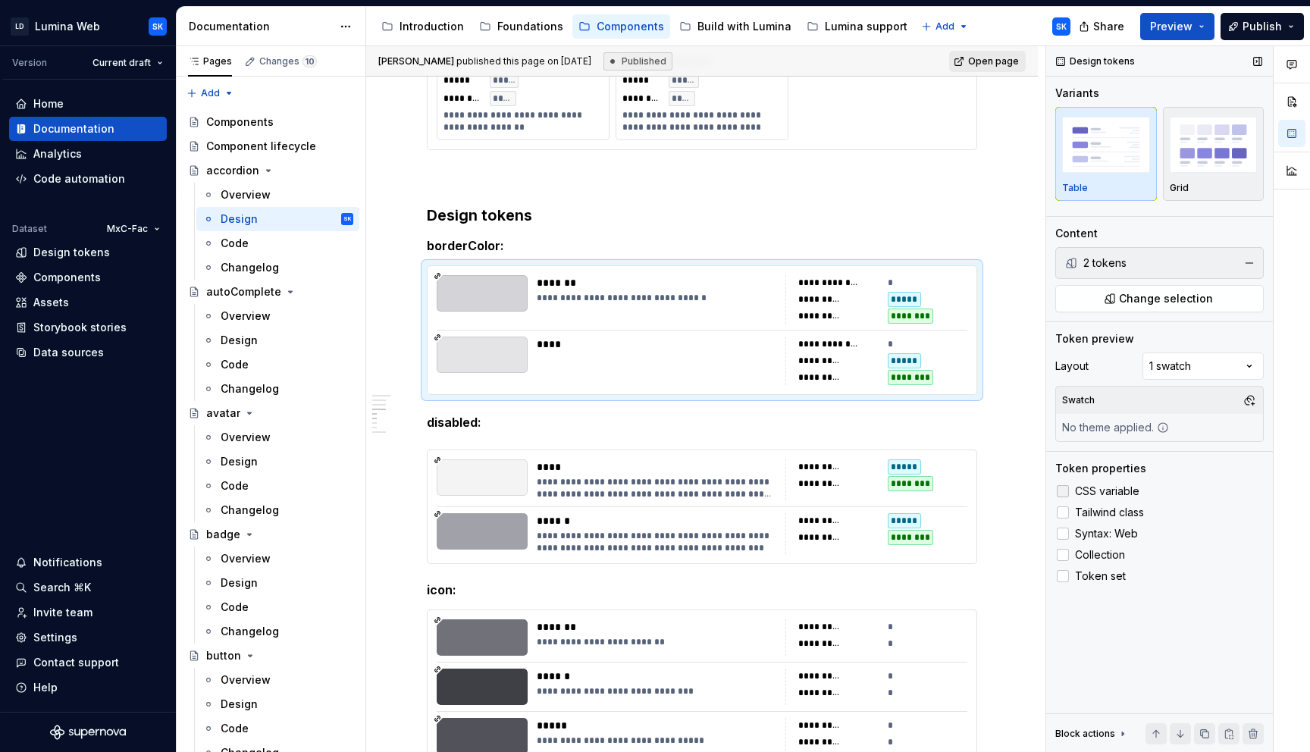
click at [1122, 490] on span "CSS variable" at bounding box center [1107, 491] width 64 height 12
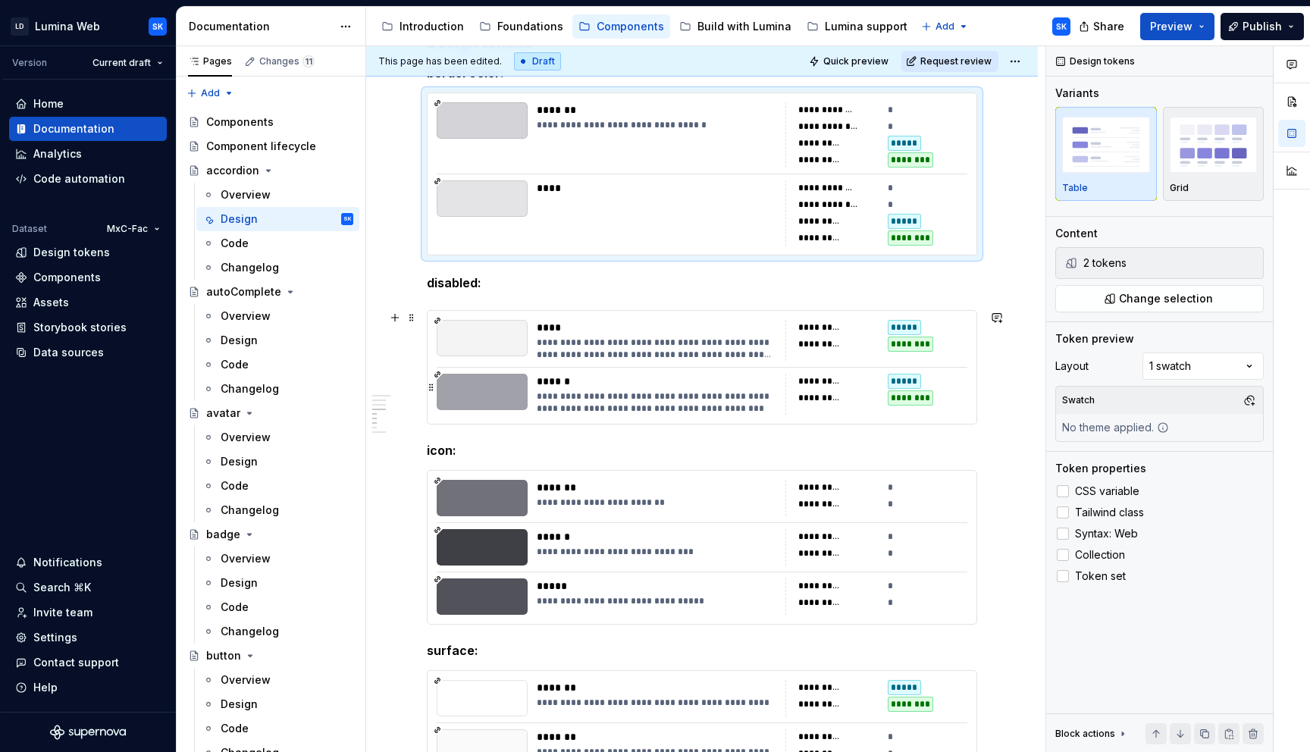
scroll to position [1687, 0]
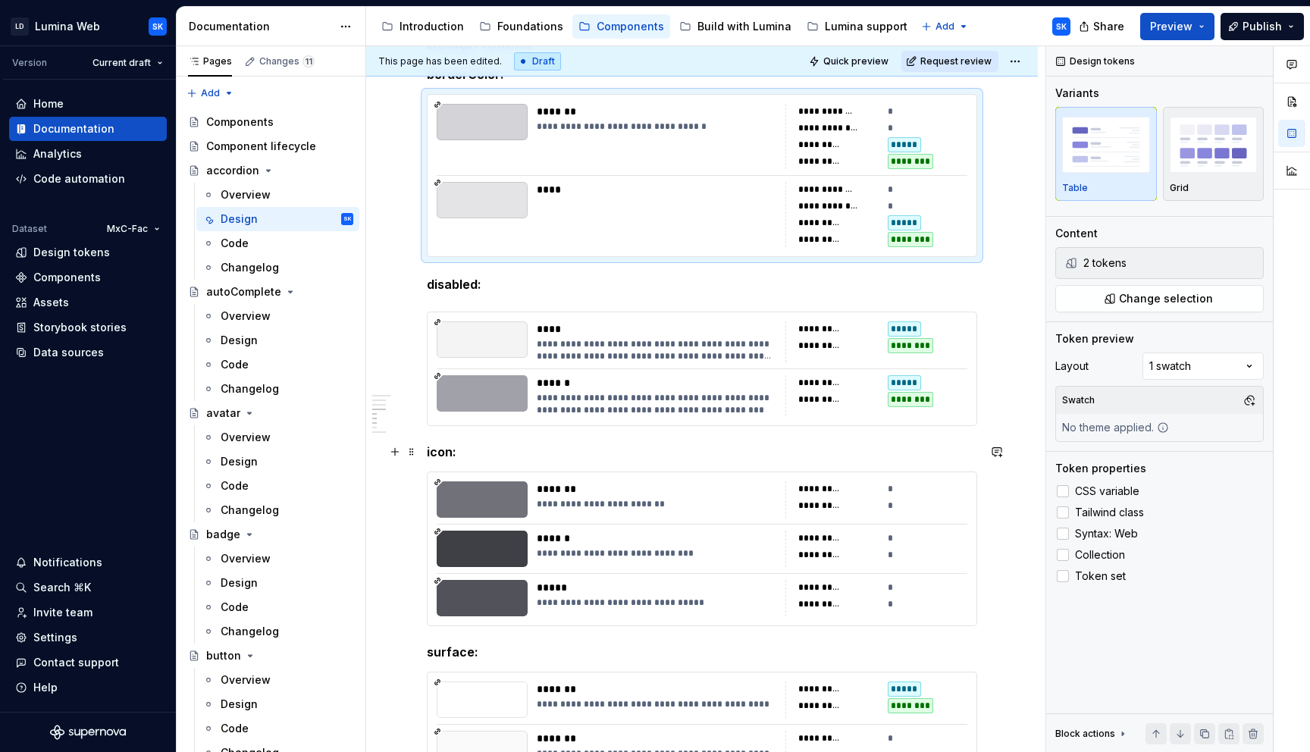
click at [430, 448] on h5 "icon:" at bounding box center [702, 451] width 550 height 15
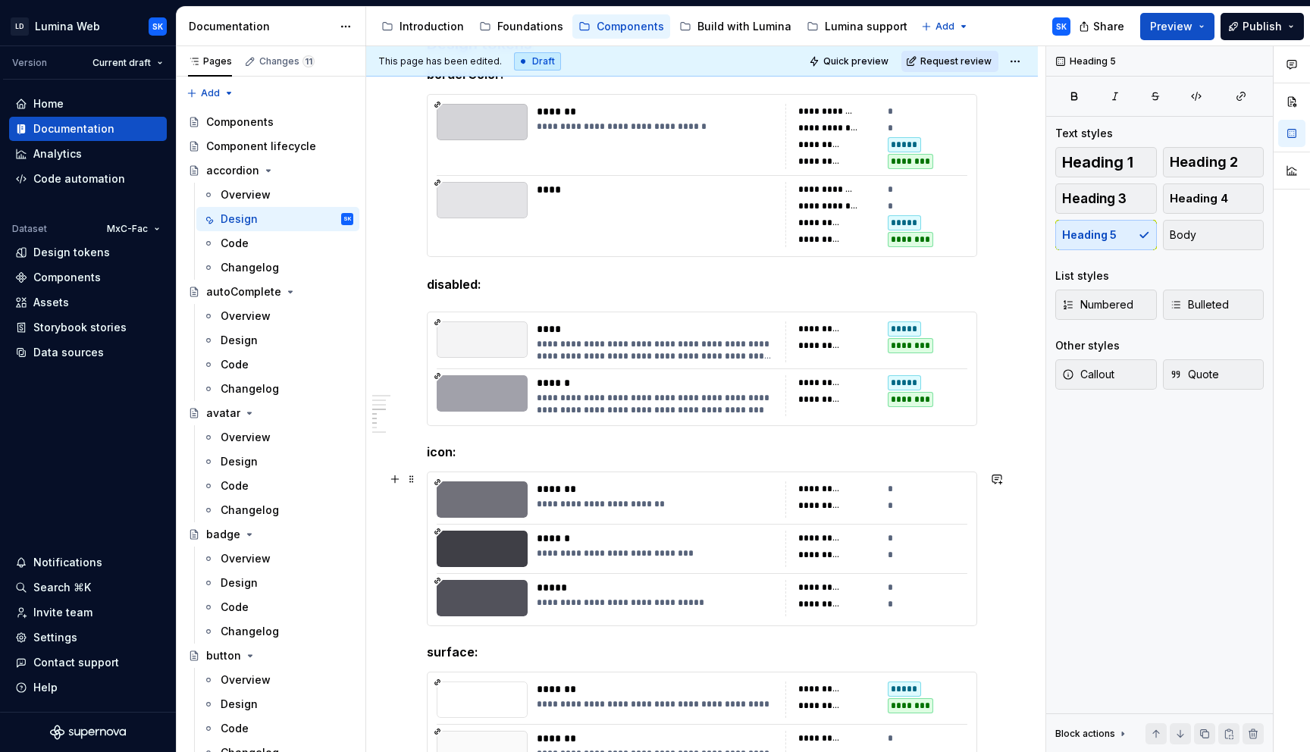
click at [497, 473] on div "**********" at bounding box center [701, 548] width 549 height 153
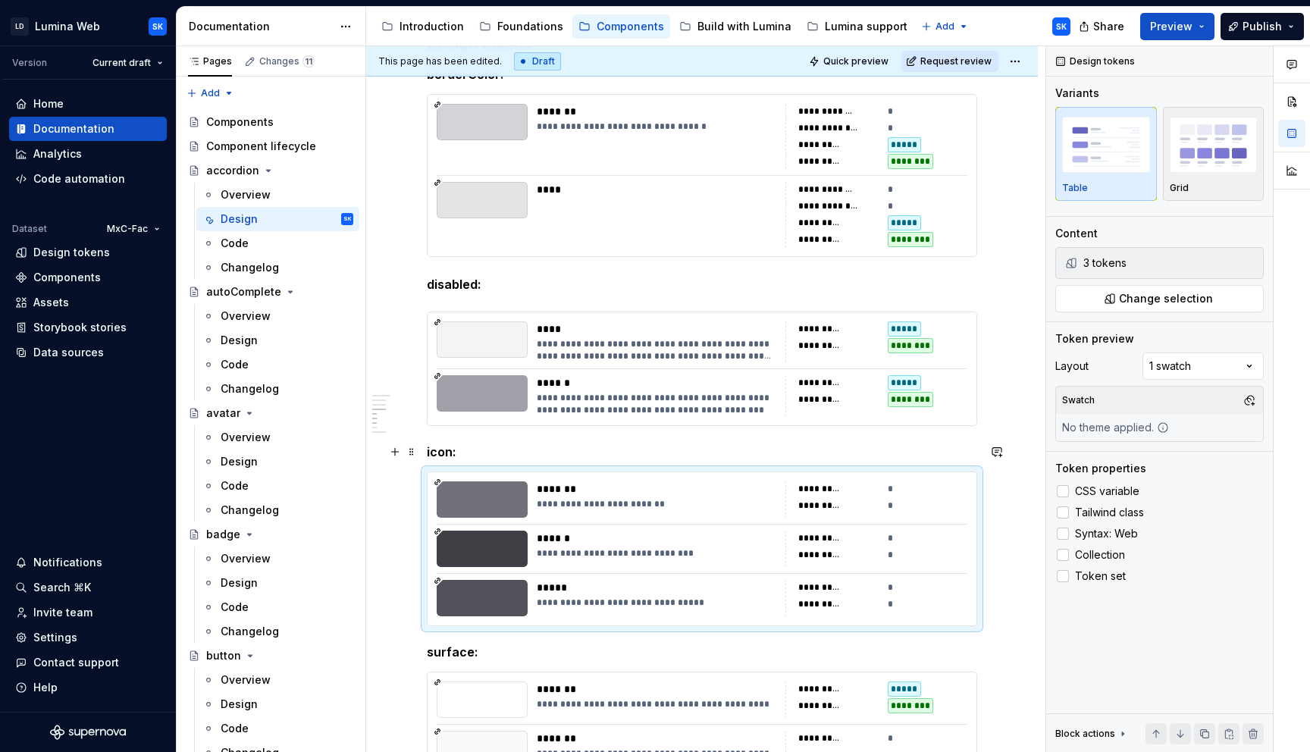
click at [460, 449] on h5 "icon:" at bounding box center [702, 451] width 550 height 15
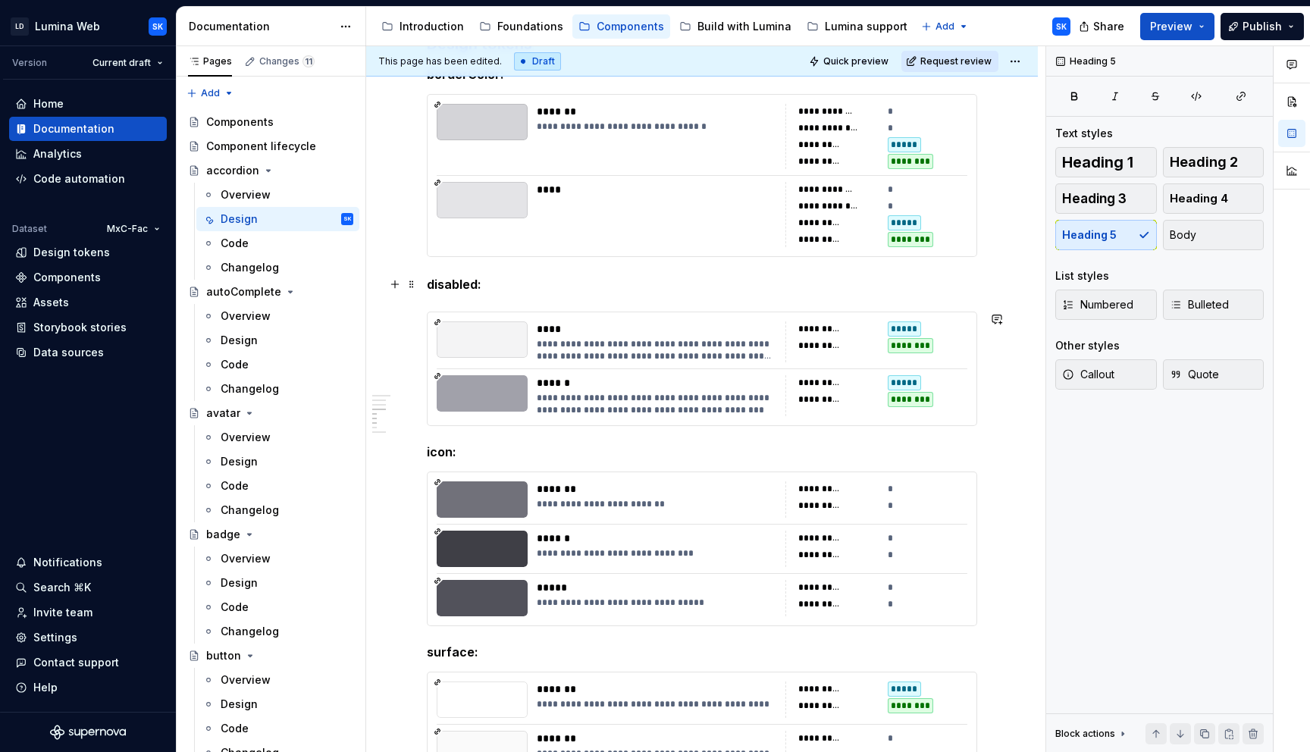
click at [481, 286] on p "disabled:" at bounding box center [702, 284] width 550 height 18
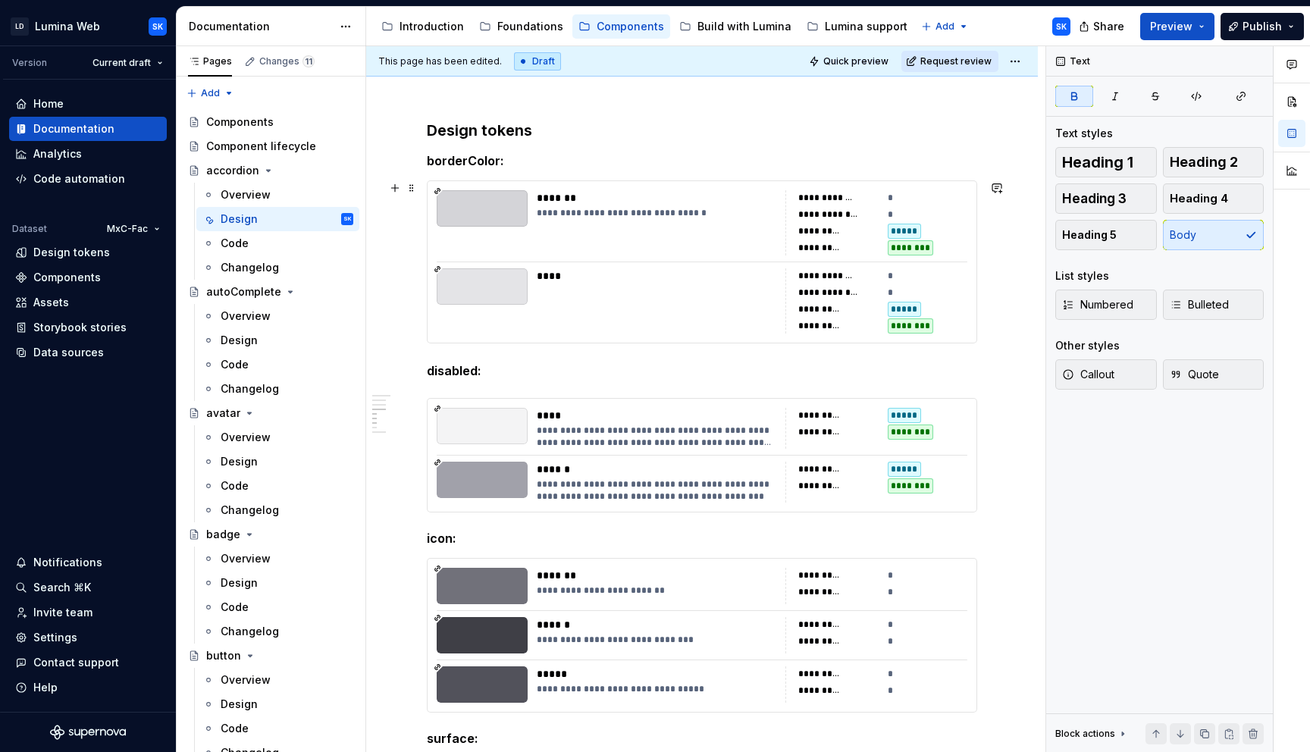
scroll to position [1598, 0]
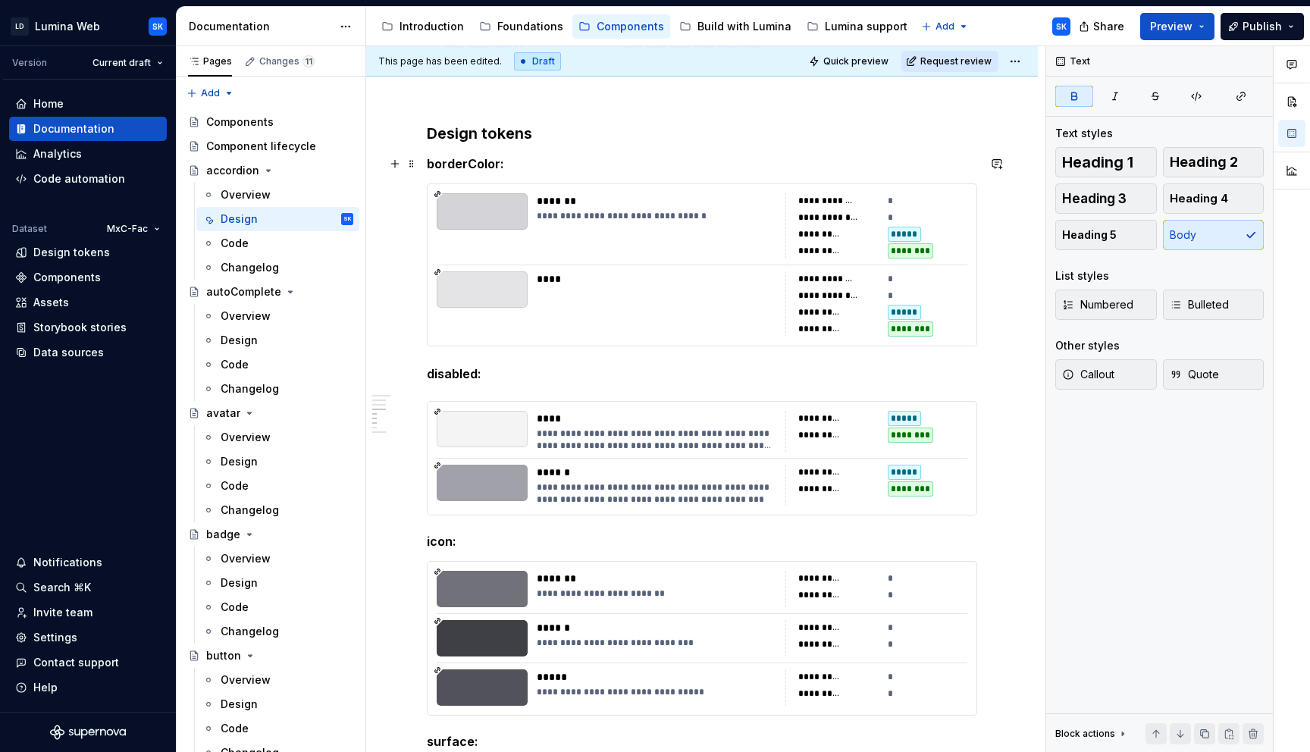
click at [497, 163] on h5 "borderColor:" at bounding box center [702, 163] width 550 height 15
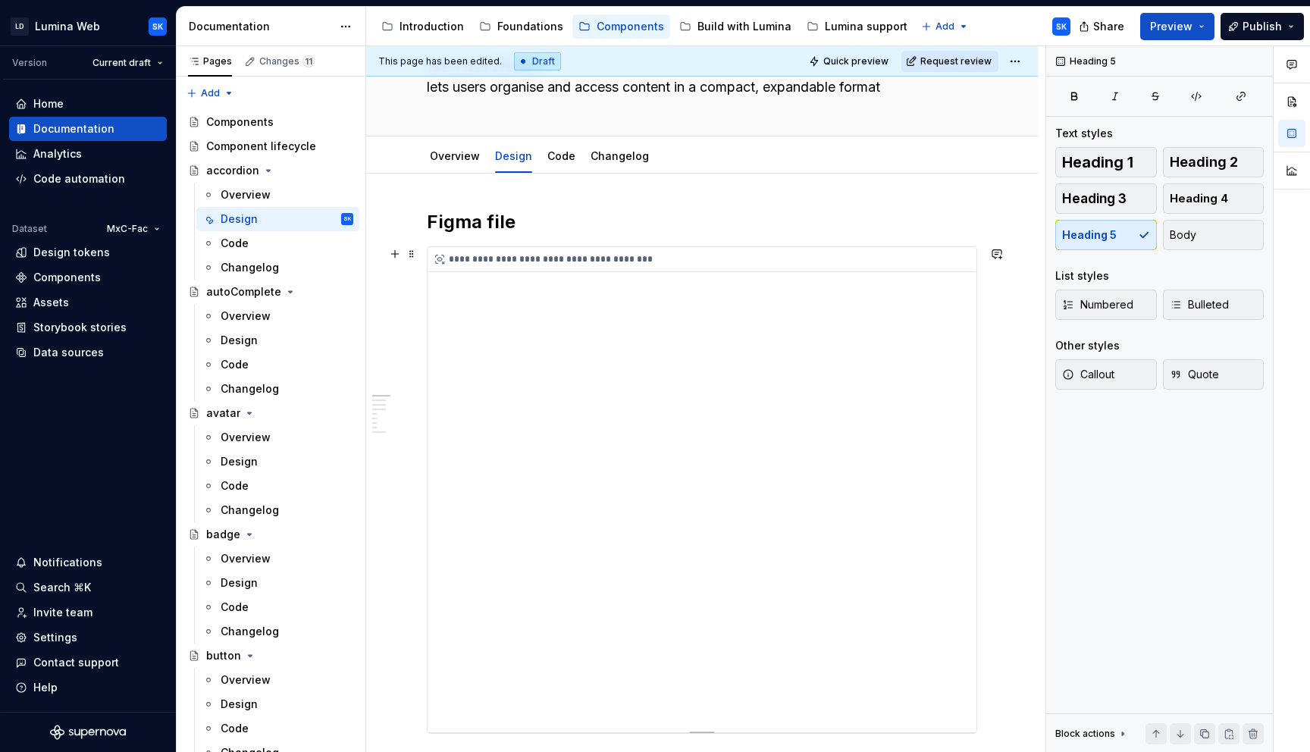
scroll to position [87, 0]
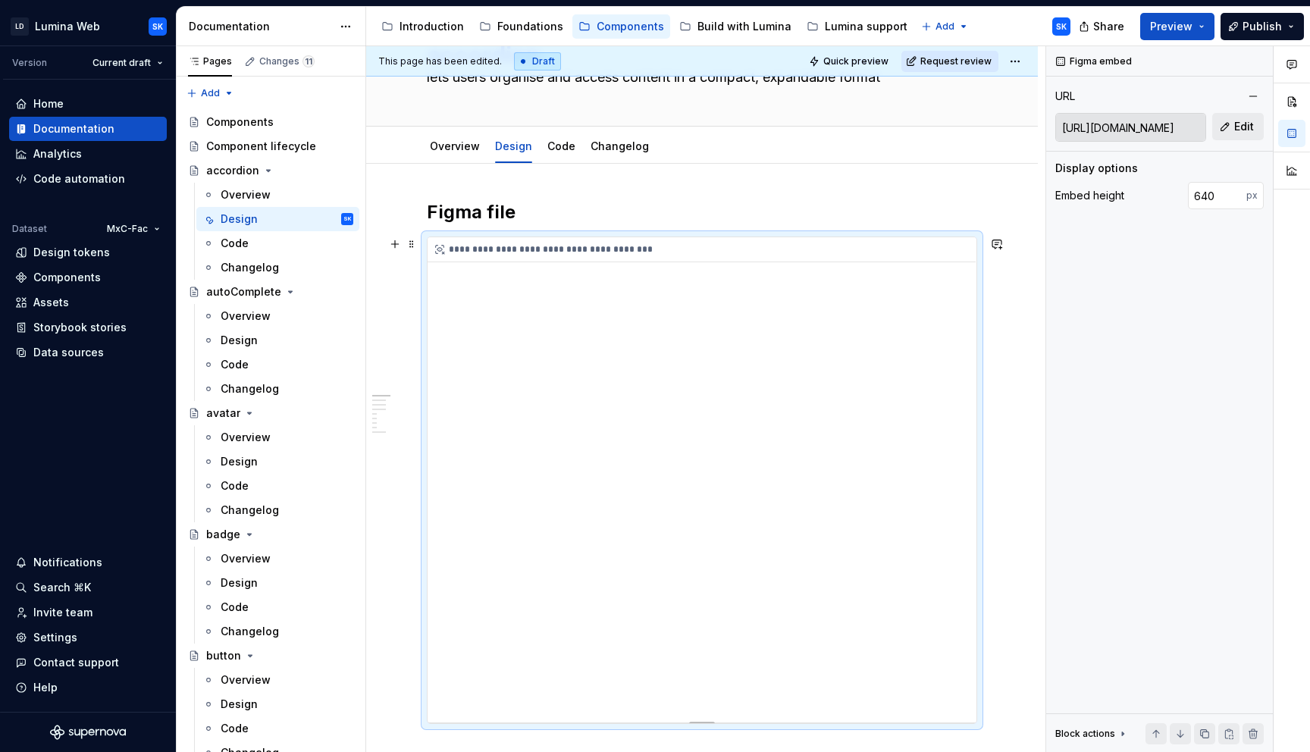
click at [646, 248] on div "**********" at bounding box center [701, 249] width 548 height 25
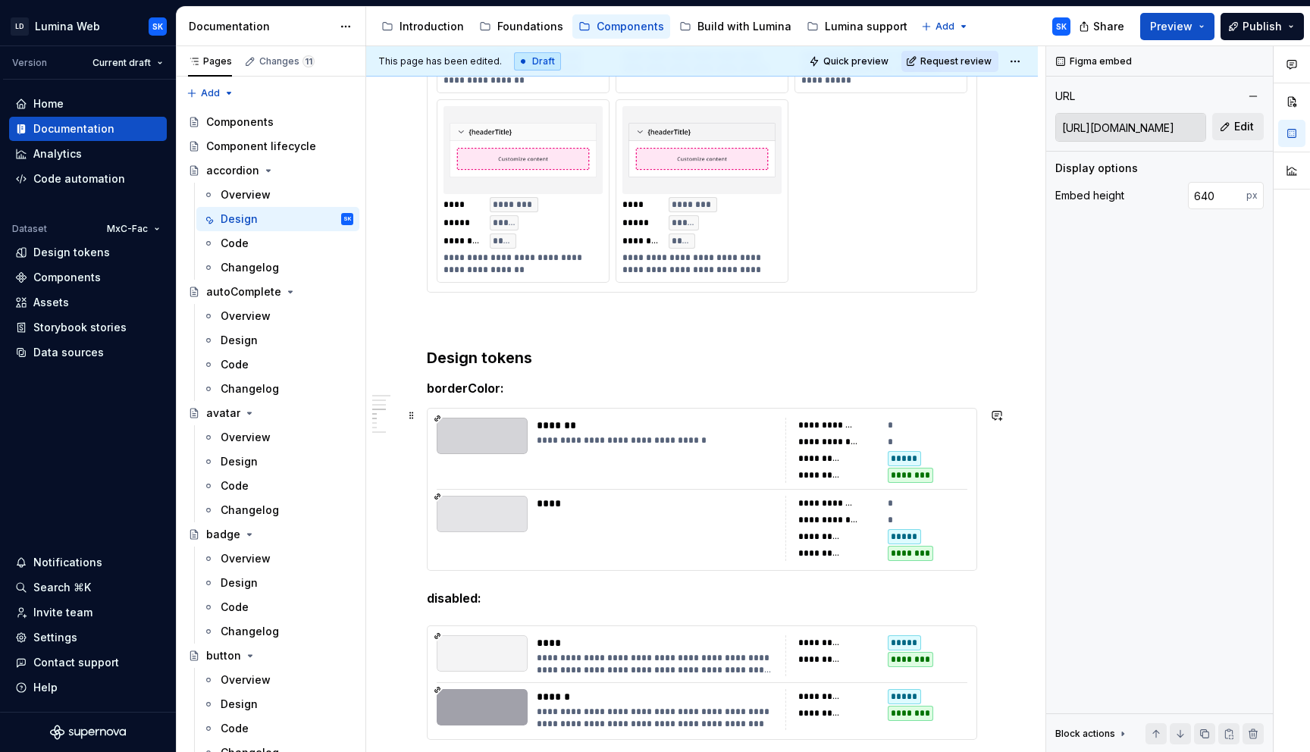
scroll to position [1405, 0]
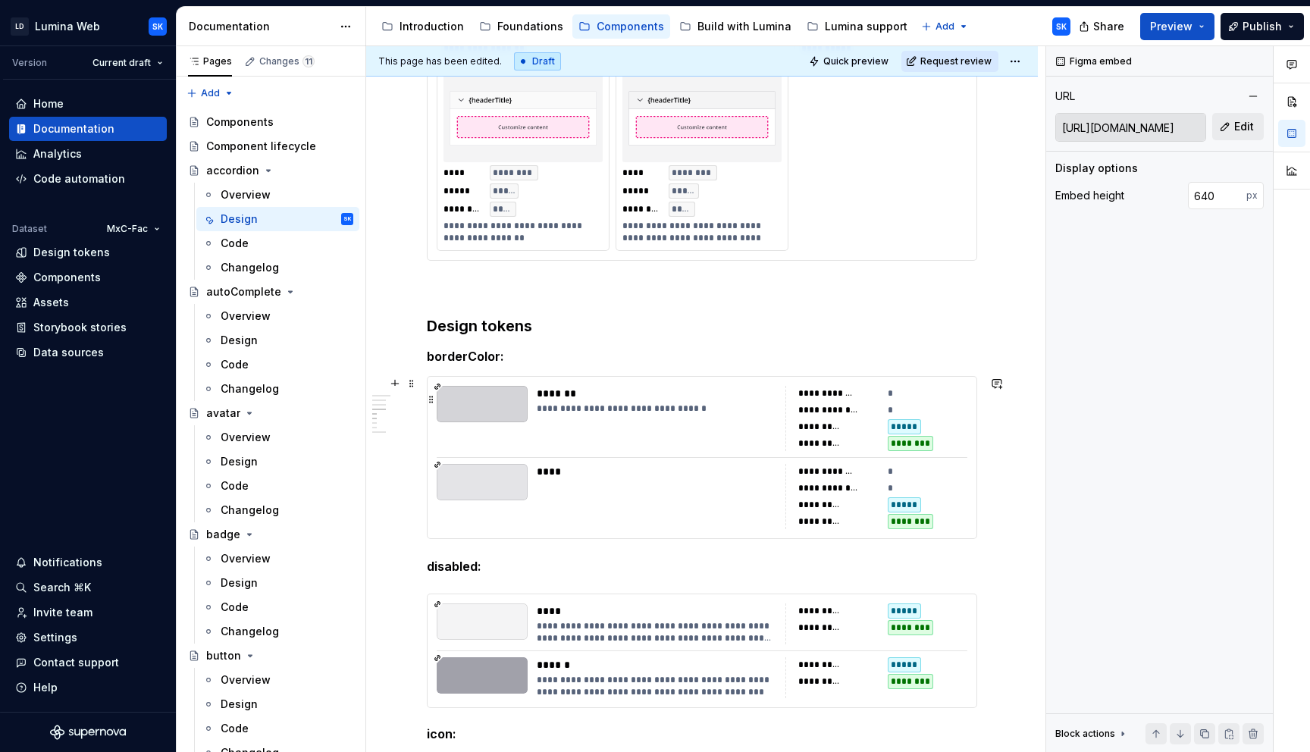
click at [556, 405] on div "**********" at bounding box center [656, 408] width 239 height 12
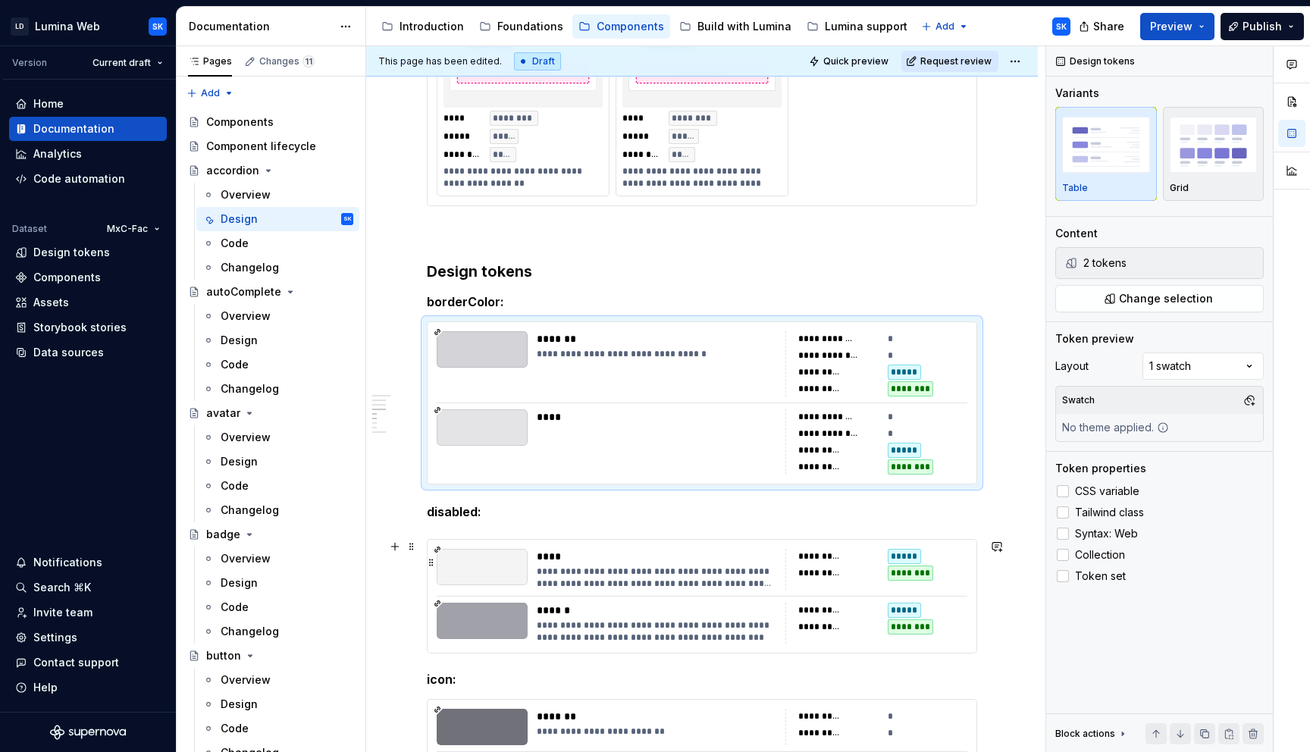
scroll to position [1554, 0]
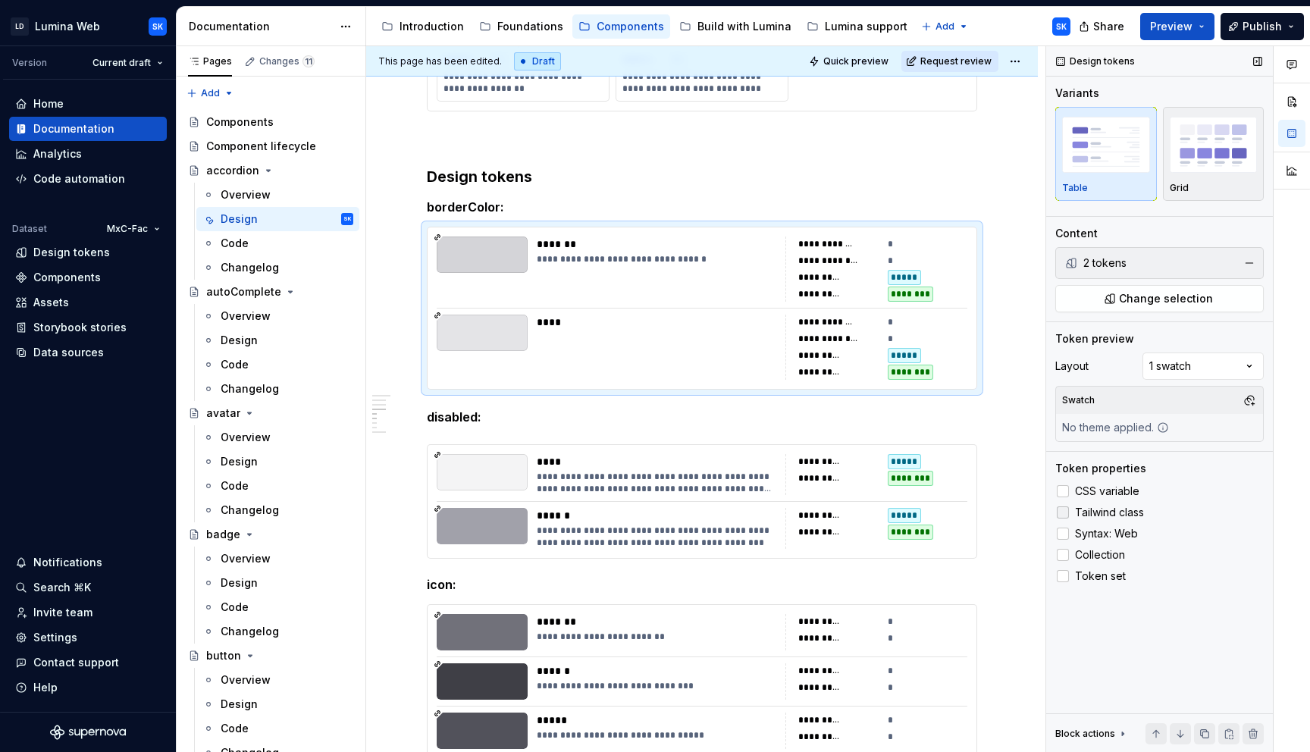
click at [1087, 517] on span "Tailwind class" at bounding box center [1109, 512] width 69 height 12
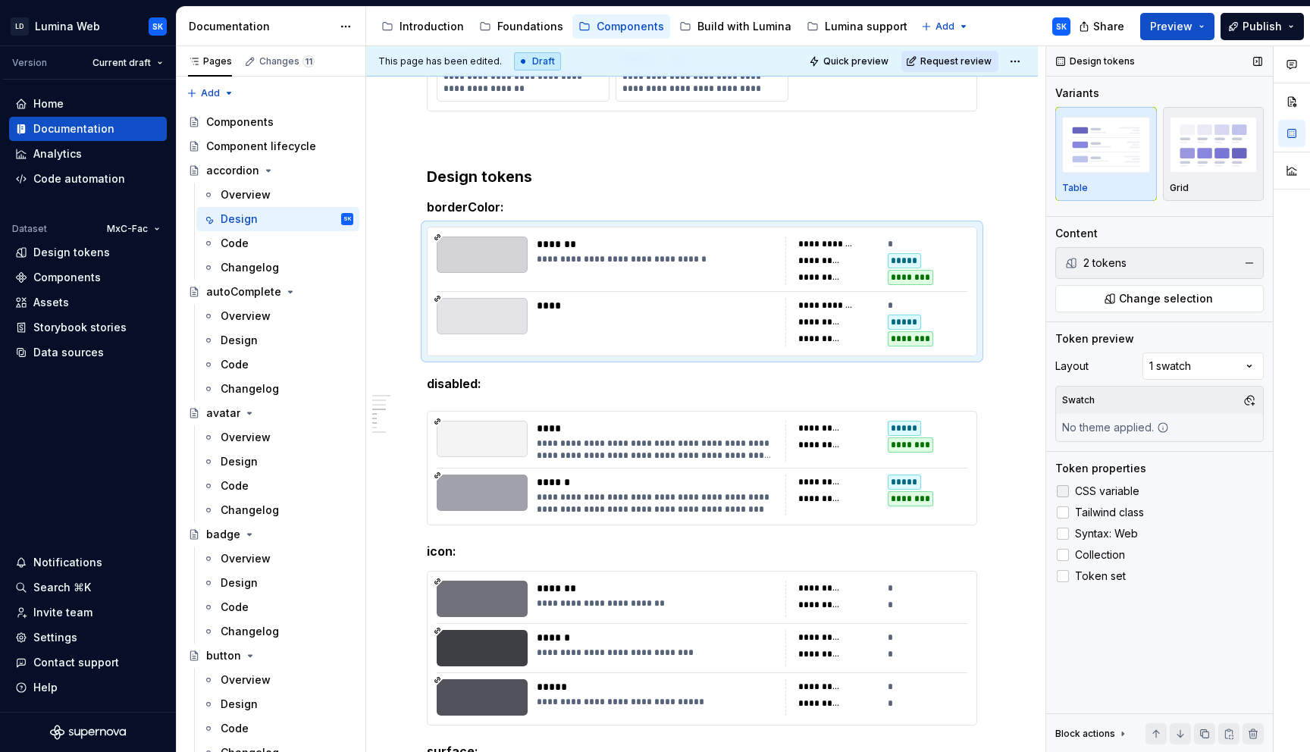
click at [1107, 490] on span "CSS variable" at bounding box center [1107, 491] width 64 height 12
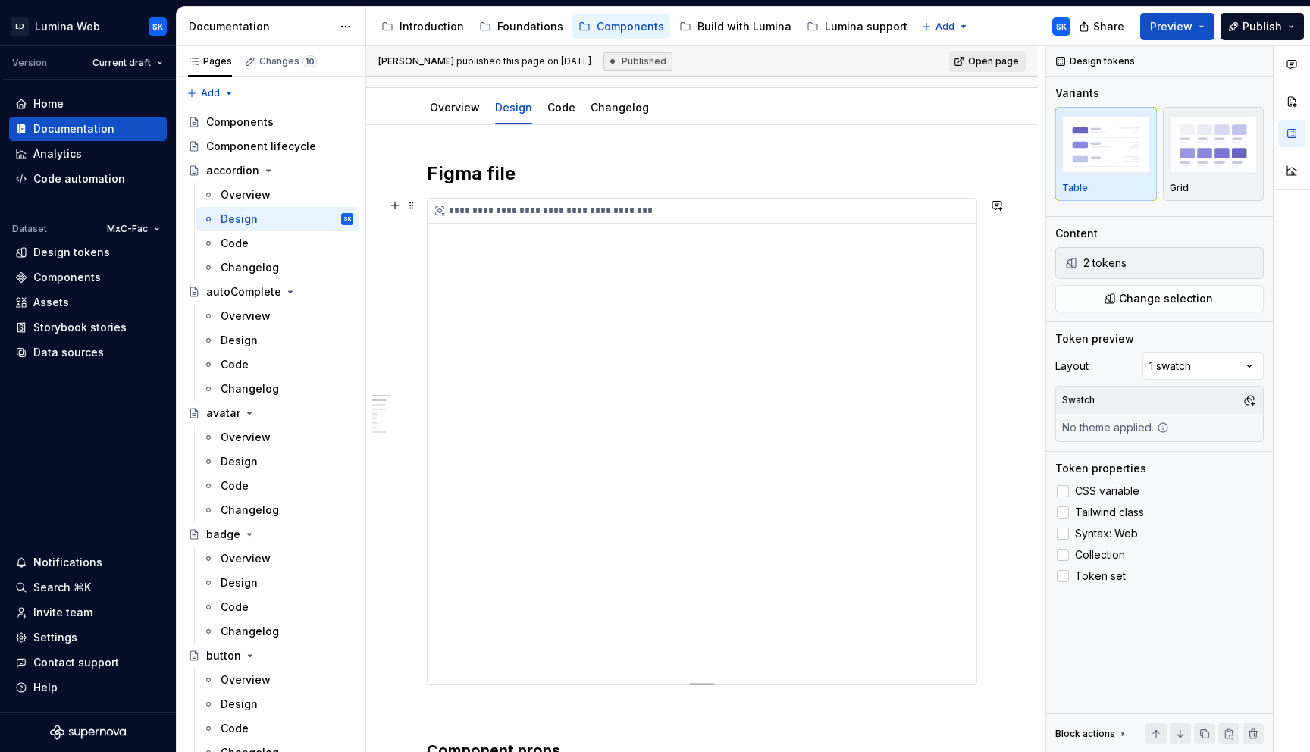
scroll to position [130, 0]
click at [803, 214] on div "**********" at bounding box center [701, 206] width 548 height 25
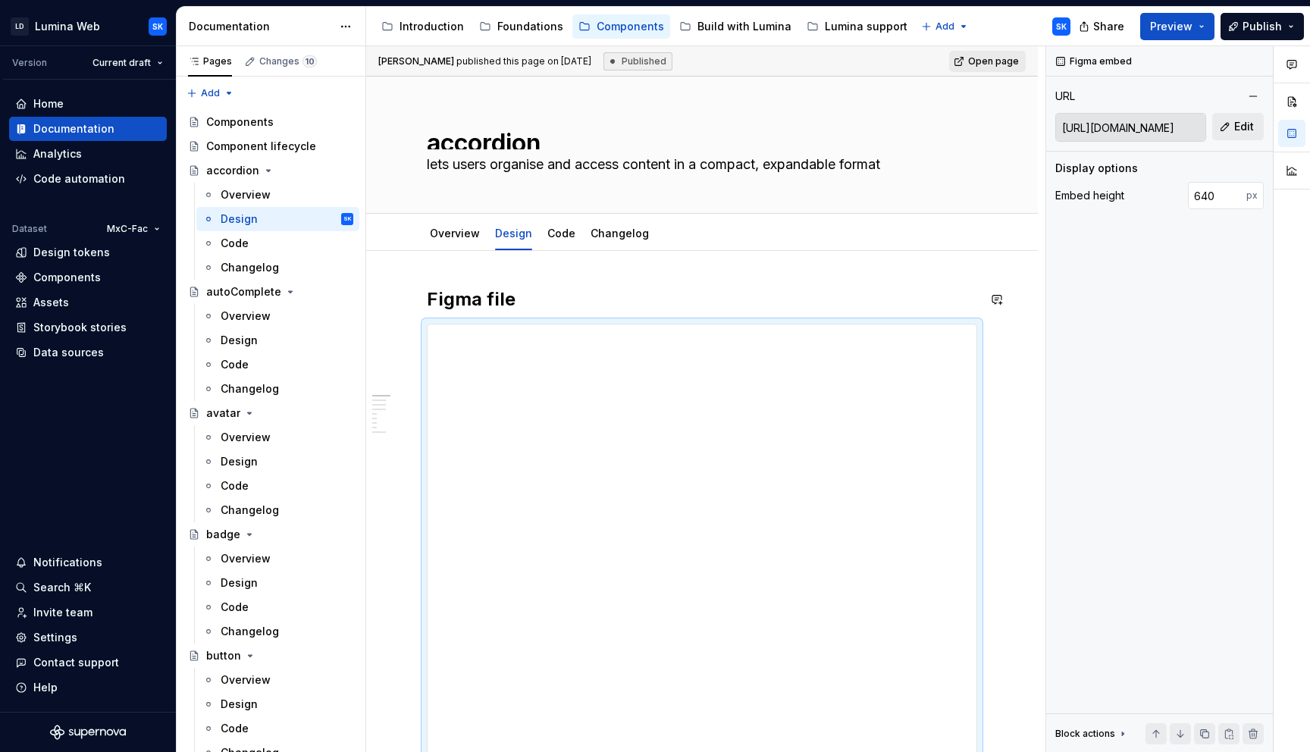
scroll to position [20, 0]
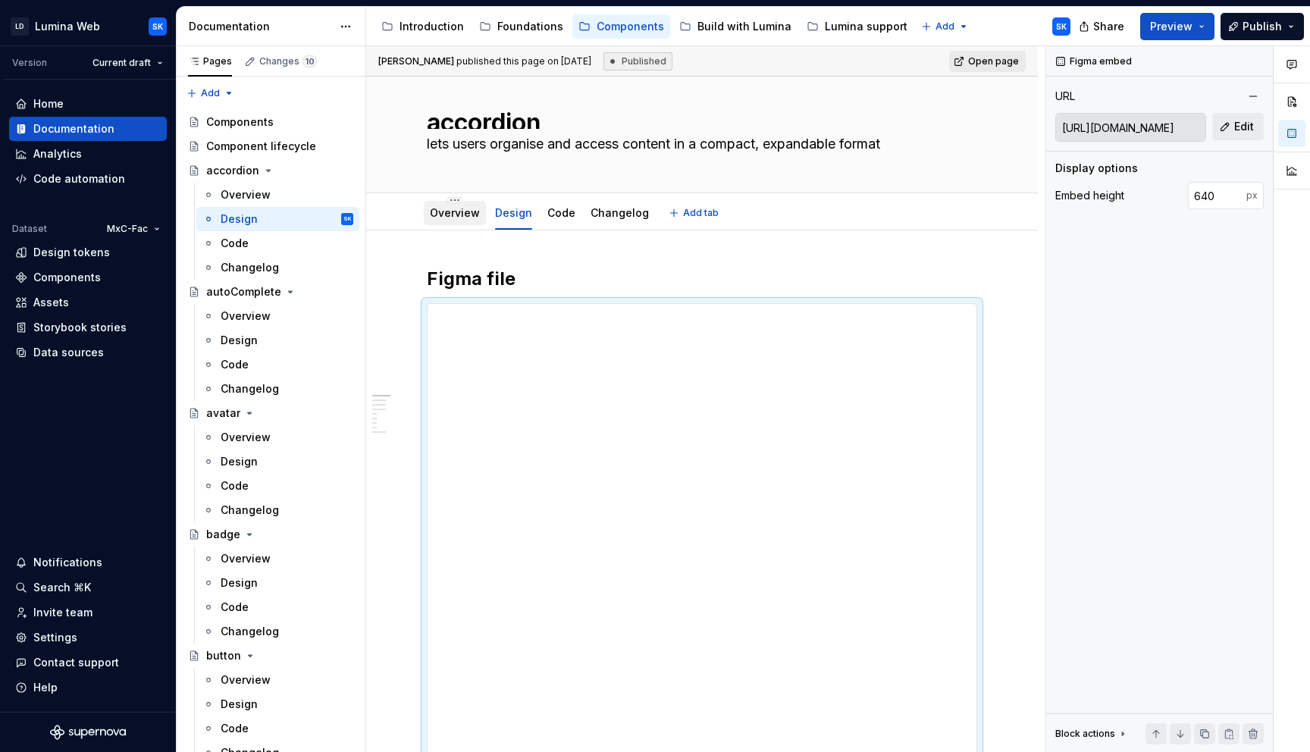
click at [468, 217] on link "Overview" at bounding box center [455, 212] width 50 height 13
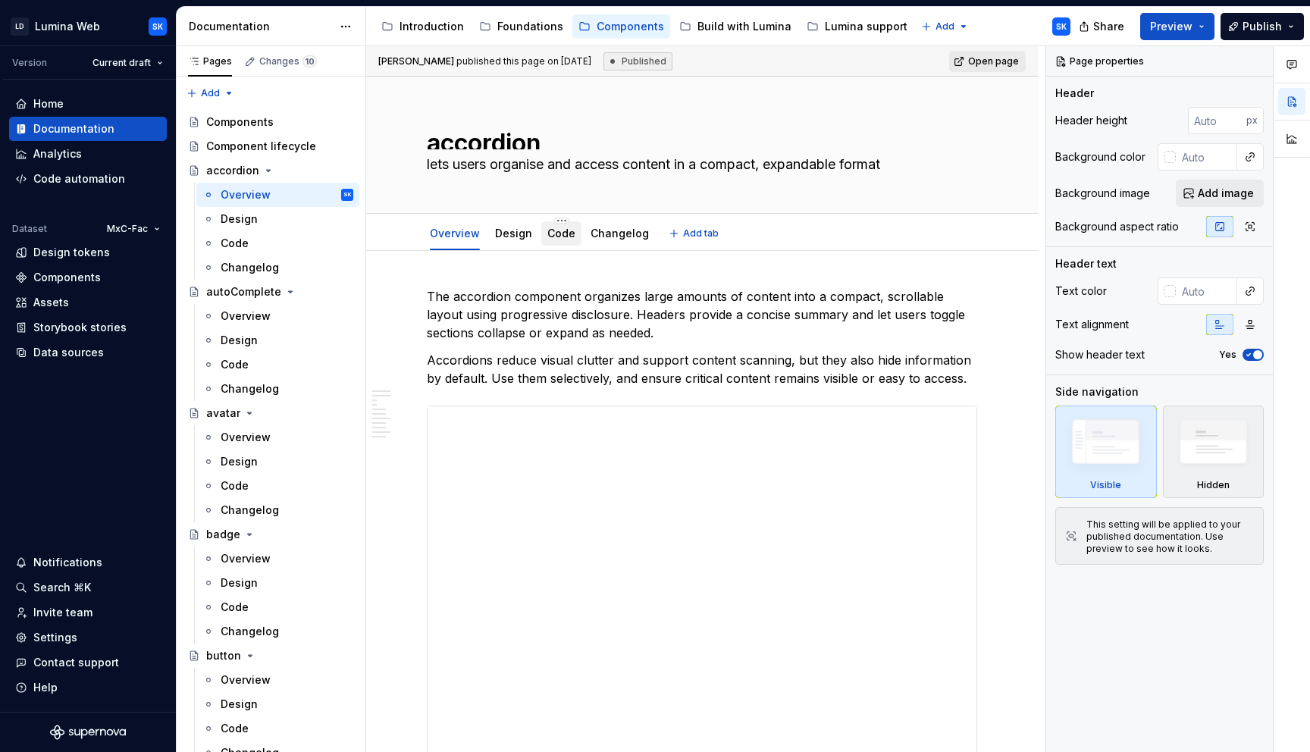
click at [565, 239] on div "Code" at bounding box center [561, 233] width 28 height 15
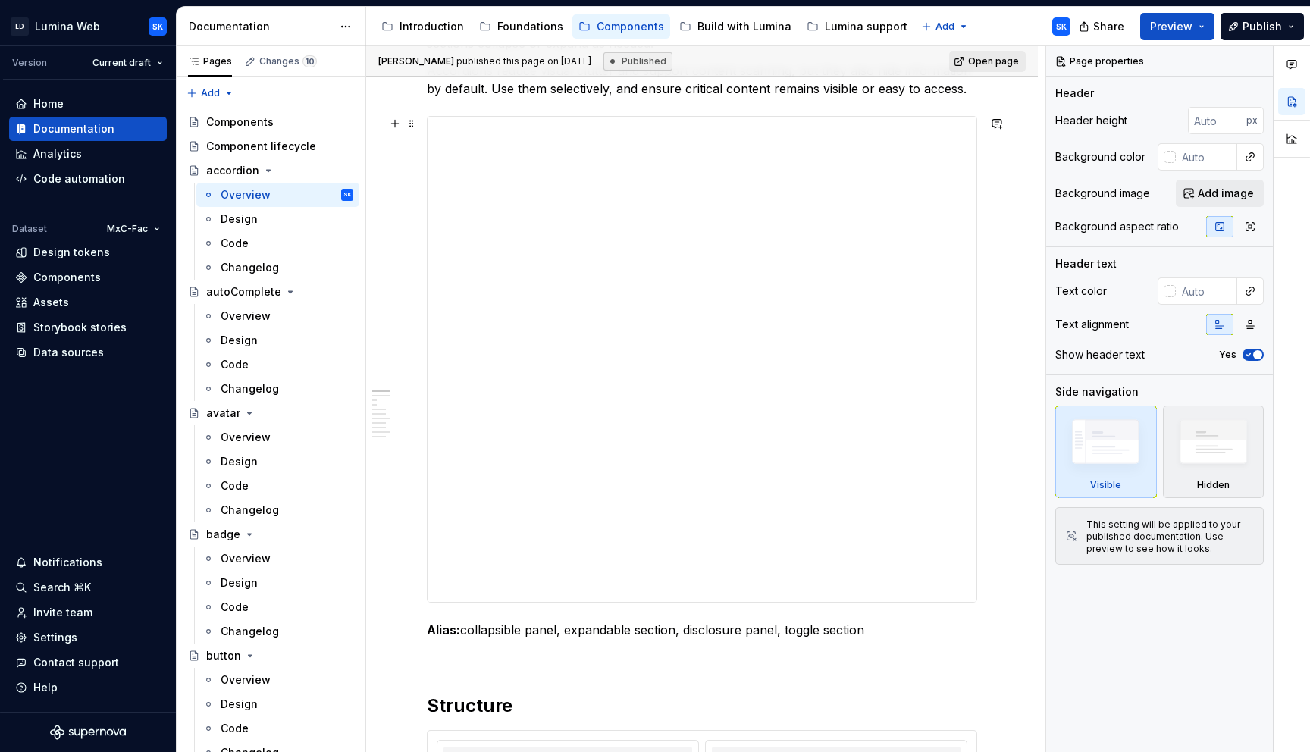
scroll to position [92, 0]
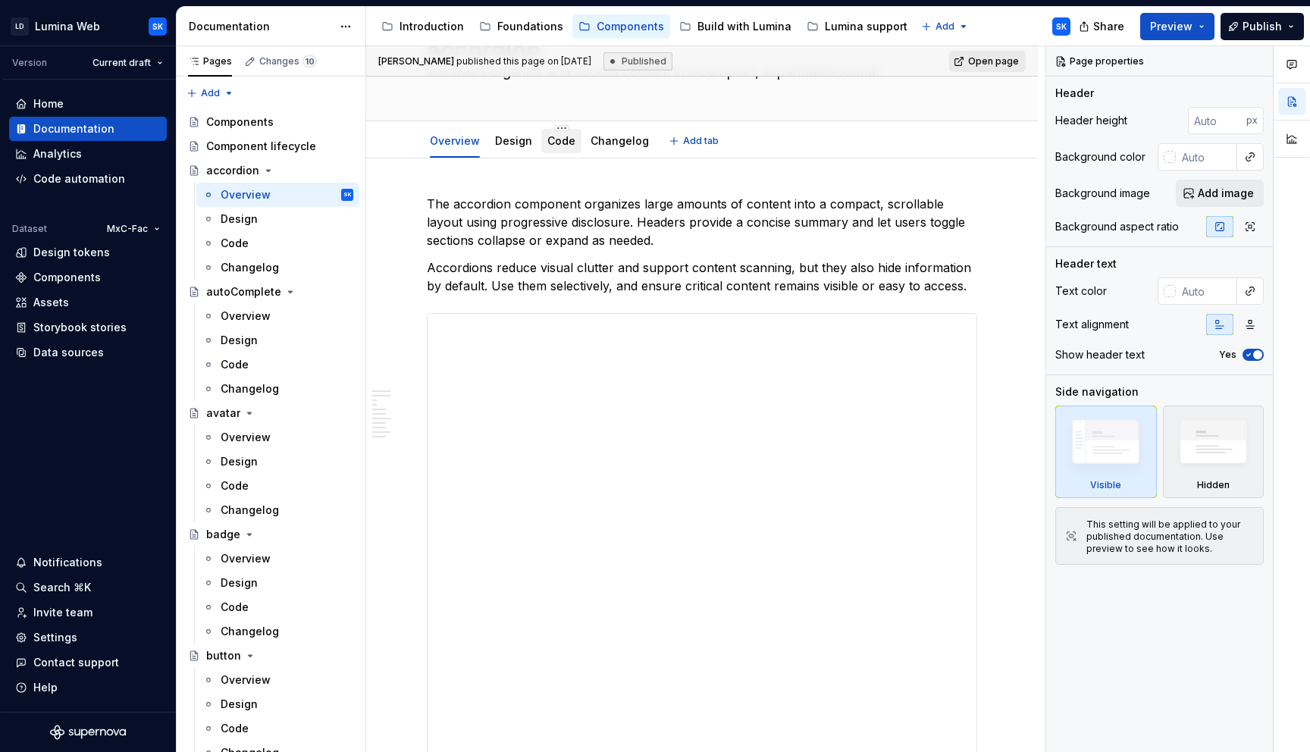
click at [554, 142] on link "Code" at bounding box center [561, 140] width 28 height 13
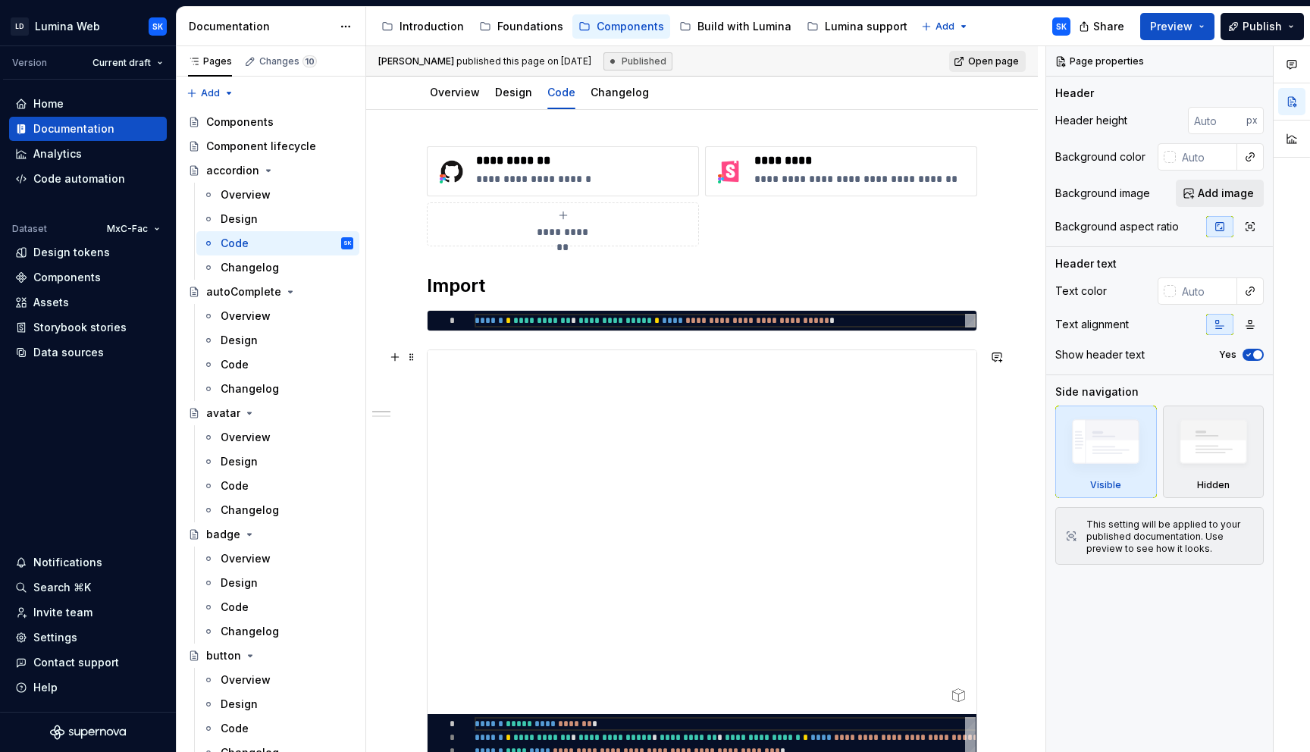
scroll to position [136, 0]
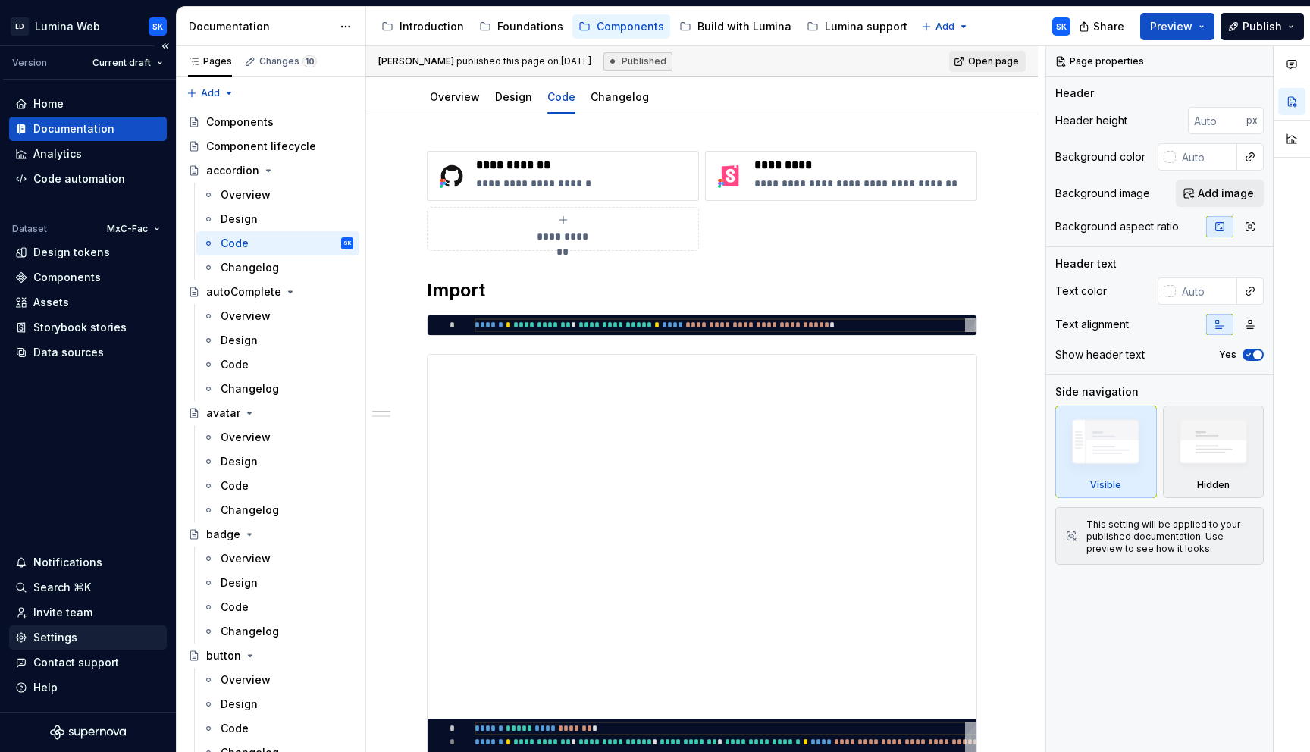
click at [107, 637] on div "Settings" at bounding box center [88, 637] width 146 height 15
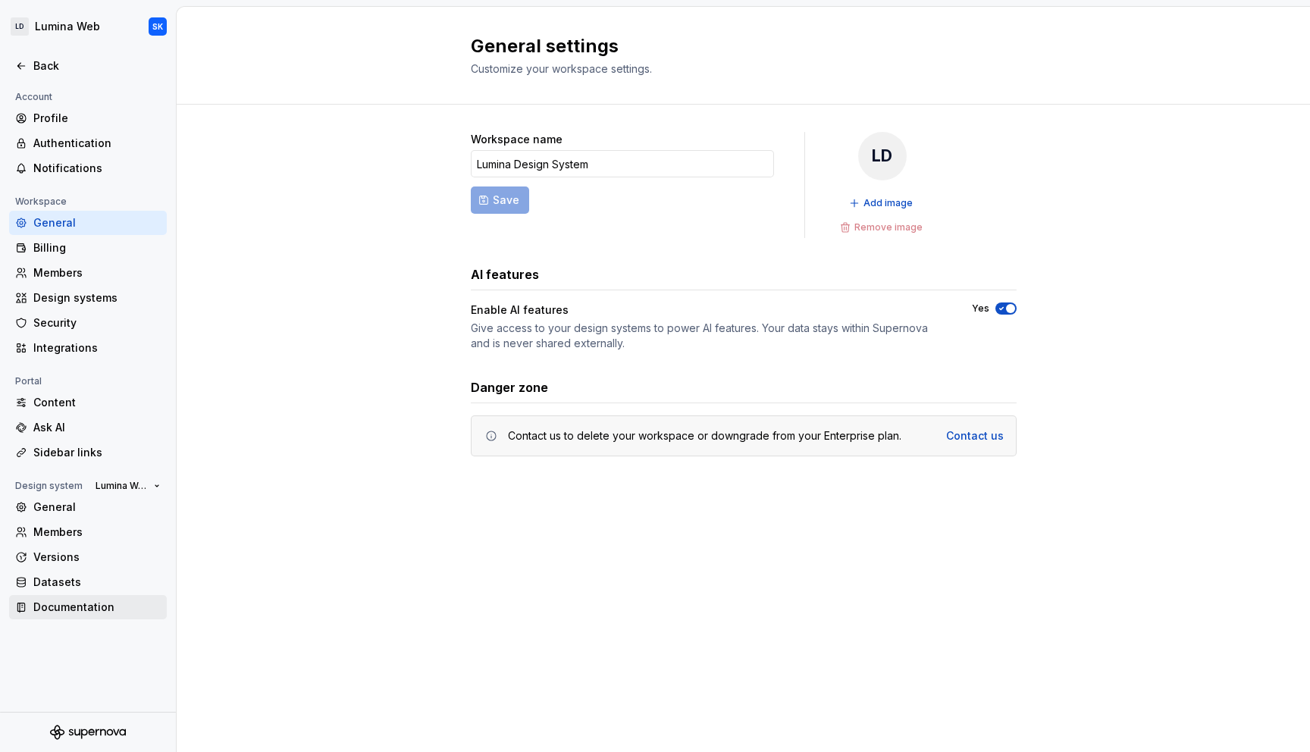
click at [136, 611] on div "Documentation" at bounding box center [96, 606] width 127 height 15
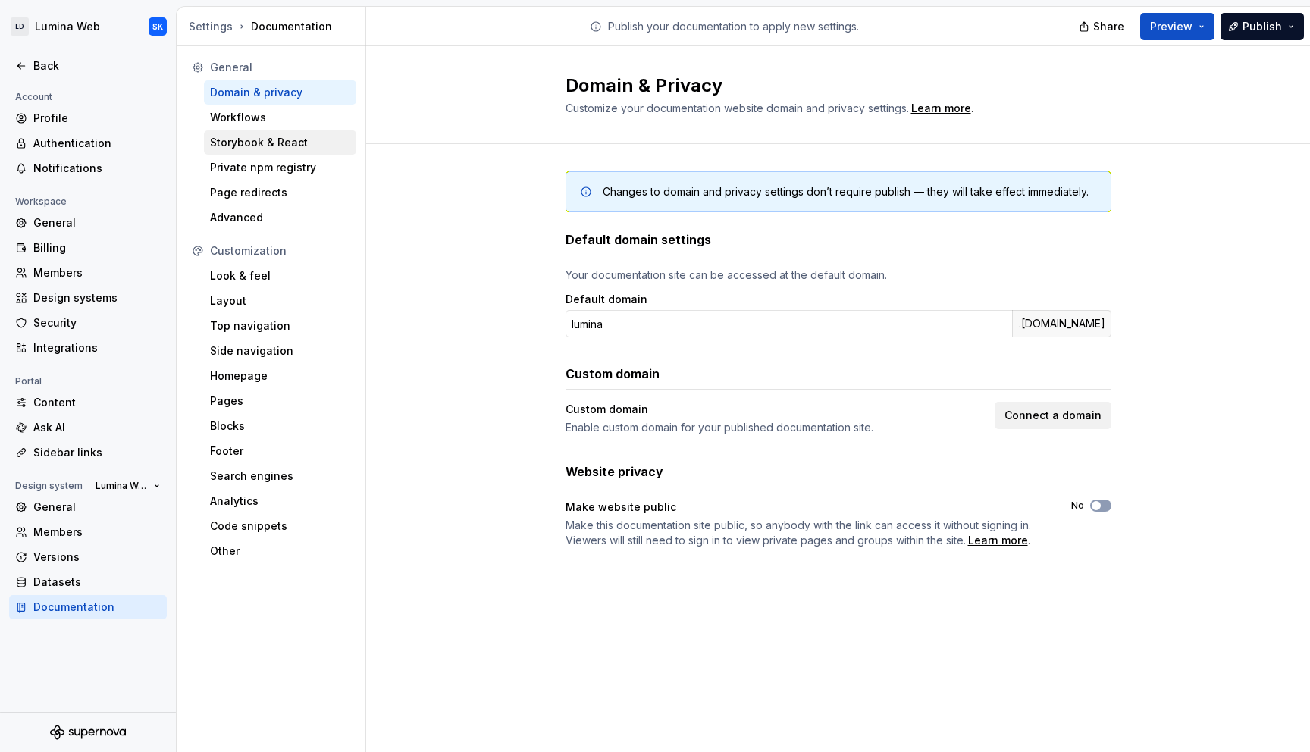
click at [280, 145] on div "Storybook & React" at bounding box center [280, 142] width 140 height 15
type textarea "*"
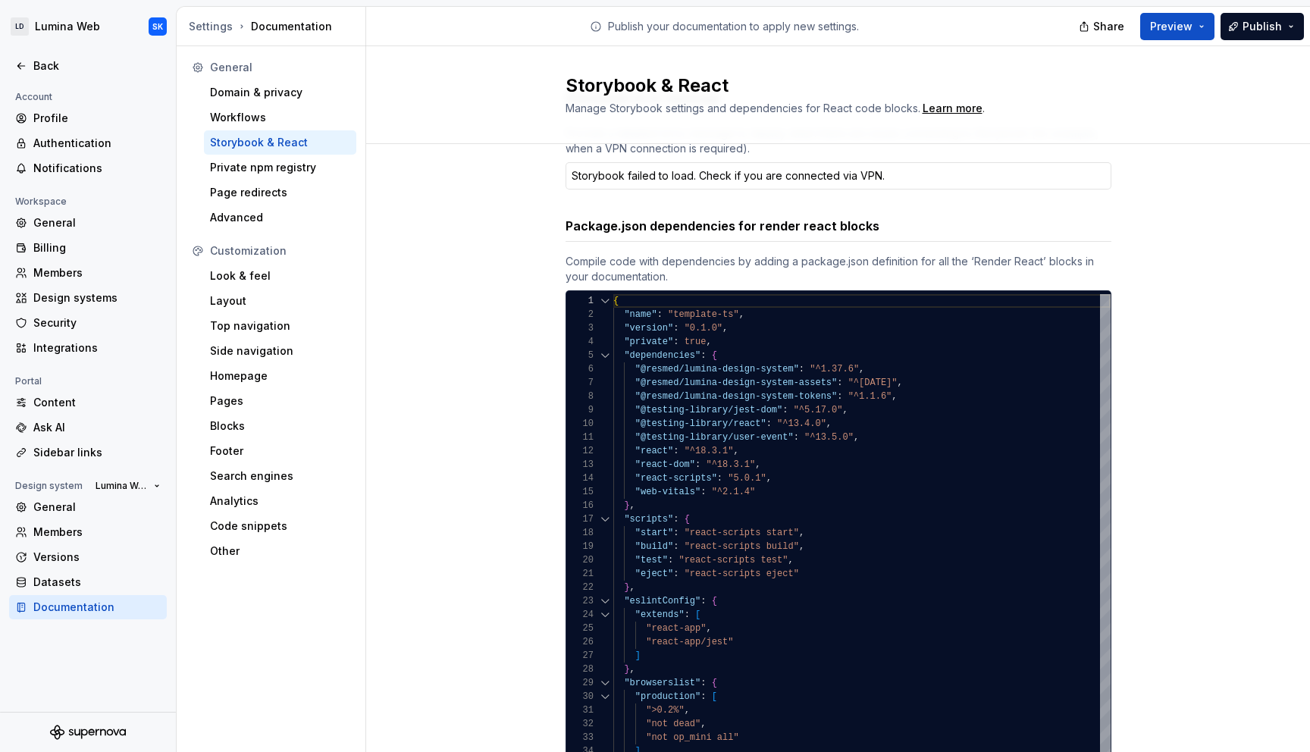
scroll to position [81, 0]
drag, startPoint x: 585, startPoint y: 231, endPoint x: 805, endPoint y: 228, distance: 219.8
click at [805, 228] on h3 "Package.json dependencies for render react blocks" at bounding box center [722, 227] width 314 height 18
drag, startPoint x: 850, startPoint y: 229, endPoint x: 781, endPoint y: 224, distance: 69.1
click at [781, 224] on h3 "Package.json dependencies for render react blocks" at bounding box center [722, 227] width 314 height 18
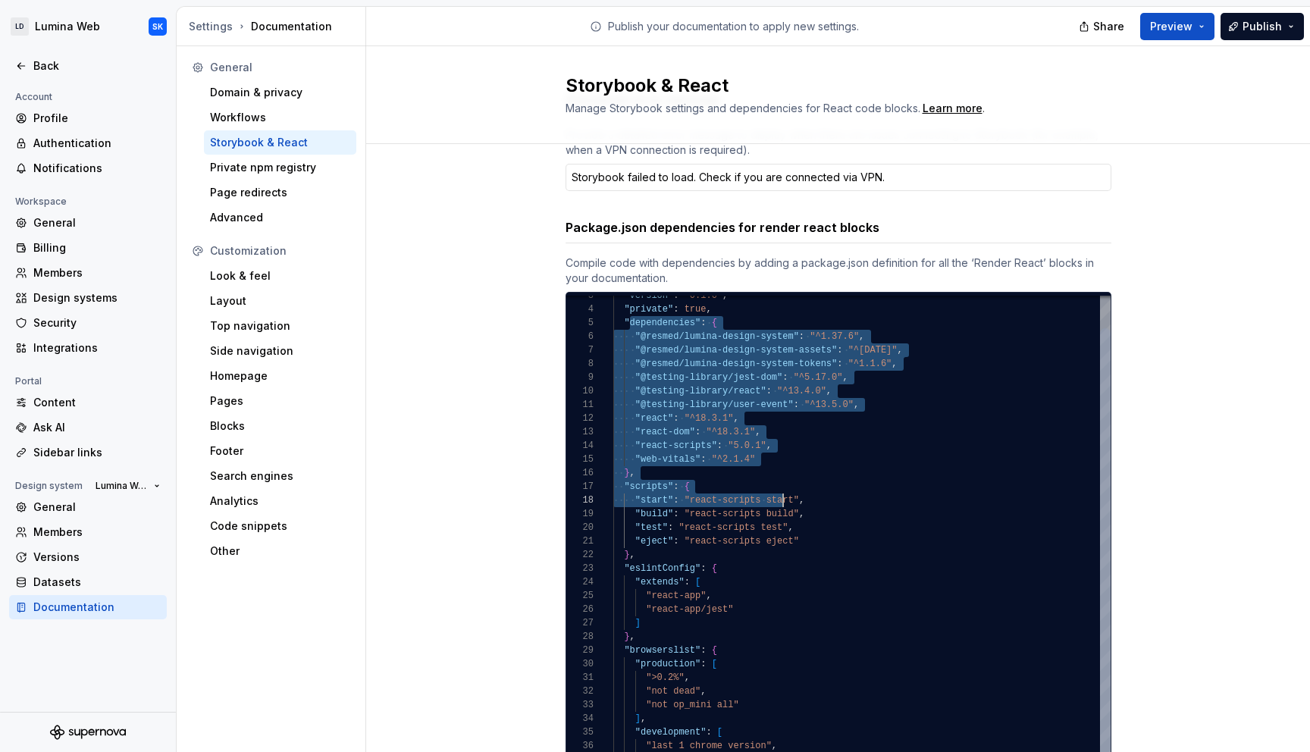
scroll to position [55, 22]
drag, startPoint x: 623, startPoint y: 318, endPoint x: 807, endPoint y: 556, distance: 300.3
click at [807, 556] on div ""version" : "0.1.0" , "private" : true , "dependencies" : { "@resmed/lumina-des…" at bounding box center [861, 547] width 497 height 573
click at [750, 605] on div ""version" : "0.1.0" , "private" : true , "dependencies" : { "@resmed/lumina-des…" at bounding box center [861, 547] width 497 height 573
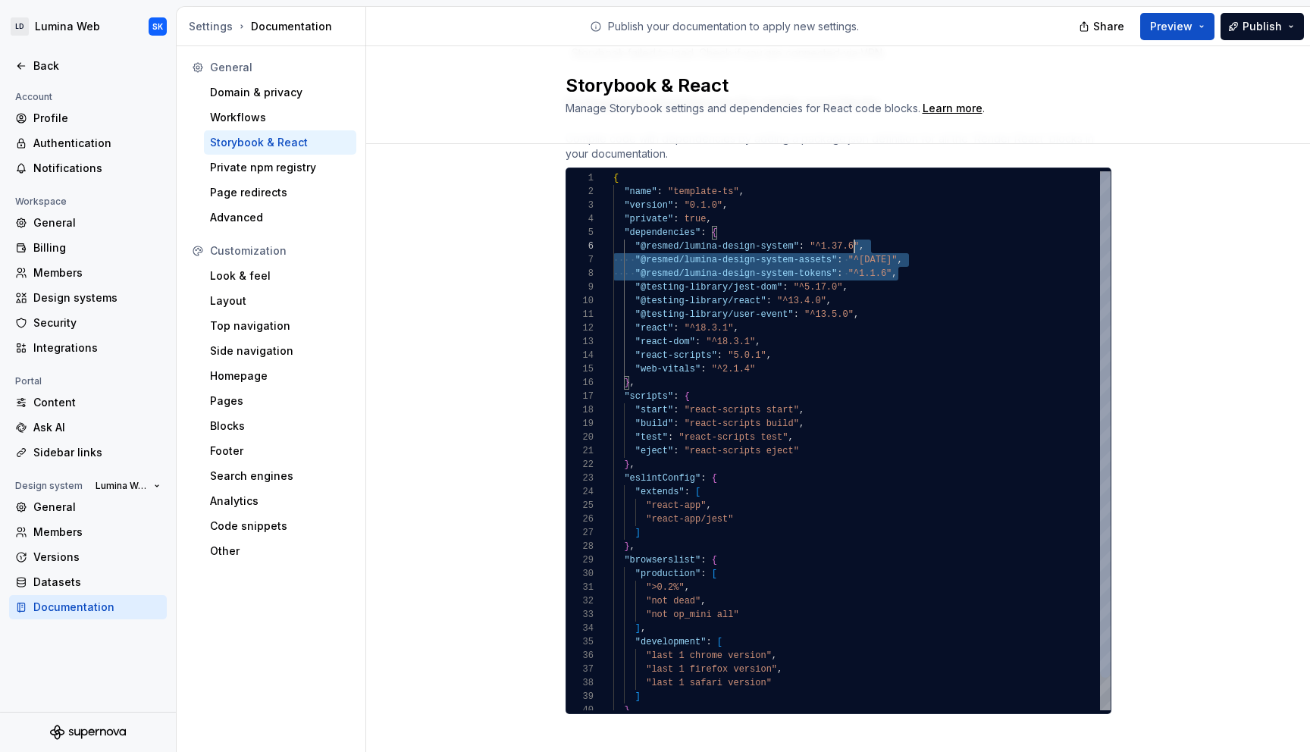
scroll to position [55, 104]
drag, startPoint x: 906, startPoint y: 268, endPoint x: 784, endPoint y: 237, distance: 125.9
click at [784, 237] on div ""version" : "0.1.0" , "private" : true , "dependencies" : { "@resmed/lumina-des…" at bounding box center [861, 457] width 497 height 573
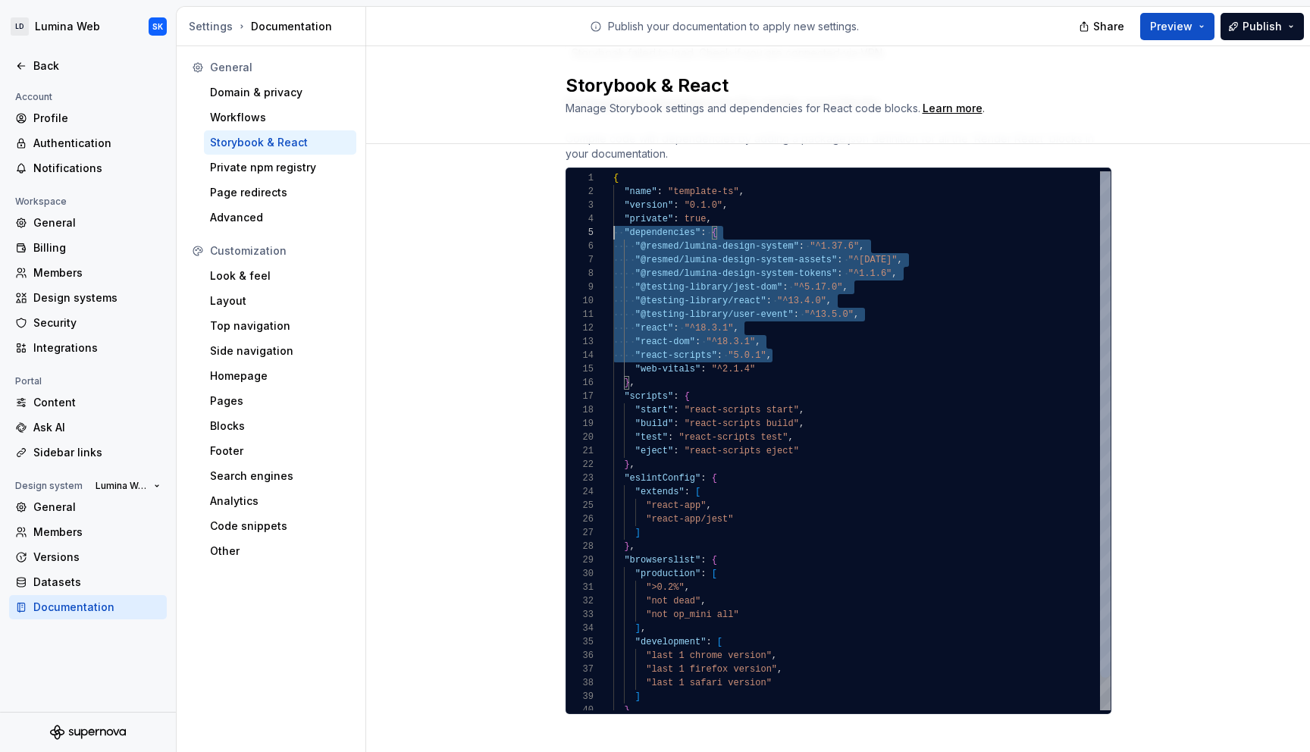
scroll to position [14, 0]
drag, startPoint x: 797, startPoint y: 362, endPoint x: 587, endPoint y: 196, distance: 266.6
click at [613, 196] on div ""version" : "0.1.0" , "private" : true , "dependencies" : { "@resmed/lumina-des…" at bounding box center [861, 457] width 497 height 573
click at [719, 283] on div ""version" : "0.1.0" , "private" : true , "dependencies" : { "@resmed/lumina-des…" at bounding box center [861, 457] width 497 height 573
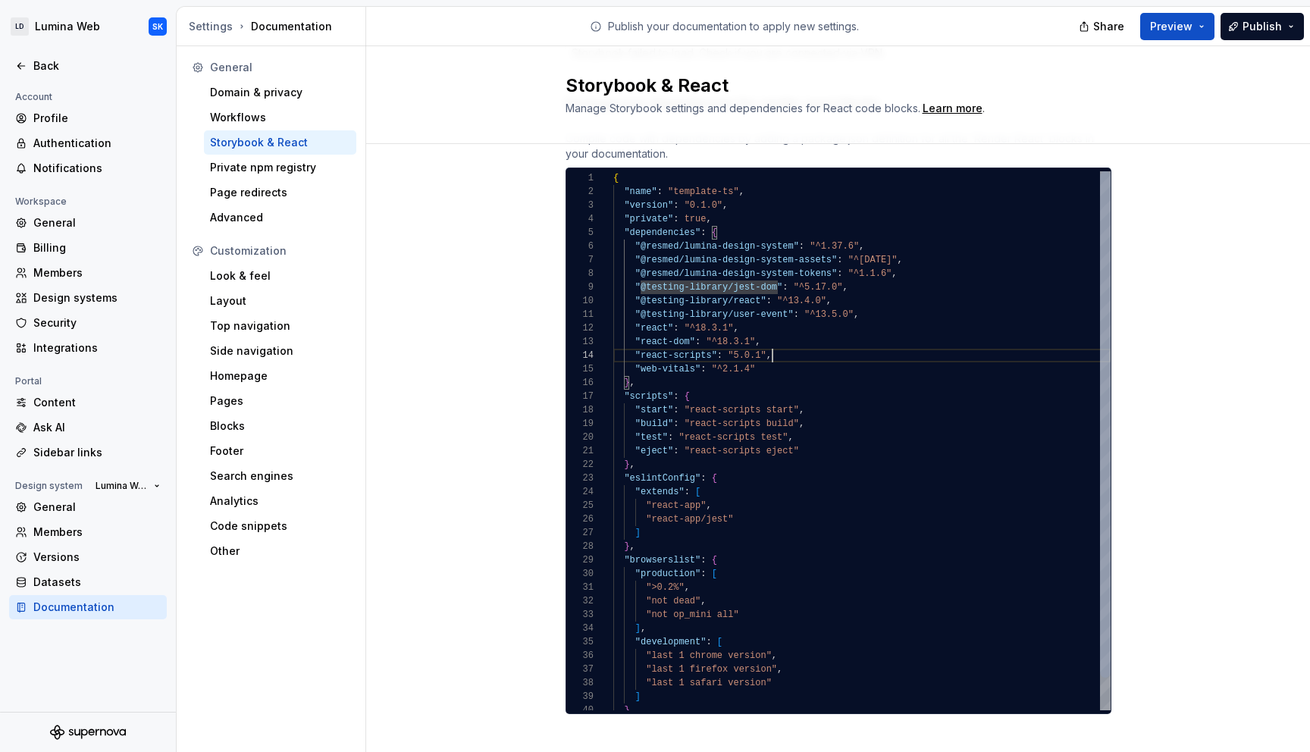
click at [824, 357] on div ""version" : "0.1.0" , "private" : true , "dependencies" : { "@resmed/lumina-des…" at bounding box center [861, 457] width 497 height 573
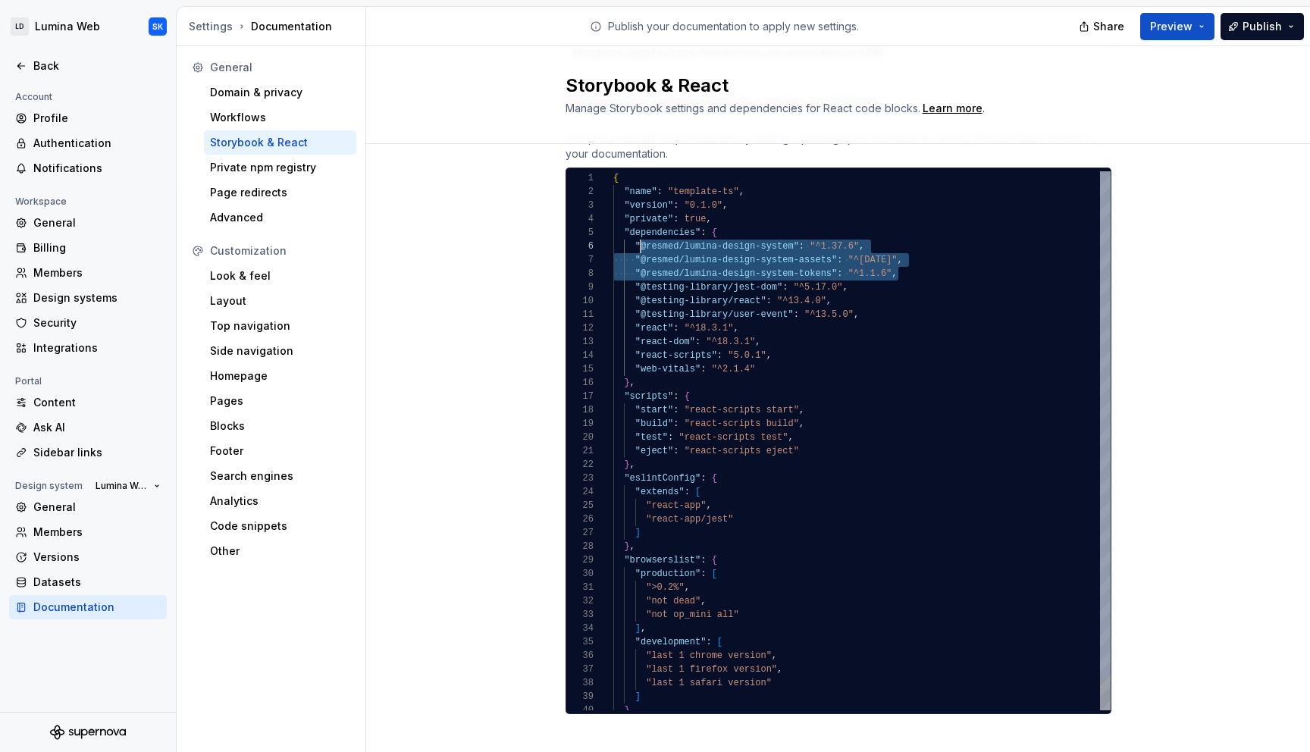
scroll to position [68, 27]
drag, startPoint x: 898, startPoint y: 274, endPoint x: 634, endPoint y: 248, distance: 265.8
click at [634, 248] on div ""version" : "0.1.0" , "private" : true , "dependencies" : { "@resmed/lumina-des…" at bounding box center [861, 457] width 497 height 573
click at [866, 297] on div ""version" : "0.1.0" , "private" : true , "dependencies" : { "@resmed/lumina-des…" at bounding box center [861, 457] width 497 height 573
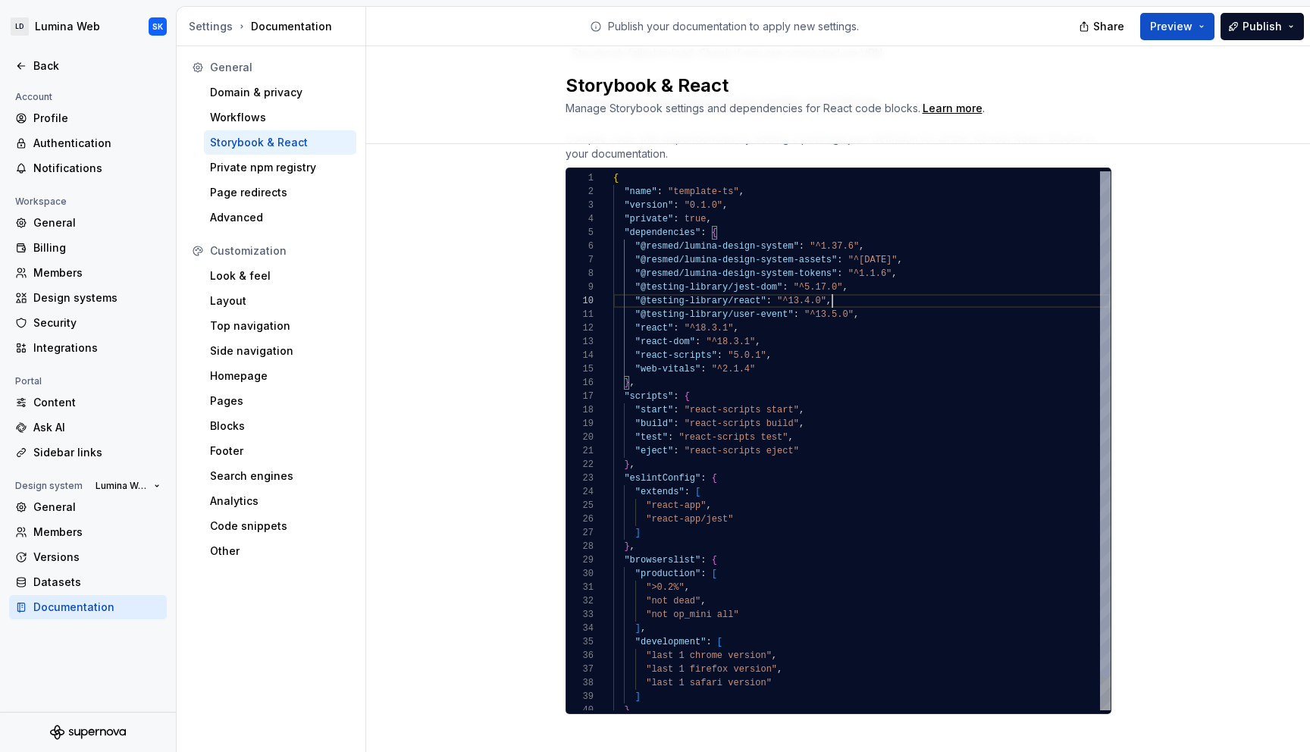
click at [879, 346] on div ""version" : "0.1.0" , "private" : true , "dependencies" : { "@resmed/lumina-des…" at bounding box center [861, 457] width 497 height 573
drag, startPoint x: 805, startPoint y: 399, endPoint x: 706, endPoint y: 319, distance: 127.1
click at [647, 270] on div ""version" : "0.1.0" , "private" : true , "dependencies" : { "@resmed/lumina-des…" at bounding box center [861, 457] width 497 height 573
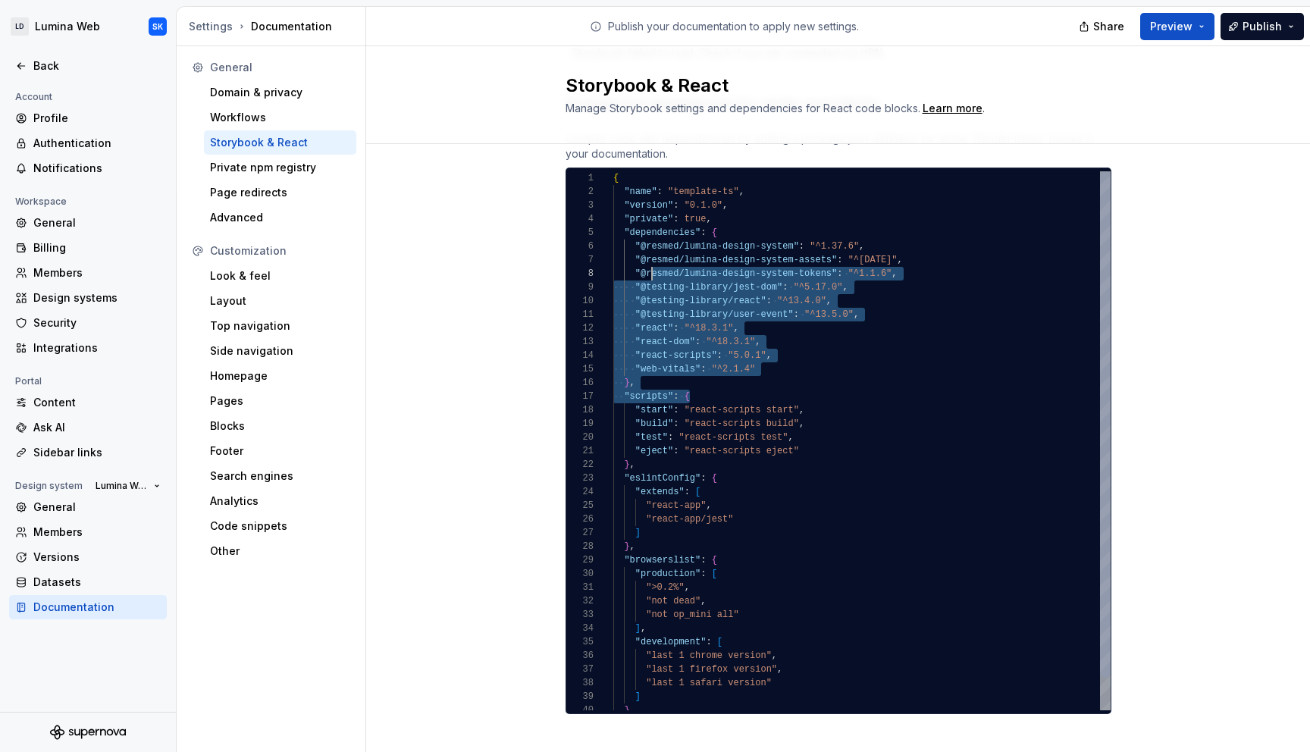
type textarea "**********"
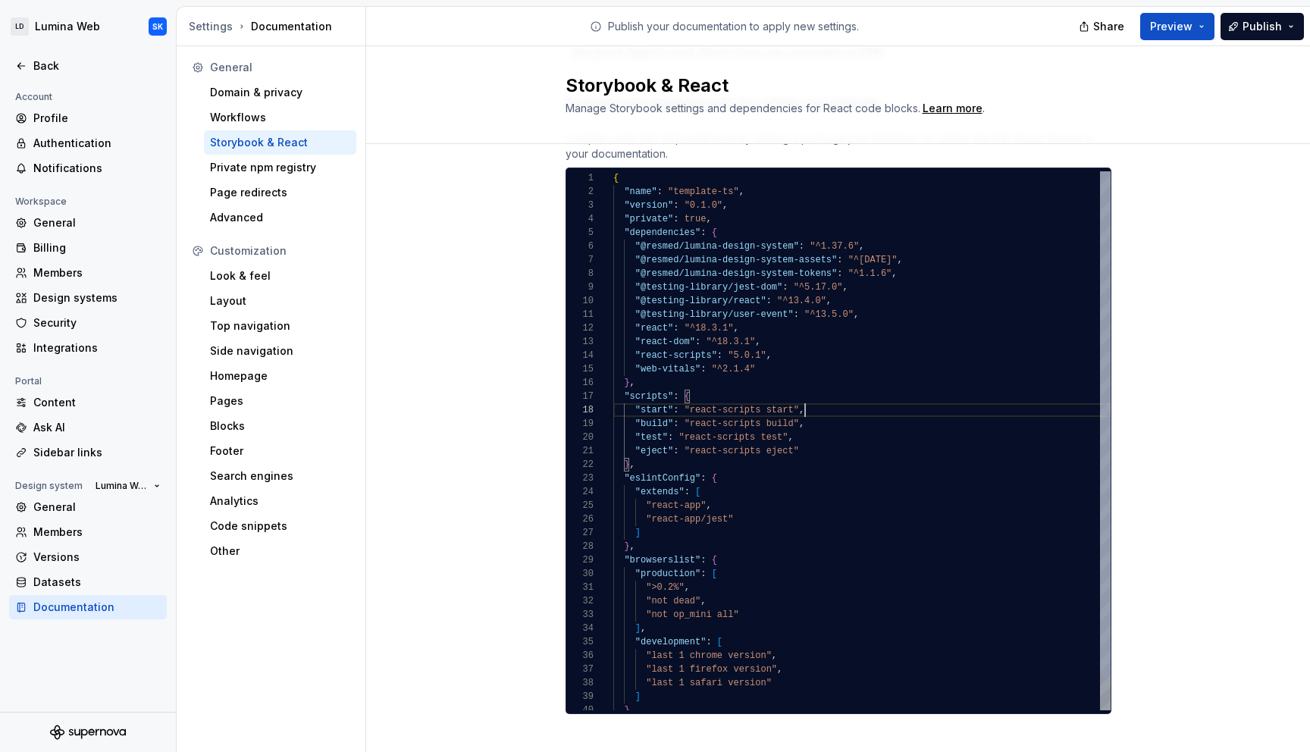
click at [812, 407] on div ""version" : "0.1.0" , "private" : true , "dependencies" : { "@resmed/lumina-des…" at bounding box center [861, 457] width 497 height 573
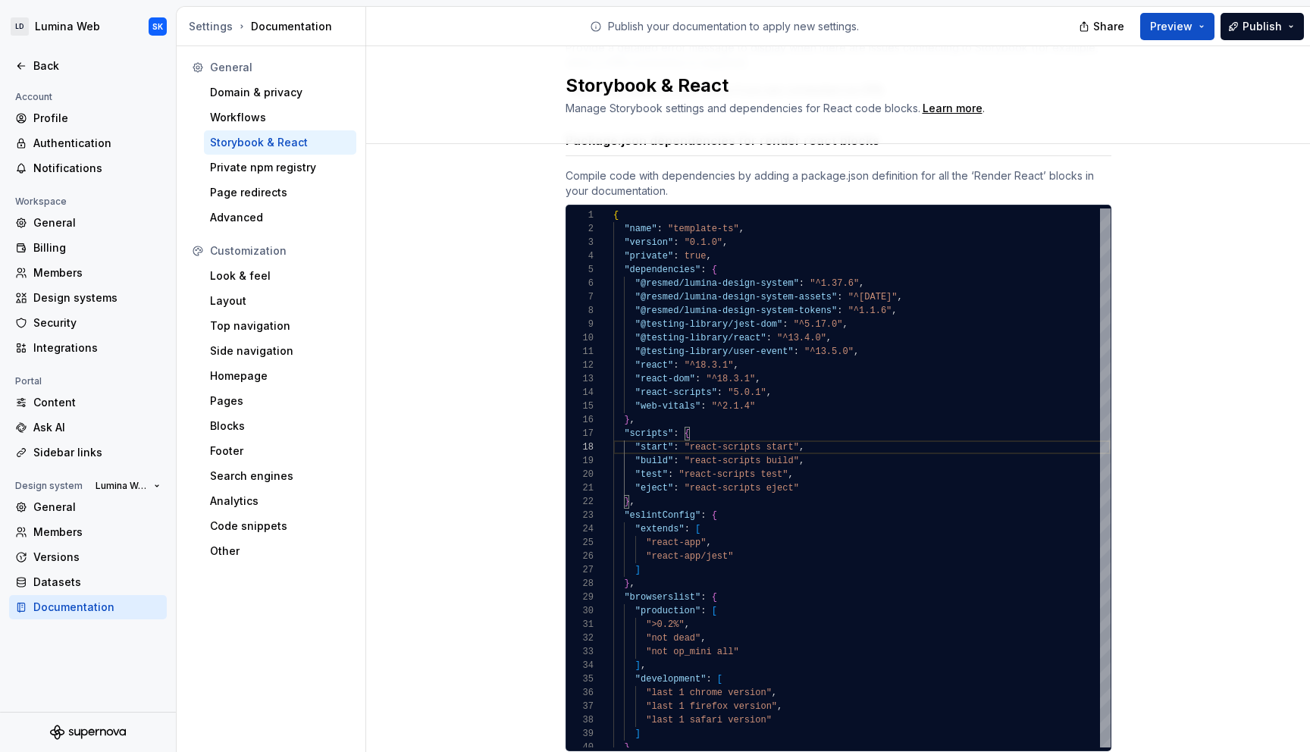
scroll to position [192, 0]
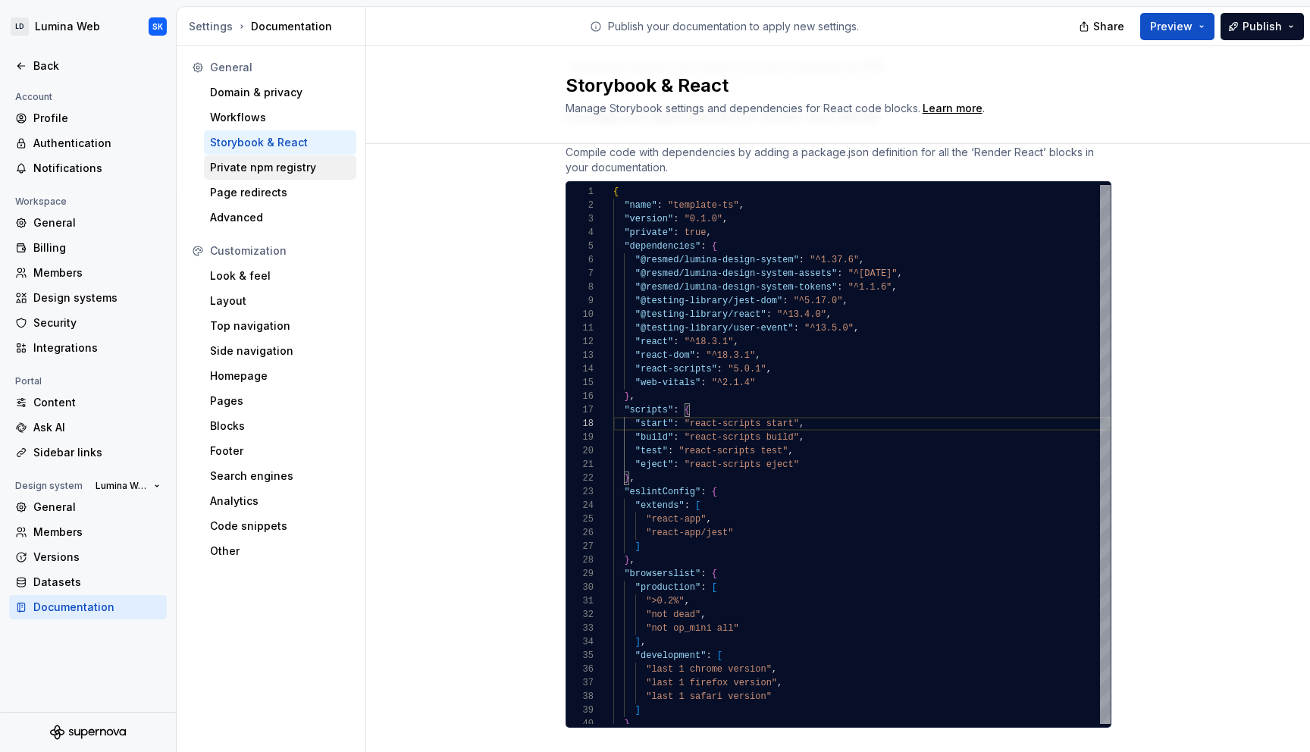
click at [321, 172] on div "Private npm registry" at bounding box center [280, 167] width 140 height 15
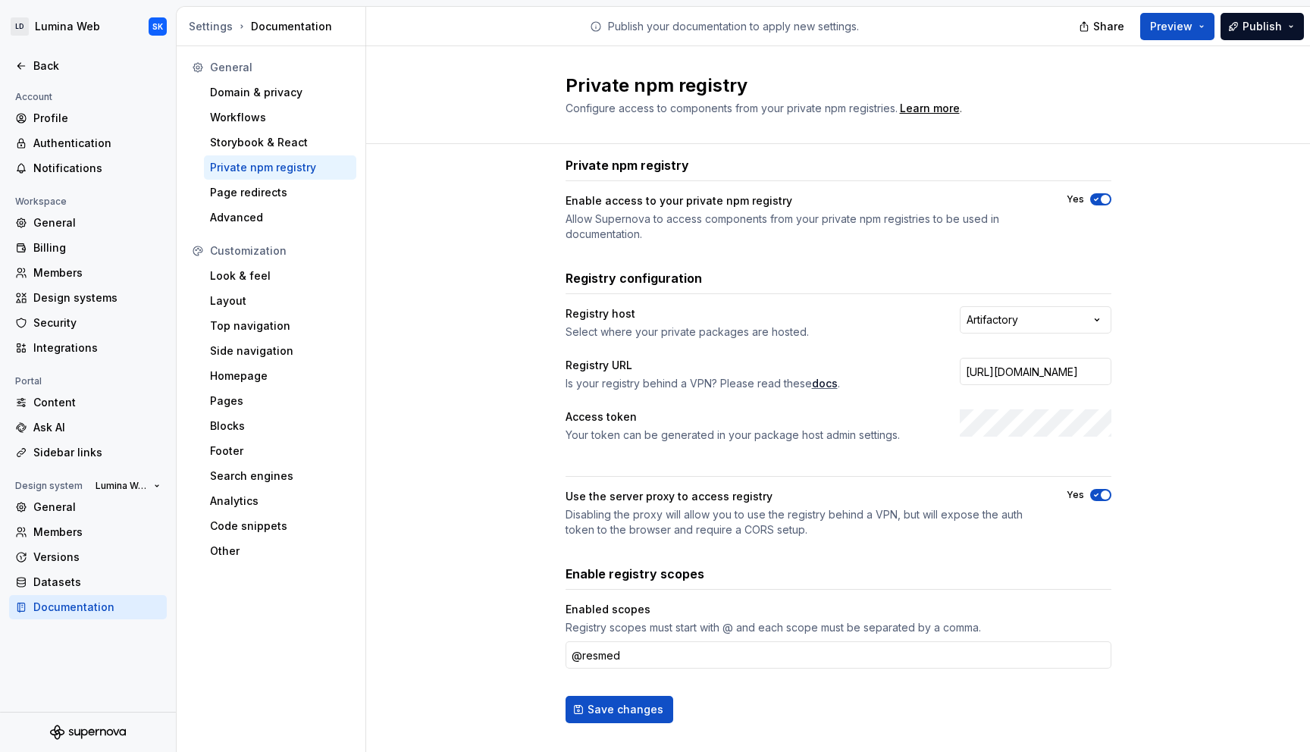
scroll to position [20, 0]
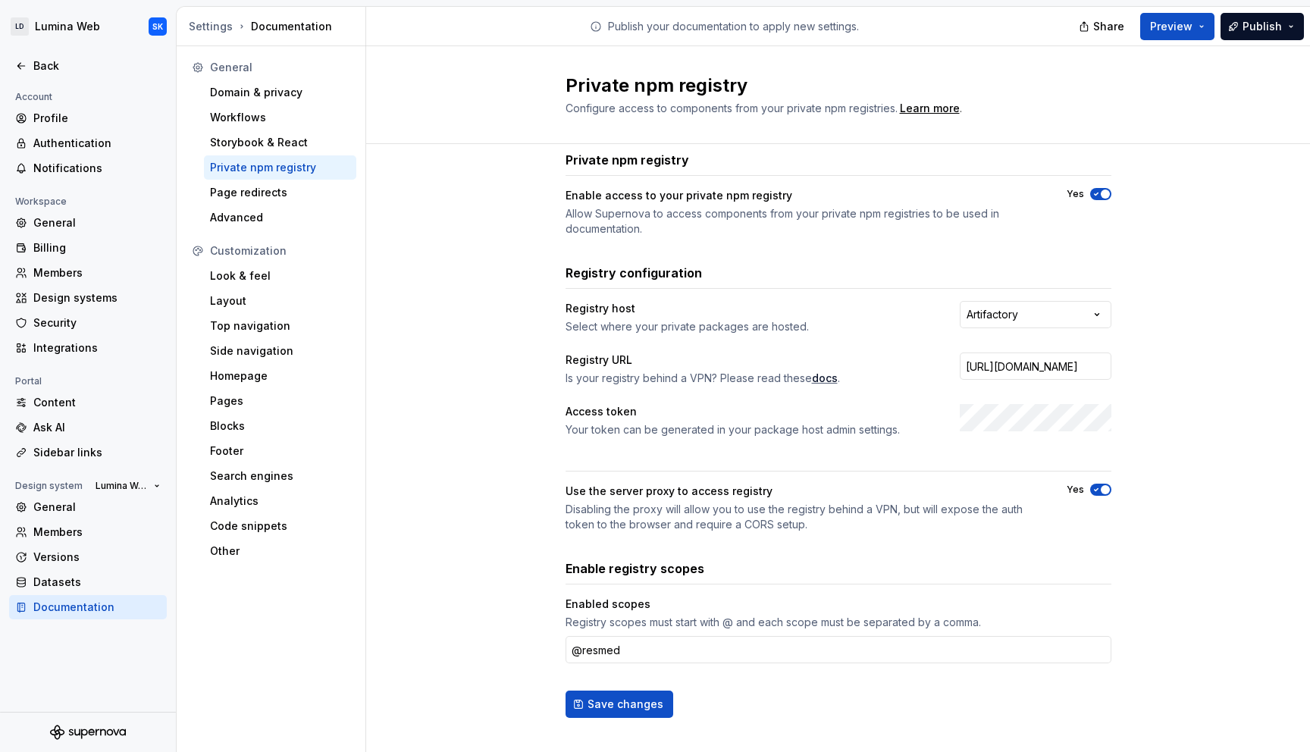
click at [1211, 390] on div "**********" at bounding box center [838, 450] width 944 height 652
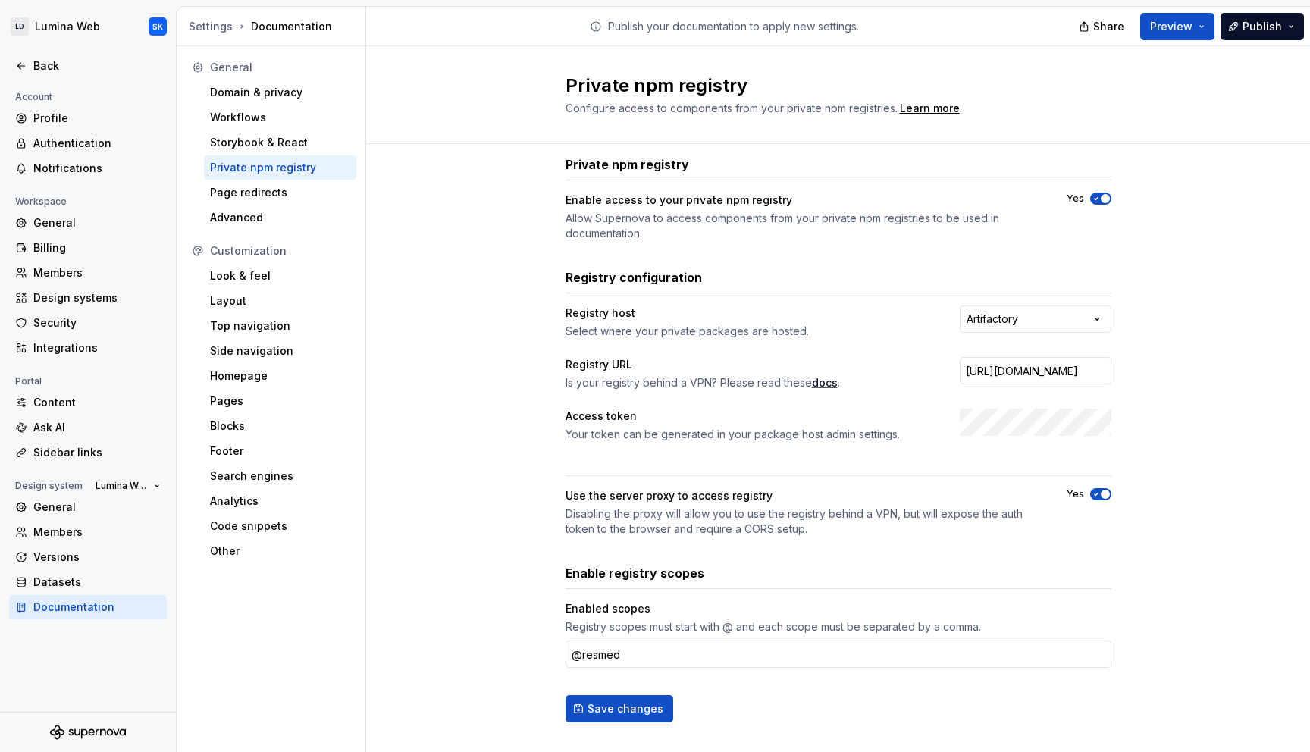
scroll to position [0, 0]
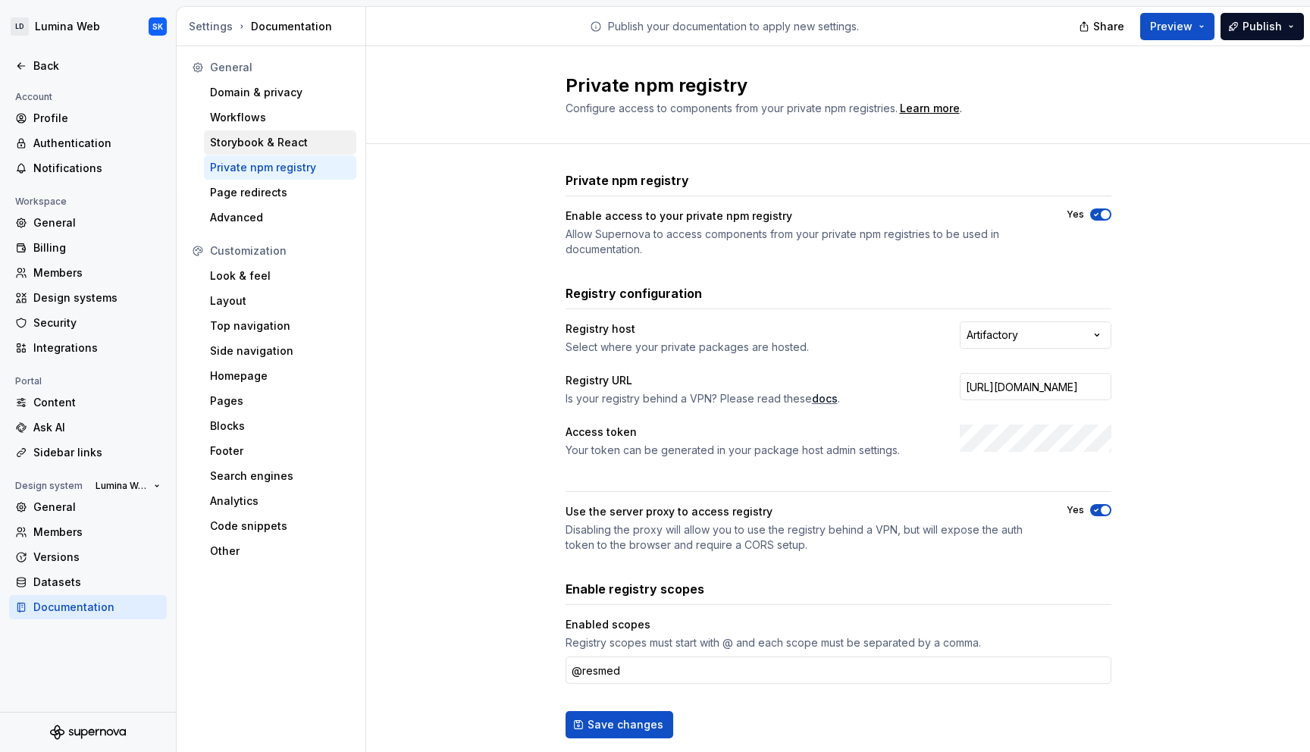
click at [286, 148] on div "Storybook & React" at bounding box center [280, 142] width 140 height 15
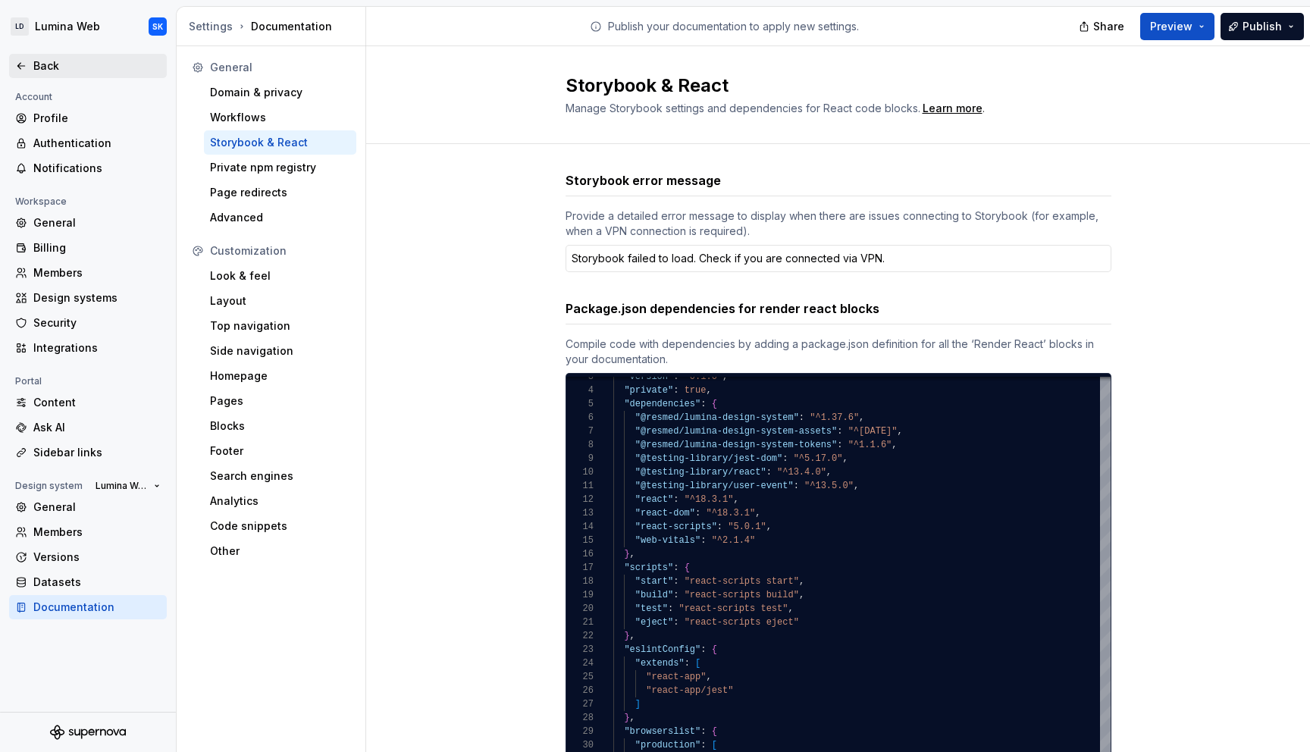
click at [65, 64] on div "Back" at bounding box center [96, 65] width 127 height 15
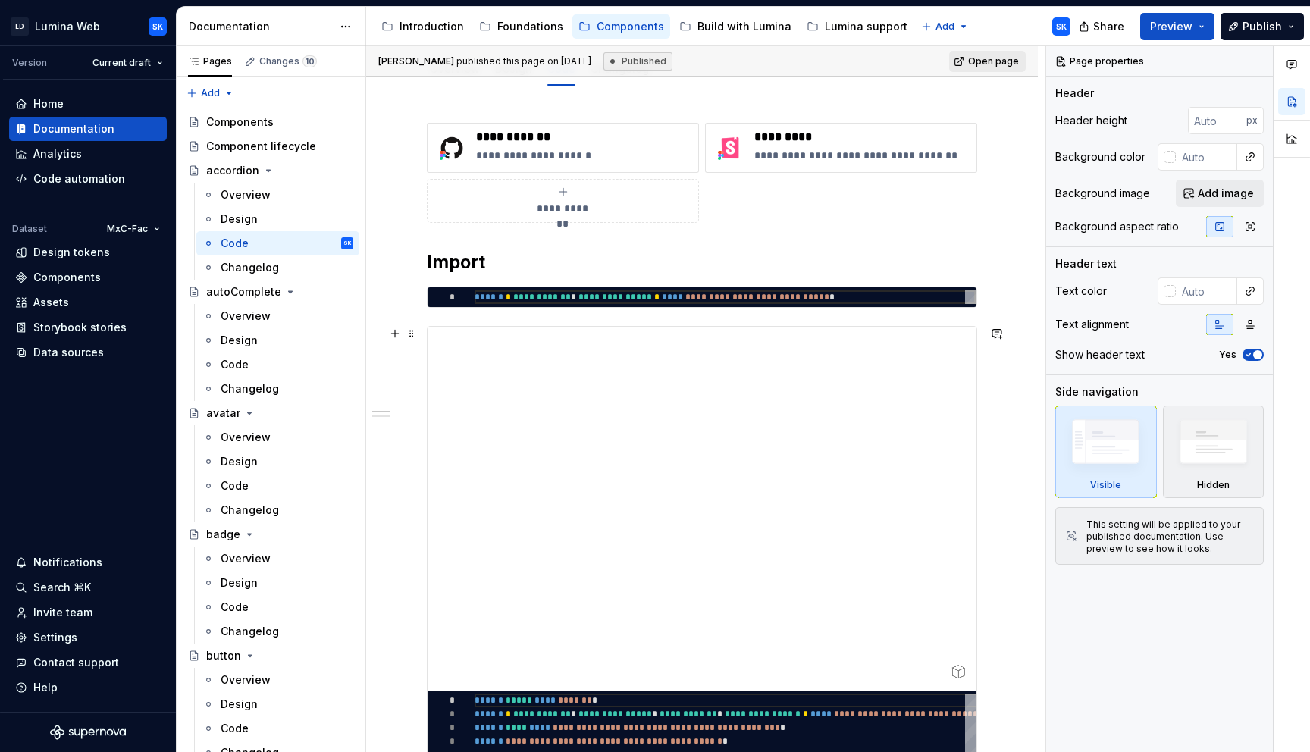
scroll to position [206, 0]
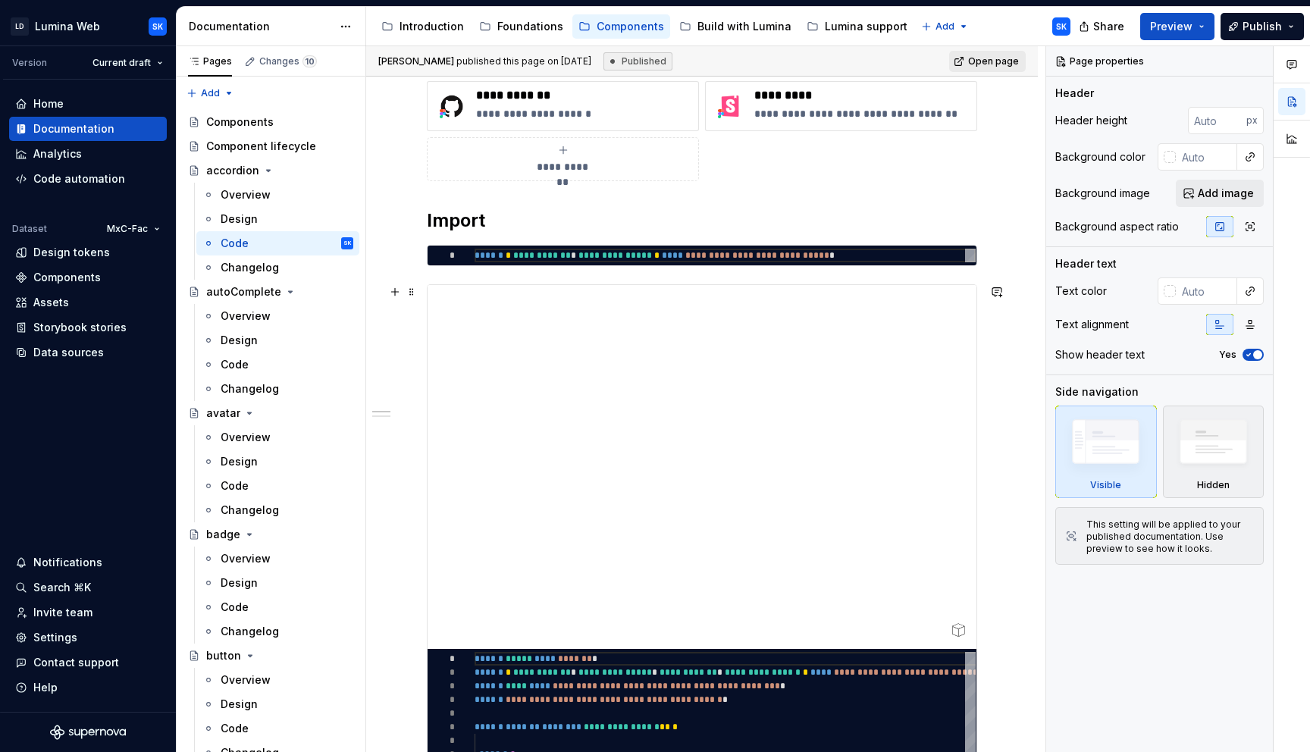
click at [440, 284] on div "**********" at bounding box center [702, 697] width 550 height 826
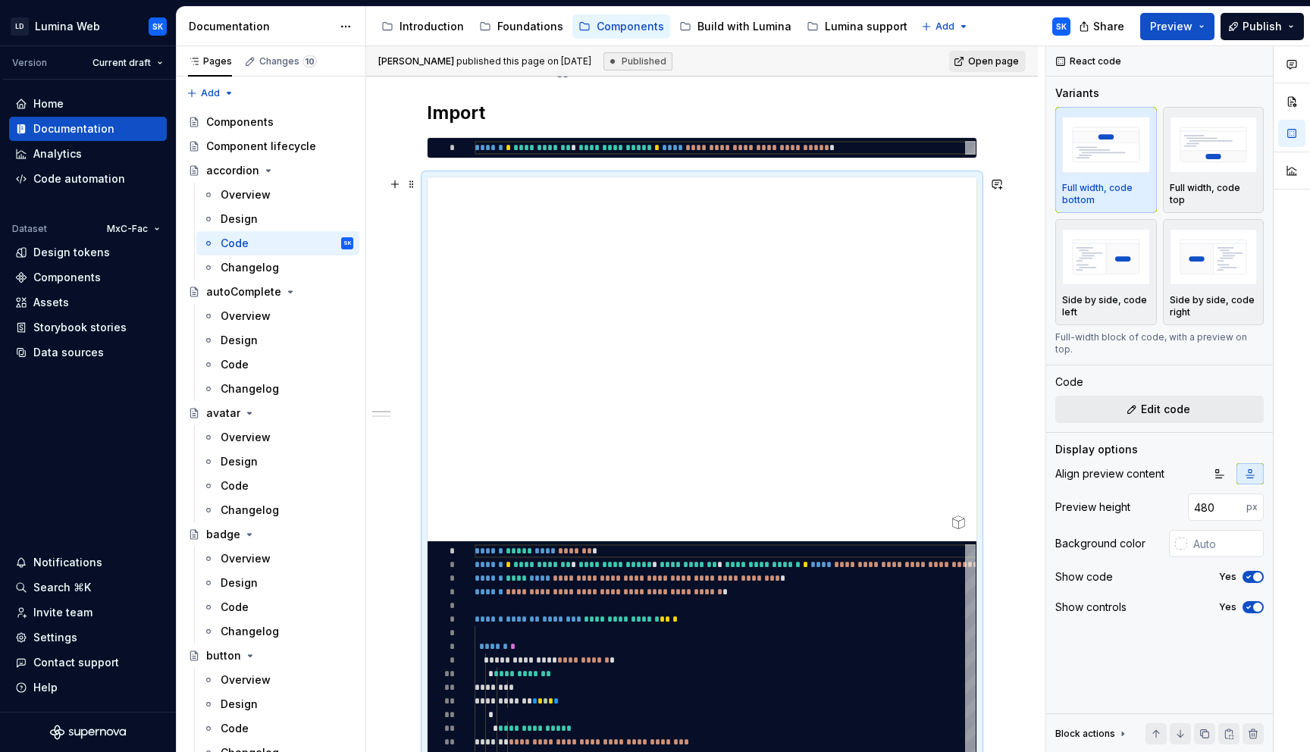
scroll to position [334, 0]
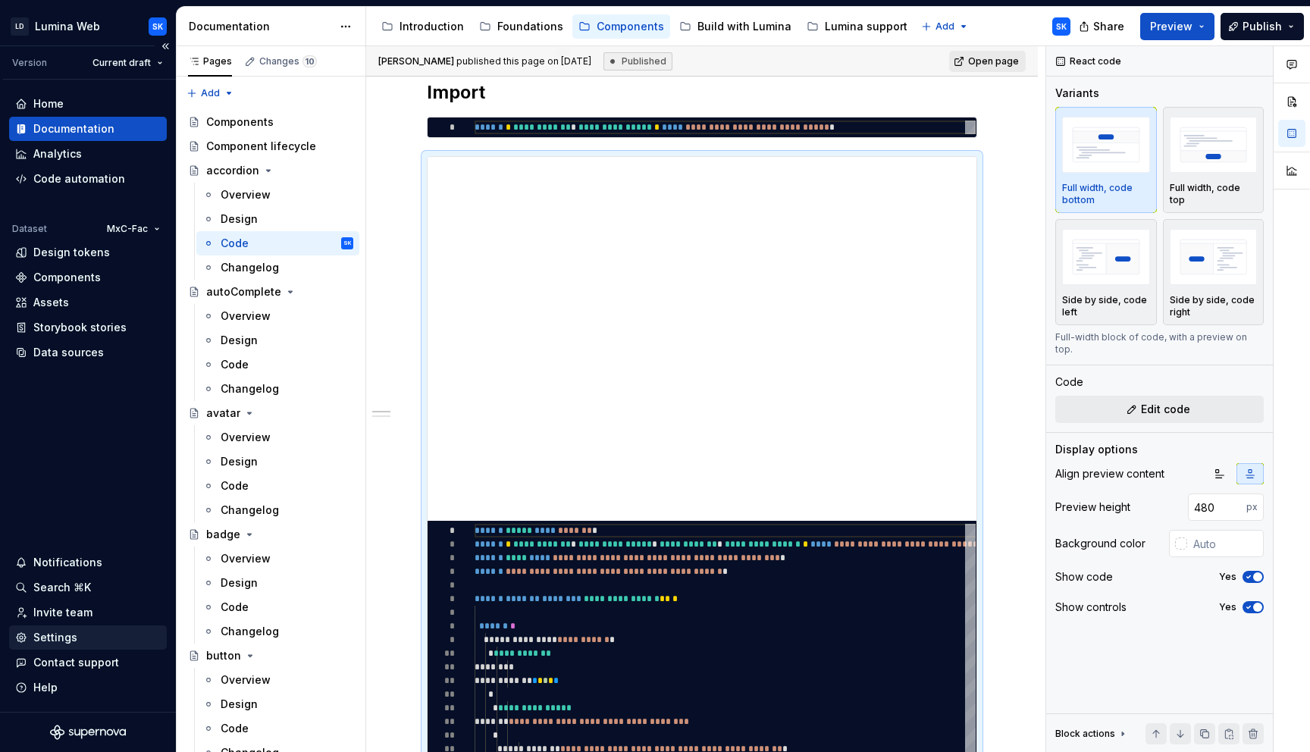
click at [54, 641] on div "Settings" at bounding box center [55, 637] width 44 height 15
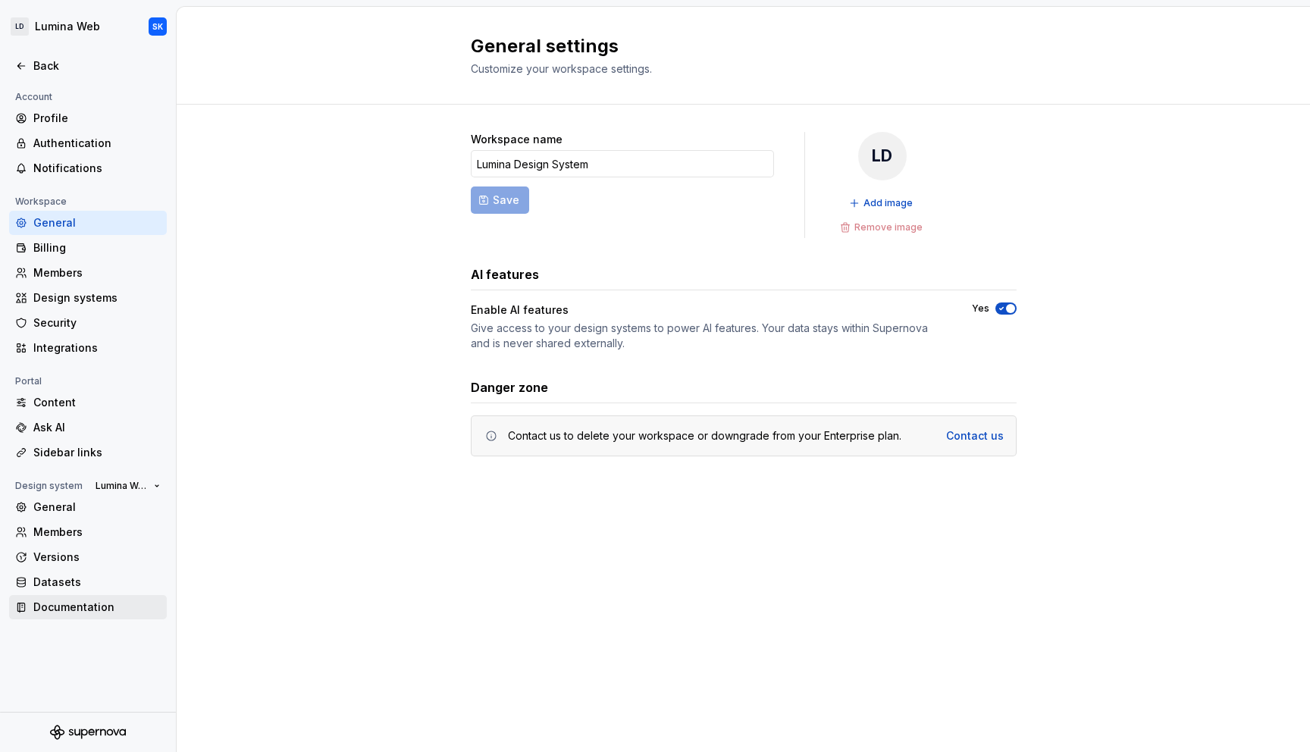
click at [113, 611] on div "Documentation" at bounding box center [96, 606] width 127 height 15
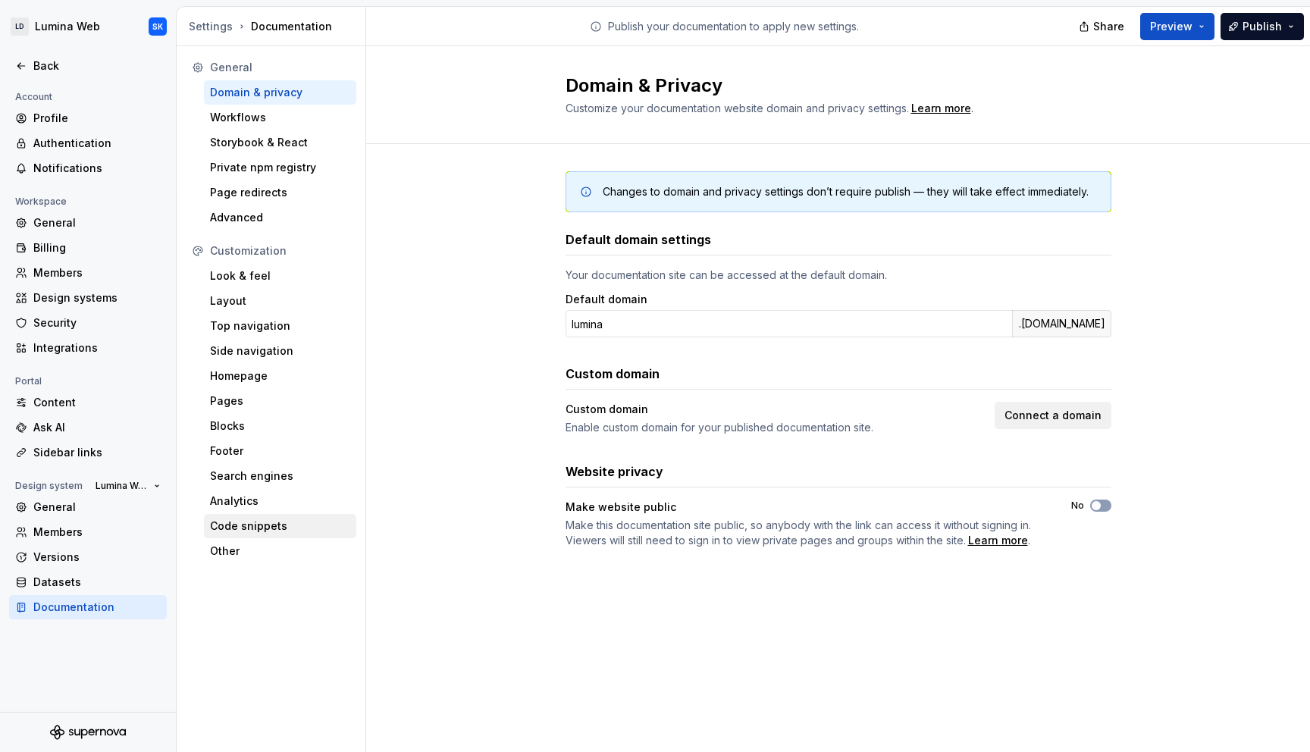
click at [295, 524] on div "Code snippets" at bounding box center [280, 525] width 140 height 15
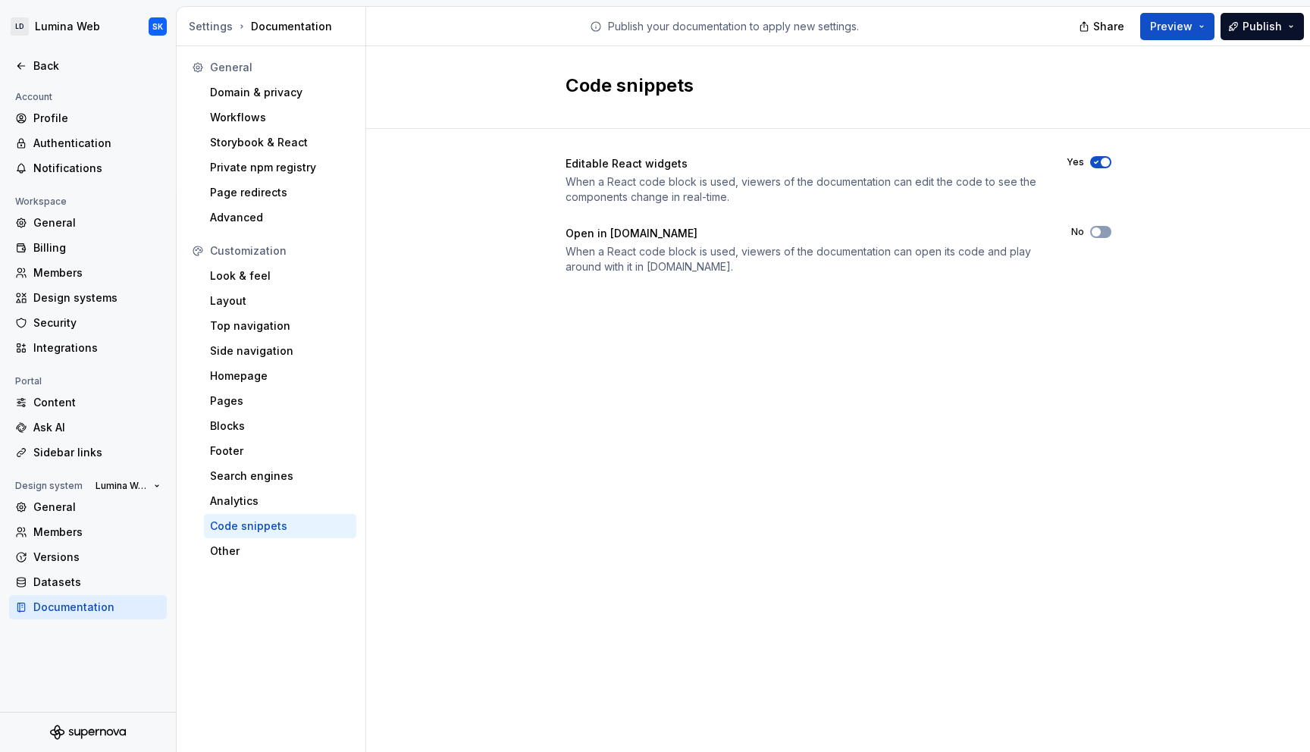
drag, startPoint x: 608, startPoint y: 234, endPoint x: 697, endPoint y: 233, distance: 88.7
click at [697, 233] on div "Open in [DOMAIN_NAME]" at bounding box center [804, 233] width 478 height 15
click at [64, 54] on div "Back" at bounding box center [88, 66] width 158 height 24
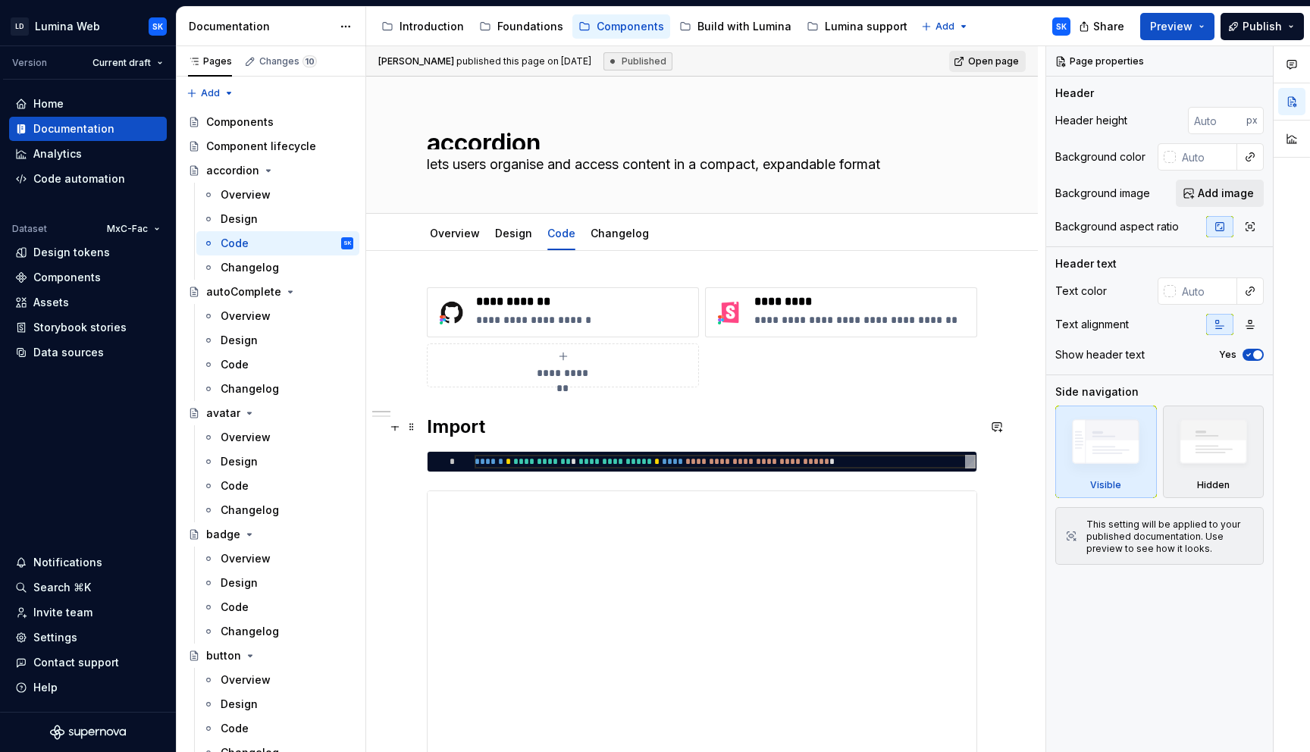
type textarea "*"
click at [578, 436] on h2 "Import" at bounding box center [702, 427] width 550 height 24
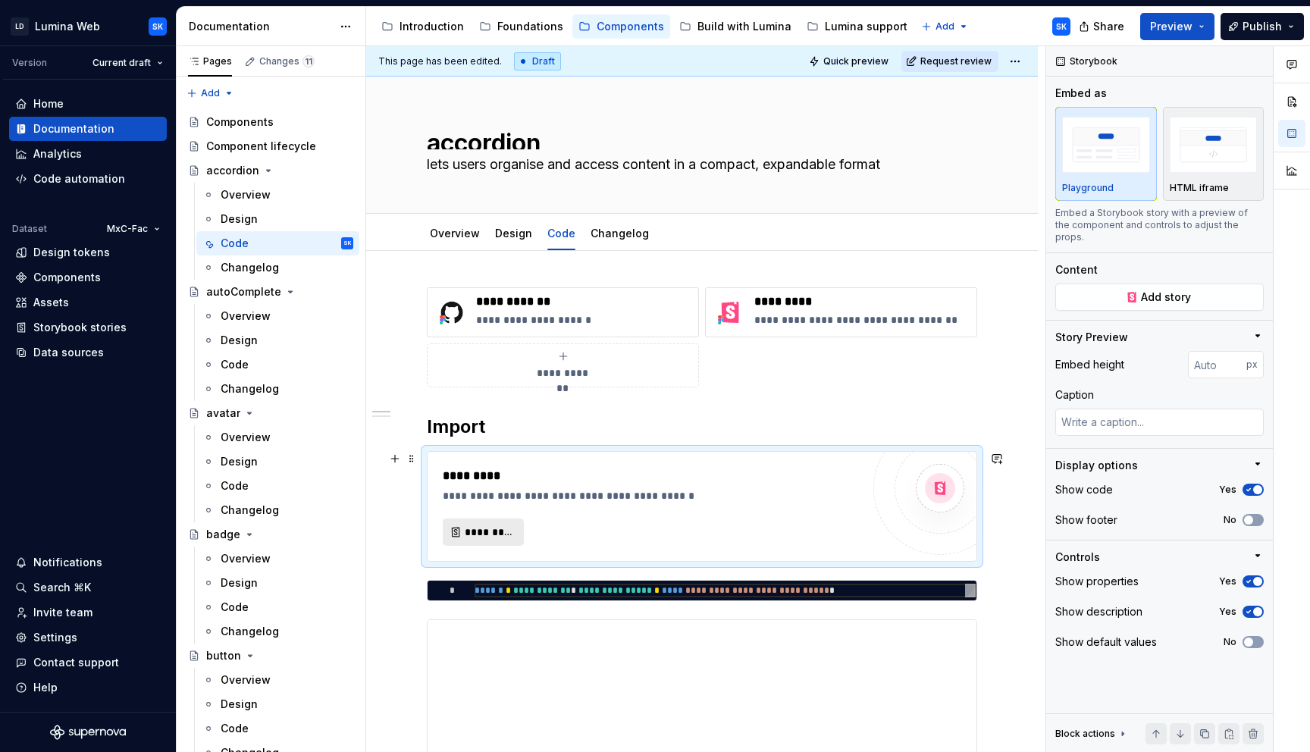
click at [495, 536] on span "*********" at bounding box center [489, 531] width 49 height 15
type textarea "*"
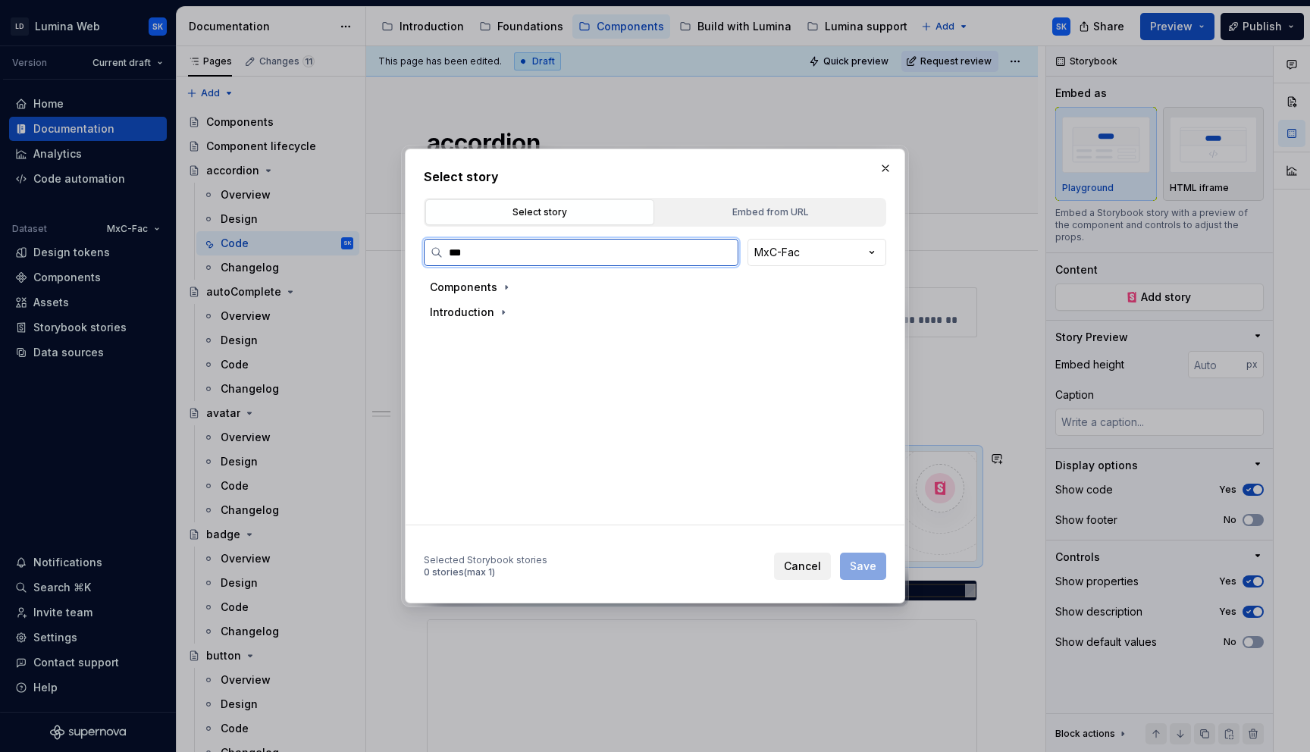
type input "****"
click at [540, 355] on div "Basic" at bounding box center [662, 362] width 421 height 24
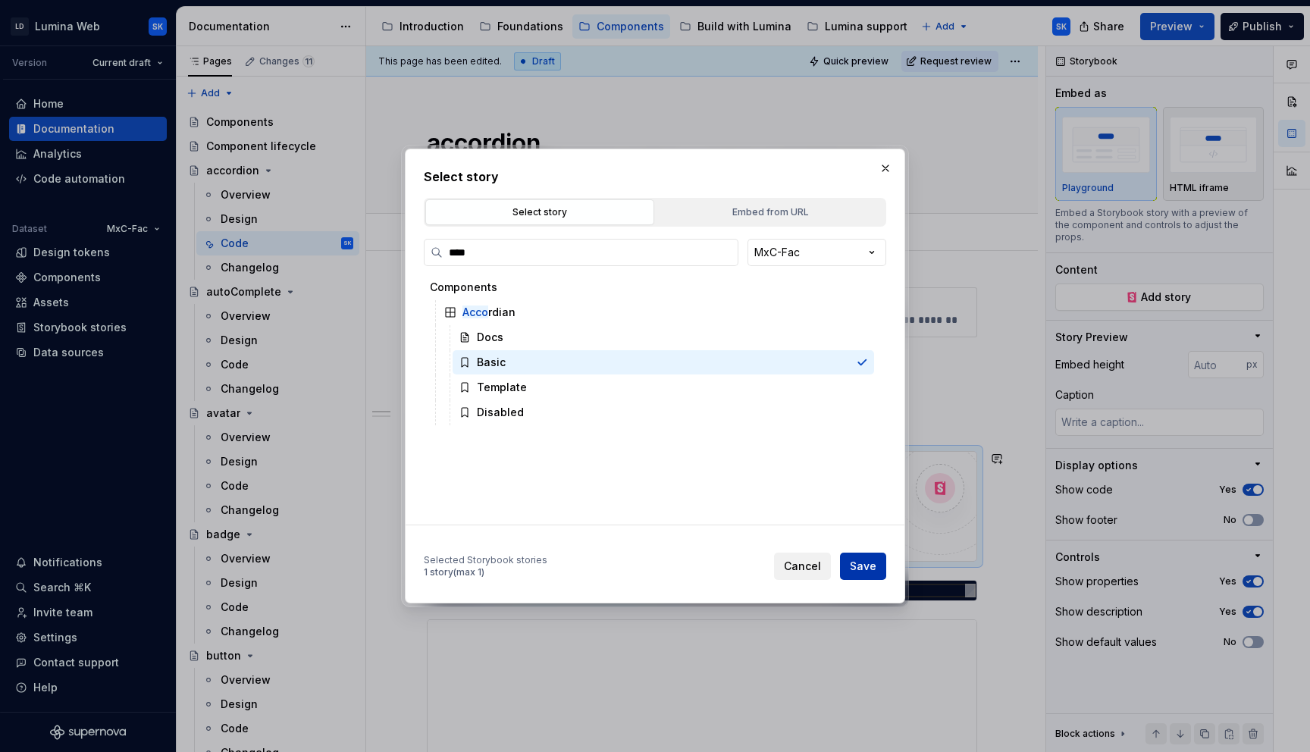
click at [875, 569] on span "Save" at bounding box center [863, 566] width 27 height 15
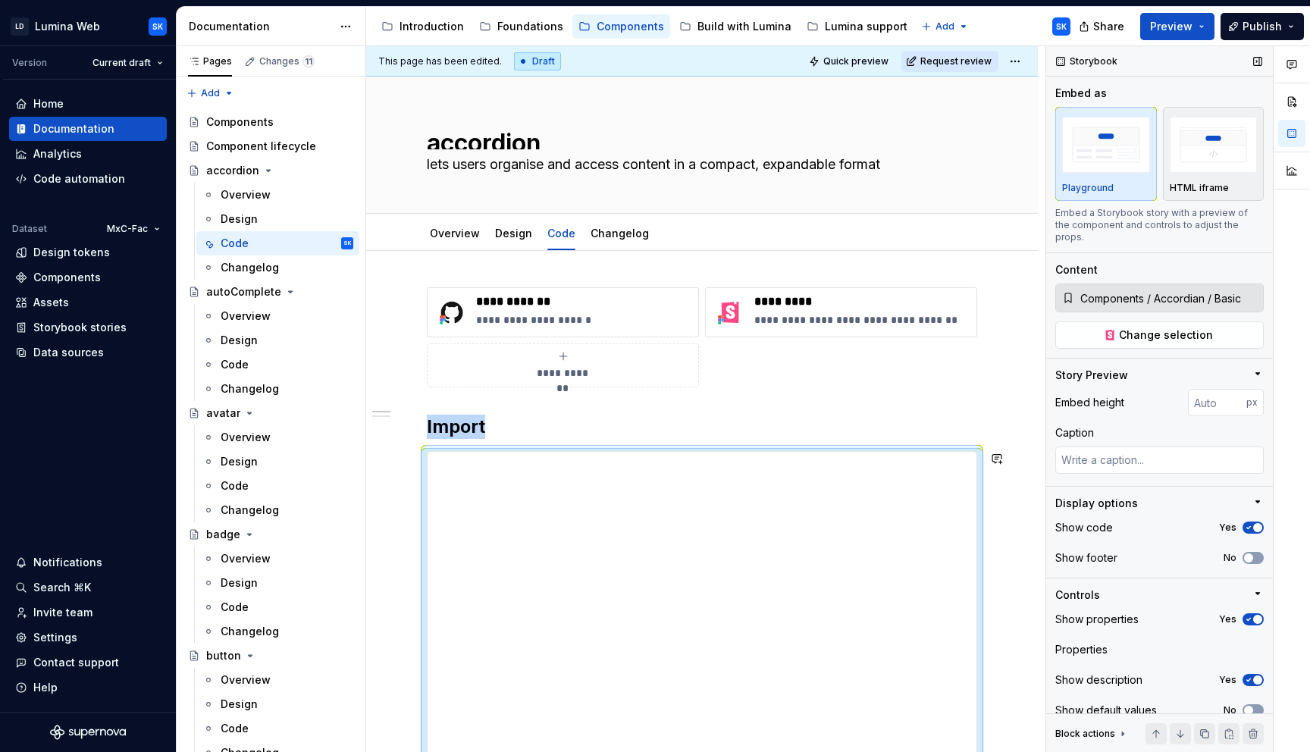
scroll to position [301, 0]
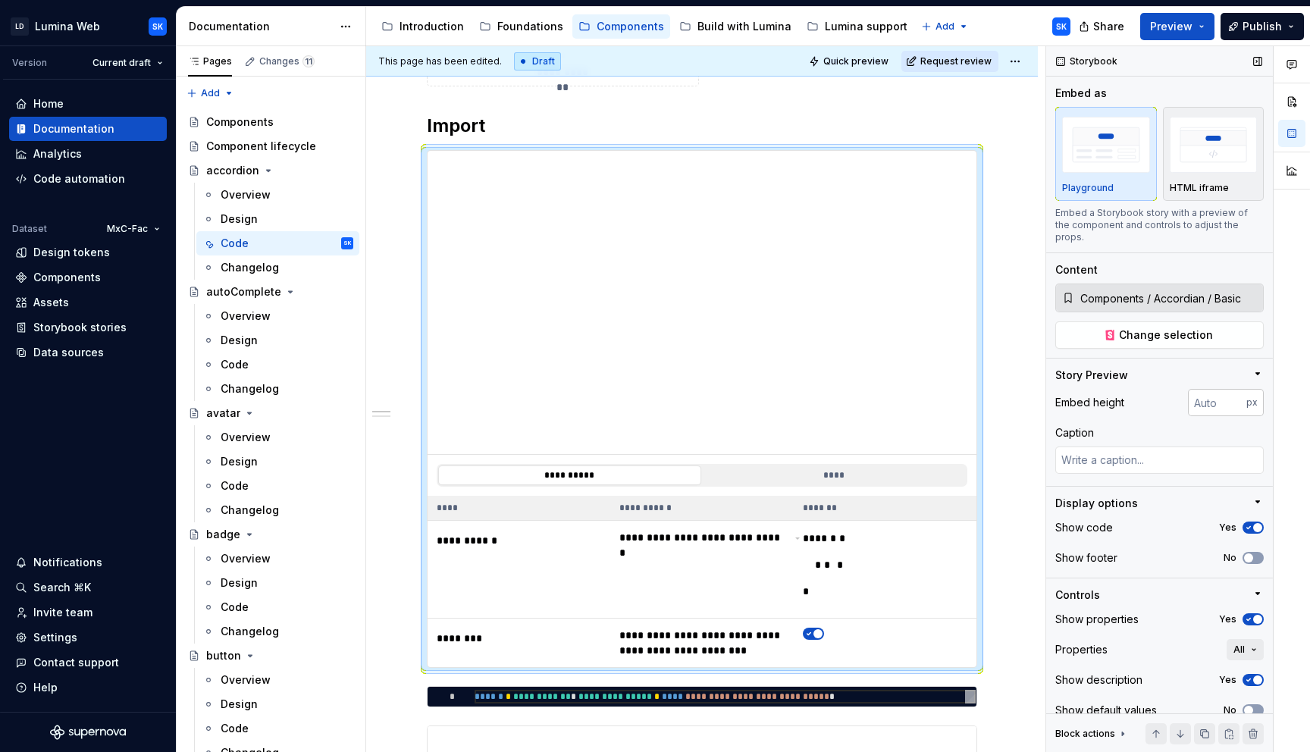
click at [1202, 405] on input "number" at bounding box center [1217, 402] width 58 height 27
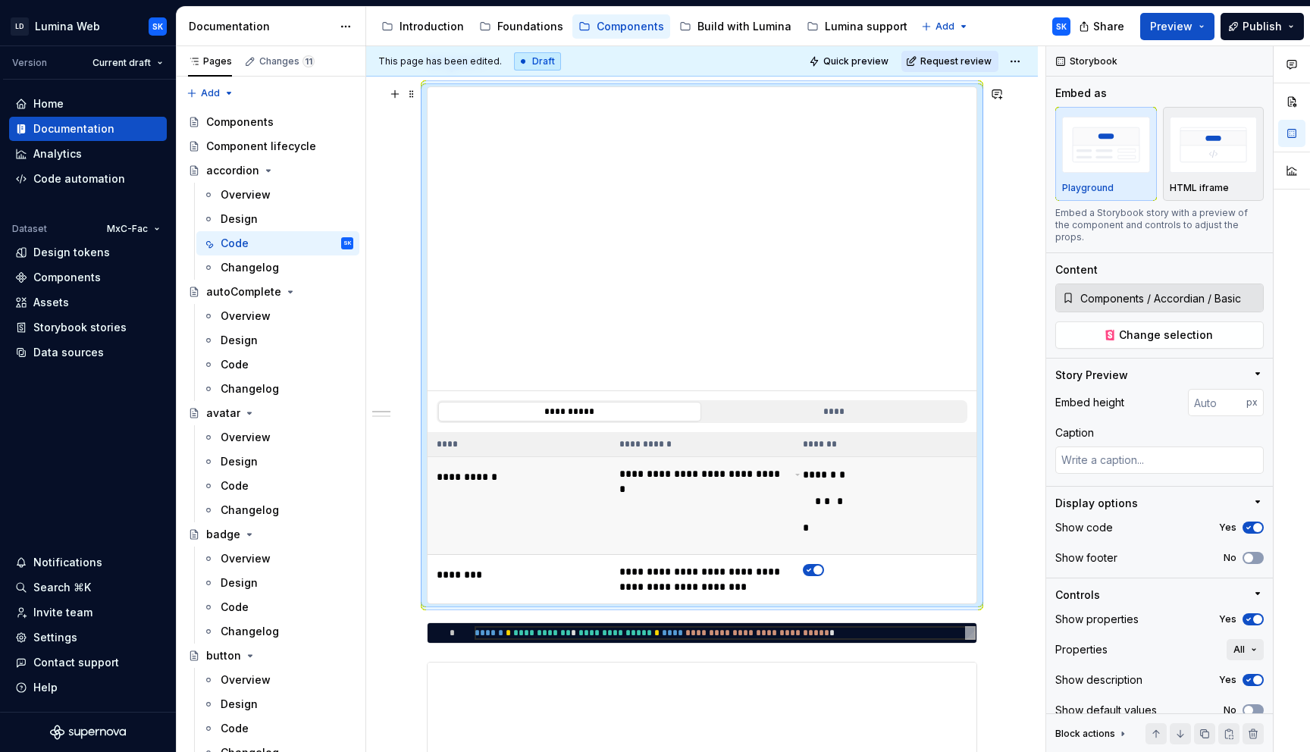
scroll to position [386, 0]
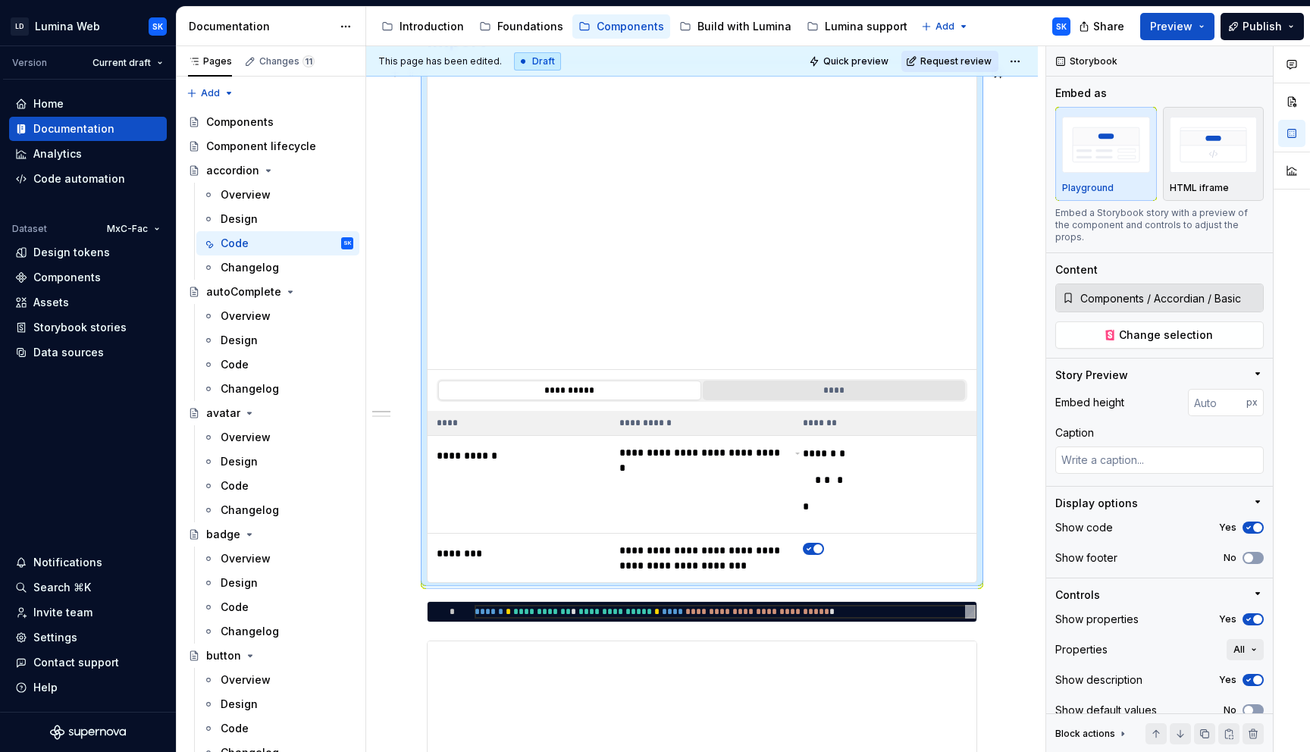
click at [817, 389] on button "****" at bounding box center [834, 390] width 263 height 20
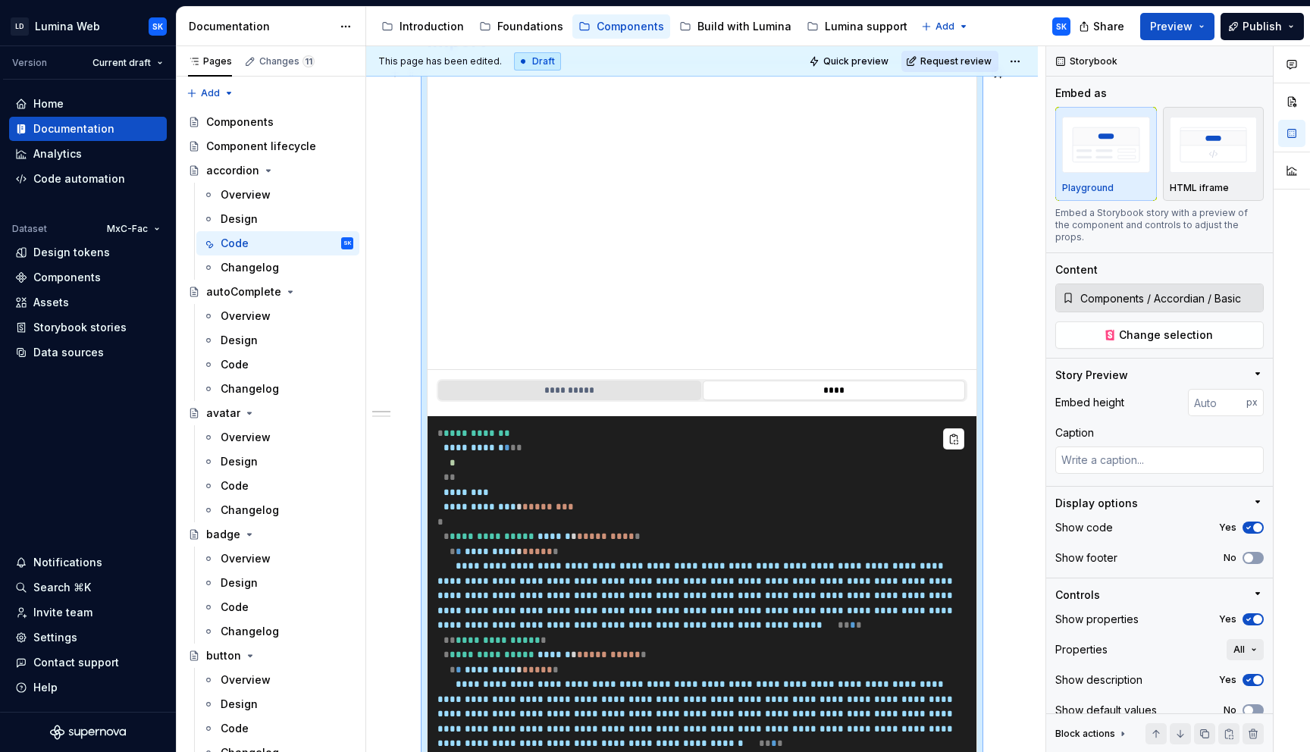
click at [604, 390] on button "**********" at bounding box center [569, 390] width 263 height 20
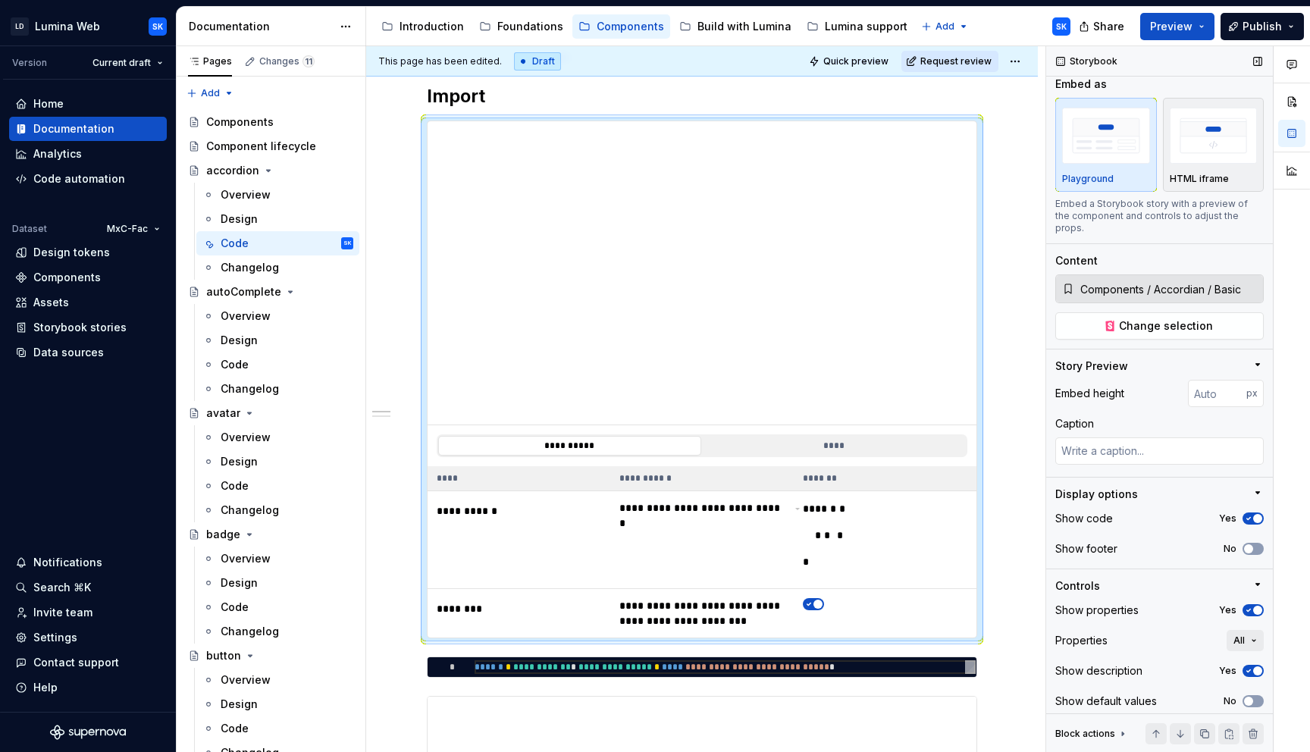
scroll to position [17, 0]
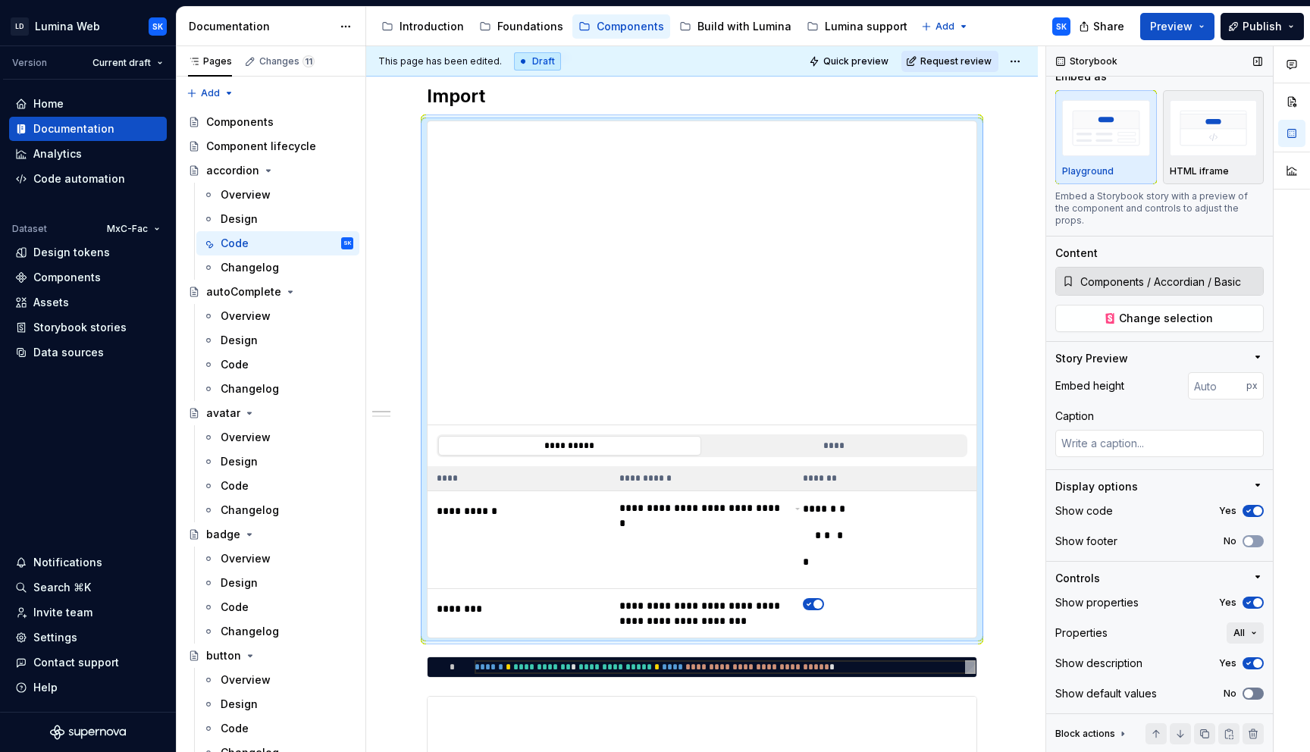
click at [1251, 696] on button "No" at bounding box center [1252, 693] width 21 height 12
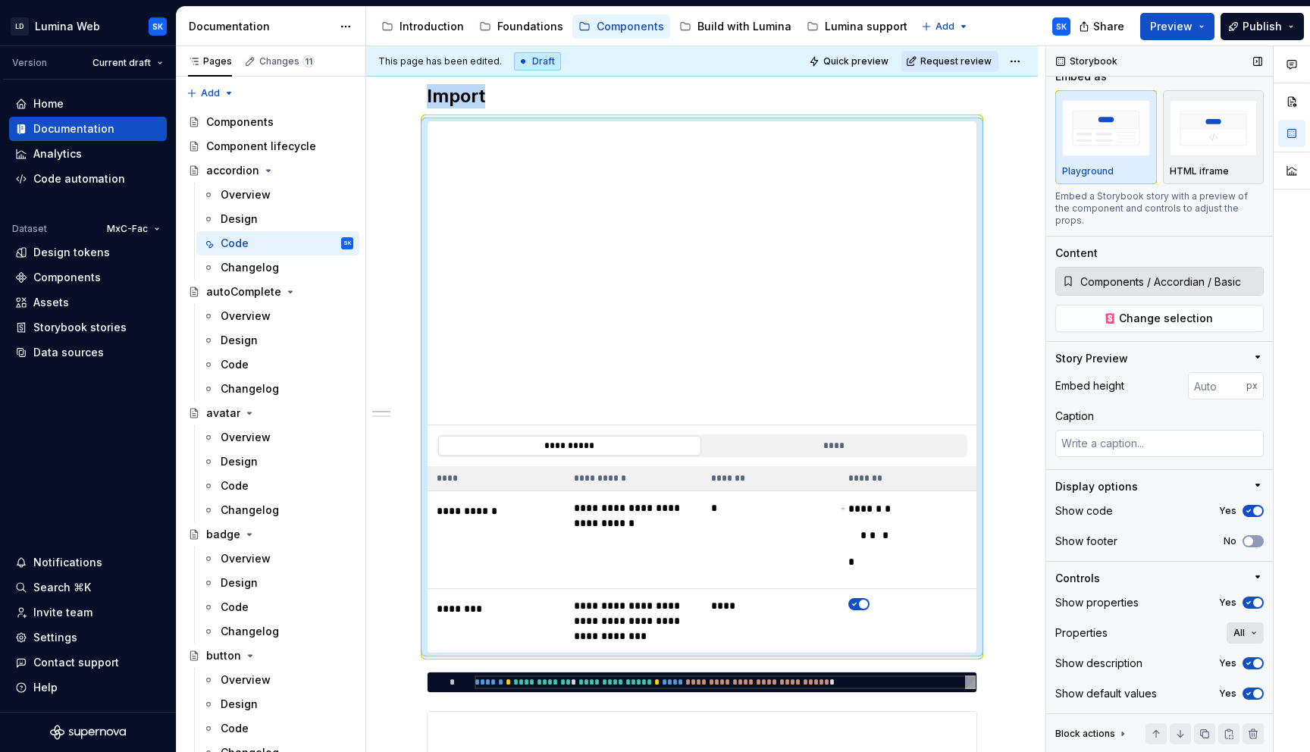
click at [1241, 632] on button "All" at bounding box center [1244, 632] width 37 height 21
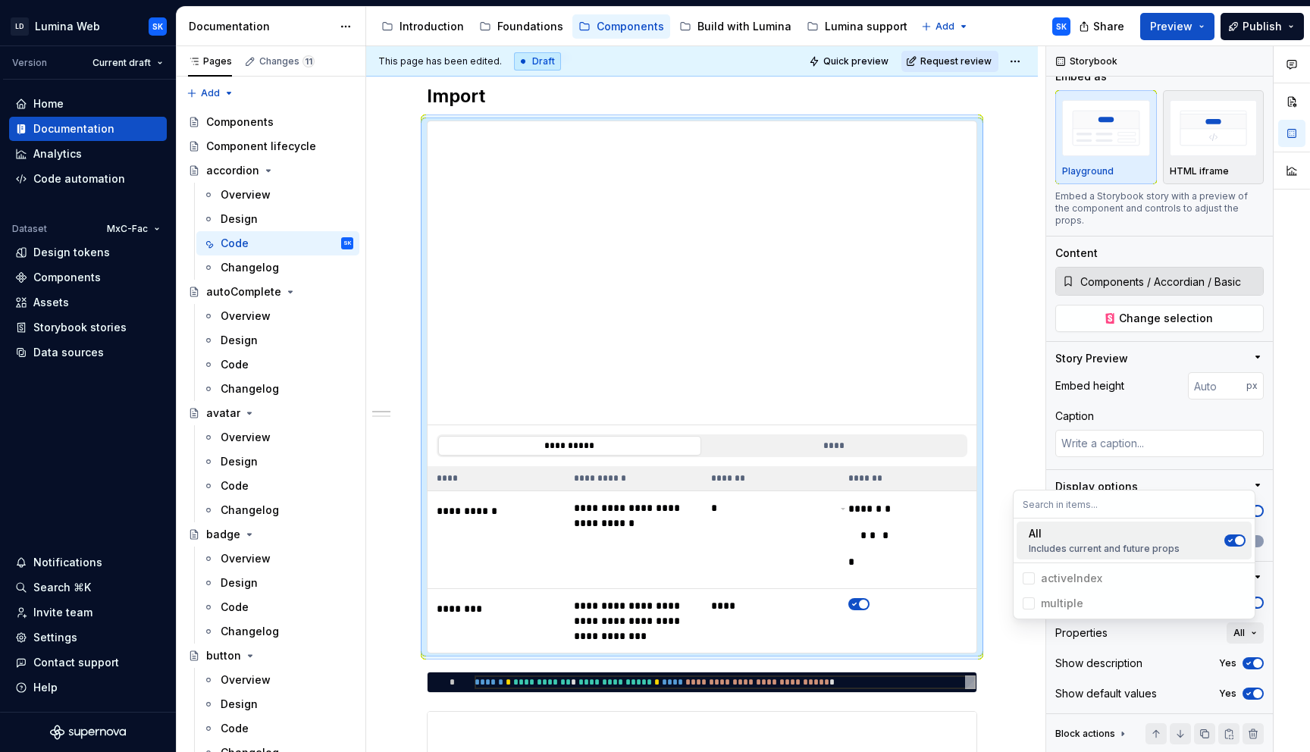
click at [1285, 509] on div at bounding box center [1291, 399] width 36 height 706
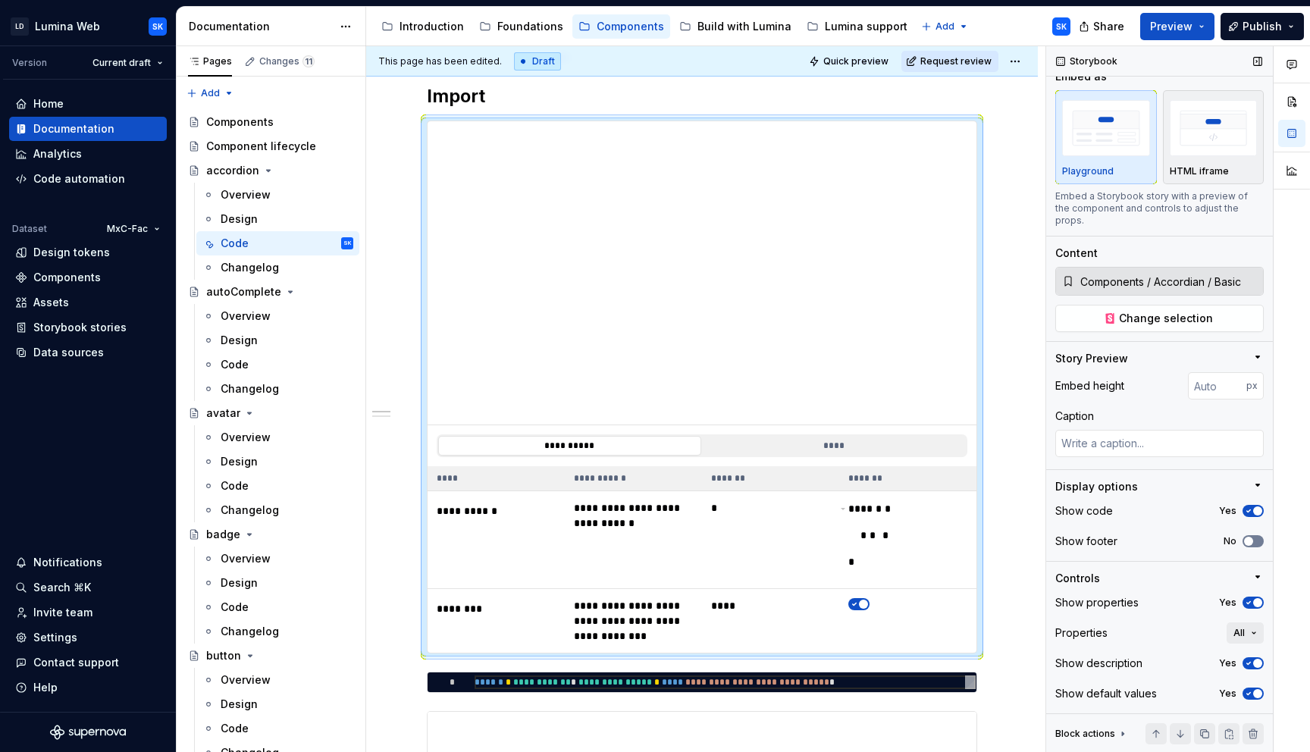
click at [1244, 544] on icon "button" at bounding box center [1248, 541] width 12 height 9
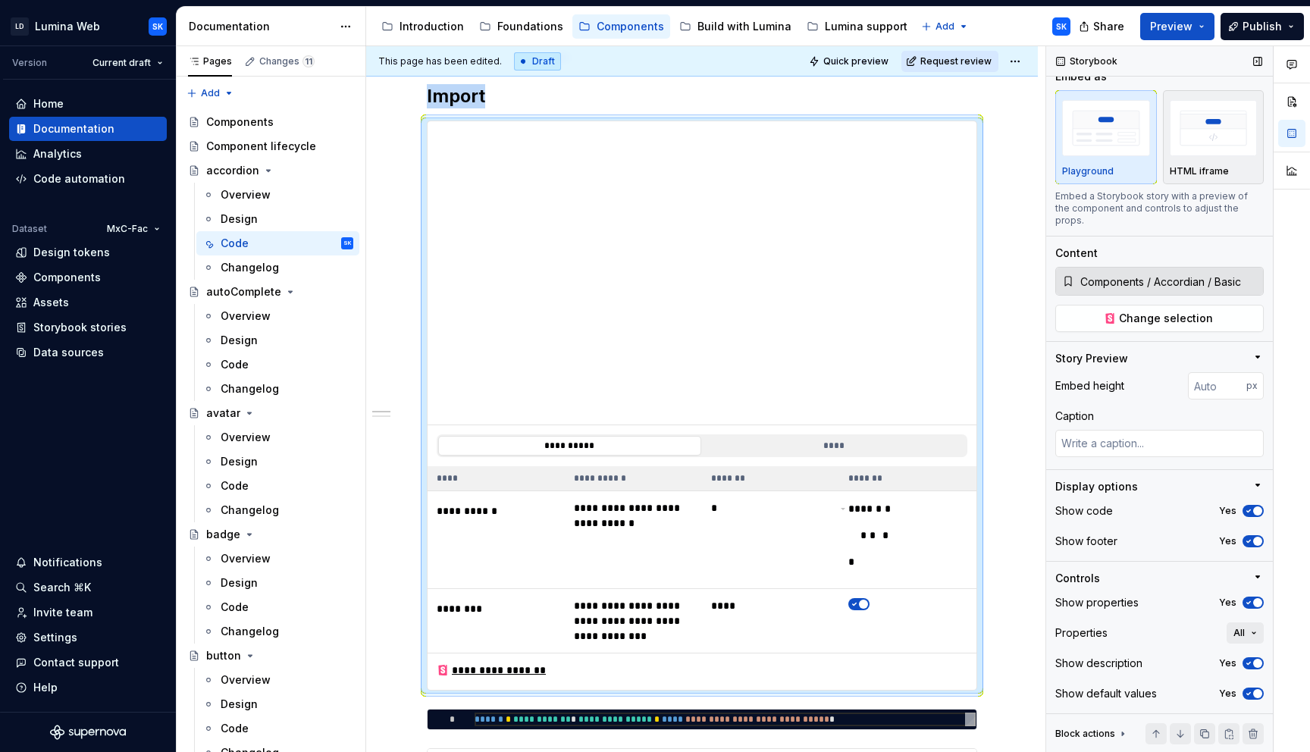
click at [1253, 540] on span "button" at bounding box center [1257, 541] width 9 height 9
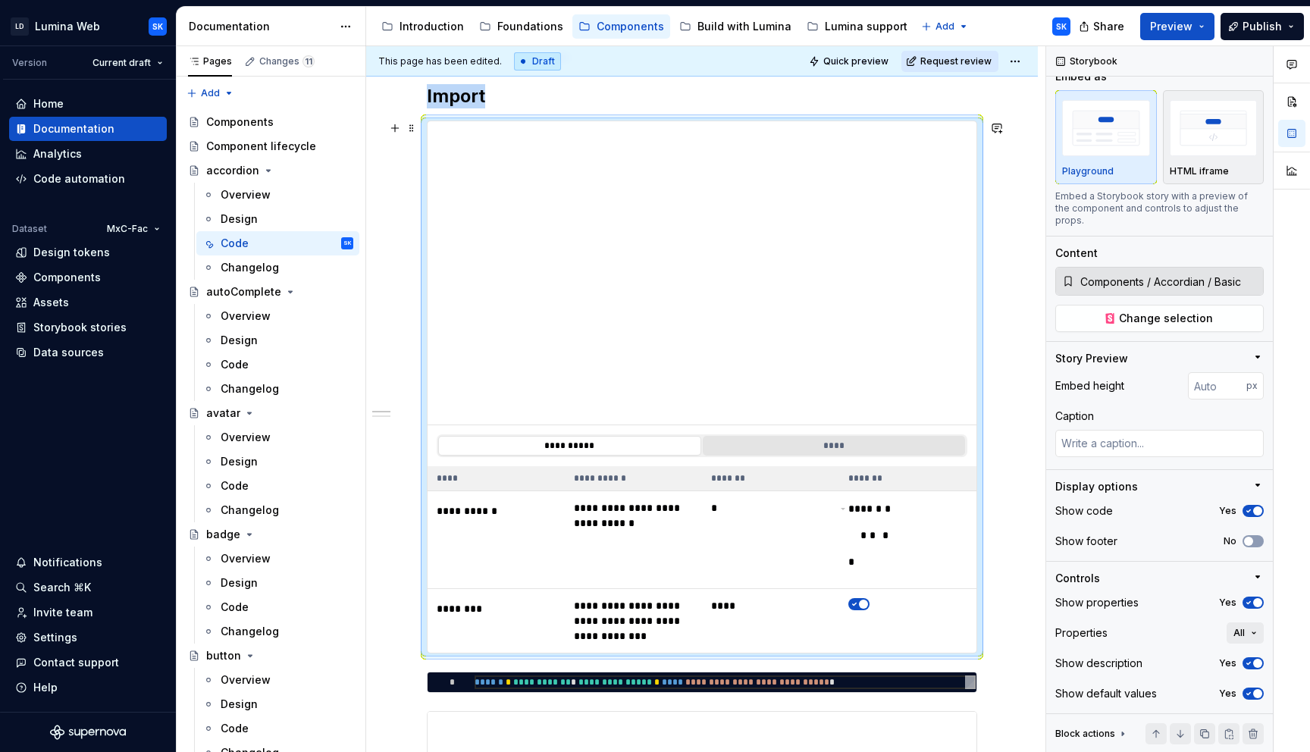
click at [843, 444] on button "****" at bounding box center [834, 446] width 263 height 20
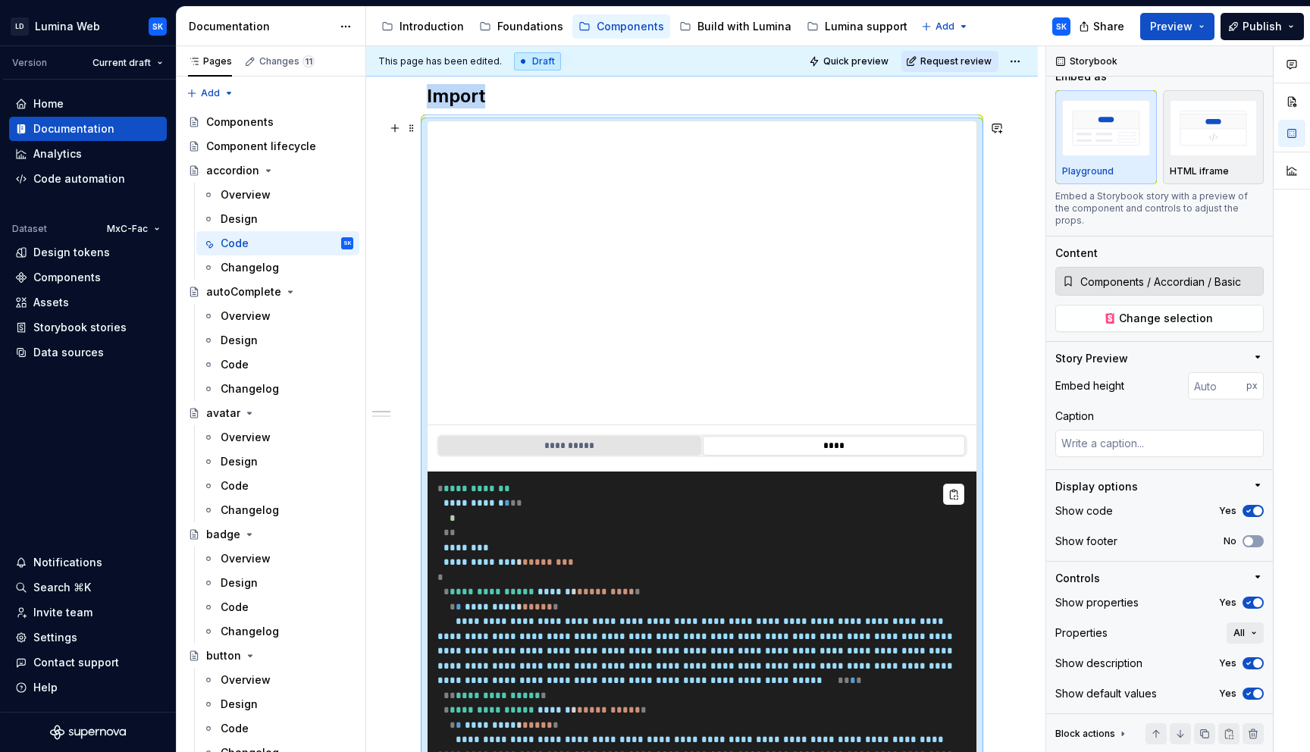
click at [641, 446] on button "**********" at bounding box center [569, 446] width 263 height 20
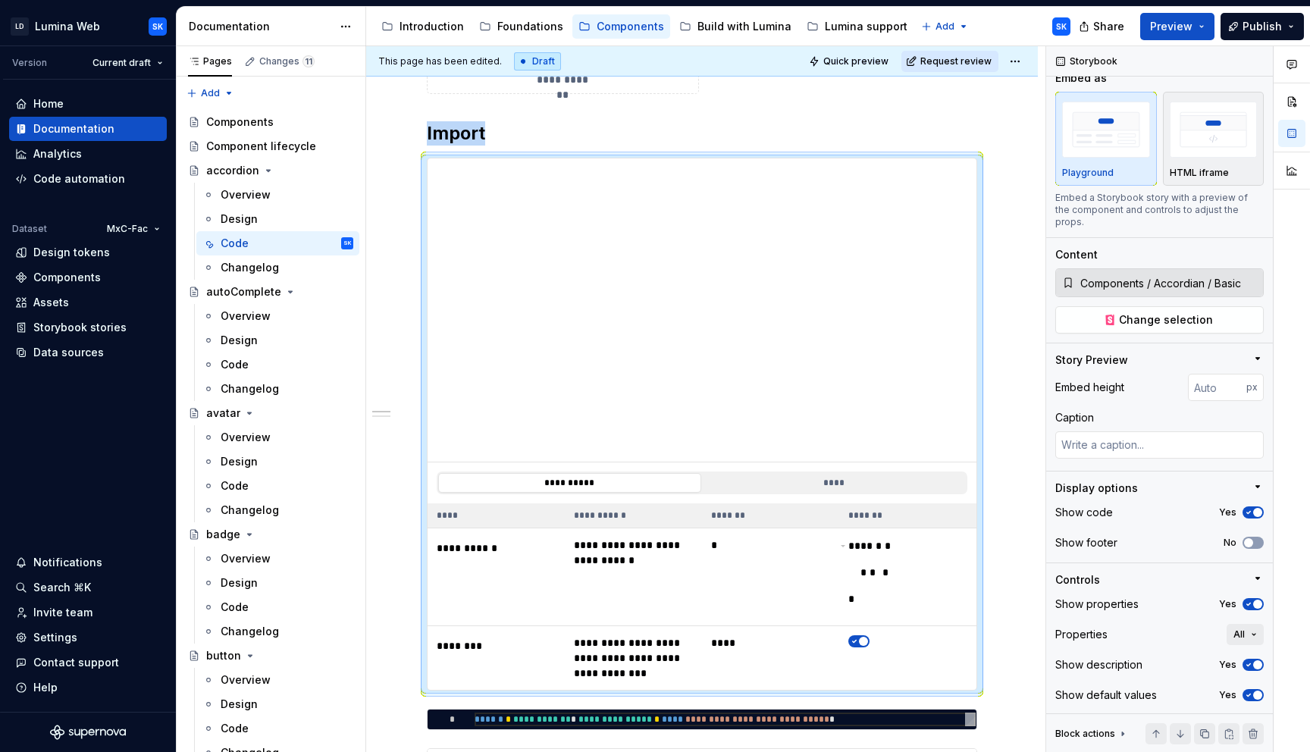
scroll to position [366, 0]
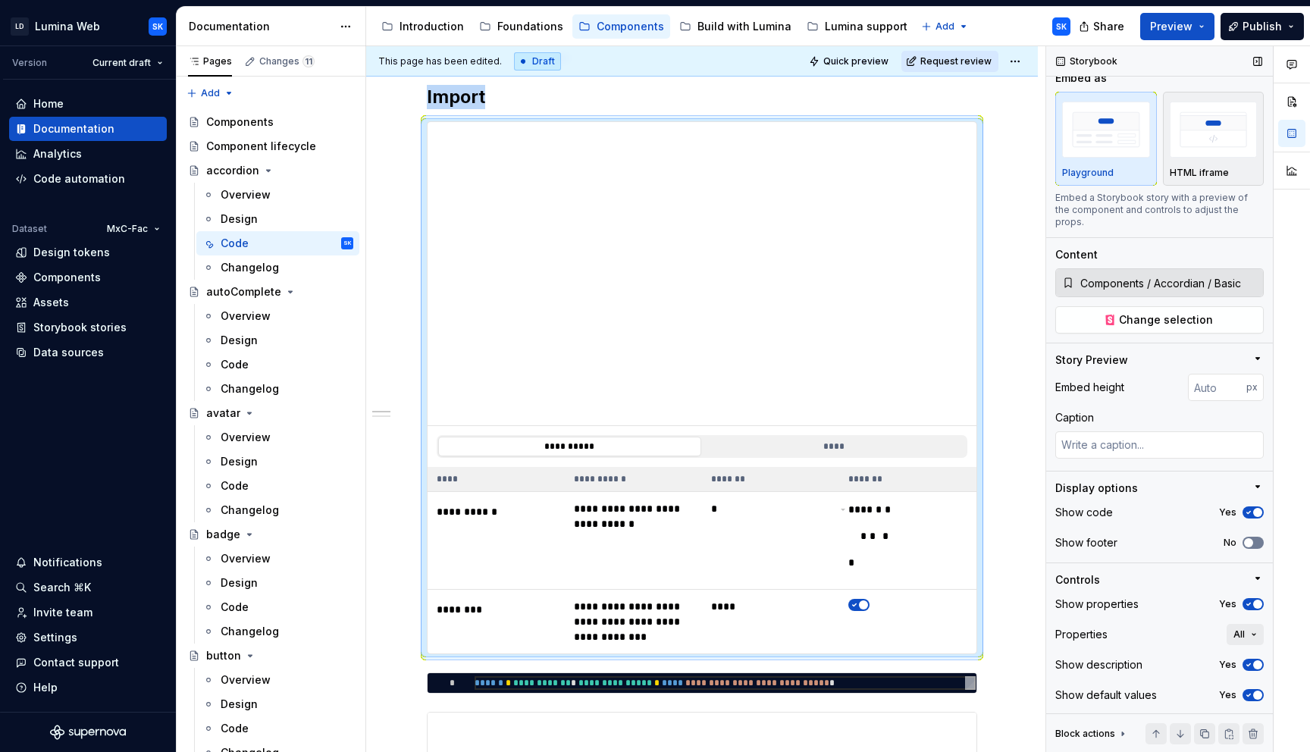
click at [1244, 543] on span "button" at bounding box center [1248, 542] width 9 height 9
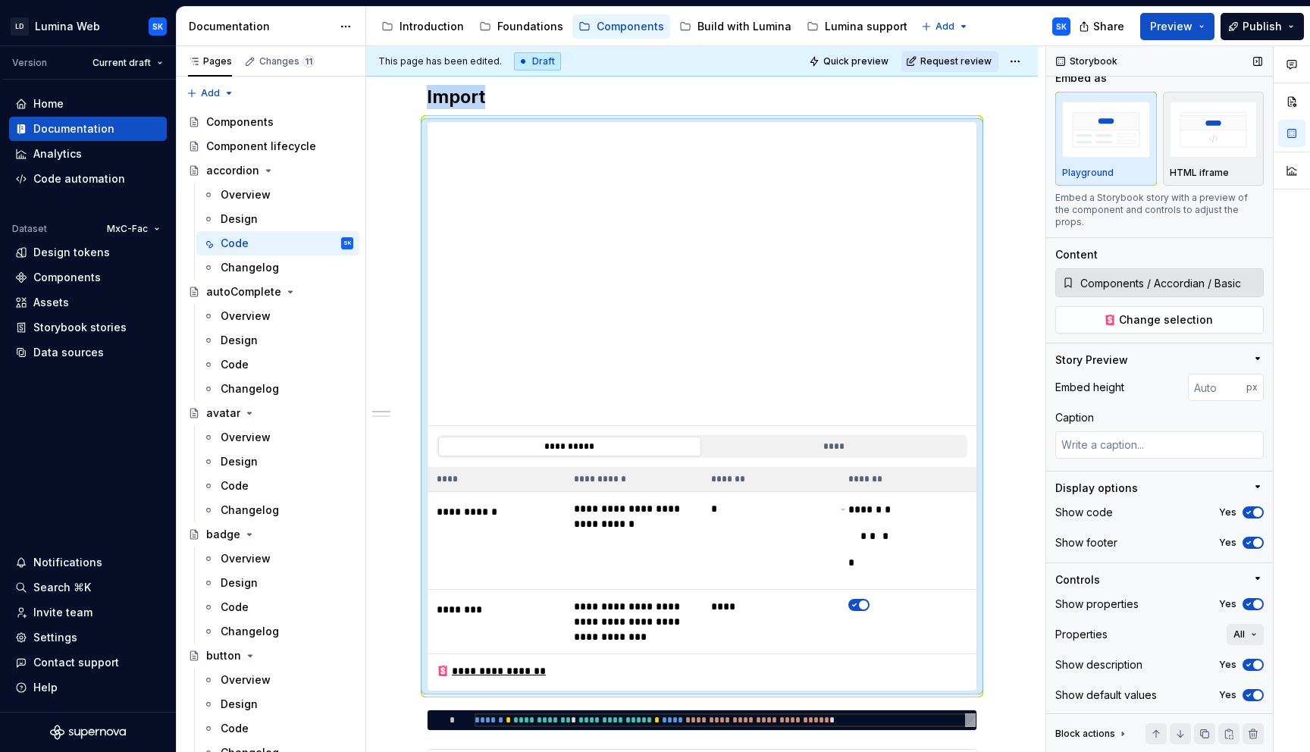
scroll to position [17, 0]
click at [553, 121] on div "**********" at bounding box center [702, 406] width 550 height 570
type textarea "*"
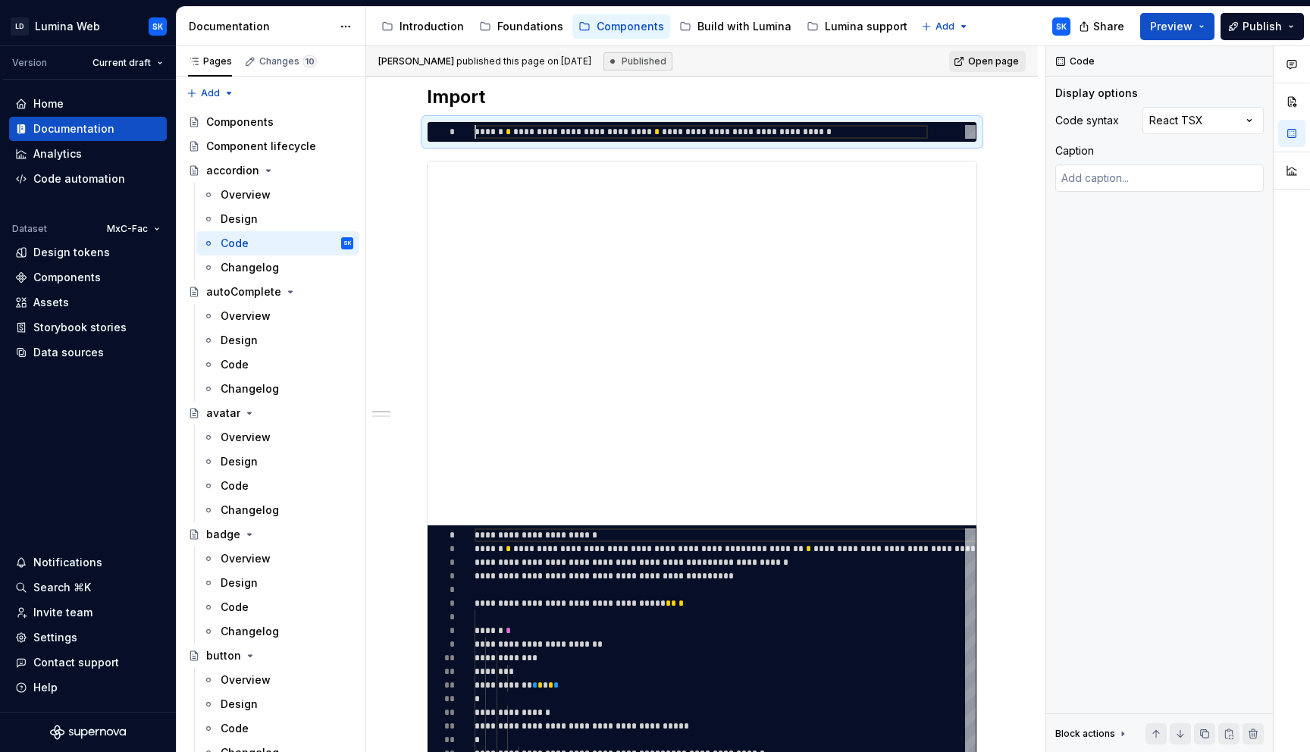
type textarea "**********"
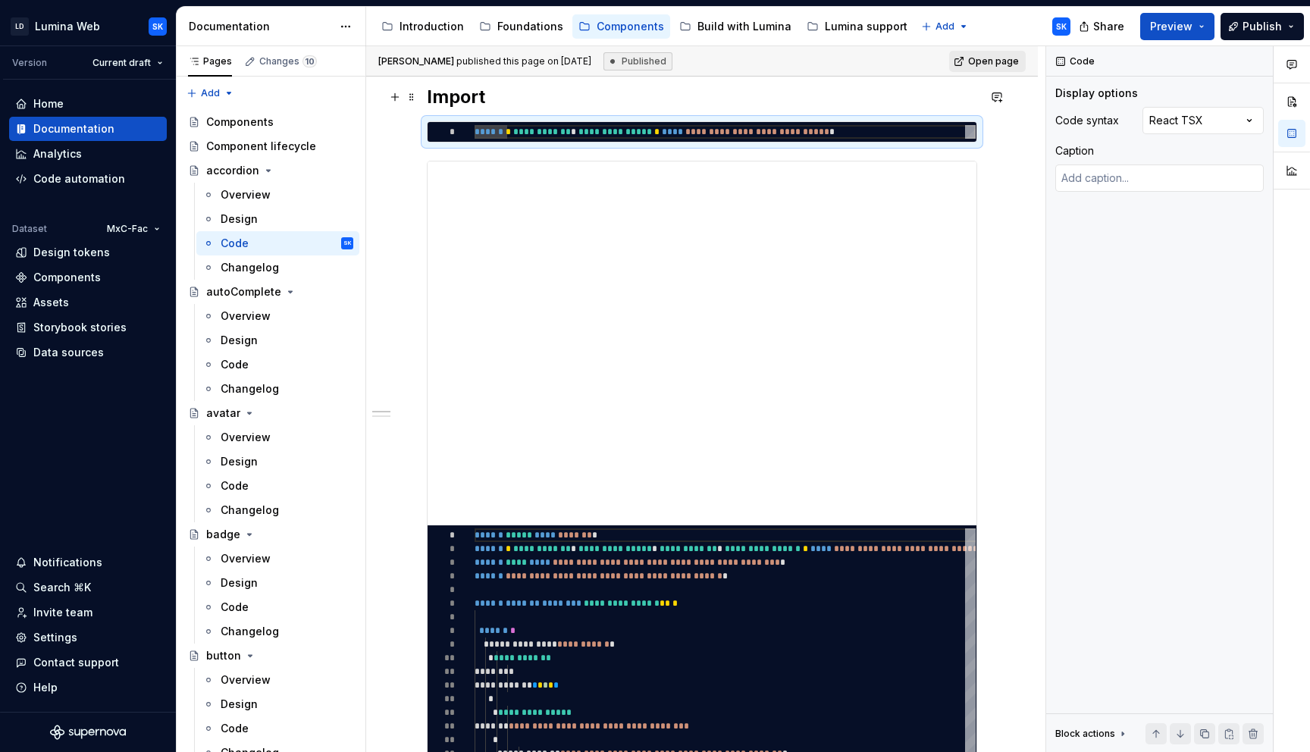
click at [507, 104] on h2 "Import" at bounding box center [702, 97] width 550 height 24
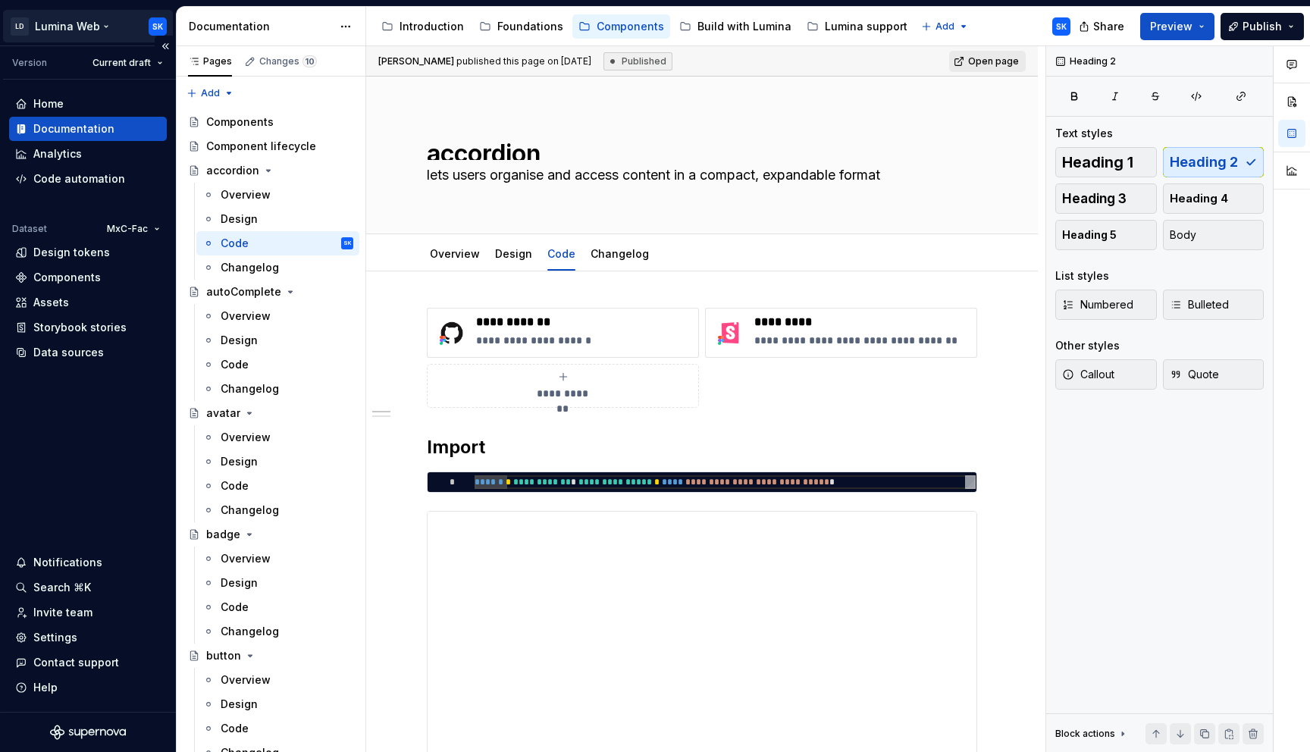
click at [108, 23] on html "LD Lumina Web SK Version Current draft Home Documentation Analytics Code automa…" at bounding box center [655, 376] width 1310 height 752
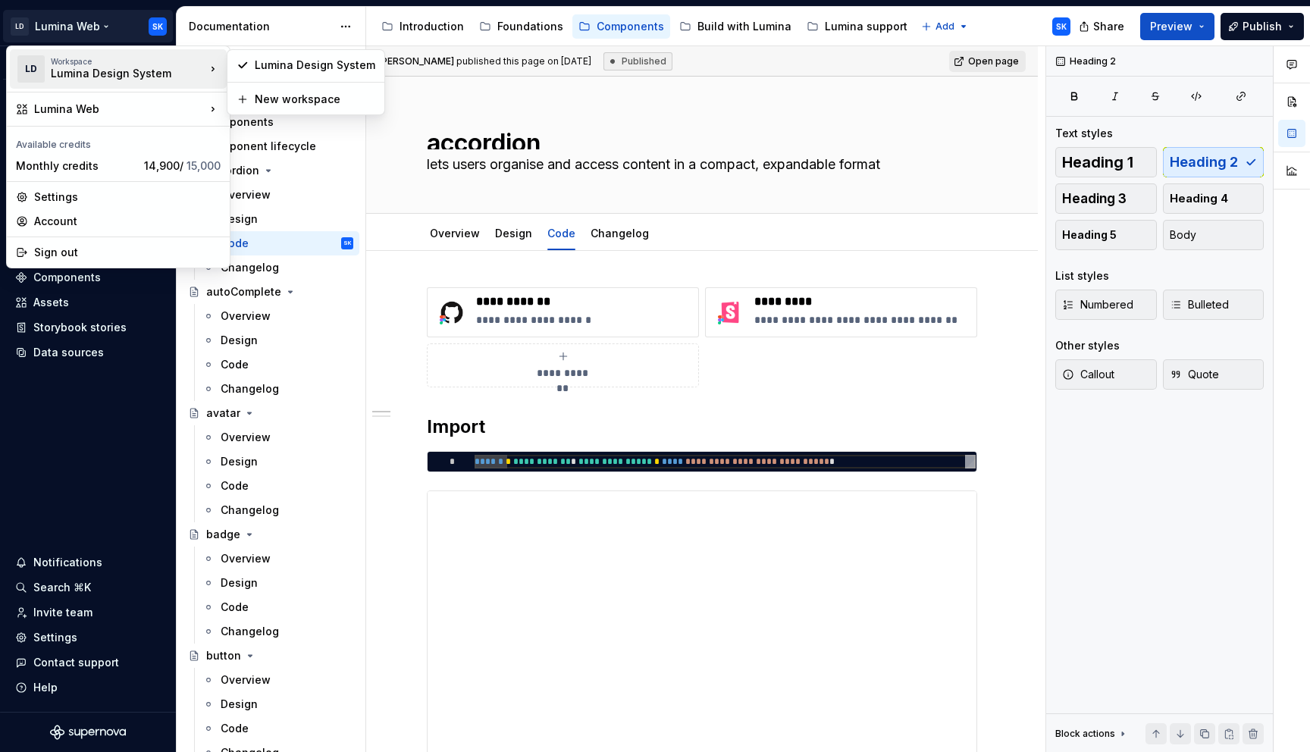
click at [277, 28] on html "LD Lumina Web SK Version Current draft Home Documentation Analytics Code automa…" at bounding box center [655, 376] width 1310 height 752
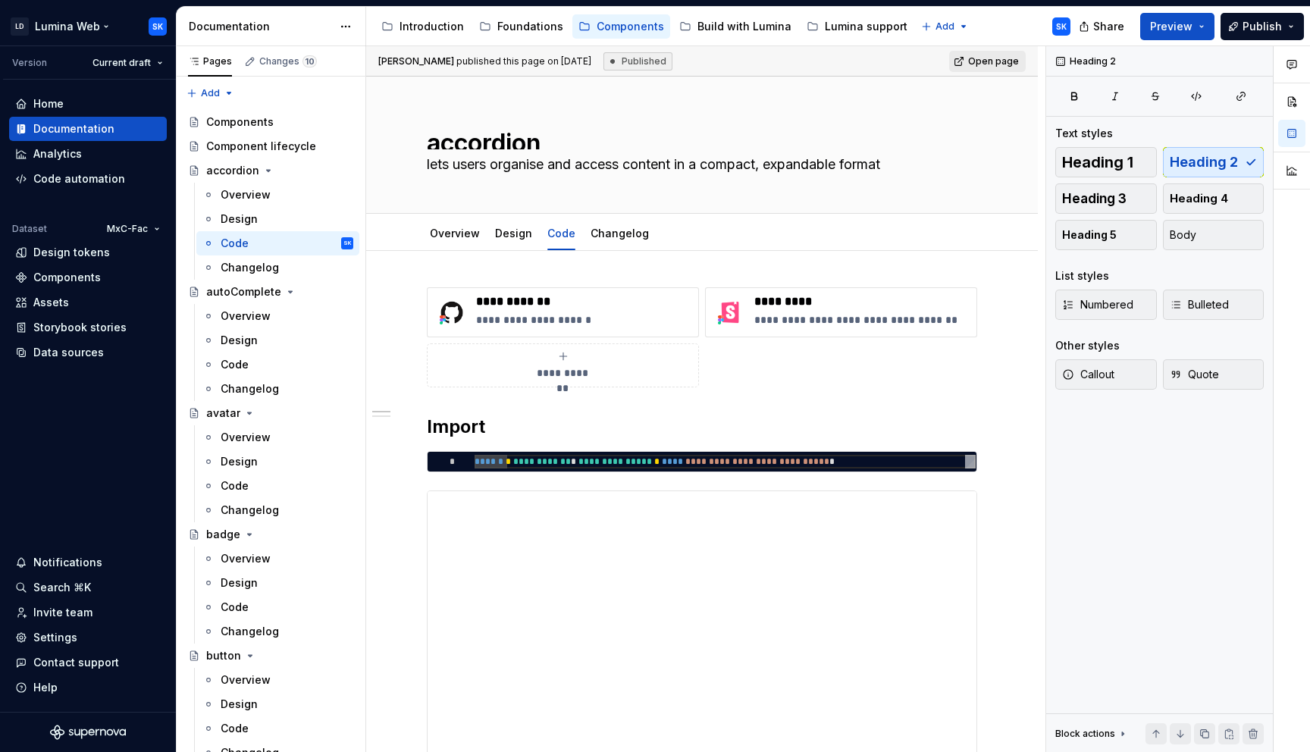
click at [104, 30] on html "LD Lumina Web SK Version Current draft Home Documentation Analytics Code automa…" at bounding box center [655, 376] width 1310 height 752
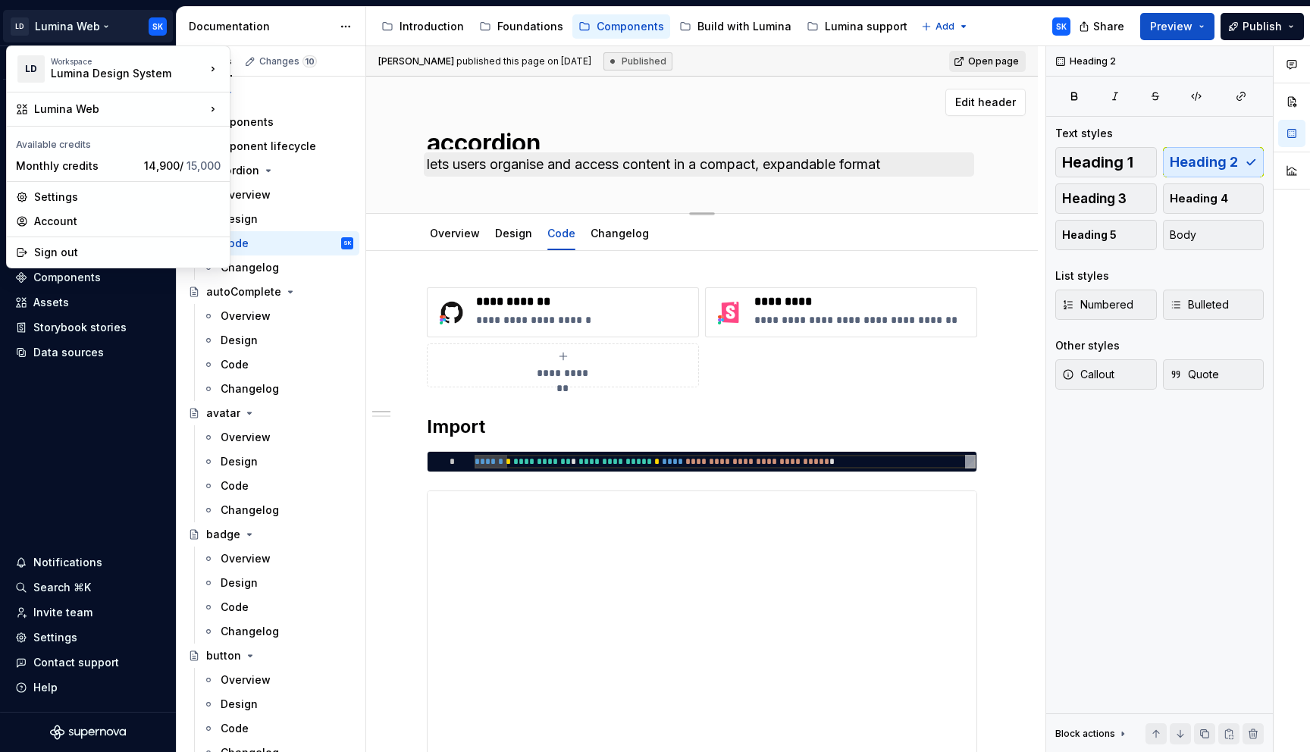
click at [30, 504] on html "LD Lumina Web SK Version Current draft Home Documentation Analytics Code automa…" at bounding box center [655, 376] width 1310 height 752
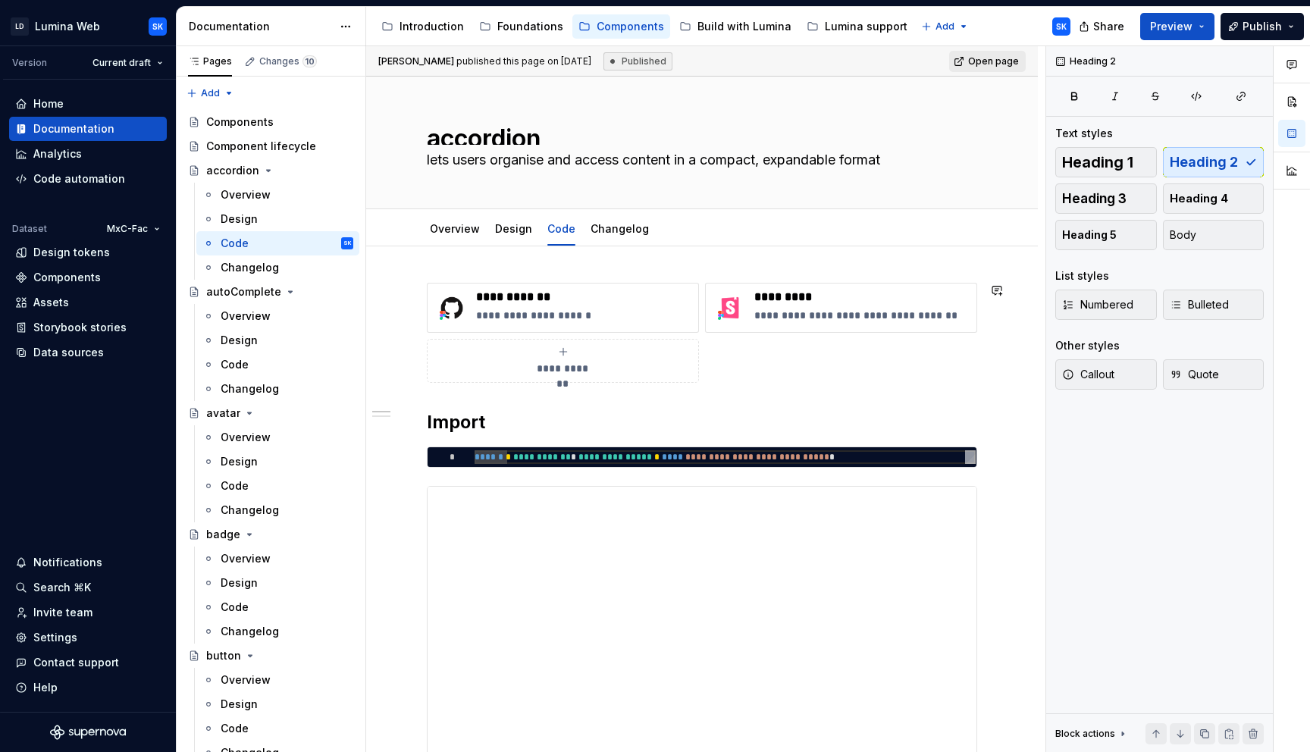
scroll to position [7, 0]
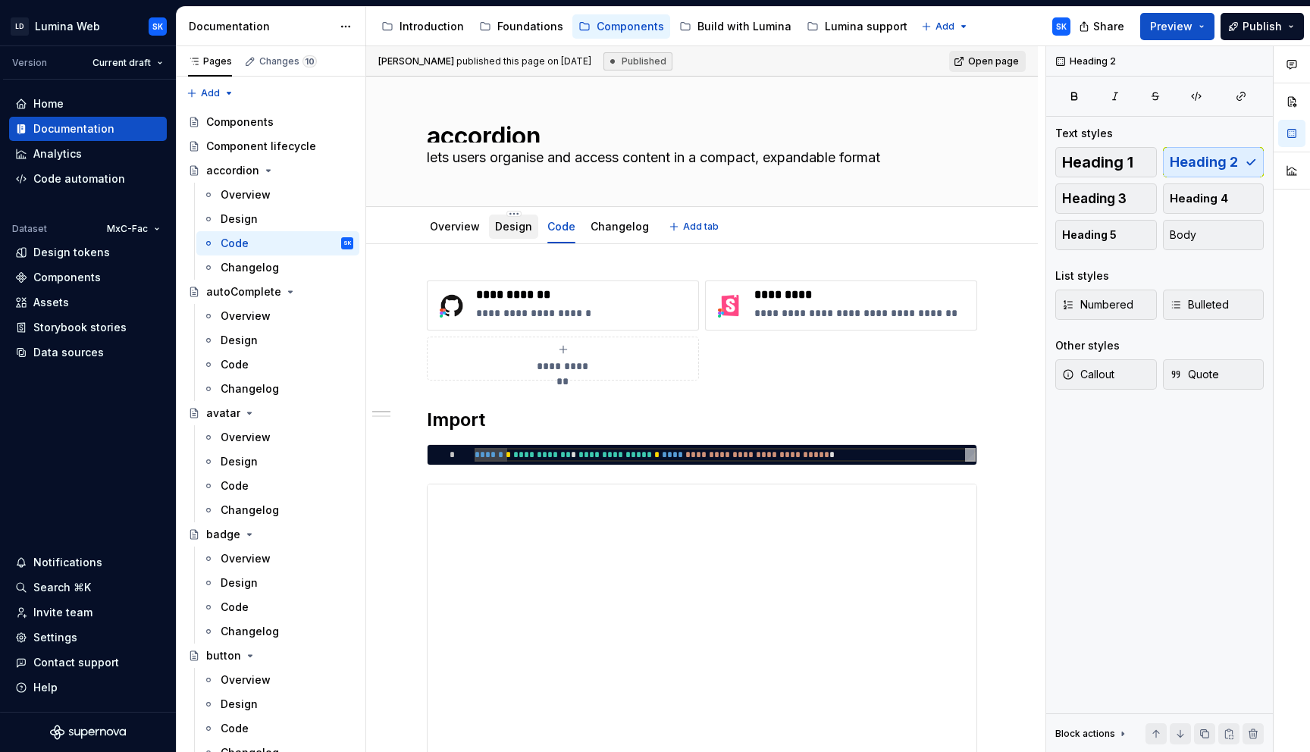
click at [499, 232] on link "Design" at bounding box center [513, 226] width 37 height 13
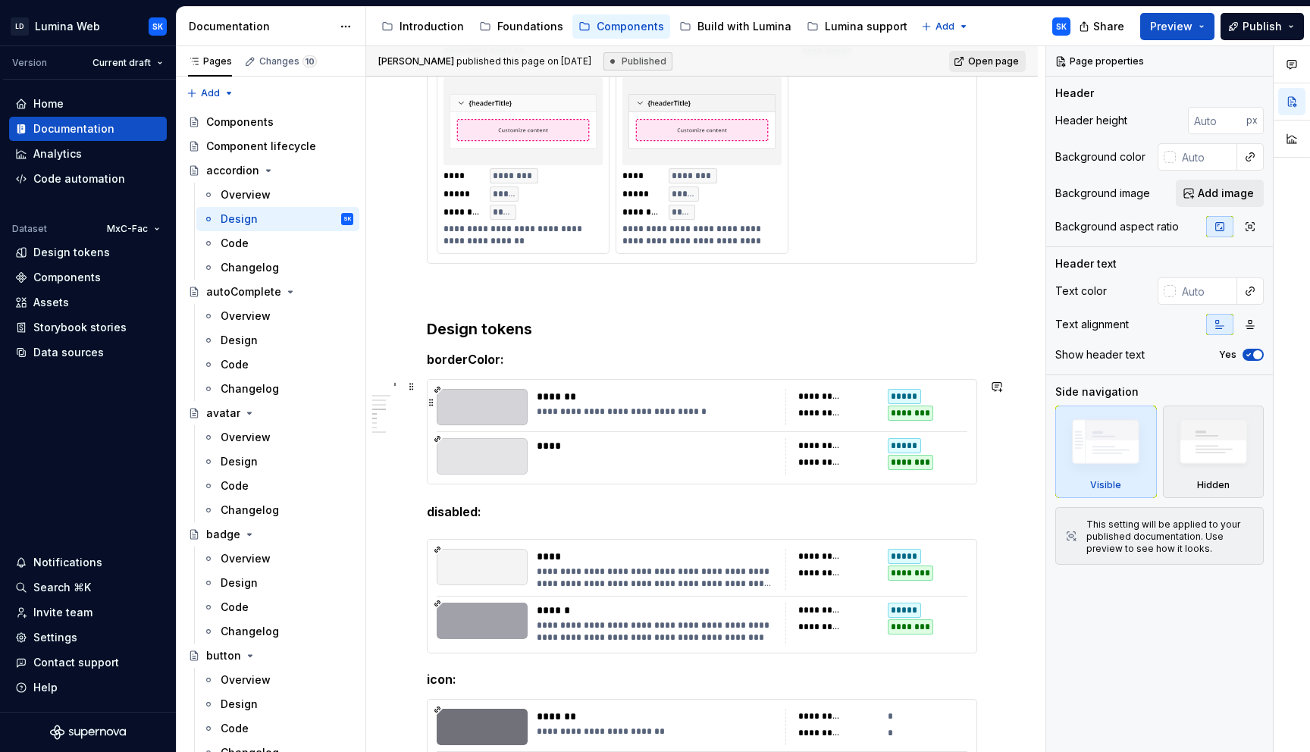
scroll to position [1392, 0]
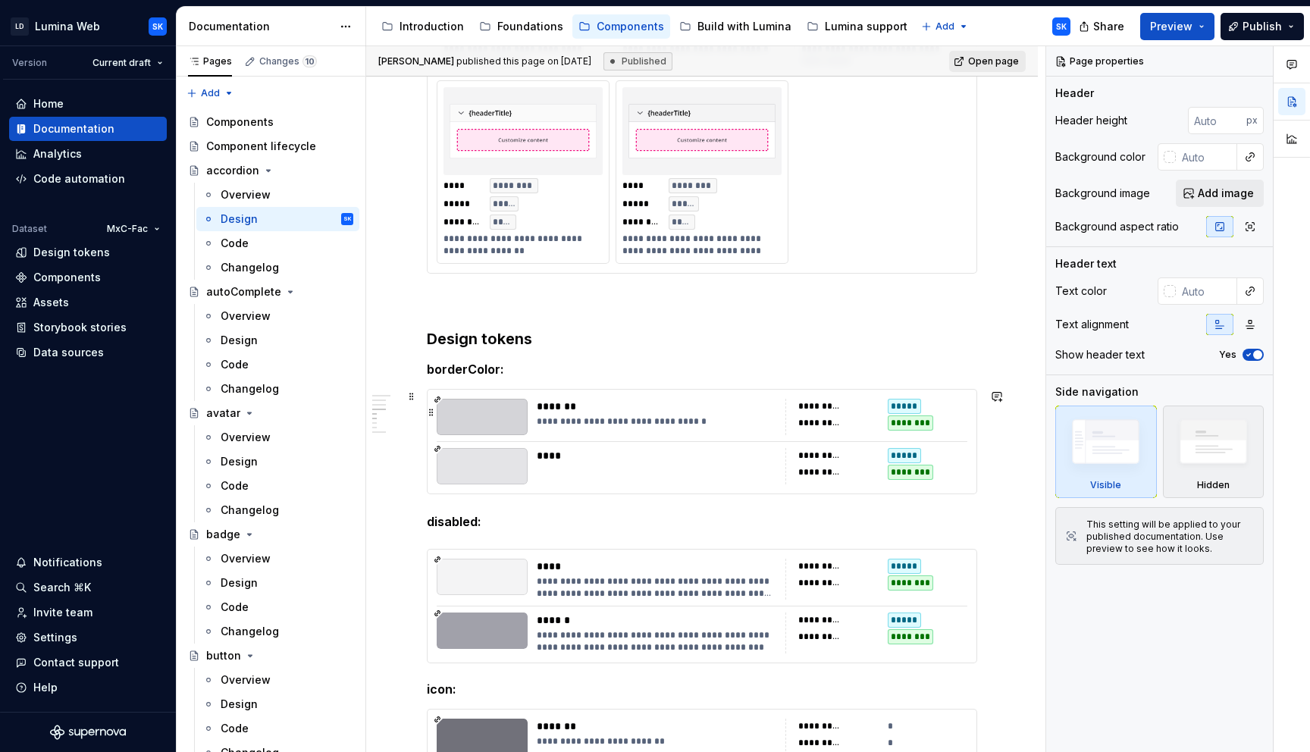
click at [743, 412] on div "*******" at bounding box center [656, 406] width 239 height 15
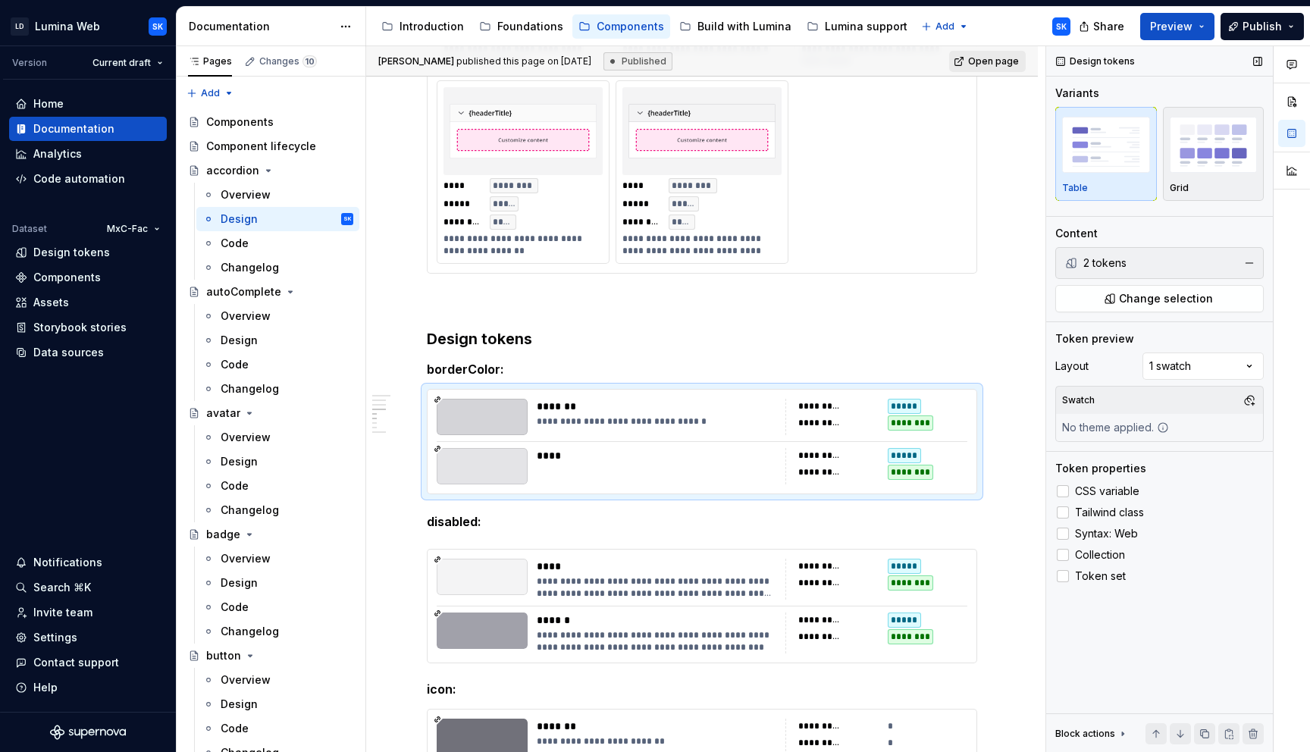
drag, startPoint x: 1079, startPoint y: 54, endPoint x: 1135, endPoint y: 58, distance: 56.3
click at [1135, 58] on div "Design tokens" at bounding box center [1095, 61] width 91 height 21
drag, startPoint x: 1071, startPoint y: 341, endPoint x: 1135, endPoint y: 343, distance: 64.4
click at [1135, 343] on div "Token preview" at bounding box center [1159, 338] width 208 height 15
click at [1087, 365] on div "Layout" at bounding box center [1071, 365] width 33 height 15
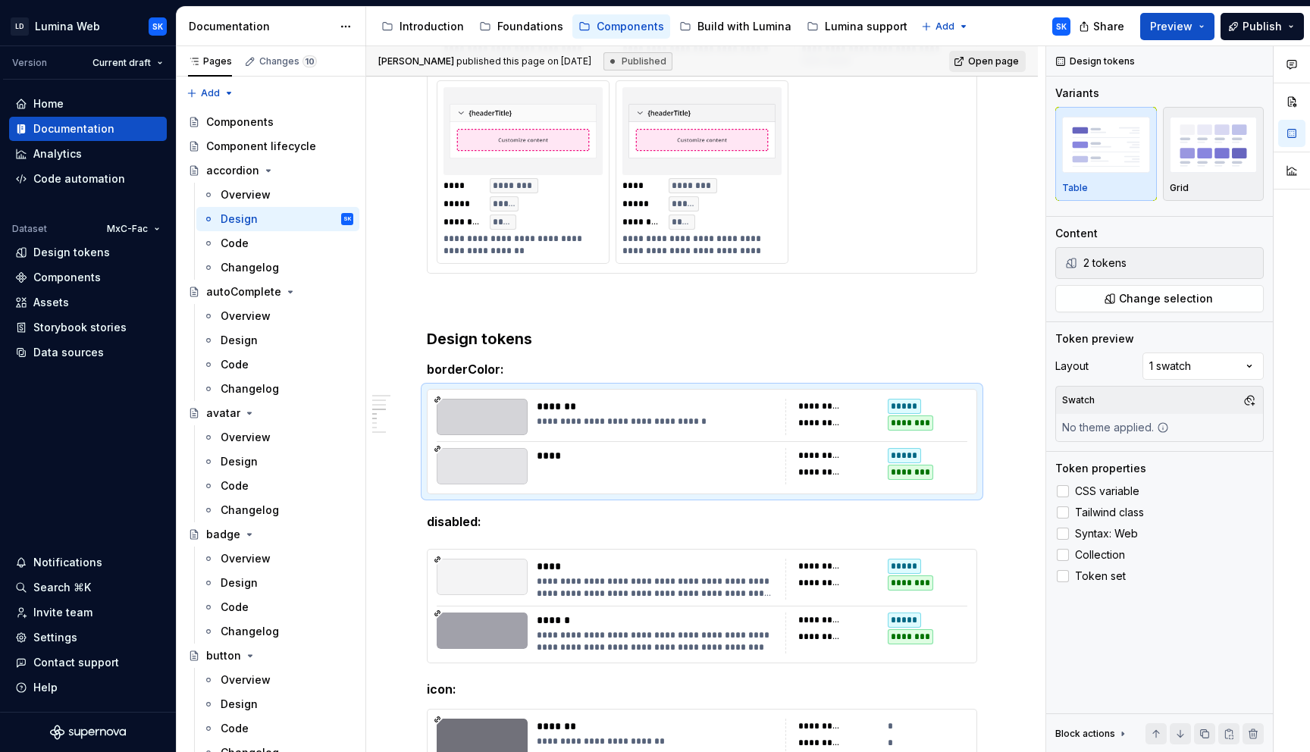
click at [1235, 365] on div "Comments Open comments No comments yet Select ‘Comment’ from the block context …" at bounding box center [1178, 399] width 264 height 706
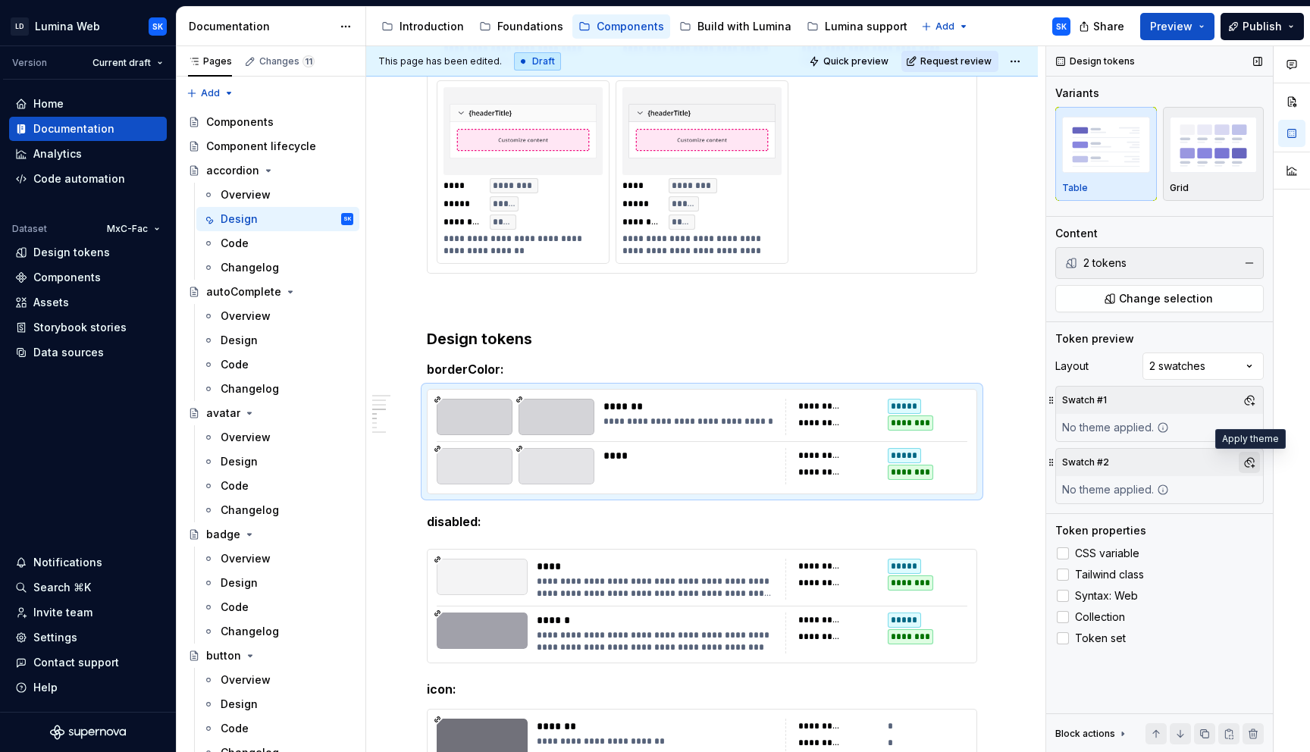
click at [1249, 465] on button "button" at bounding box center [1248, 462] width 21 height 21
click at [1286, 534] on div at bounding box center [1291, 399] width 36 height 706
click at [1131, 360] on div "Layout 2 swatches" at bounding box center [1159, 365] width 208 height 27
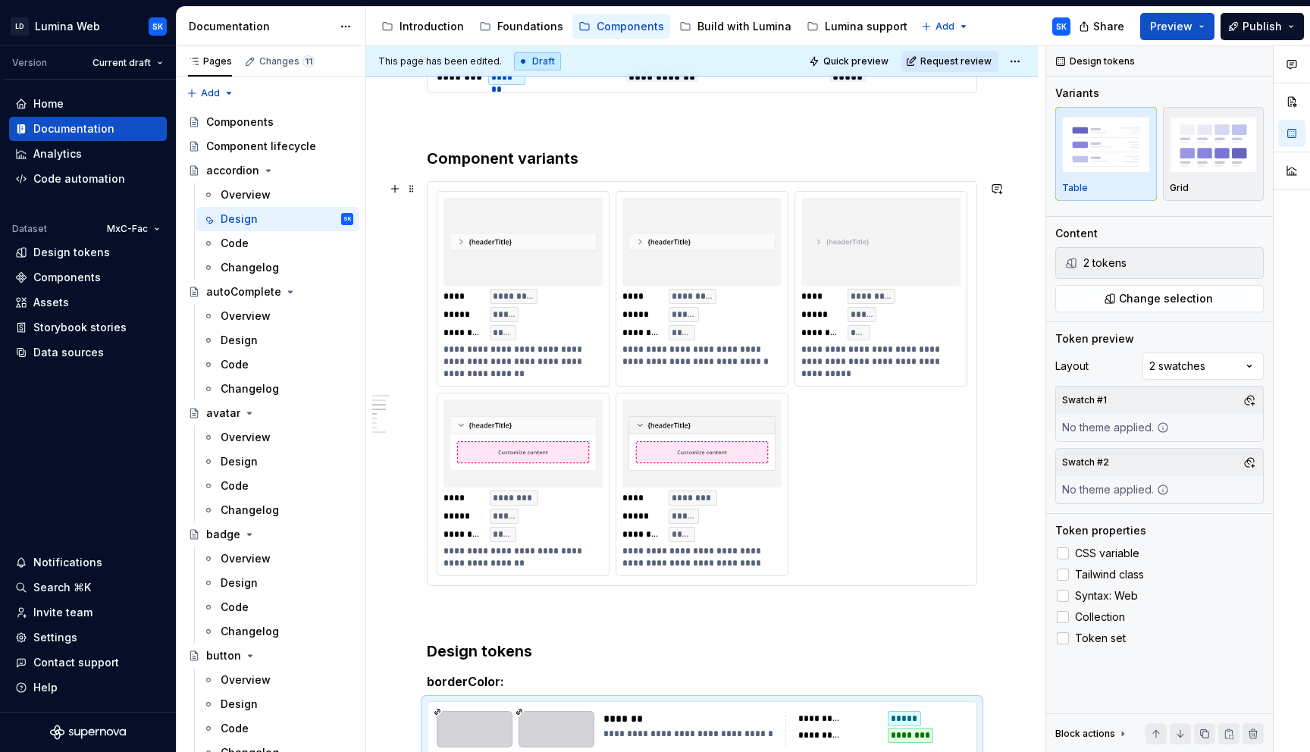
scroll to position [1069, 0]
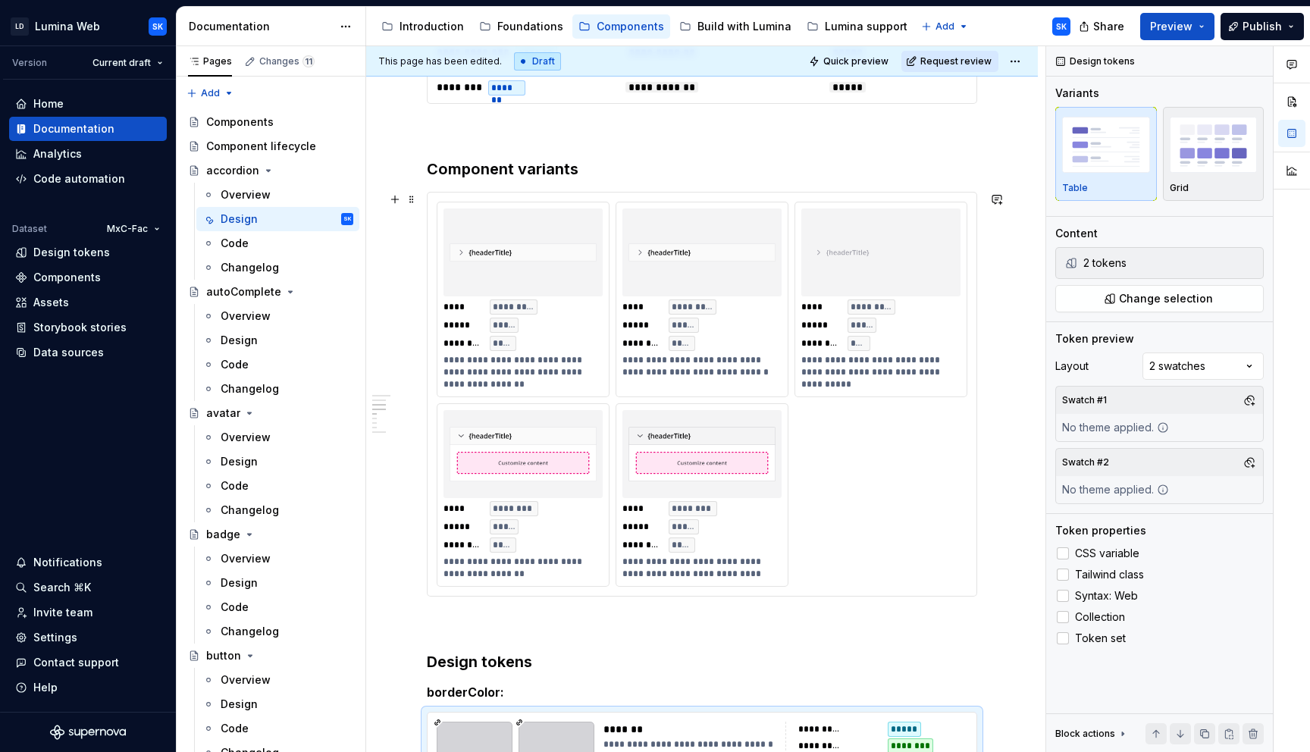
click at [875, 420] on div "**********" at bounding box center [702, 394] width 531 height 385
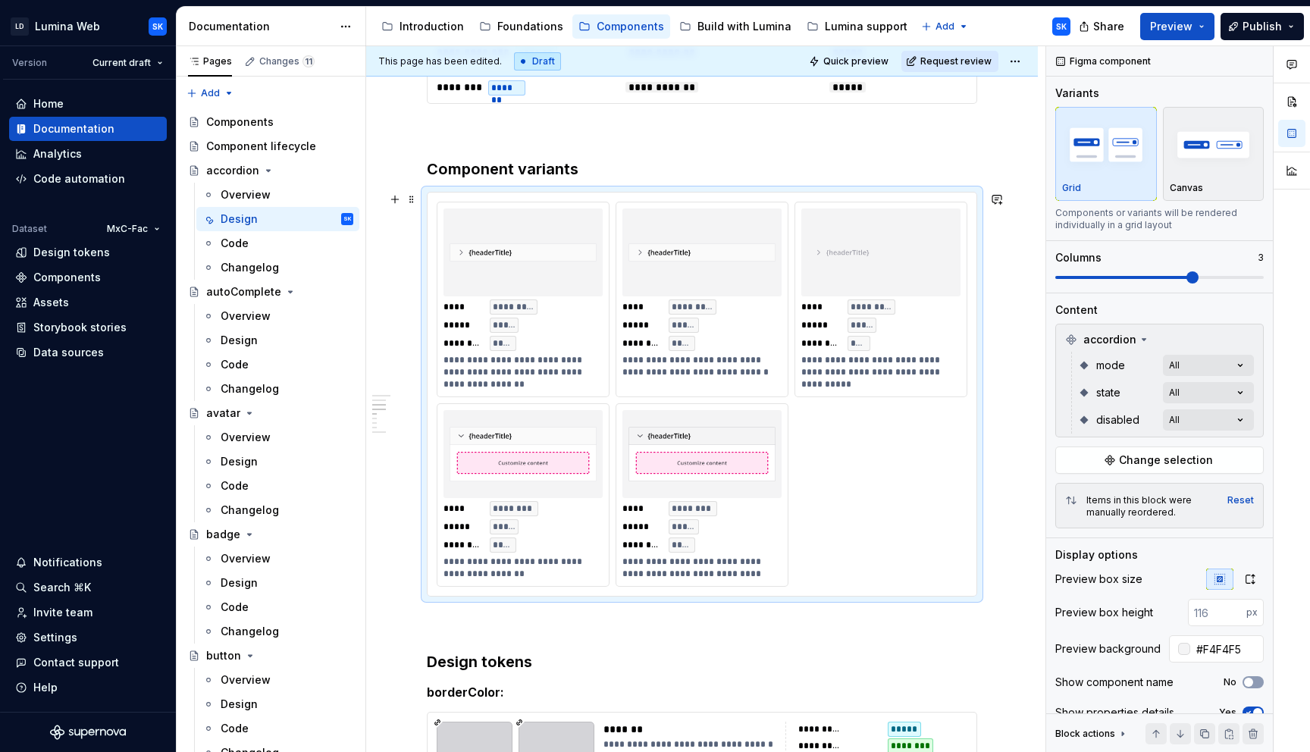
click at [809, 196] on div "**********" at bounding box center [701, 394] width 549 height 403
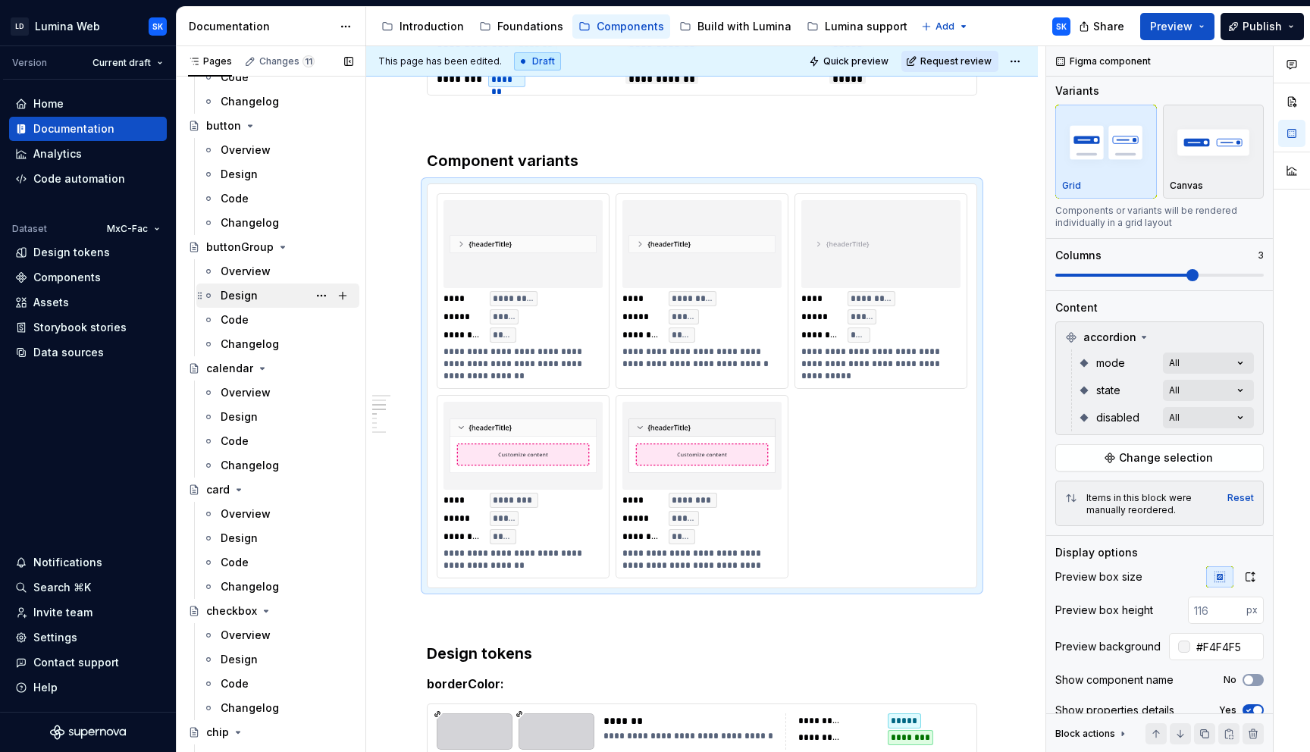
scroll to position [509, 0]
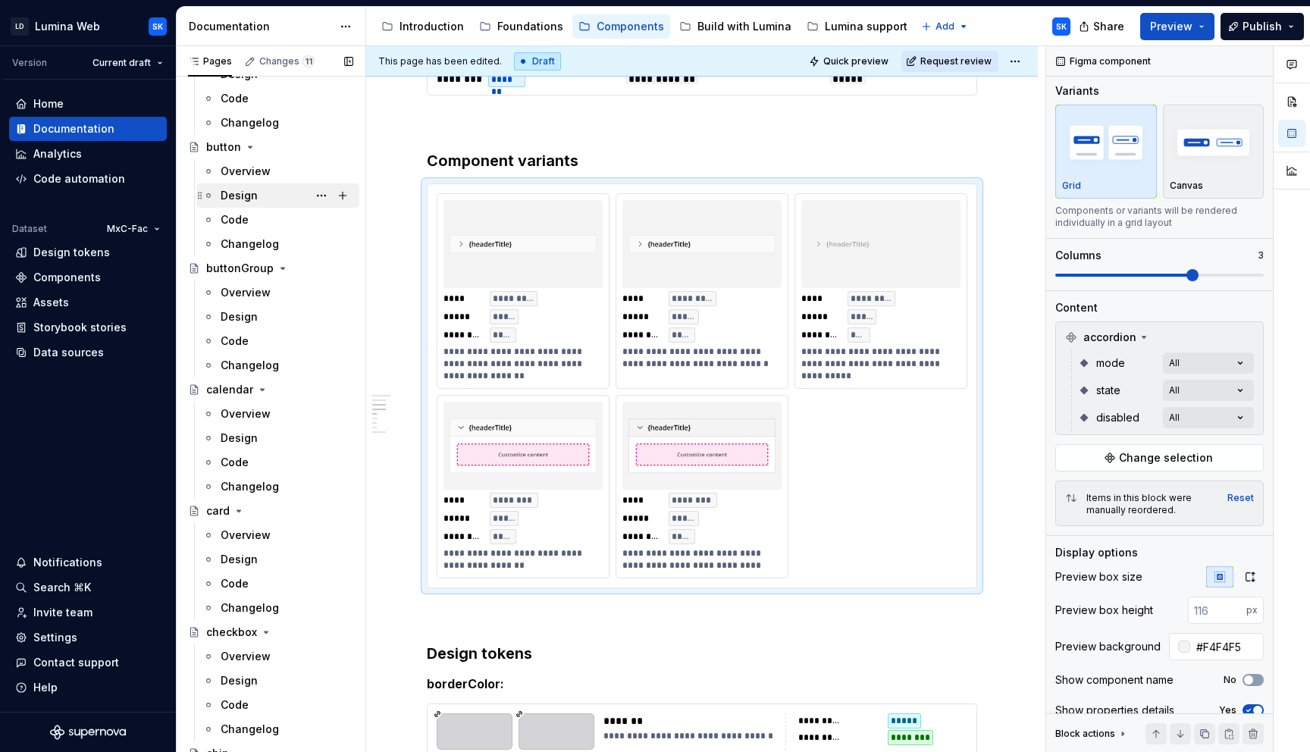
click at [253, 199] on div "Design" at bounding box center [239, 195] width 37 height 15
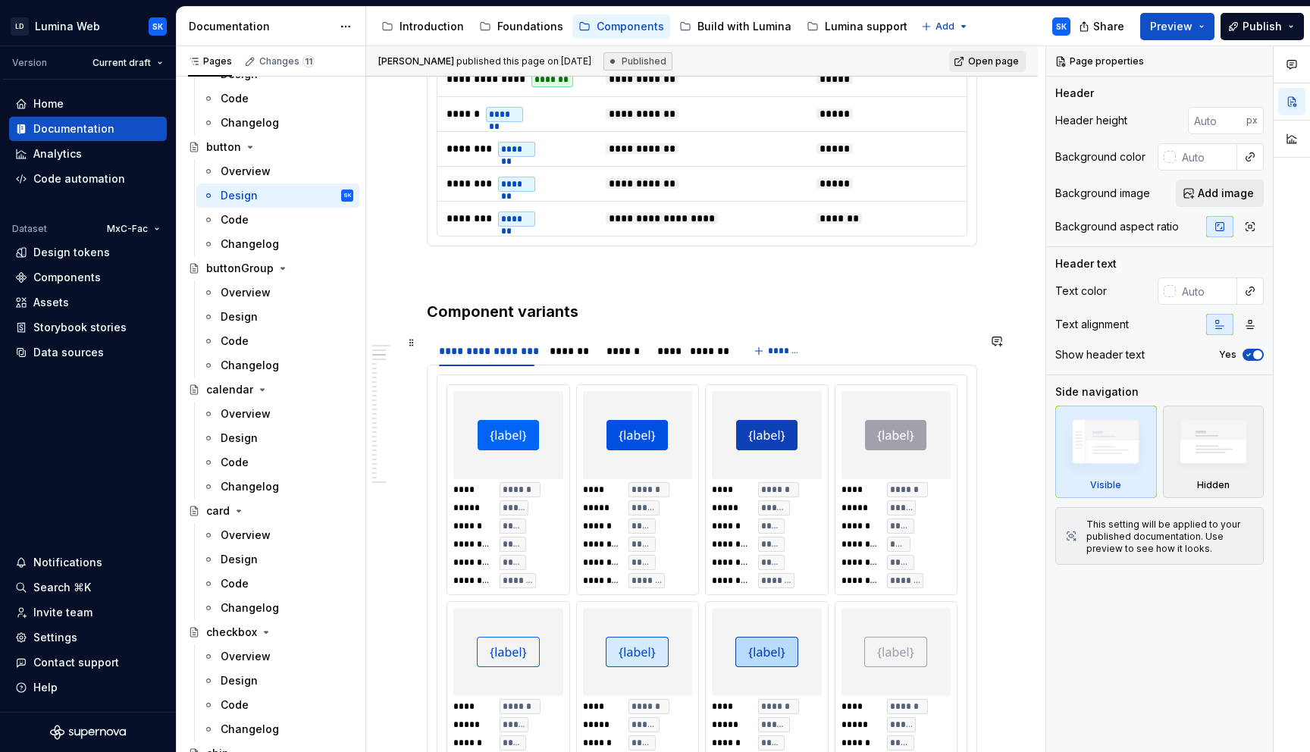
scroll to position [1211, 0]
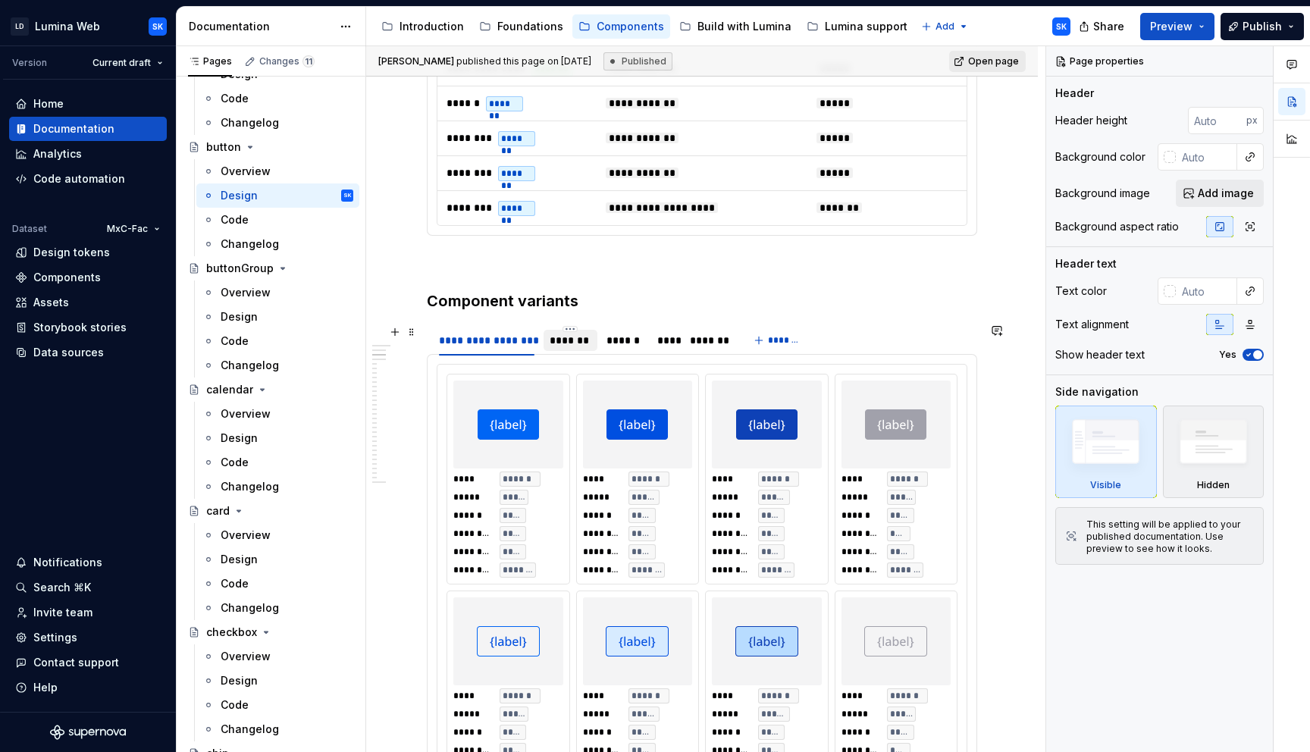
drag, startPoint x: 568, startPoint y: 341, endPoint x: 548, endPoint y: 342, distance: 20.5
click at [568, 341] on div "*******" at bounding box center [570, 340] width 42 height 15
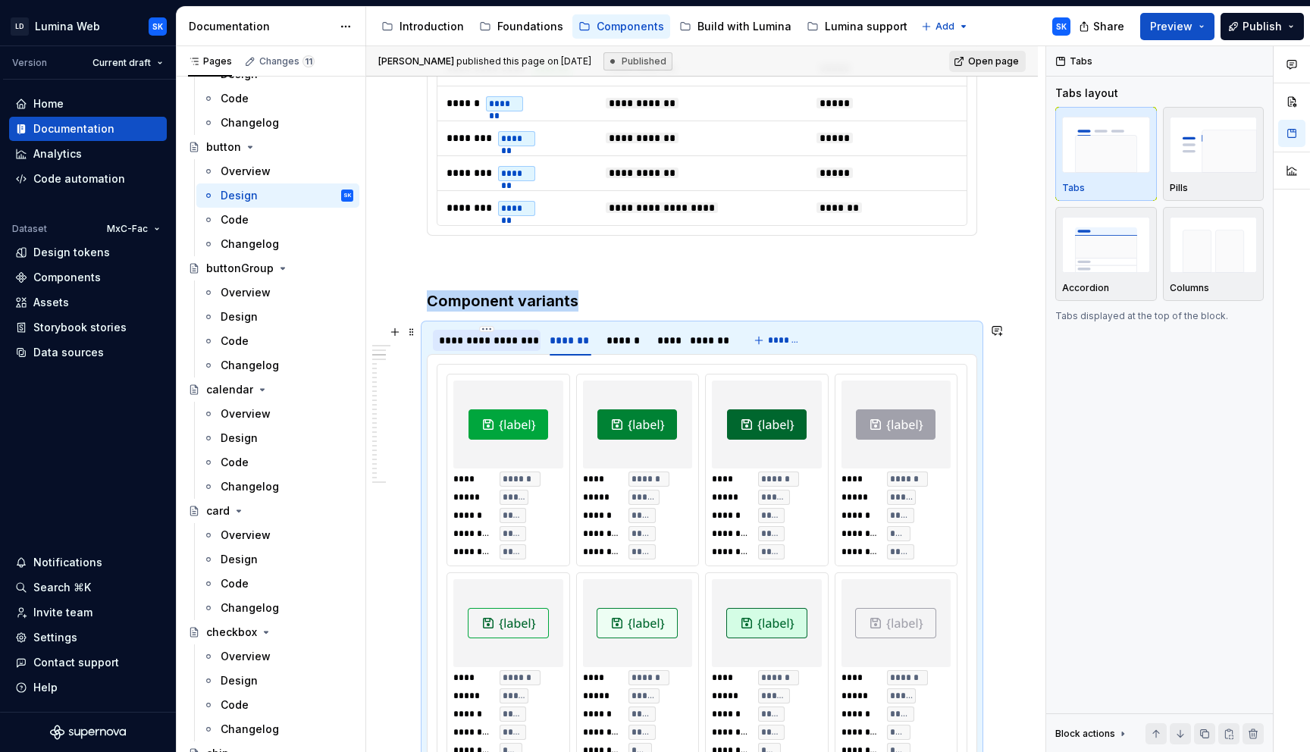
click at [482, 343] on div "**********" at bounding box center [486, 340] width 95 height 15
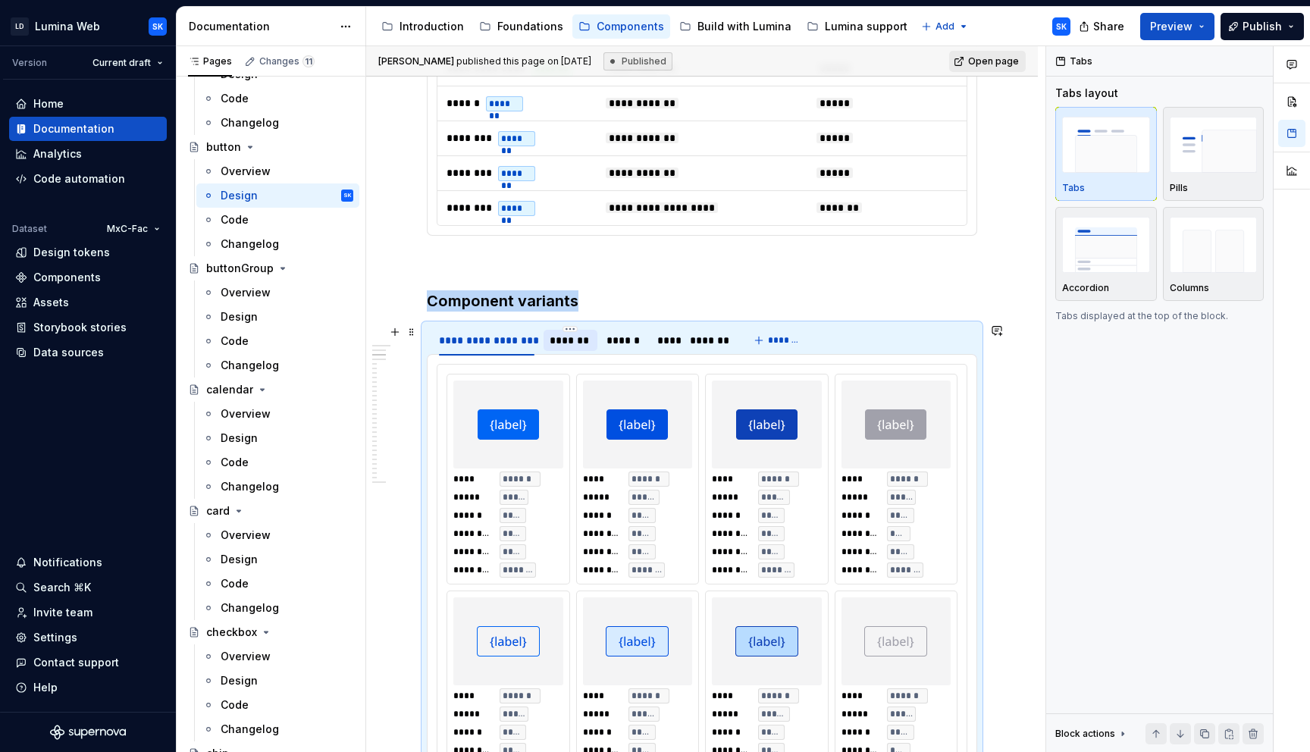
click at [570, 339] on div "*******" at bounding box center [570, 340] width 42 height 15
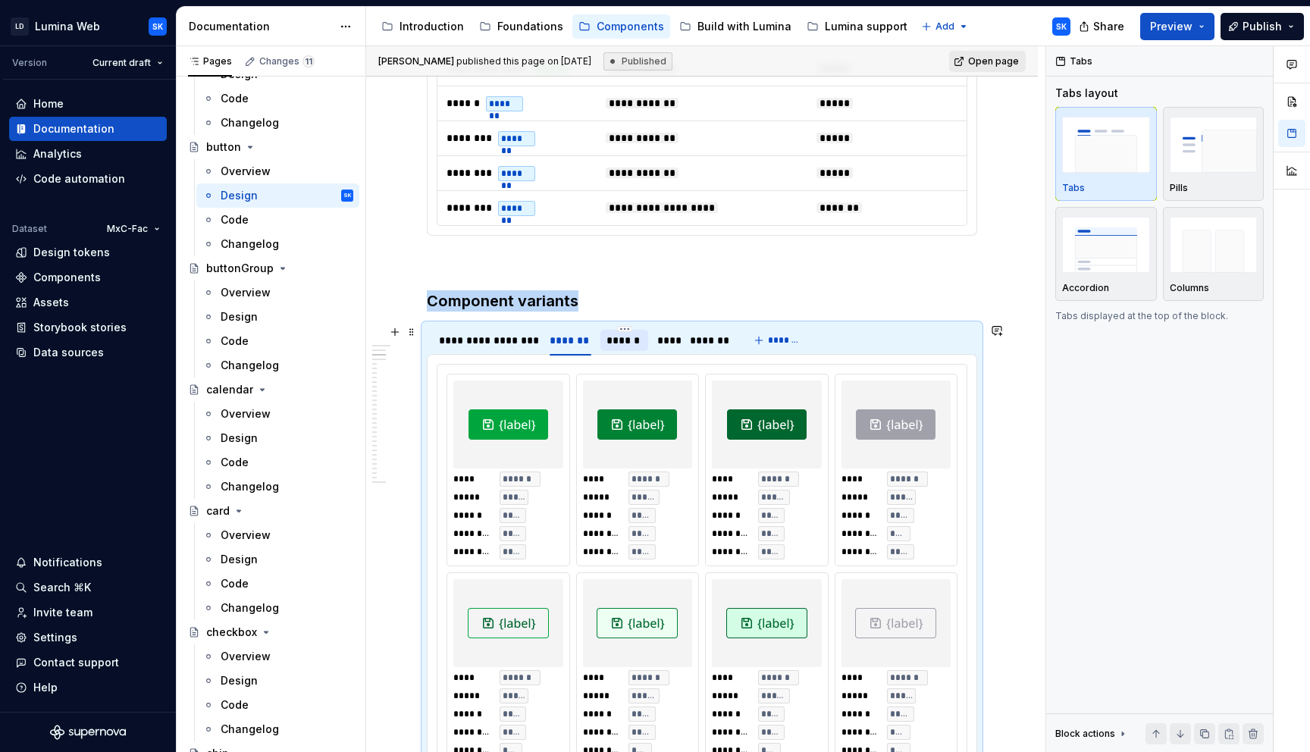
click at [636, 339] on div "******" at bounding box center [624, 340] width 36 height 15
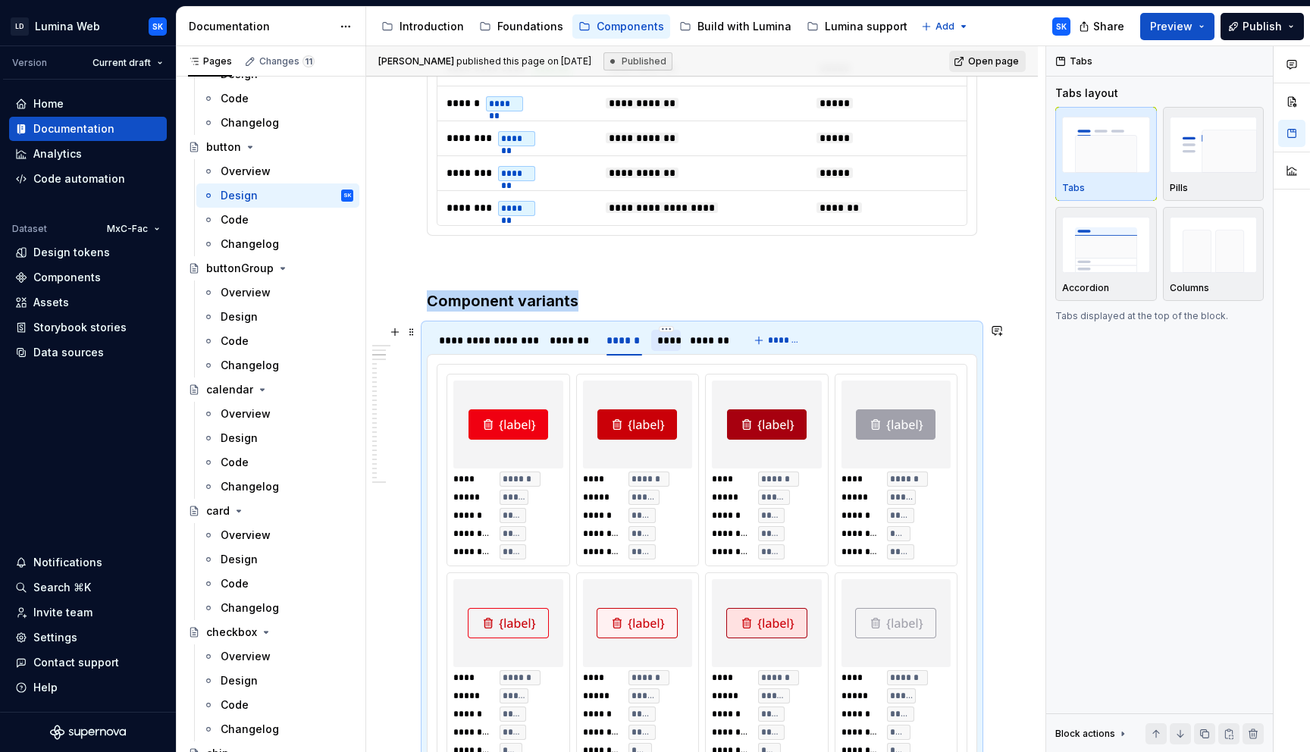
click at [676, 340] on div "****" at bounding box center [666, 340] width 30 height 21
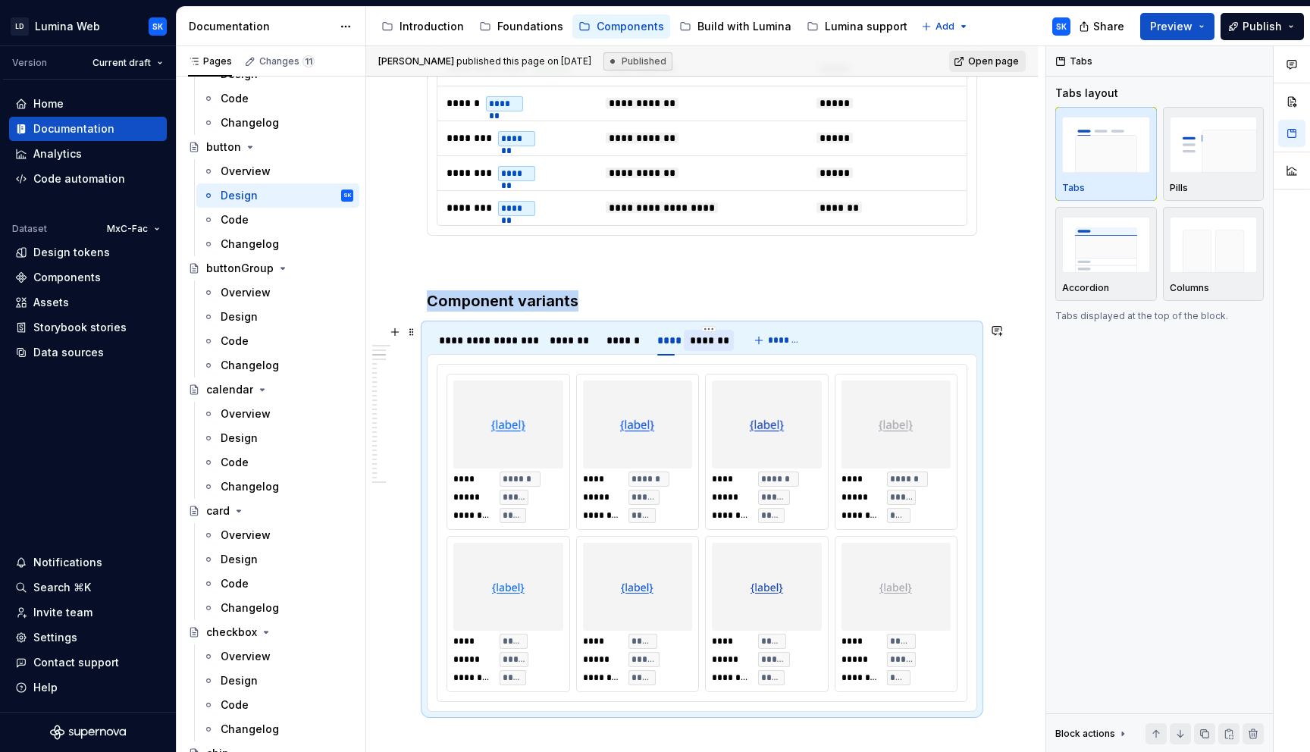
click at [710, 342] on div "*******" at bounding box center [708, 340] width 37 height 15
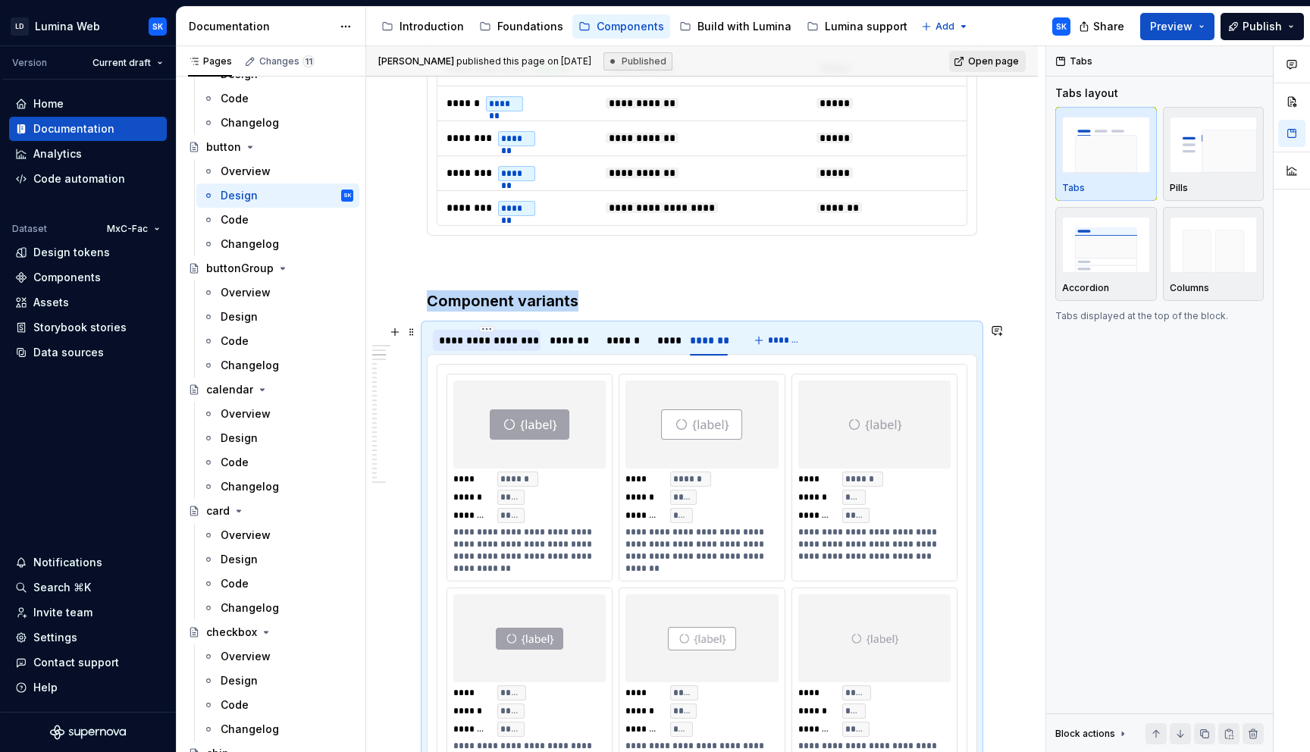
click at [493, 342] on div "**********" at bounding box center [486, 340] width 95 height 15
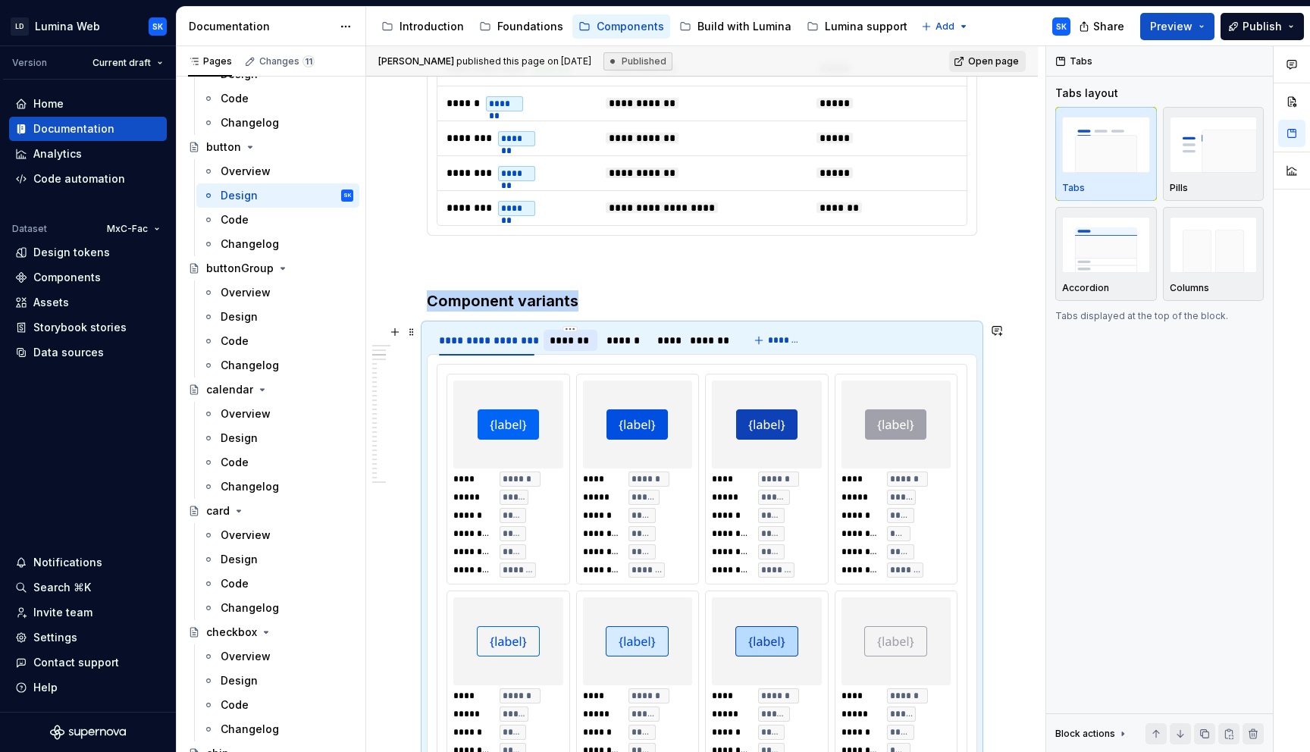
click at [566, 344] on div "*******" at bounding box center [570, 340] width 42 height 15
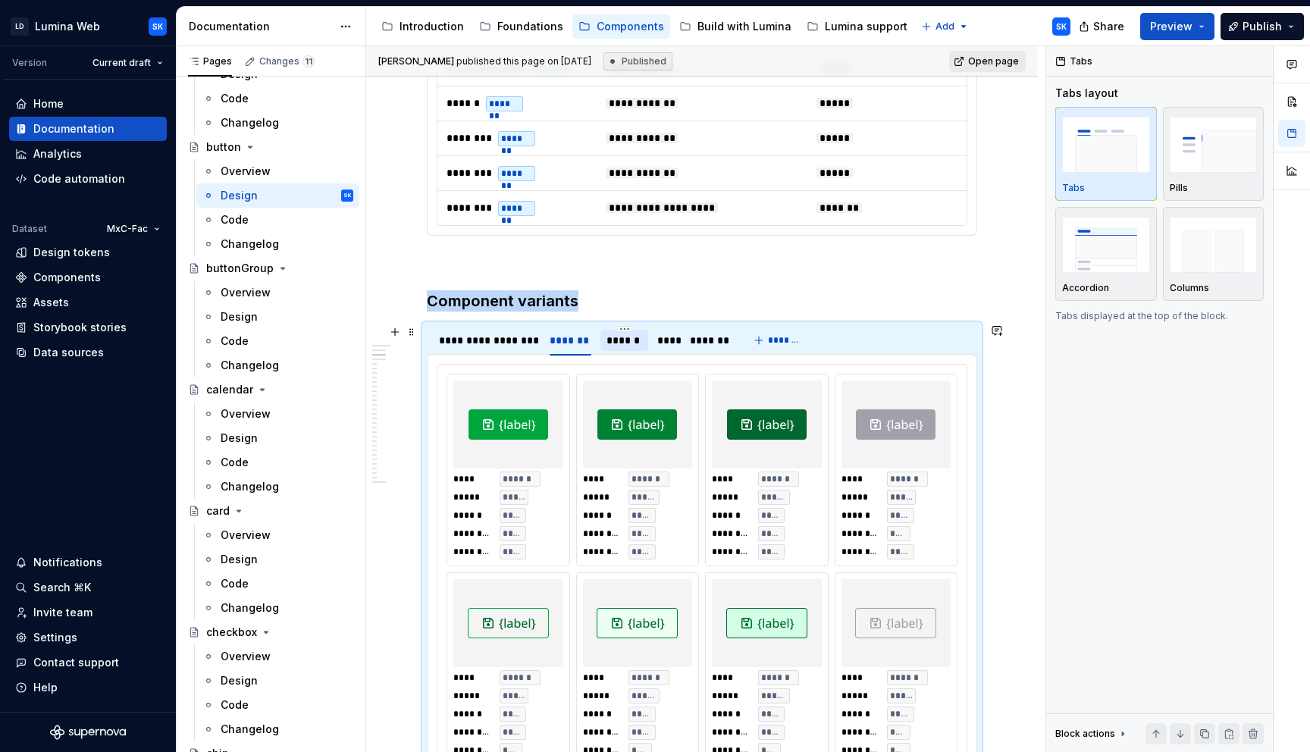
click at [624, 343] on div "******" at bounding box center [624, 340] width 36 height 15
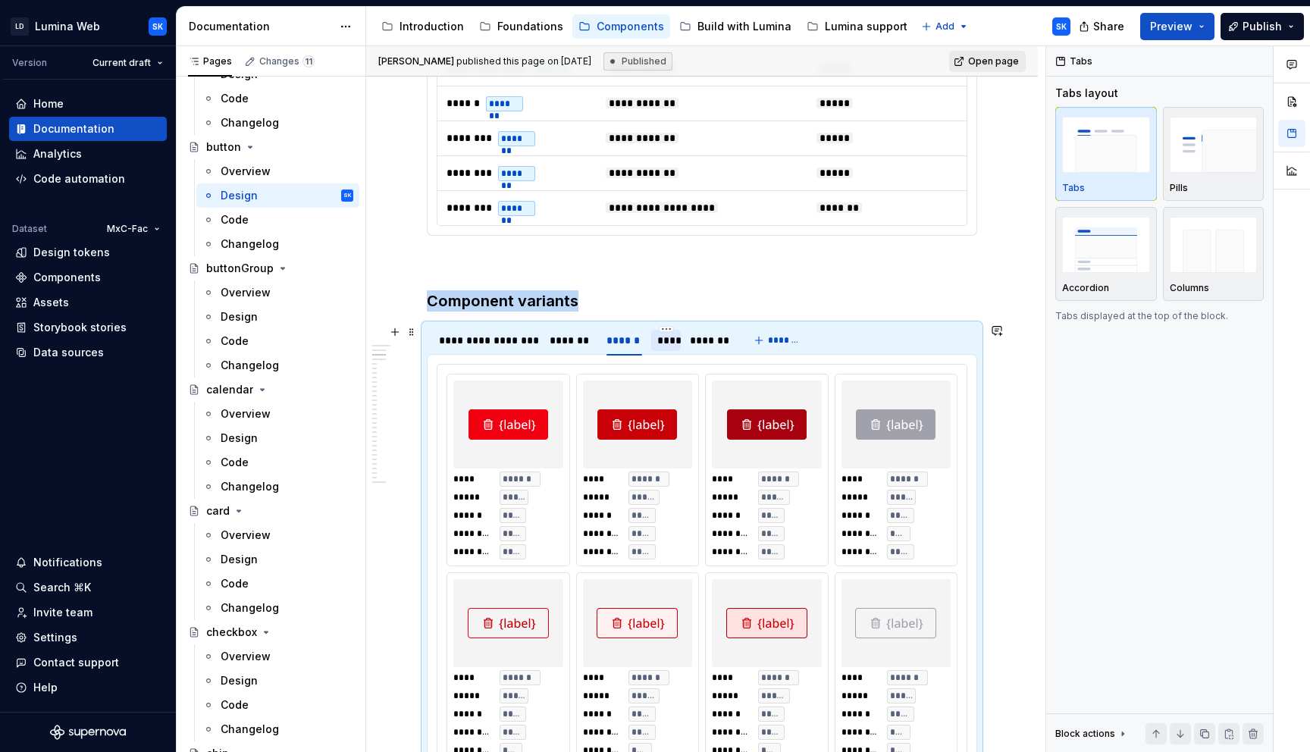
click at [659, 343] on div "****" at bounding box center [665, 340] width 17 height 15
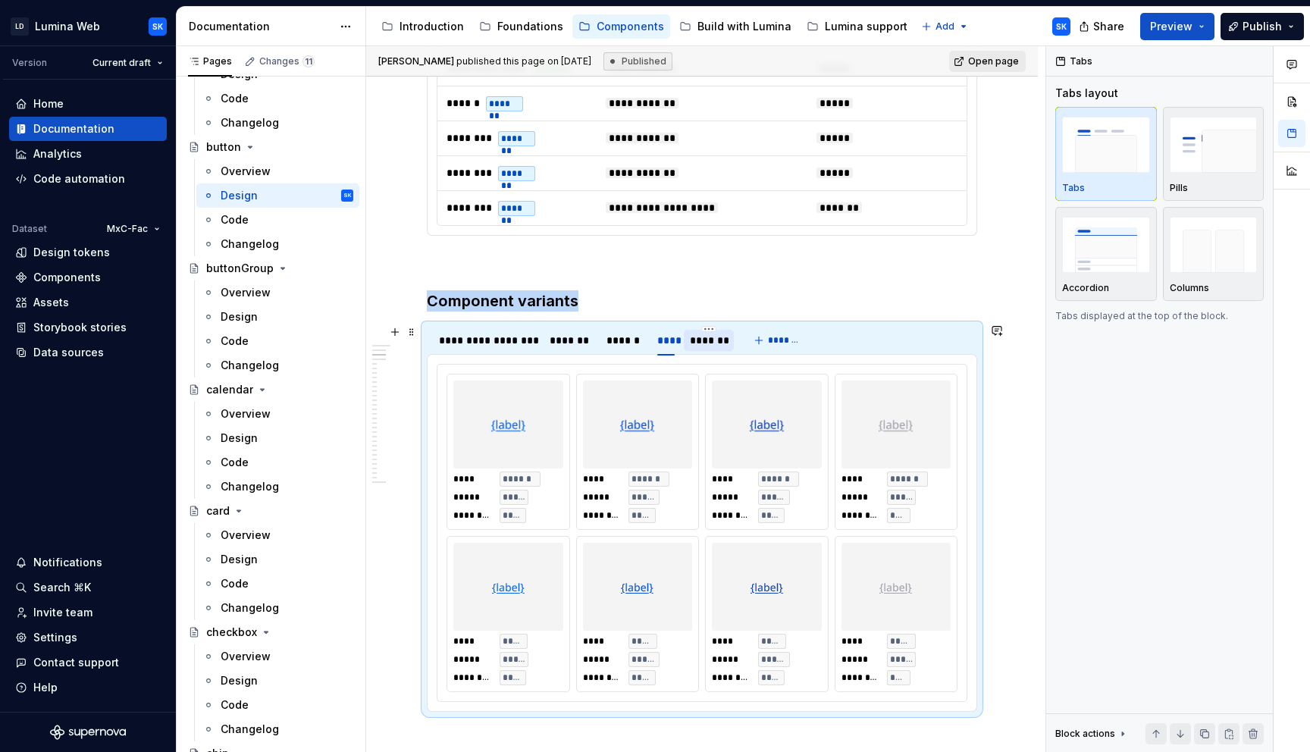
click at [717, 340] on div "*******" at bounding box center [708, 340] width 37 height 15
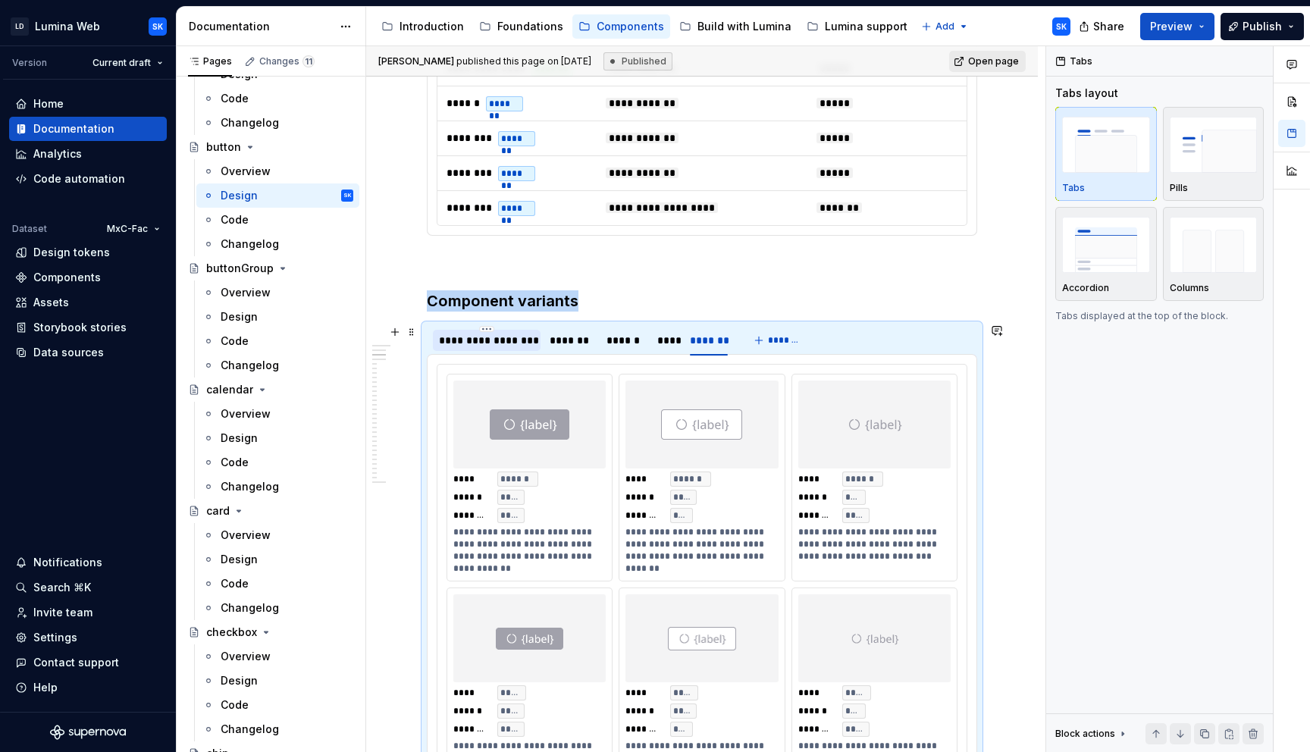
click at [497, 338] on div "**********" at bounding box center [486, 340] width 95 height 15
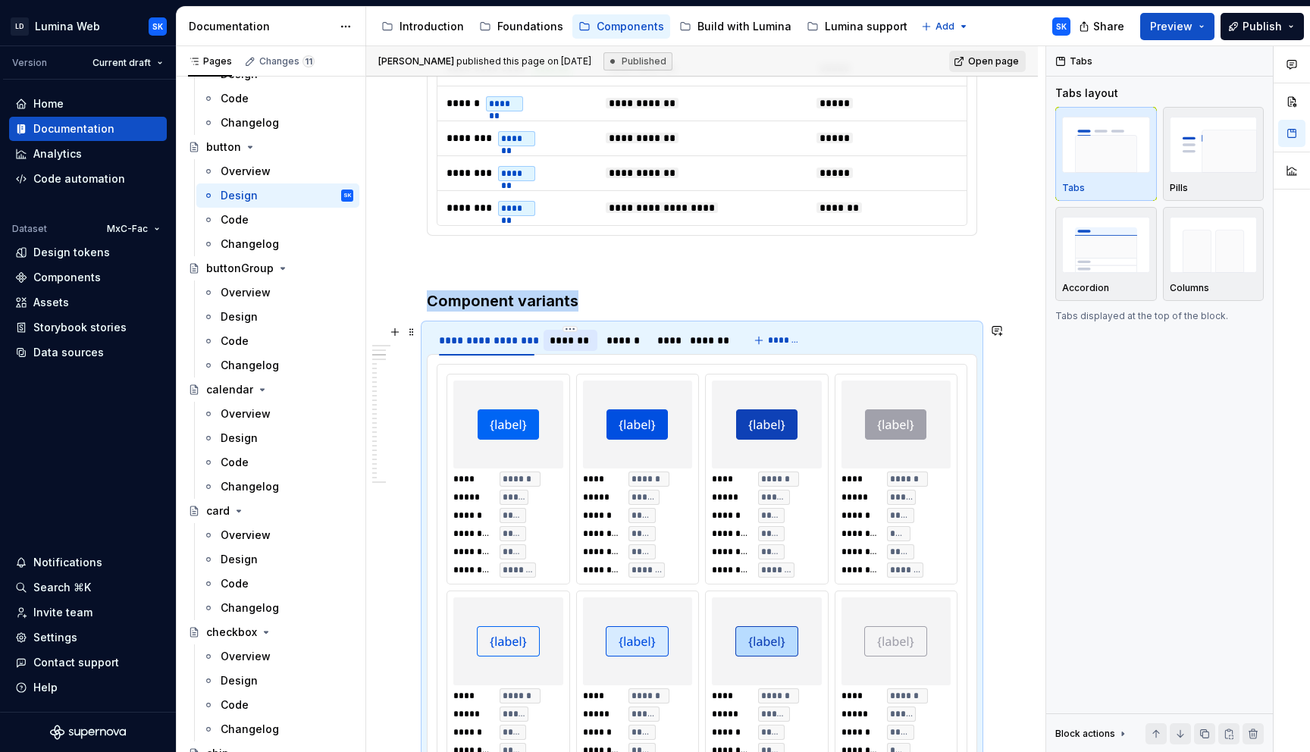
click at [556, 339] on div "*******" at bounding box center [570, 340] width 42 height 15
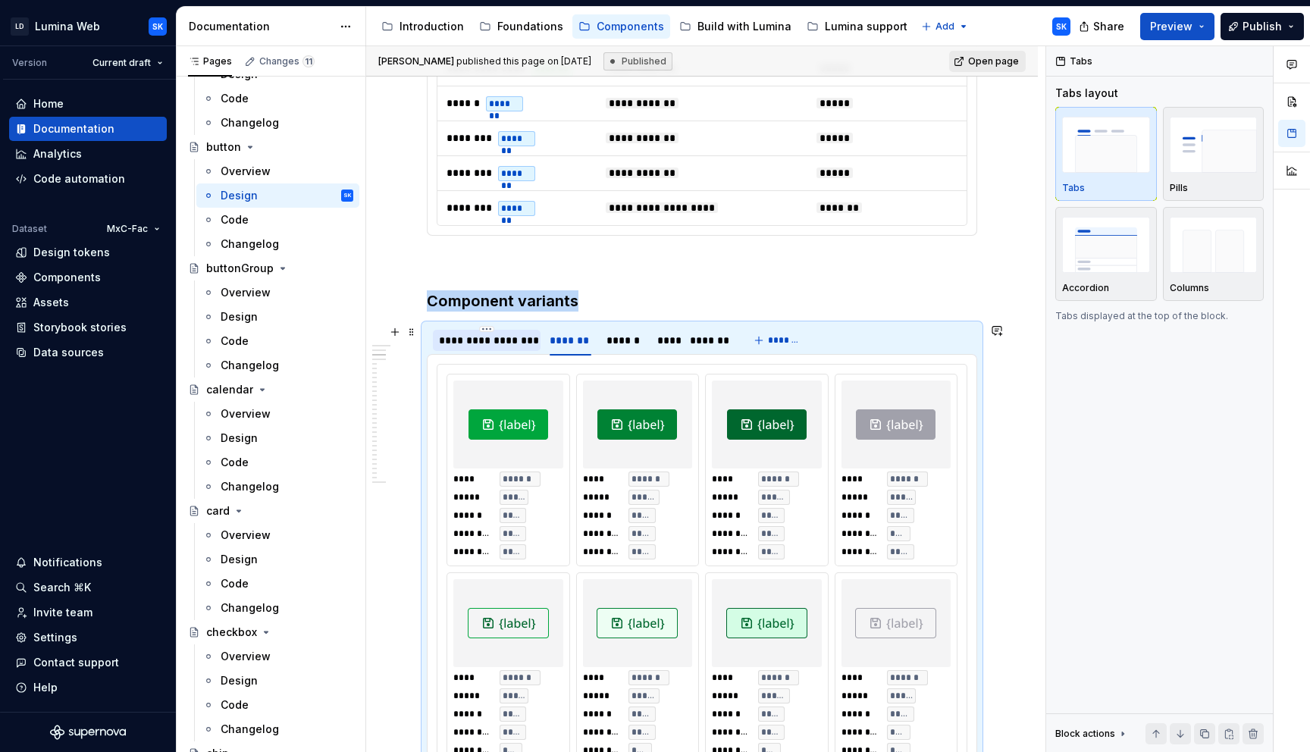
click at [499, 342] on div "**********" at bounding box center [486, 340] width 95 height 15
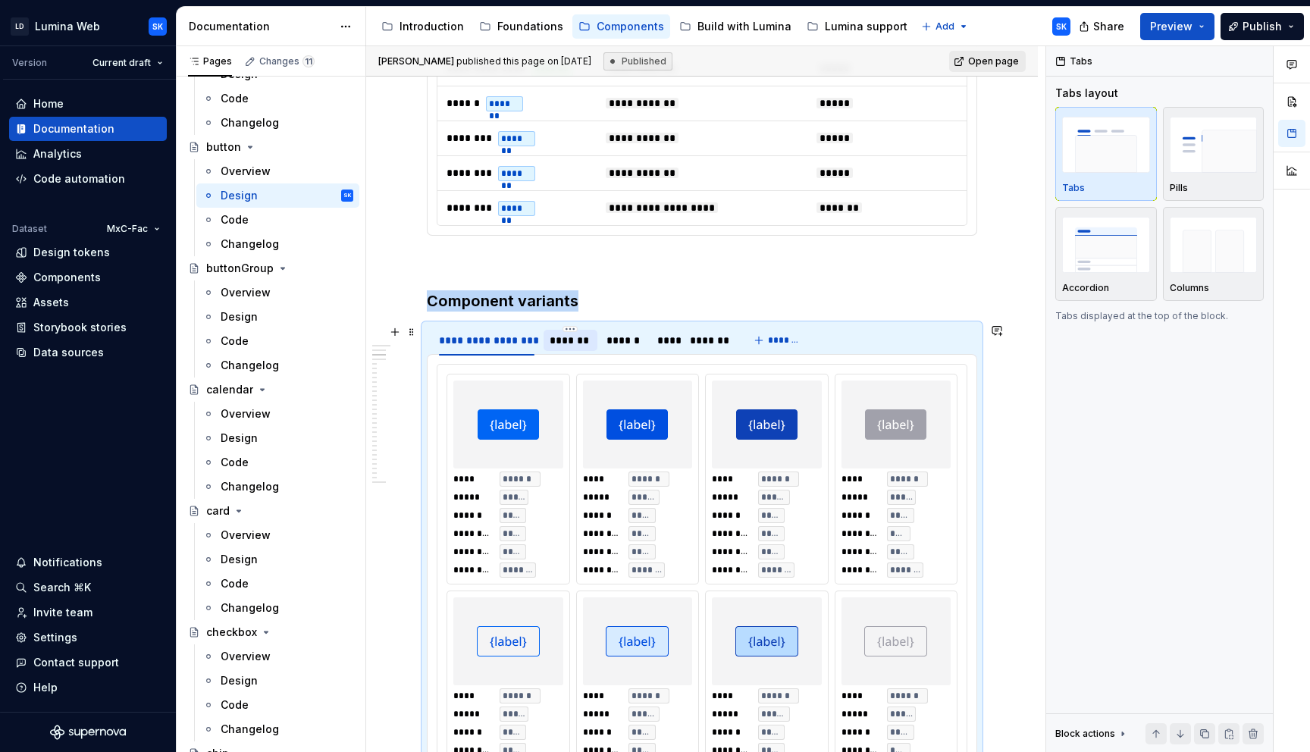
click at [582, 345] on div "*******" at bounding box center [570, 340] width 42 height 15
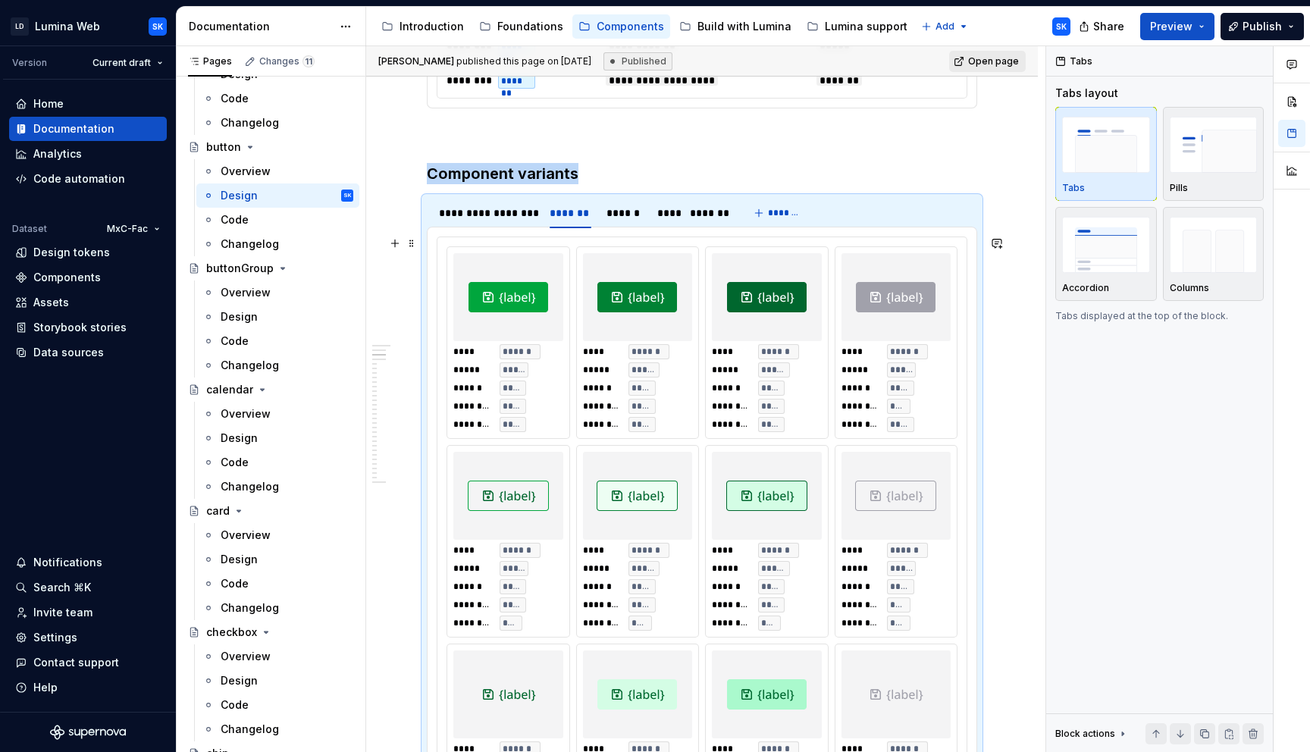
scroll to position [1206, 0]
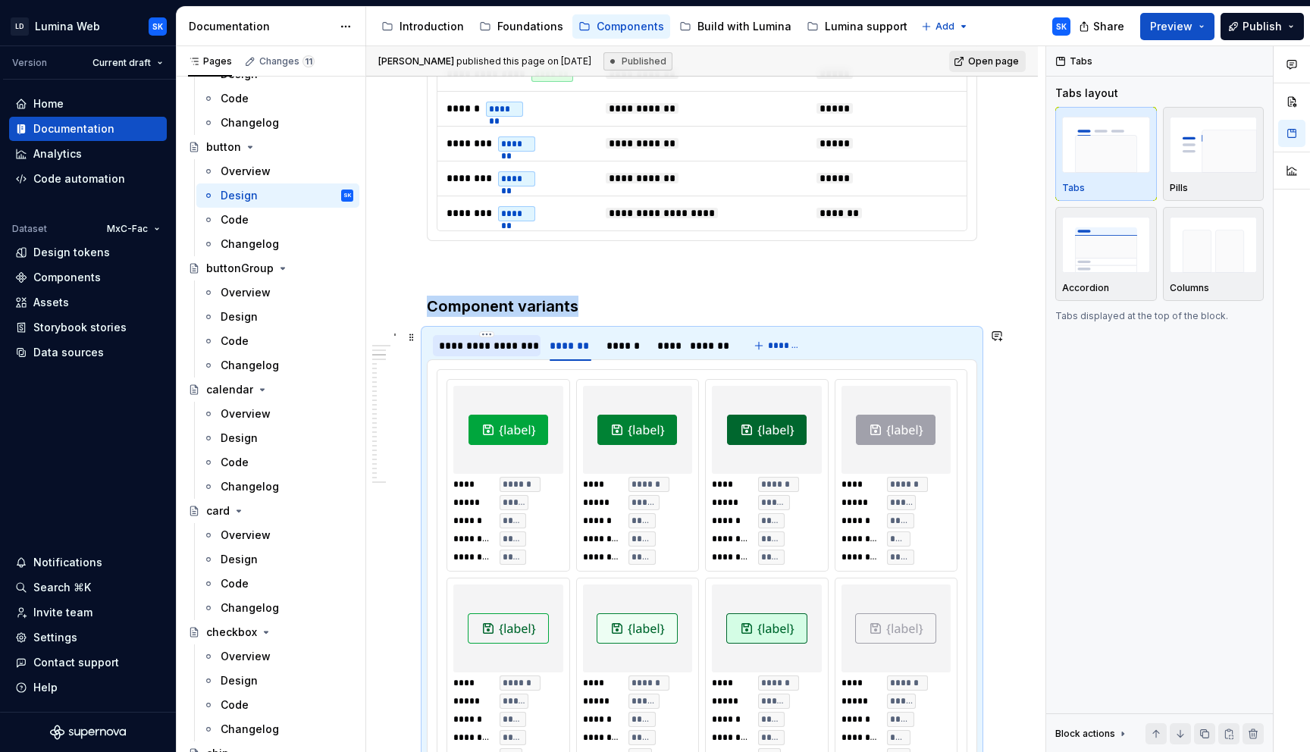
click at [512, 345] on div "**********" at bounding box center [486, 345] width 95 height 15
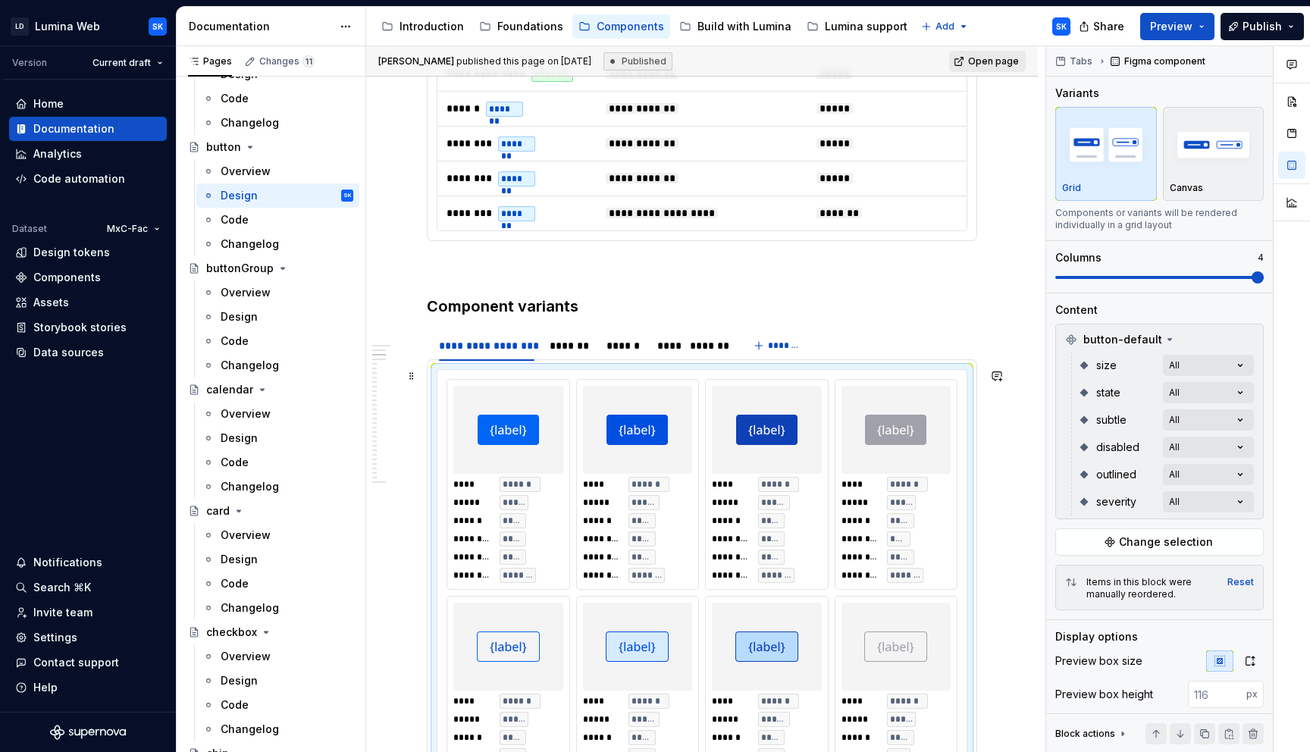
type textarea "*"
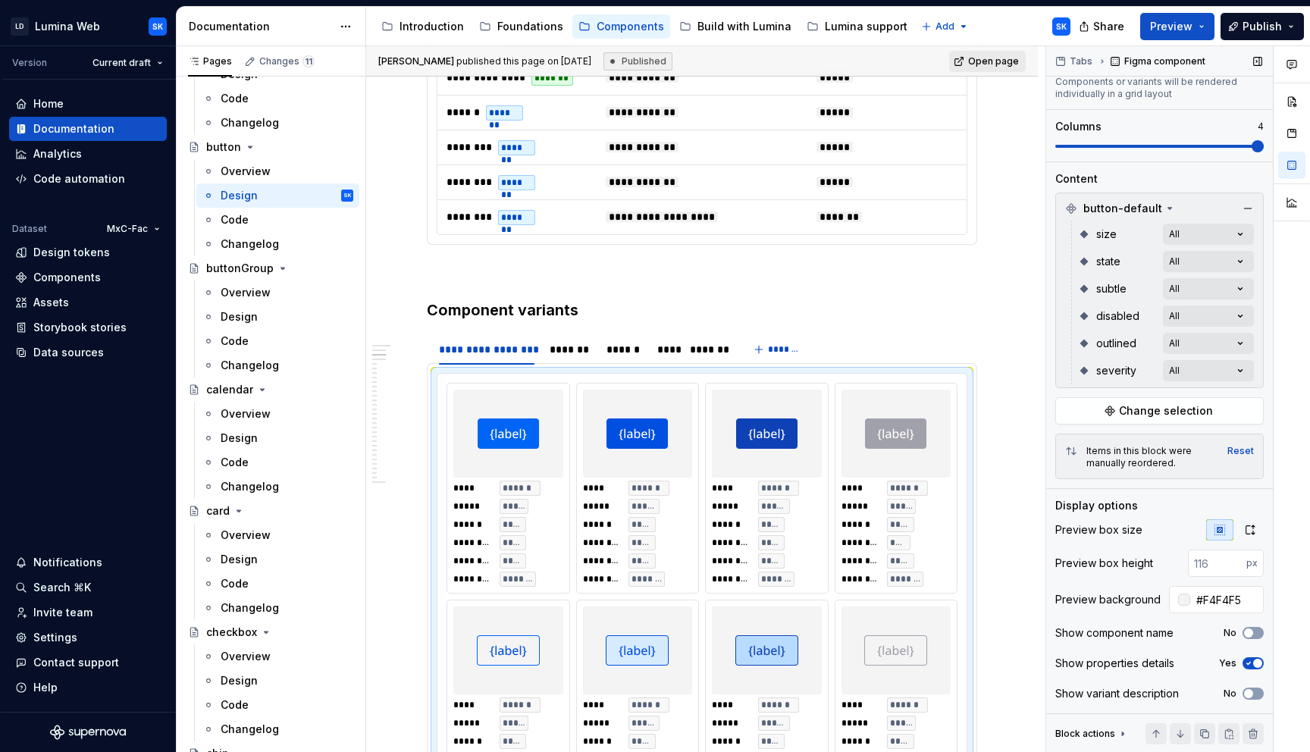
scroll to position [0, 0]
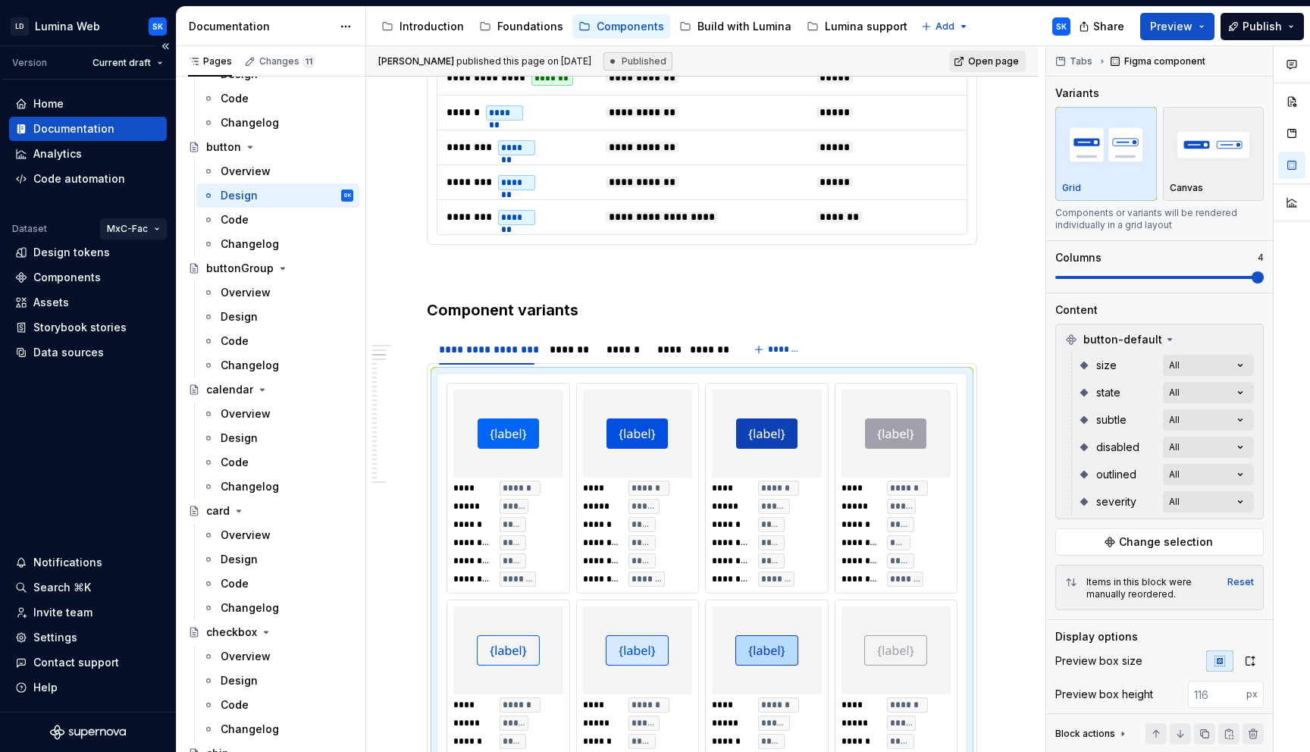
click at [130, 229] on html "LD Lumina Web SK Version Current draft Home Documentation Analytics Code automa…" at bounding box center [655, 376] width 1310 height 752
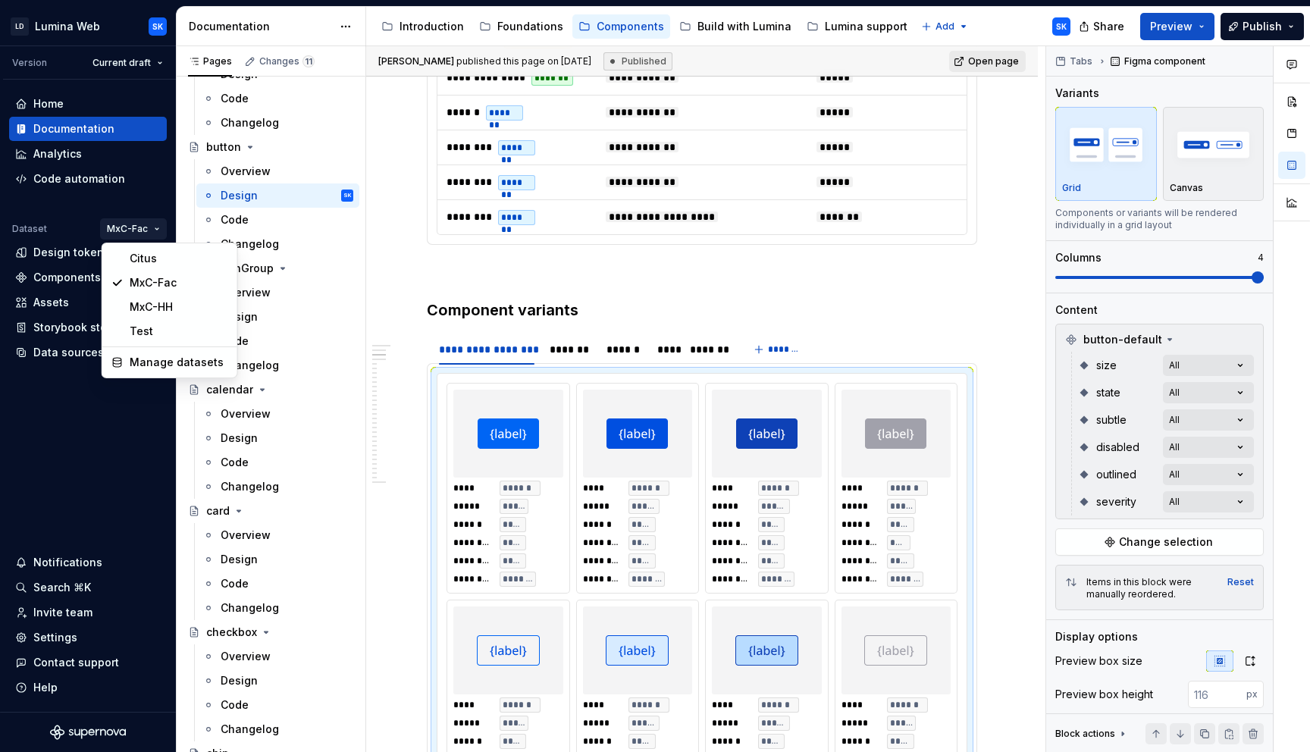
click at [647, 369] on html "LD Lumina Web SK Version Current draft Home Documentation Analytics Code automa…" at bounding box center [655, 376] width 1310 height 752
click at [38, 640] on div "Settings" at bounding box center [55, 637] width 44 height 15
click at [44, 609] on div "Invite team" at bounding box center [62, 612] width 59 height 15
click at [54, 615] on div "Invite team" at bounding box center [62, 612] width 59 height 15
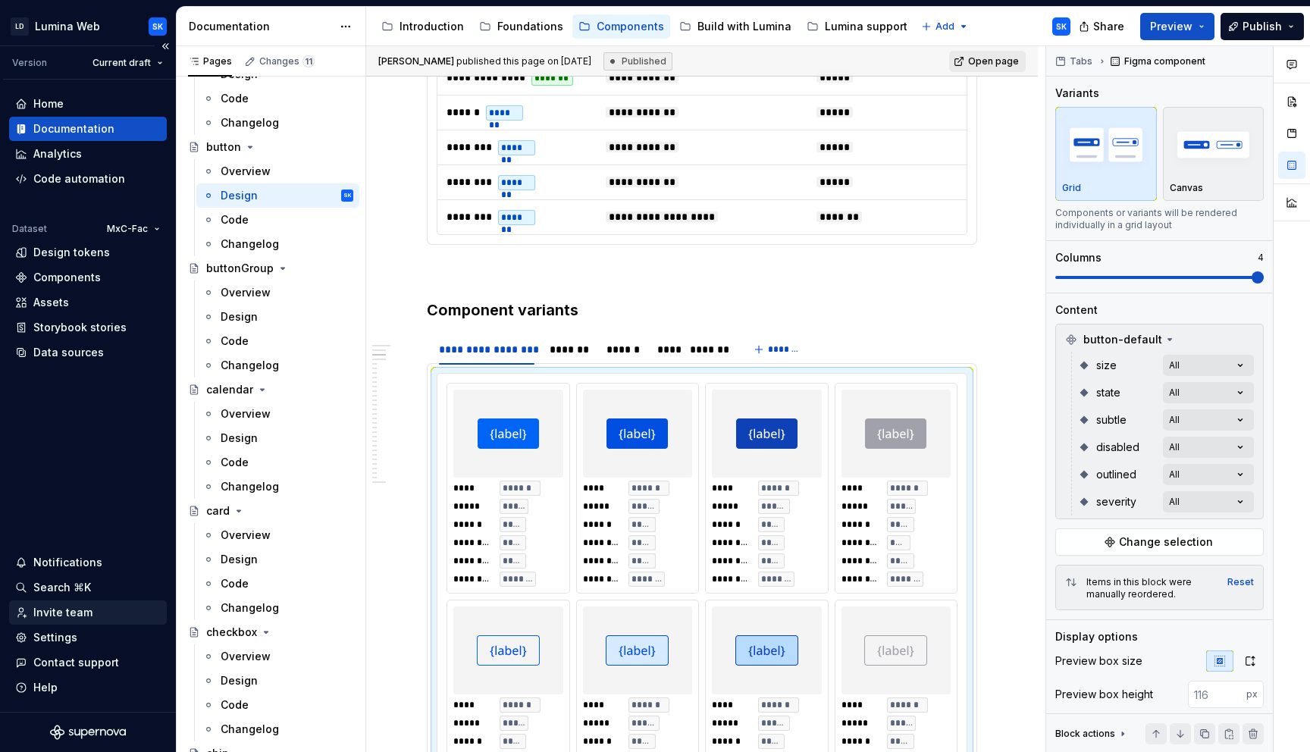
click at [46, 618] on div "Invite team" at bounding box center [62, 612] width 59 height 15
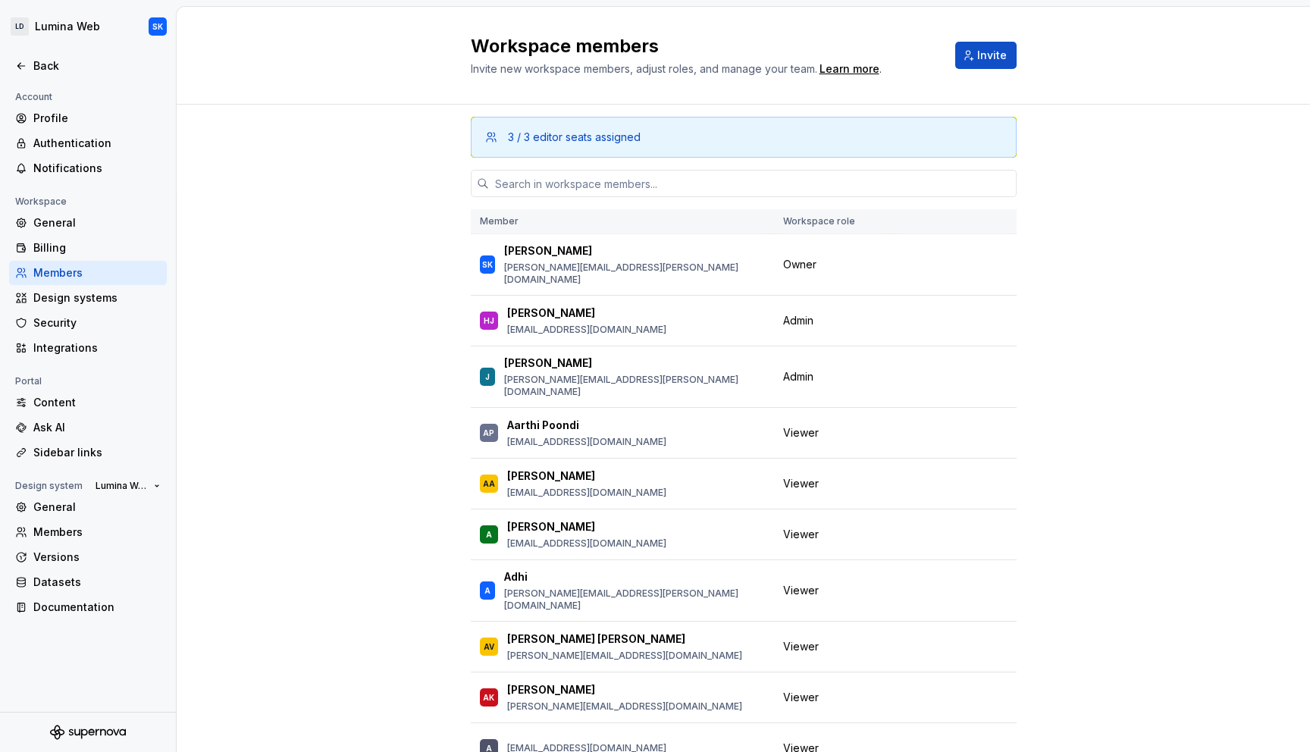
click at [1051, 72] on div "Workspace members Invite new workspace members, adjust roles, and manage your t…" at bounding box center [743, 56] width 1133 height 98
click at [588, 189] on input "text" at bounding box center [752, 183] width 527 height 27
click at [1055, 86] on div "Workspace members Invite new workspace members, adjust roles, and manage your t…" at bounding box center [743, 56] width 1133 height 98
click at [996, 50] on span "Invite" at bounding box center [992, 55] width 30 height 15
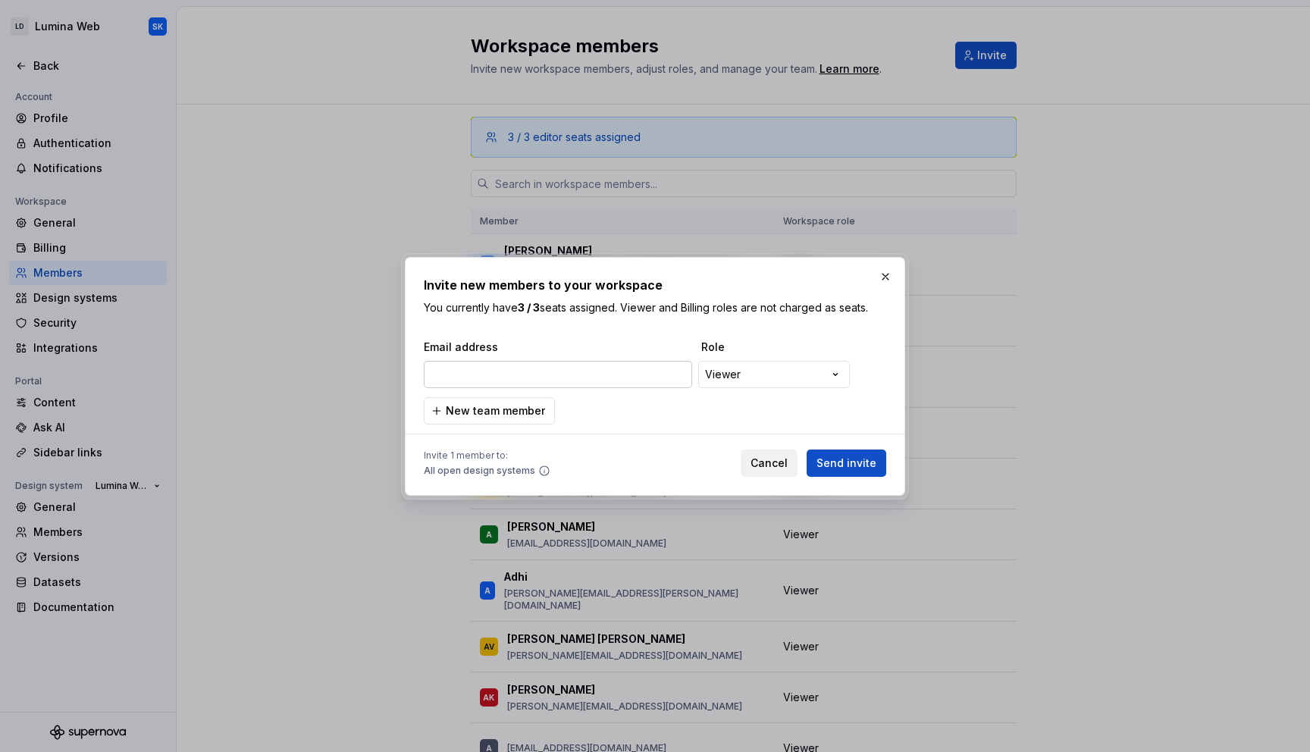
type input "[PERSON_NAME][EMAIL_ADDRESS][DOMAIN_NAME]"
click at [769, 377] on div "**********" at bounding box center [655, 376] width 1310 height 752
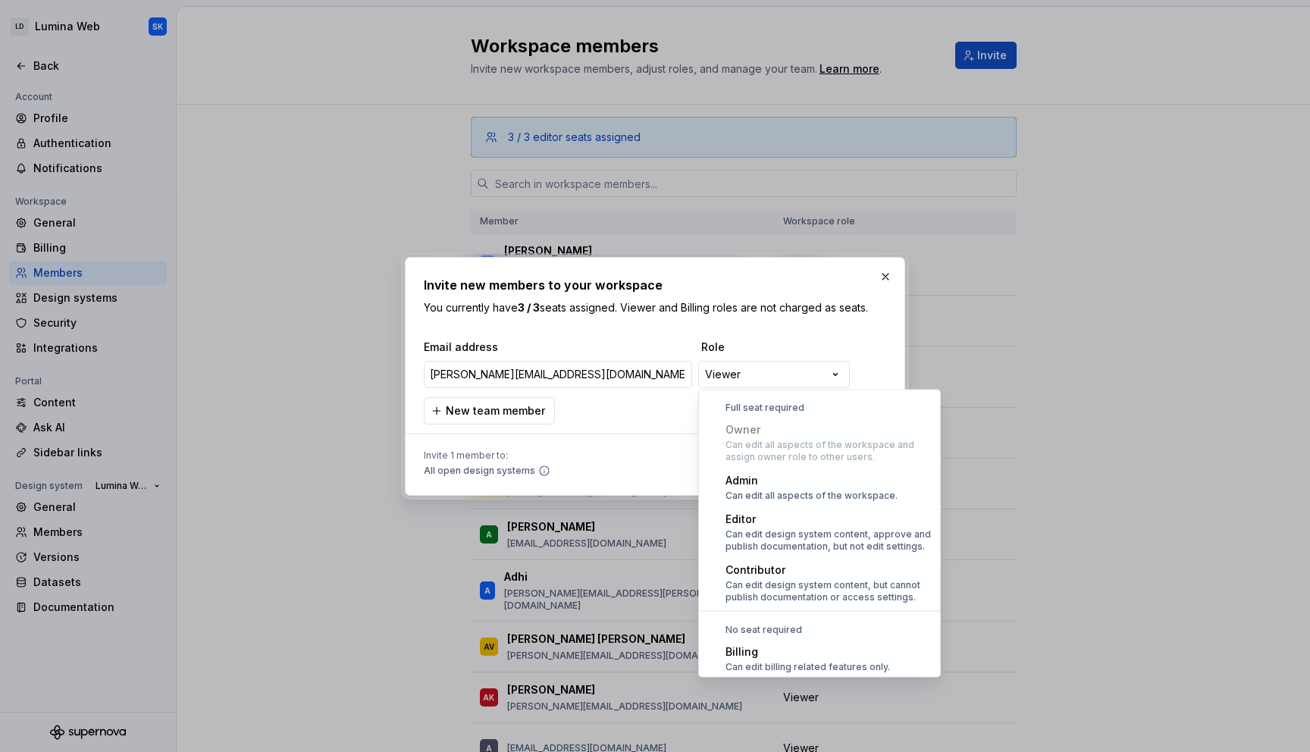
scroll to position [42, 0]
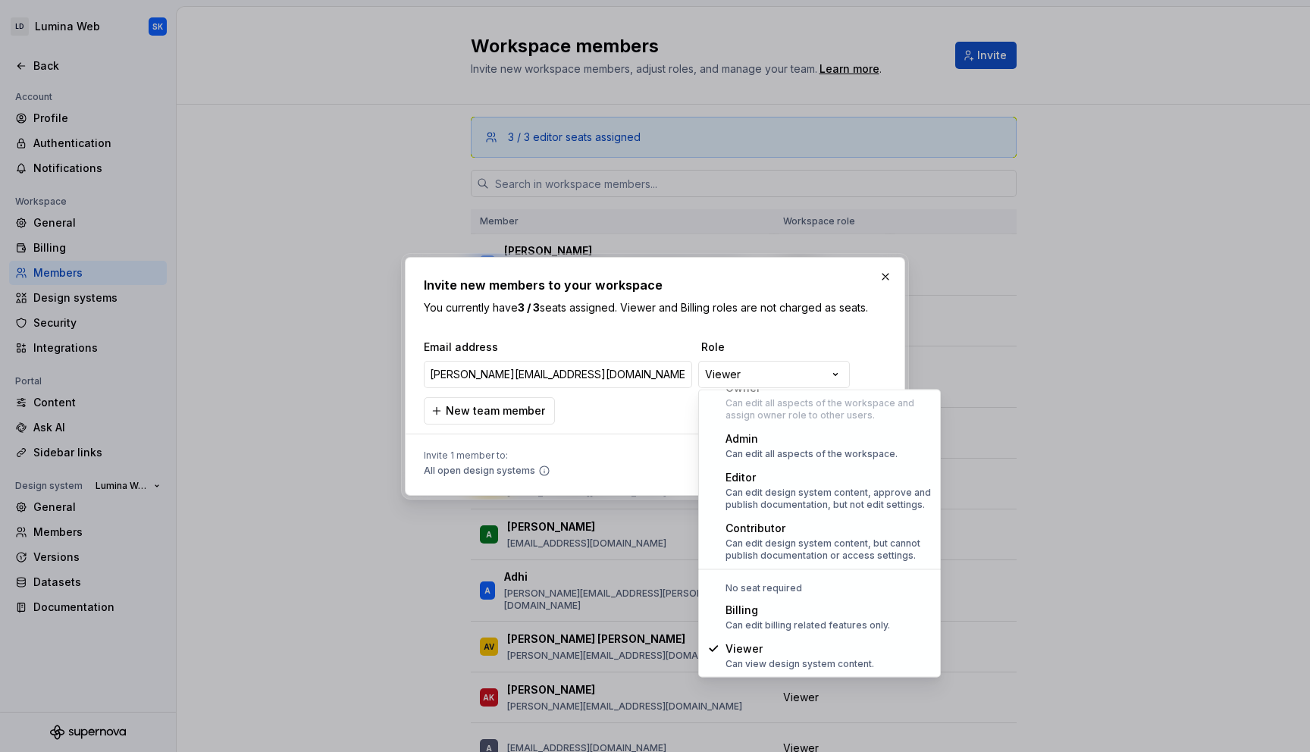
click at [609, 420] on div "**********" at bounding box center [655, 376] width 1310 height 752
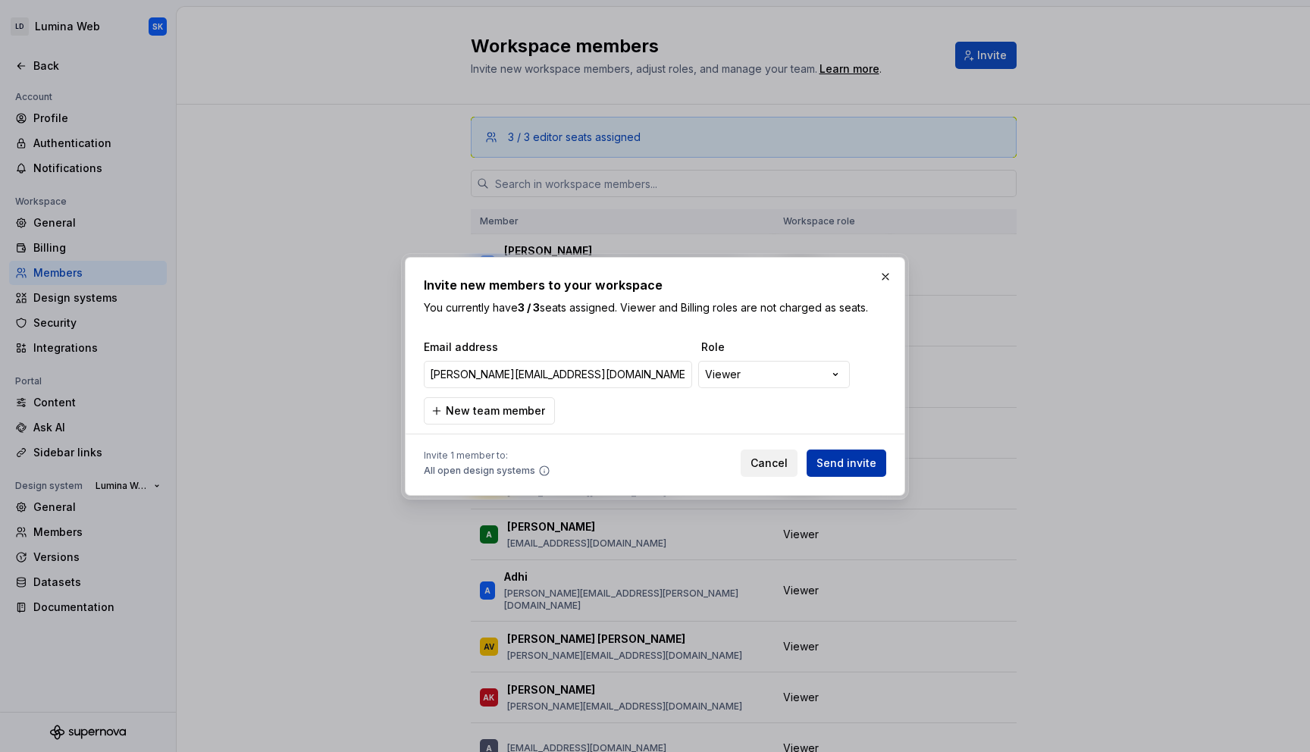
click at [866, 459] on span "Send invite" at bounding box center [846, 462] width 60 height 15
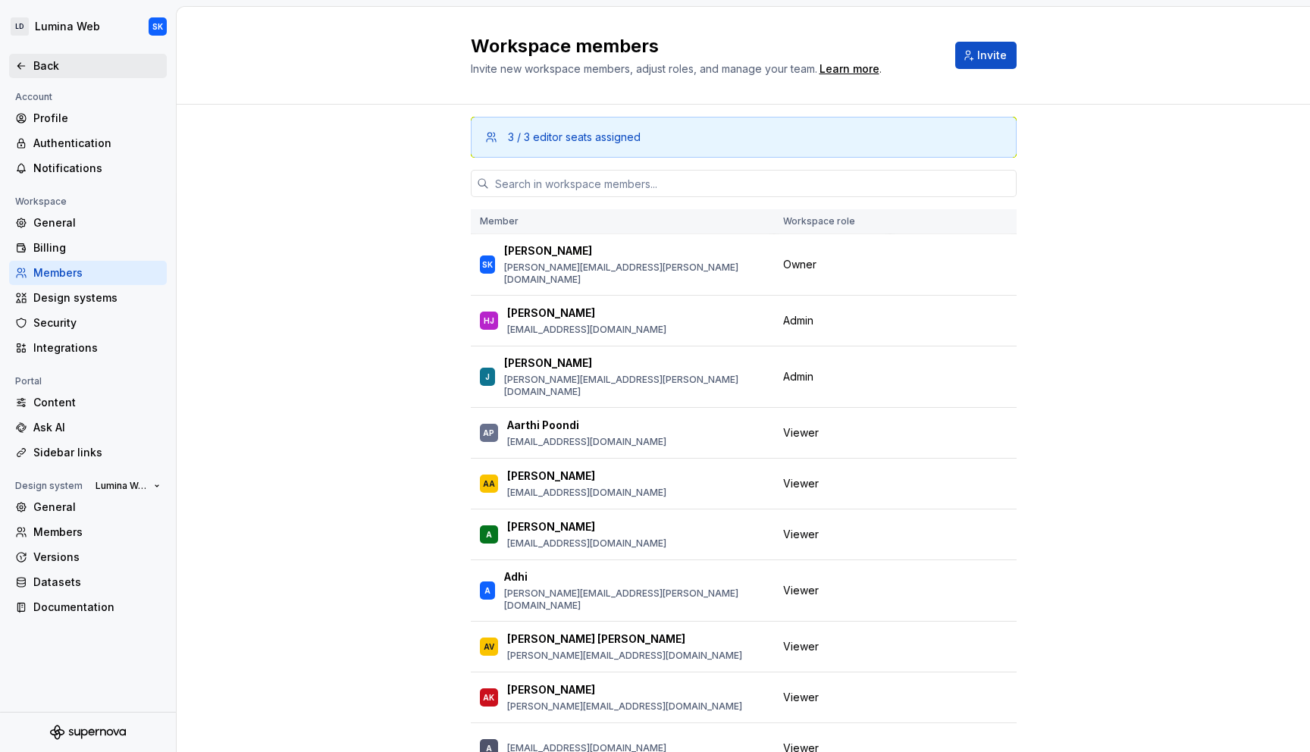
click at [64, 73] on div "Back" at bounding box center [96, 65] width 127 height 15
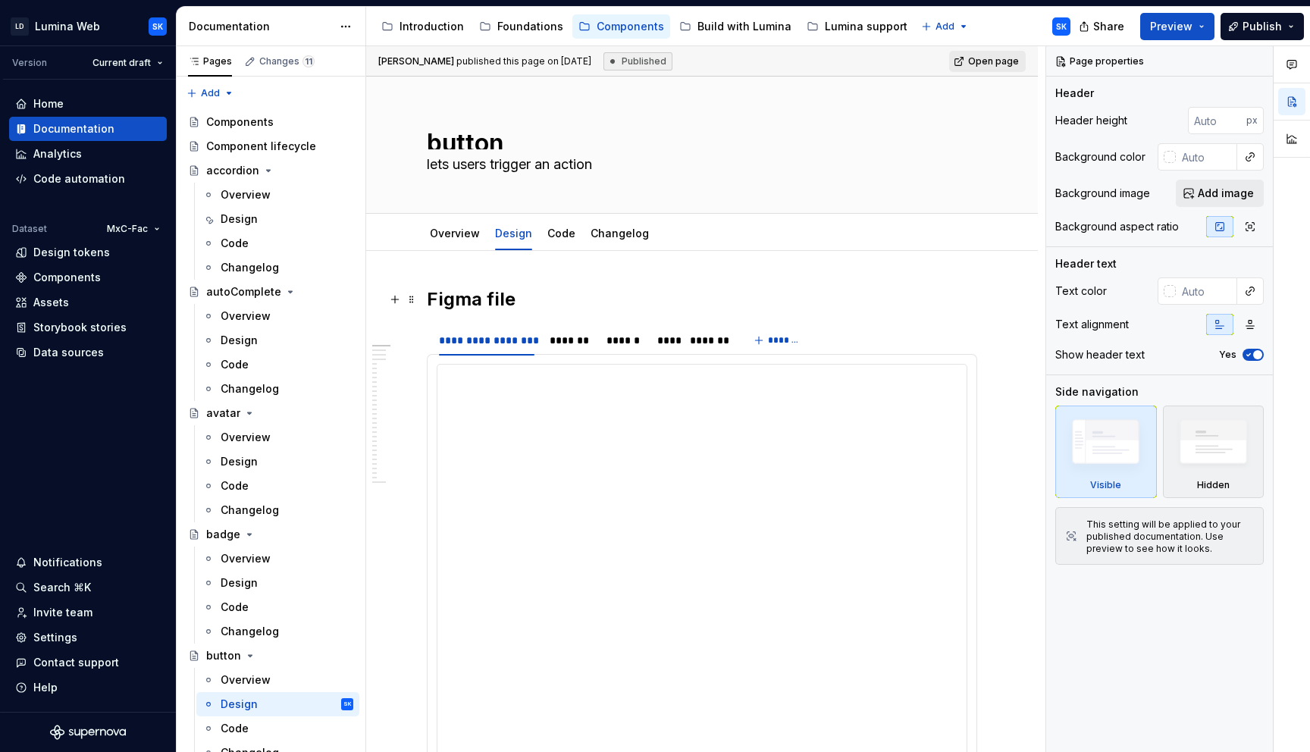
scroll to position [2, 0]
click at [566, 233] on link "Code" at bounding box center [561, 231] width 28 height 13
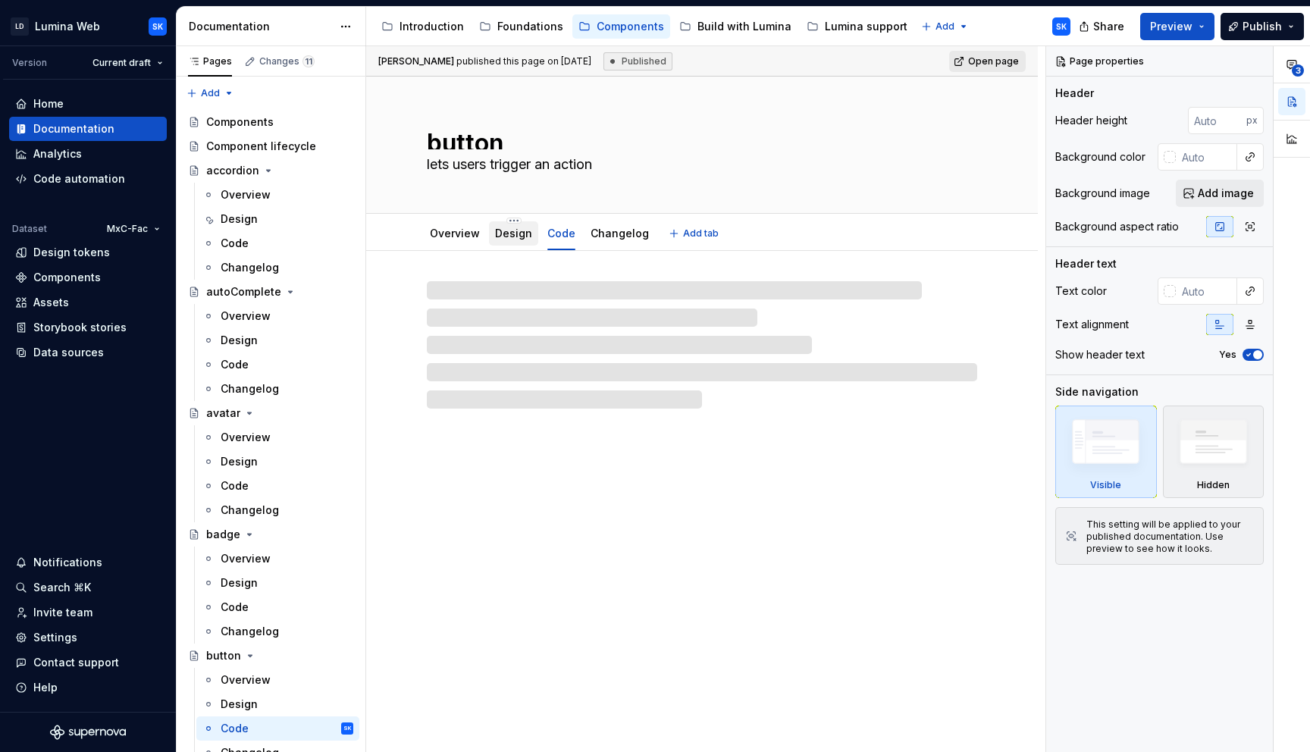
click at [499, 240] on div "Design" at bounding box center [513, 233] width 37 height 15
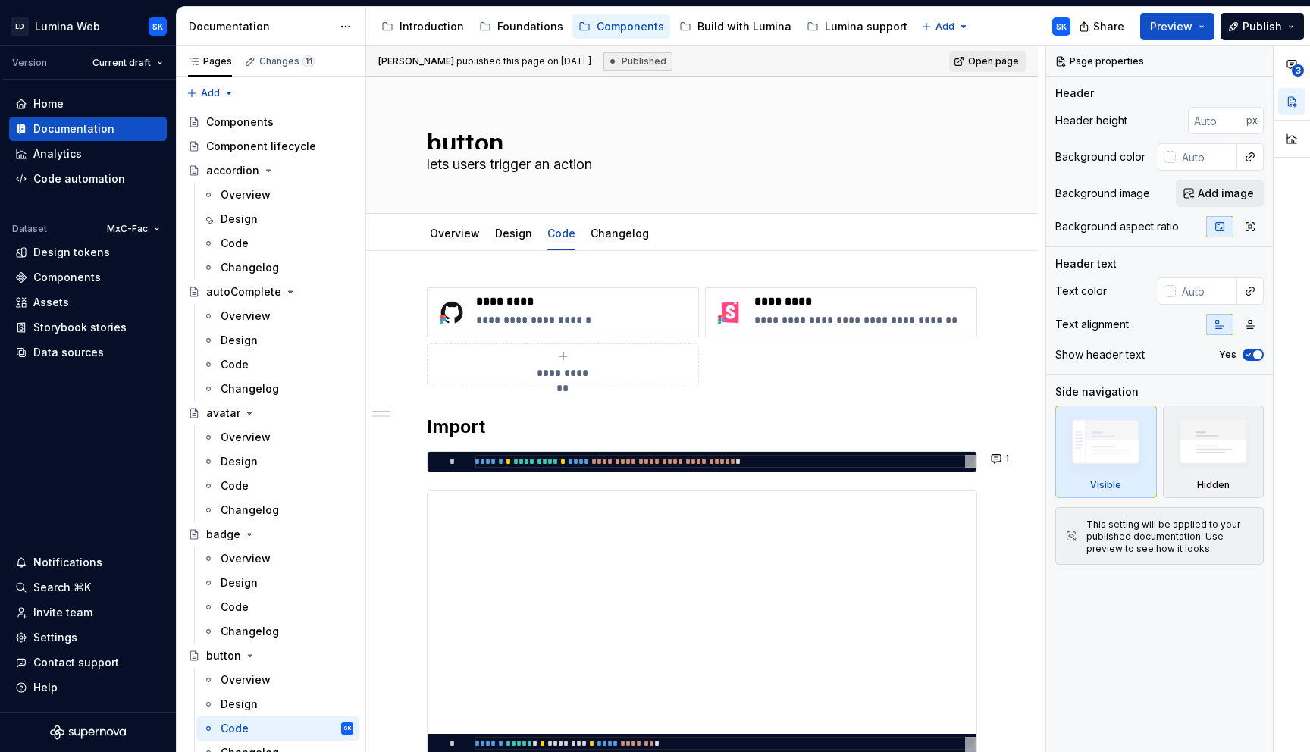
click at [122, 227] on html "LD Lumina Web SK Version Current draft Home Documentation Analytics Code automa…" at bounding box center [655, 376] width 1310 height 752
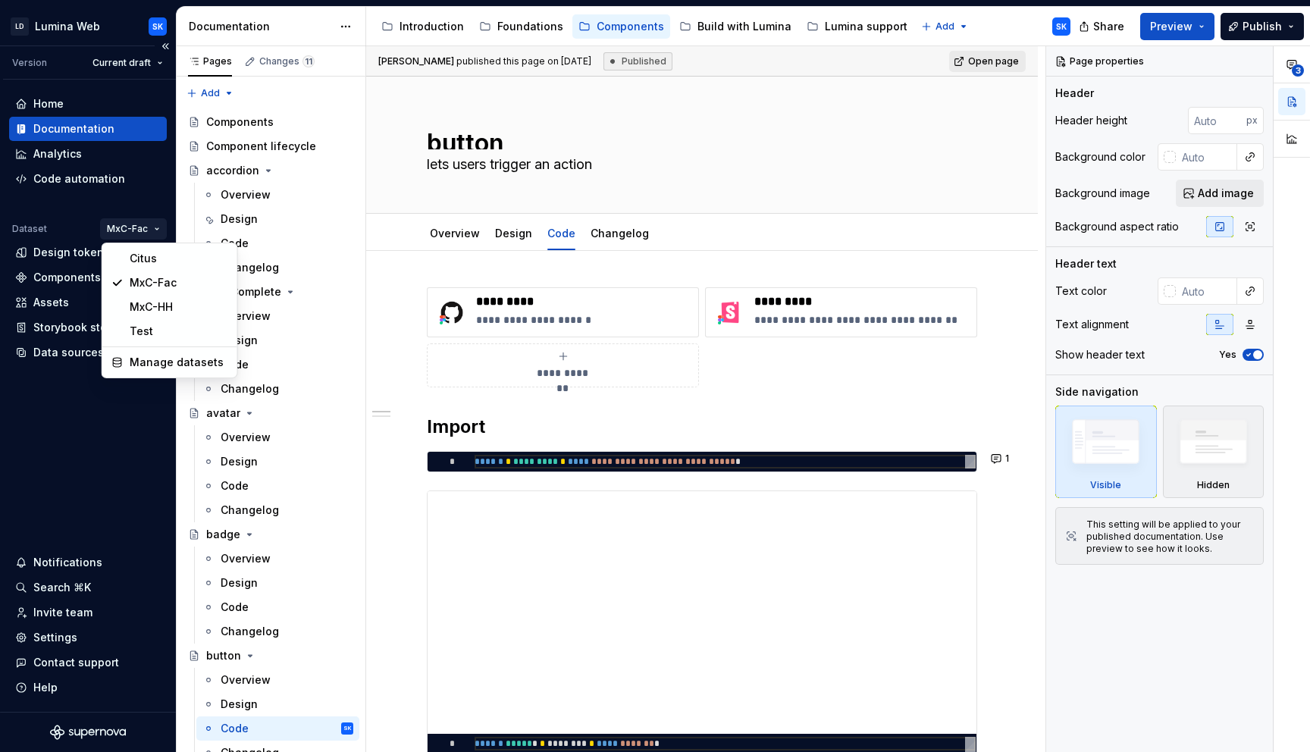
click at [138, 205] on html "LD Lumina Web SK Version Current draft Home Documentation Analytics Code automa…" at bounding box center [655, 376] width 1310 height 752
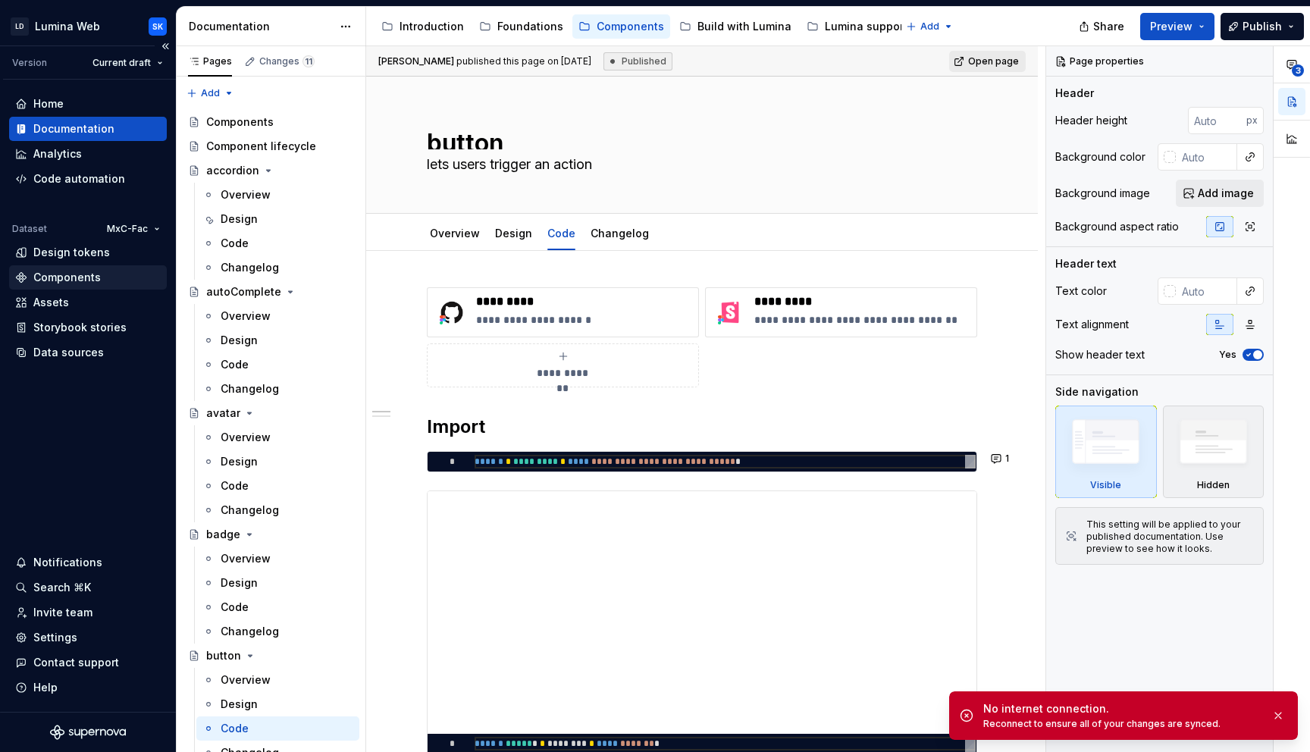
type textarea "*"
